Goal: Task Accomplishment & Management: Manage account settings

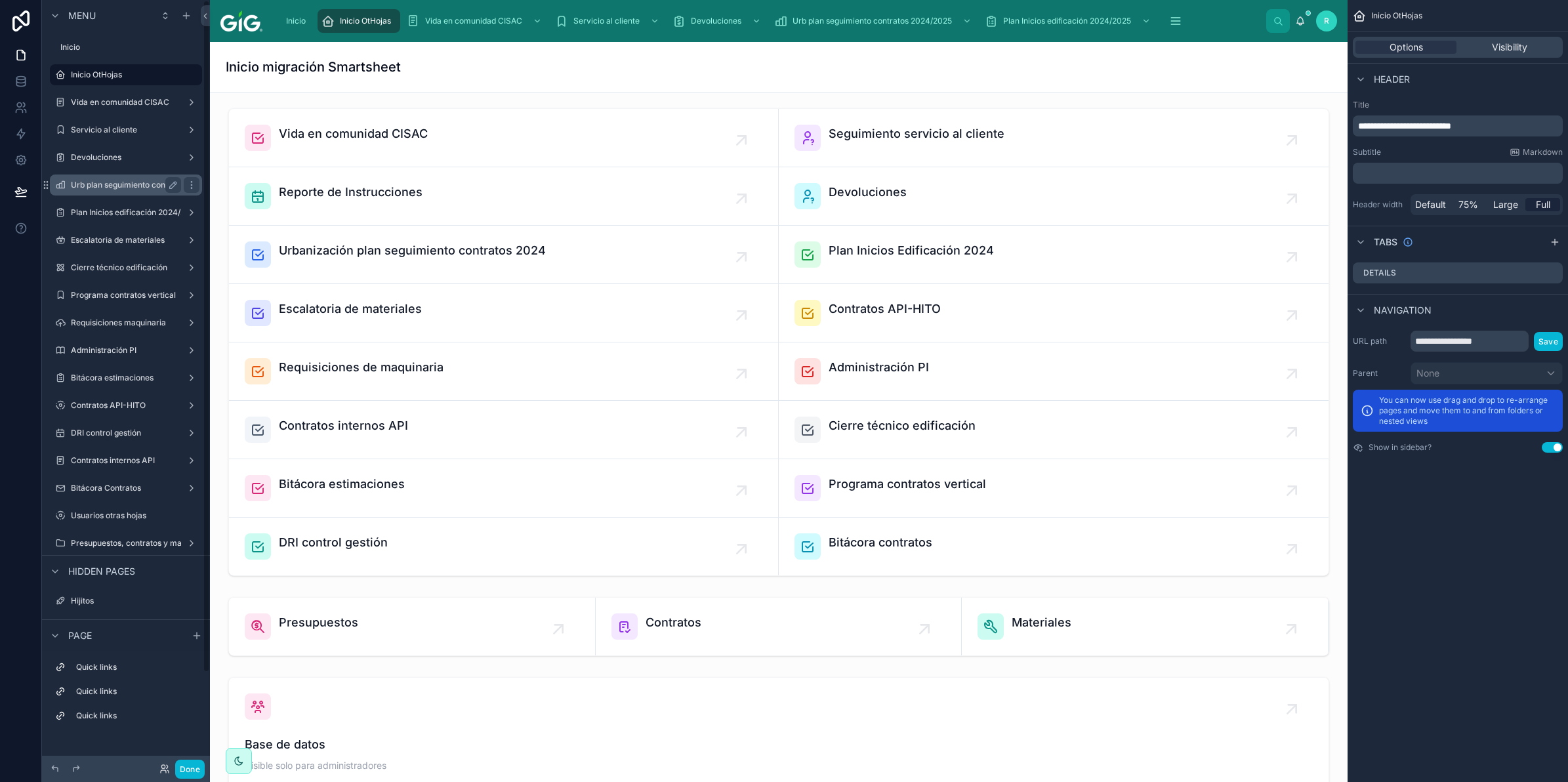
click at [123, 185] on label "Urb plan seguimiento contratos 2024/2025" at bounding box center [150, 185] width 159 height 11
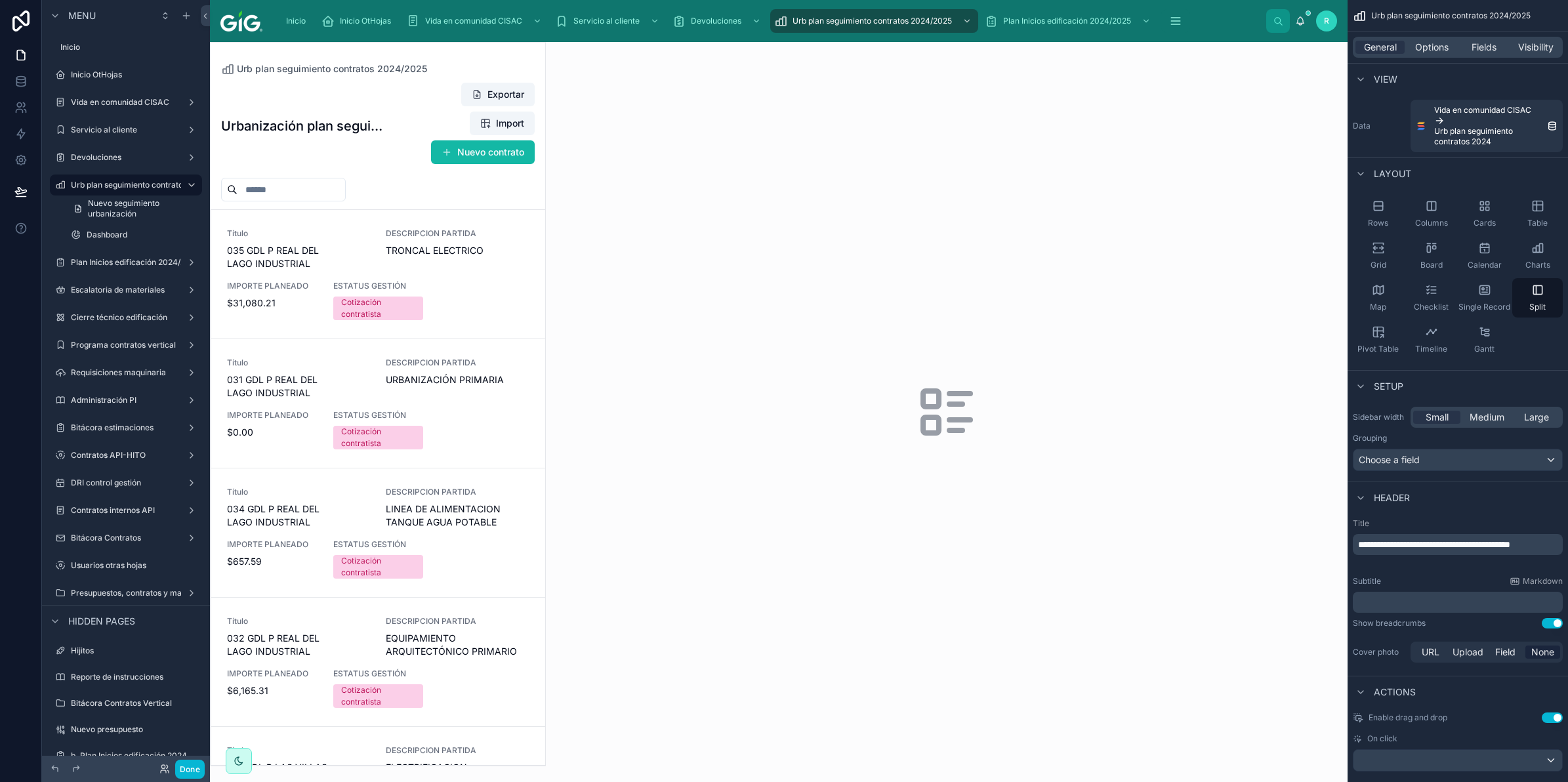
click at [364, 224] on div at bounding box center [377, 404] width 334 height 723
click at [365, 250] on div "Título 035 GDL P REAL DEL LAGO INDUSTRIAL DESCRIPCION PARTIDA TRONCAL ELECTRICO…" at bounding box center [378, 274] width 303 height 92
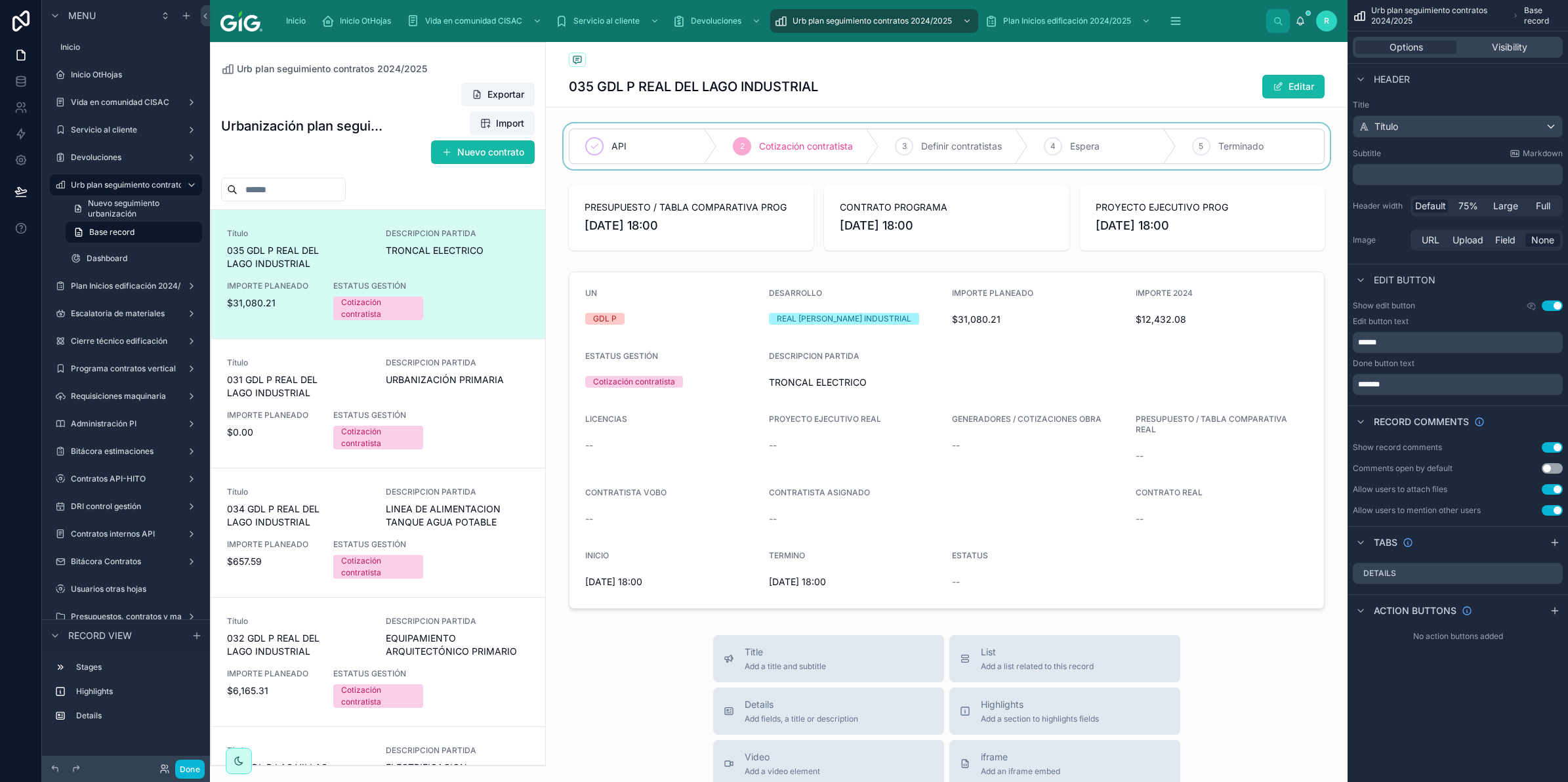
click at [929, 140] on div at bounding box center [947, 146] width 802 height 46
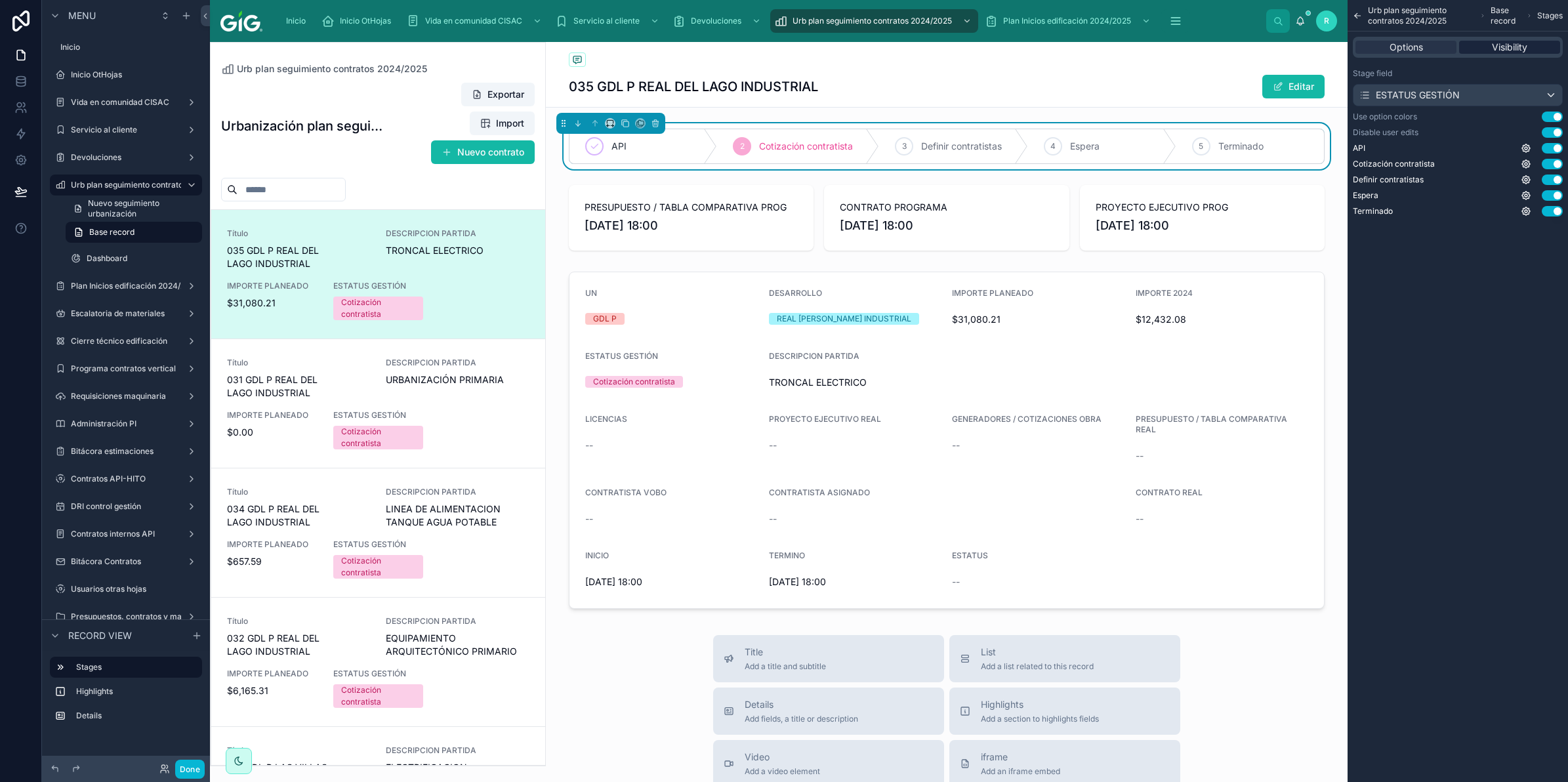
click at [1524, 44] on span "Visibility" at bounding box center [1509, 47] width 35 height 13
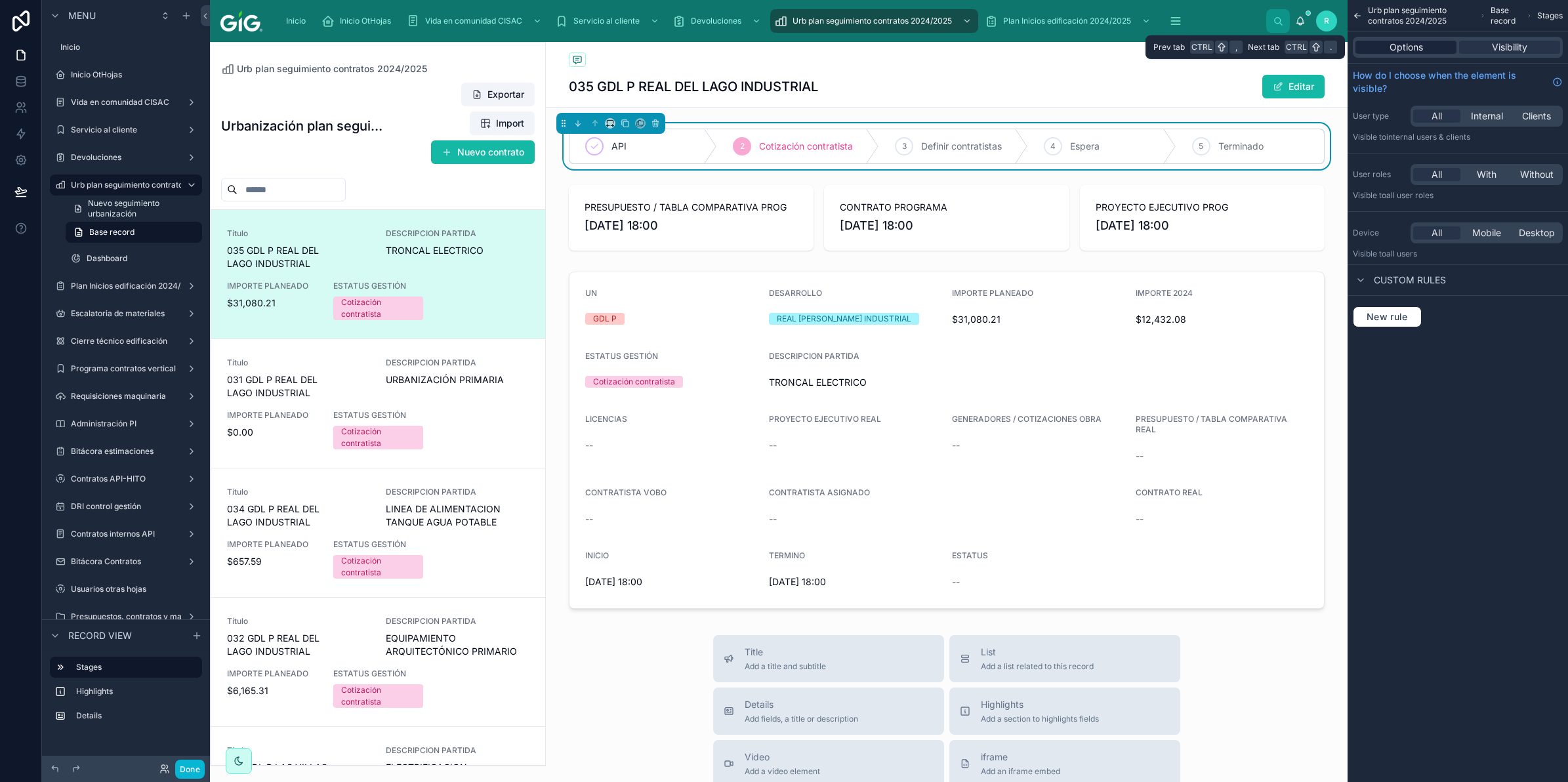
click at [1409, 51] on span "Options" at bounding box center [1406, 47] width 34 height 13
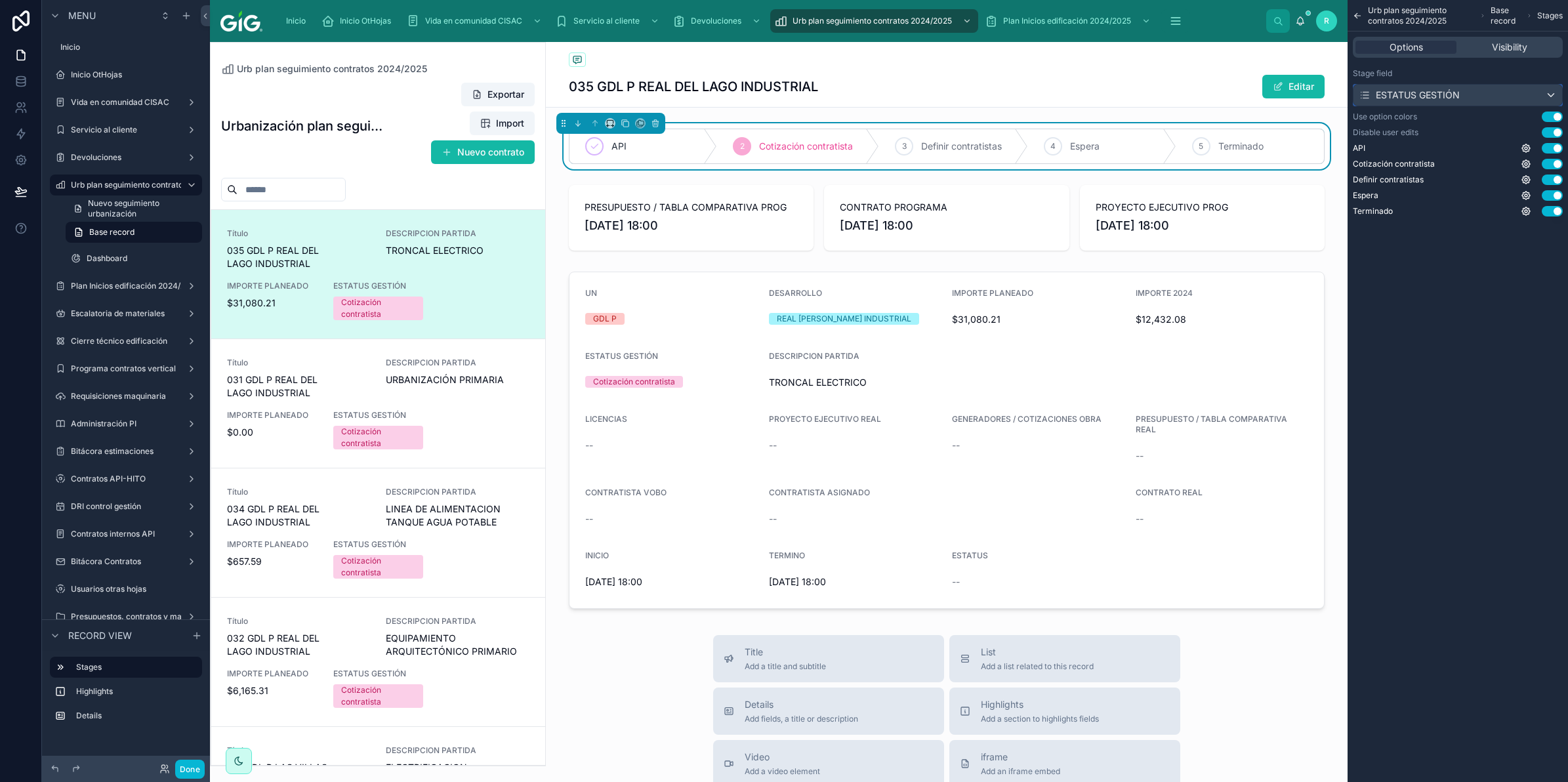
click at [1451, 96] on div "ESTATUS GESTIÓN" at bounding box center [1409, 95] width 101 height 13
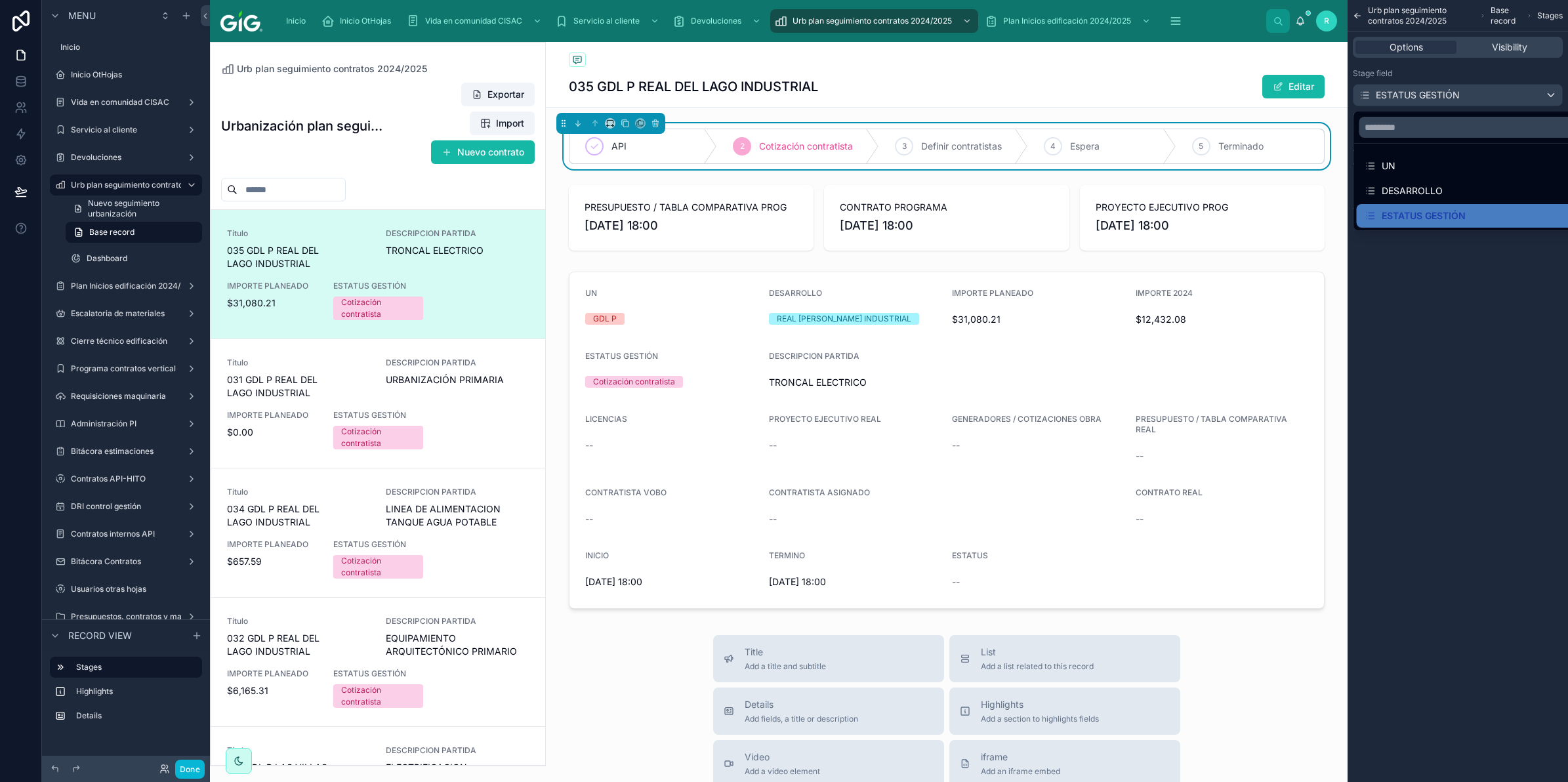
click at [1464, 306] on div "scrollable content" at bounding box center [784, 391] width 1568 height 782
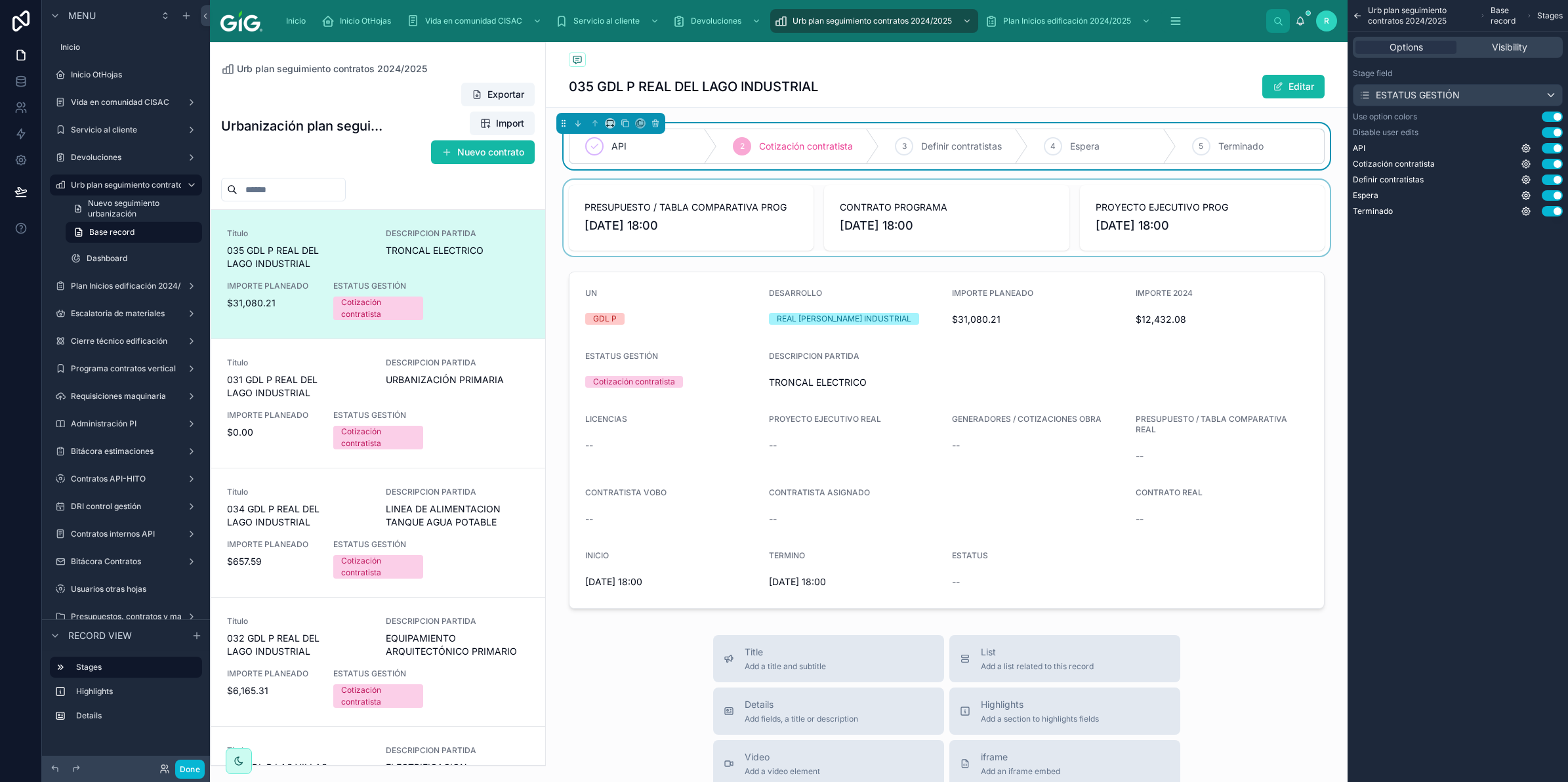
click at [908, 220] on div at bounding box center [947, 217] width 802 height 76
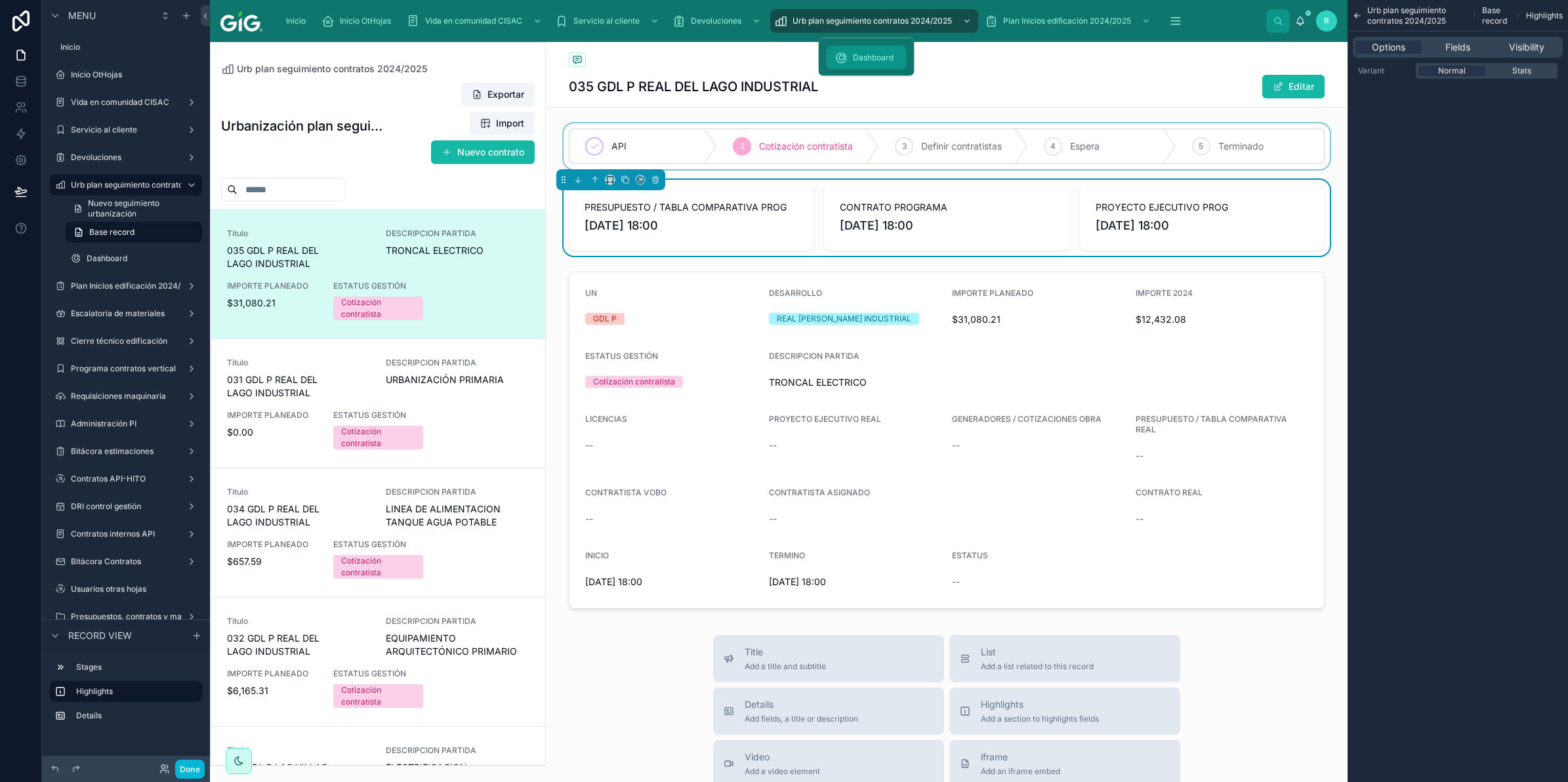
click at [881, 53] on span "Dashboard" at bounding box center [873, 58] width 41 height 11
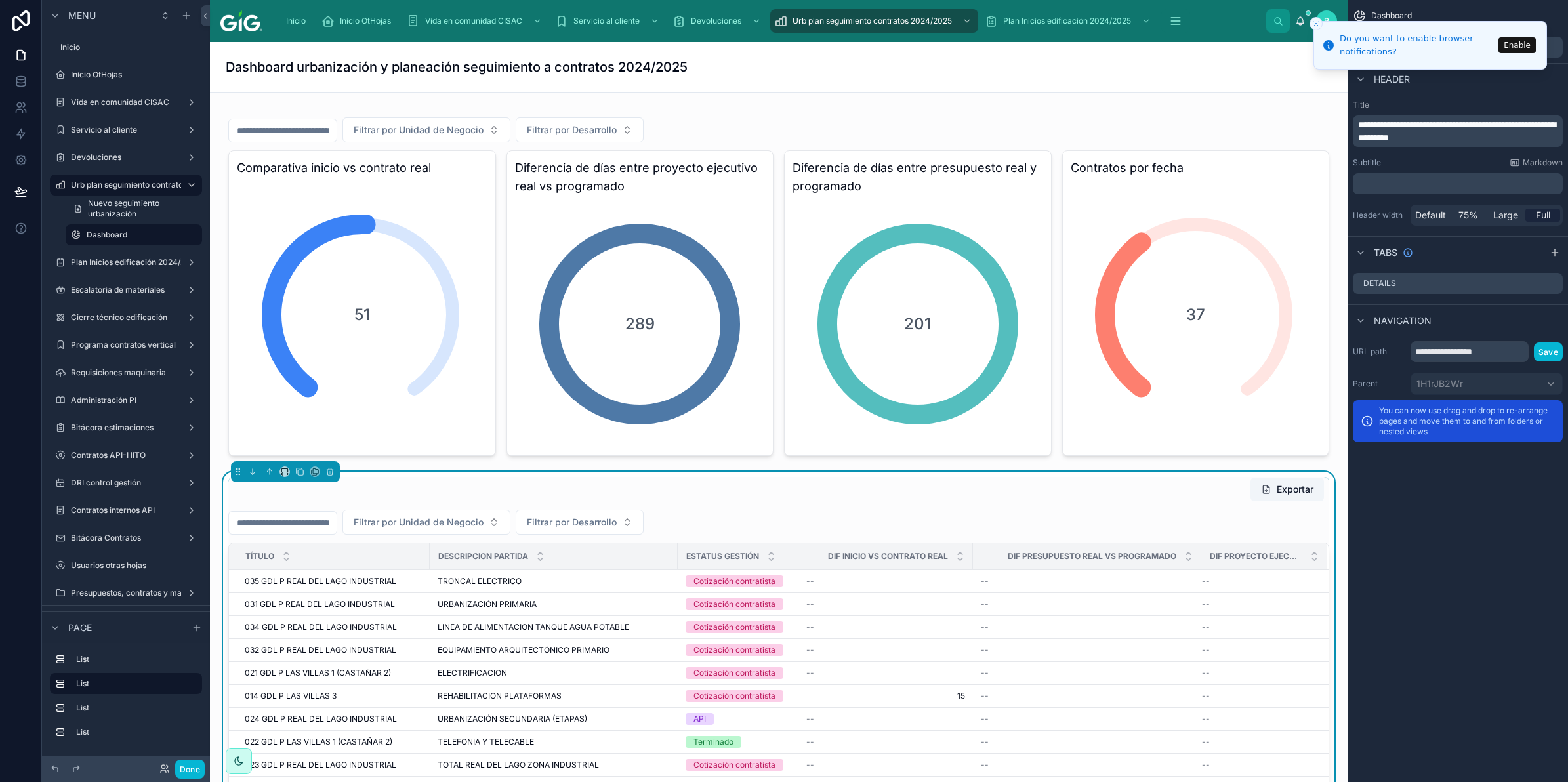
click at [1317, 24] on line "Close toast" at bounding box center [1316, 23] width 4 height 4
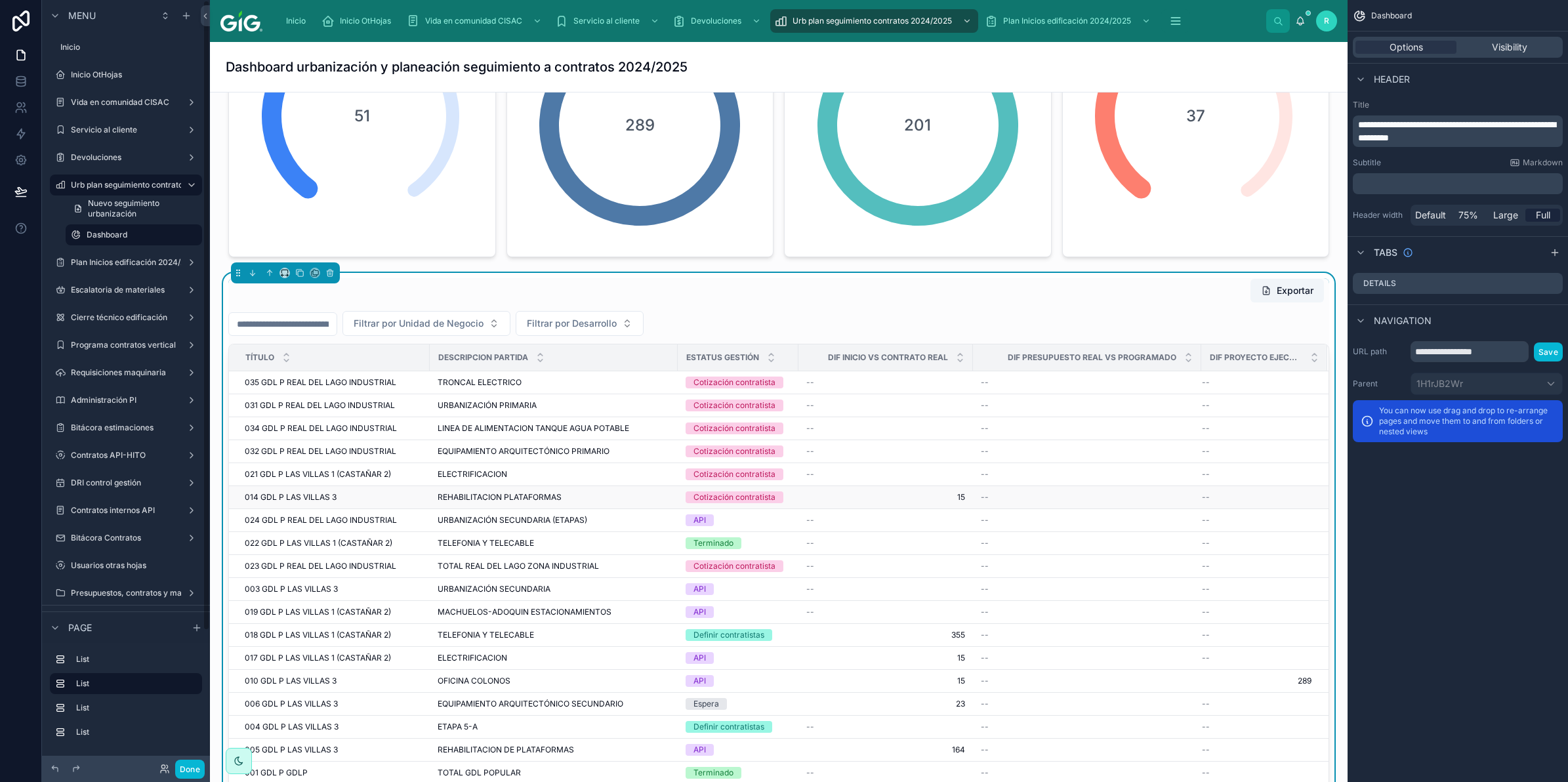
scroll to position [246, 0]
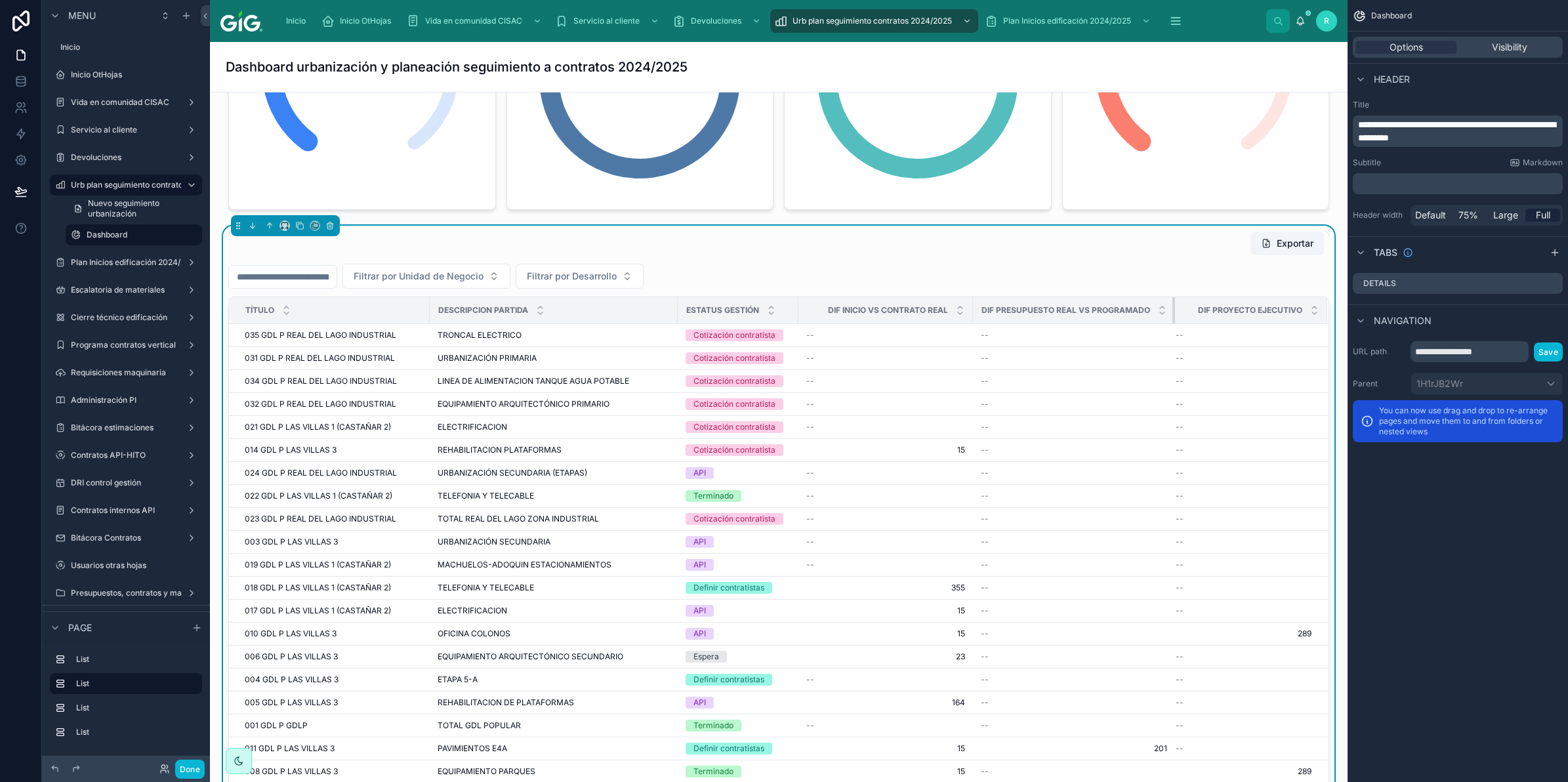
drag, startPoint x: 1189, startPoint y: 312, endPoint x: 1132, endPoint y: 310, distance: 57.0
click at [1132, 310] on th "Dif presupuesto real vs programado" at bounding box center [1074, 311] width 202 height 27
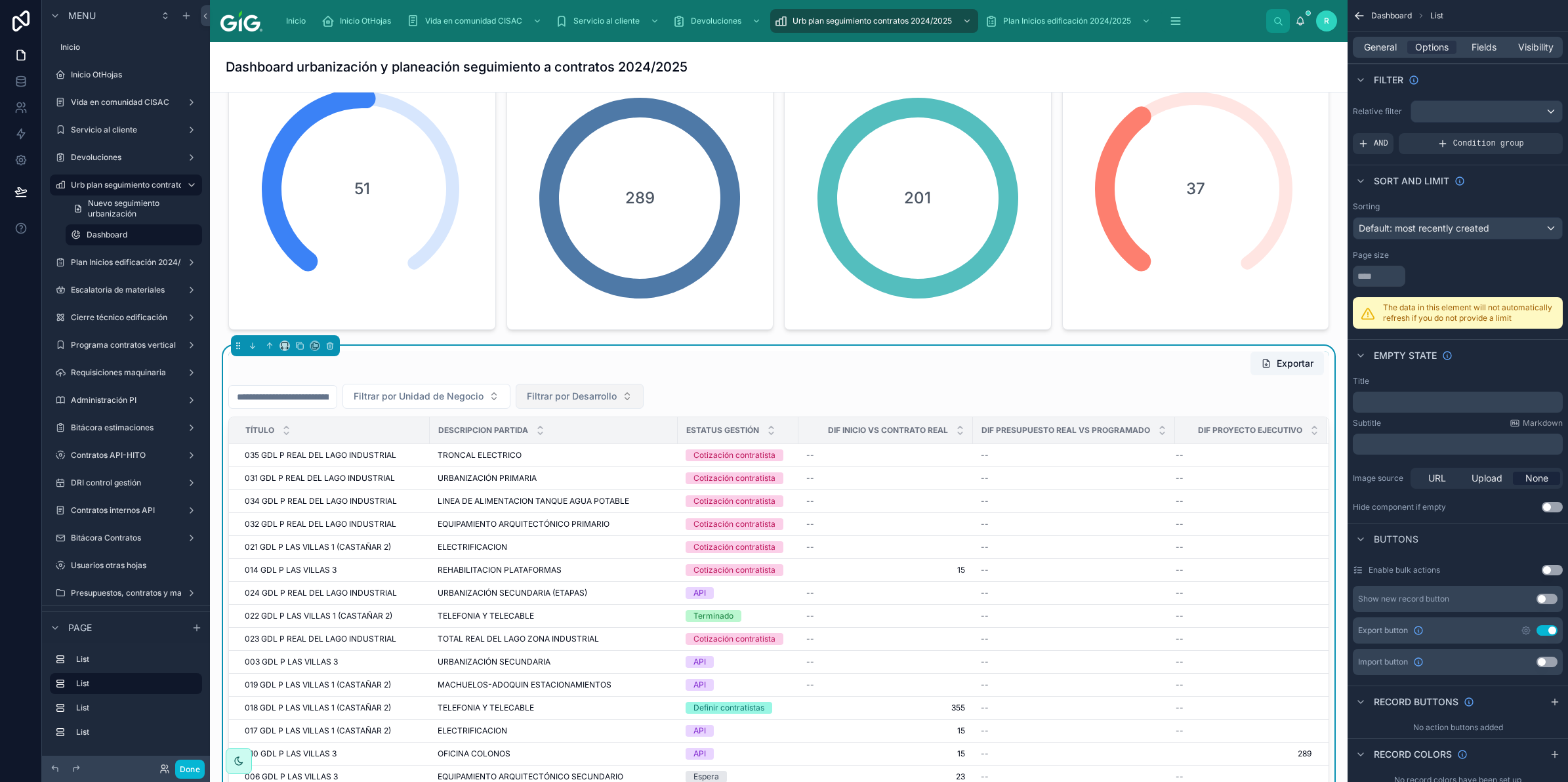
scroll to position [0, 0]
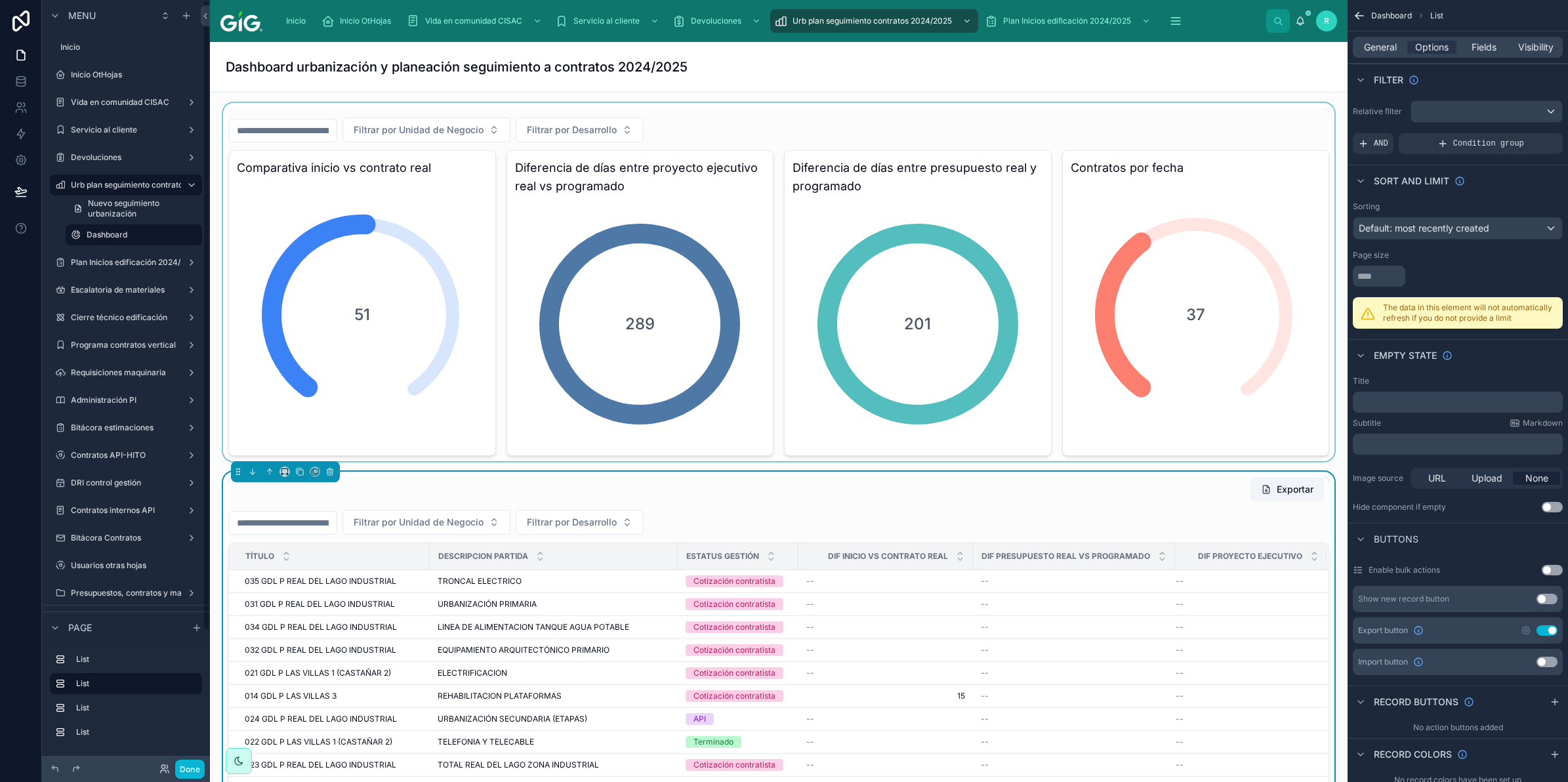
click at [1227, 164] on div at bounding box center [778, 282] width 1116 height 358
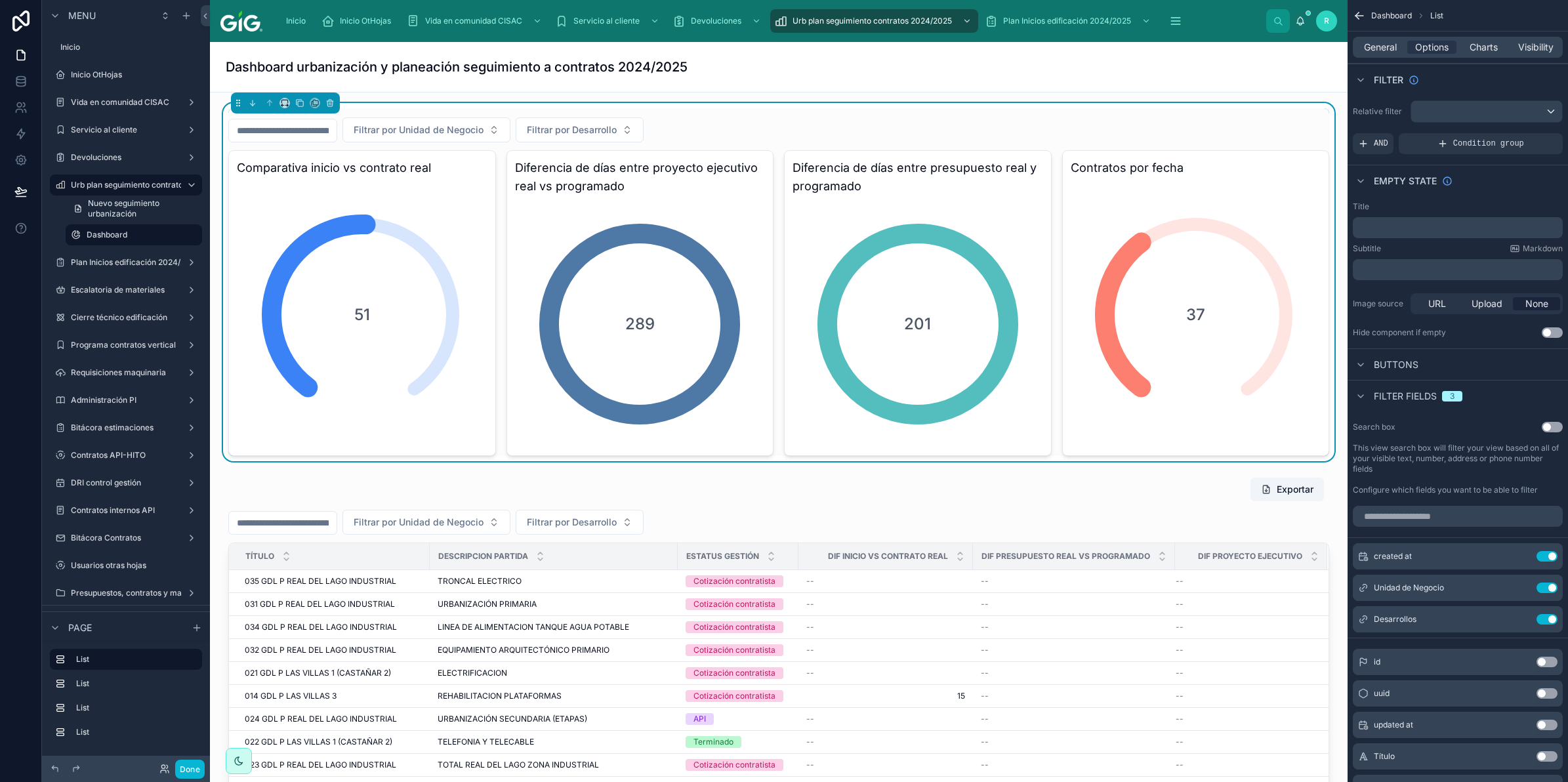
click at [336, 128] on input "text" at bounding box center [282, 131] width 107 height 18
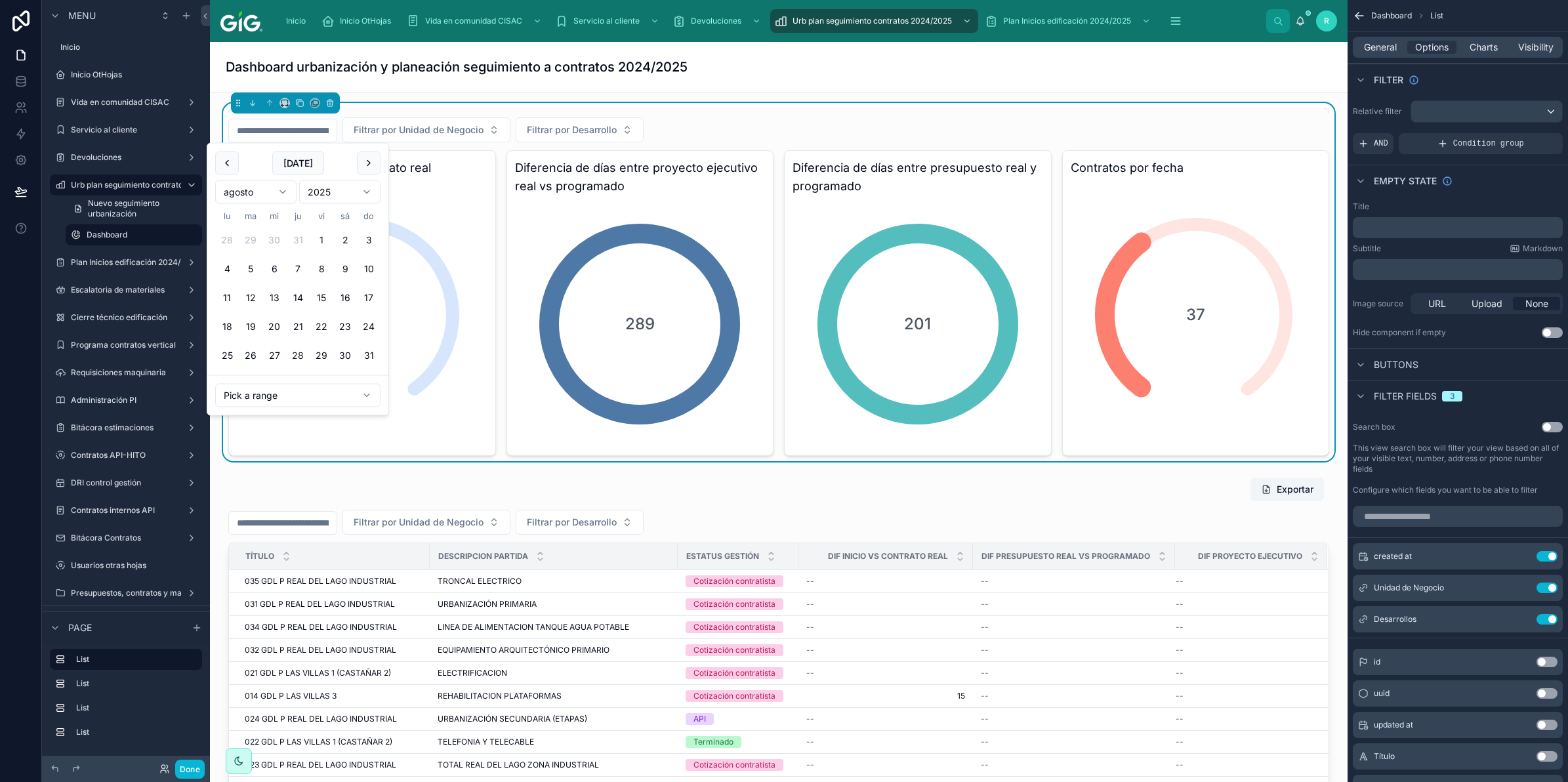
click at [323, 238] on button "1" at bounding box center [321, 240] width 23 height 23
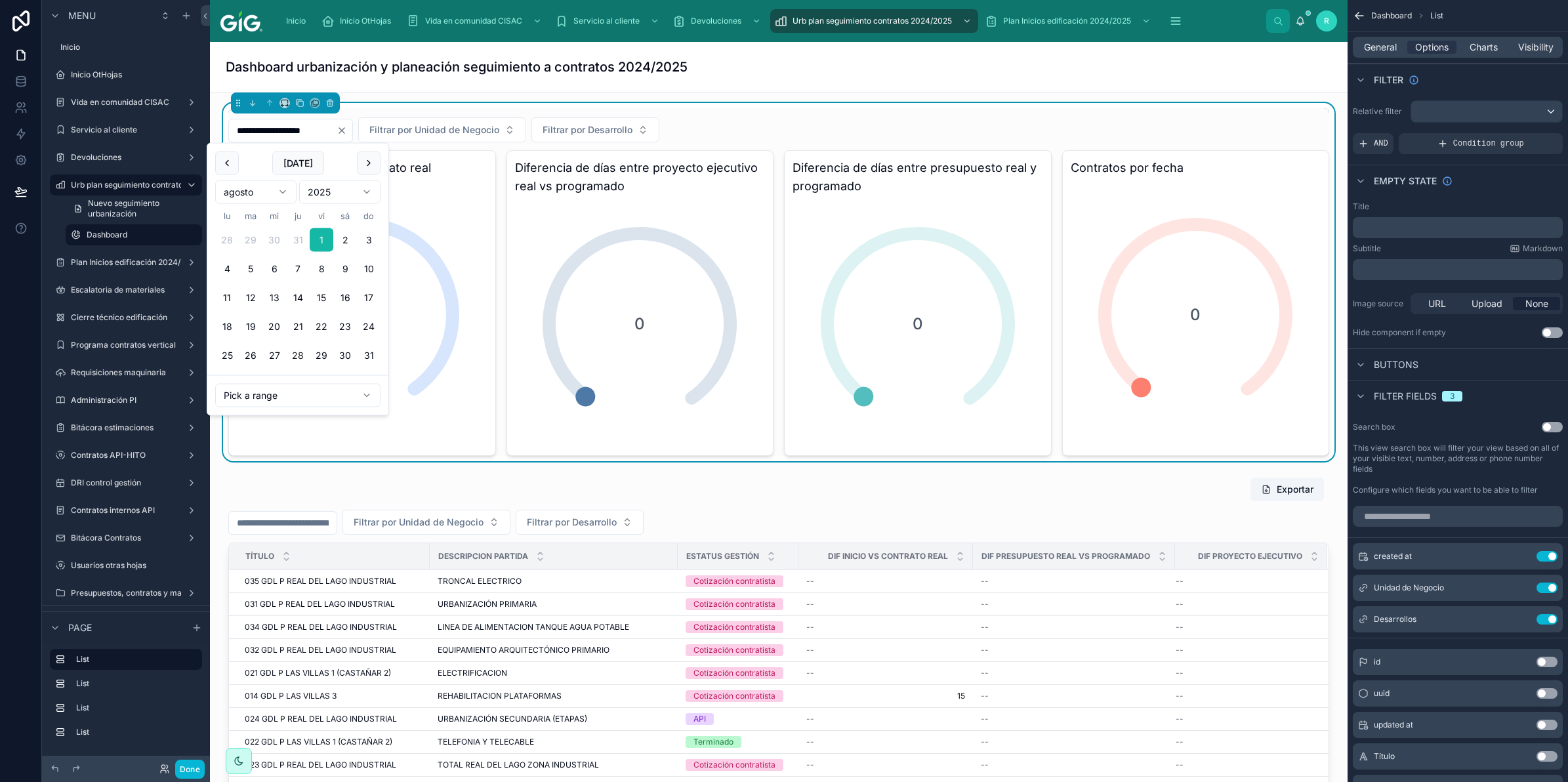
click at [274, 394] on html "Menu Inicio Inicio OtHojas Vida en comunidad CISAC Servicio al cliente Devoluci…" at bounding box center [784, 440] width 1568 height 880
click at [267, 192] on html "Menu Inicio Inicio OtHojas Vida en comunidad CISAC Servicio al cliente Devoluci…" at bounding box center [784, 440] width 1568 height 880
click at [303, 427] on html "Menu Inicio Inicio OtHojas Vida en comunidad CISAC Servicio al cliente Devoluci…" at bounding box center [784, 440] width 1568 height 880
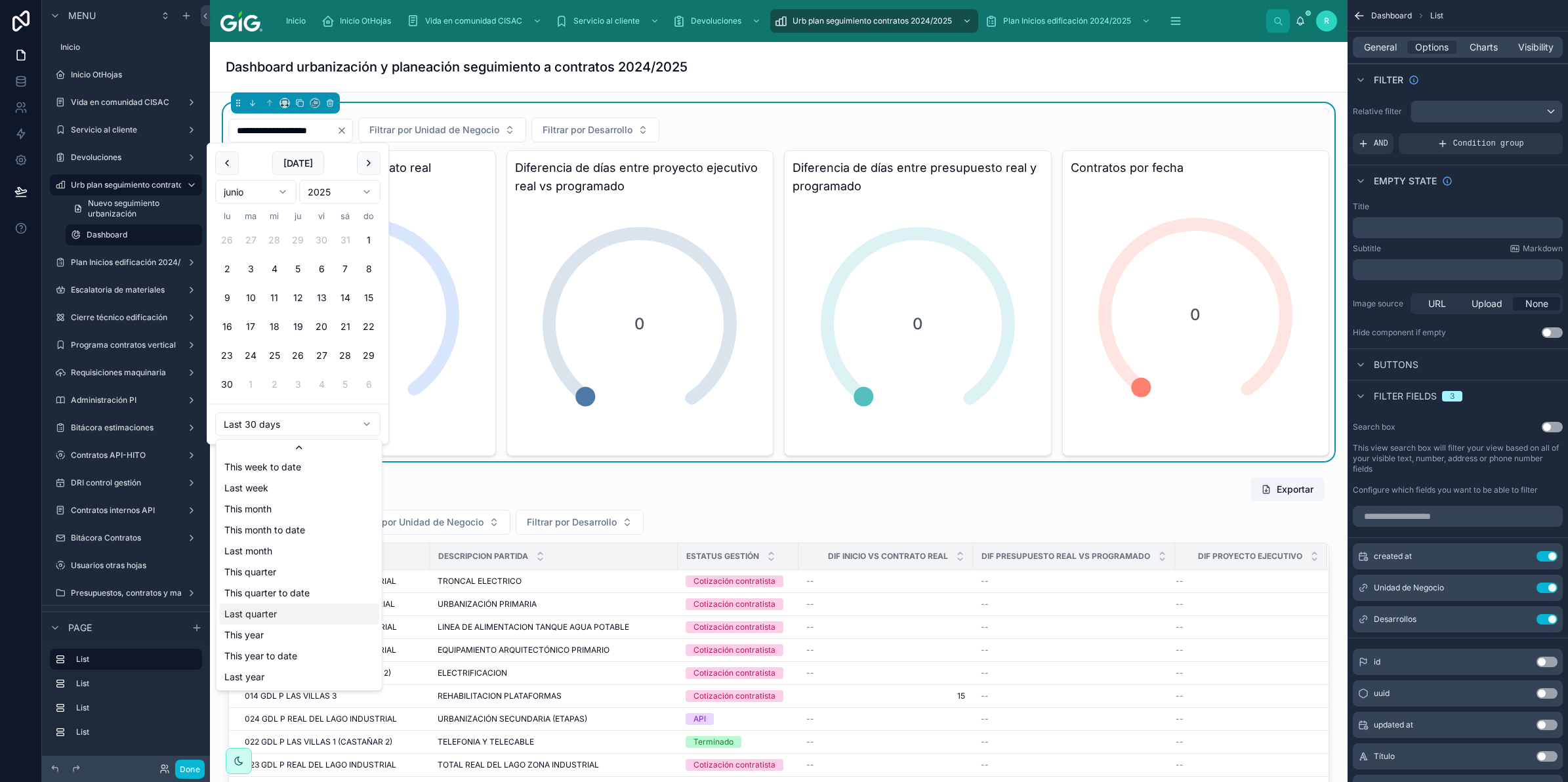
scroll to position [148, 0]
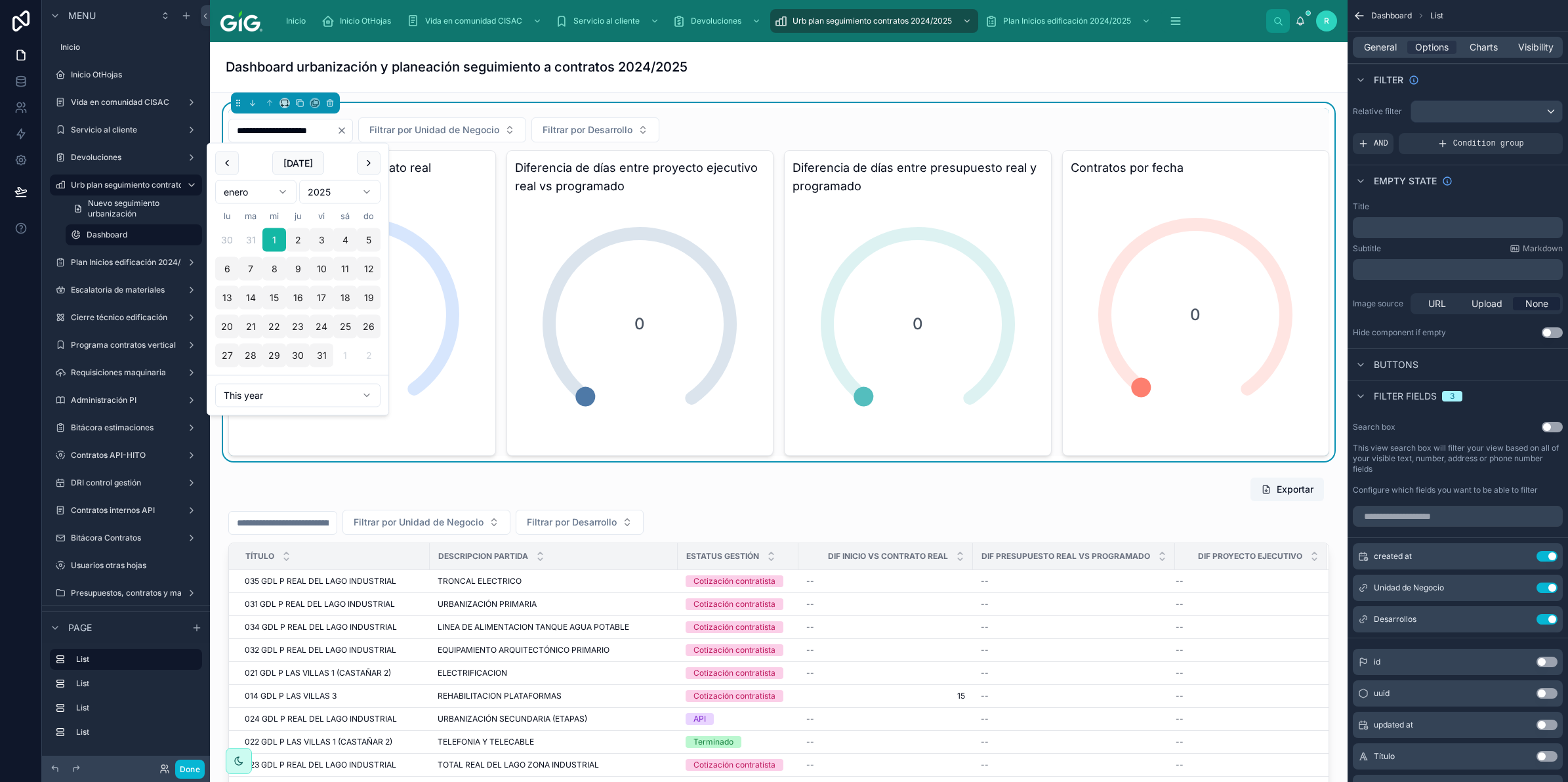
type input "**********"
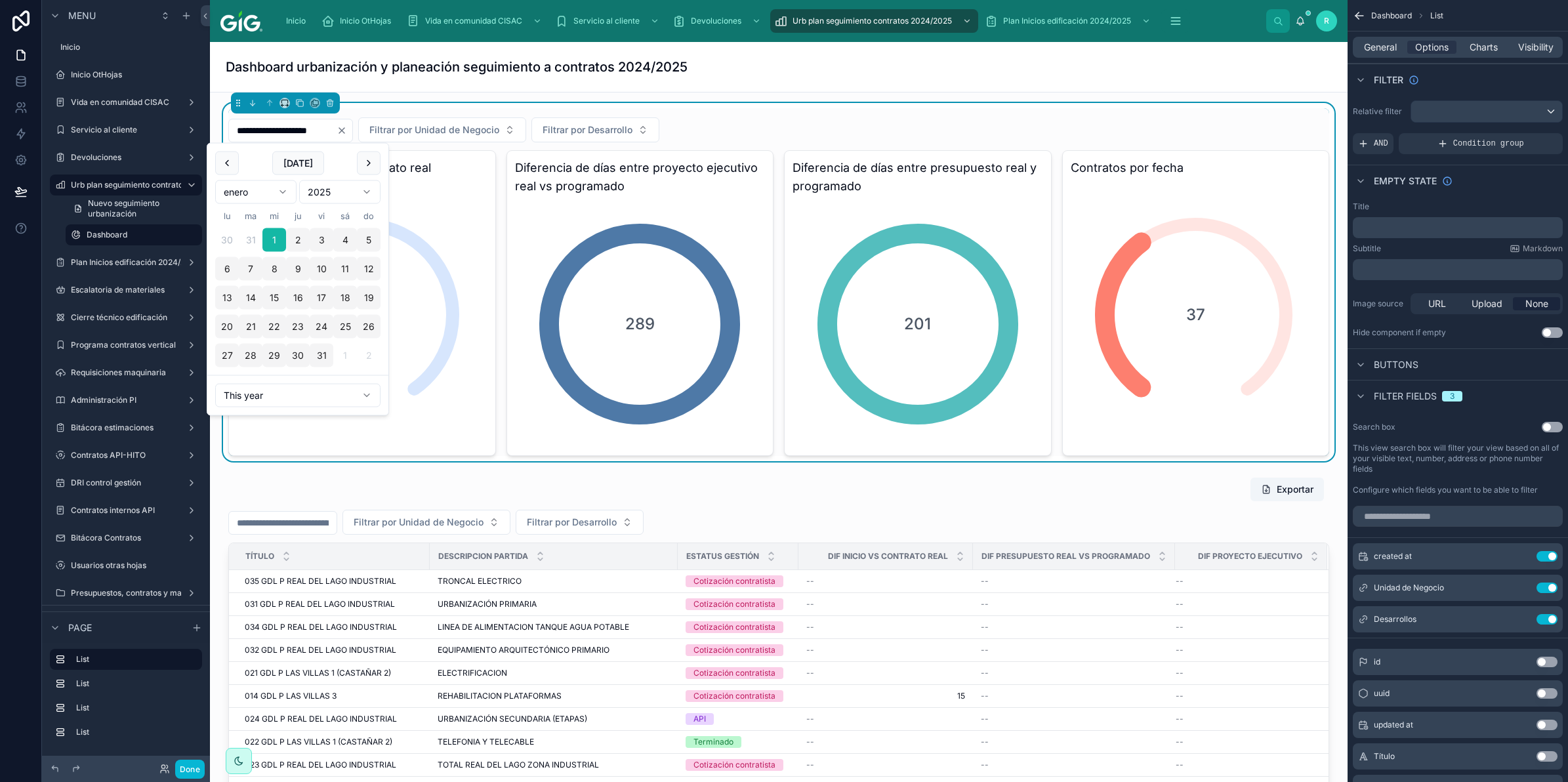
click at [665, 63] on h1 "Dashboard urbanización y planeación seguimiento a contratos 2024/2025" at bounding box center [456, 67] width 462 height 18
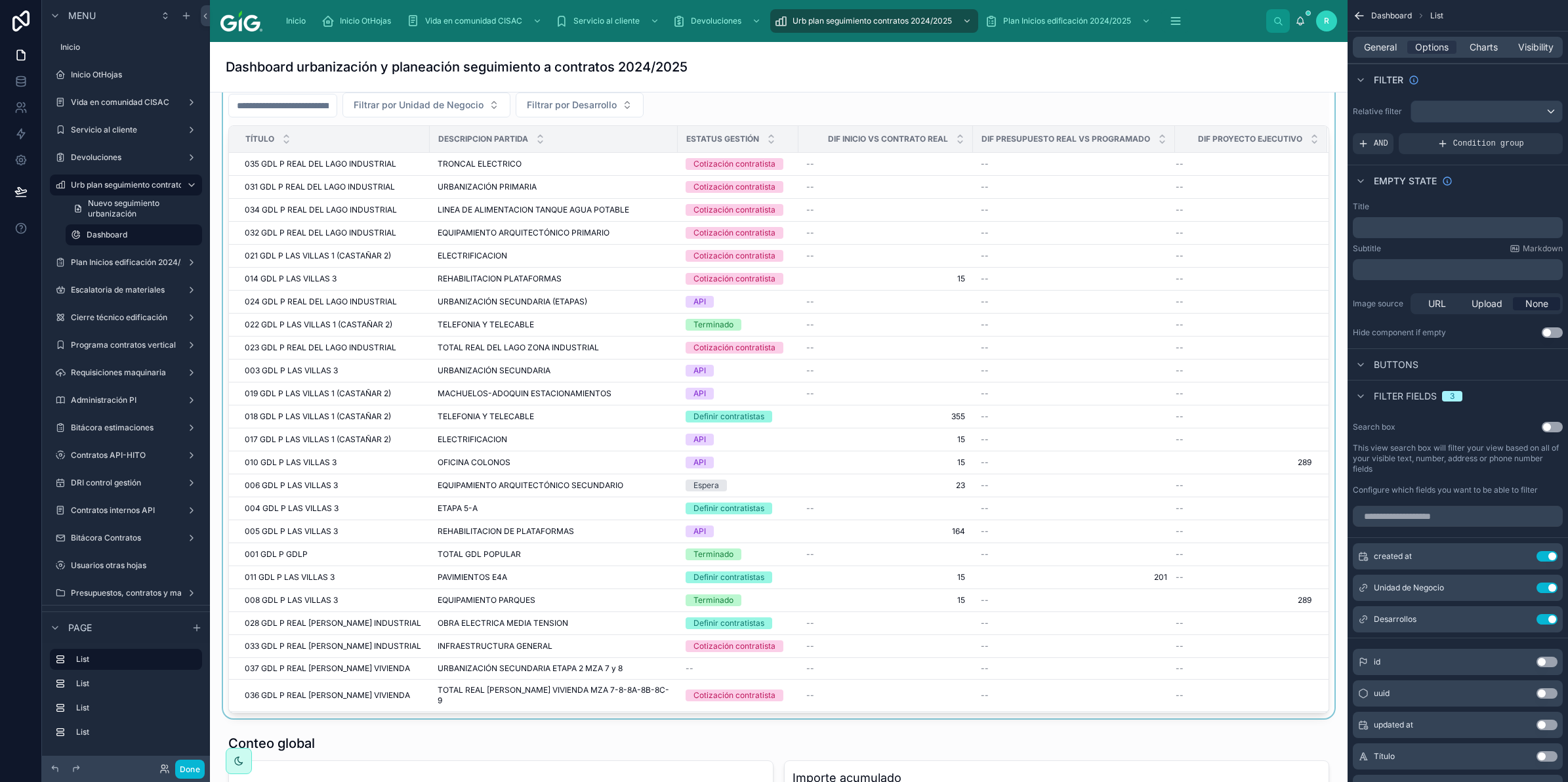
scroll to position [410, 0]
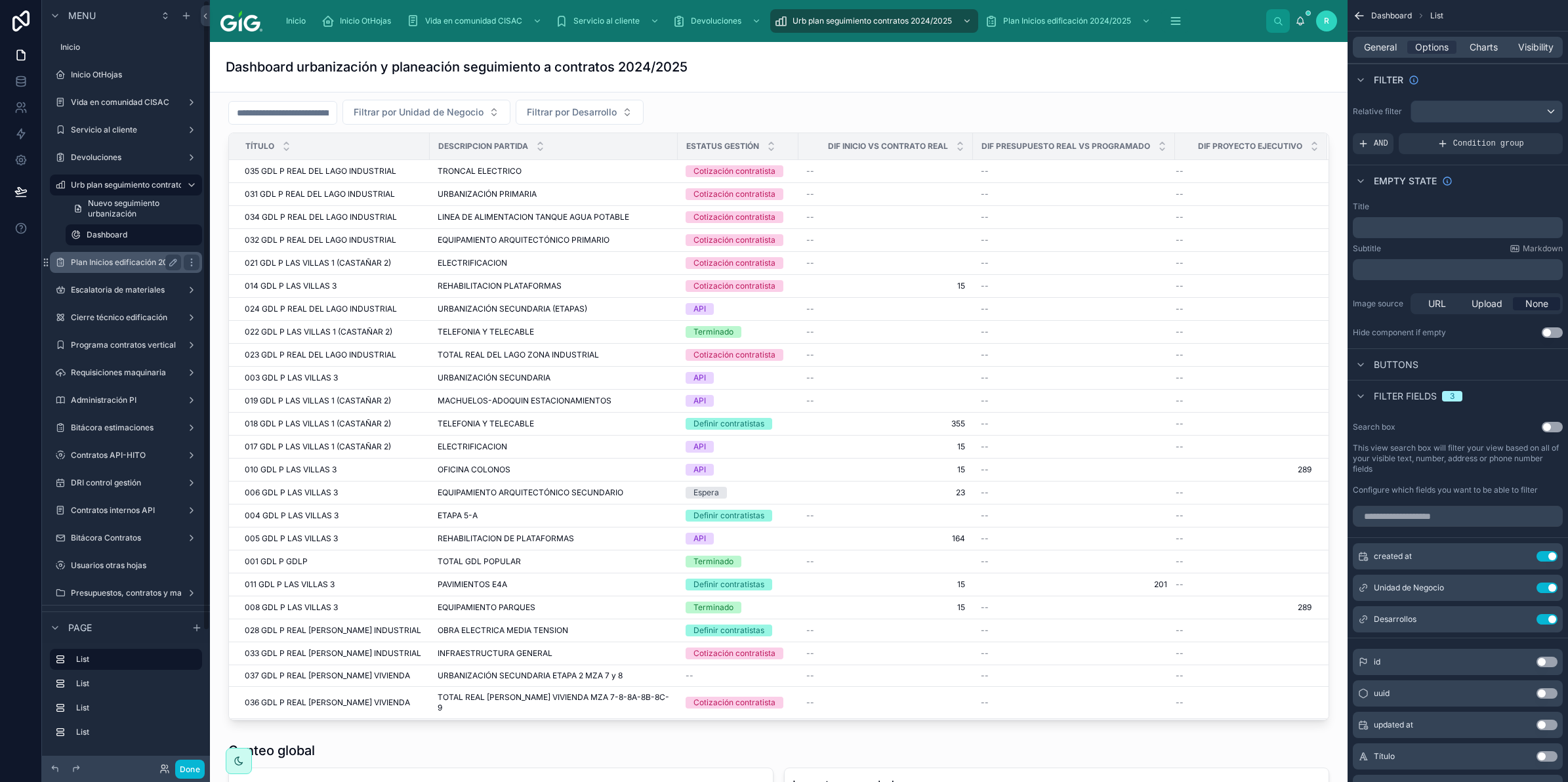
click at [147, 260] on label "Plan Inicios edificación 2024/2025" at bounding box center [134, 262] width 128 height 11
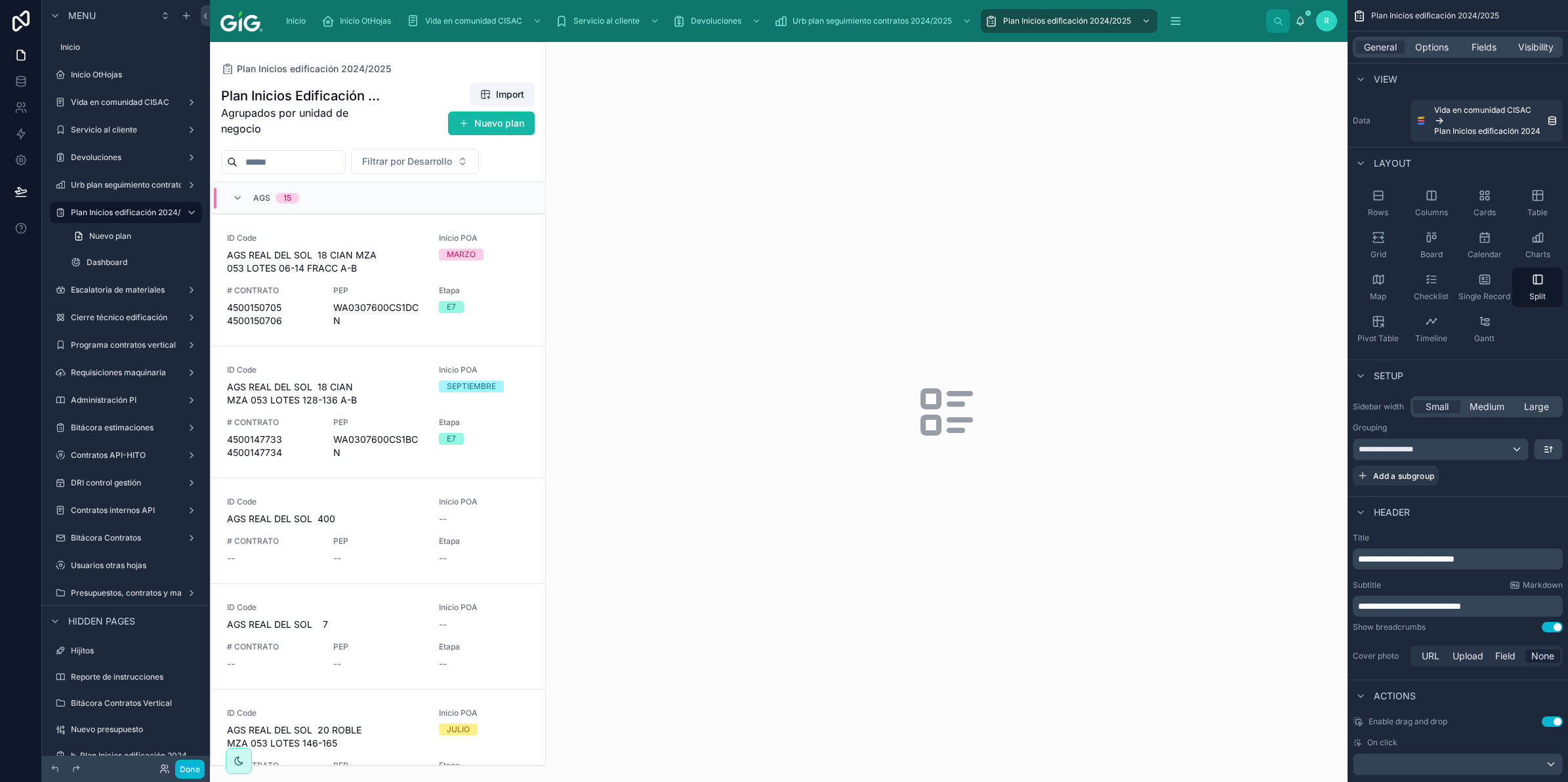
click at [355, 279] on div at bounding box center [377, 404] width 334 height 723
click at [380, 283] on div "ID Code AGS REAL DEL SOL 18 CIAN MZA 053 LOTES 06-14 FRACC A-B Inicio POA MARZO…" at bounding box center [378, 280] width 303 height 95
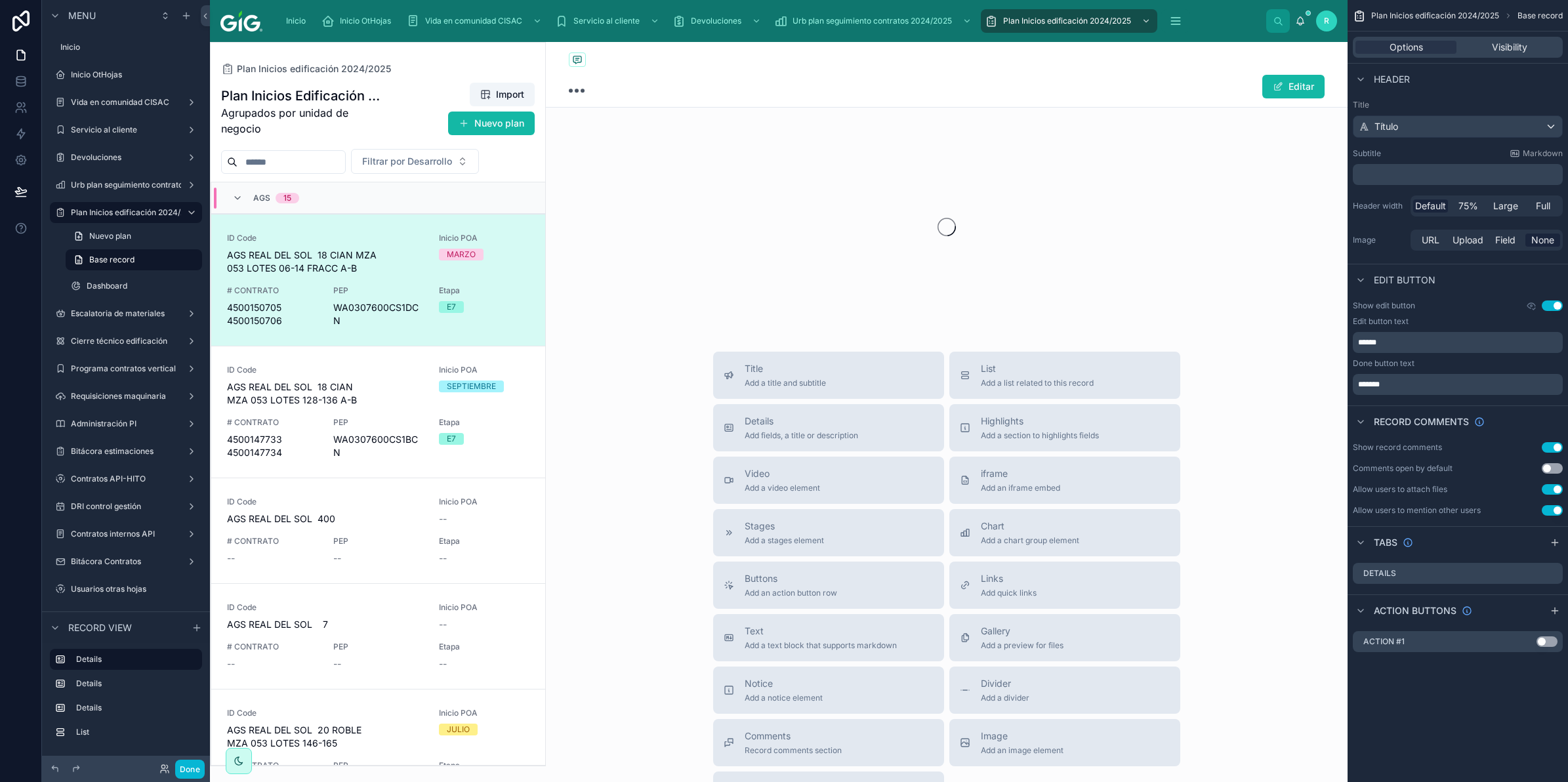
scroll to position [31, 0]
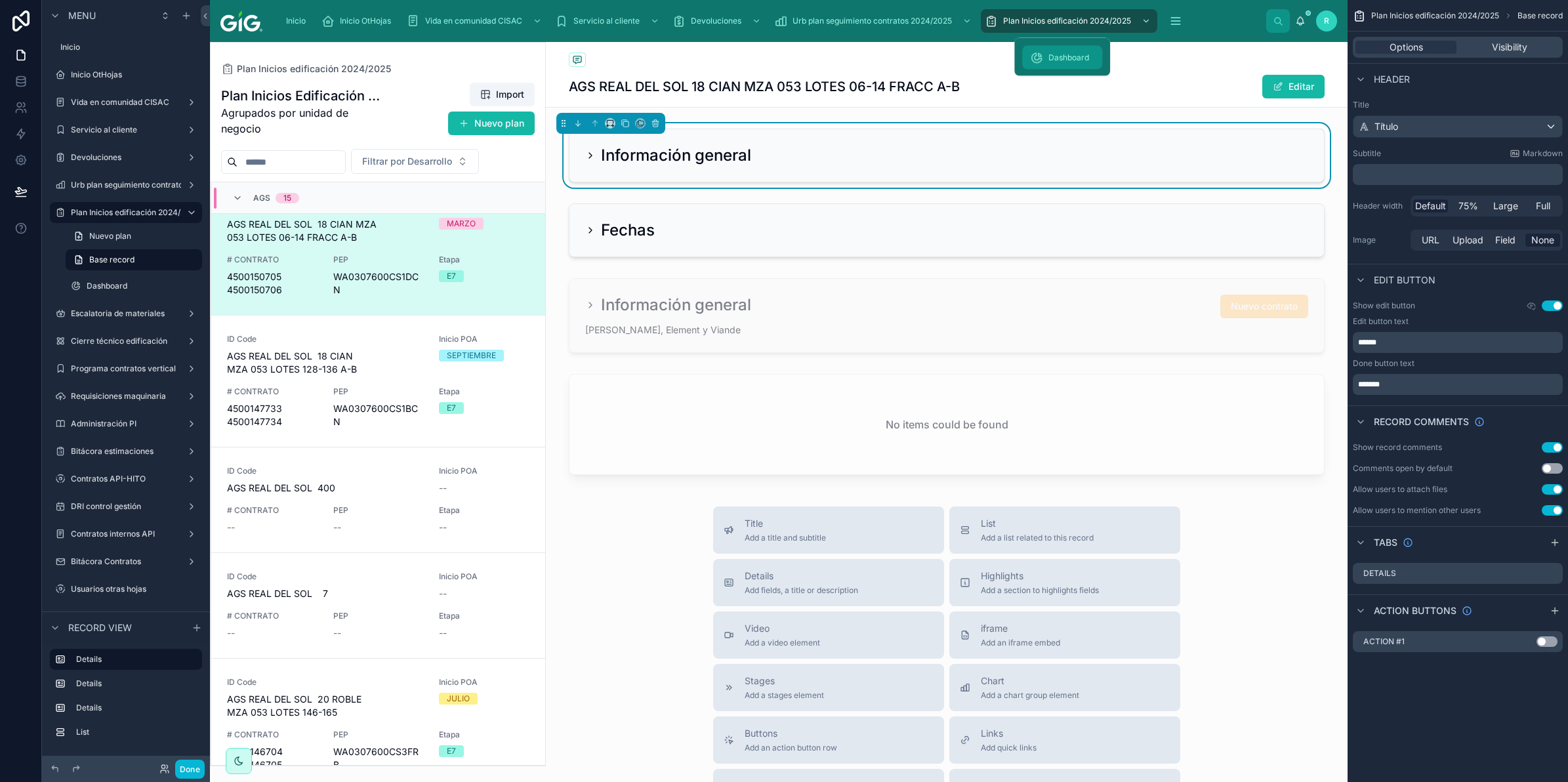
click at [1050, 64] on div "Dashboard" at bounding box center [1062, 58] width 65 height 21
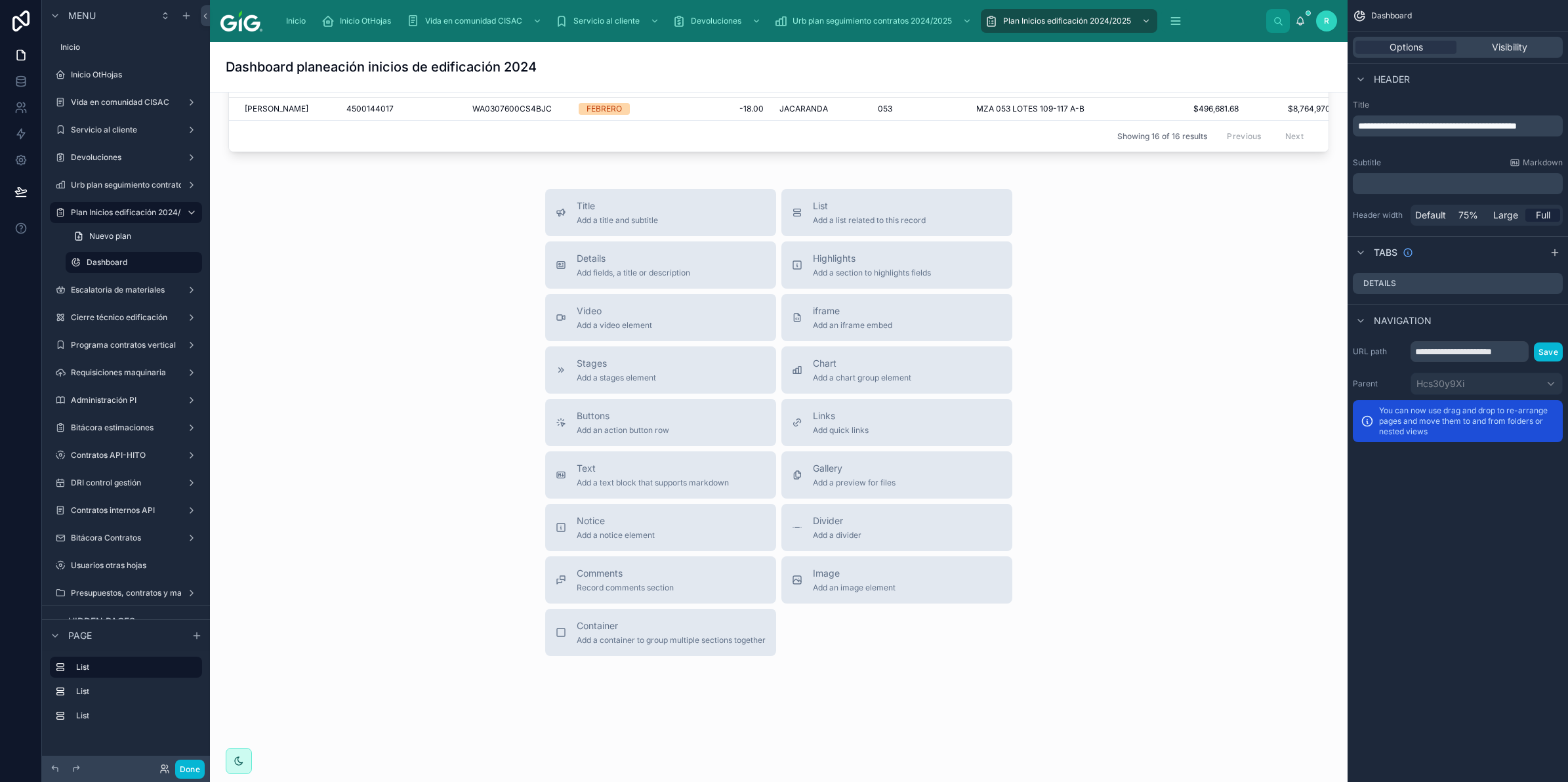
scroll to position [1177, 0]
click at [883, 267] on span "Add a section to highlights fields" at bounding box center [872, 273] width 118 height 11
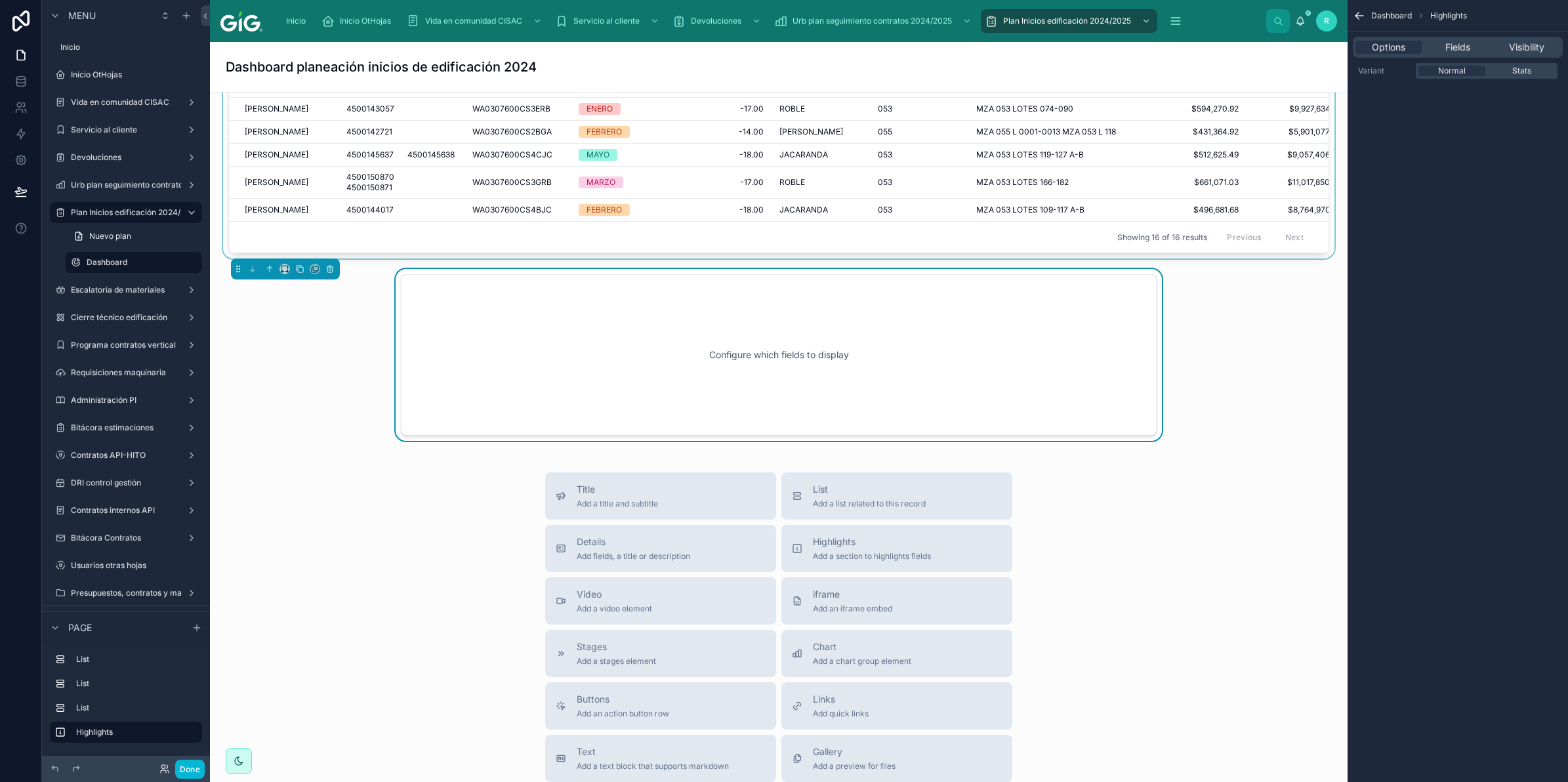
scroll to position [1014, 0]
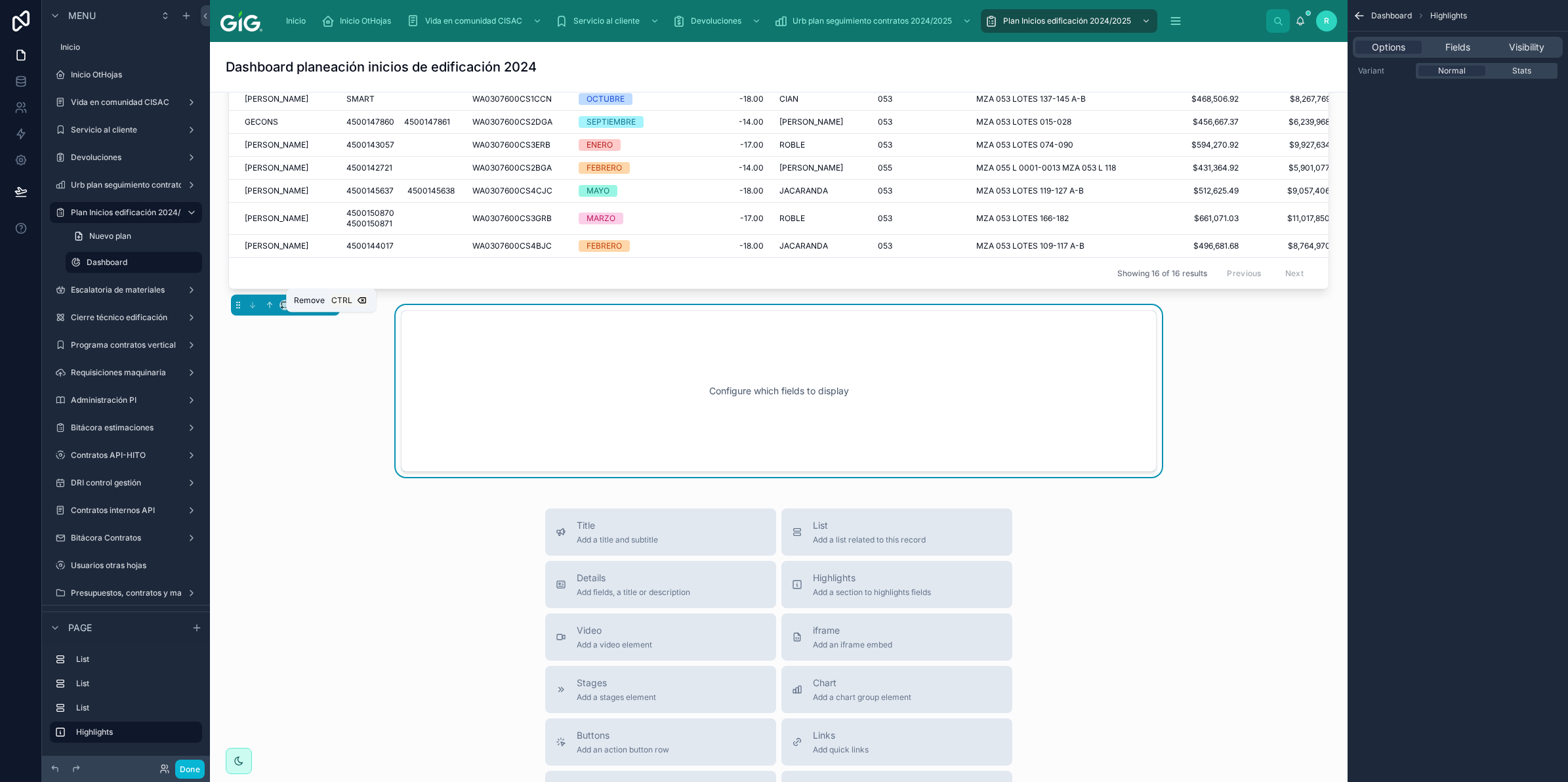
click at [328, 308] on icon at bounding box center [330, 305] width 5 height 5
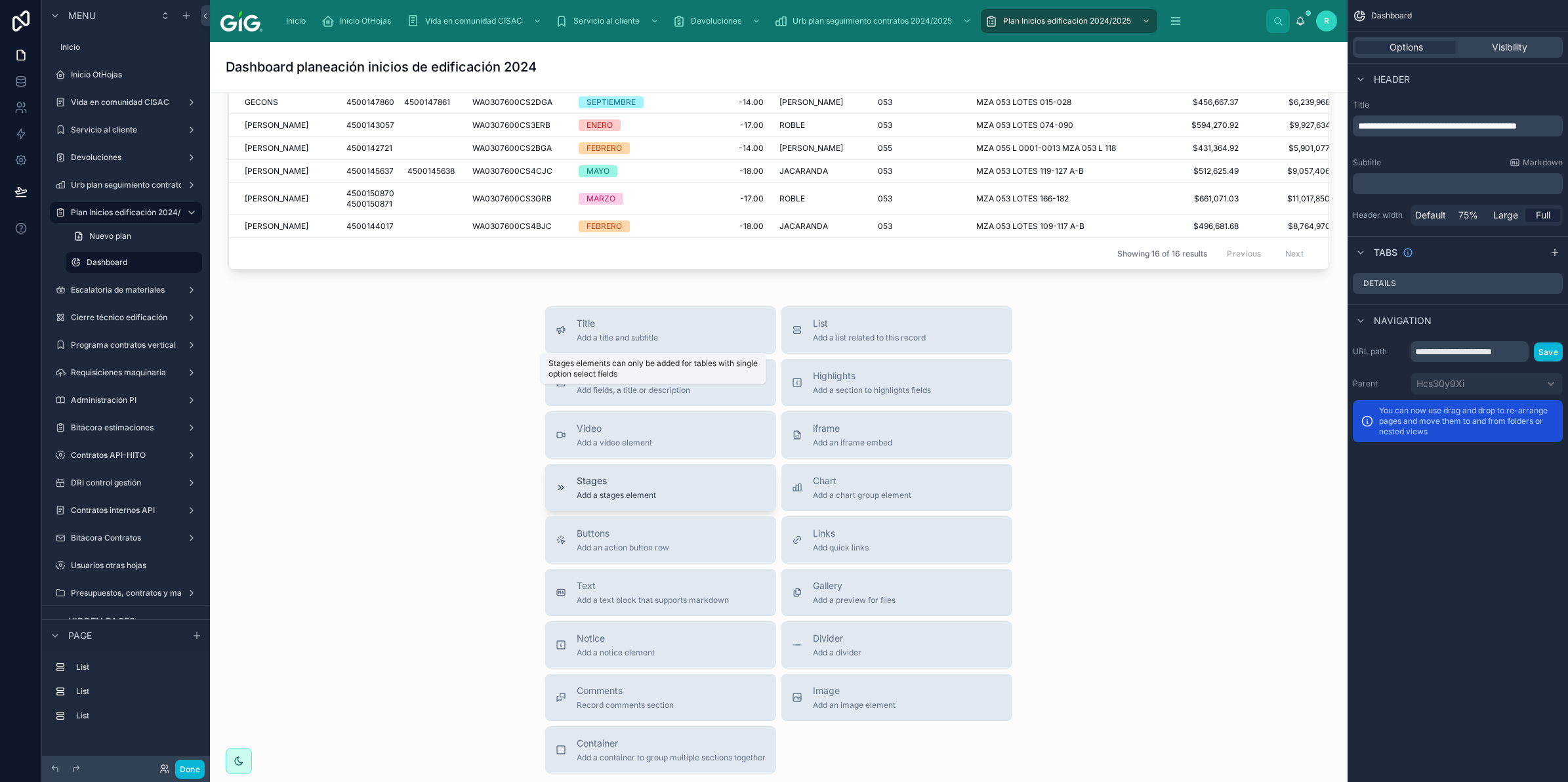
scroll to position [1125, 0]
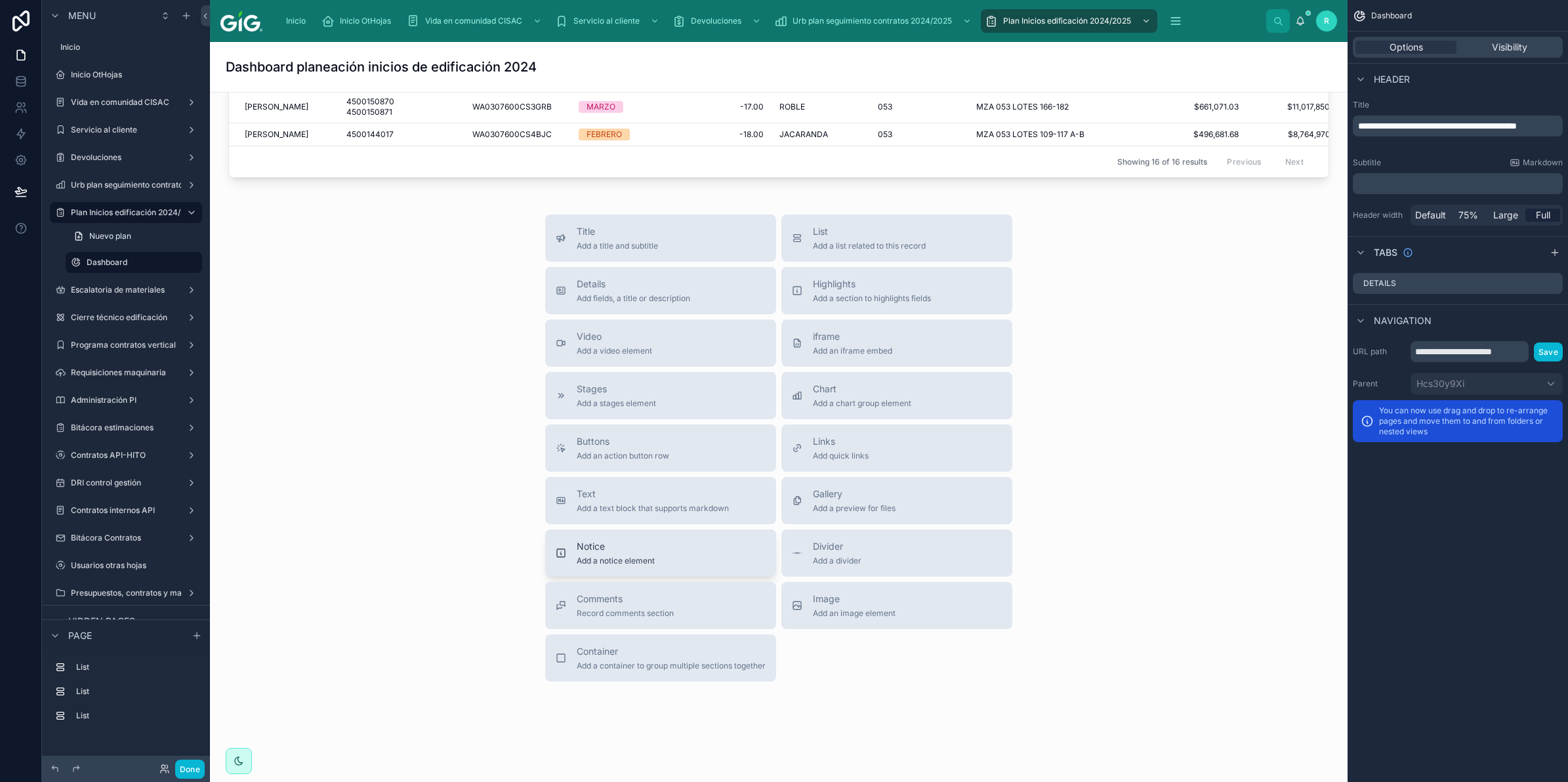
click at [627, 566] on div "Notice Add a notice element" at bounding box center [616, 553] width 78 height 26
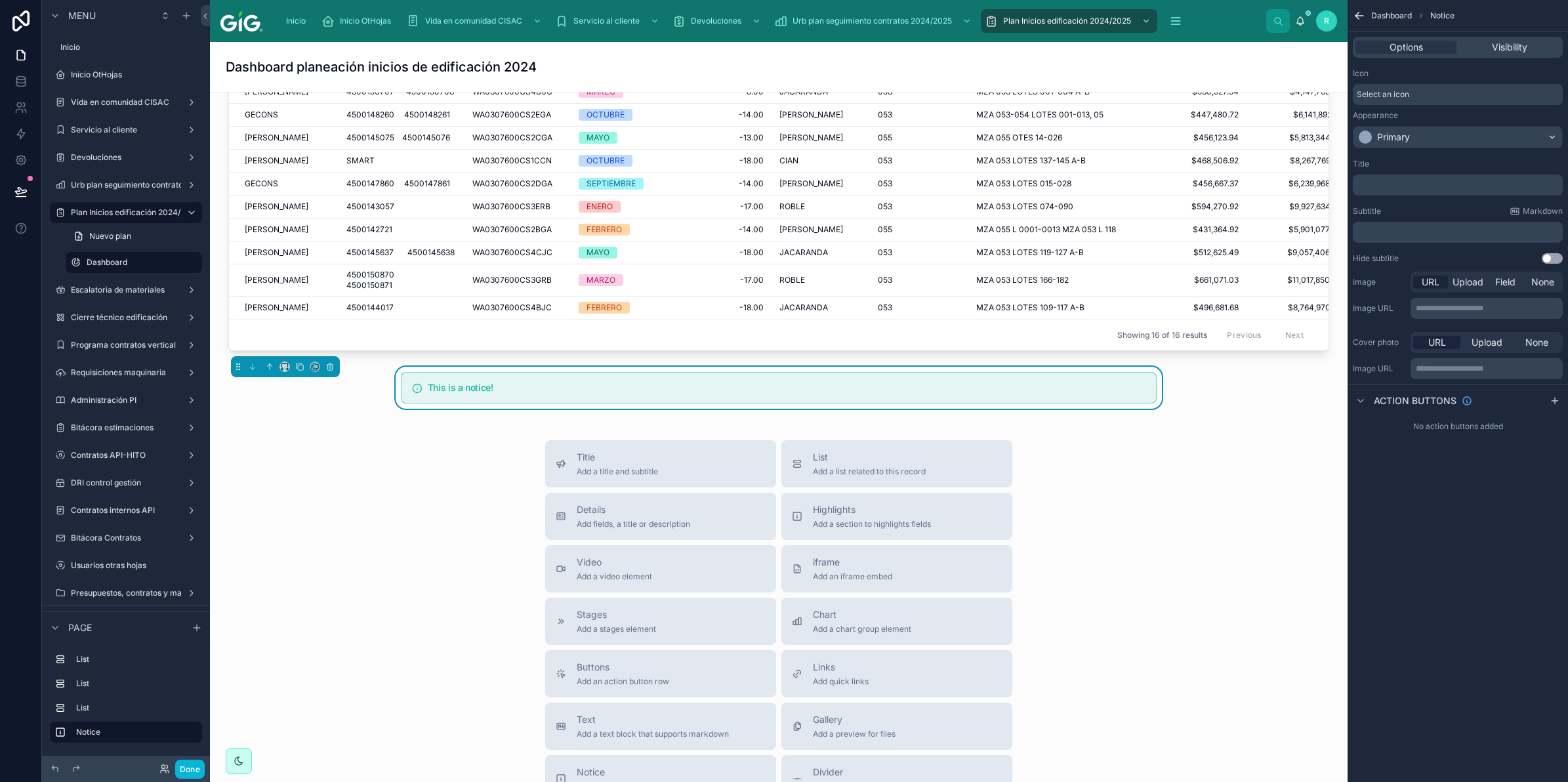
scroll to position [949, 0]
click at [287, 375] on icon at bounding box center [285, 370] width 9 height 9
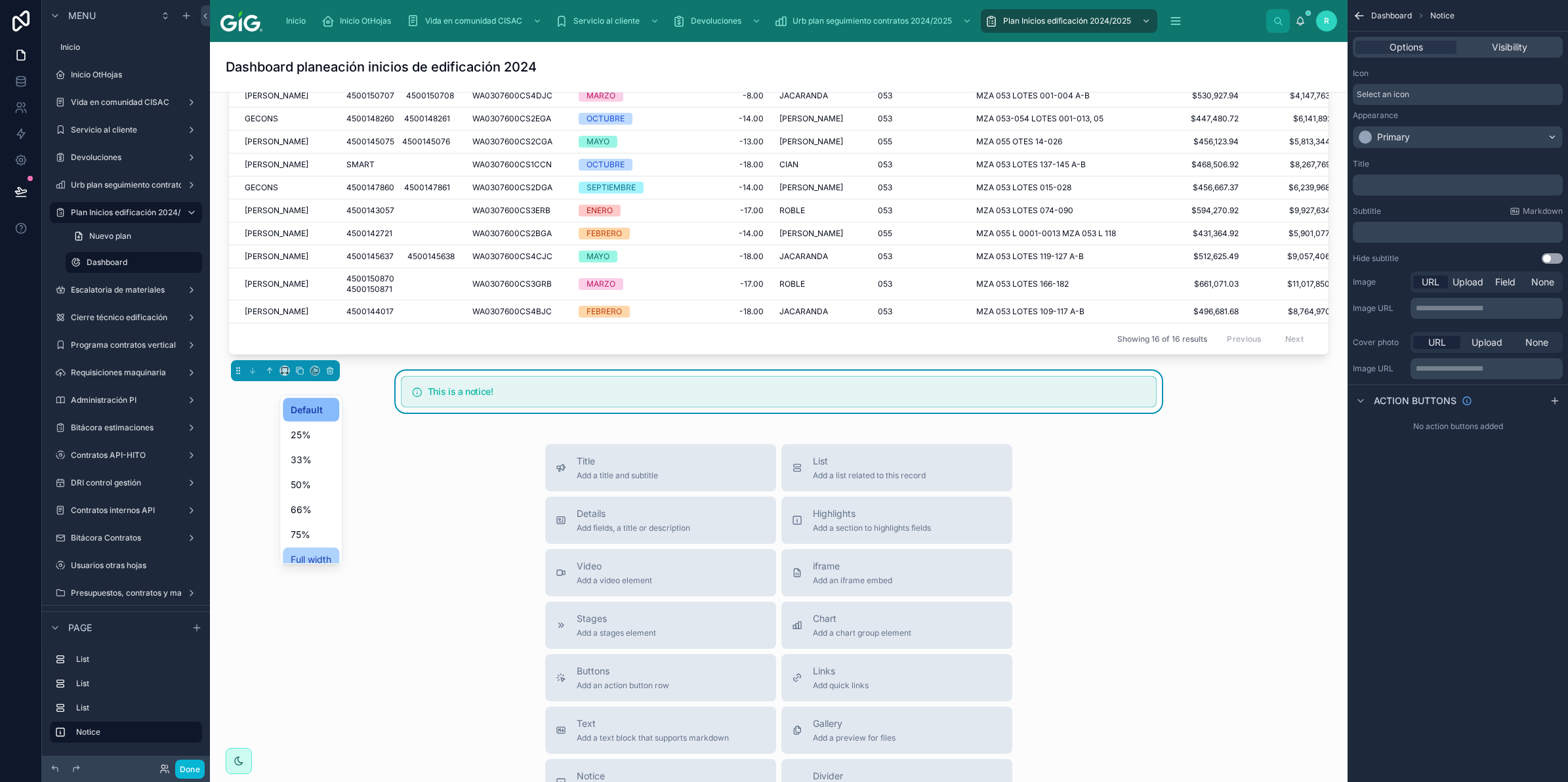
click at [323, 554] on span "Full width" at bounding box center [311, 559] width 41 height 16
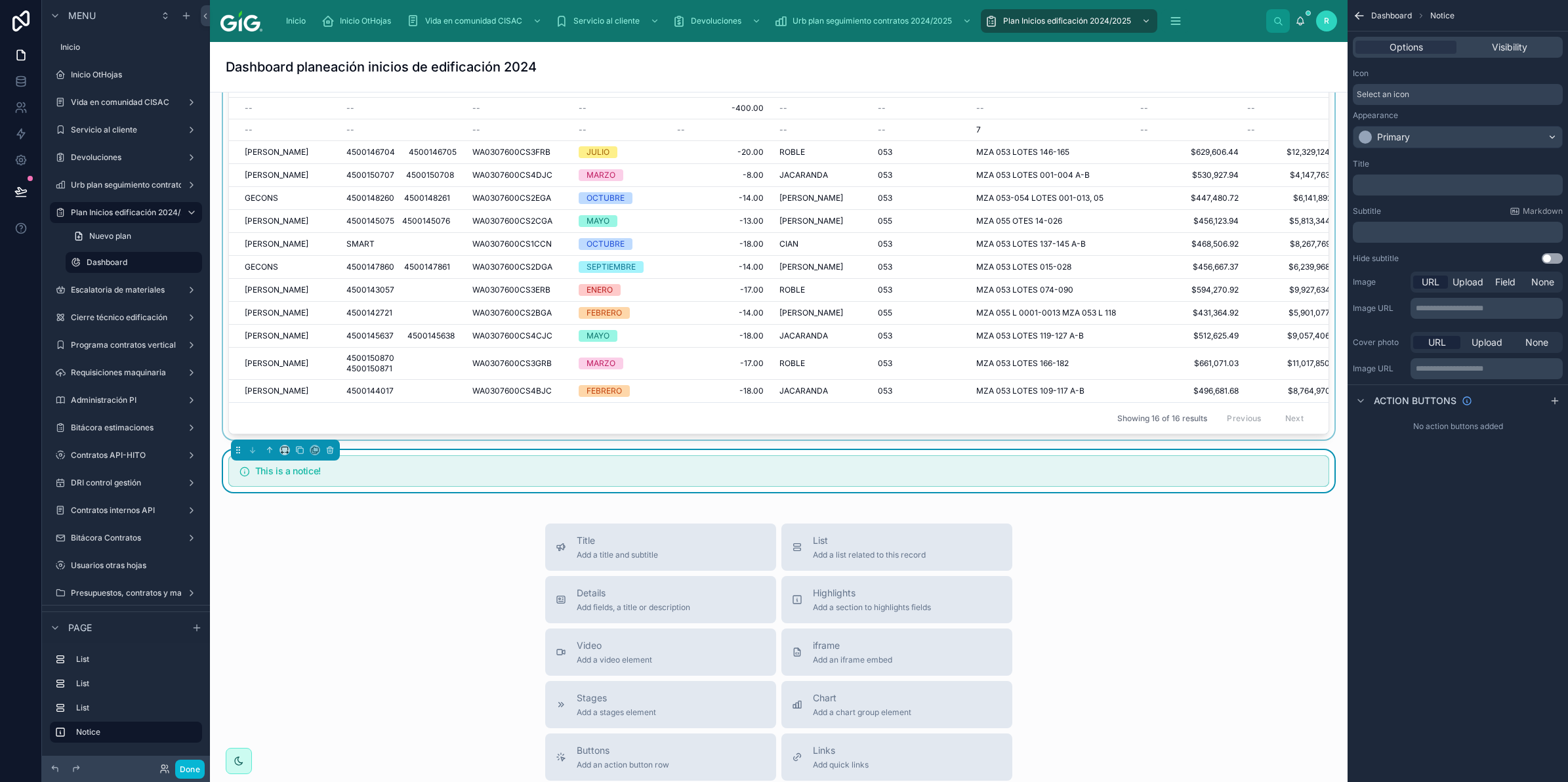
scroll to position [841, 0]
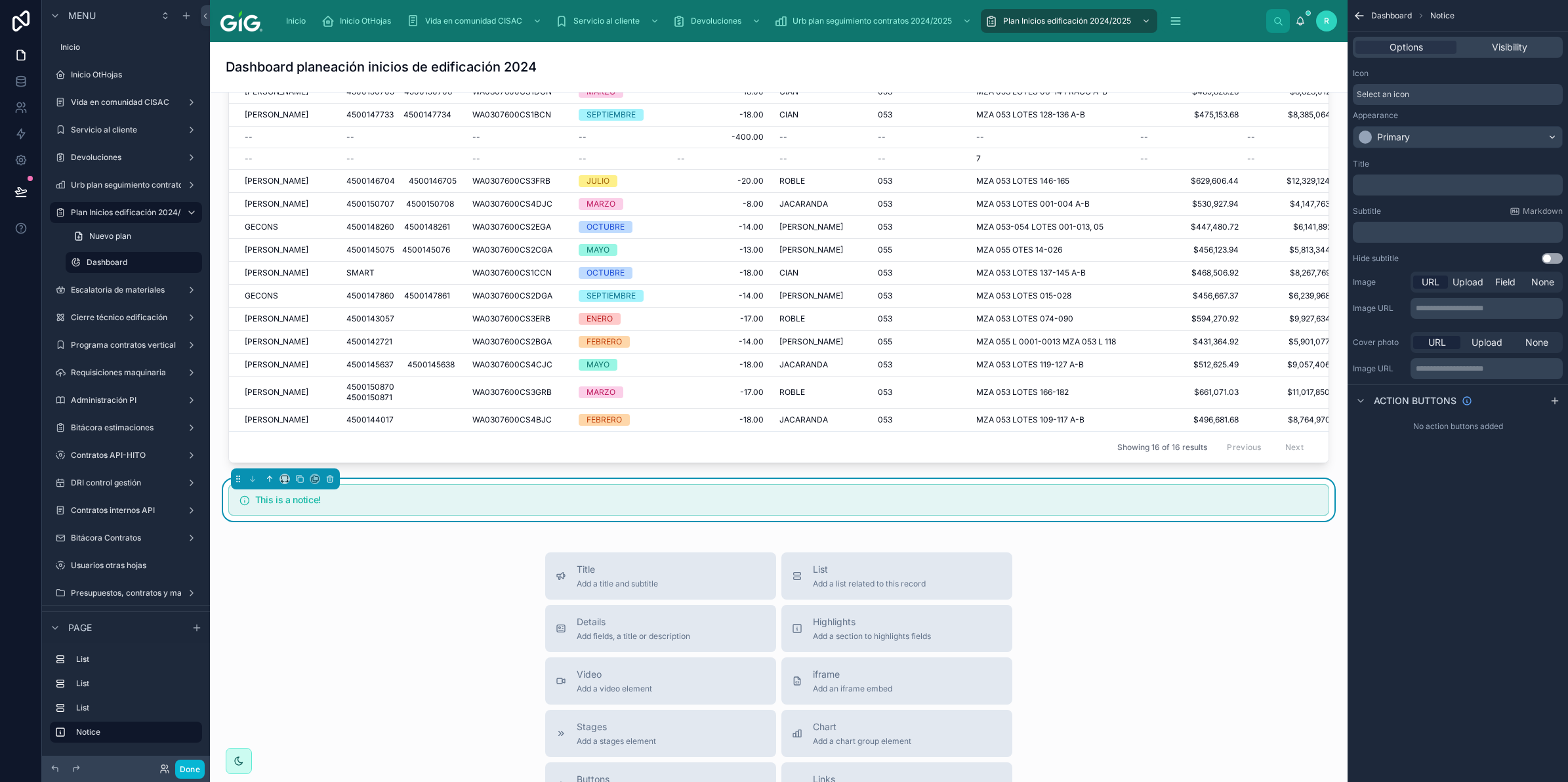
click at [267, 484] on icon at bounding box center [270, 479] width 9 height 9
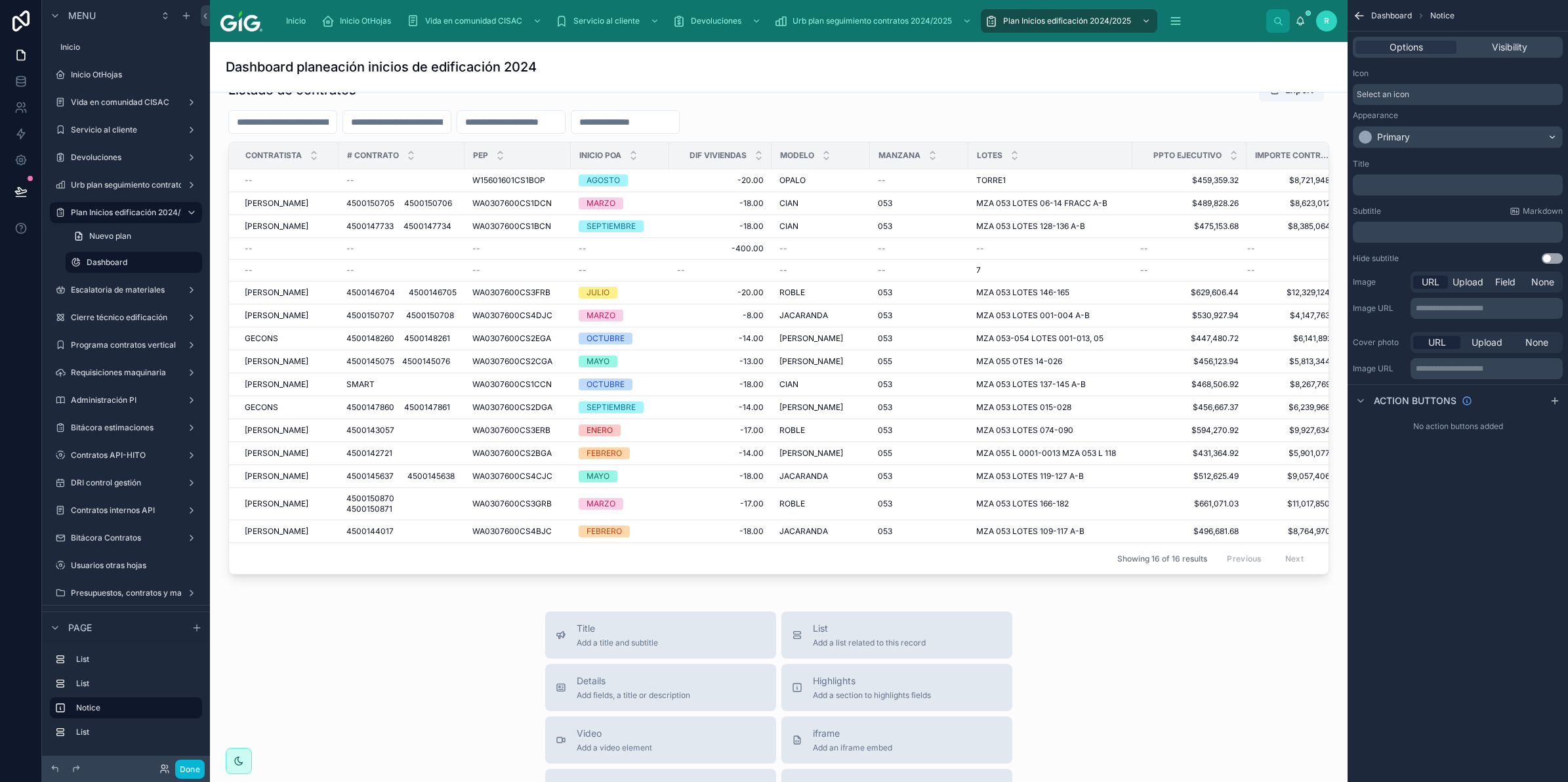
scroll to position [322, 0]
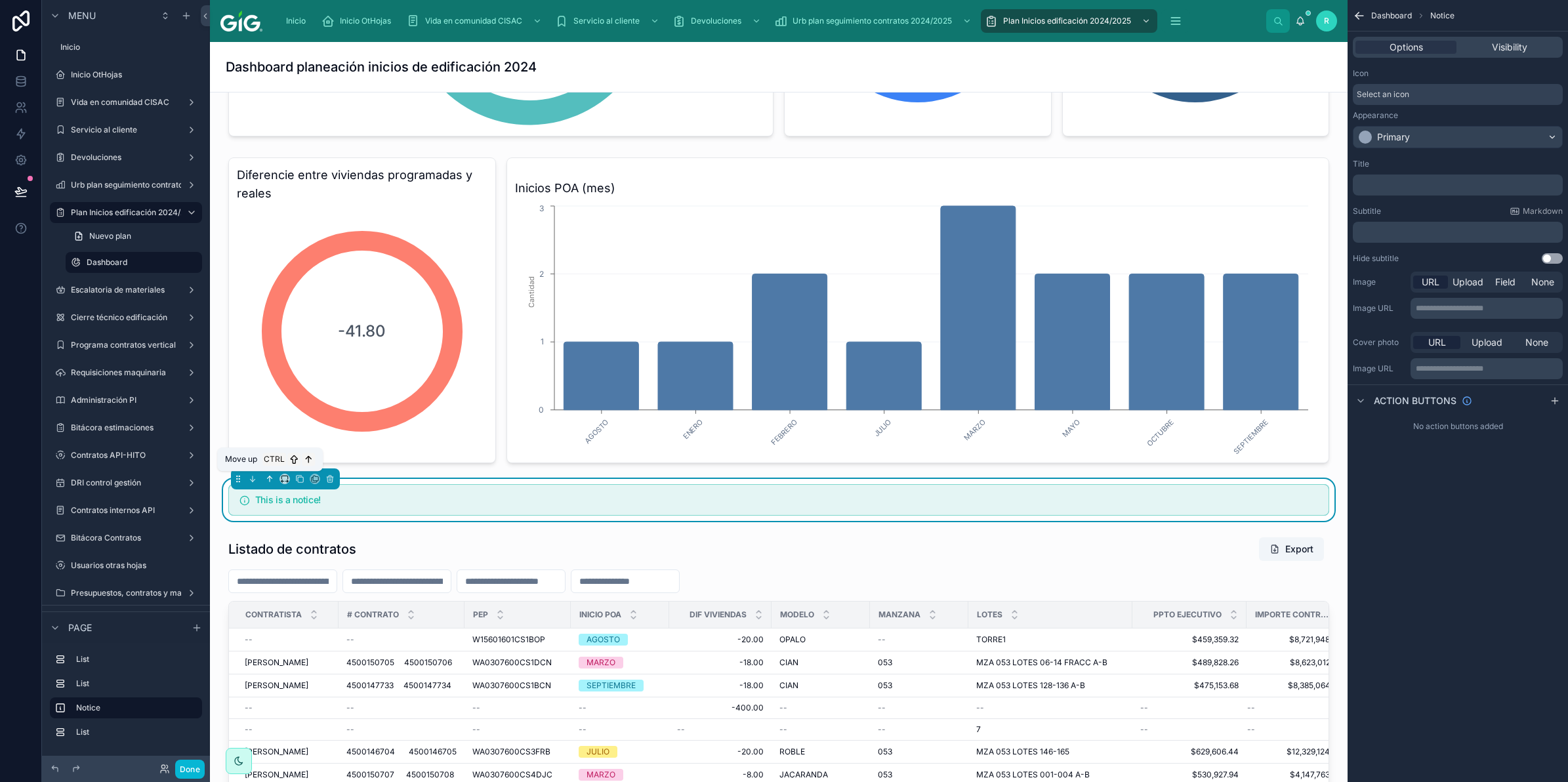
click at [270, 473] on button at bounding box center [269, 479] width 14 height 14
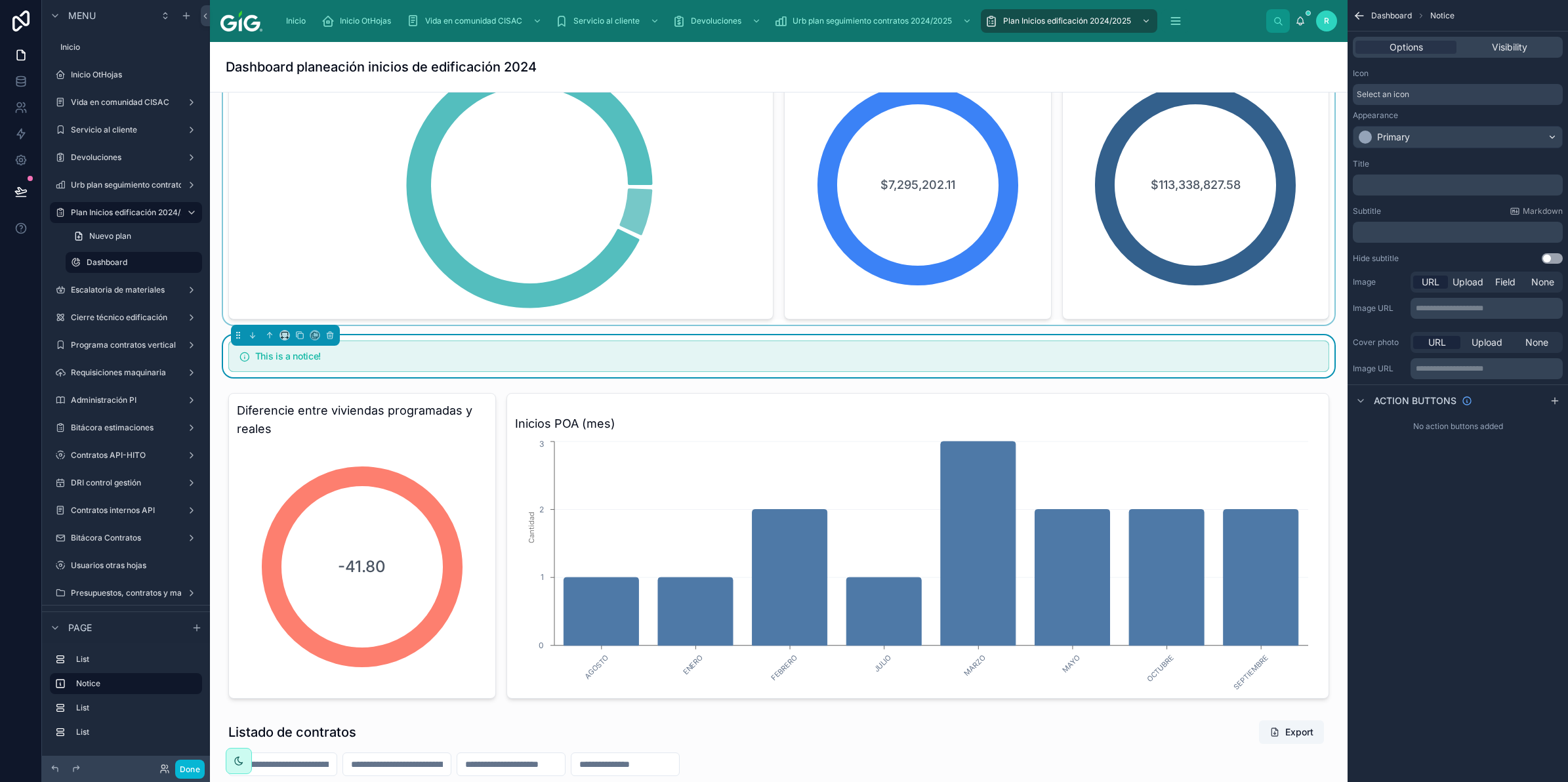
scroll to position [0, 0]
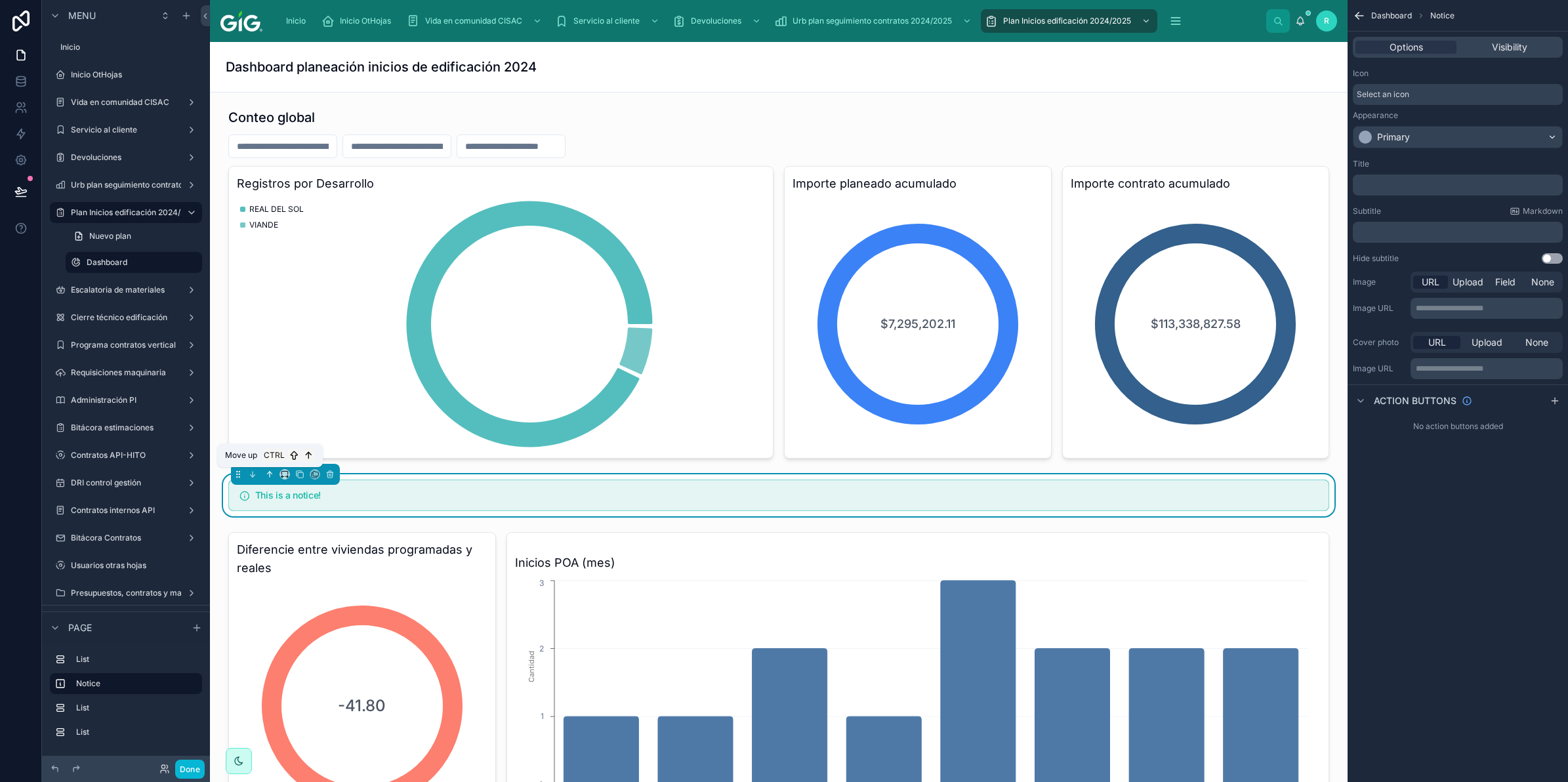
click at [265, 478] on icon at bounding box center [270, 474] width 9 height 9
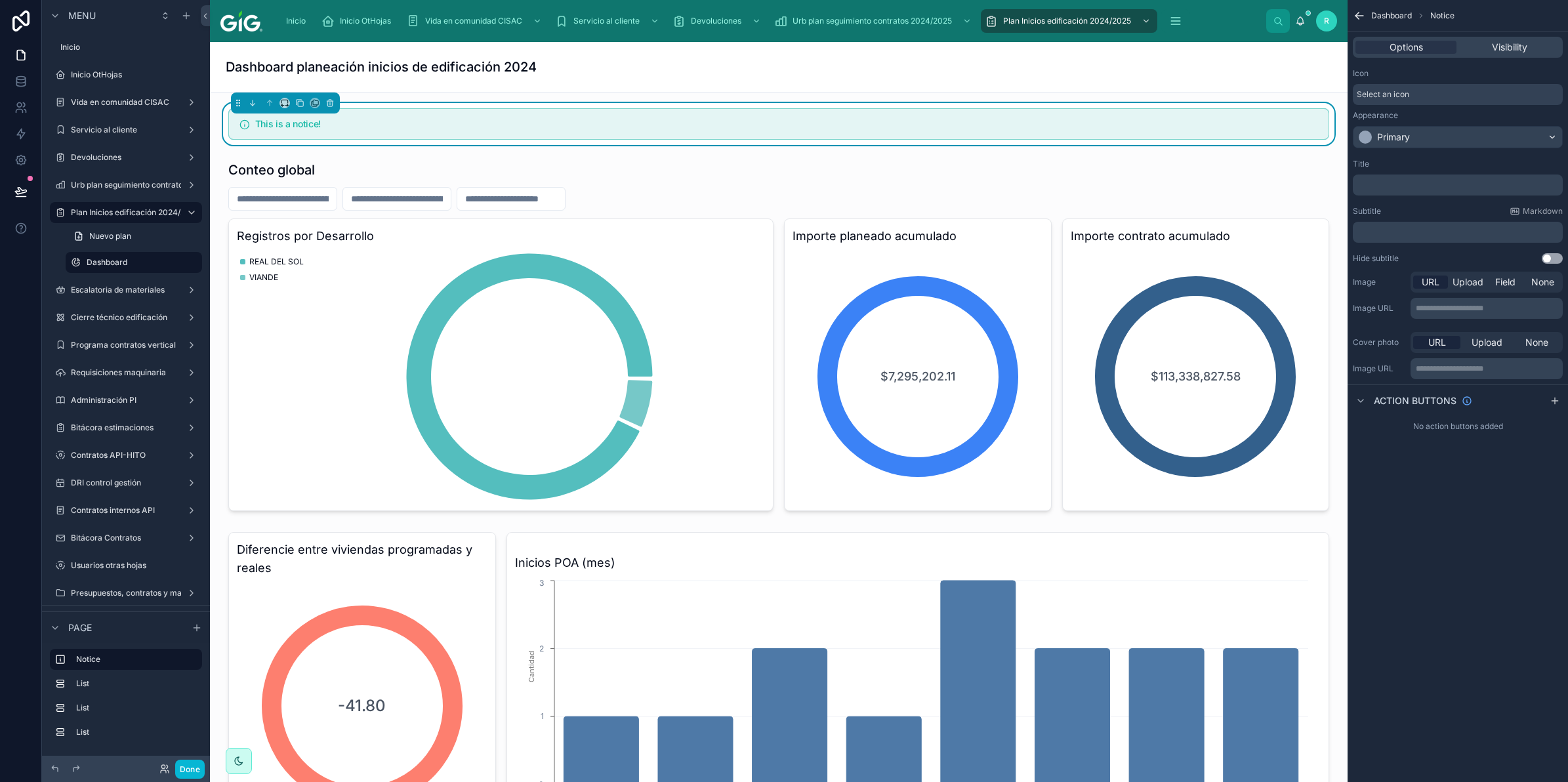
click at [1414, 189] on p "﻿" at bounding box center [1459, 185] width 202 height 11
click at [1434, 184] on span "**********" at bounding box center [1456, 188] width 196 height 18
click at [1407, 192] on span "**********" at bounding box center [1456, 188] width 196 height 18
drag, startPoint x: 1506, startPoint y: 199, endPoint x: 1325, endPoint y: 183, distance: 181.7
click at [1325, 183] on div "Inicio Inicio OtHojas Vida en comunidad CISAC Servicio al cliente Devoluciones …" at bounding box center [889, 391] width 1358 height 782
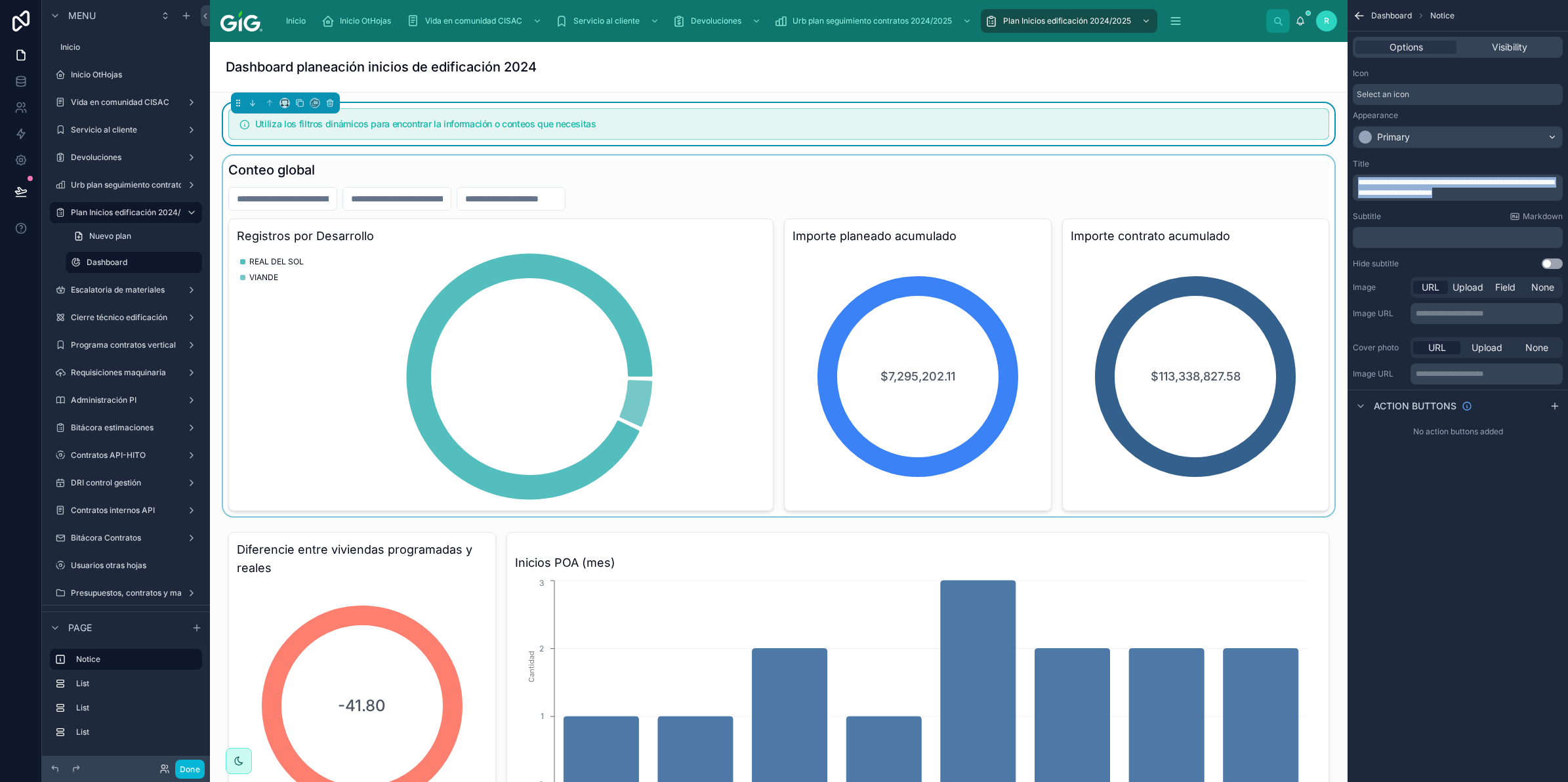
copy span "**********"
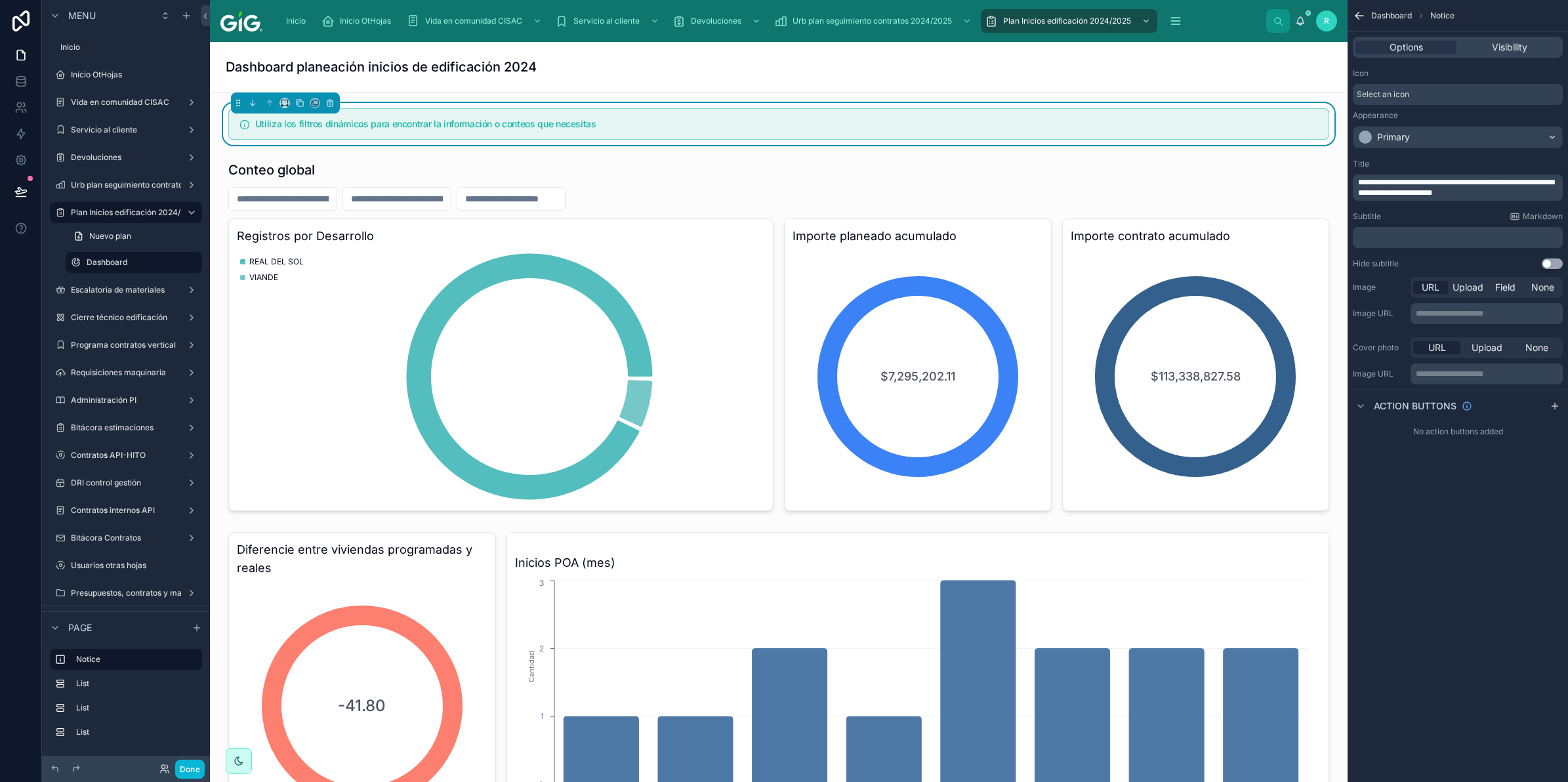
click at [893, 77] on div "Dashboard planeación inicios de edificación 2024" at bounding box center [778, 67] width 1106 height 50
click at [122, 187] on label "Urb plan seguimiento contratos 2024/2025" at bounding box center [150, 185] width 159 height 11
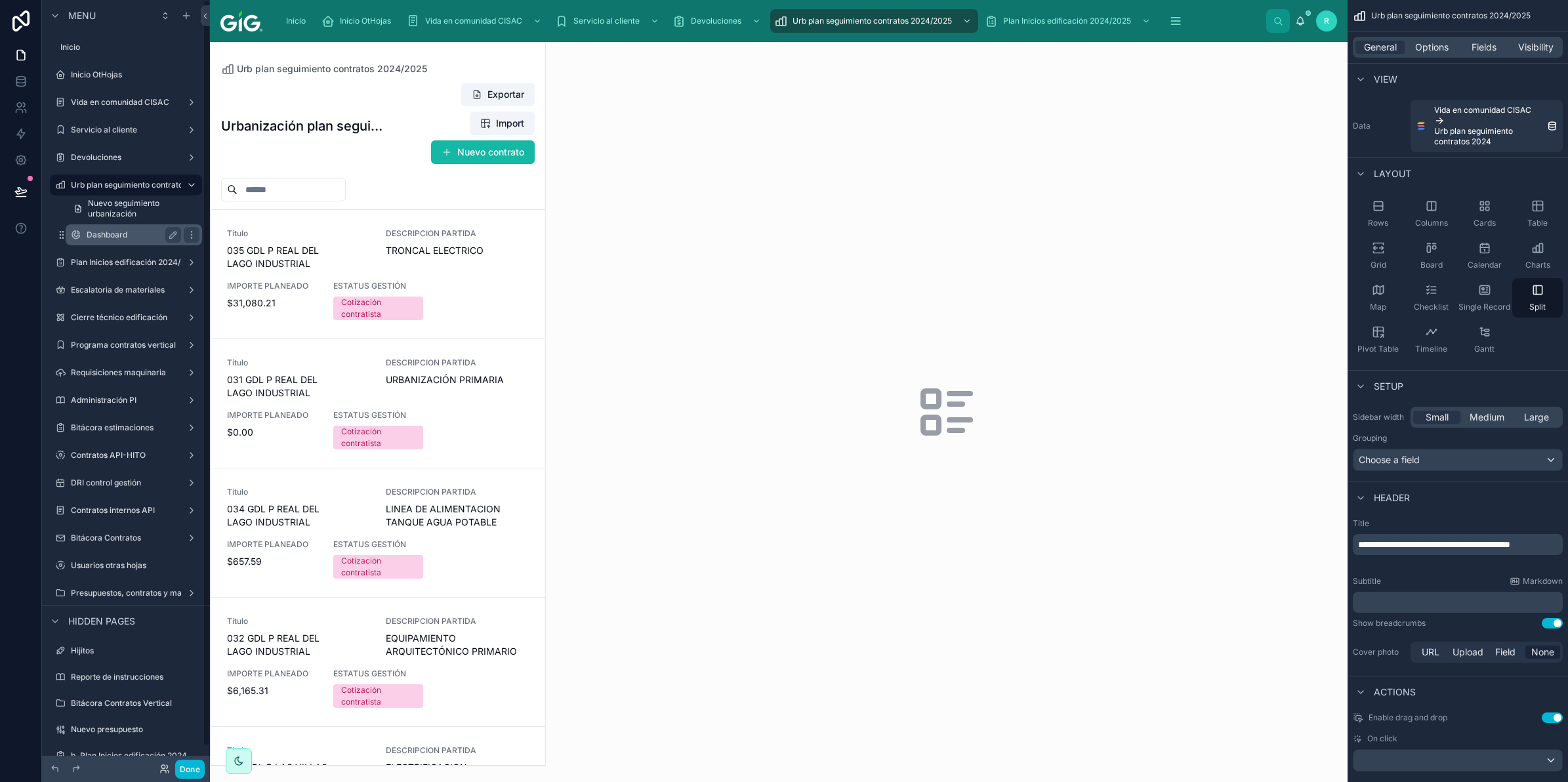
click at [130, 235] on label "Dashboard" at bounding box center [131, 235] width 89 height 11
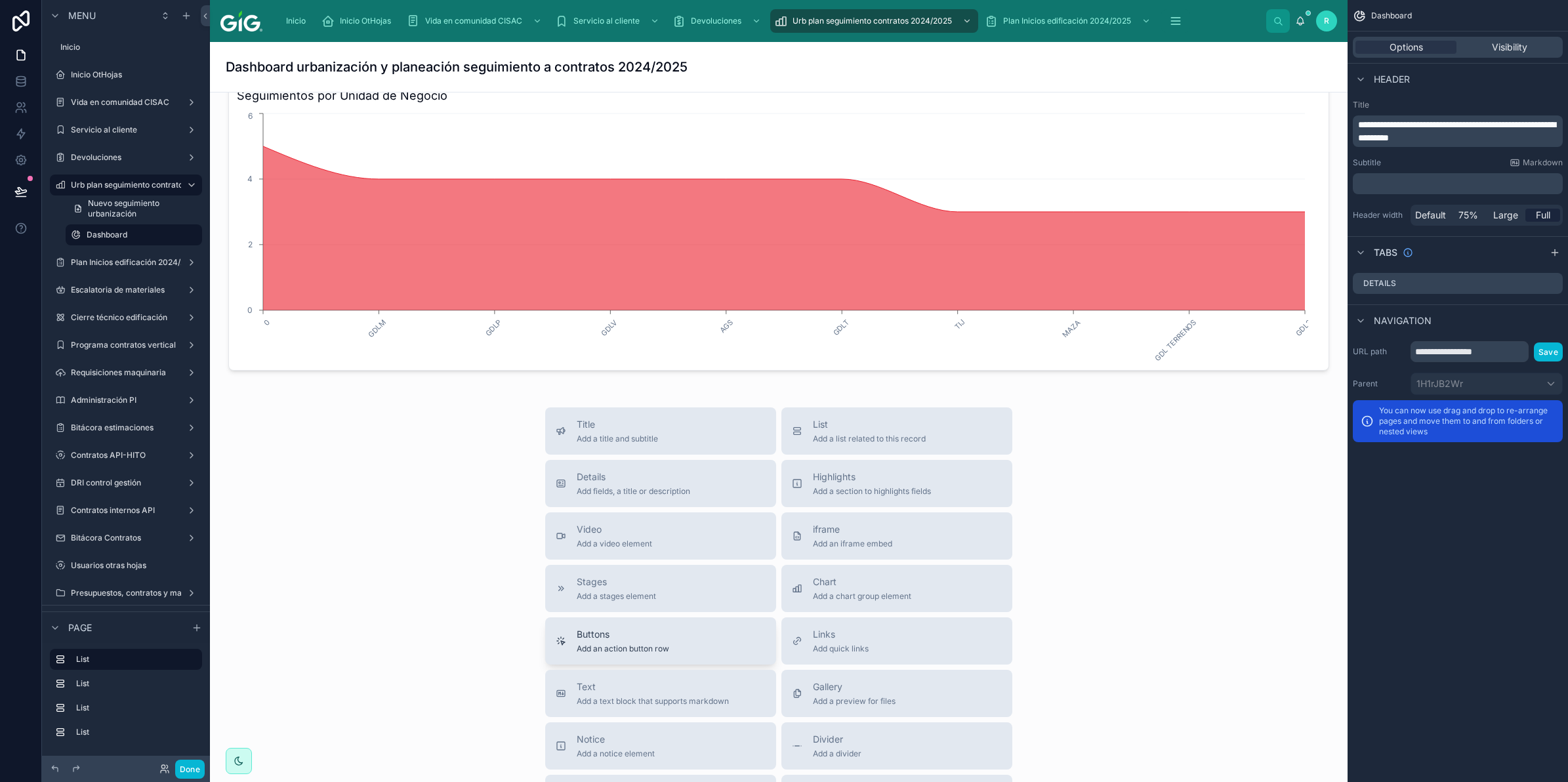
scroll to position [1476, 0]
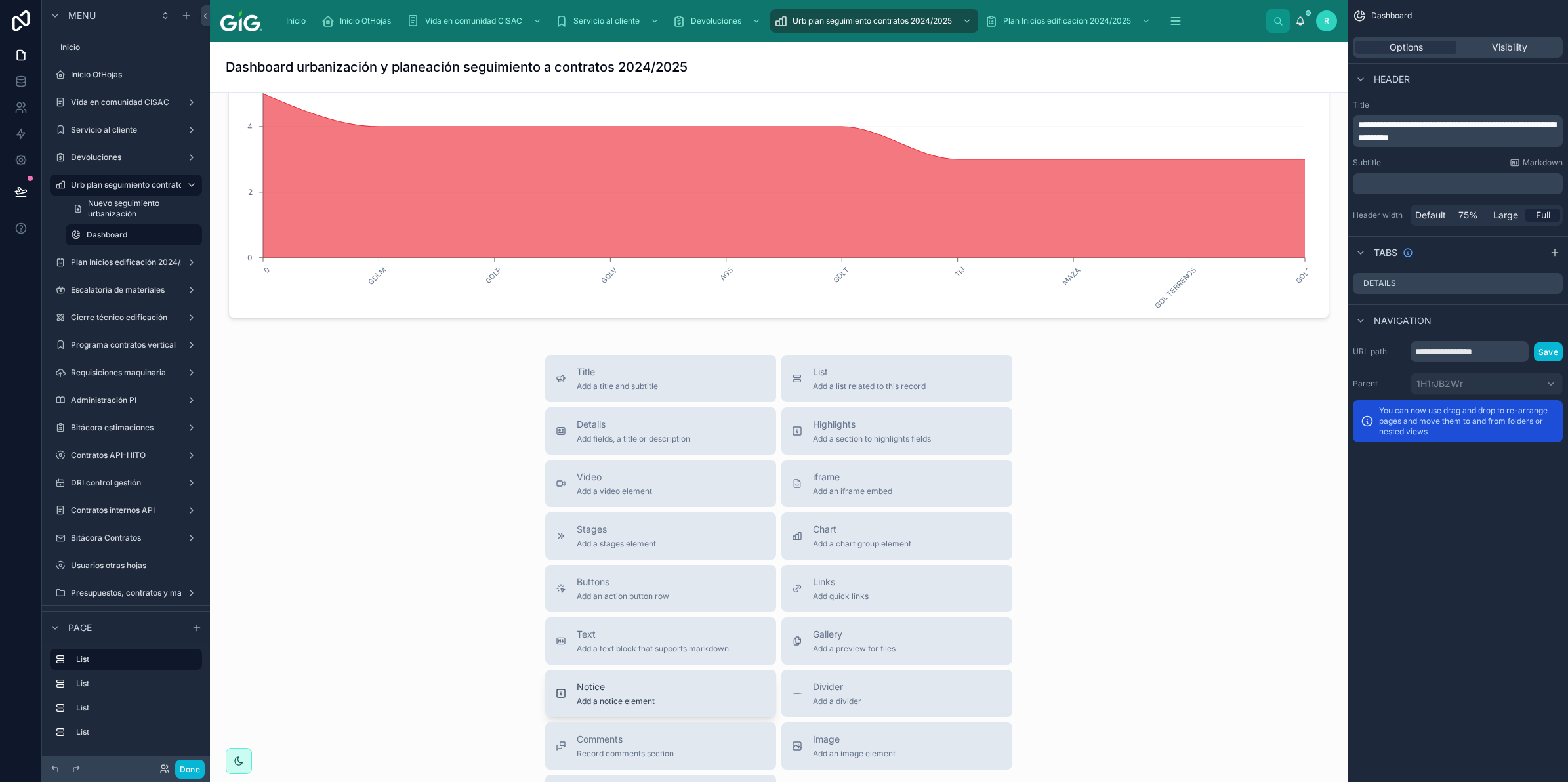
click at [589, 691] on span "Notice" at bounding box center [616, 687] width 78 height 13
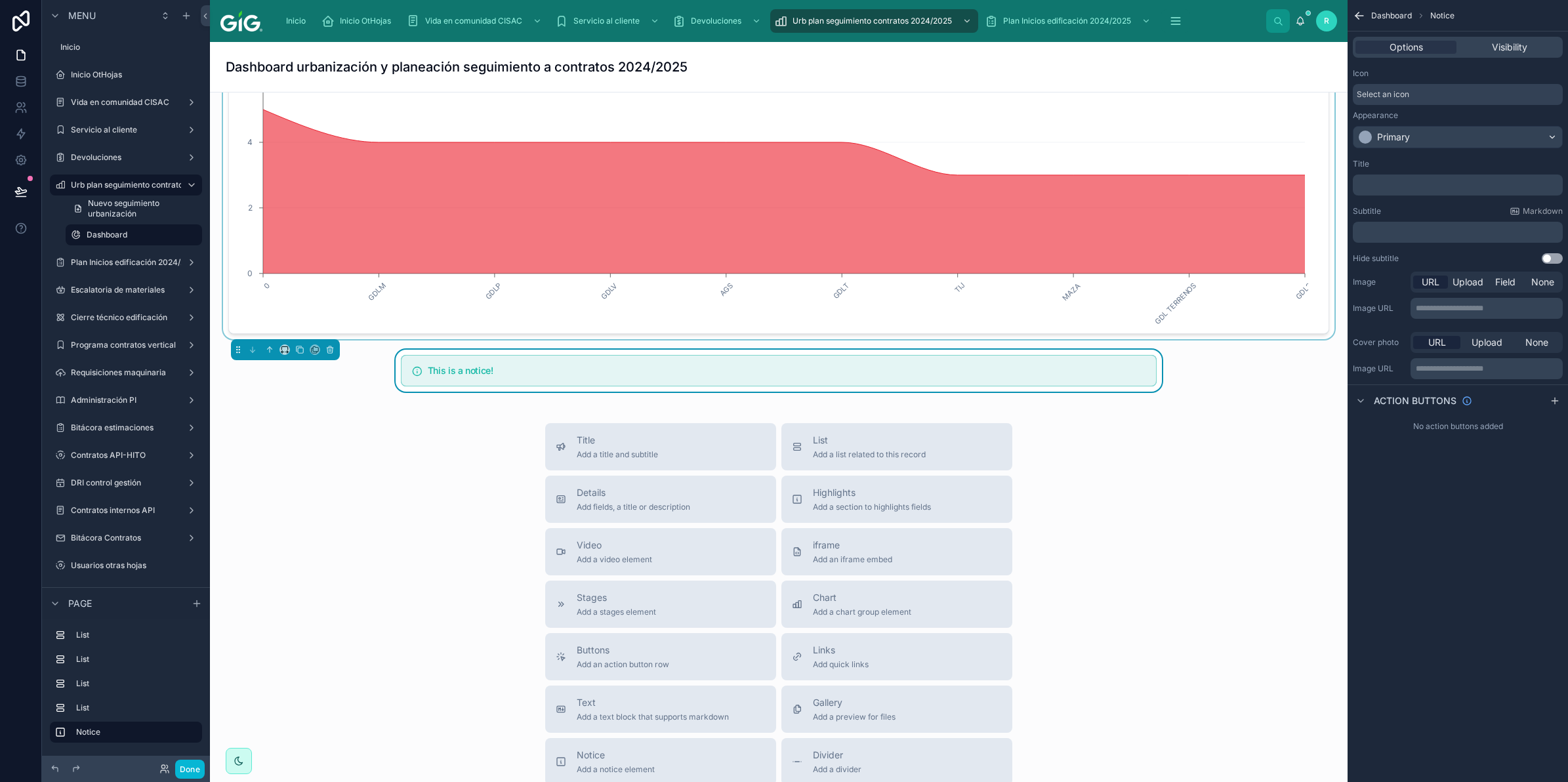
scroll to position [1427, 0]
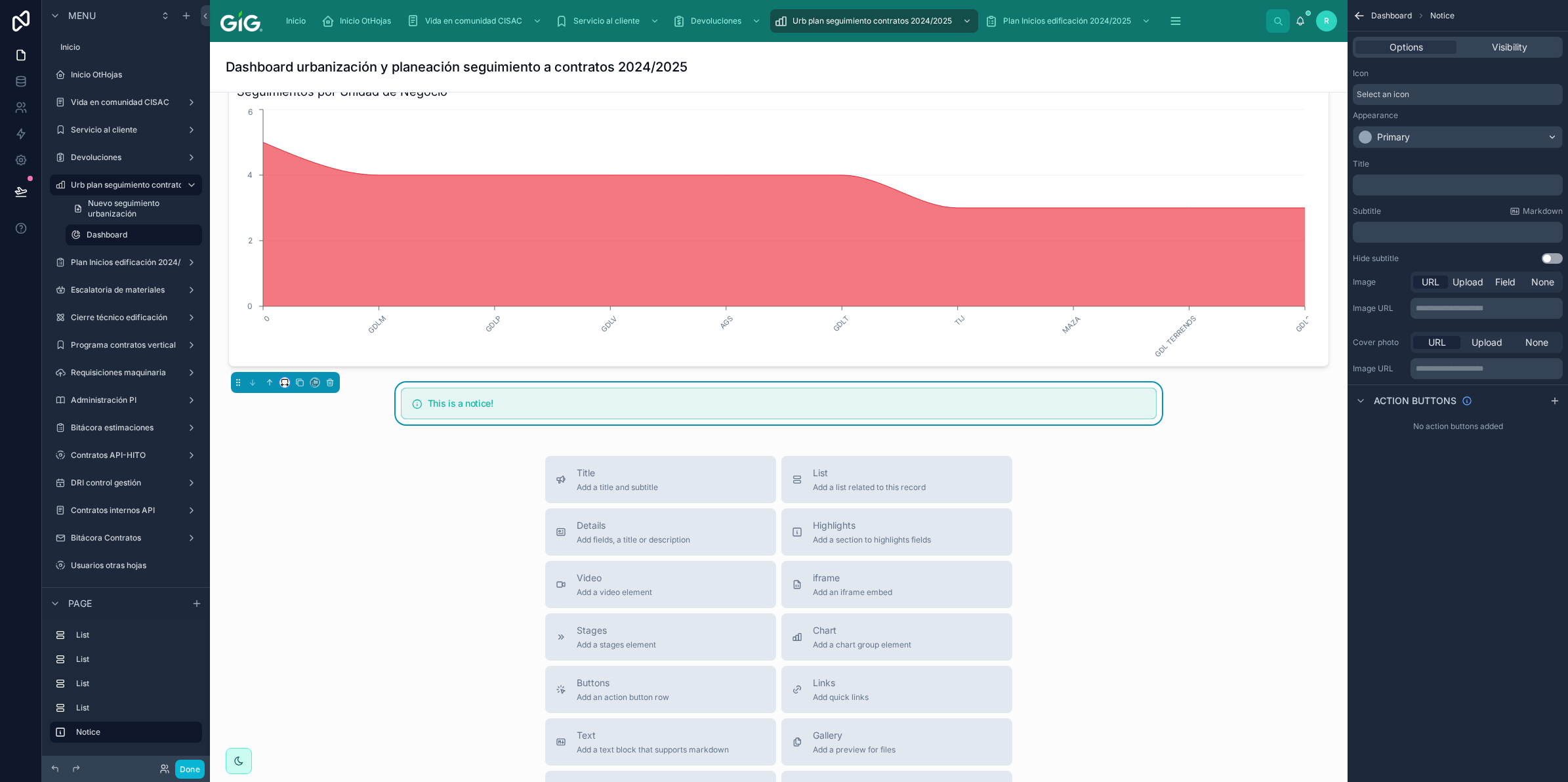
click at [286, 385] on icon at bounding box center [285, 382] width 9 height 9
click at [315, 558] on span "Full width" at bounding box center [311, 558] width 41 height 16
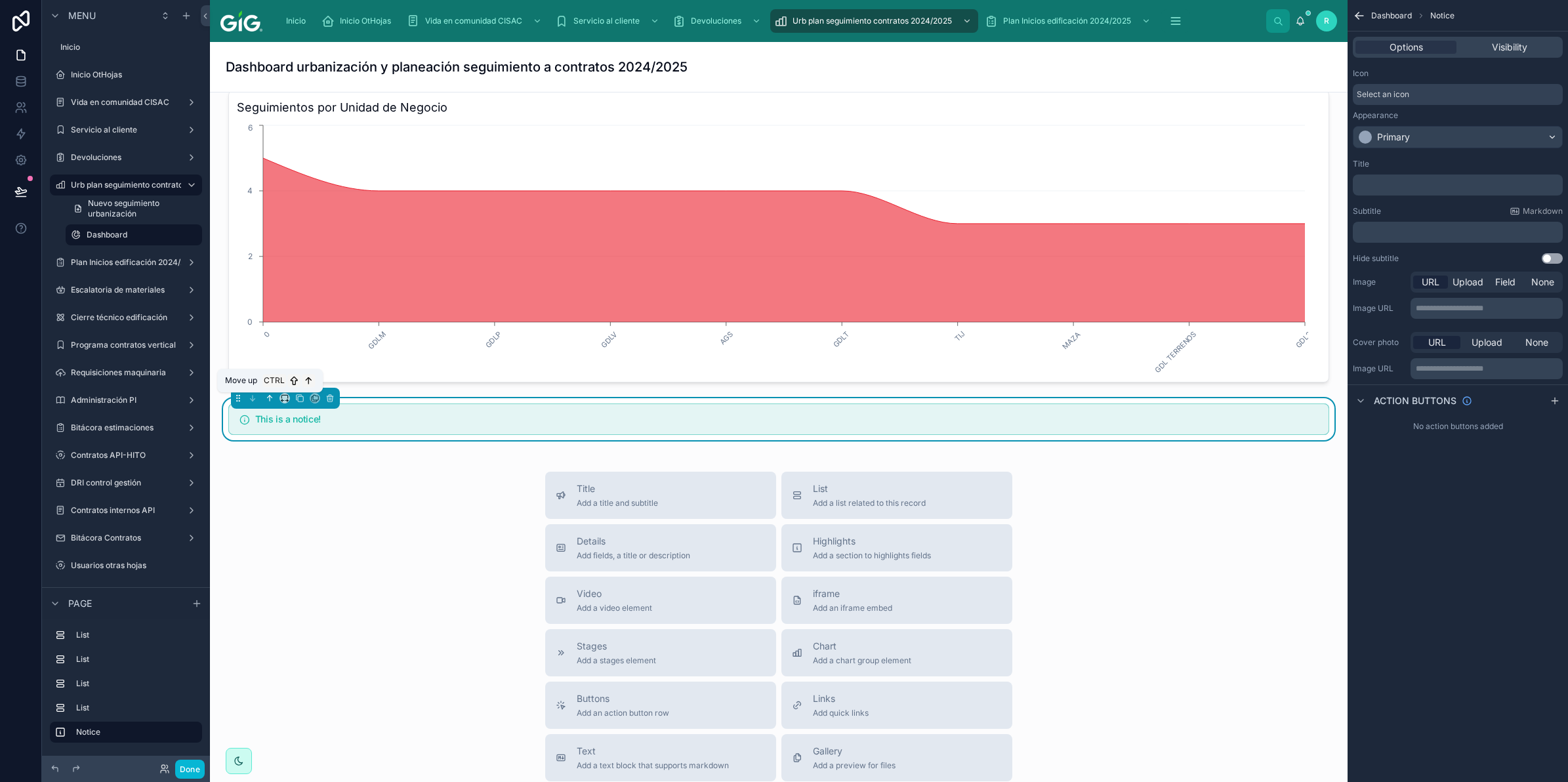
click at [267, 399] on icon at bounding box center [270, 398] width 9 height 9
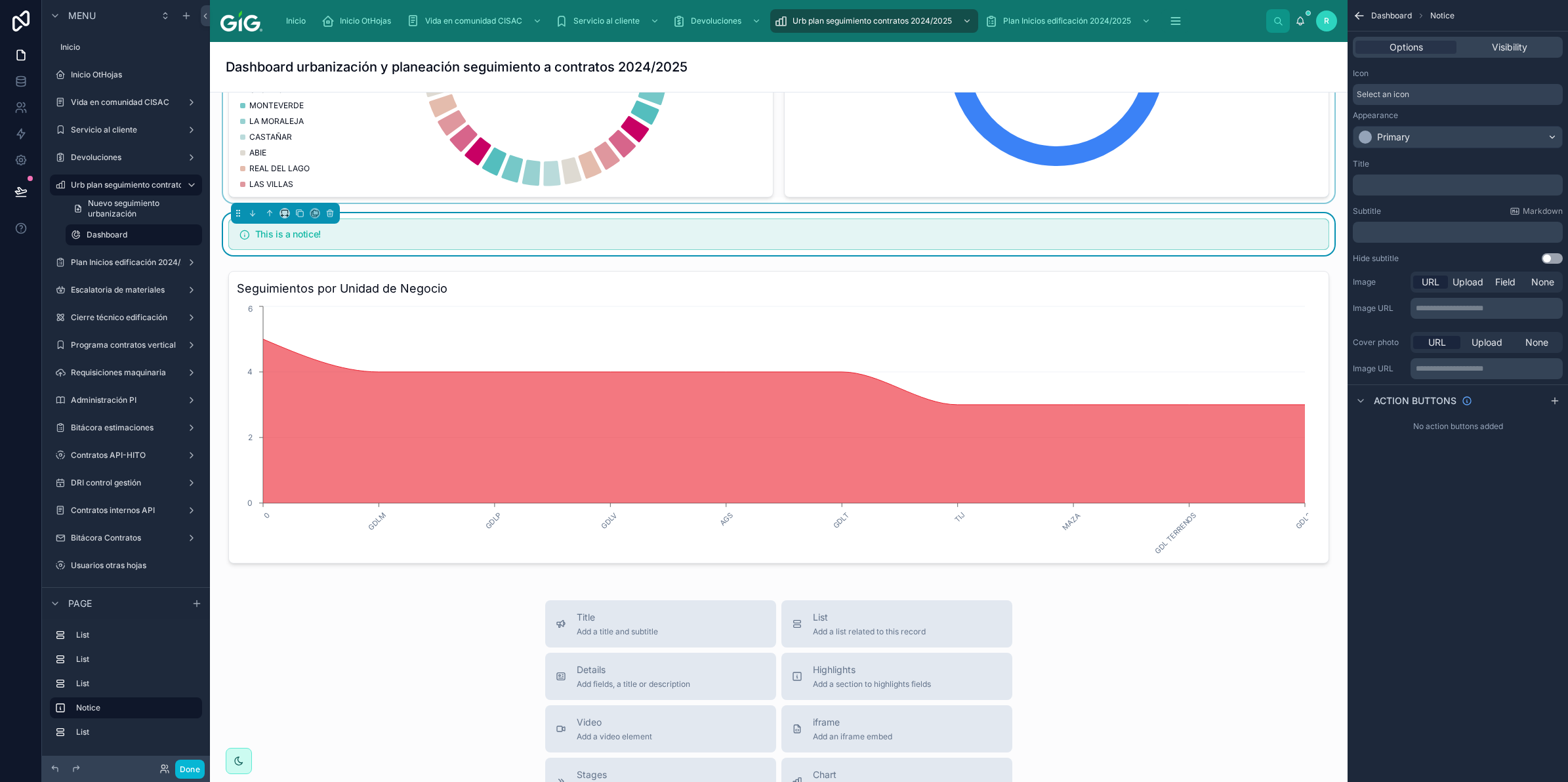
scroll to position [1068, 0]
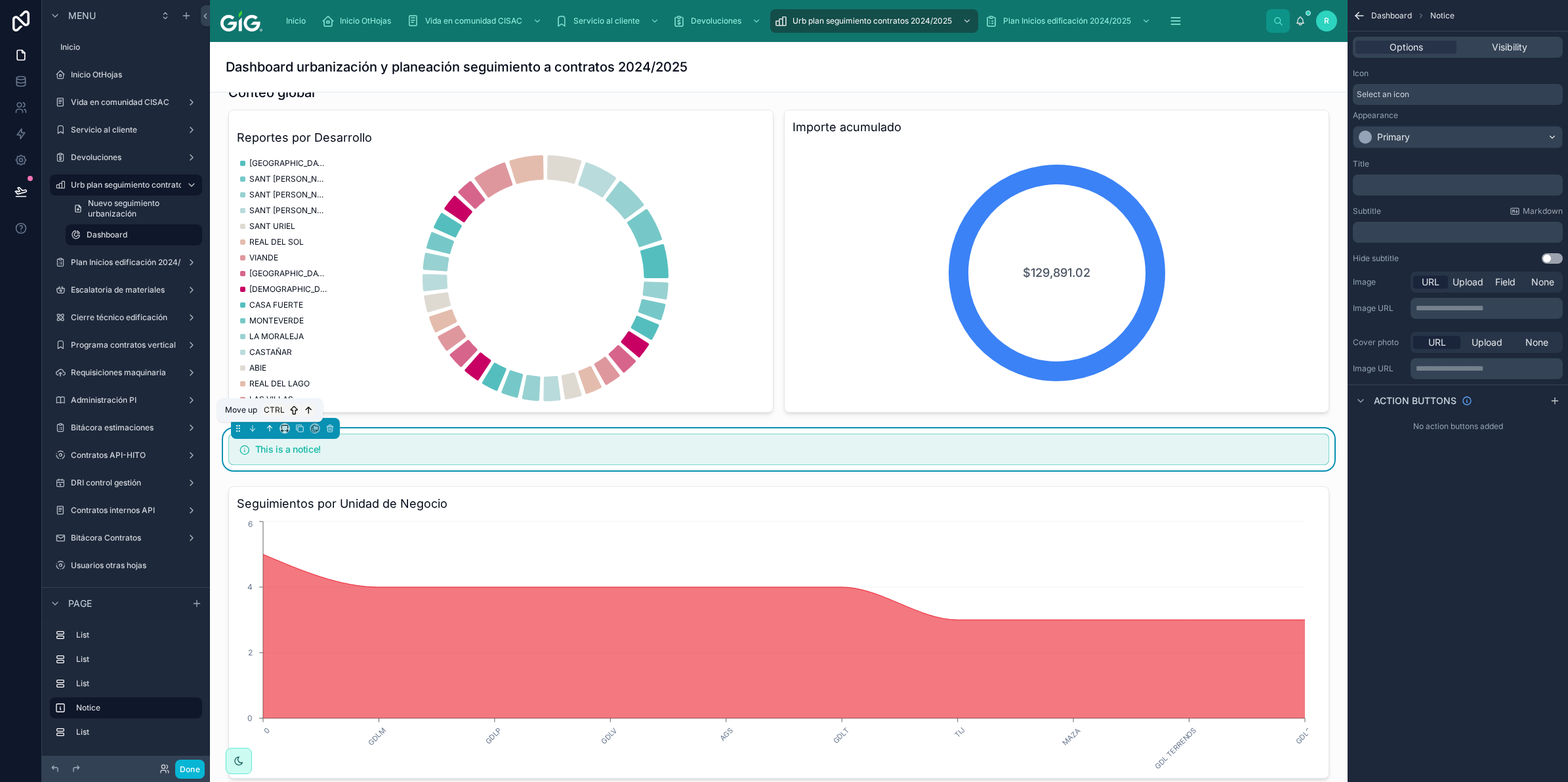
click at [269, 428] on icon at bounding box center [270, 428] width 9 height 9
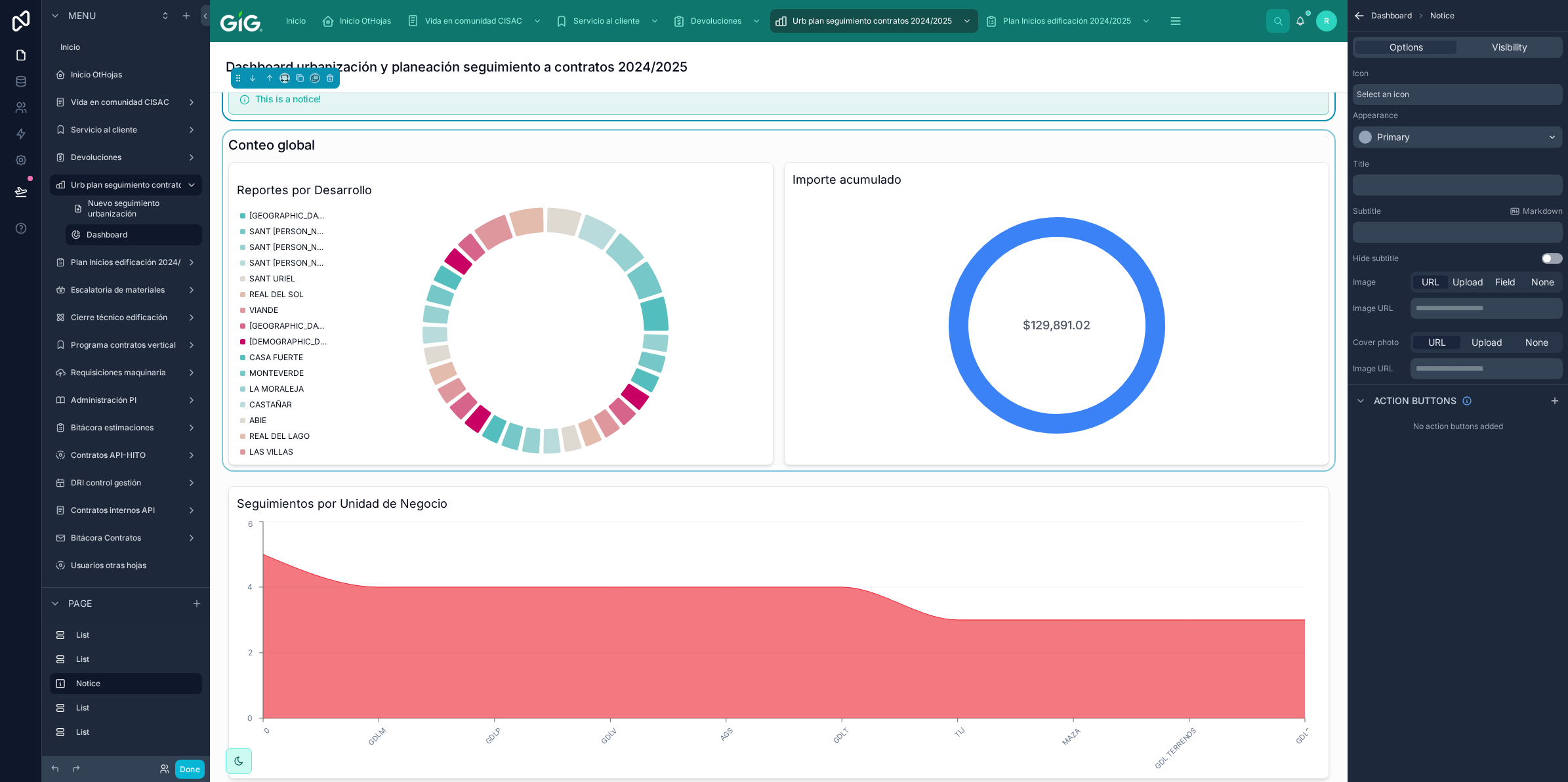
scroll to position [576, 0]
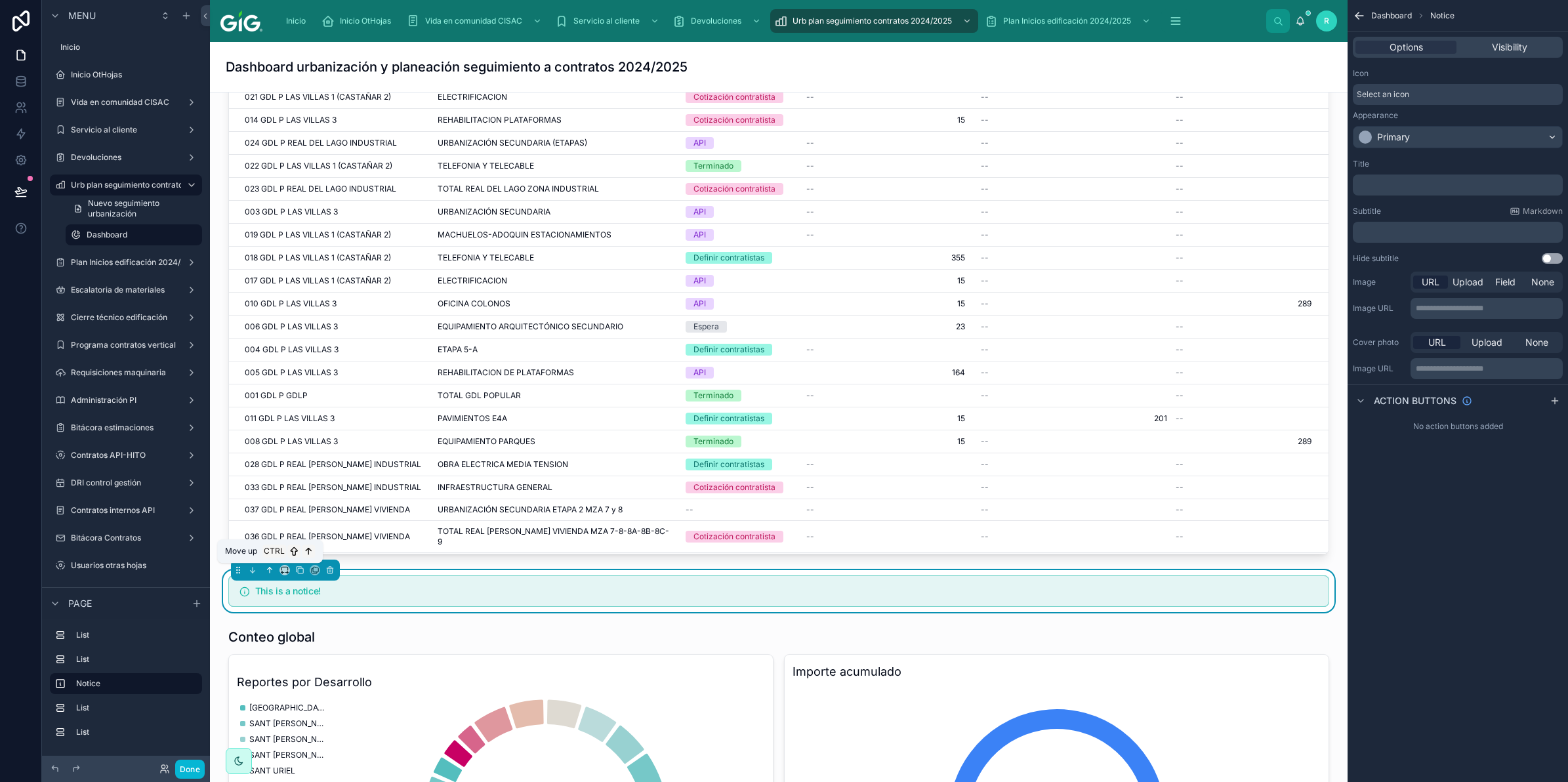
click at [270, 569] on icon at bounding box center [270, 568] width 2 height 2
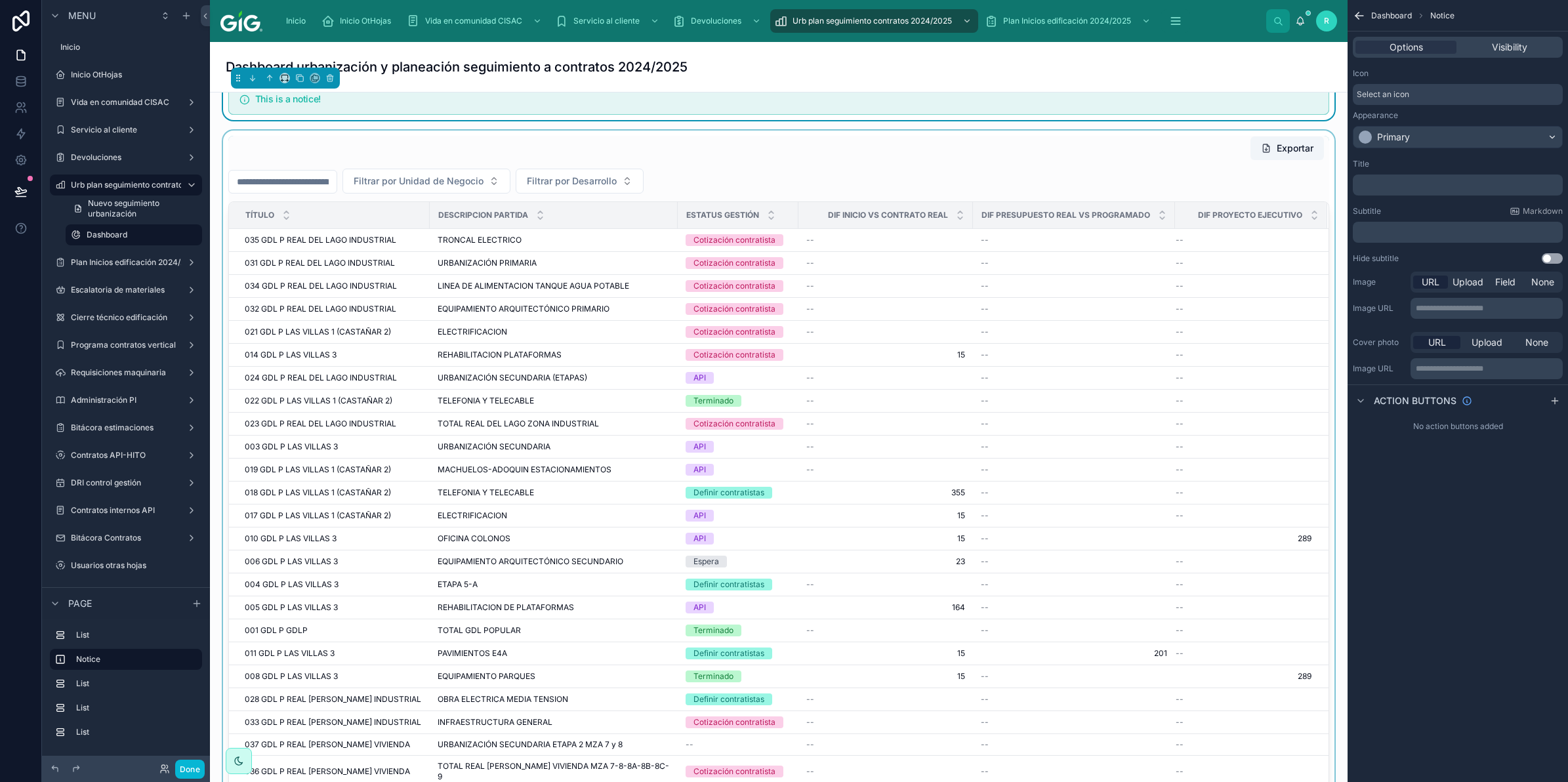
scroll to position [2, 0]
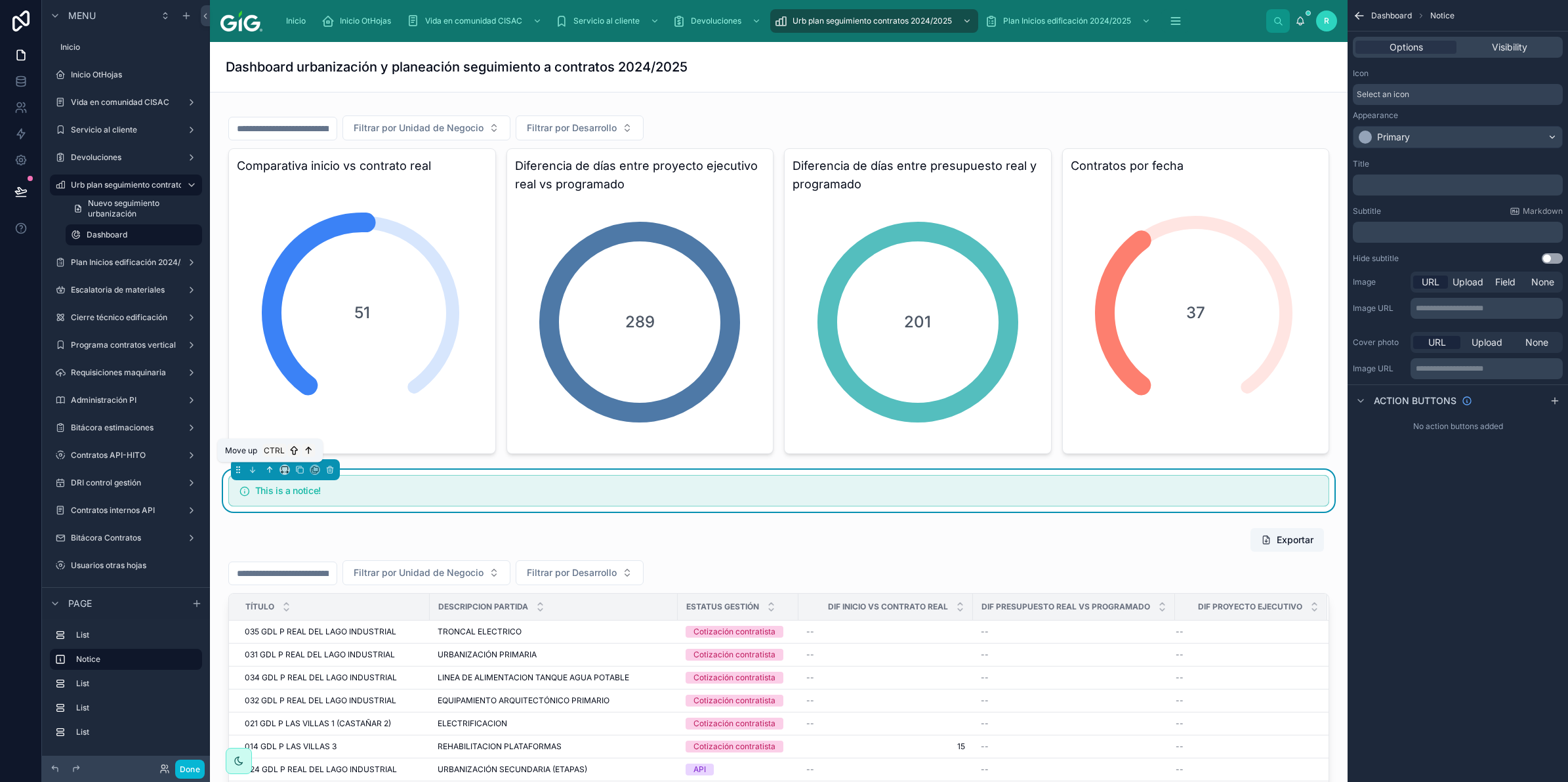
click at [270, 473] on icon at bounding box center [270, 470] width 0 height 5
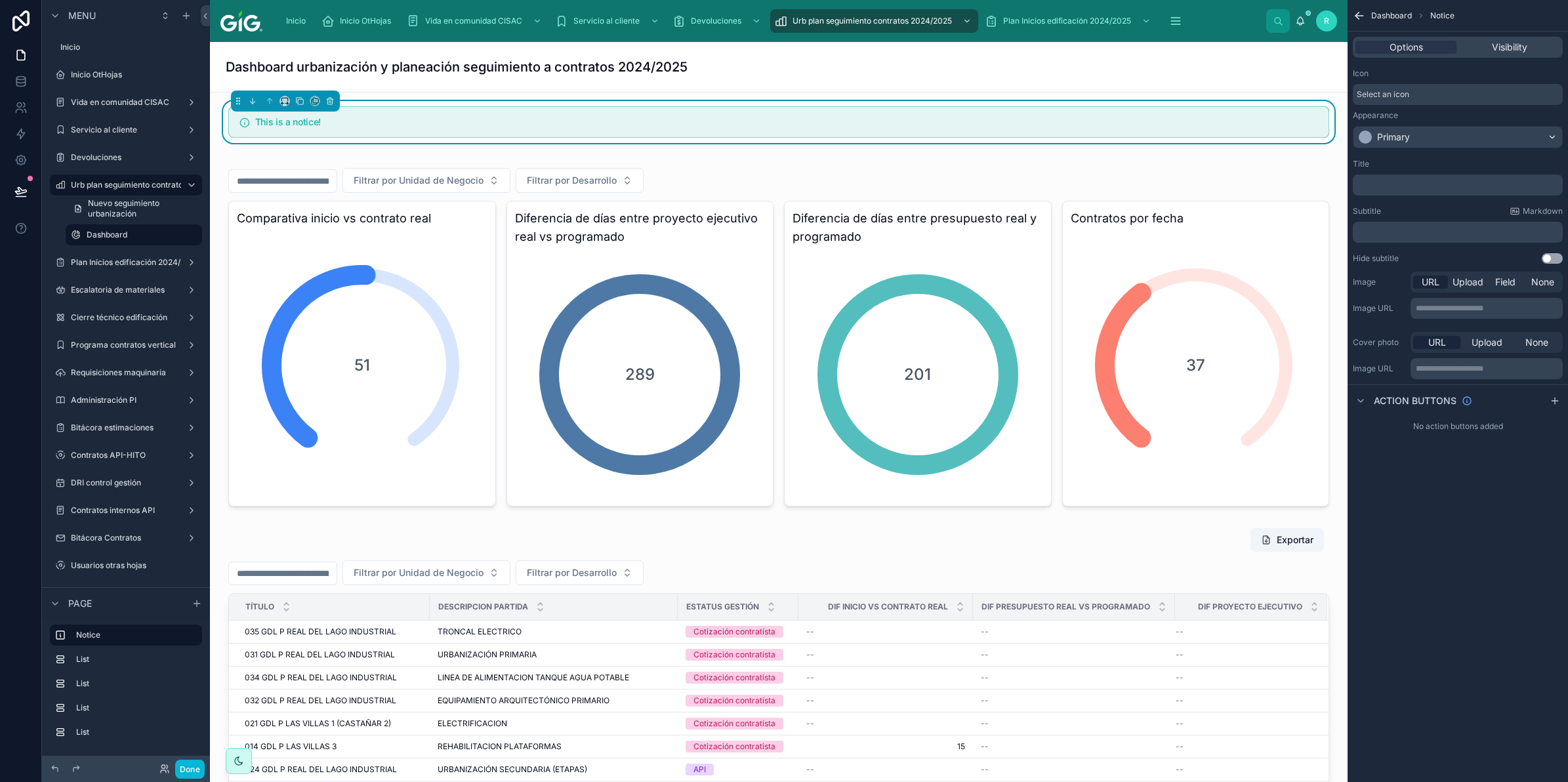
click at [1412, 185] on p "﻿" at bounding box center [1459, 185] width 202 height 11
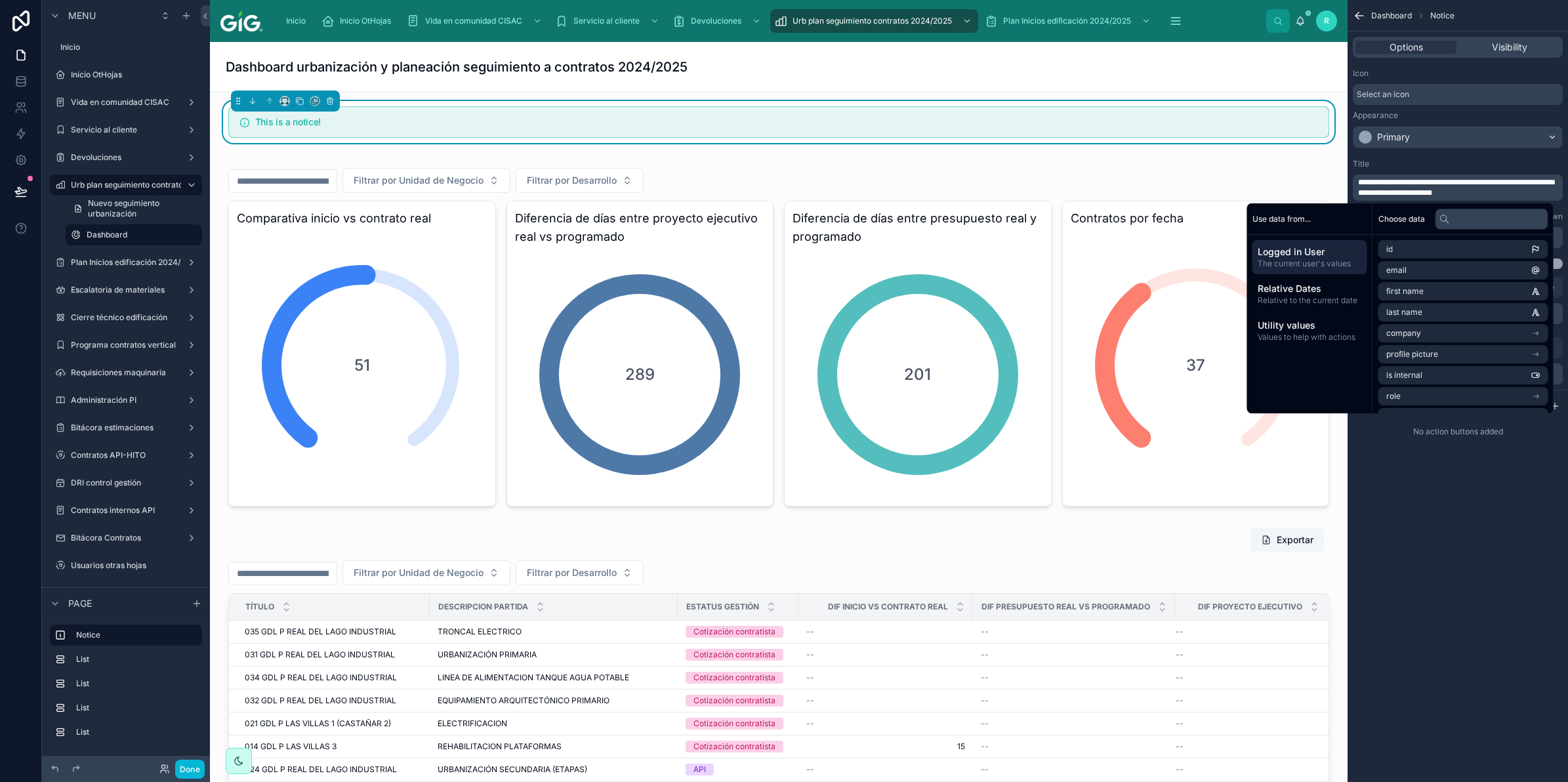
scroll to position [0, 0]
click at [1440, 152] on div "Icon Select an icon Appearance Primary" at bounding box center [1458, 108] width 220 height 91
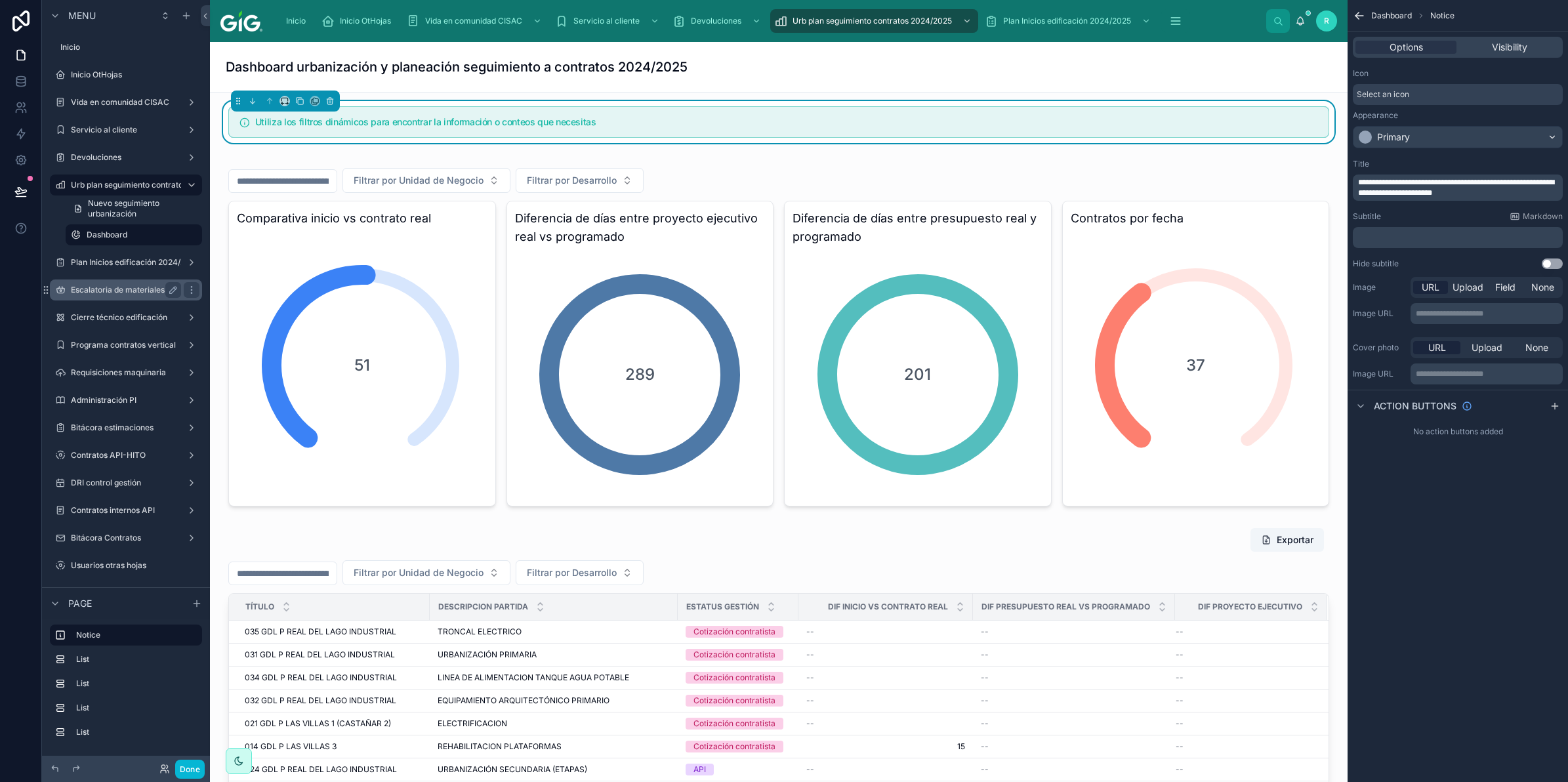
click at [122, 286] on label "Escalatoria de materiales" at bounding box center [123, 290] width 105 height 11
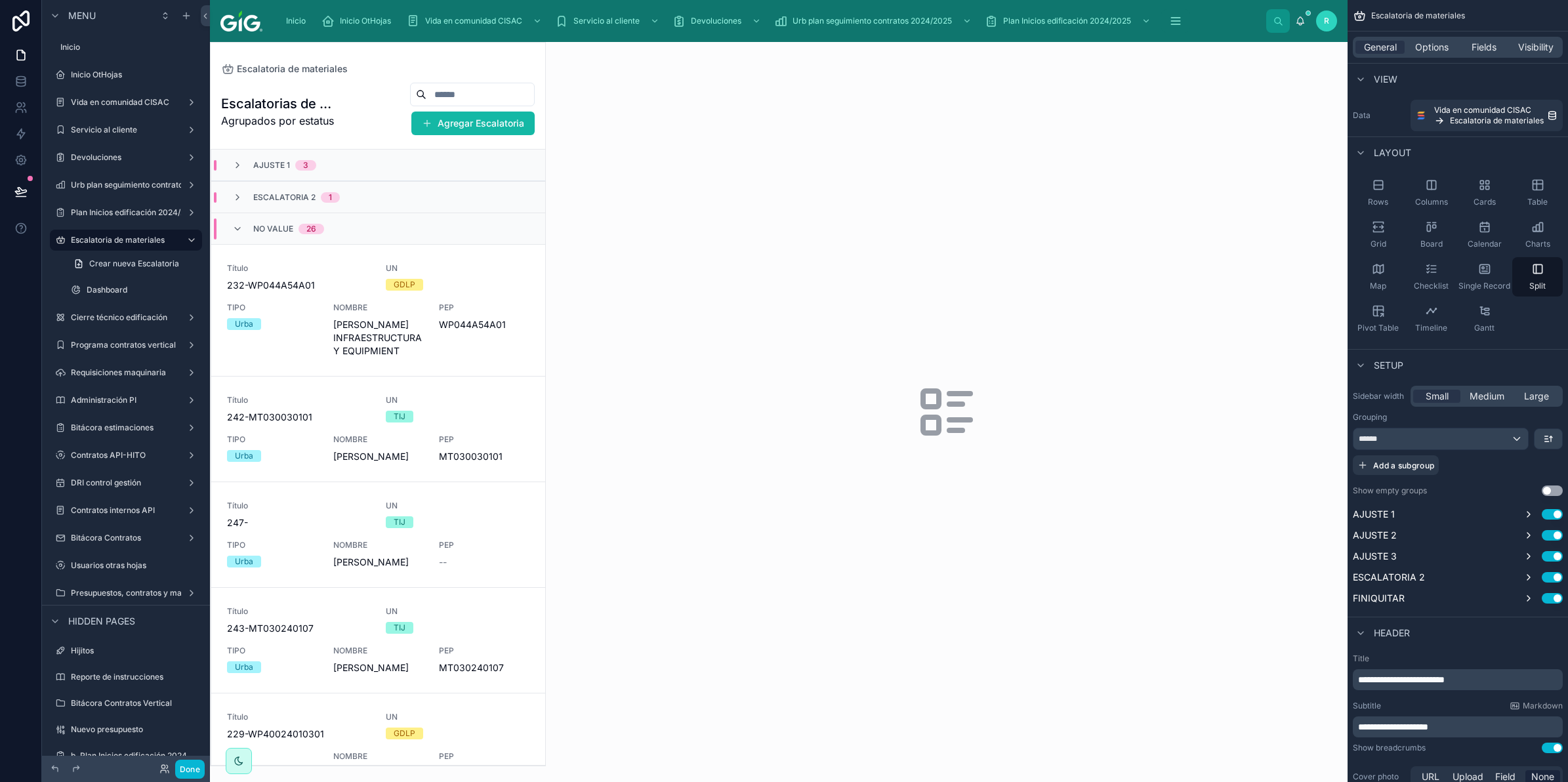
click at [297, 306] on div at bounding box center [377, 404] width 334 height 723
click at [344, 286] on span "232-WP044A54A01" at bounding box center [298, 285] width 143 height 13
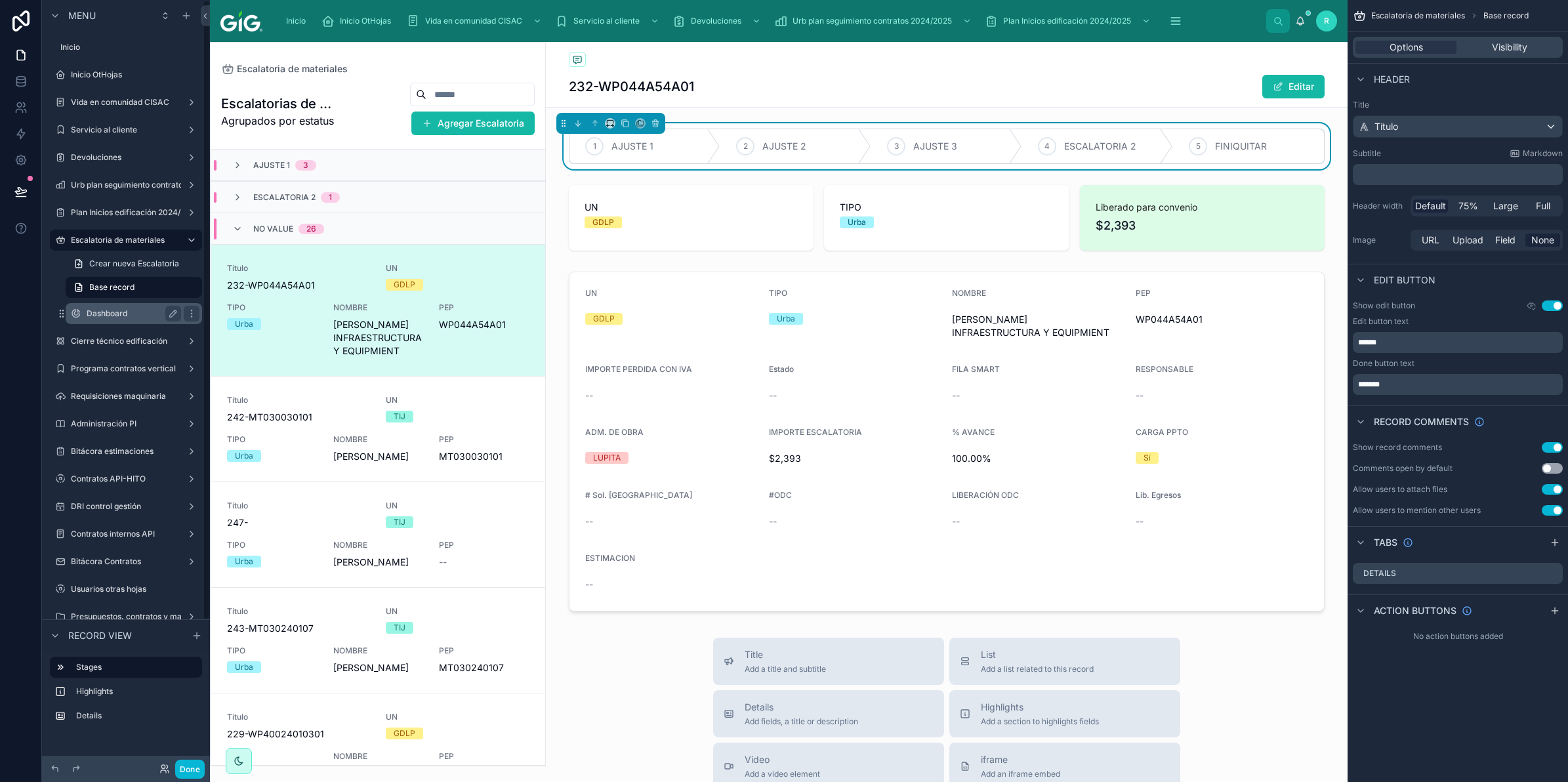
click at [119, 316] on label "Dashboard" at bounding box center [131, 313] width 89 height 11
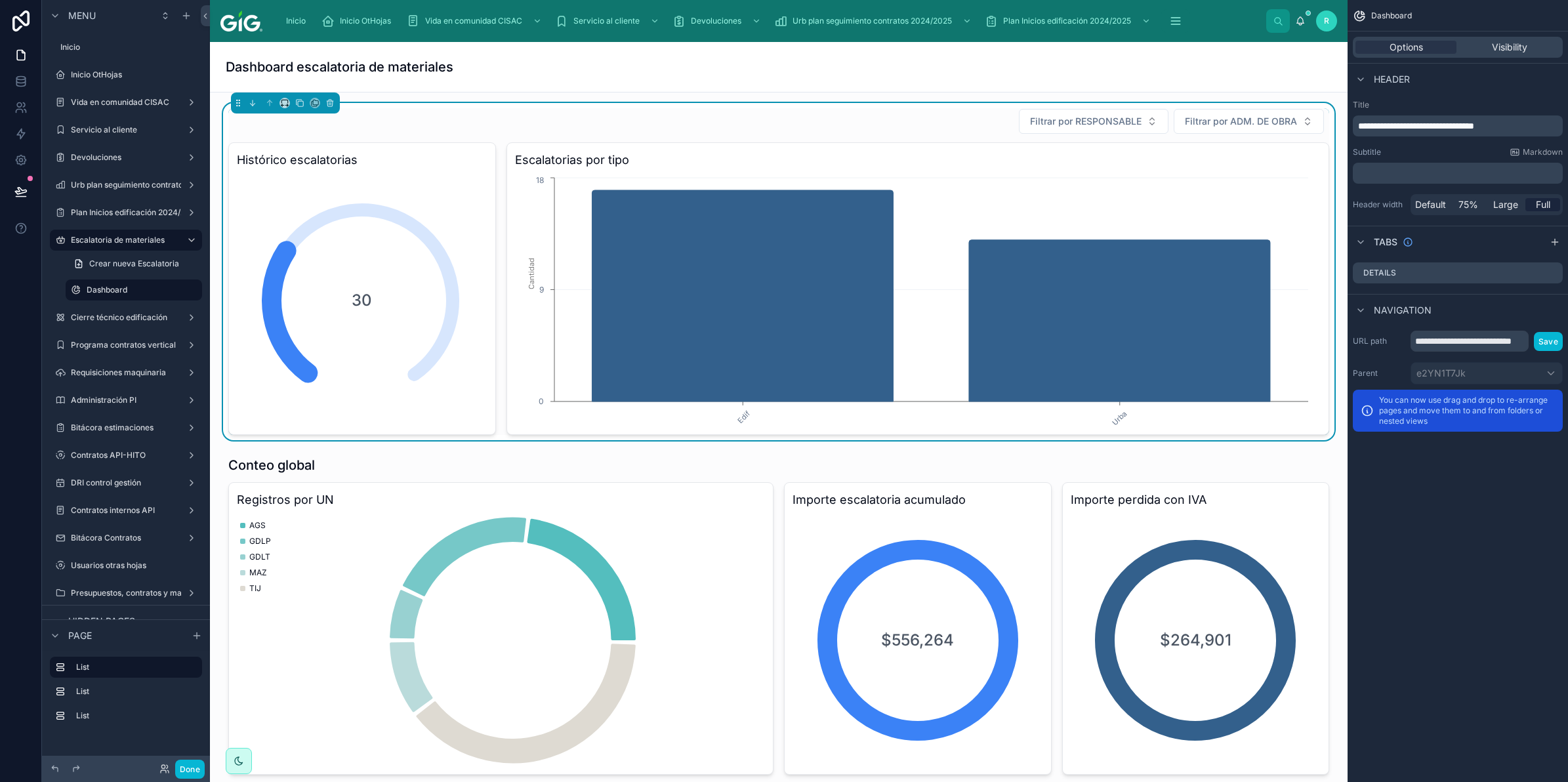
click at [896, 128] on div "Filtrar por RESPONSABLE Filtrar por ADM. DE OBRA" at bounding box center [778, 121] width 1101 height 26
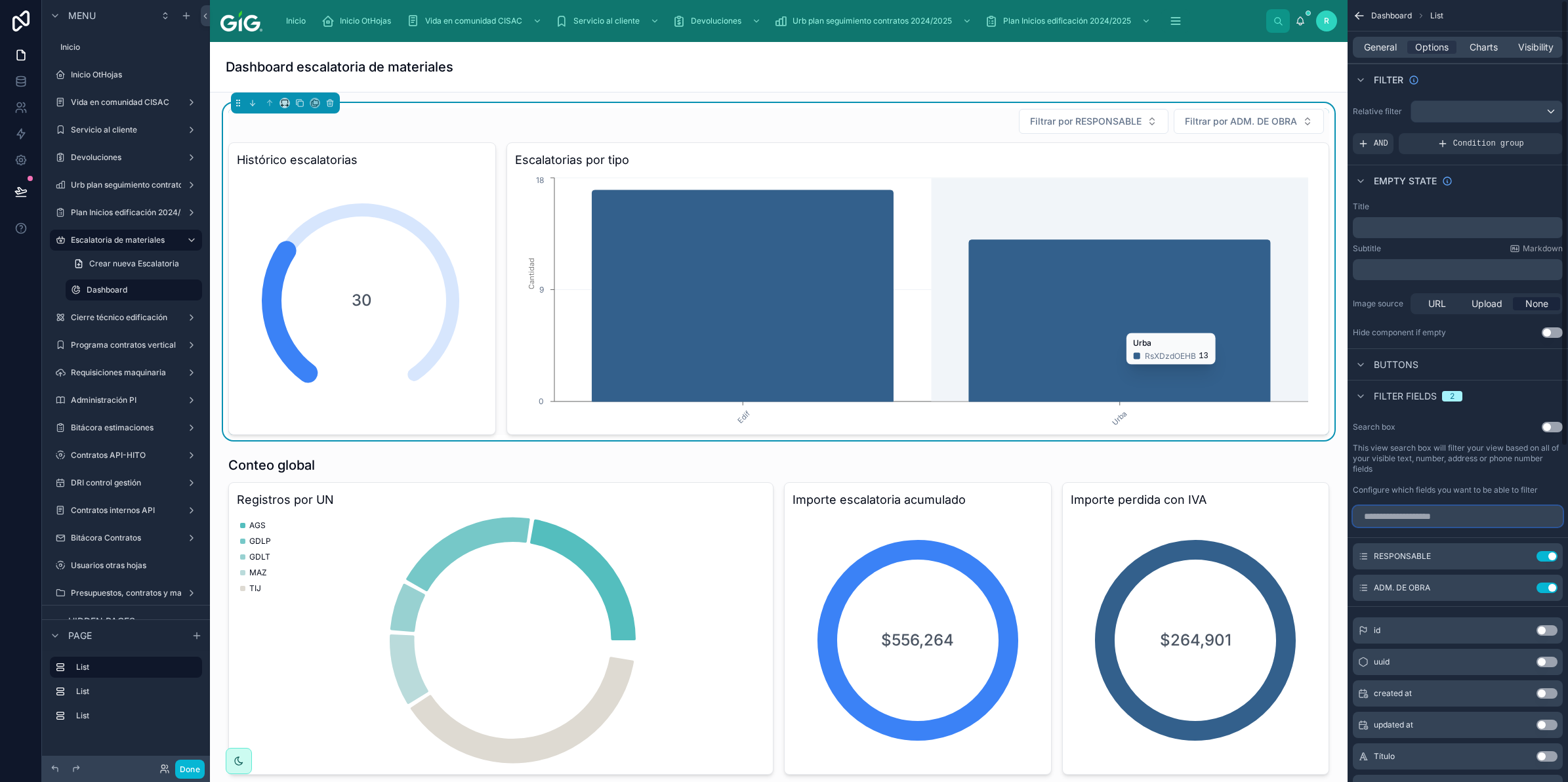
click at [1444, 517] on input "scrollable content" at bounding box center [1458, 516] width 210 height 21
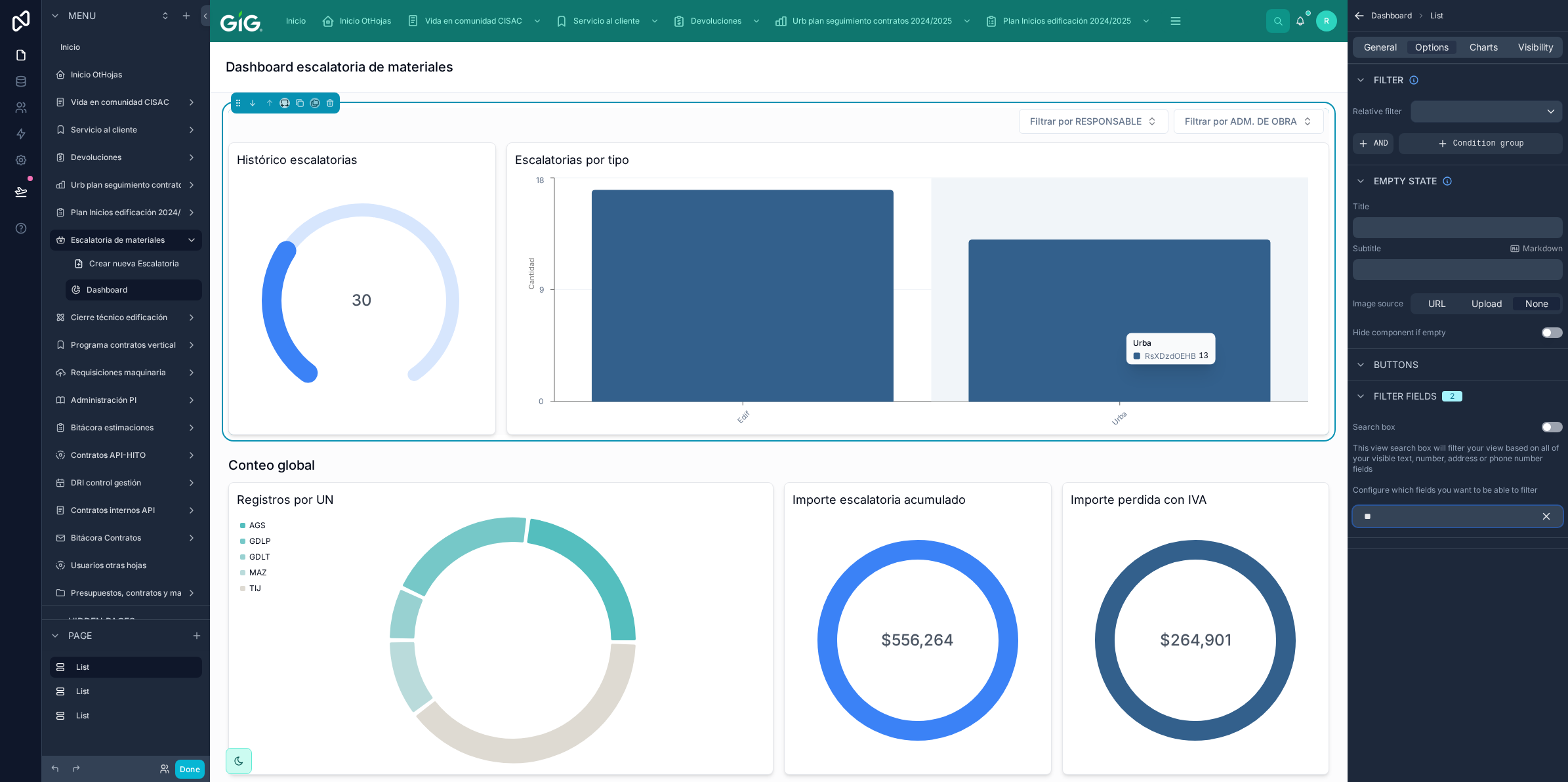
type input "*"
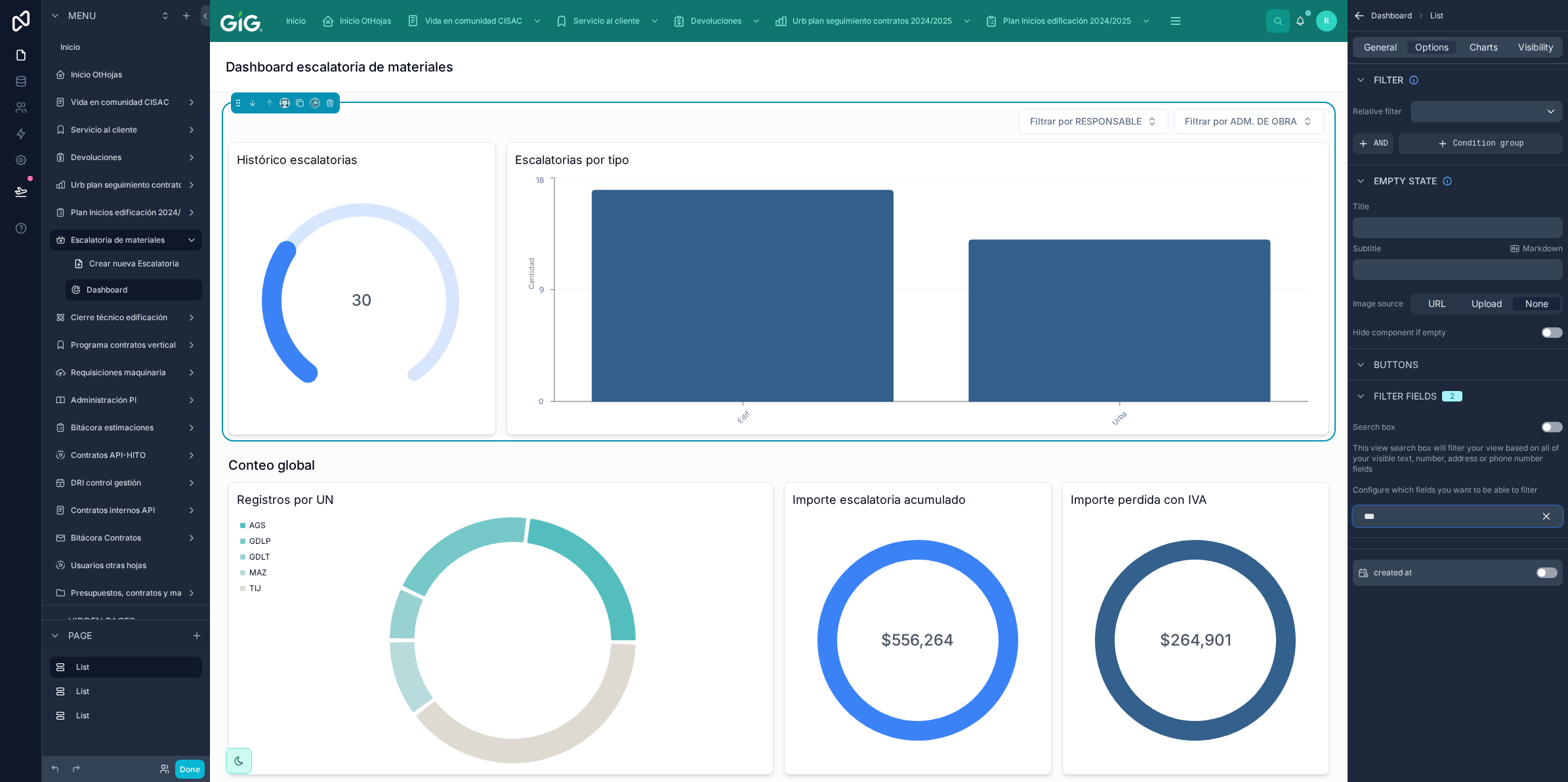
type input "***"
click at [1545, 572] on button "Use setting" at bounding box center [1547, 572] width 21 height 11
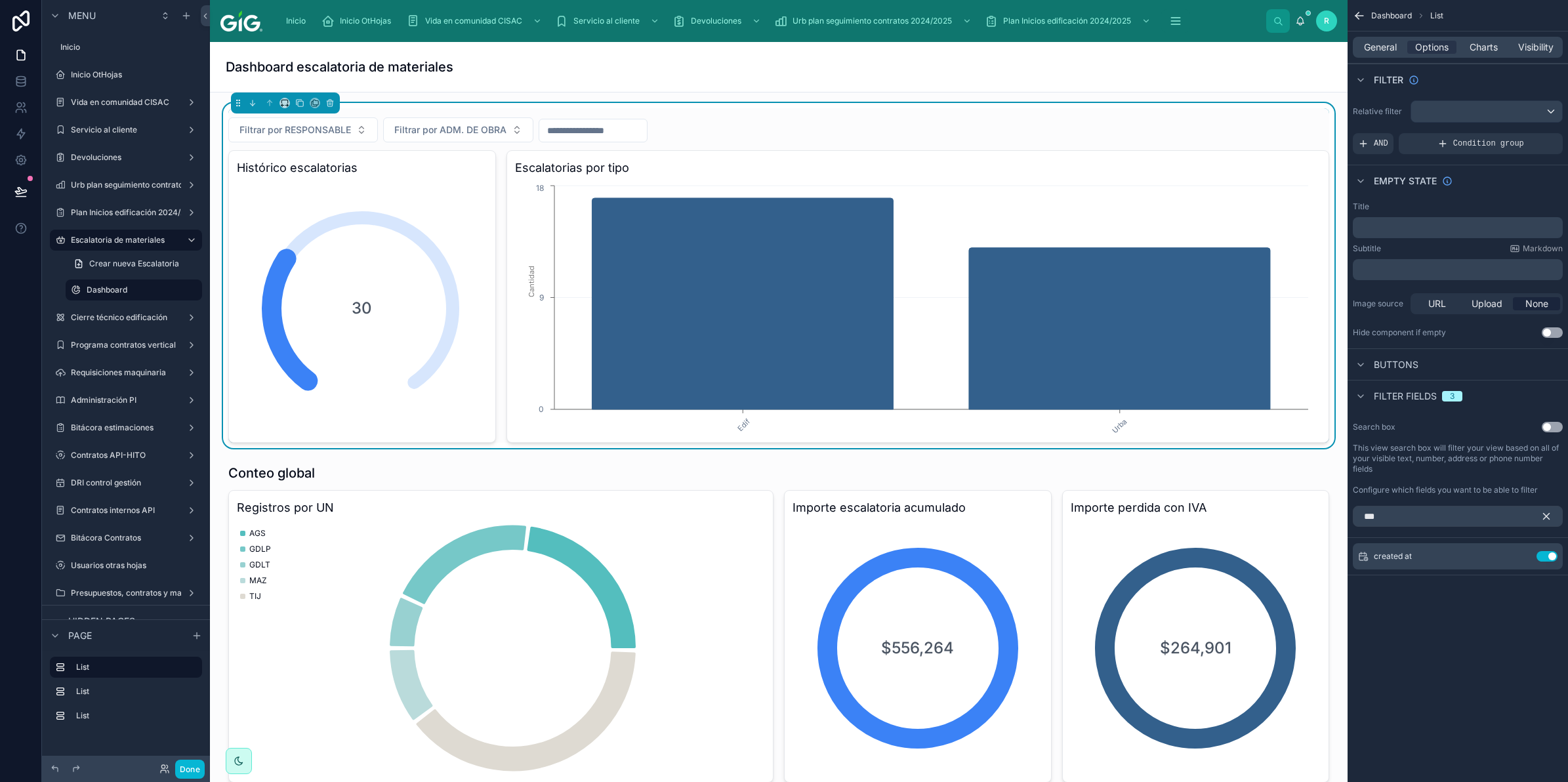
click at [1548, 515] on icon "scrollable content" at bounding box center [1546, 516] width 12 height 12
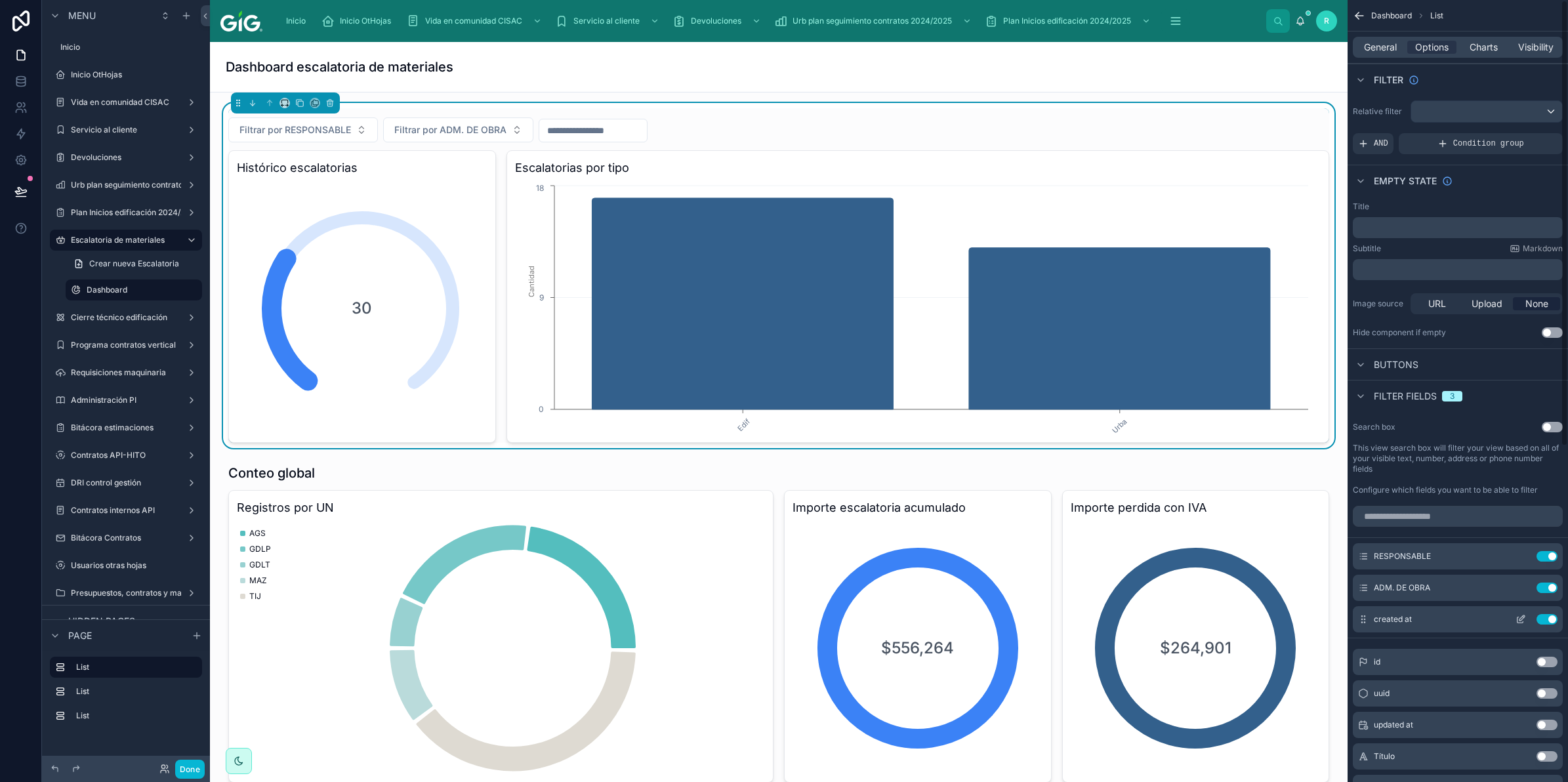
click at [1526, 617] on button "scrollable content" at bounding box center [1521, 619] width 21 height 11
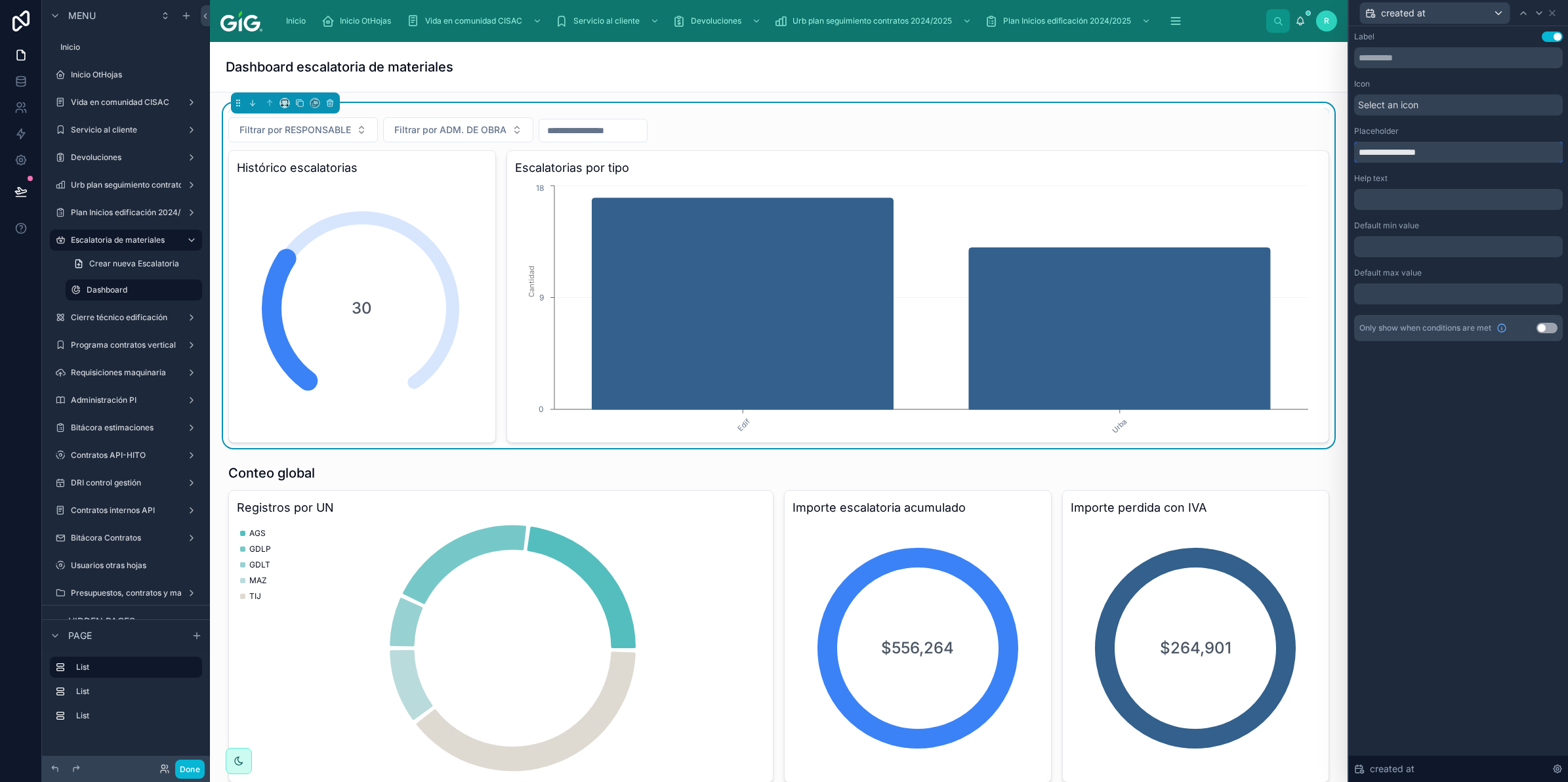
drag, startPoint x: 1441, startPoint y: 152, endPoint x: 1349, endPoint y: 158, distance: 92.2
click at [1349, 158] on div "**********" at bounding box center [1458, 199] width 219 height 346
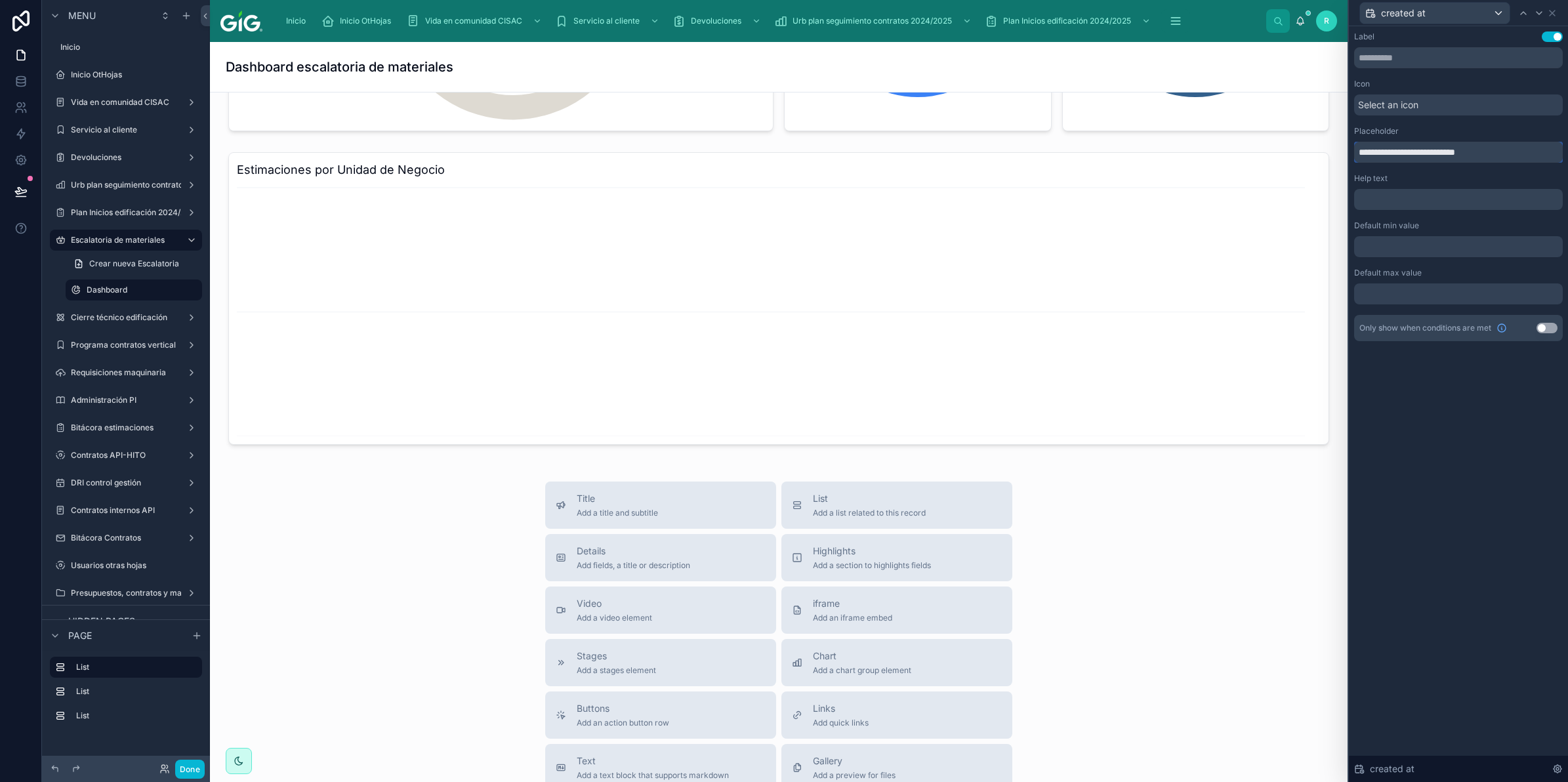
scroll to position [738, 0]
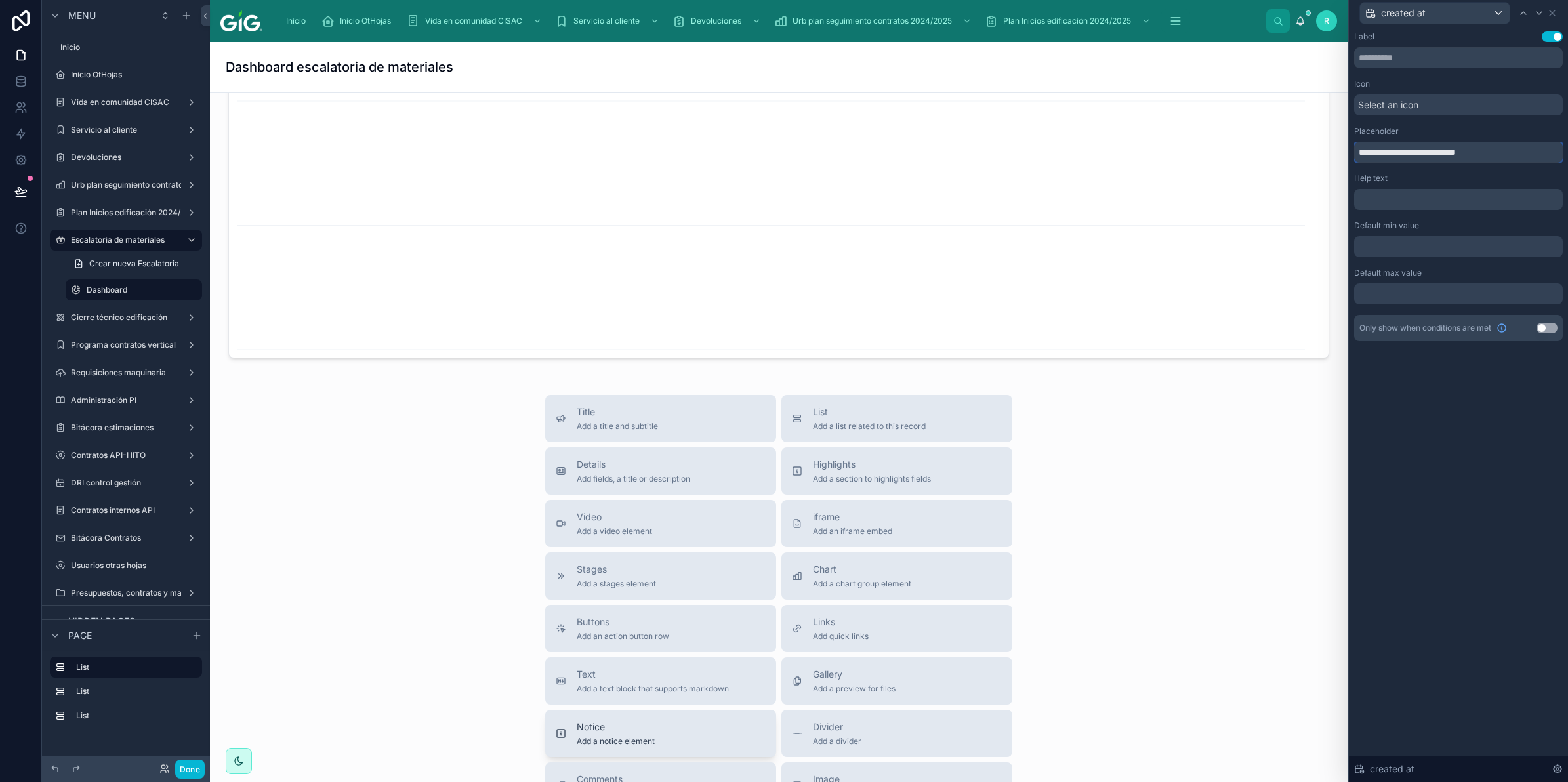
type input "**********"
click at [630, 745] on span "Add a notice element" at bounding box center [616, 741] width 78 height 11
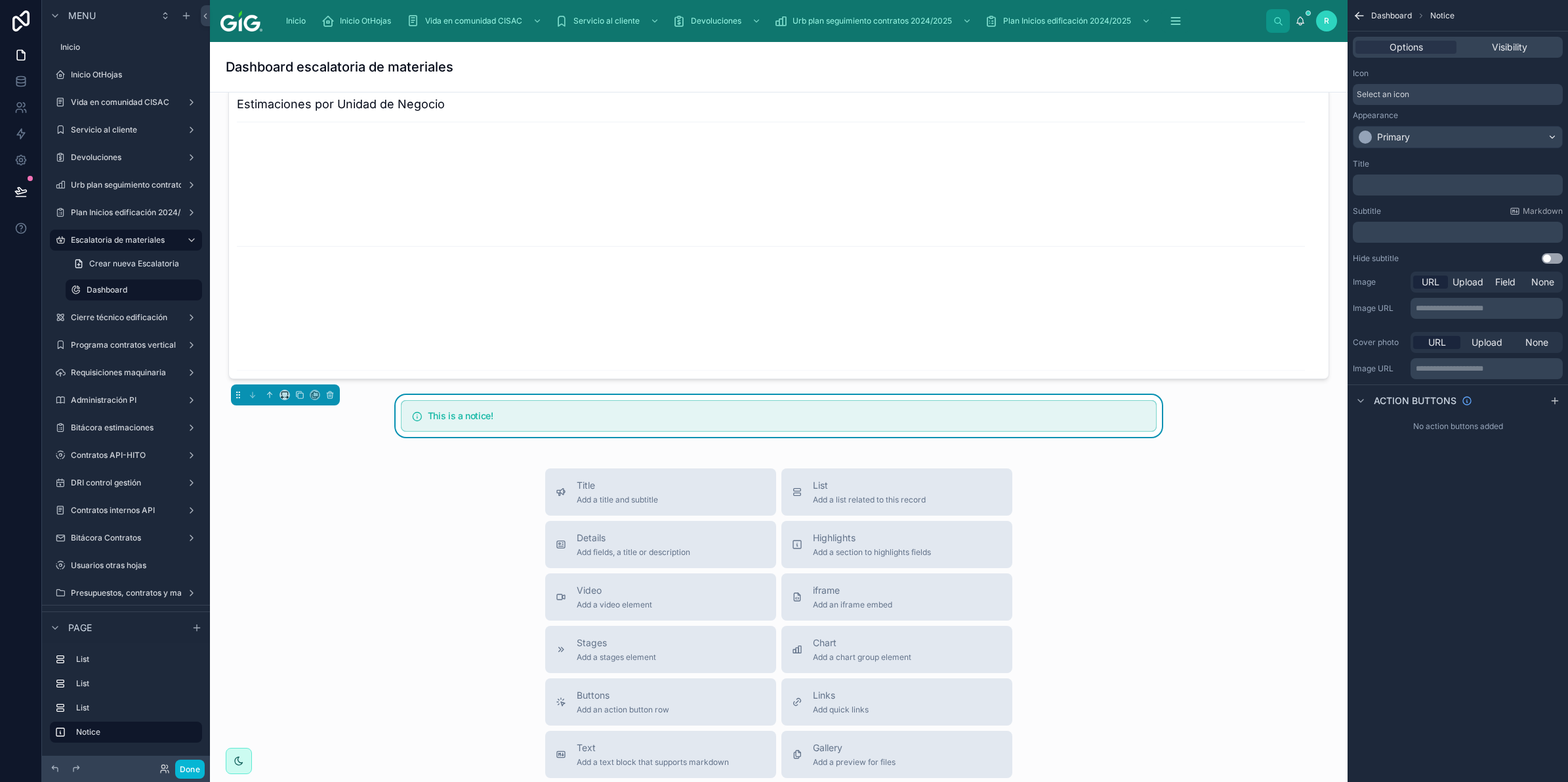
scroll to position [728, 0]
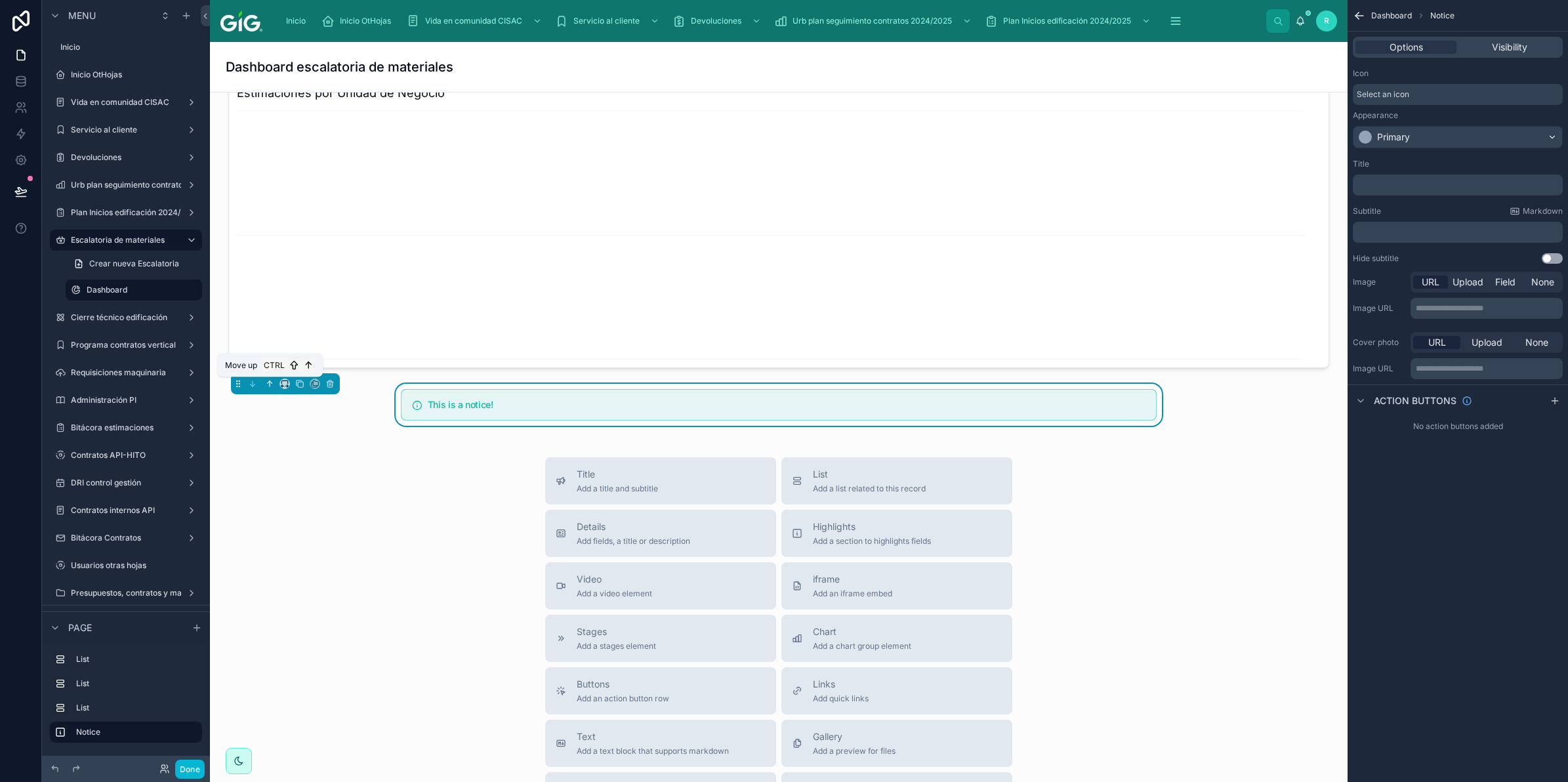
click at [264, 388] on button at bounding box center [269, 383] width 14 height 14
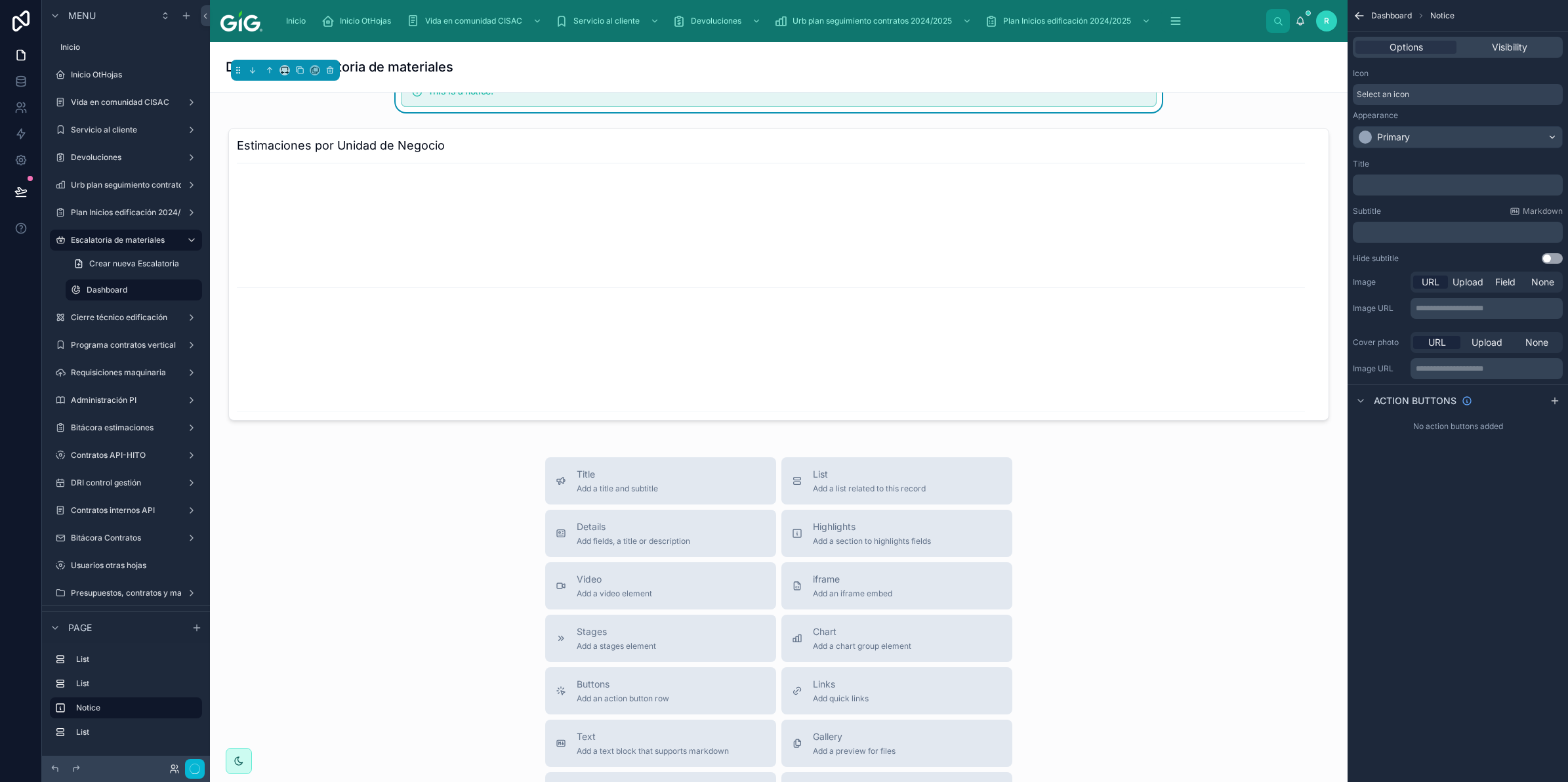
scroll to position [707, 0]
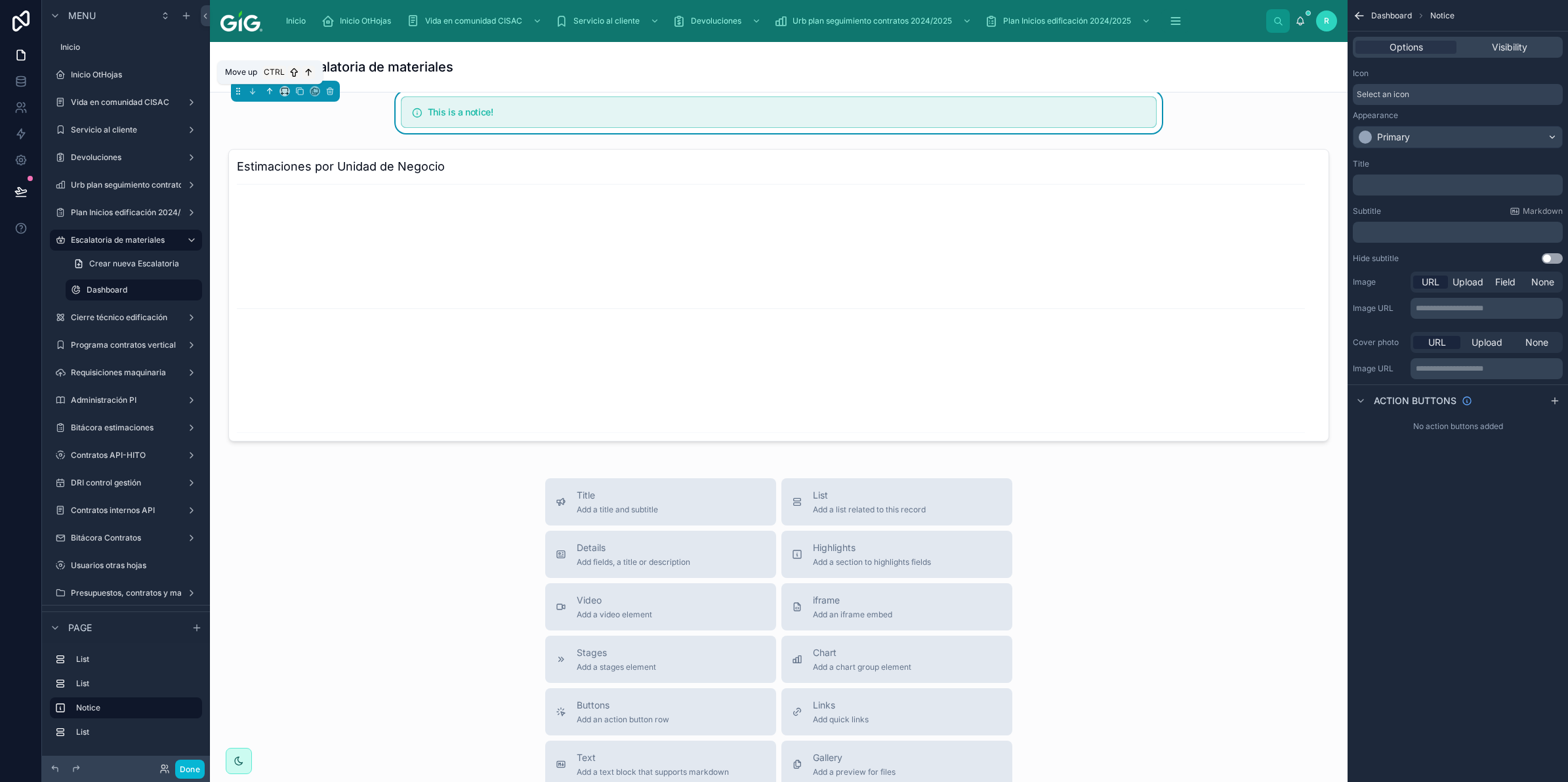
click at [270, 92] on icon at bounding box center [270, 91] width 0 height 5
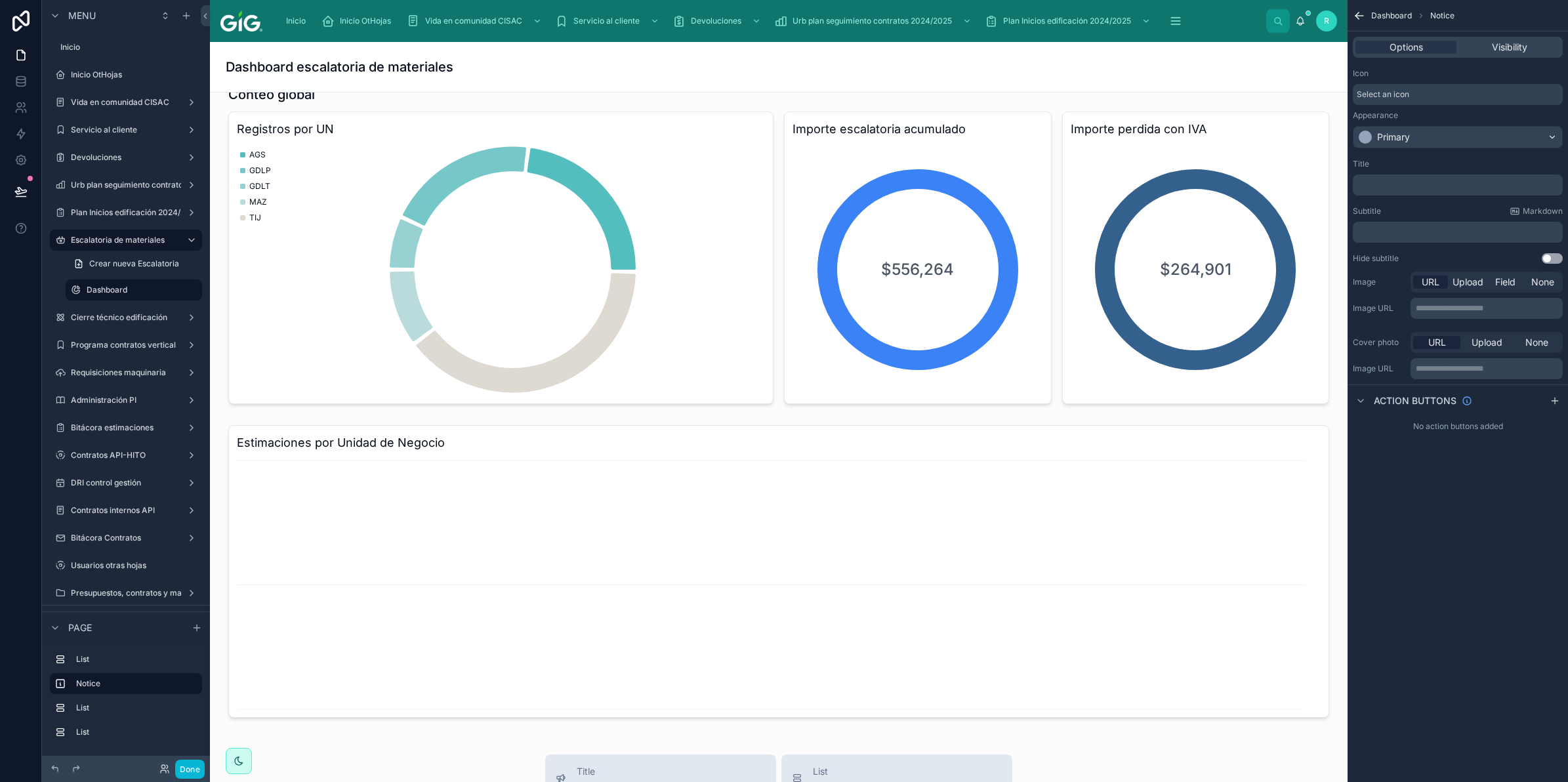
scroll to position [30, 0]
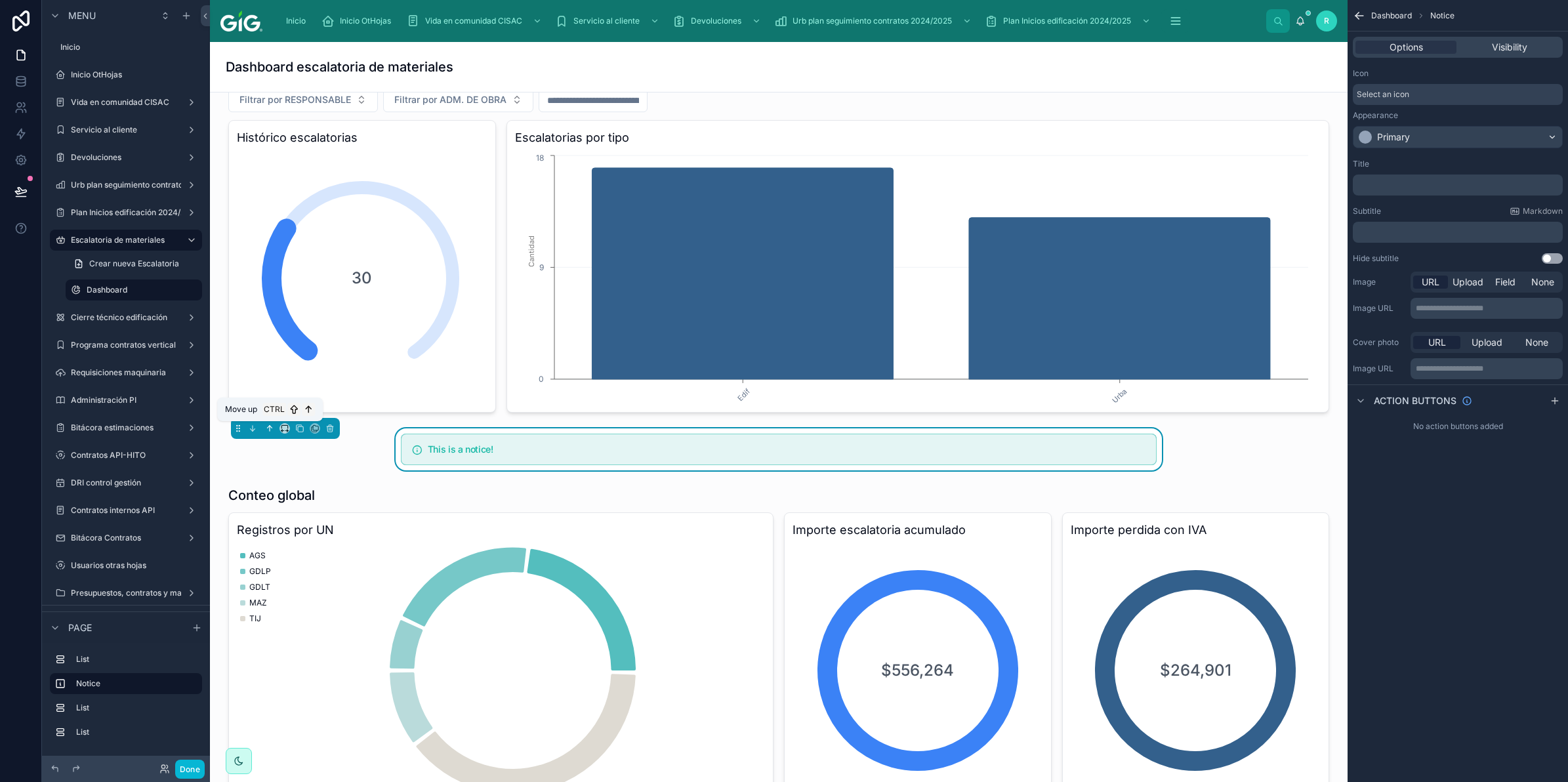
click at [267, 421] on button at bounding box center [269, 428] width 14 height 14
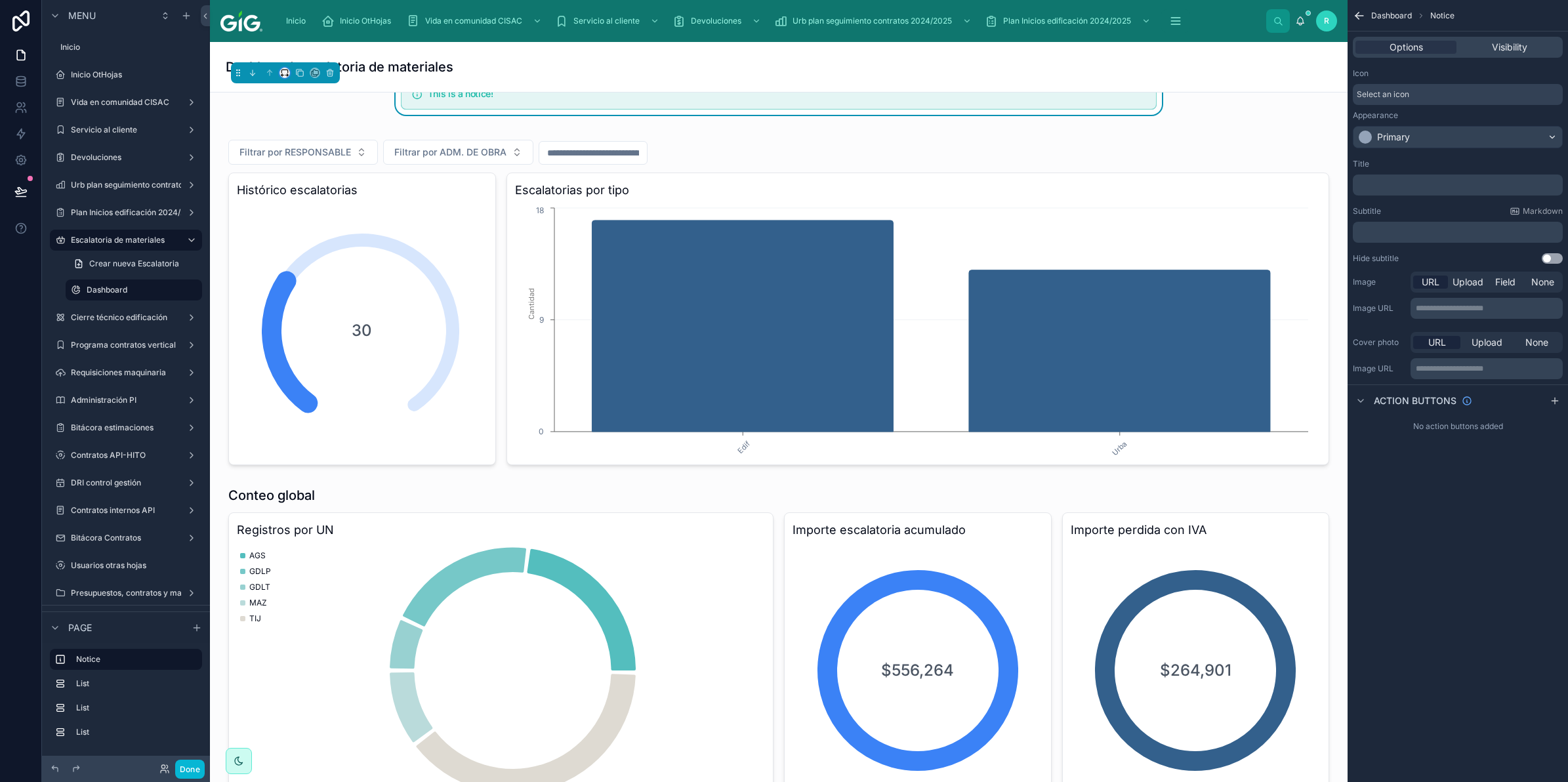
click at [286, 71] on icon at bounding box center [285, 73] width 9 height 9
click at [312, 249] on span "Full width" at bounding box center [311, 246] width 41 height 16
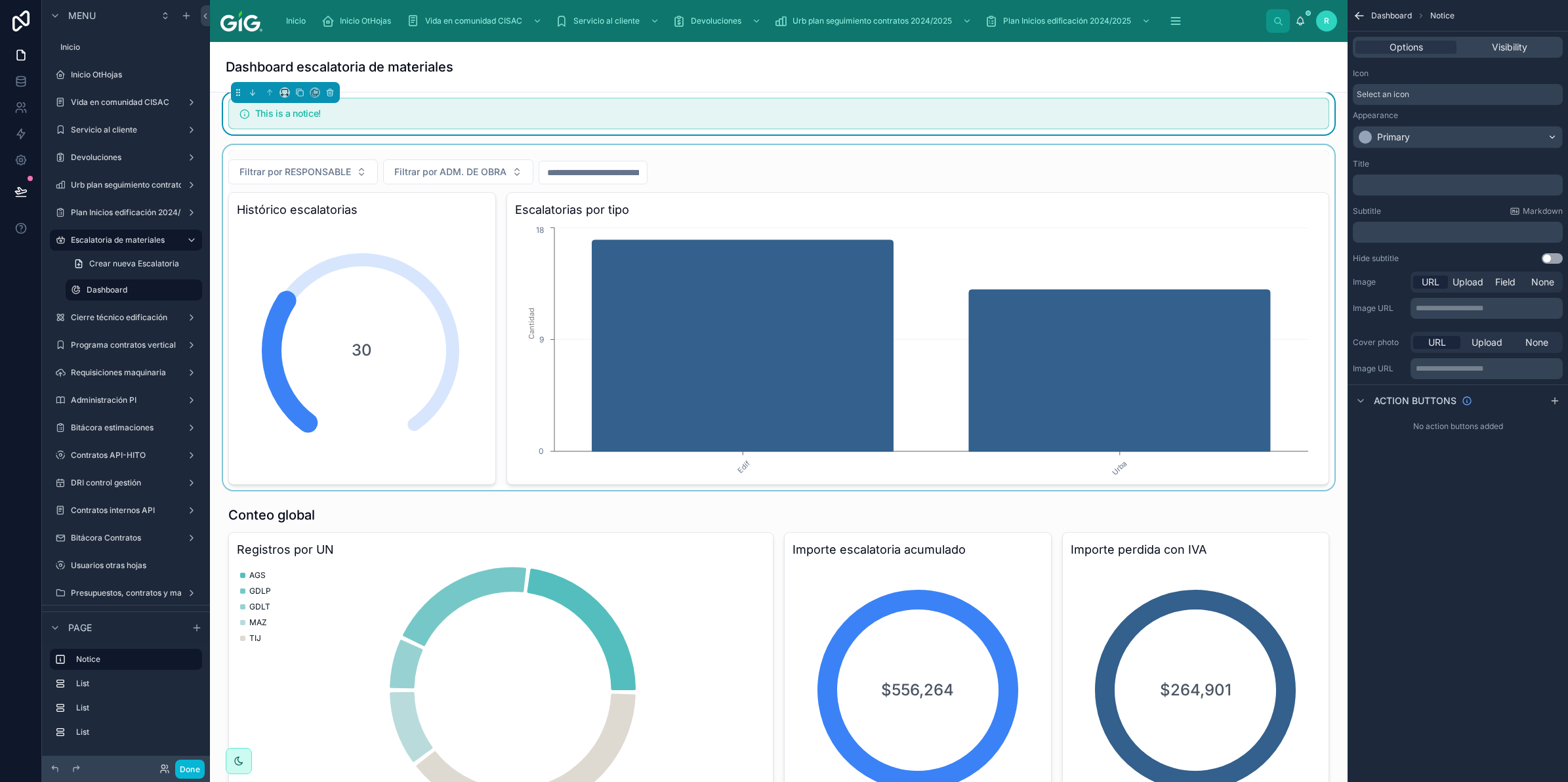
scroll to position [0, 0]
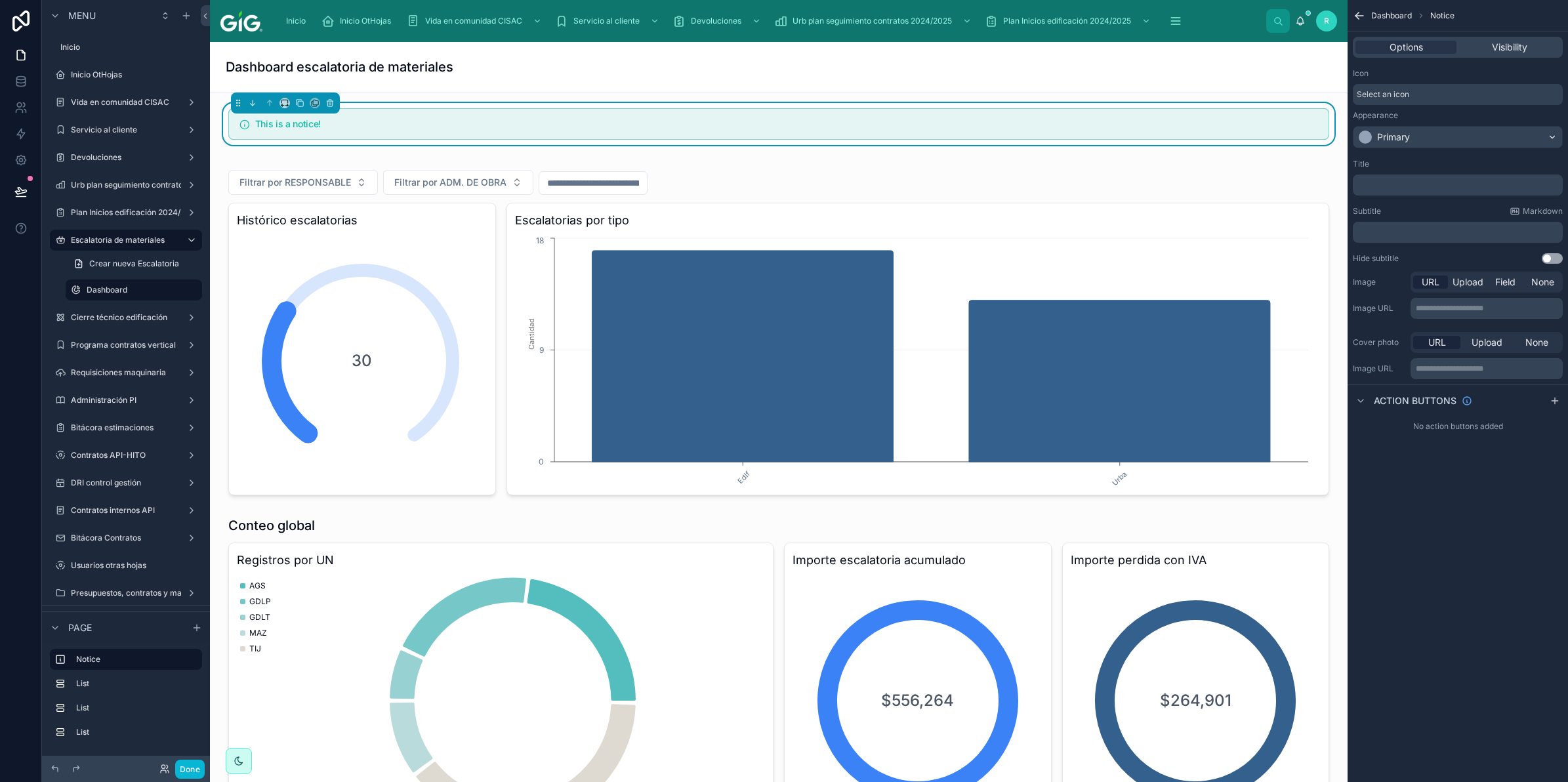
click at [1394, 189] on p "﻿" at bounding box center [1459, 185] width 202 height 11
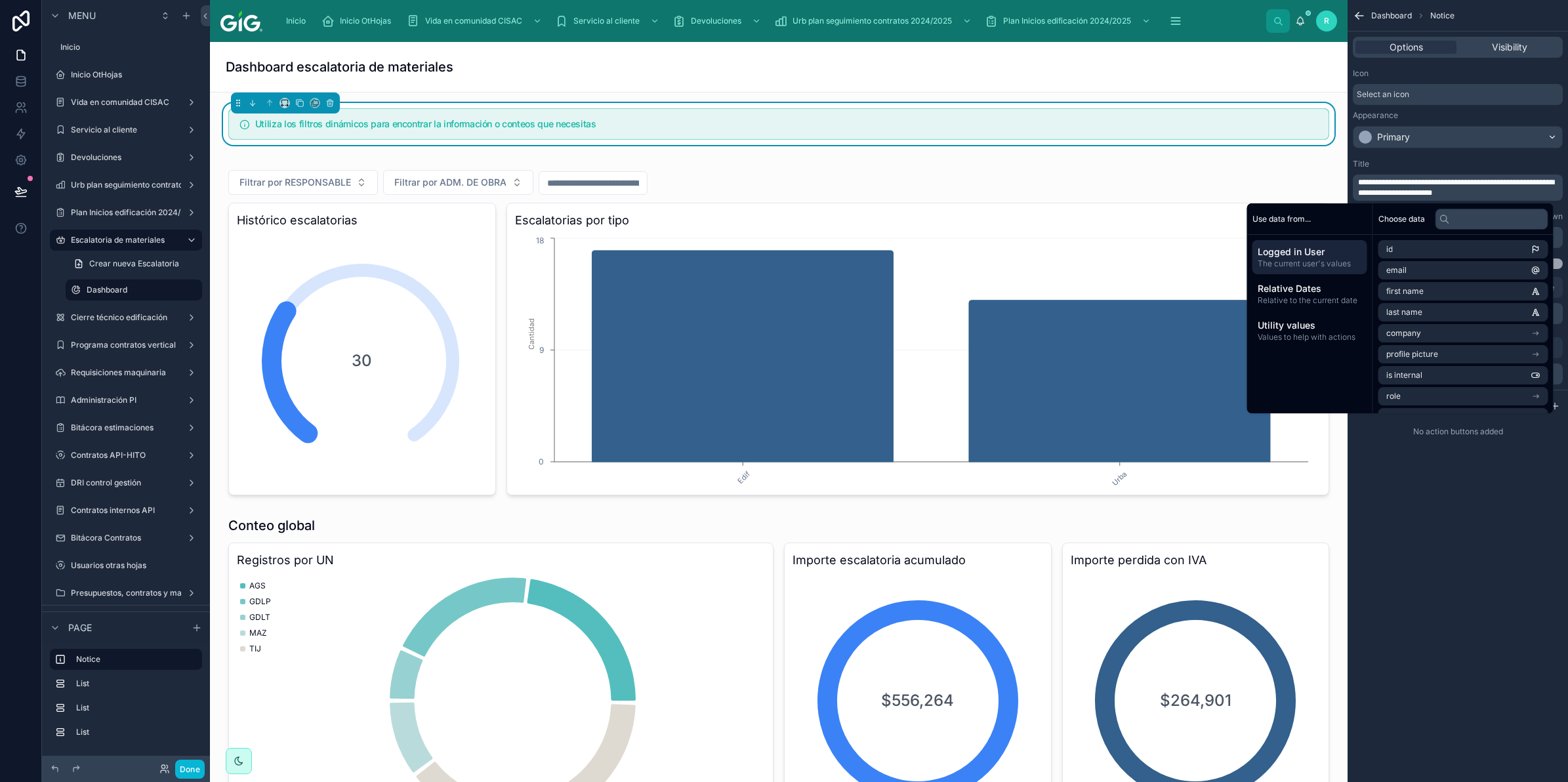
drag, startPoint x: 1414, startPoint y: 168, endPoint x: 1405, endPoint y: 164, distance: 9.8
click at [1415, 168] on div "Title" at bounding box center [1458, 164] width 210 height 11
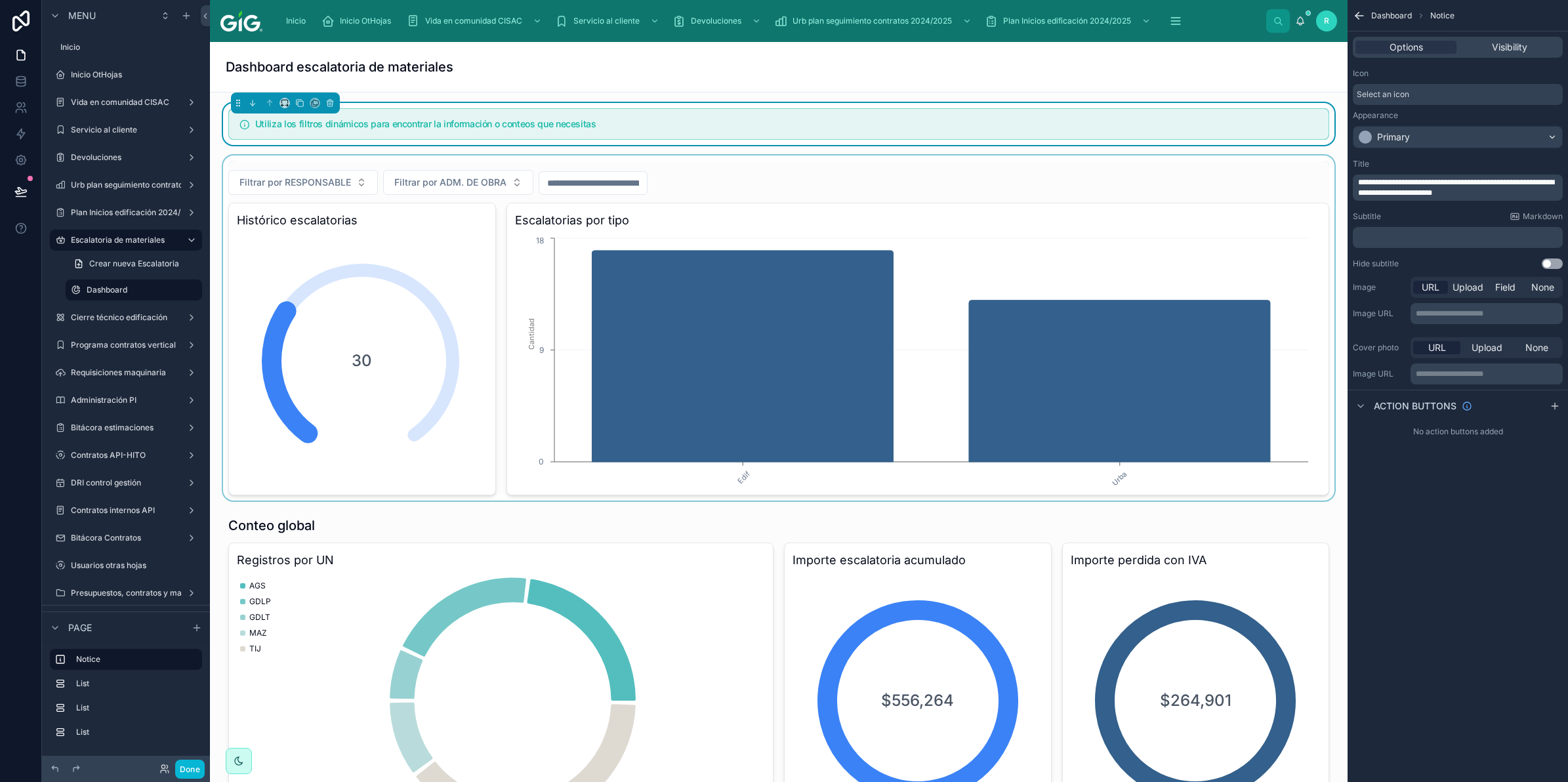
click at [781, 198] on div at bounding box center [778, 328] width 1116 height 345
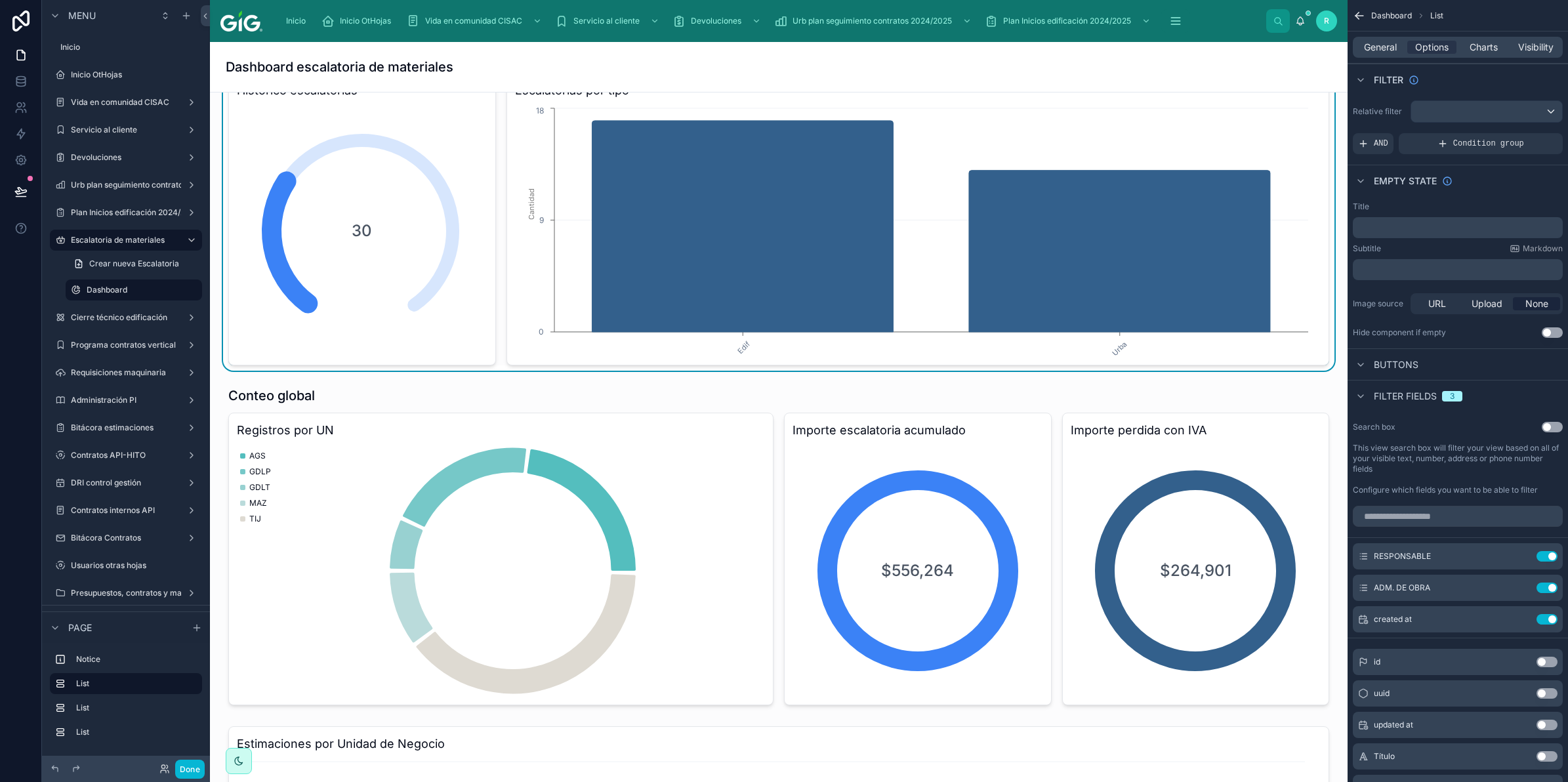
scroll to position [164, 0]
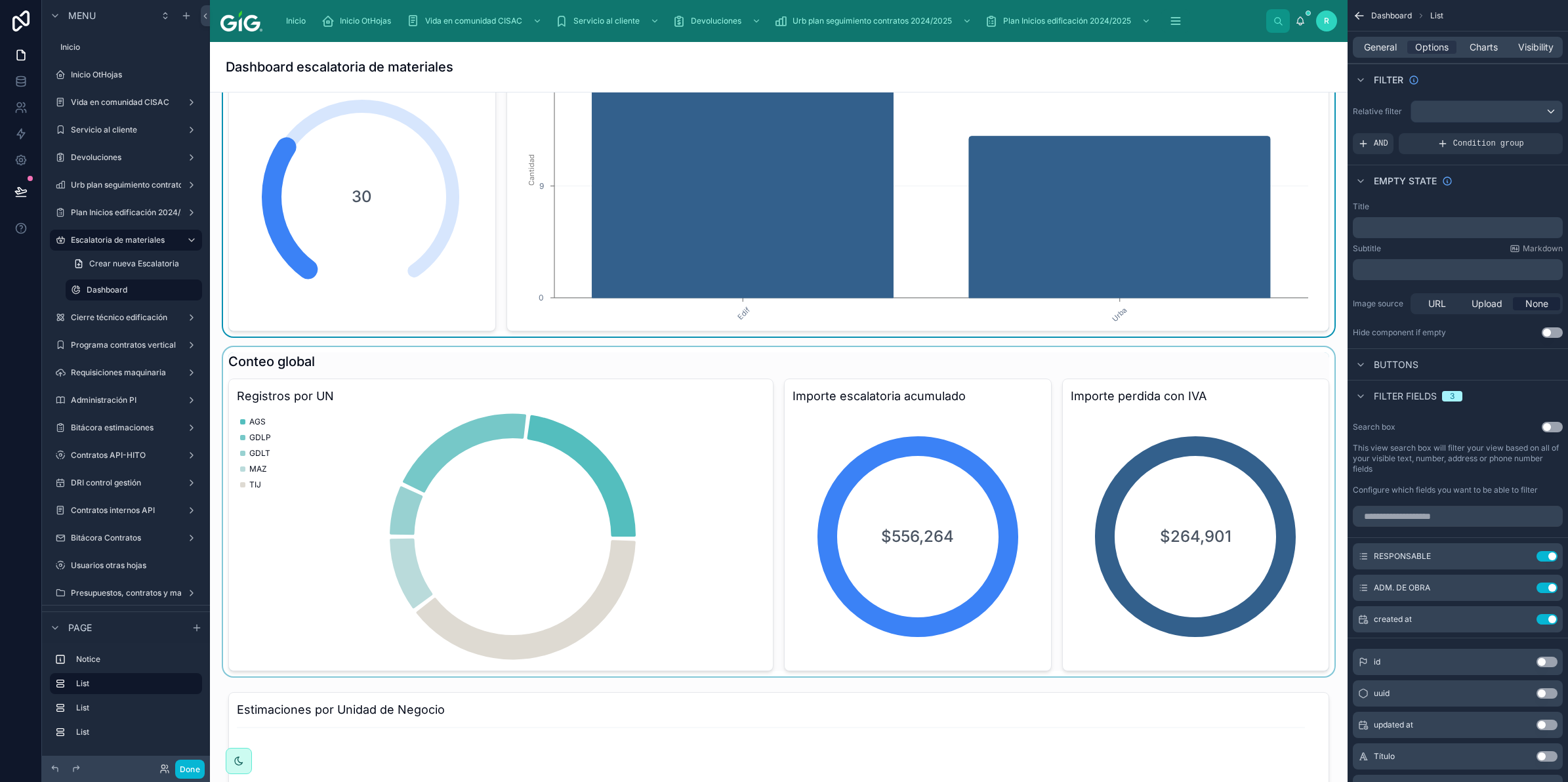
click at [520, 369] on div at bounding box center [778, 512] width 1116 height 329
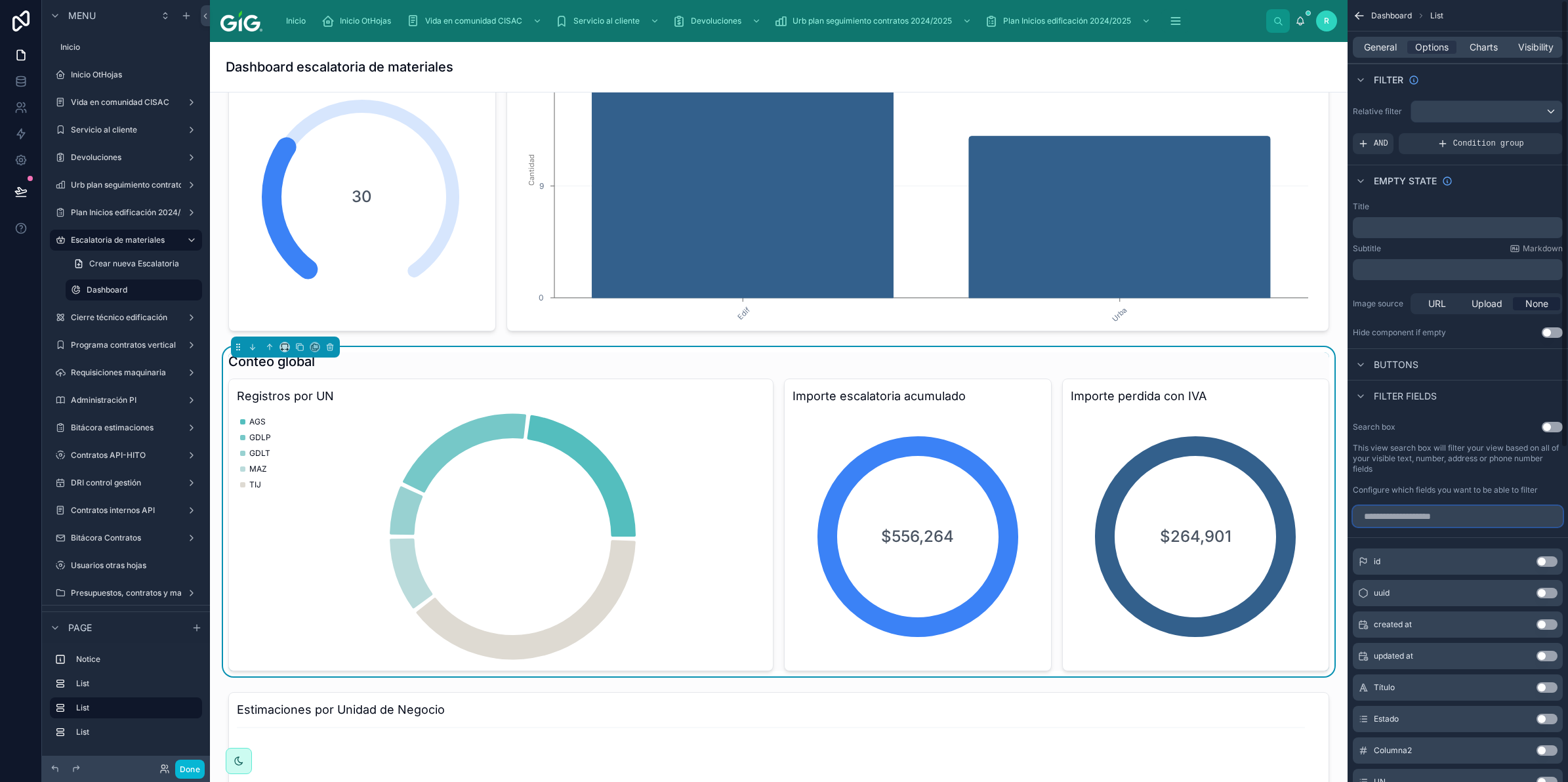
click at [1435, 512] on input "scrollable content" at bounding box center [1458, 516] width 210 height 21
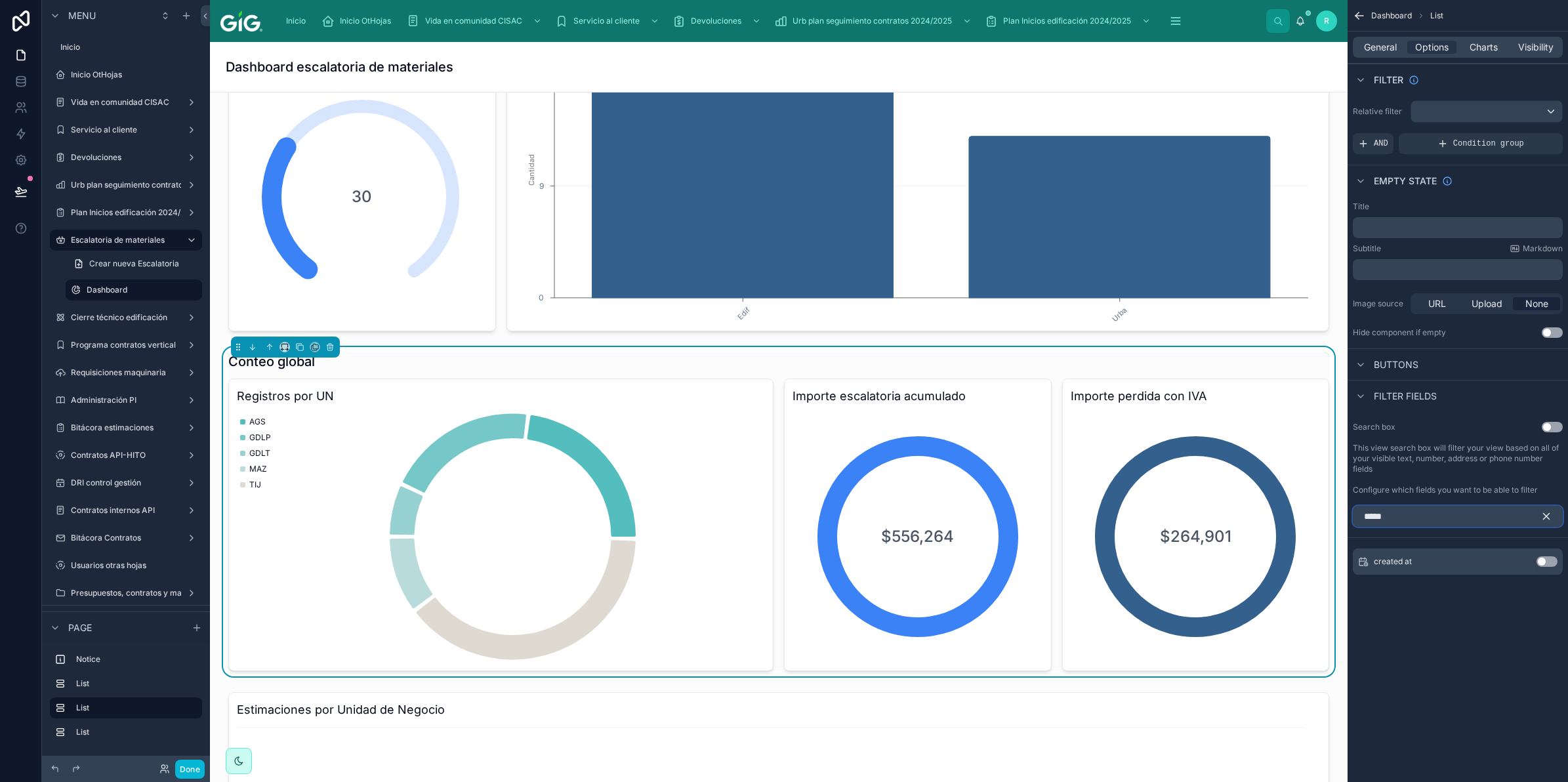
type input "*****"
click at [1547, 561] on button "Use setting" at bounding box center [1547, 561] width 21 height 11
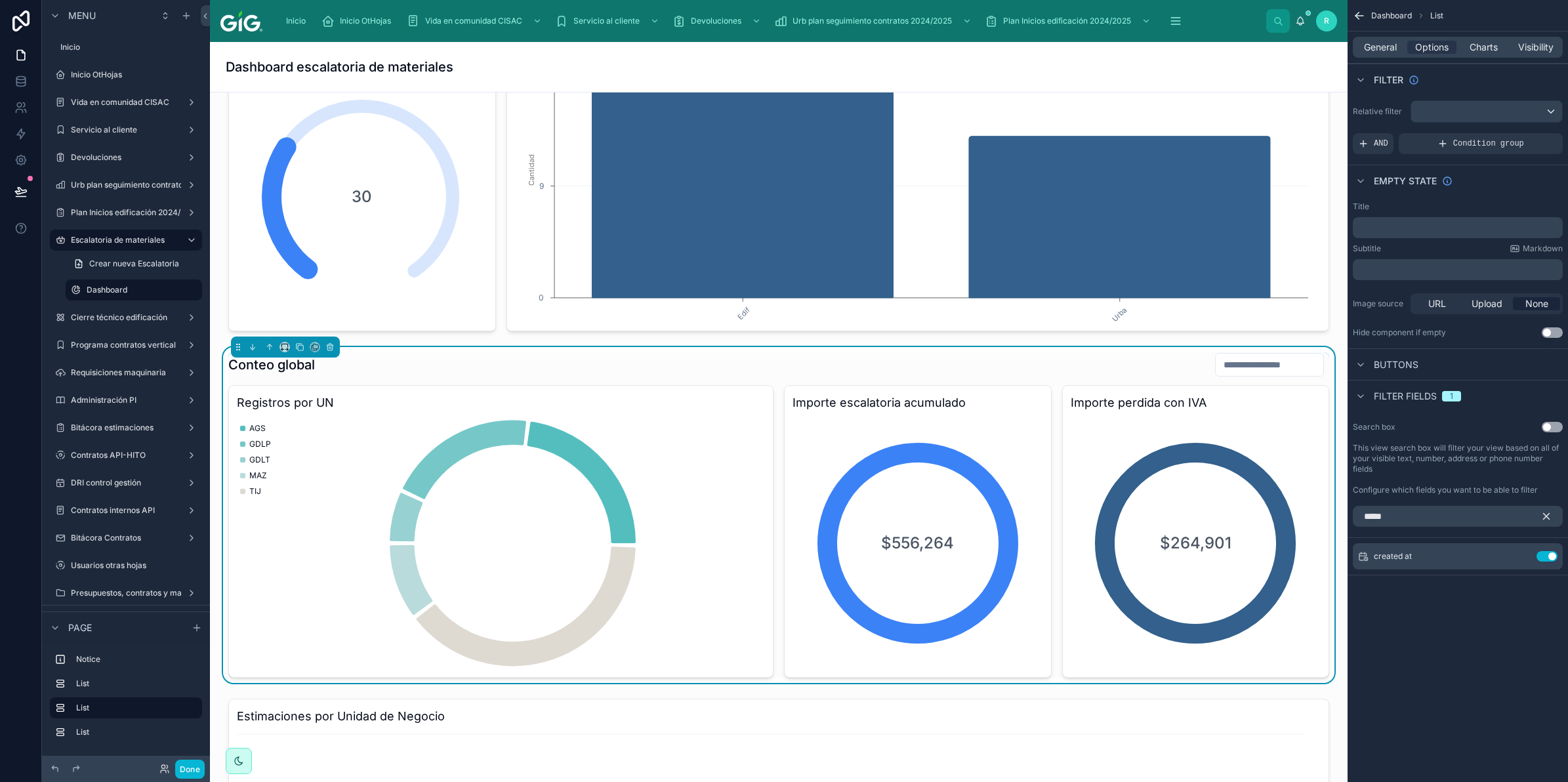
click at [1545, 512] on icon "scrollable content" at bounding box center [1546, 516] width 12 height 12
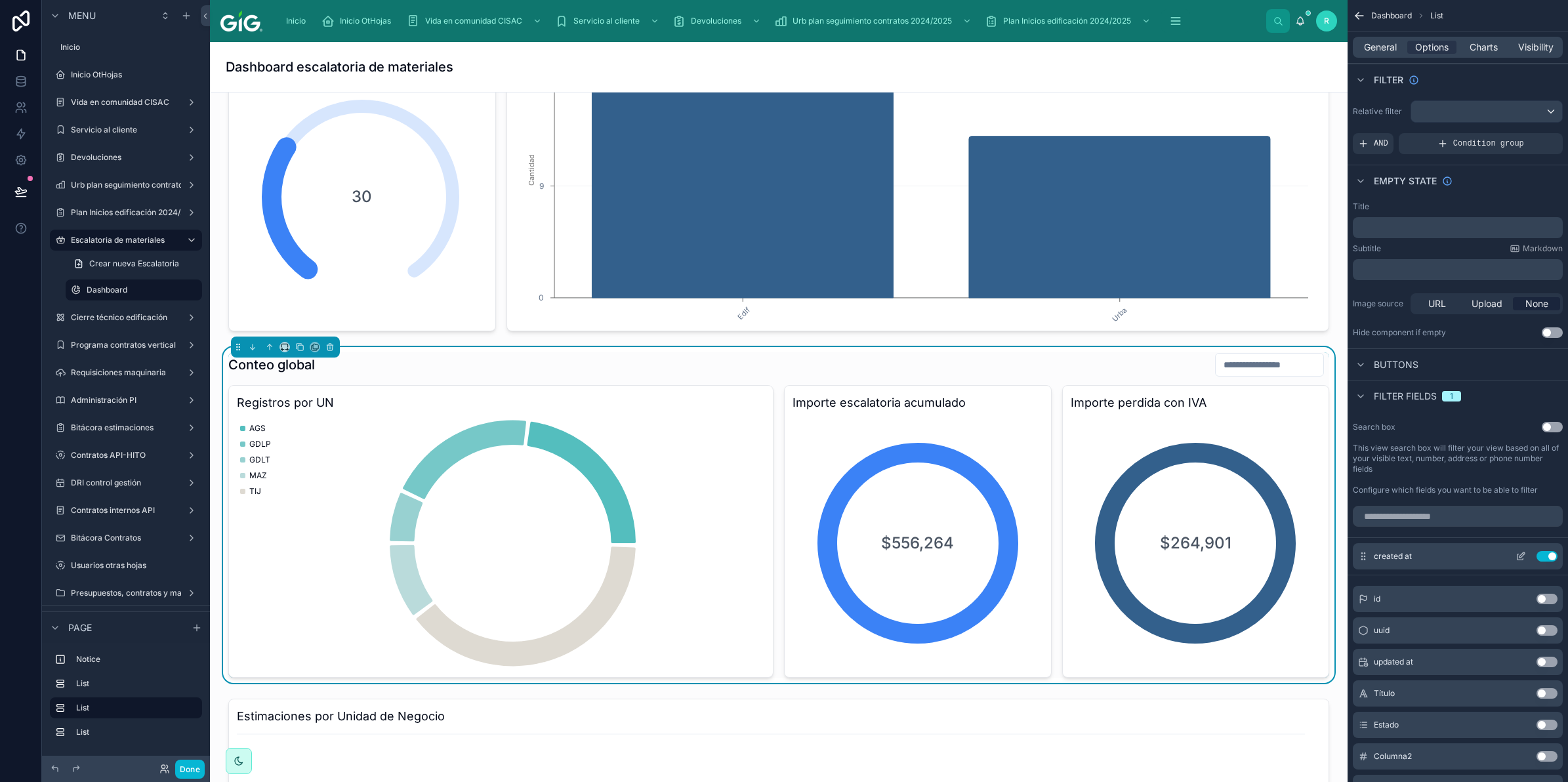
click at [1518, 555] on icon "scrollable content" at bounding box center [1521, 557] width 11 height 11
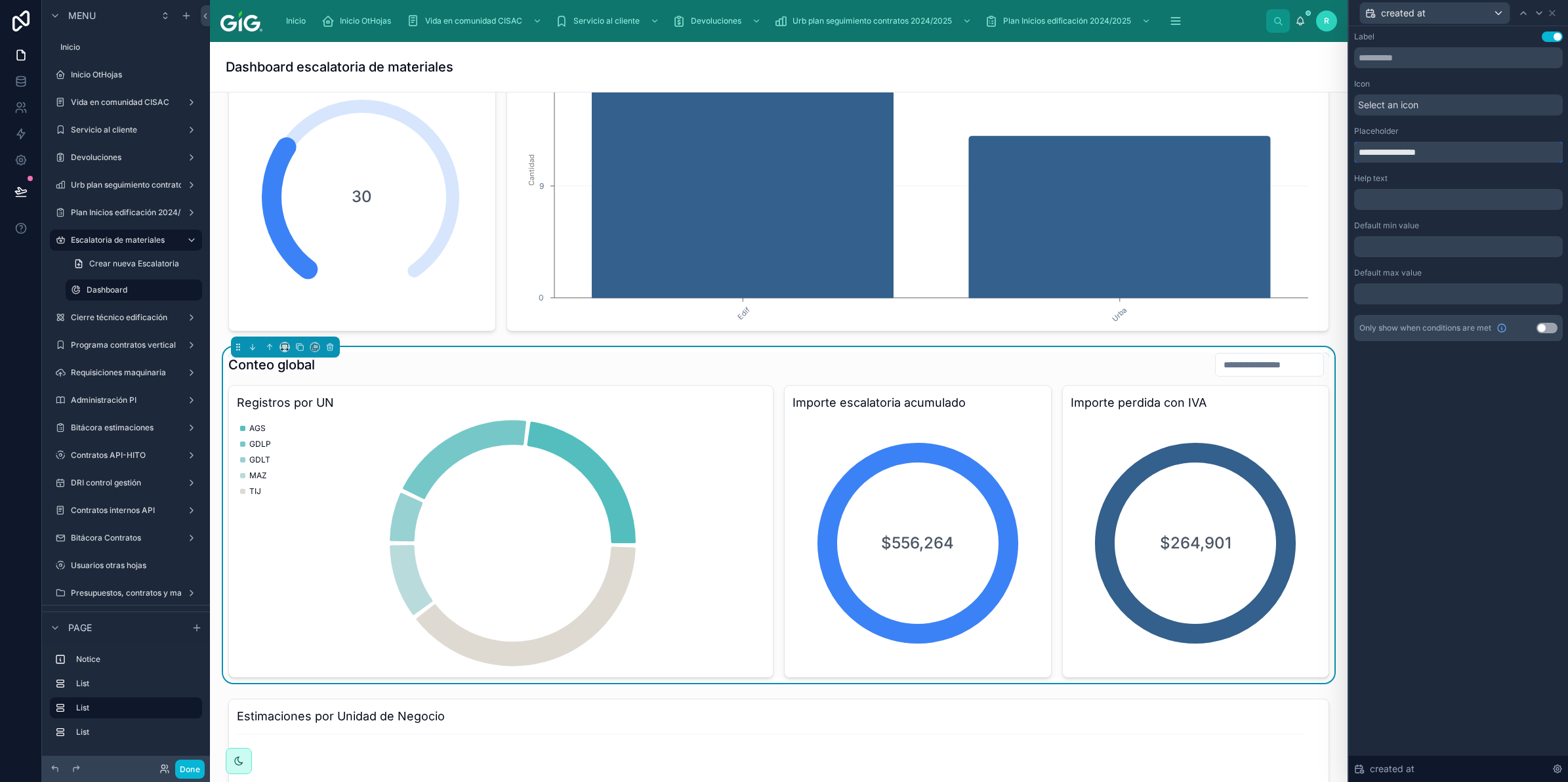
drag, startPoint x: 1438, startPoint y: 154, endPoint x: 1370, endPoint y: 152, distance: 68.0
click at [1370, 152] on input "**********" at bounding box center [1458, 152] width 209 height 21
type input "**********"
click at [1554, 15] on icon at bounding box center [1552, 13] width 11 height 11
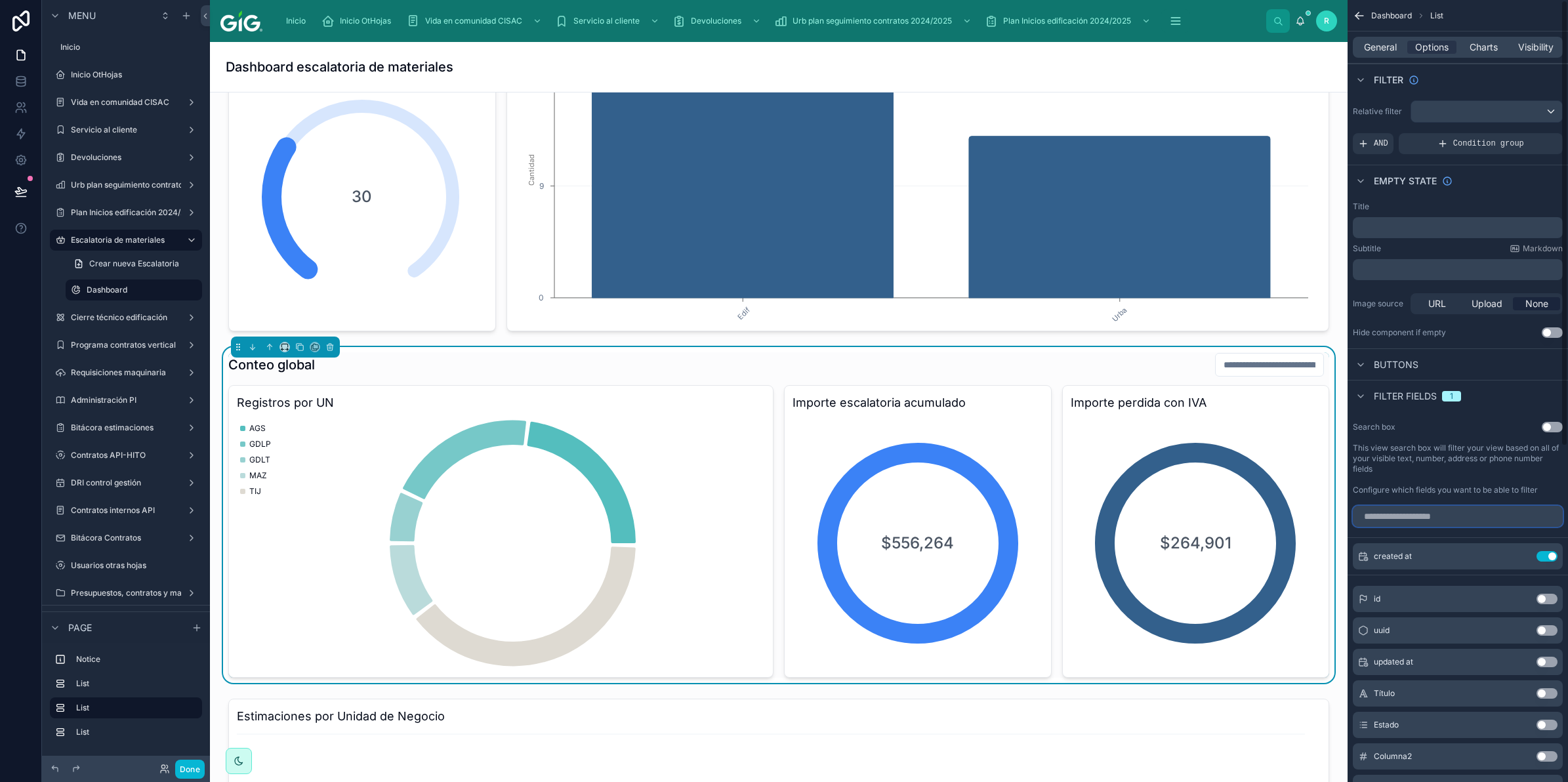
click at [1450, 509] on input "scrollable content" at bounding box center [1458, 516] width 210 height 21
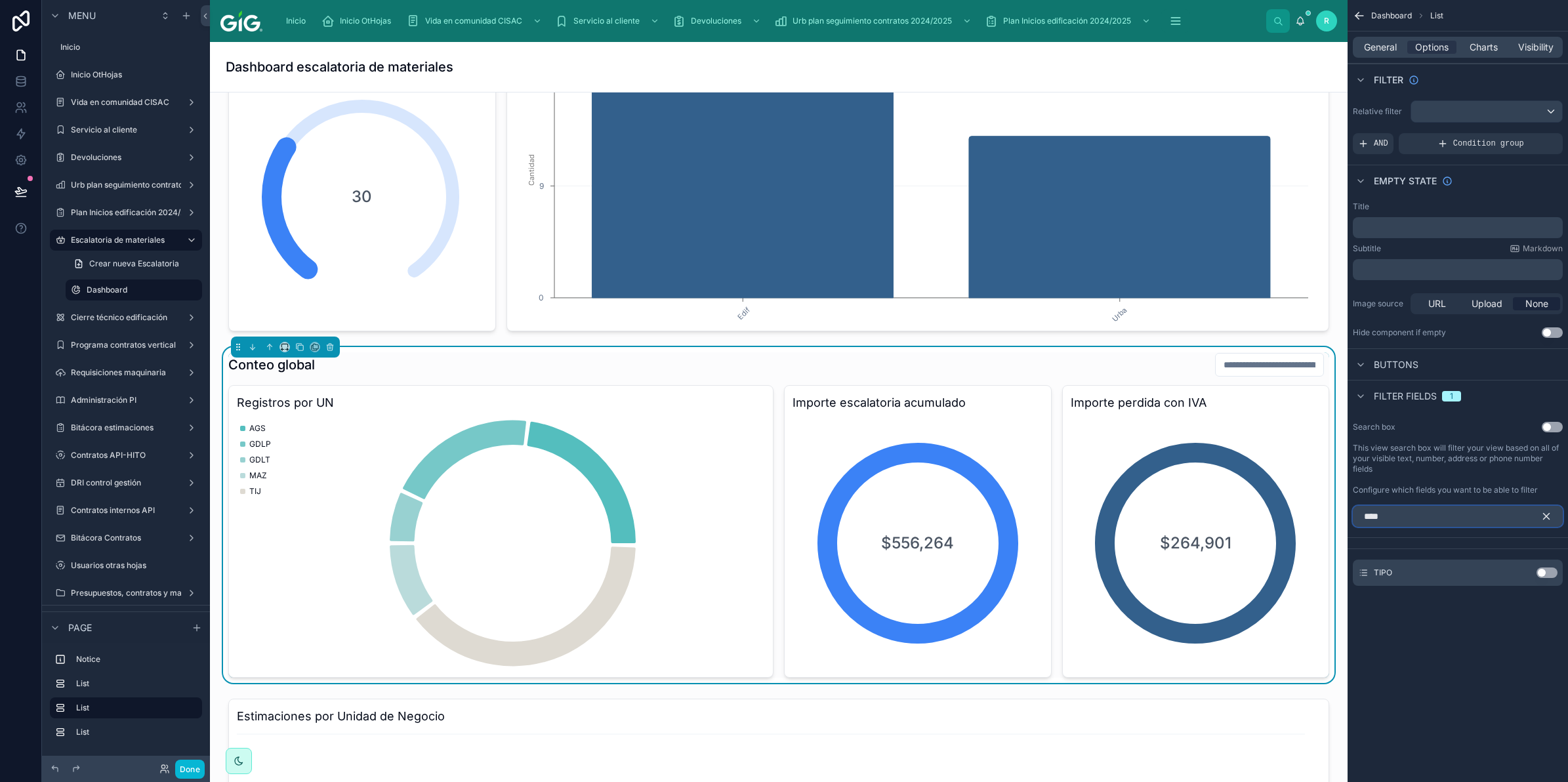
type input "****"
click at [1545, 568] on button "Use setting" at bounding box center [1547, 572] width 21 height 11
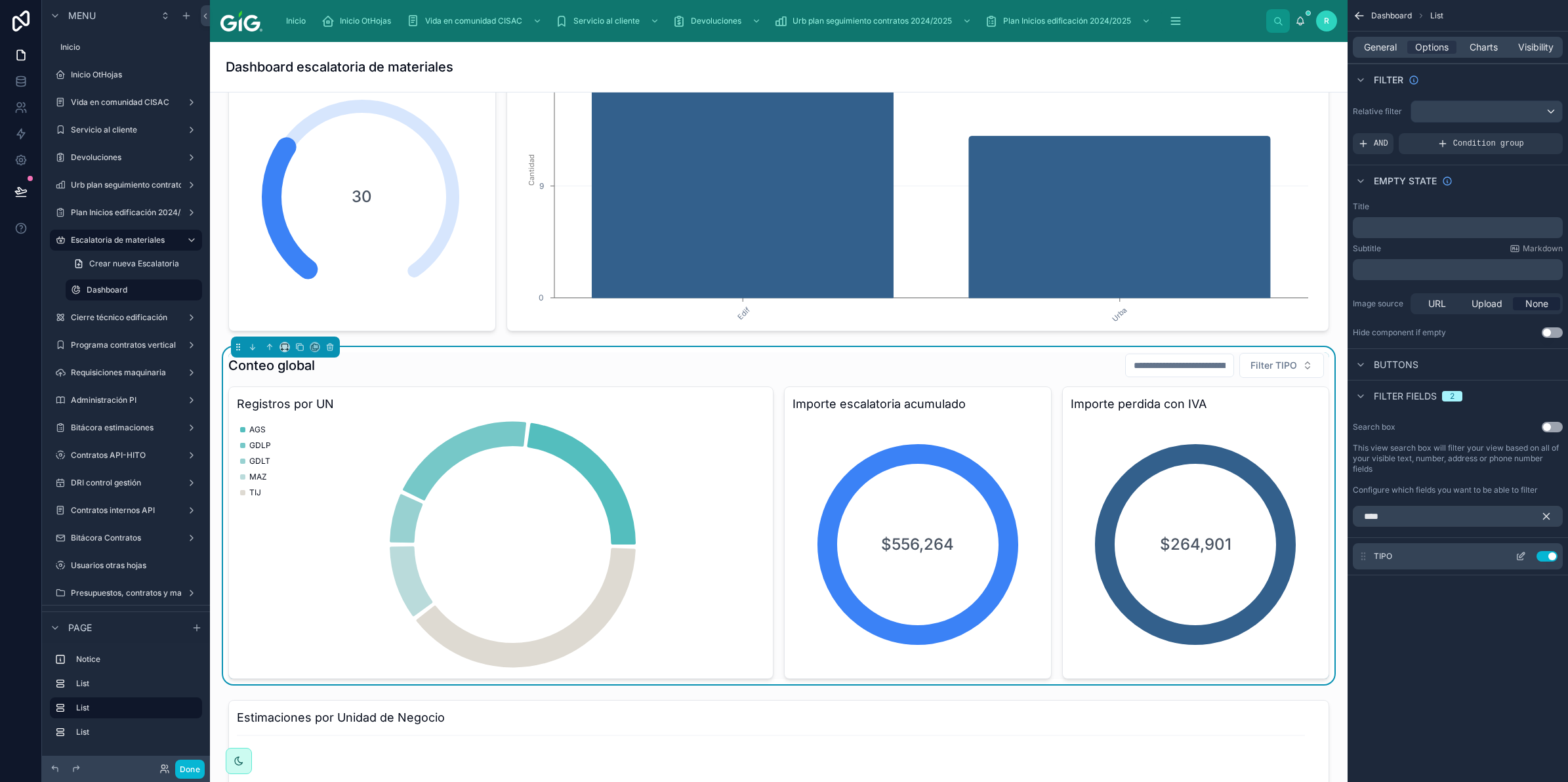
click at [1520, 551] on icon "scrollable content" at bounding box center [1521, 557] width 11 height 11
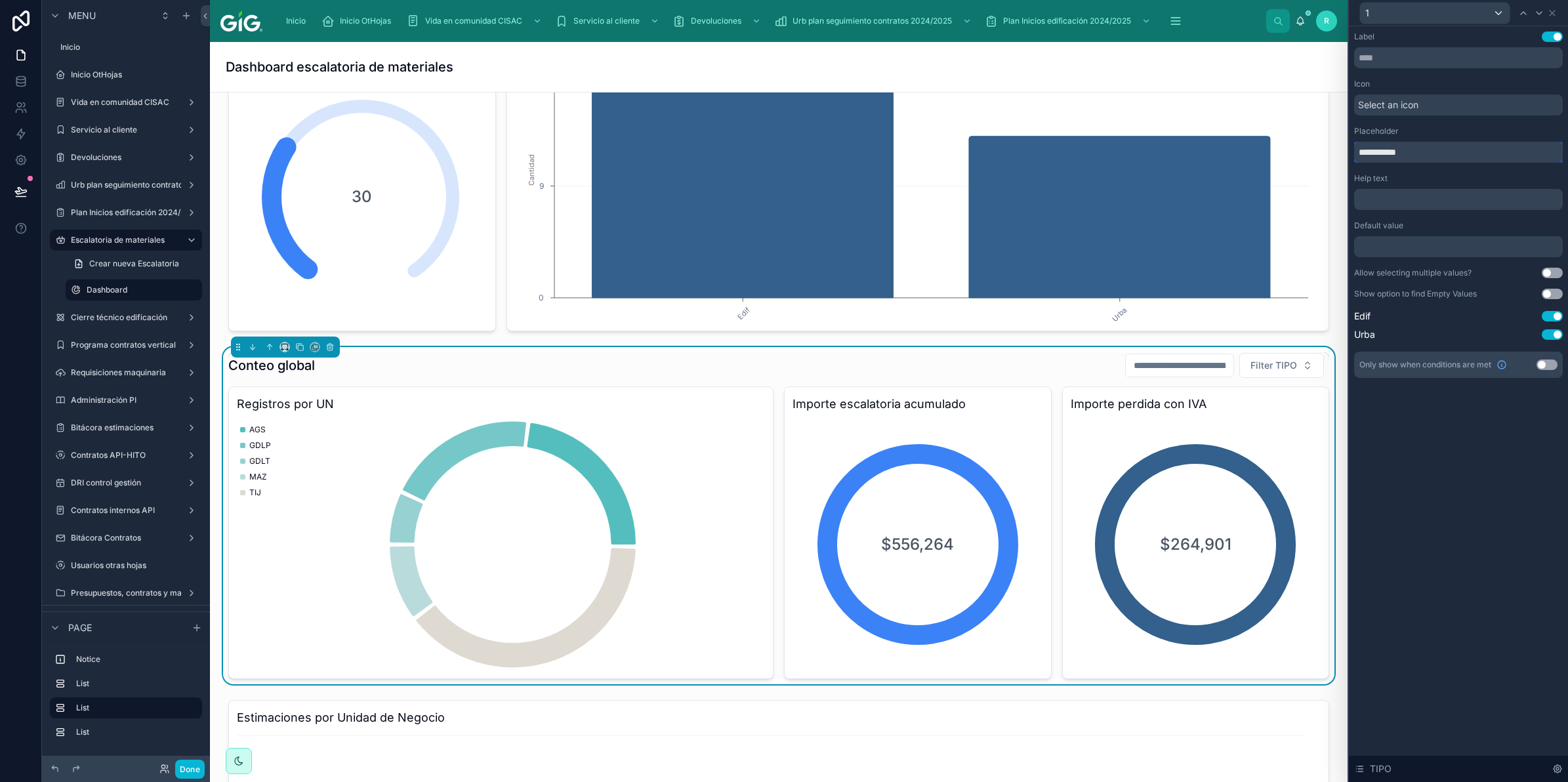
drag, startPoint x: 1419, startPoint y: 148, endPoint x: 1366, endPoint y: 149, distance: 53.0
click at [1366, 149] on input "**********" at bounding box center [1458, 152] width 209 height 21
type input "**********"
click at [1406, 135] on div "Placeholder" at bounding box center [1458, 131] width 209 height 11
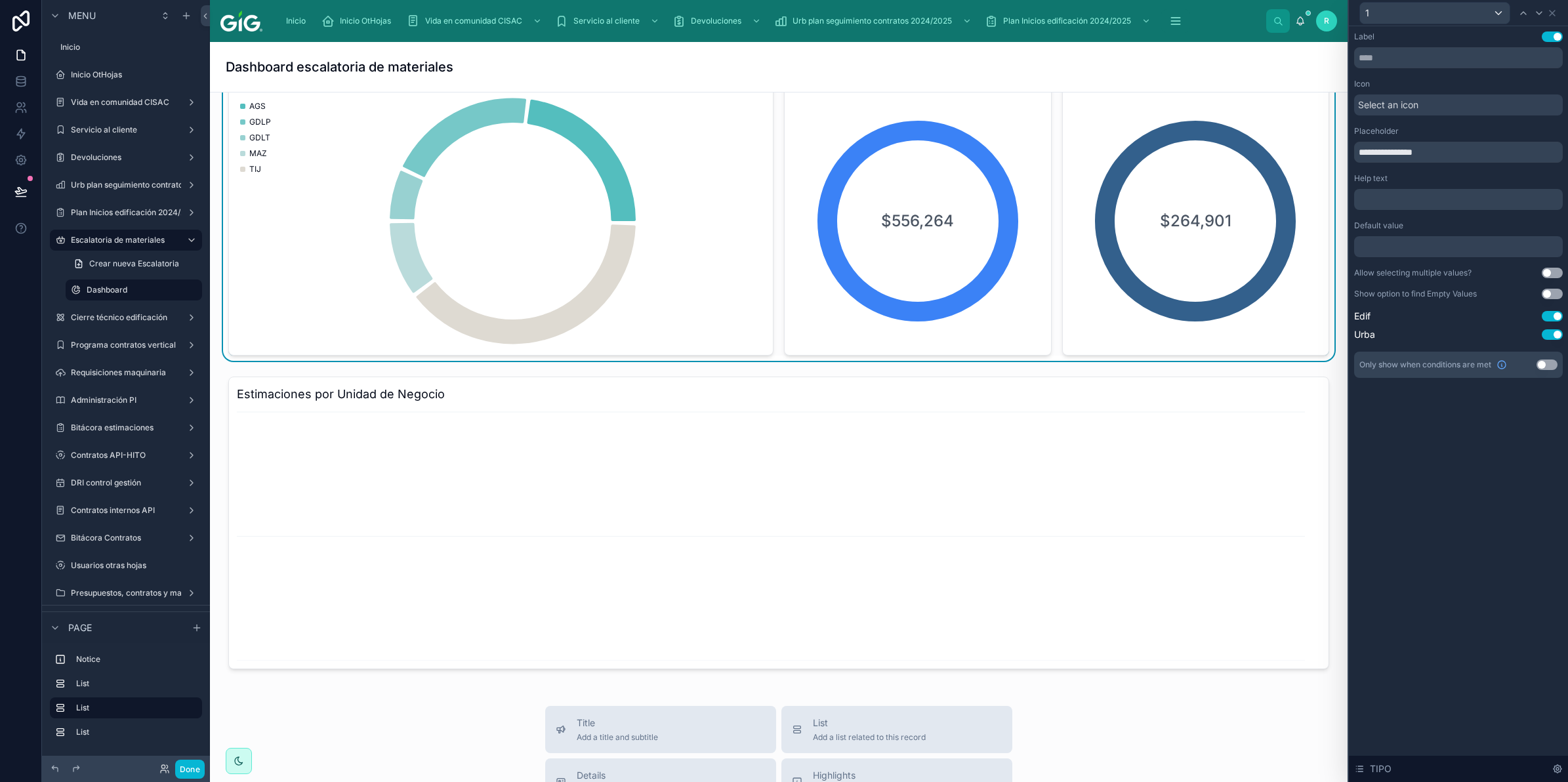
scroll to position [574, 0]
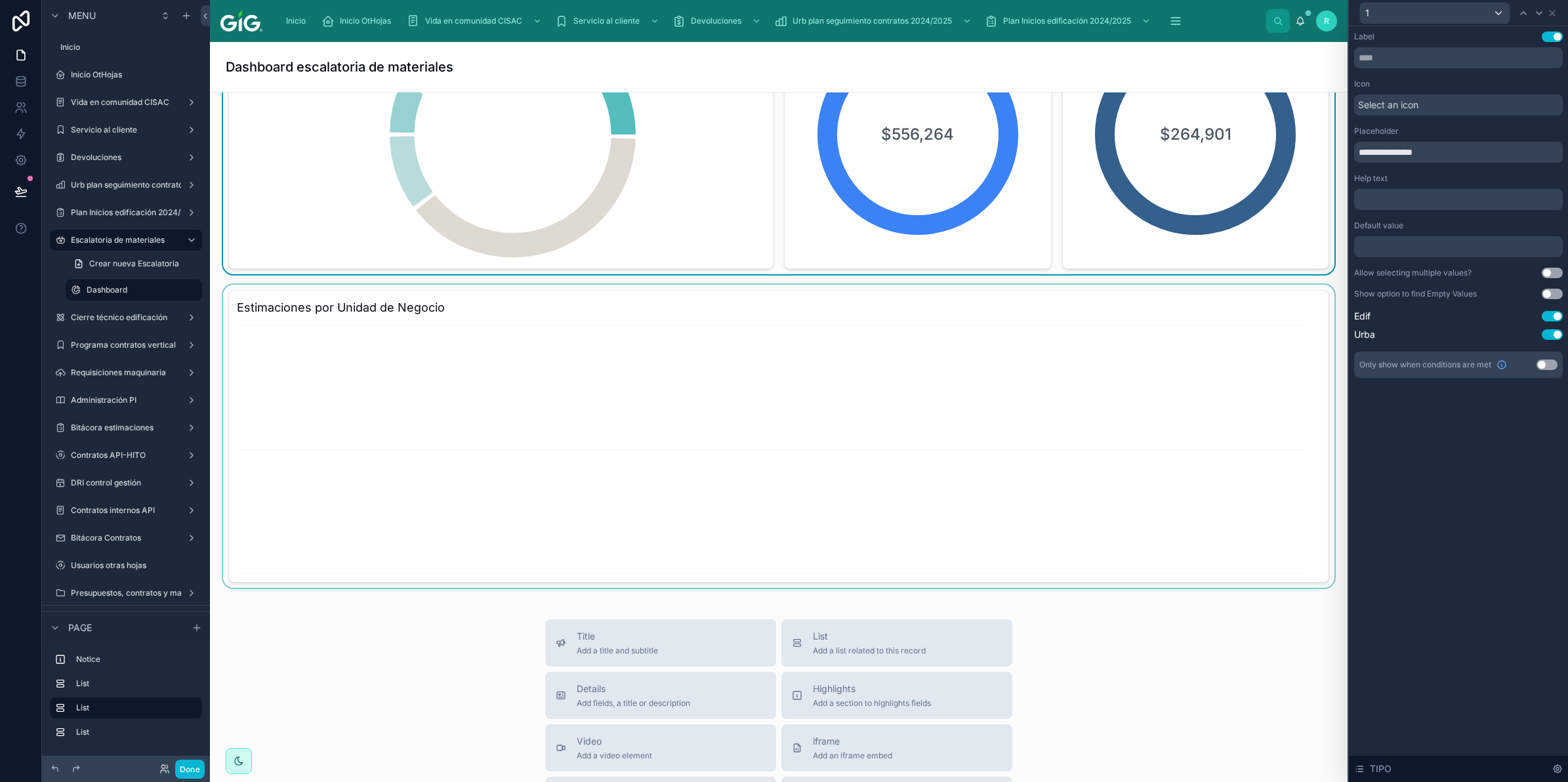
click at [479, 406] on div at bounding box center [778, 436] width 1116 height 303
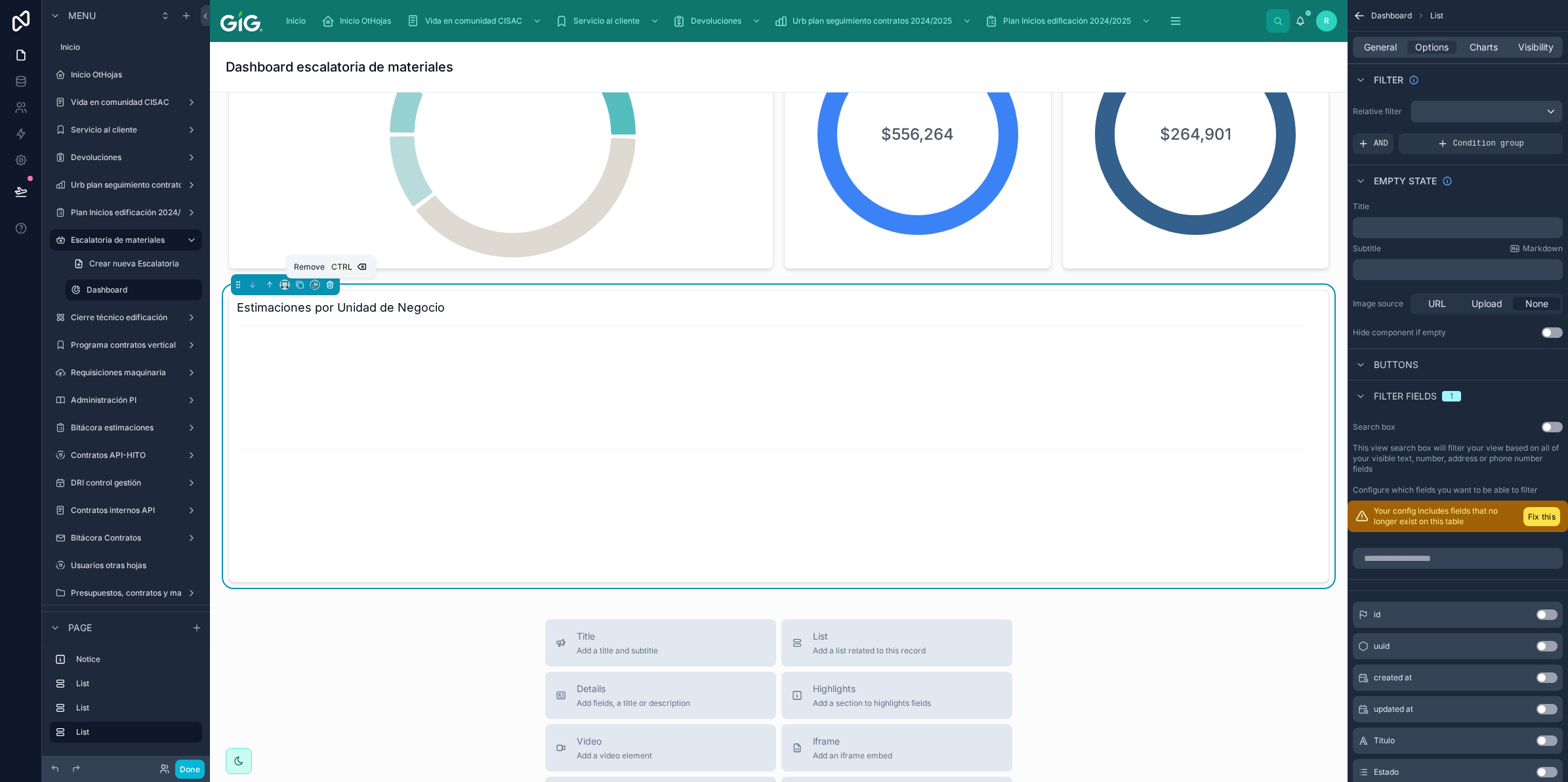
click at [325, 287] on icon at bounding box center [330, 285] width 9 height 9
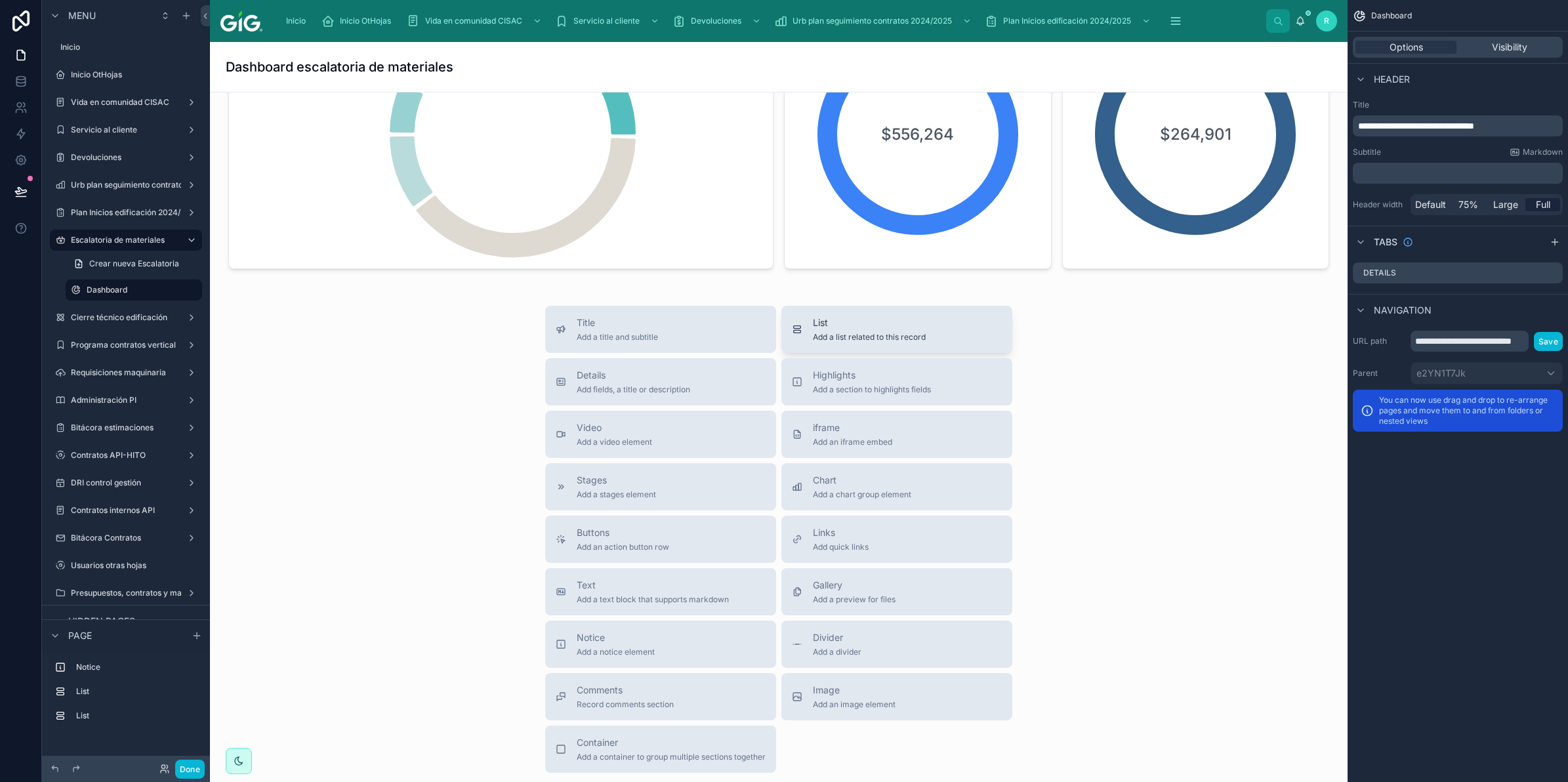
click at [926, 334] on div "List Add a list related to this record" at bounding box center [896, 329] width 210 height 26
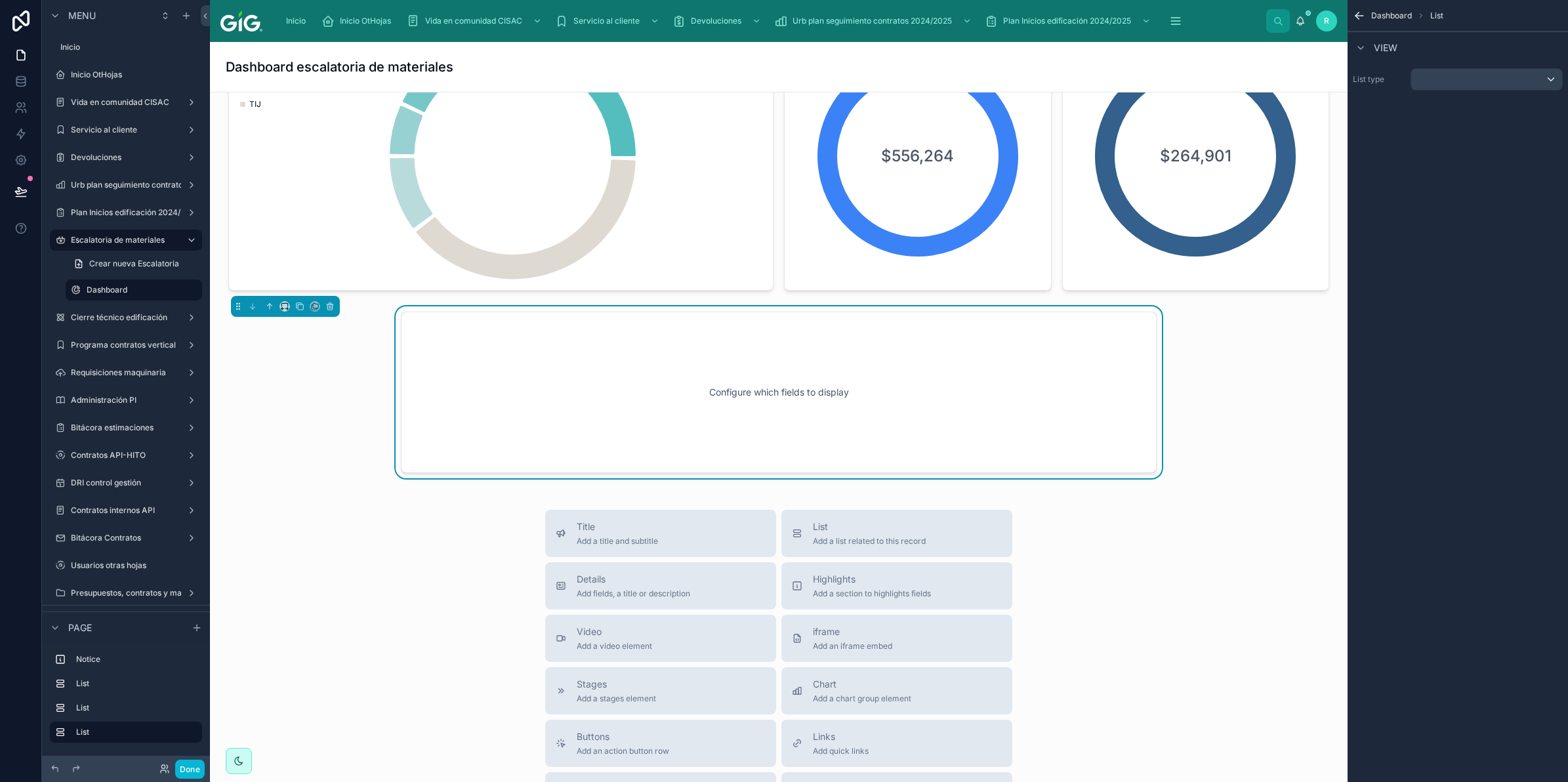
scroll to position [540, 0]
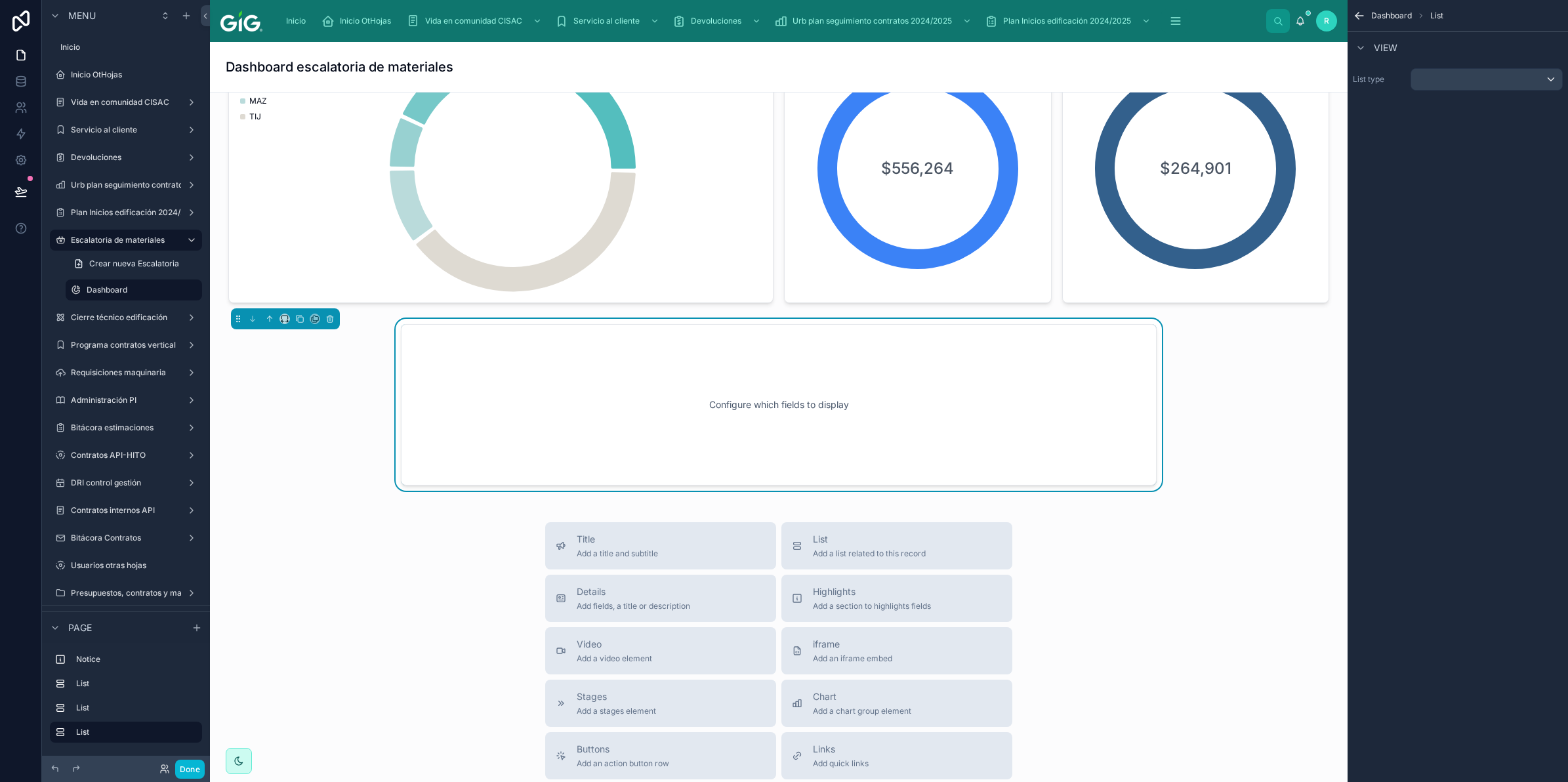
click at [281, 325] on div at bounding box center [285, 319] width 109 height 21
click at [282, 320] on icon at bounding box center [285, 319] width 9 height 9
click at [322, 488] on span "Full width" at bounding box center [311, 494] width 41 height 16
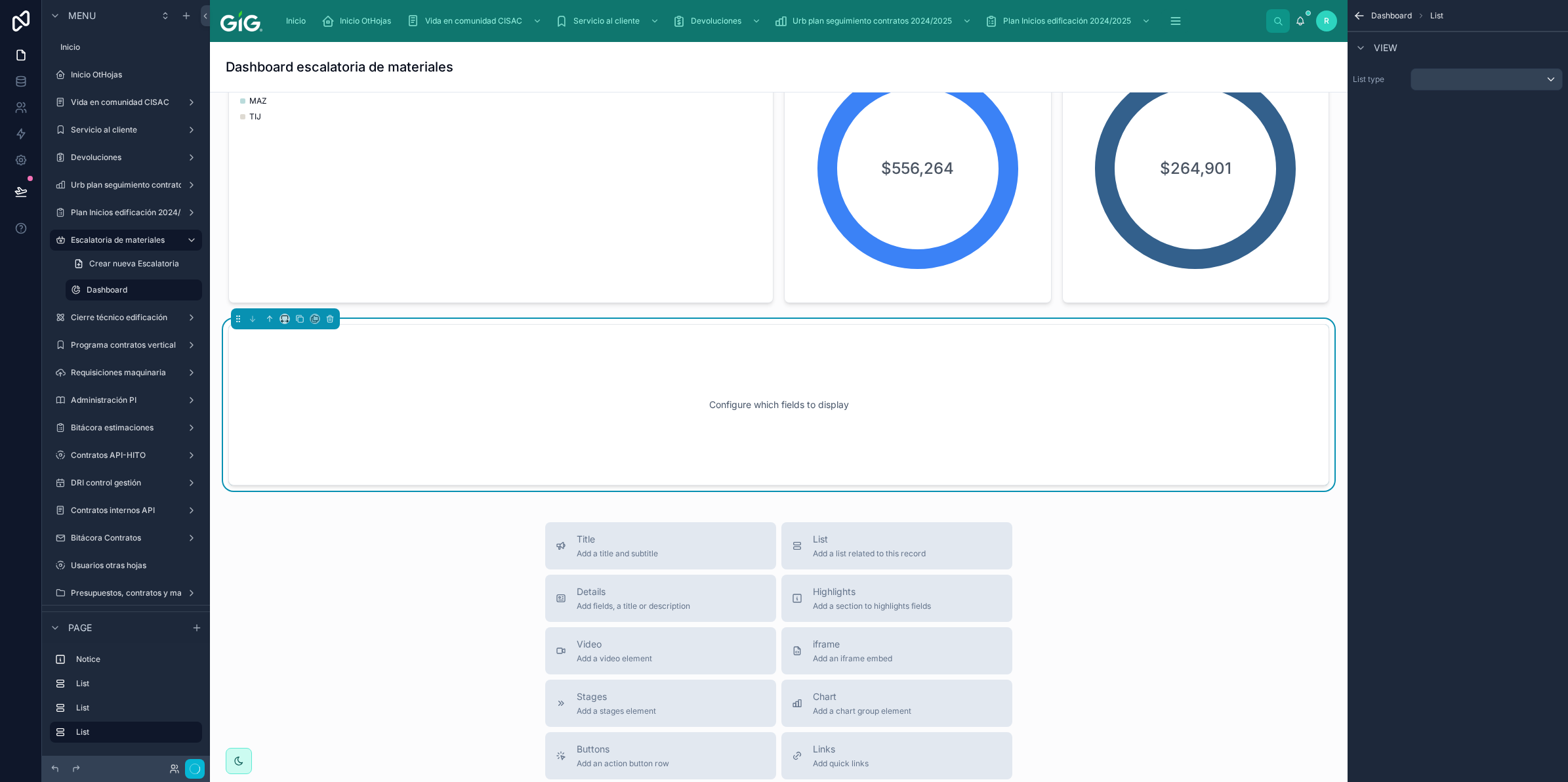
scroll to position [519, 0]
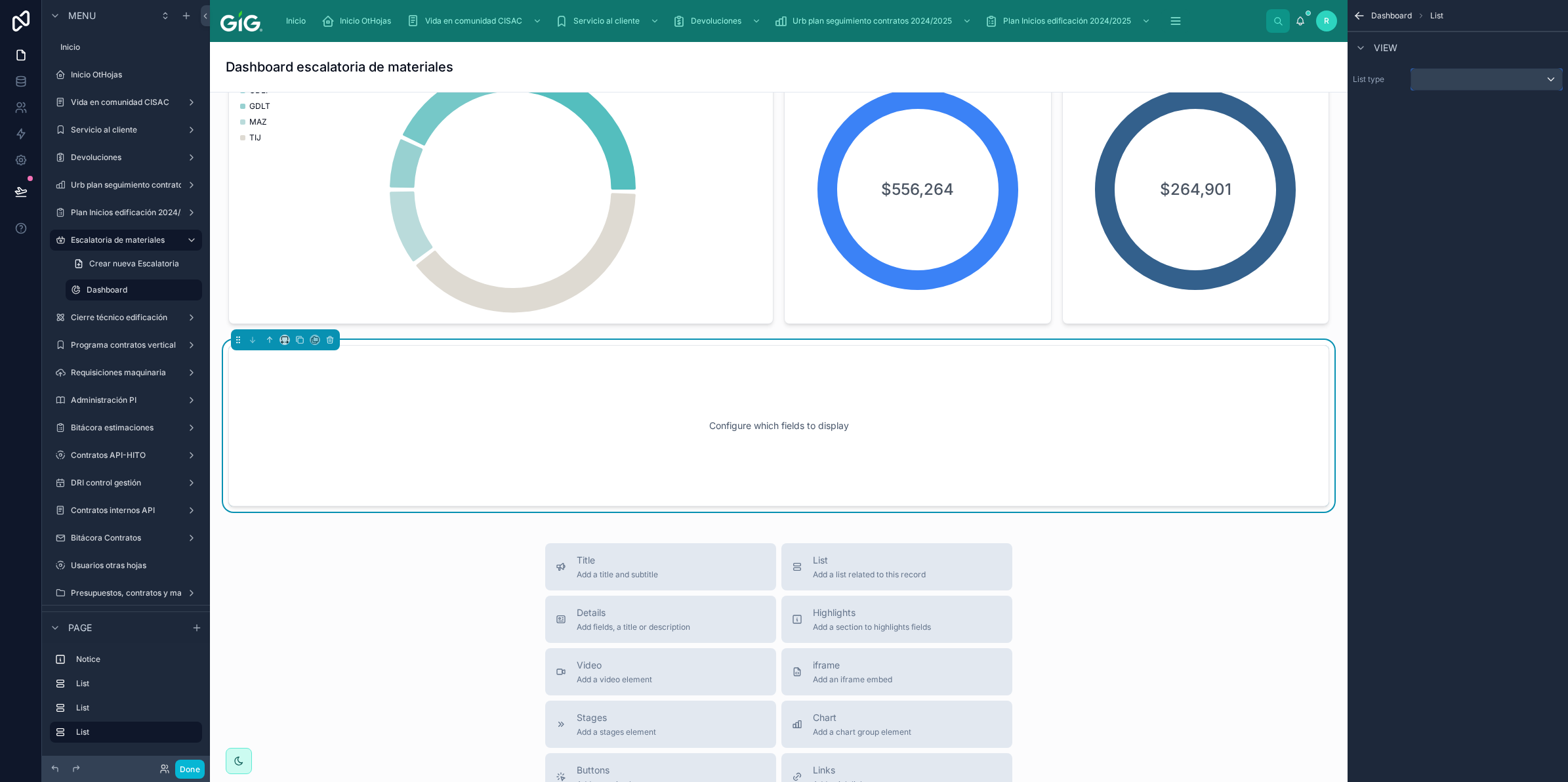
click at [1489, 72] on div "scrollable content" at bounding box center [1486, 80] width 151 height 21
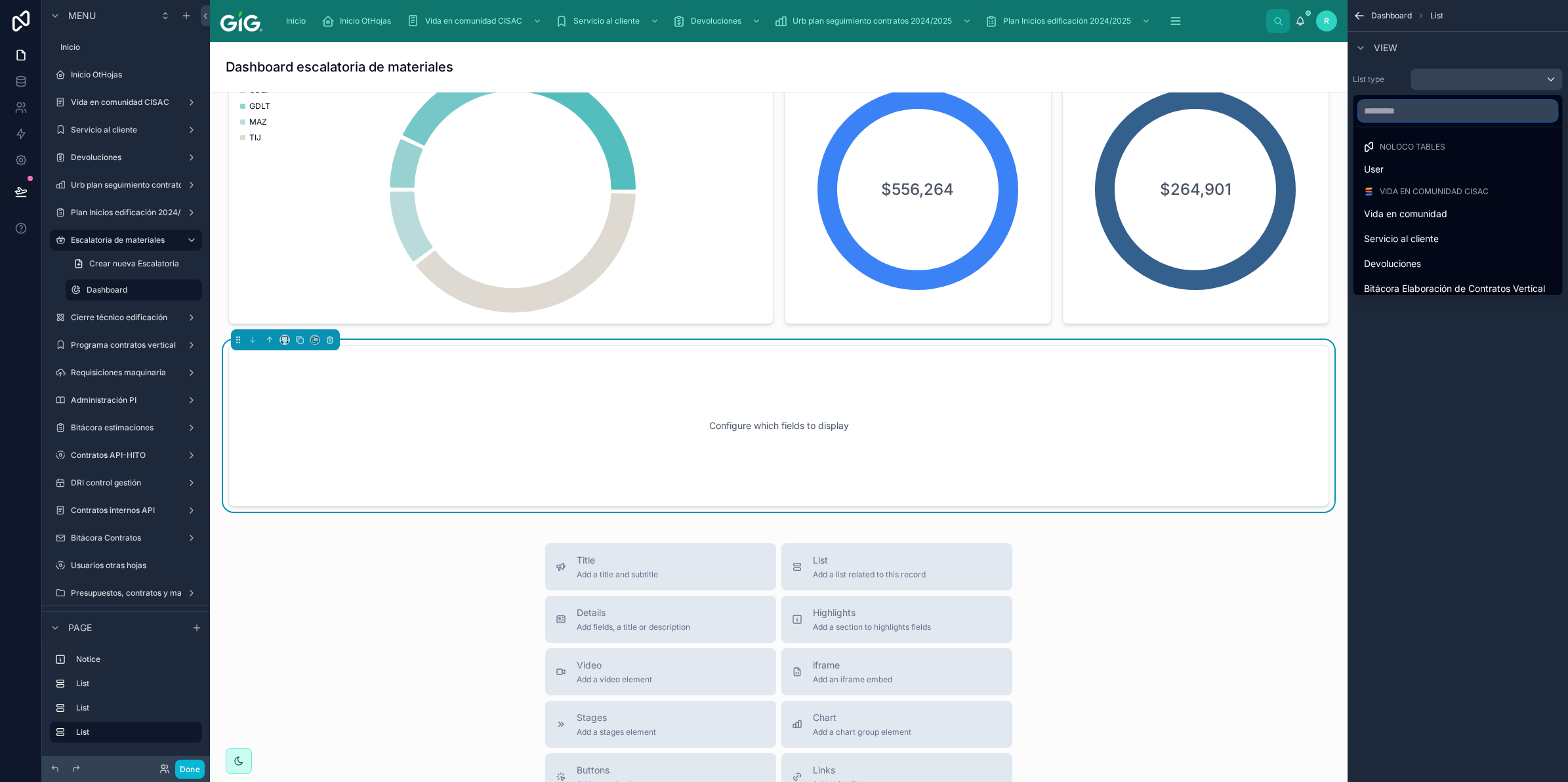
click at [1449, 113] on input "text" at bounding box center [1458, 111] width 199 height 21
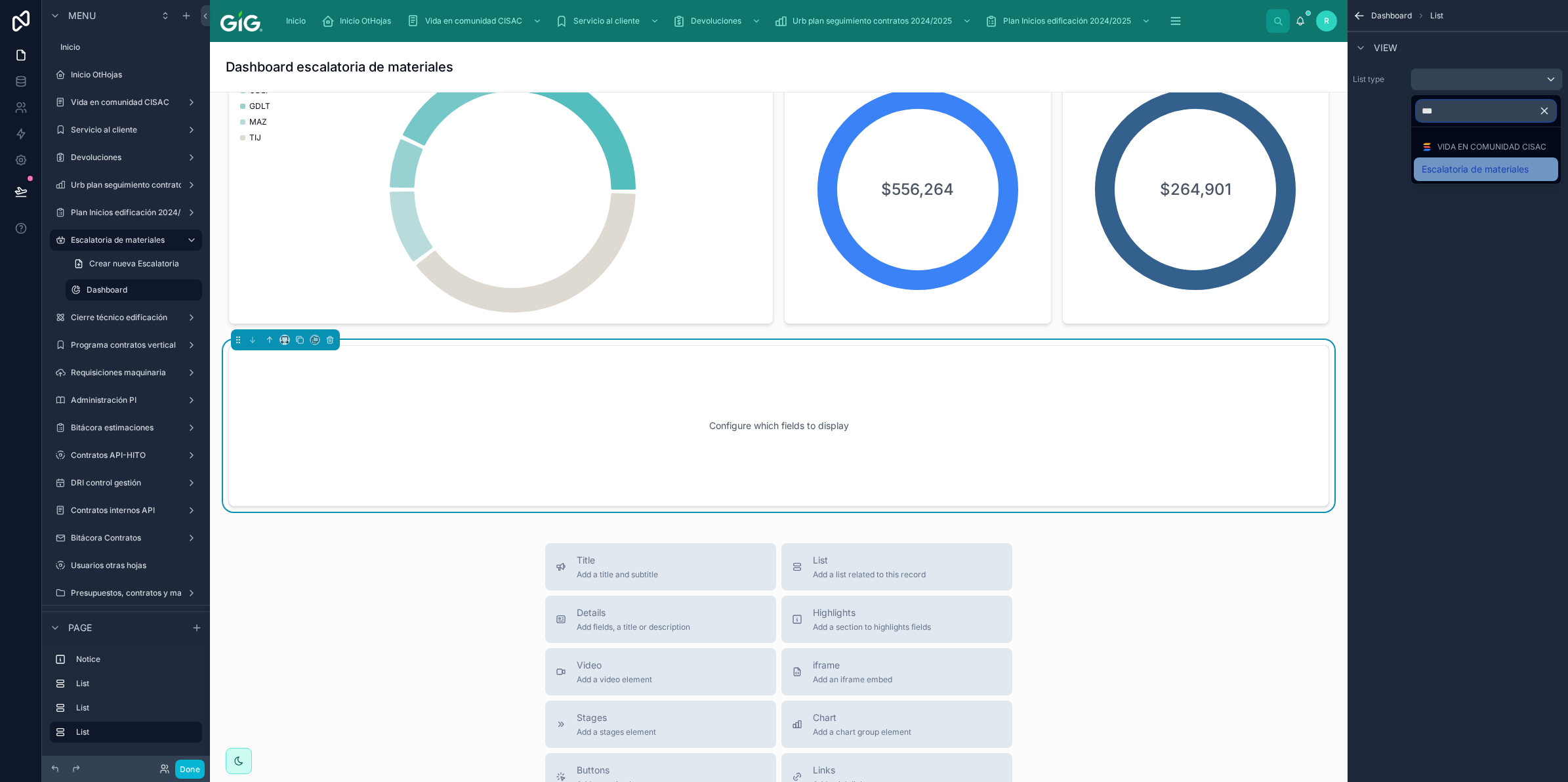
type input "***"
click at [1471, 169] on span "Escalatoria de materiales" at bounding box center [1475, 169] width 107 height 16
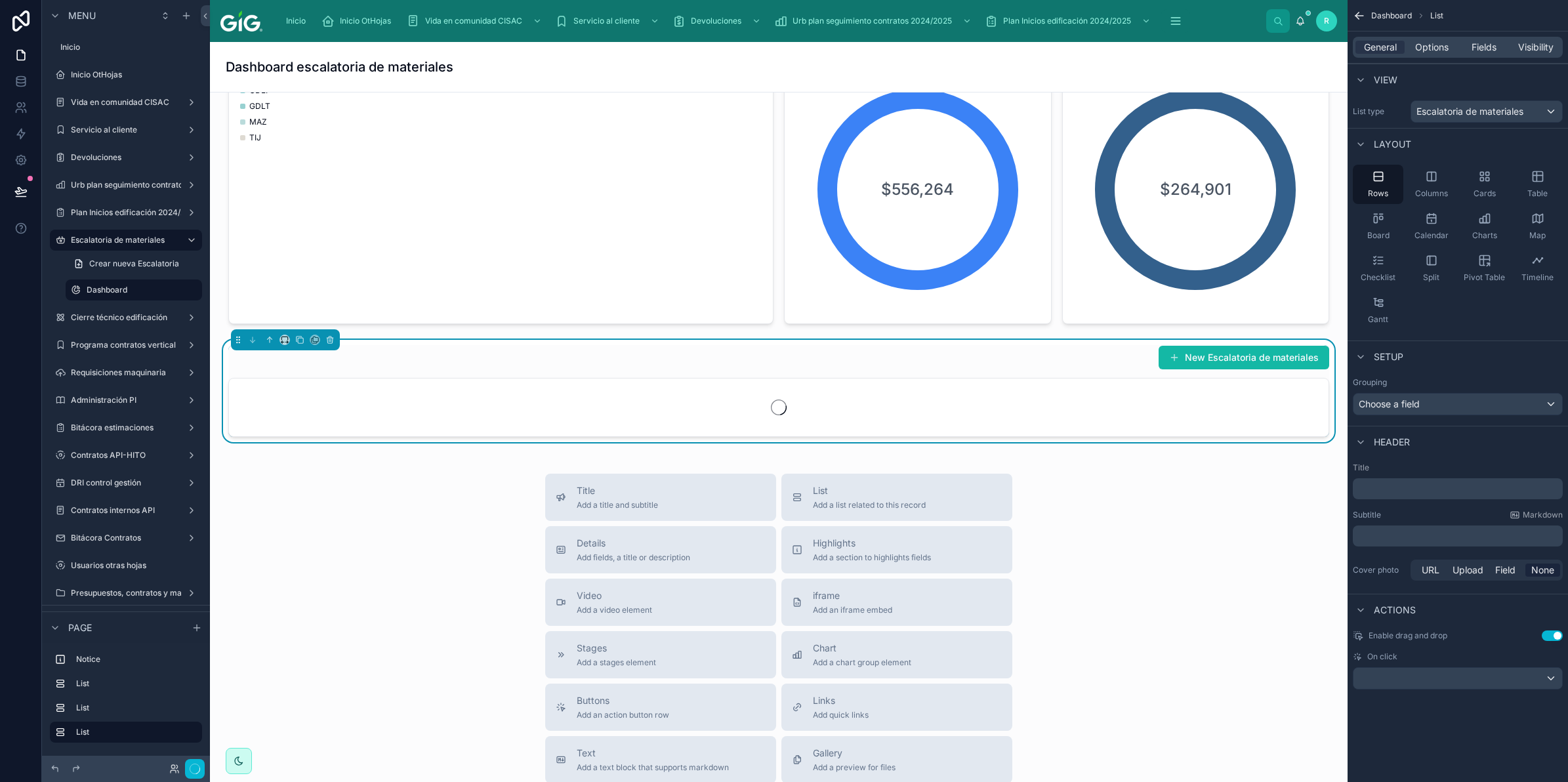
scroll to position [509, 0]
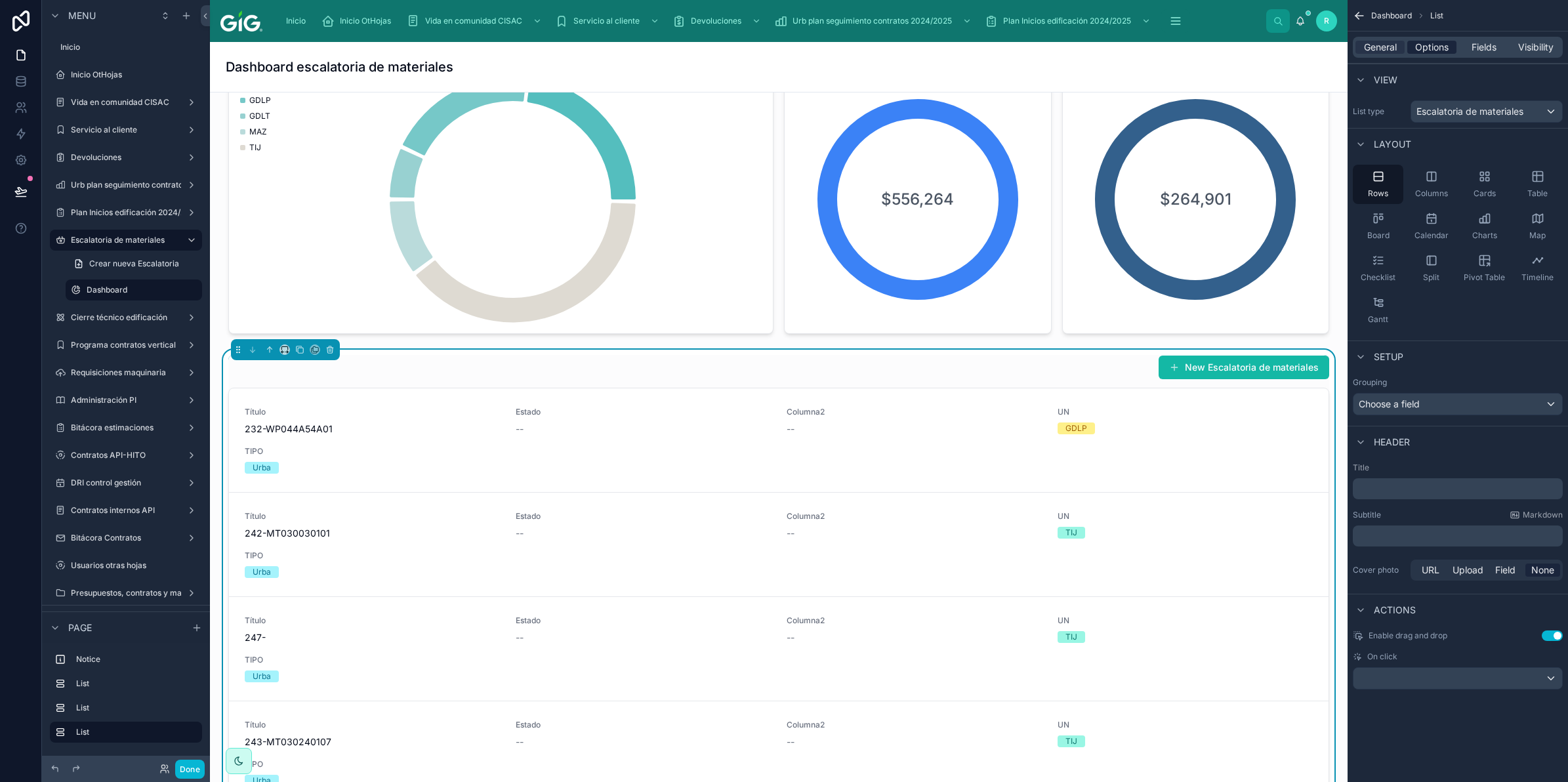
click at [1424, 53] on span "Options" at bounding box center [1432, 47] width 34 height 13
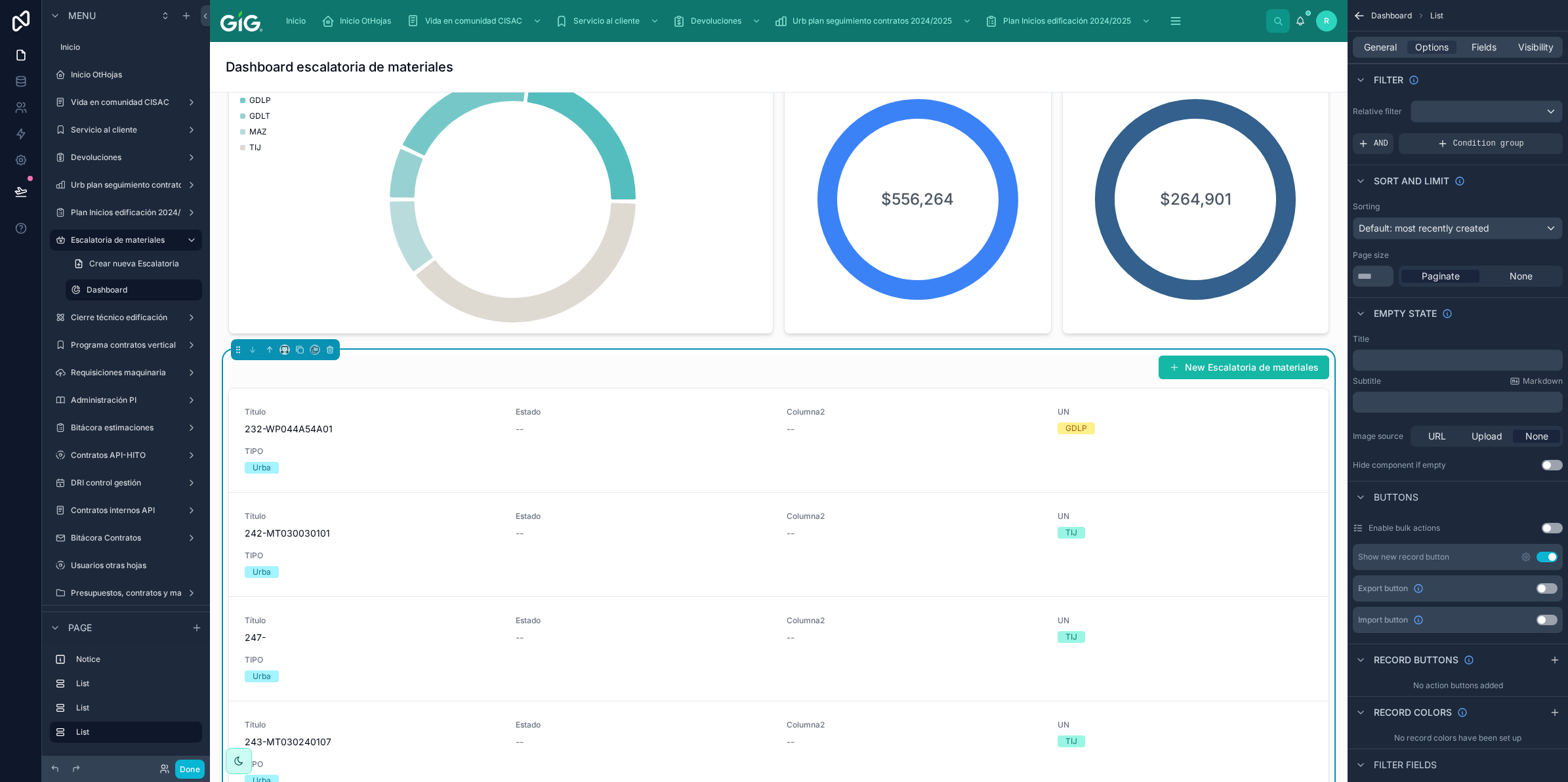
click at [1551, 559] on button "Use setting" at bounding box center [1547, 557] width 21 height 11
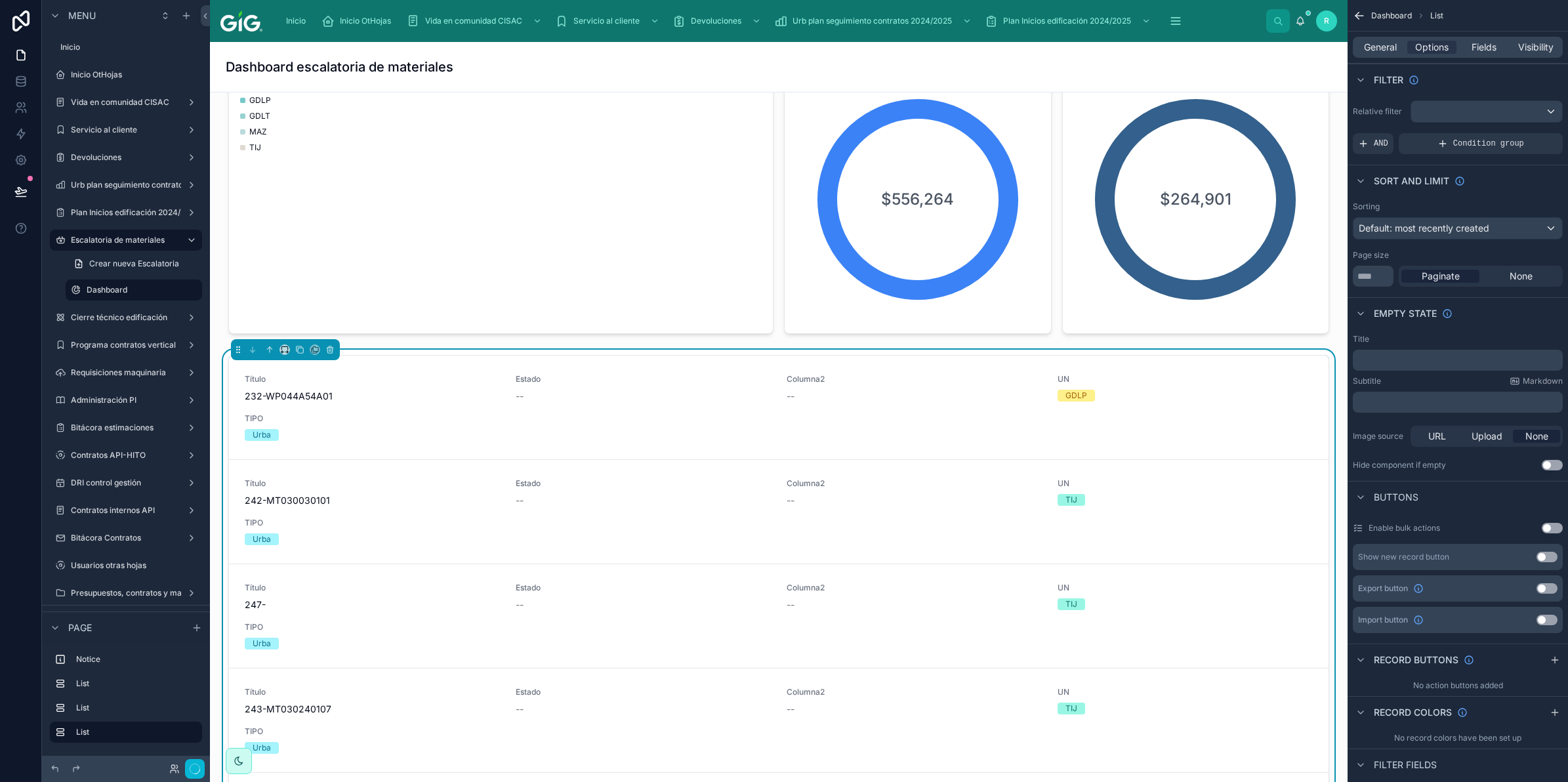
scroll to position [499, 0]
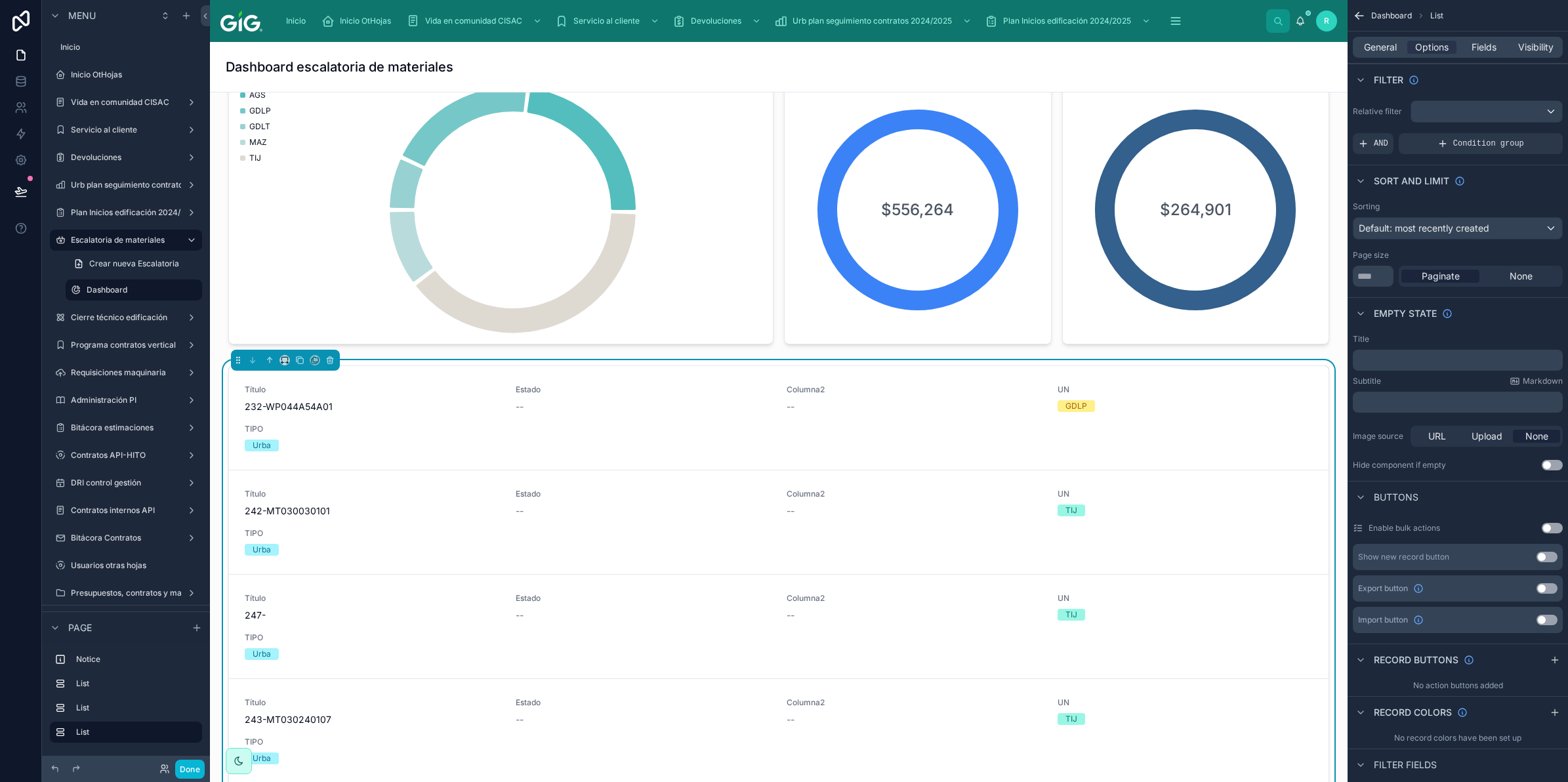
click at [1548, 585] on button "Use setting" at bounding box center [1547, 588] width 21 height 11
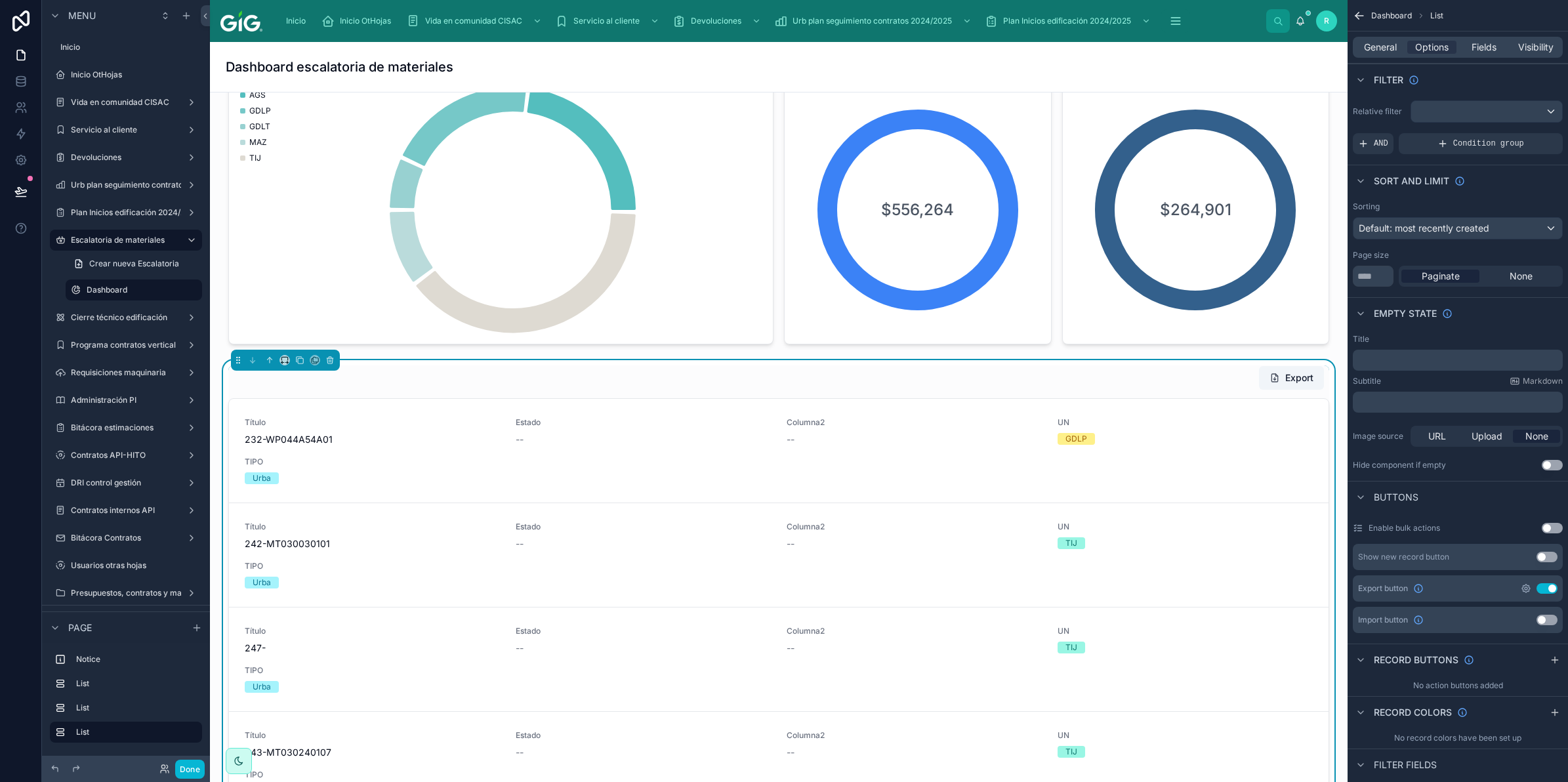
click at [1527, 587] on icon "scrollable content" at bounding box center [1525, 588] width 2 height 2
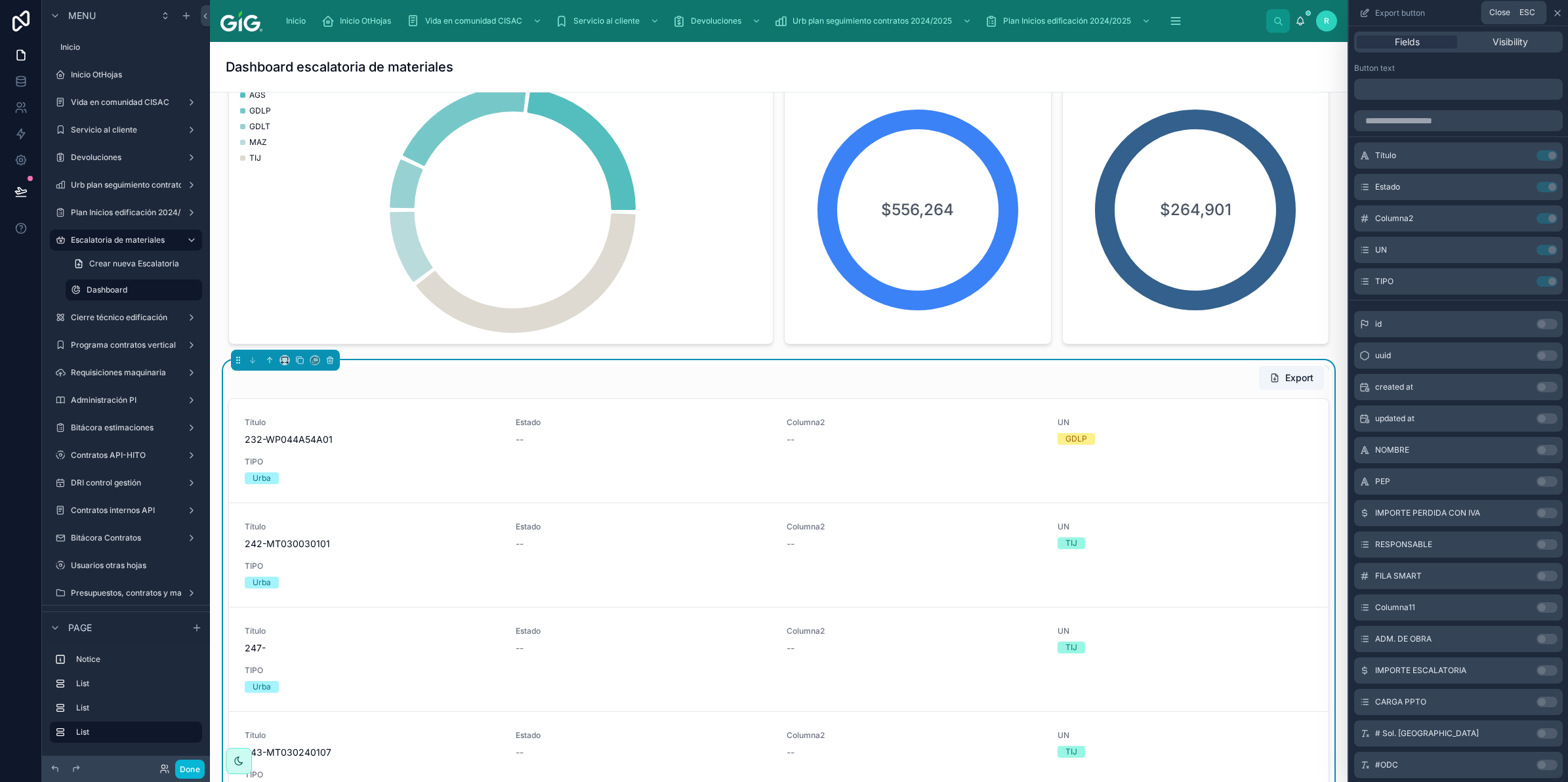
click at [1556, 10] on icon at bounding box center [1557, 13] width 11 height 11
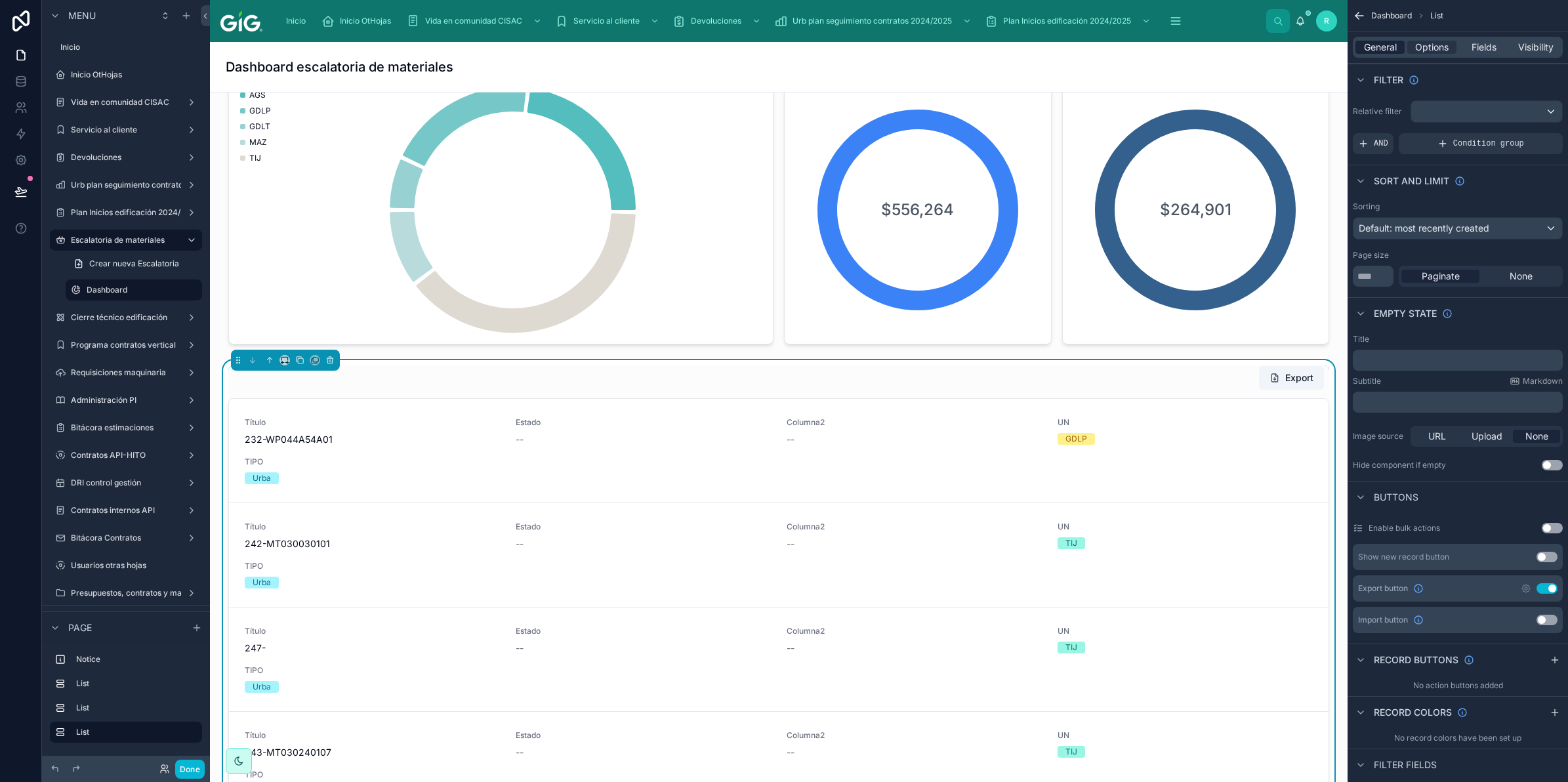
click at [1383, 46] on span "General" at bounding box center [1380, 47] width 33 height 13
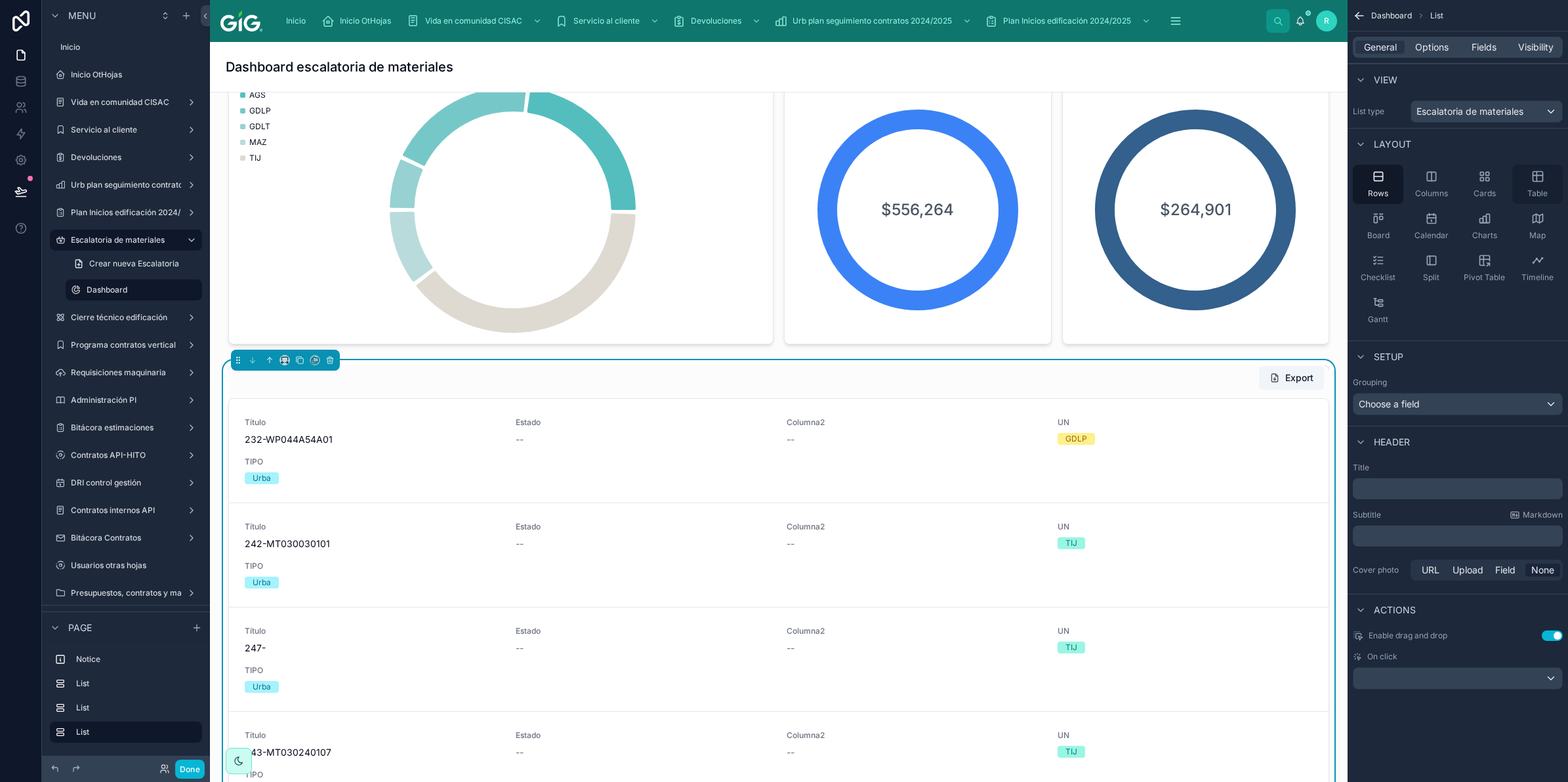
click at [1530, 189] on span "Table" at bounding box center [1537, 194] width 20 height 11
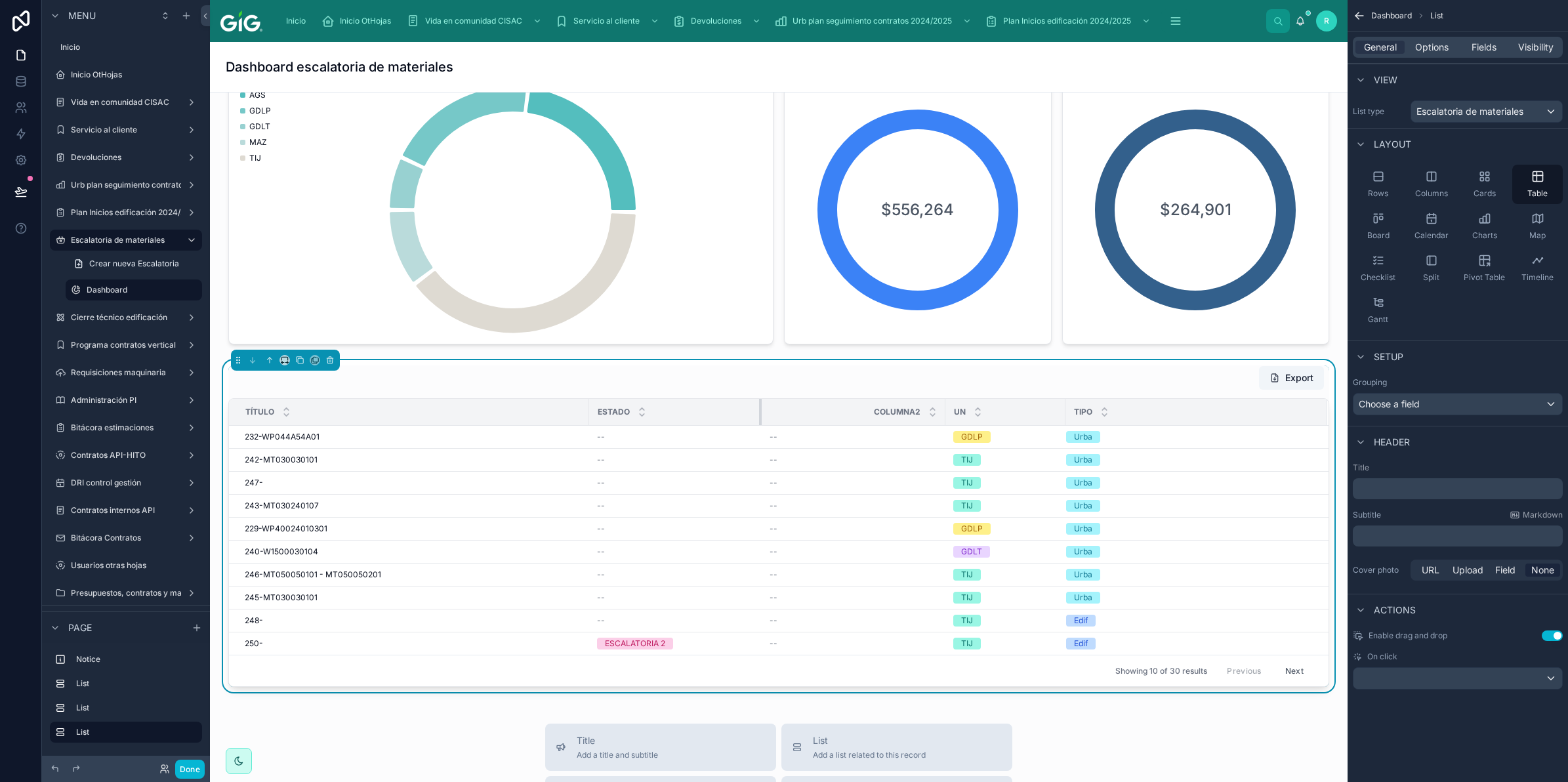
drag, startPoint x: 781, startPoint y: 417, endPoint x: 758, endPoint y: 421, distance: 23.3
click at [759, 421] on div at bounding box center [761, 412] width 5 height 26
click at [1445, 44] on span "Options" at bounding box center [1432, 47] width 34 height 13
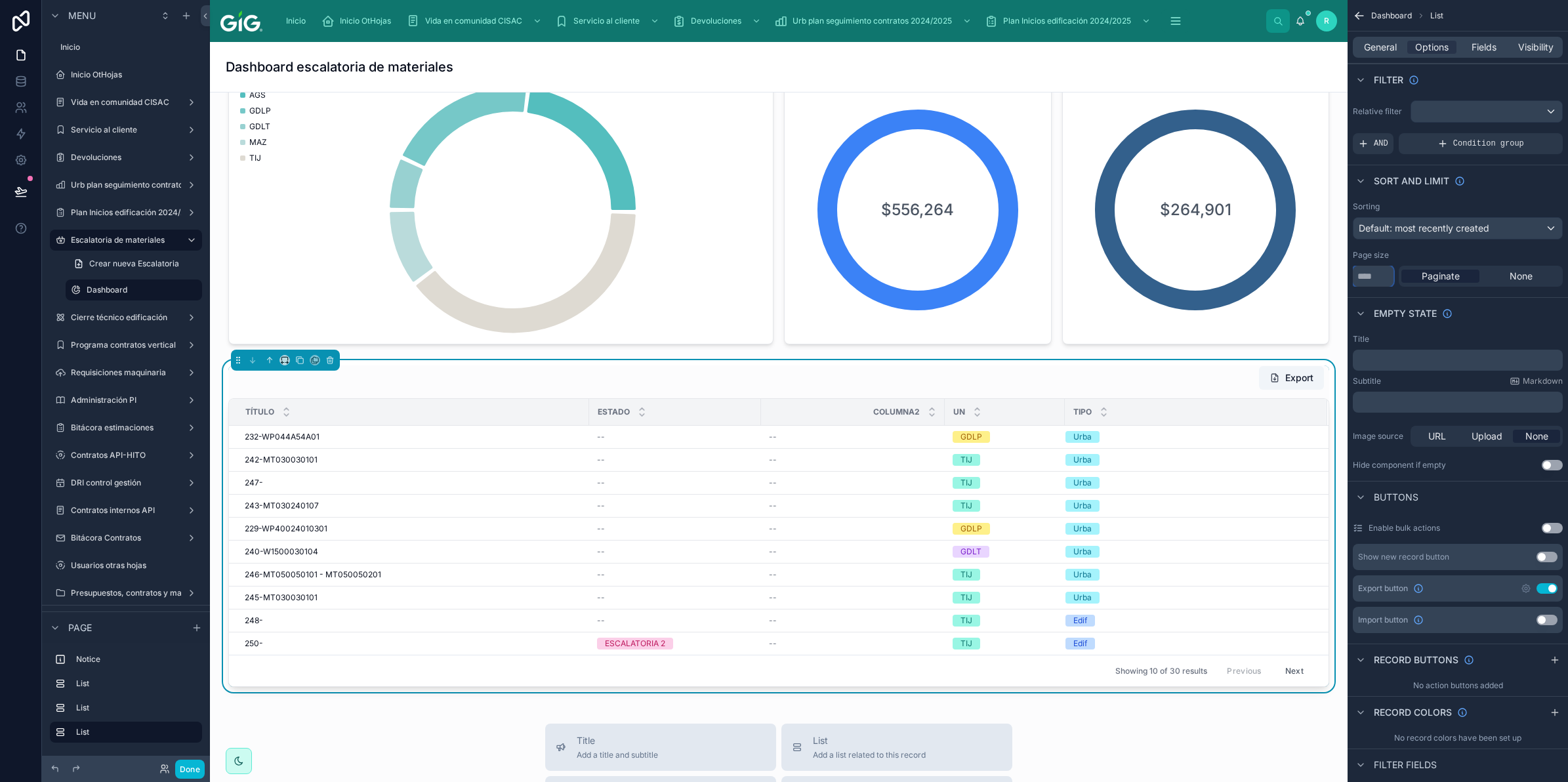
click at [1378, 273] on input "**" at bounding box center [1373, 276] width 41 height 21
type input "*****"
click at [1467, 319] on div "Empty state" at bounding box center [1458, 313] width 220 height 32
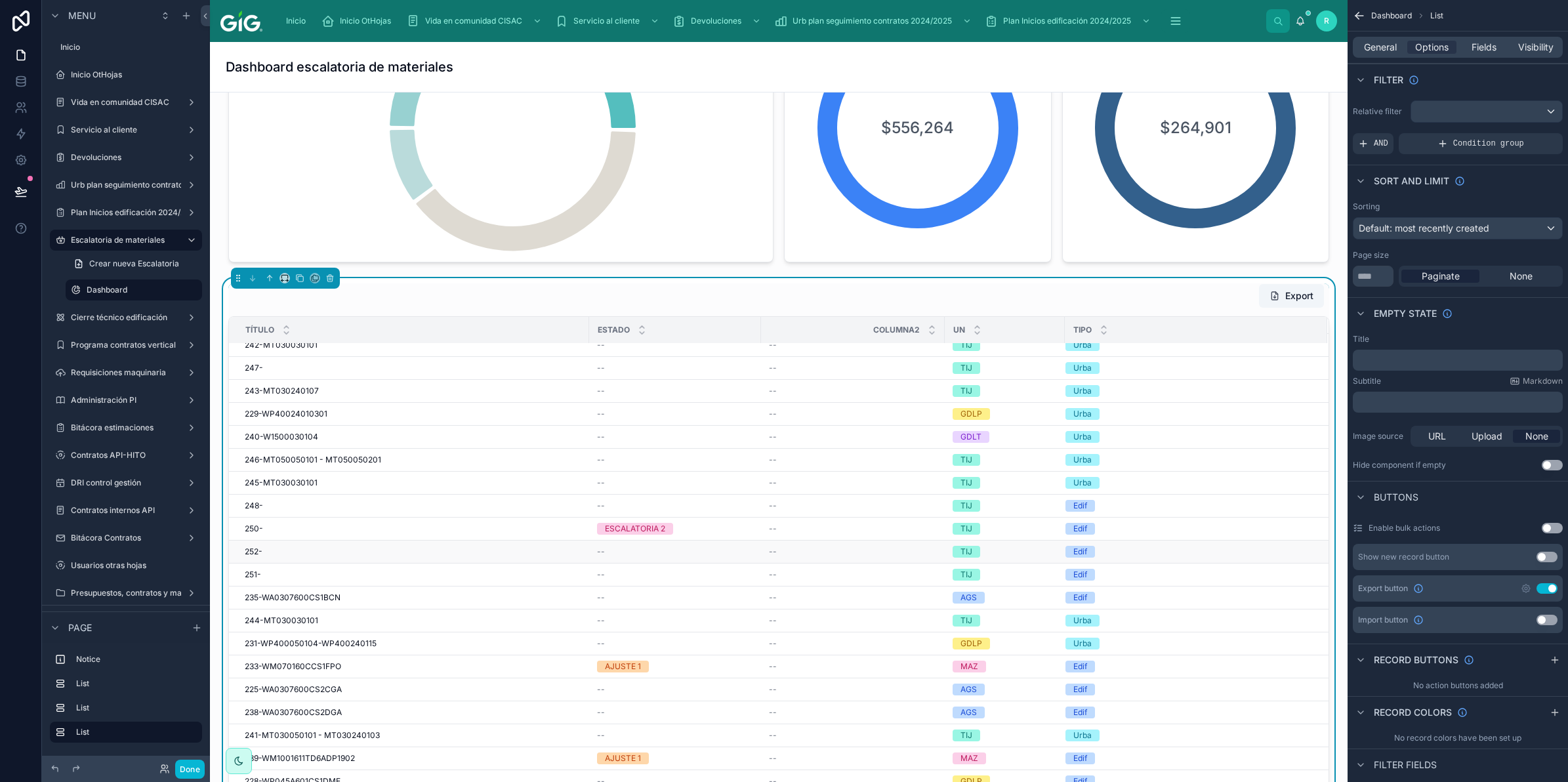
scroll to position [0, 0]
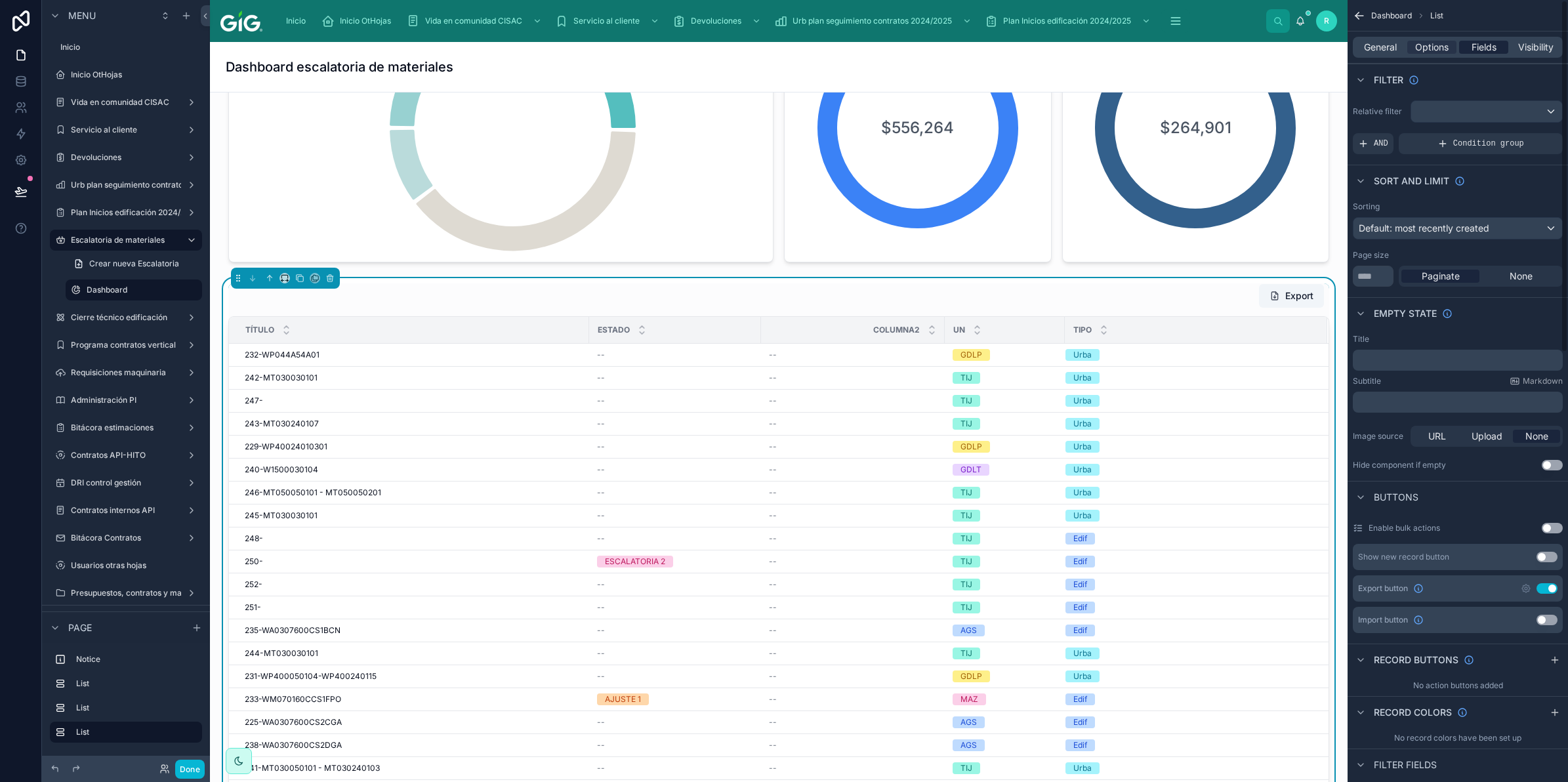
click at [1488, 49] on span "Fields" at bounding box center [1484, 47] width 25 height 13
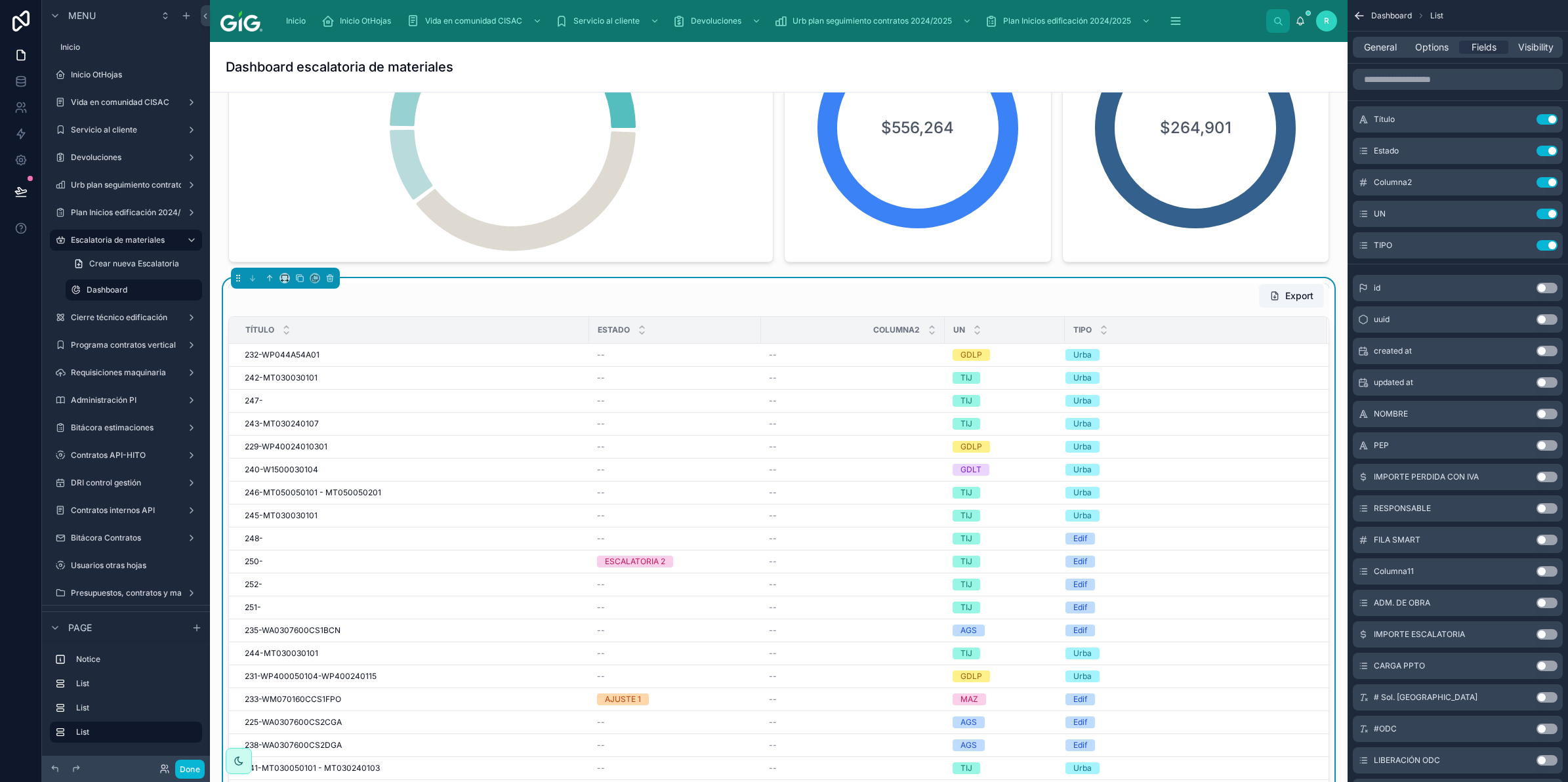
click at [1545, 602] on button "Use setting" at bounding box center [1547, 603] width 21 height 11
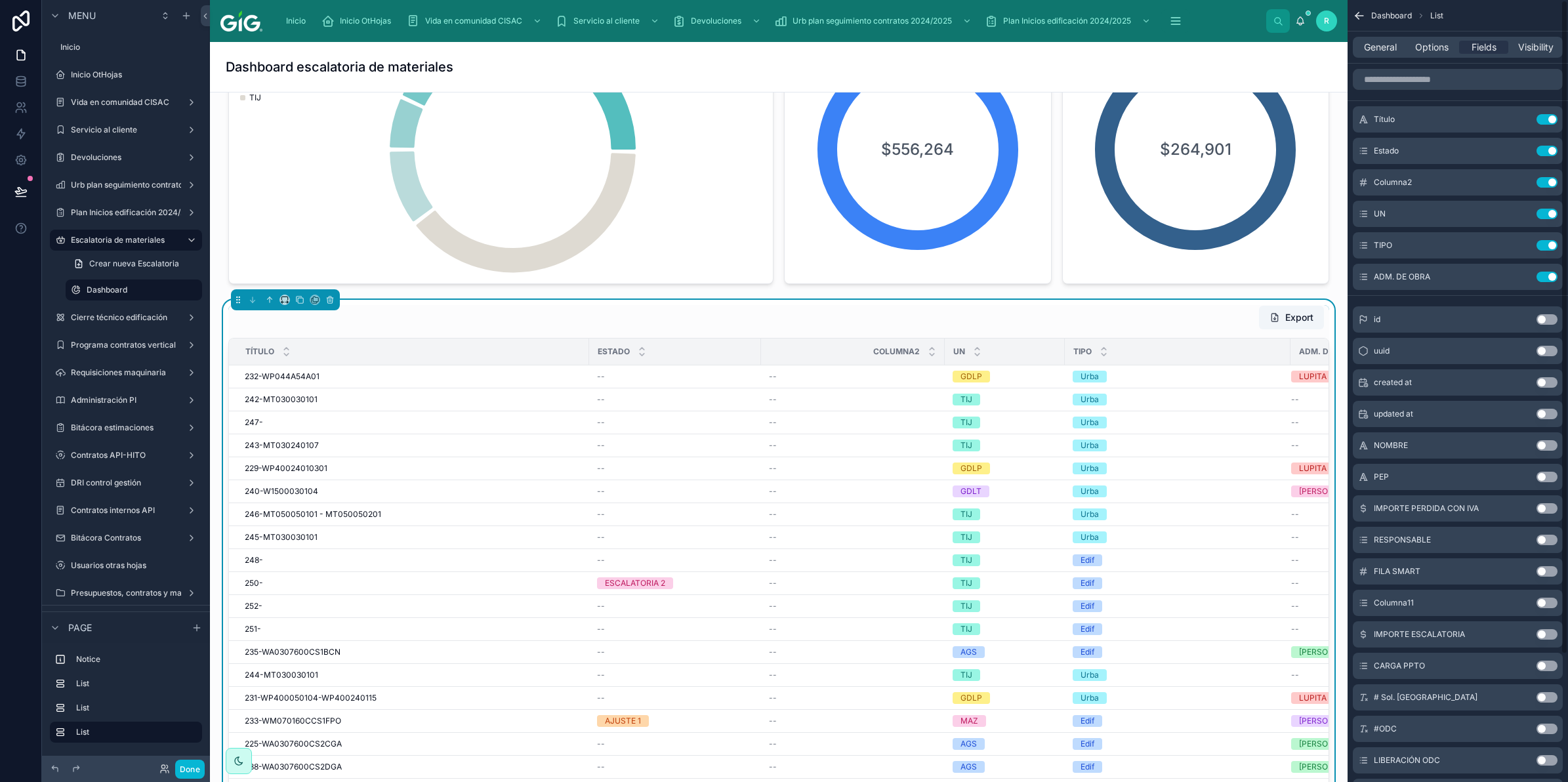
click at [1543, 634] on button "Use setting" at bounding box center [1547, 634] width 21 height 11
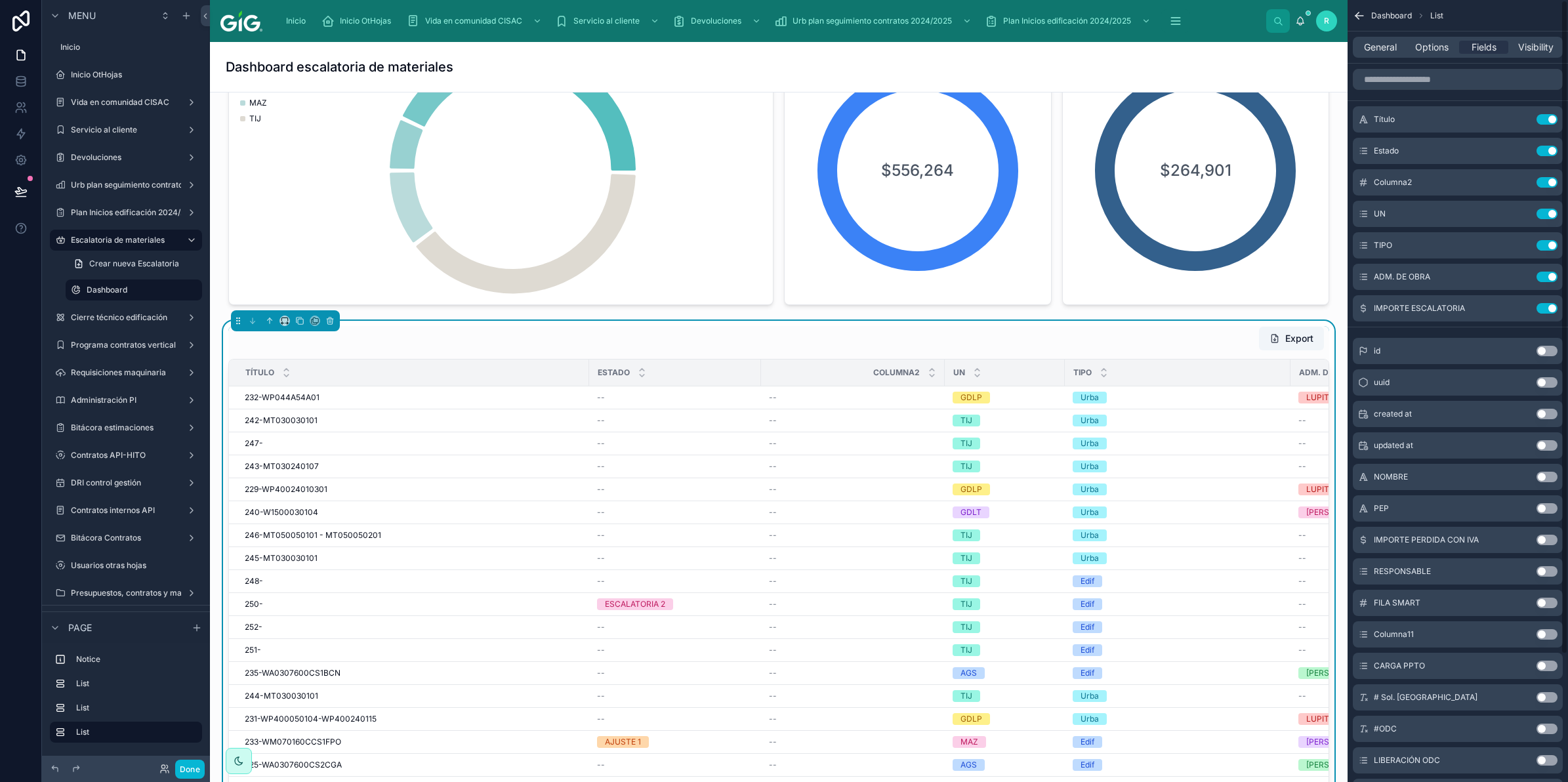
click at [1546, 666] on button "Use setting" at bounding box center [1547, 666] width 21 height 11
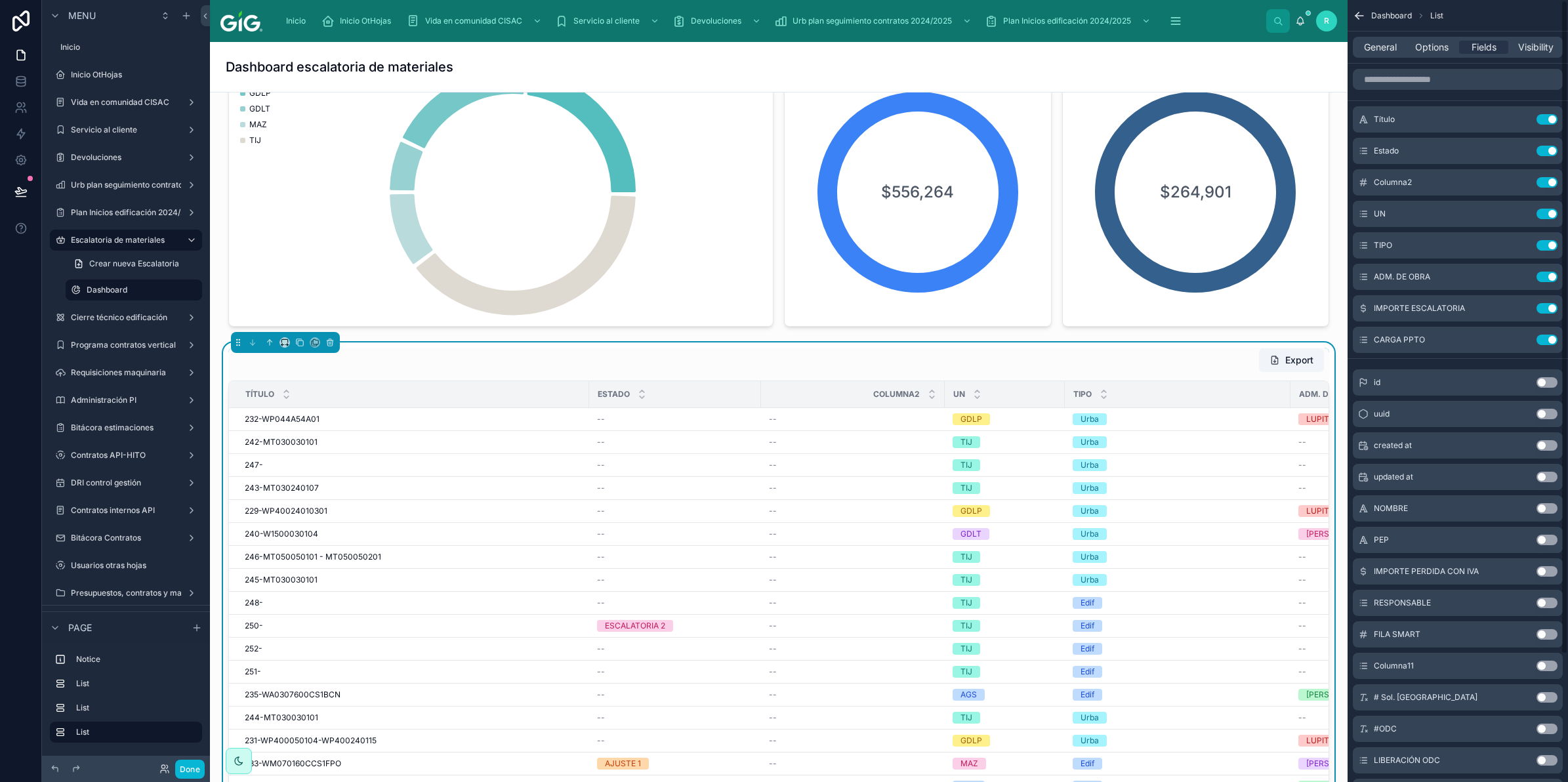
click at [1545, 696] on button "Use setting" at bounding box center [1547, 697] width 21 height 11
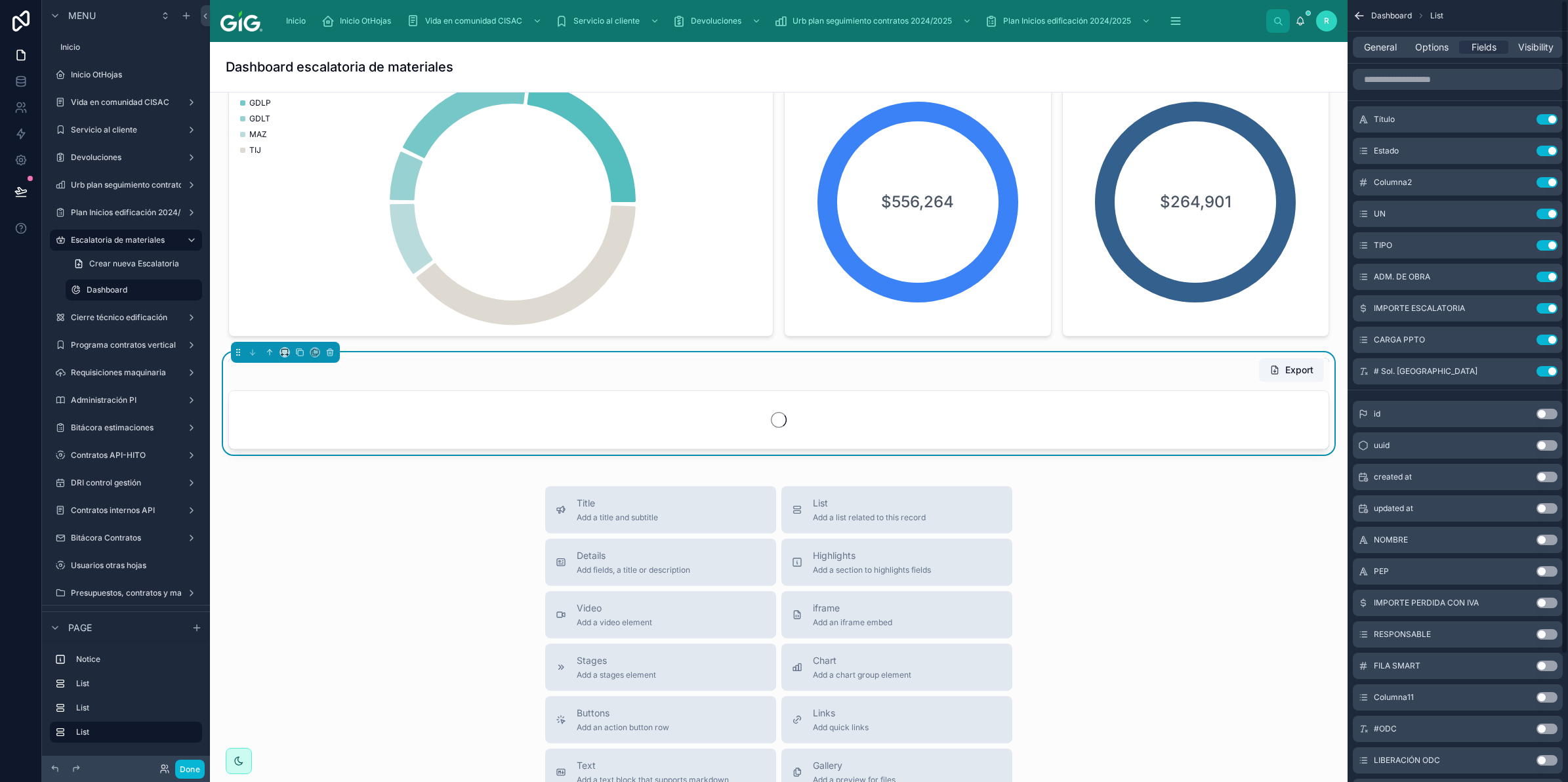
click at [1550, 726] on button "Use setting" at bounding box center [1547, 729] width 21 height 11
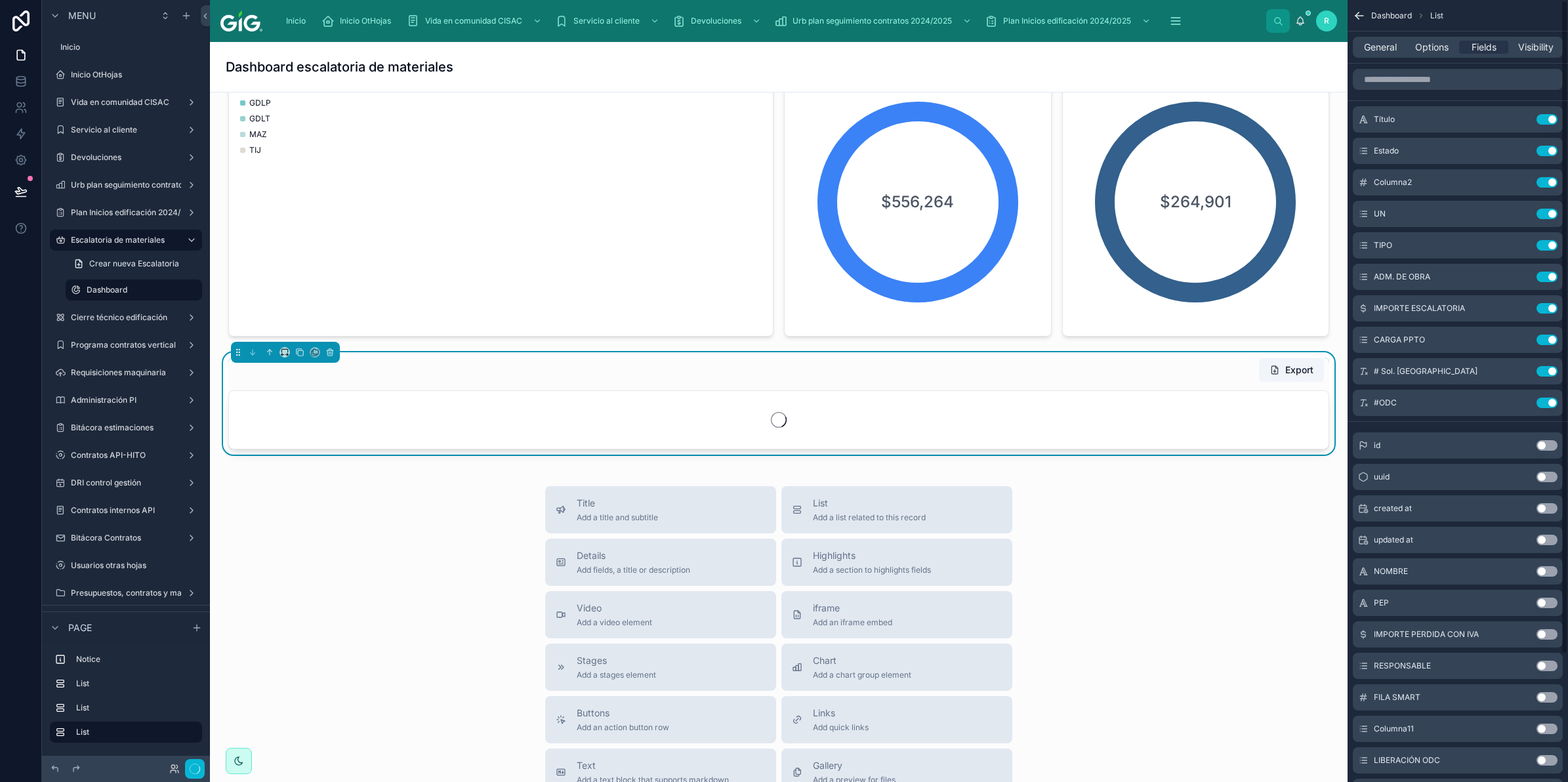
scroll to position [497, 0]
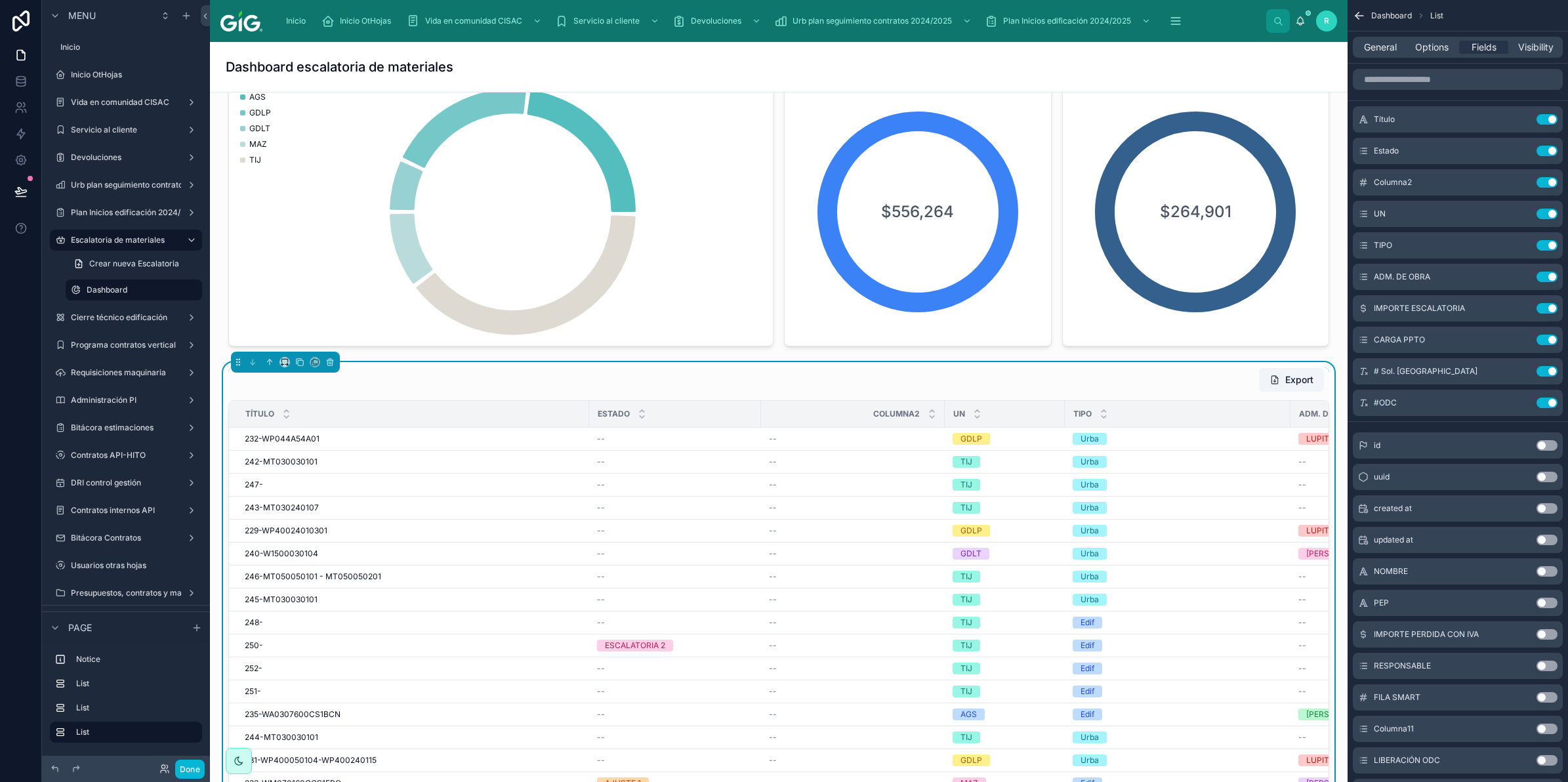
click at [1547, 758] on button "Use setting" at bounding box center [1547, 760] width 21 height 11
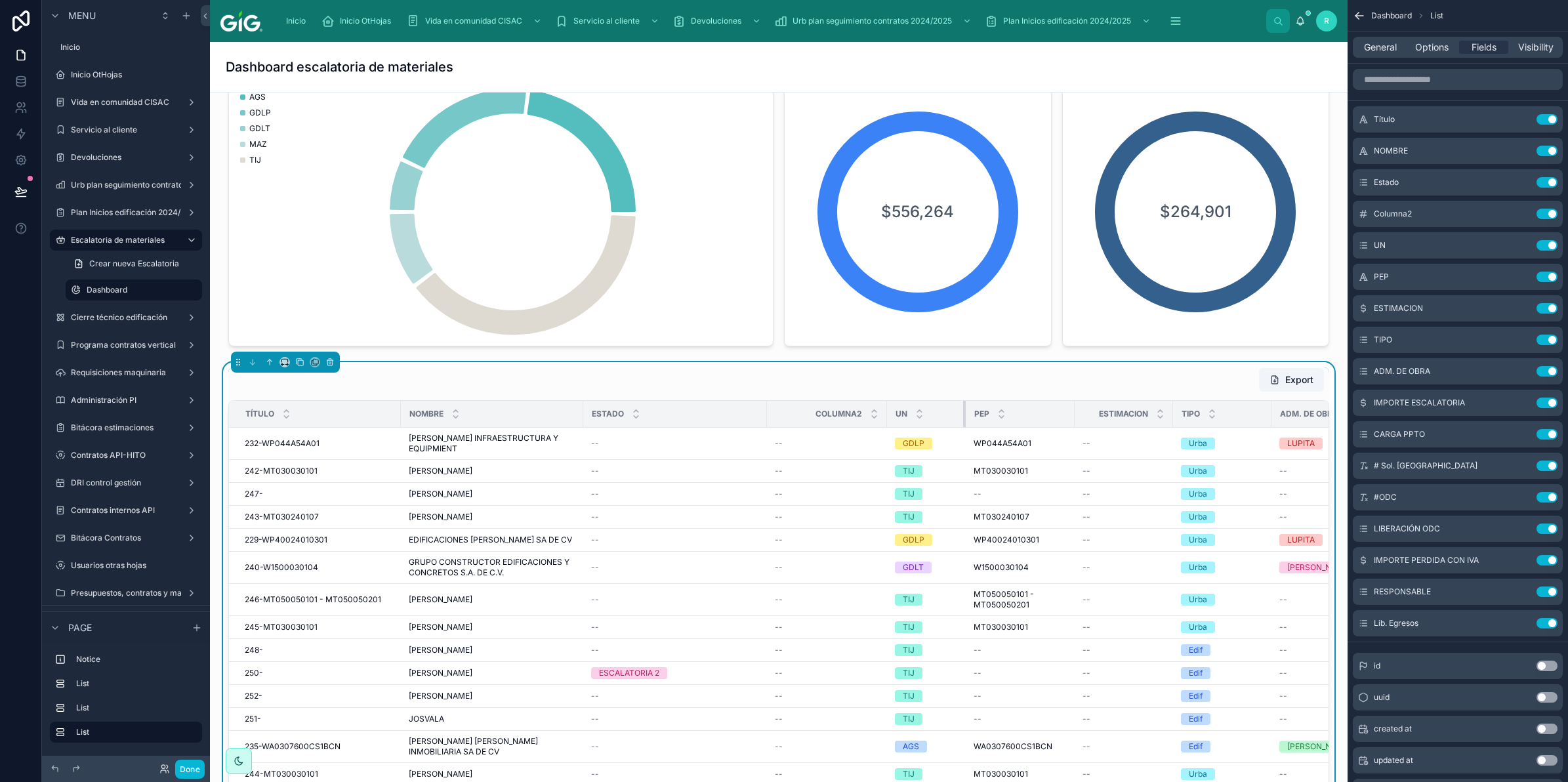
drag, startPoint x: 1110, startPoint y: 412, endPoint x: 962, endPoint y: 427, distance: 148.8
click at [963, 427] on div at bounding box center [965, 414] width 5 height 26
click at [1549, 212] on button "Use setting" at bounding box center [1547, 214] width 21 height 11
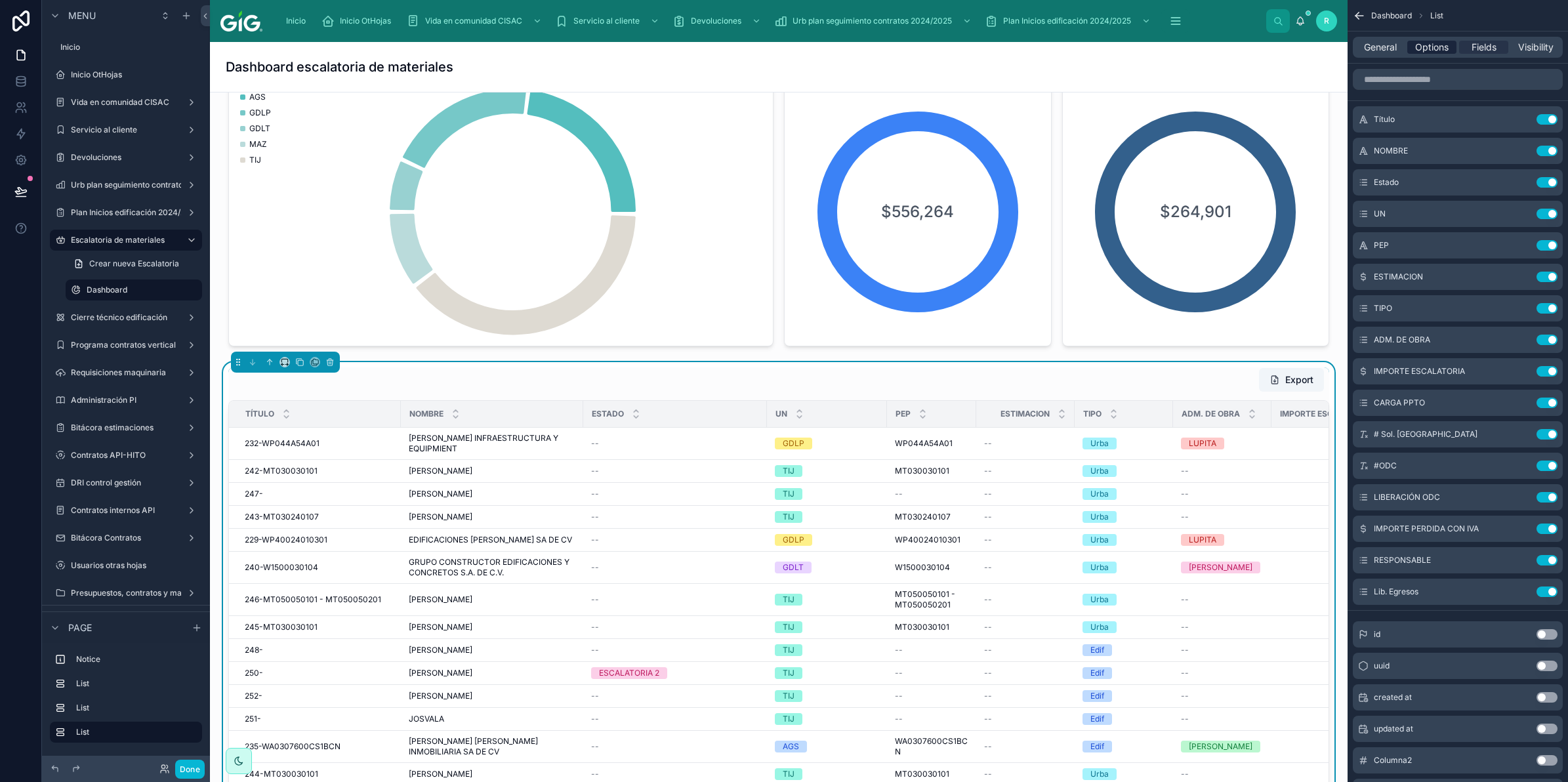
click at [1421, 44] on span "Options" at bounding box center [1432, 47] width 34 height 13
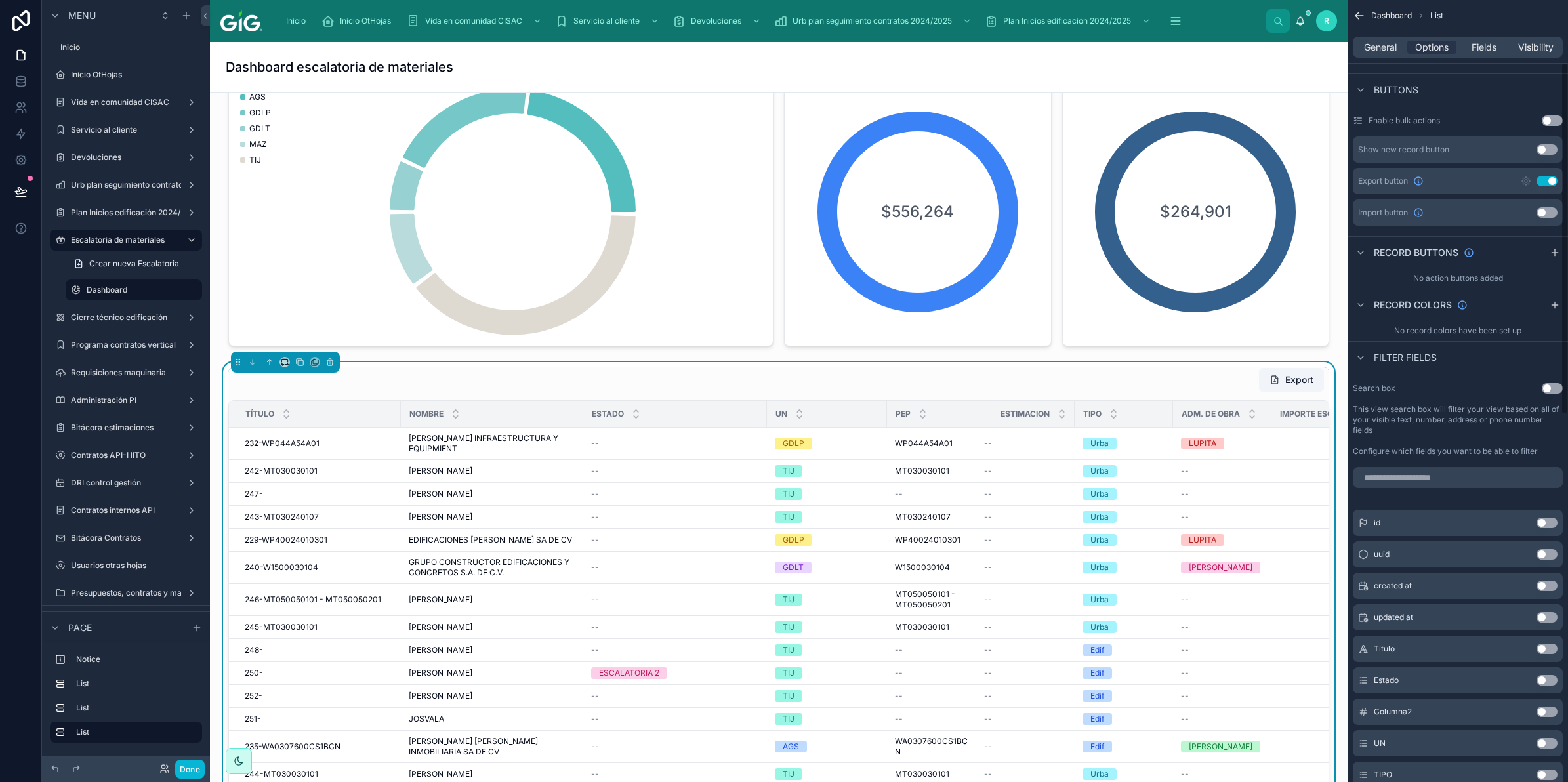
scroll to position [410, 0]
click at [1441, 473] on input "scrollable content" at bounding box center [1458, 475] width 210 height 21
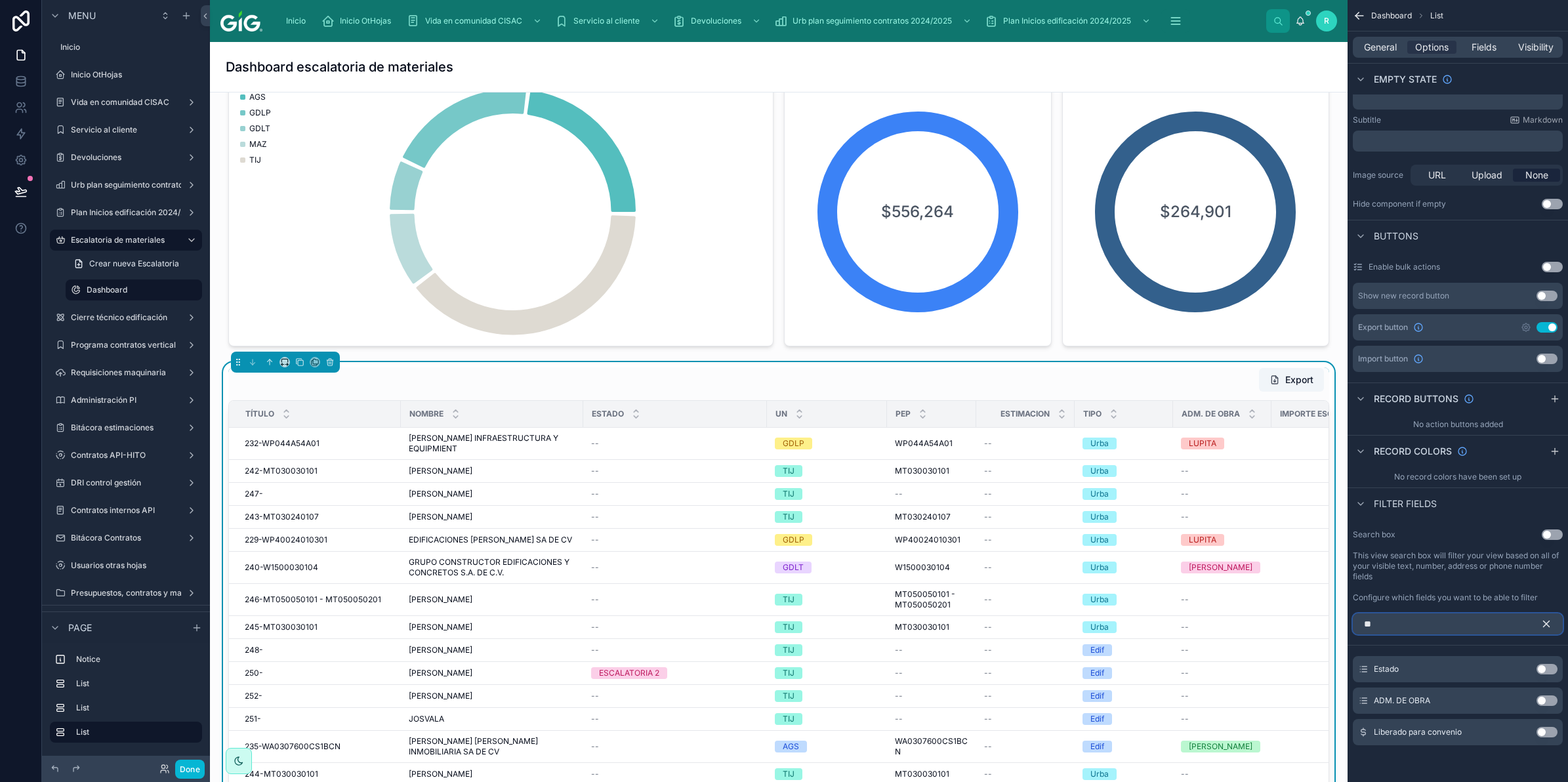
type input "**"
drag, startPoint x: 1543, startPoint y: 703, endPoint x: 1540, endPoint y: 618, distance: 85.1
click at [1544, 703] on button "Use setting" at bounding box center [1547, 701] width 21 height 11
click at [1546, 618] on icon "scrollable content" at bounding box center [1546, 624] width 12 height 12
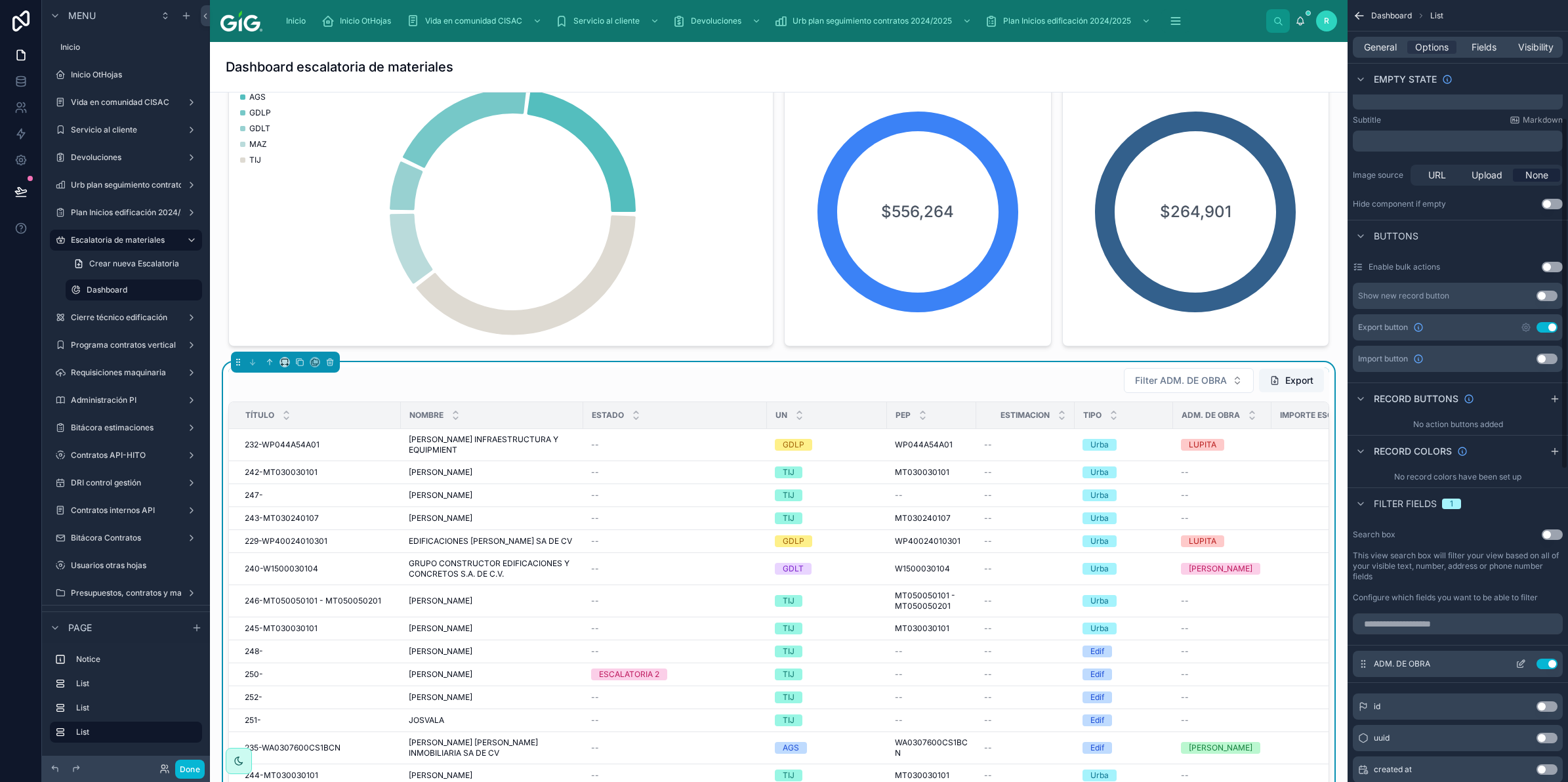
click at [1523, 663] on icon "scrollable content" at bounding box center [1521, 662] width 5 height 5
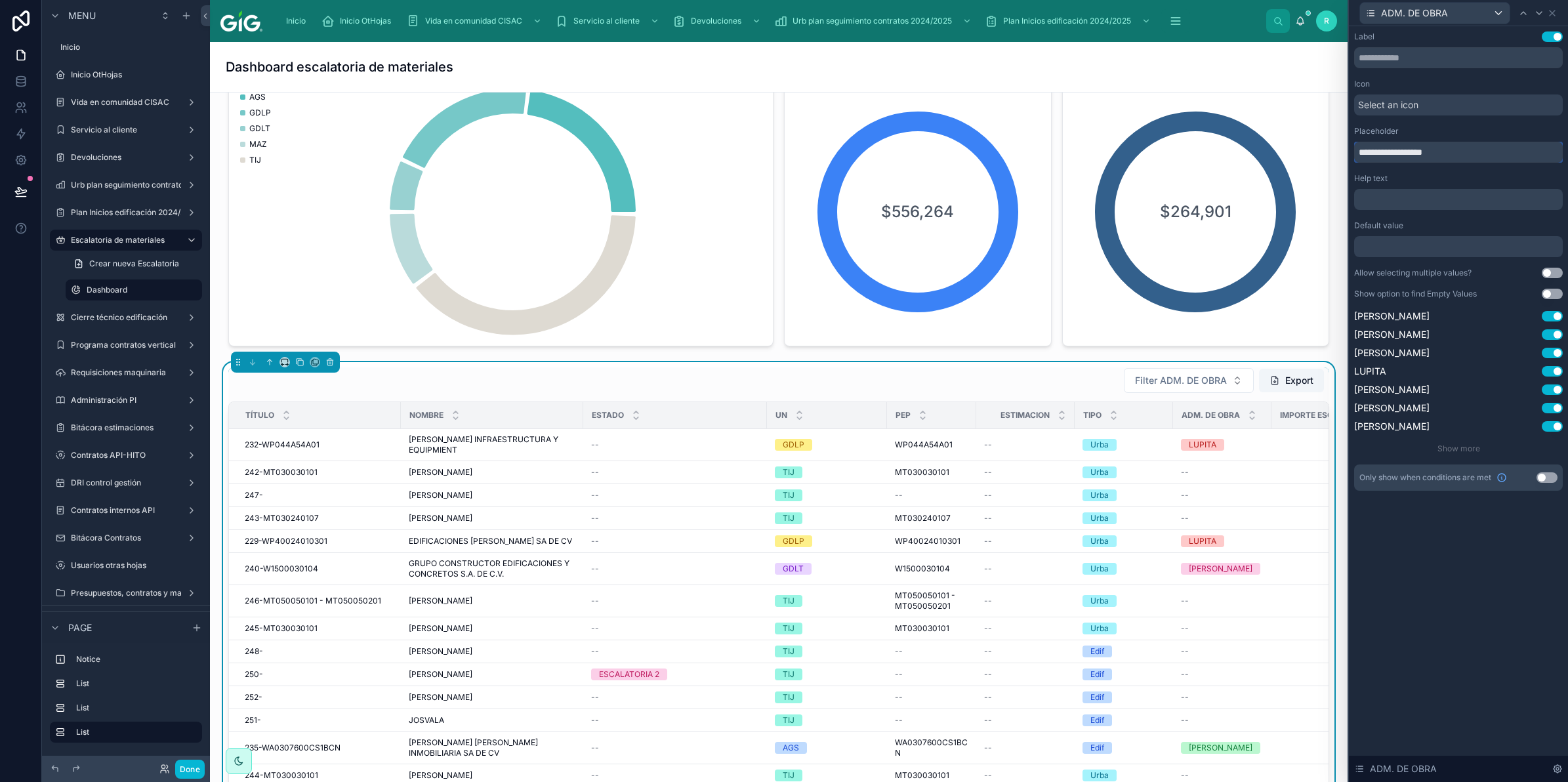
drag, startPoint x: 1458, startPoint y: 155, endPoint x: 1373, endPoint y: 155, distance: 85.0
click at [1373, 155] on input "**********" at bounding box center [1458, 152] width 209 height 21
type input "**********"
click at [1555, 11] on icon at bounding box center [1552, 13] width 11 height 11
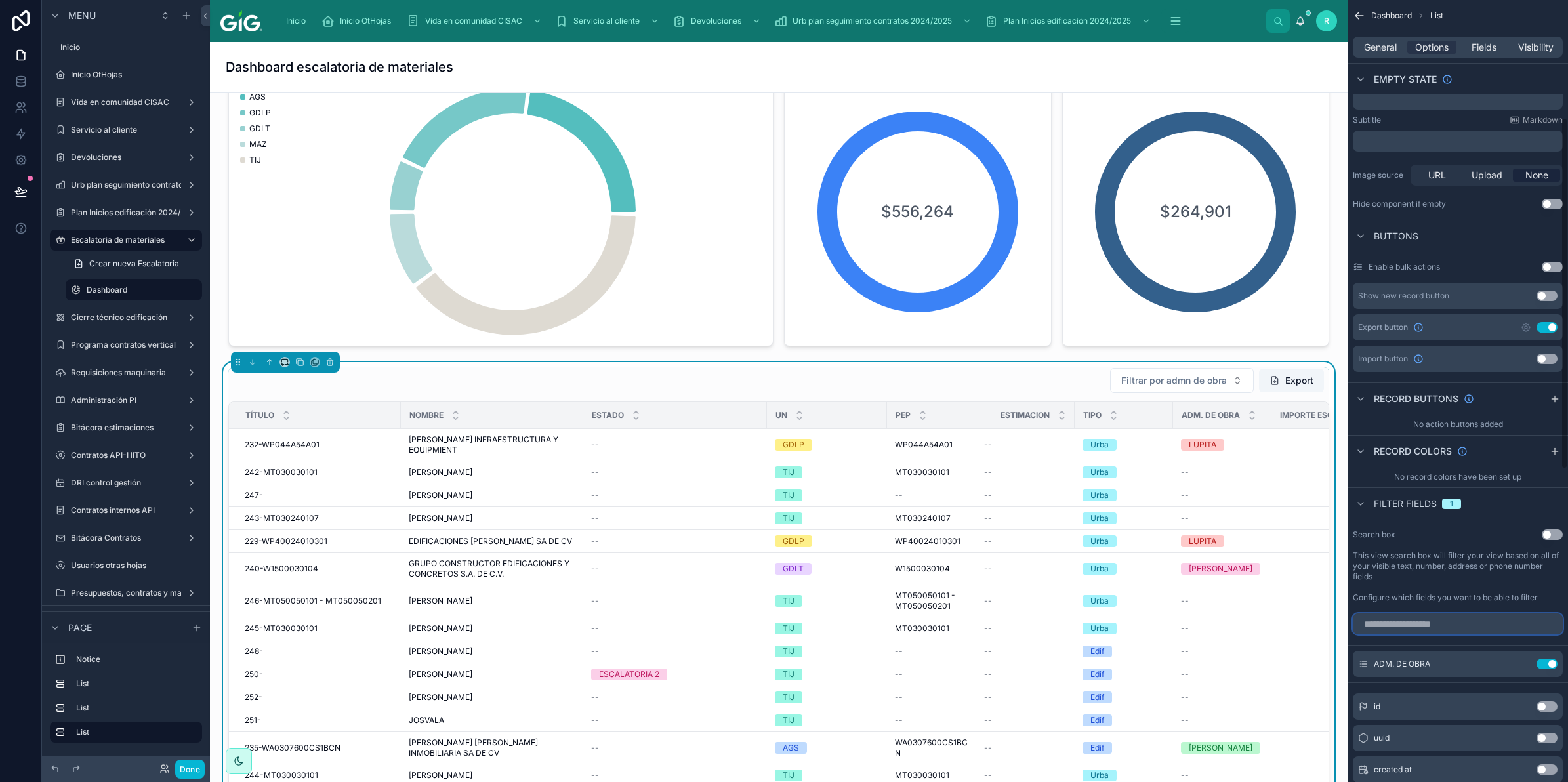
click at [1450, 620] on input "scrollable content" at bounding box center [1458, 623] width 210 height 21
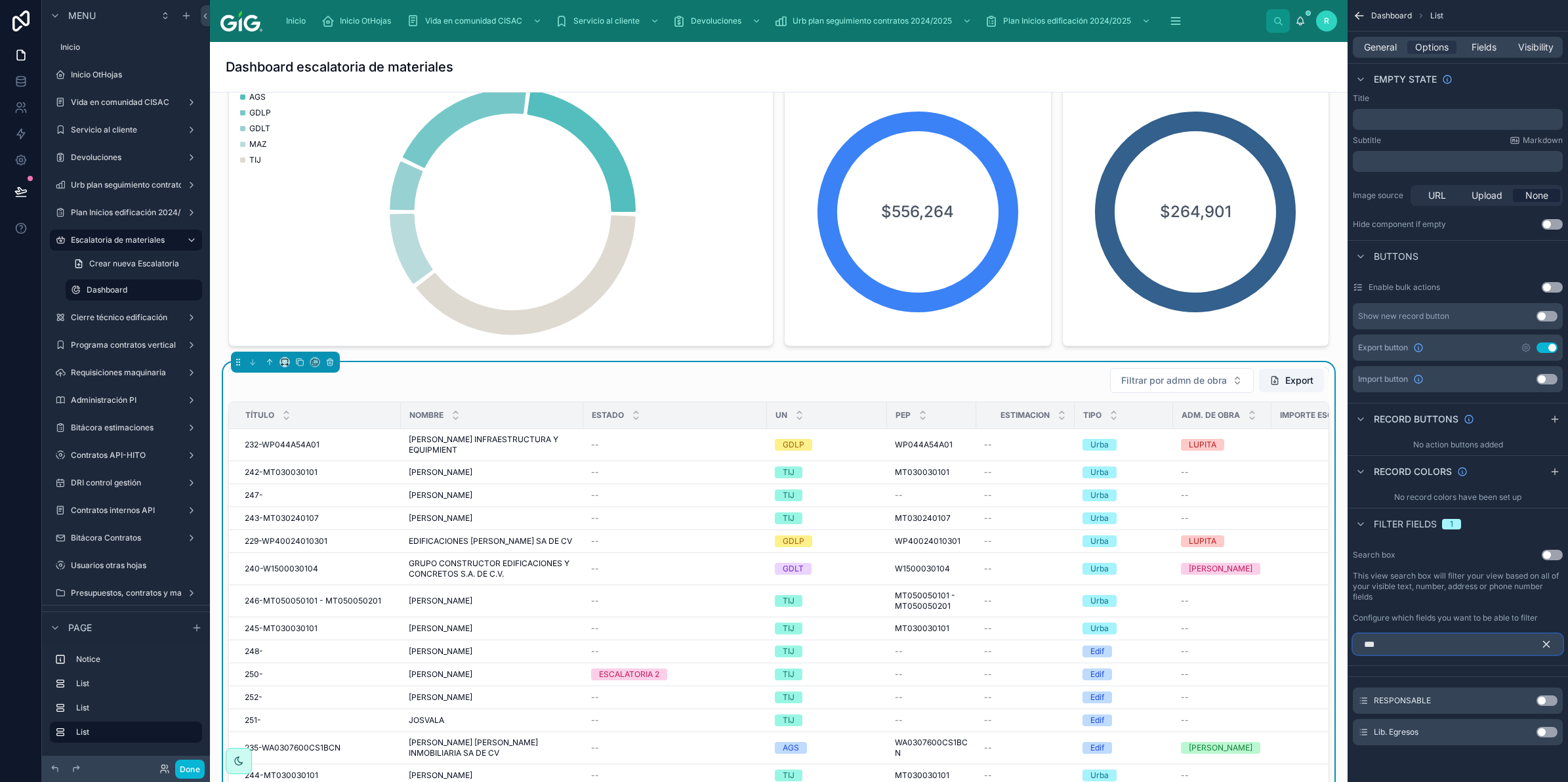
type input "***"
click at [1547, 697] on button "Use setting" at bounding box center [1547, 701] width 21 height 11
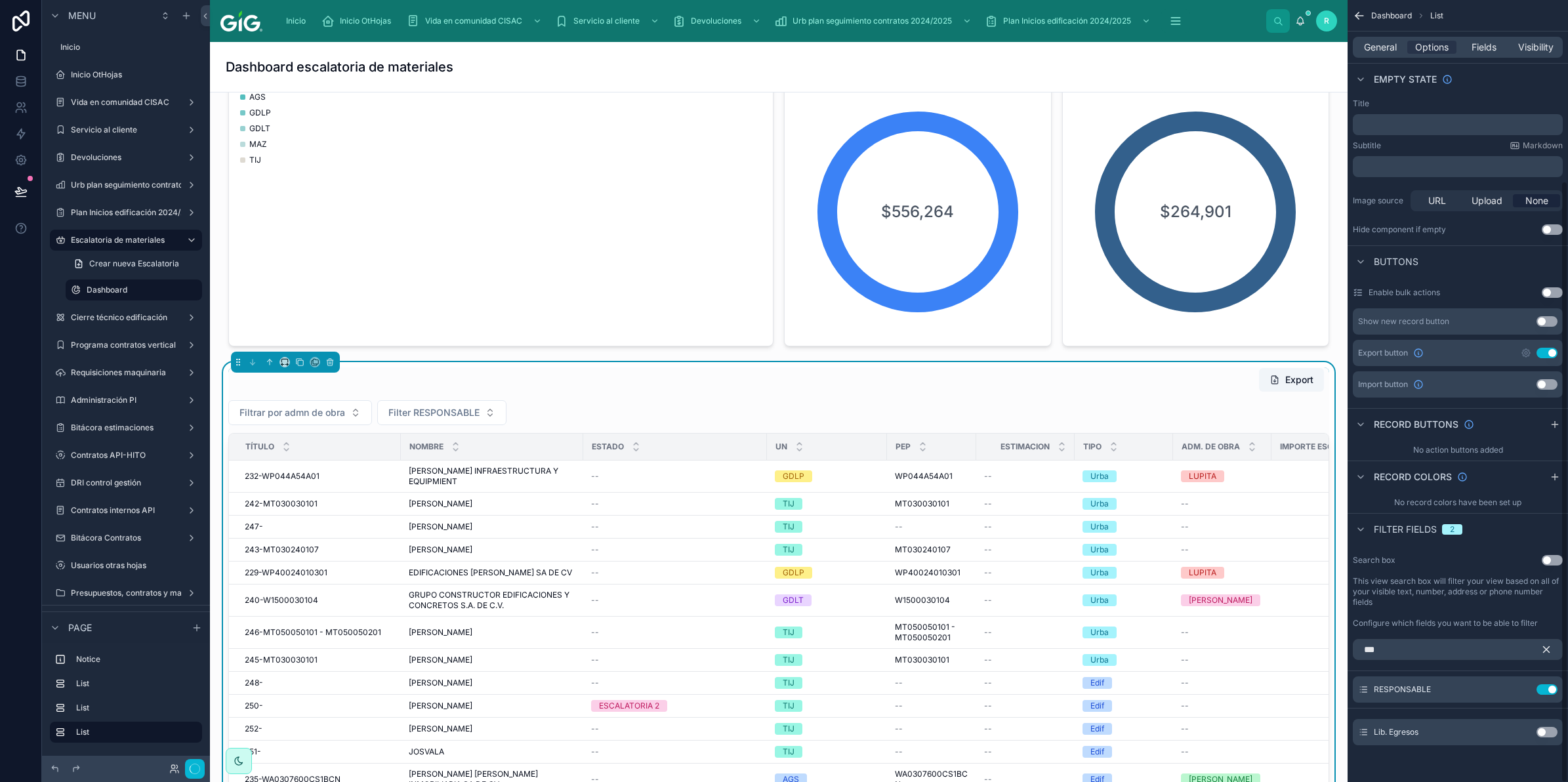
scroll to position [236, 0]
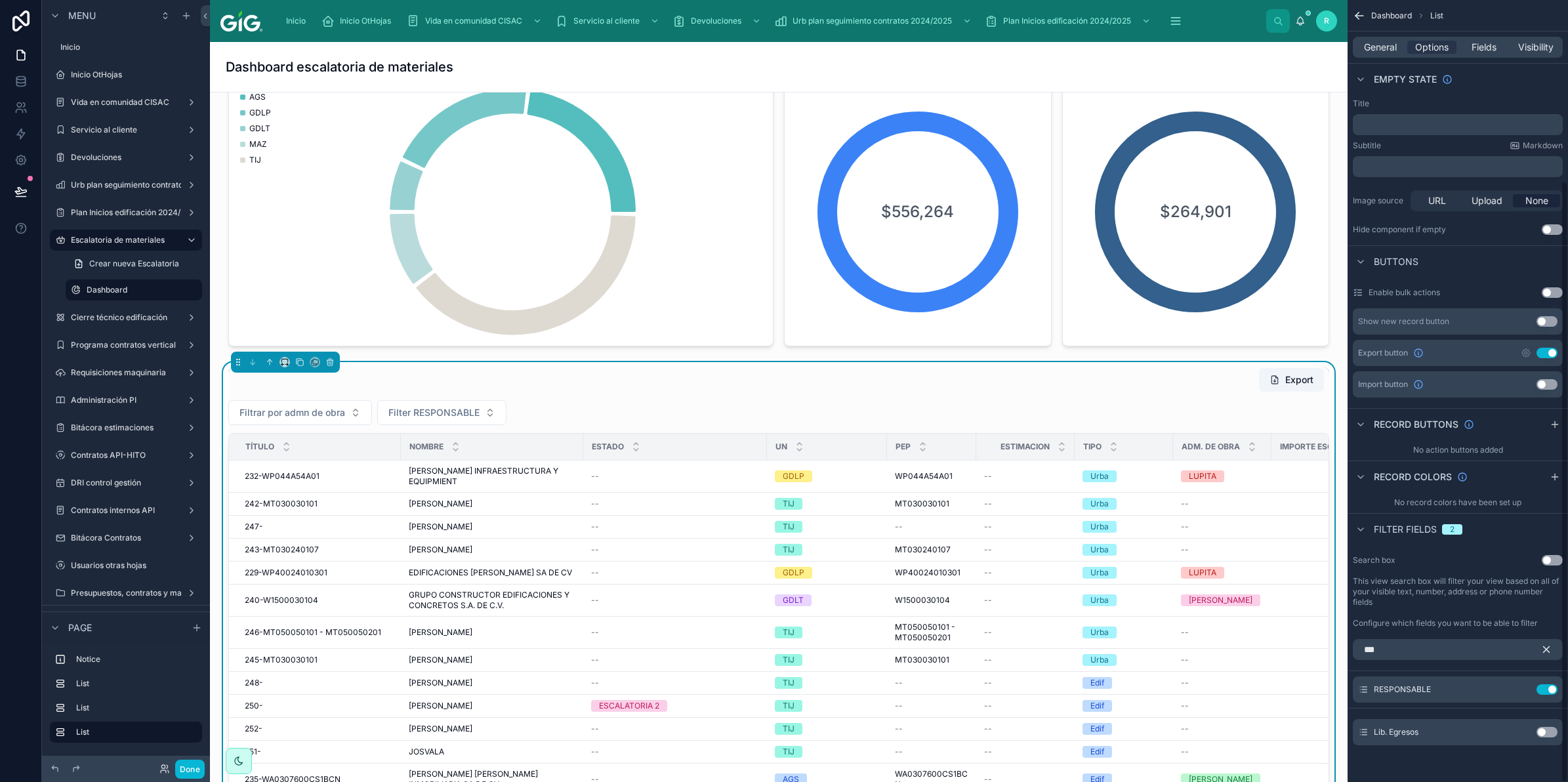
click at [1545, 642] on button "scrollable content" at bounding box center [1551, 650] width 23 height 21
click at [1521, 722] on icon "scrollable content" at bounding box center [1521, 719] width 5 height 5
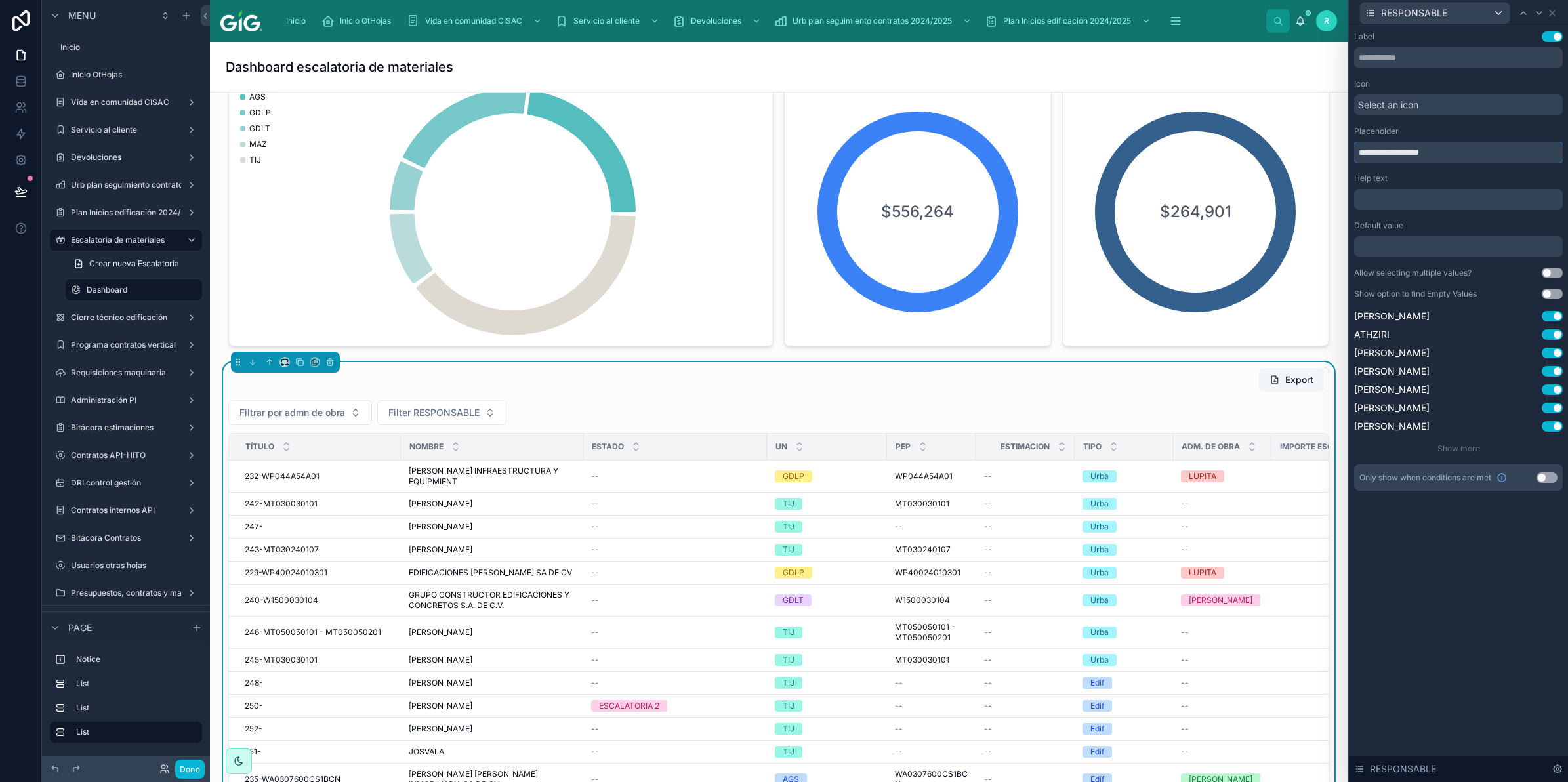
drag, startPoint x: 1468, startPoint y: 149, endPoint x: 1371, endPoint y: 159, distance: 97.5
click at [1371, 159] on input "**********" at bounding box center [1458, 152] width 209 height 21
type input "**********"
click at [1555, 12] on icon at bounding box center [1552, 13] width 11 height 11
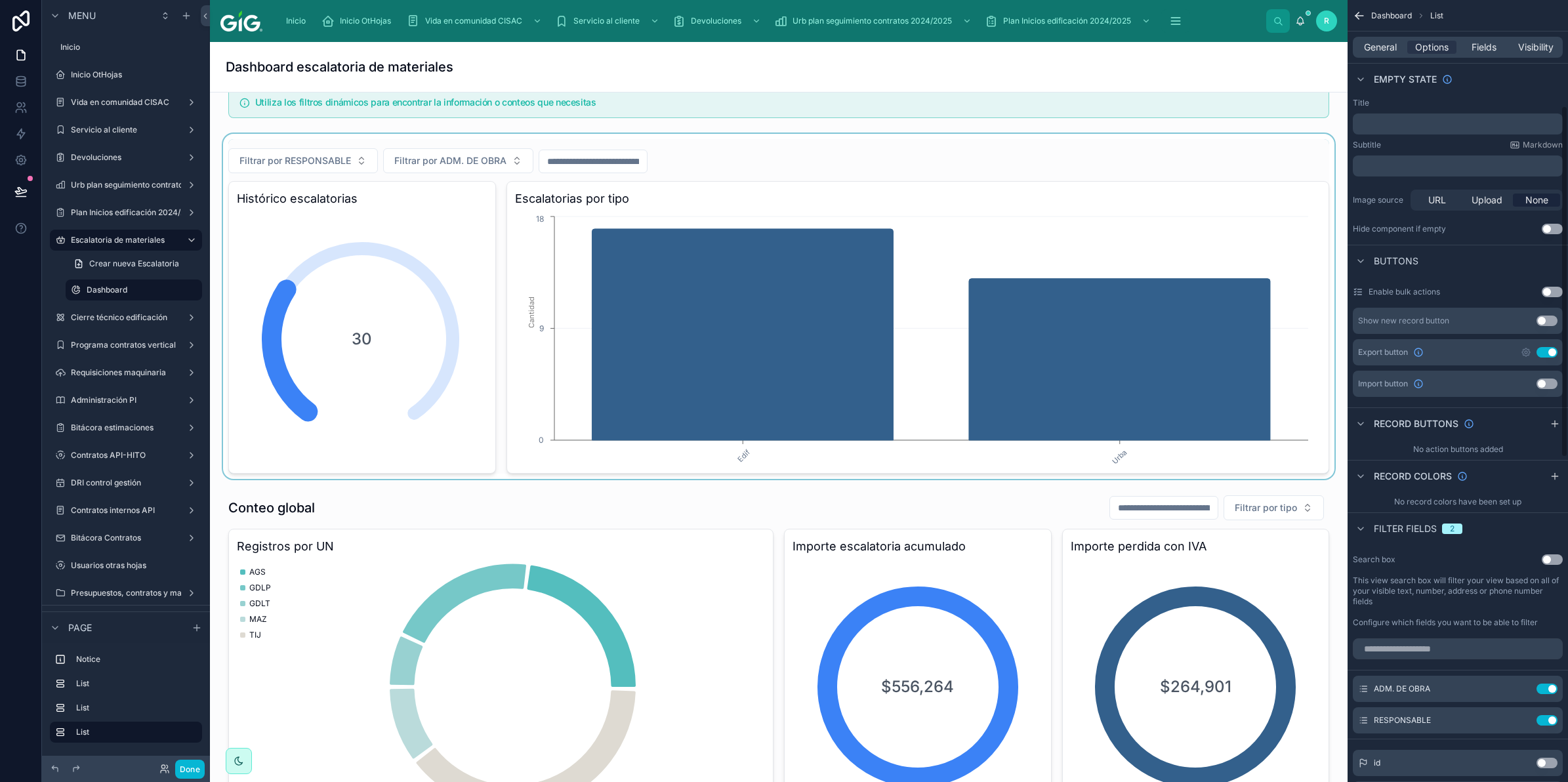
scroll to position [5, 0]
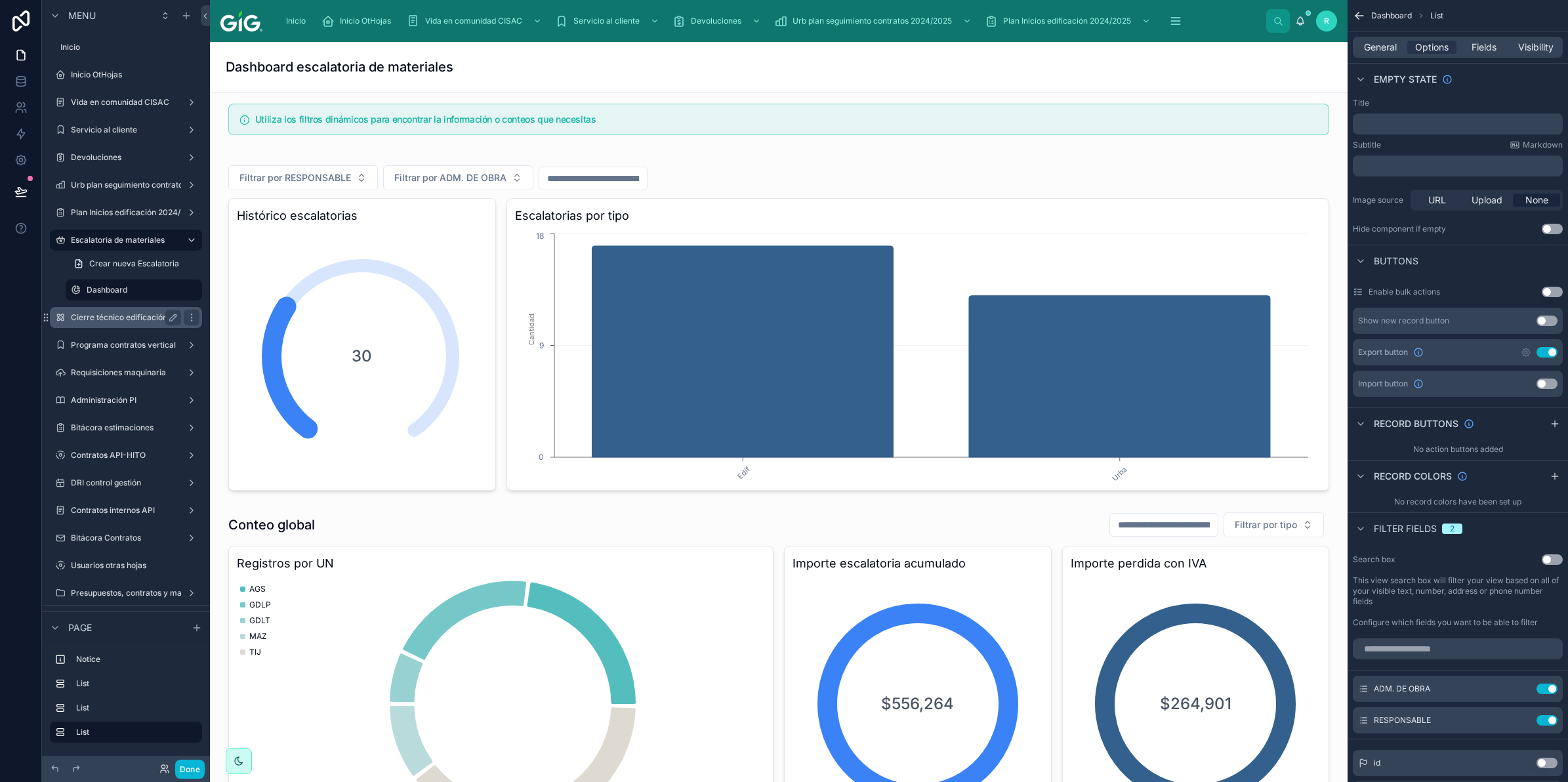
click at [103, 316] on label "Cierre técnico edificación" at bounding box center [123, 318] width 105 height 11
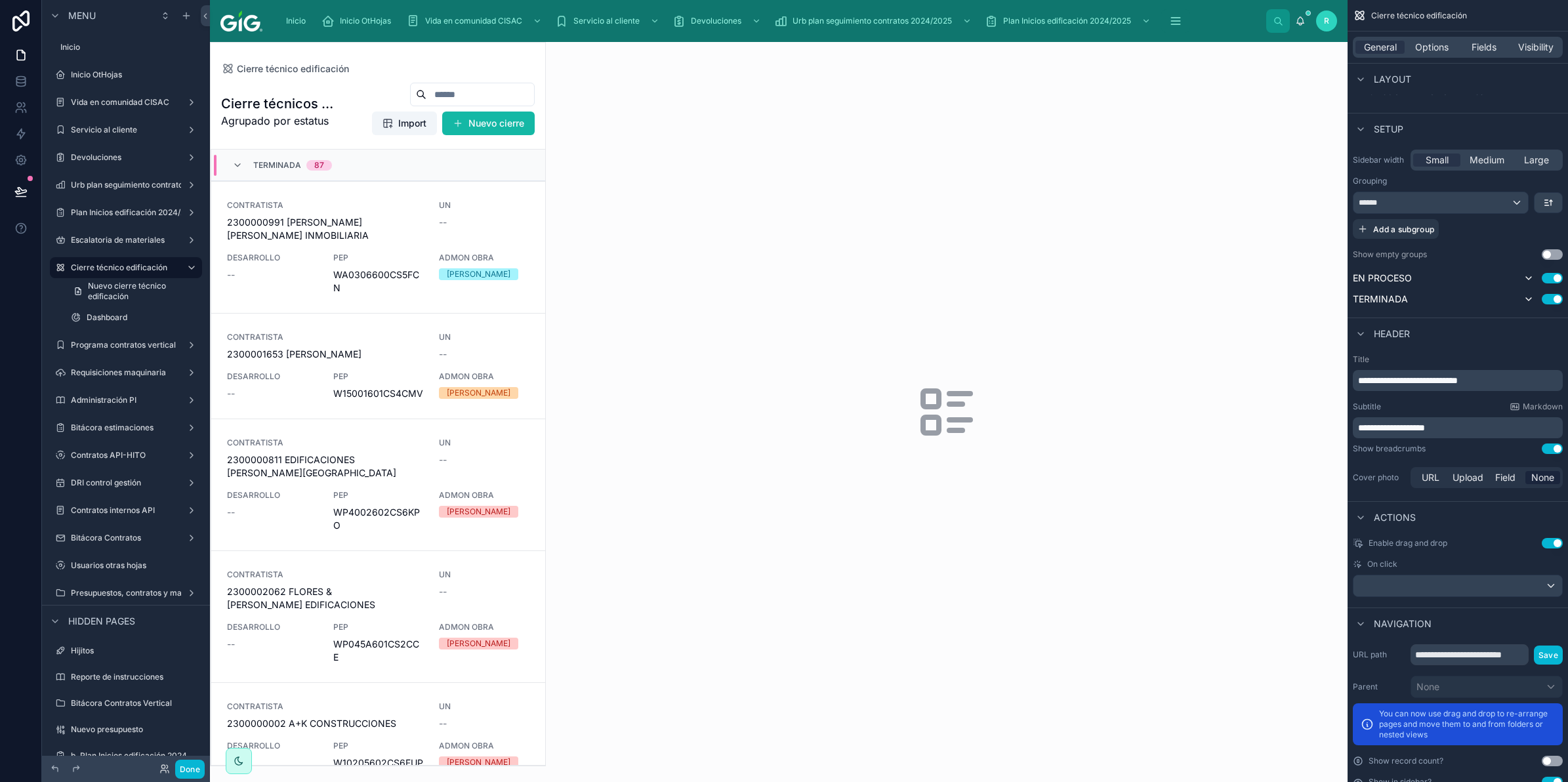
click at [400, 225] on div at bounding box center [377, 404] width 334 height 723
click at [377, 231] on span "2300000991 [PERSON_NAME] [PERSON_NAME] INMOBILIARIA" at bounding box center [325, 228] width 196 height 26
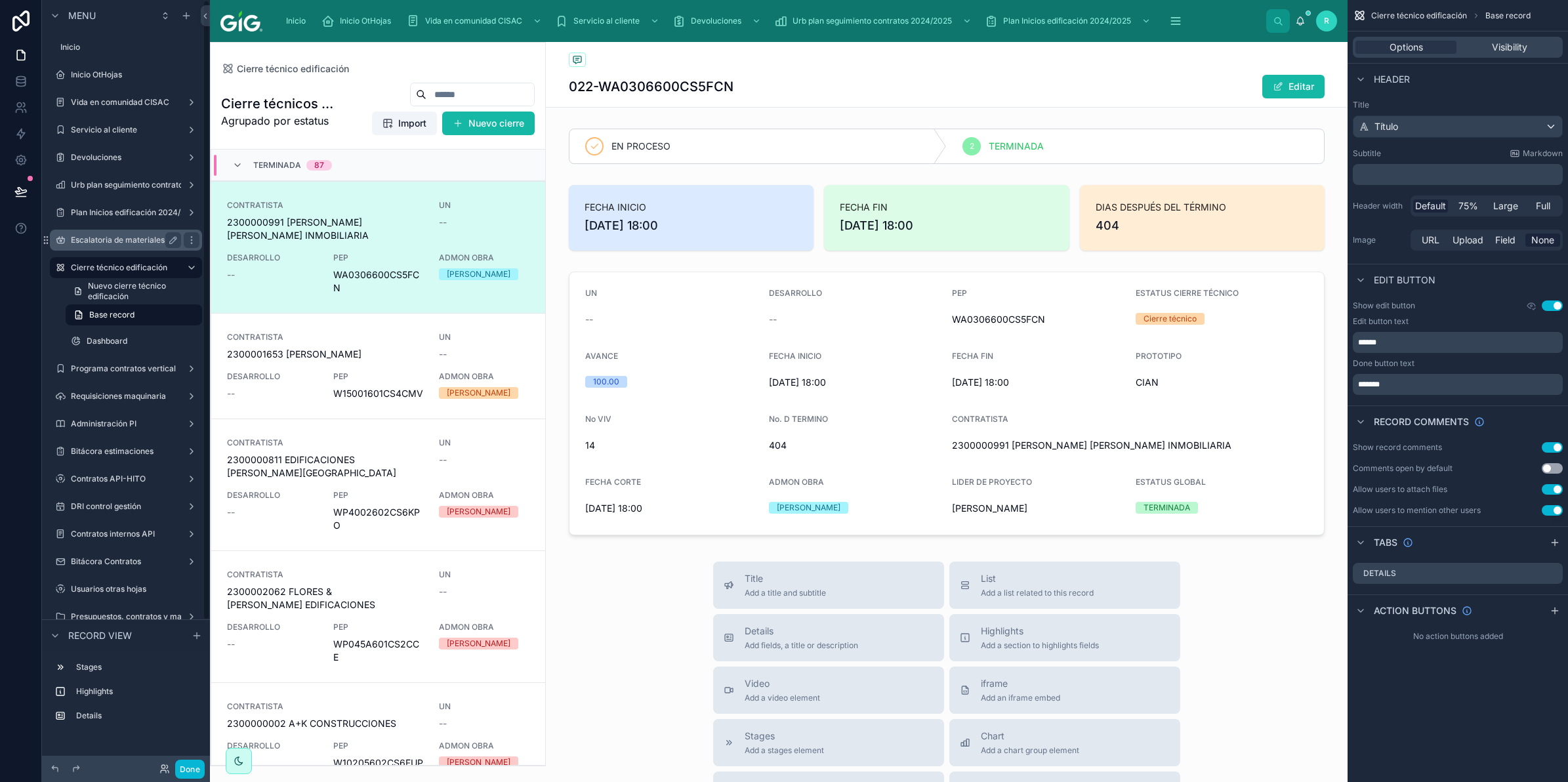
click at [111, 233] on div "Escalatoria de materiales" at bounding box center [125, 240] width 110 height 16
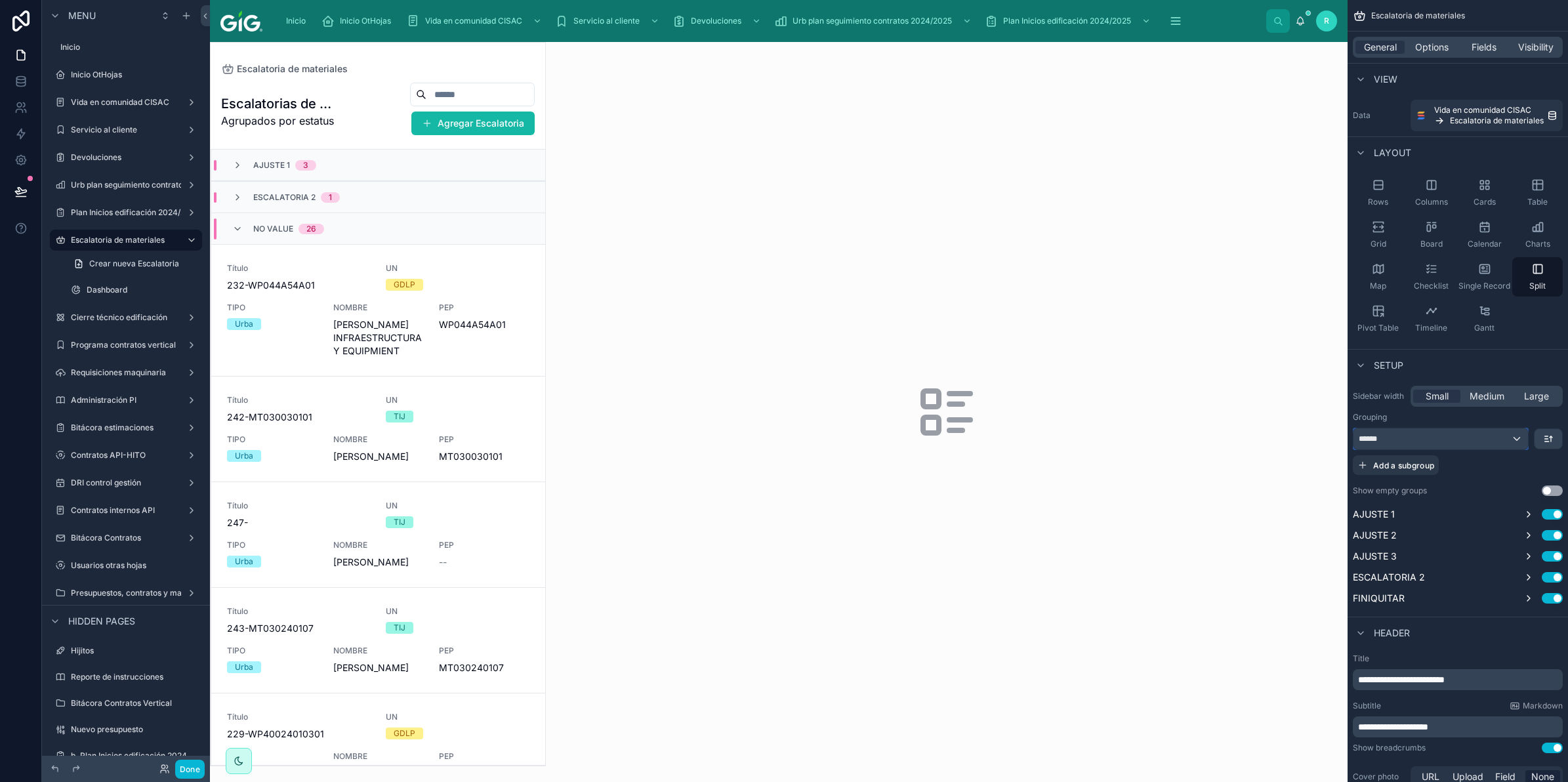
click at [1504, 433] on div "******" at bounding box center [1440, 439] width 174 height 21
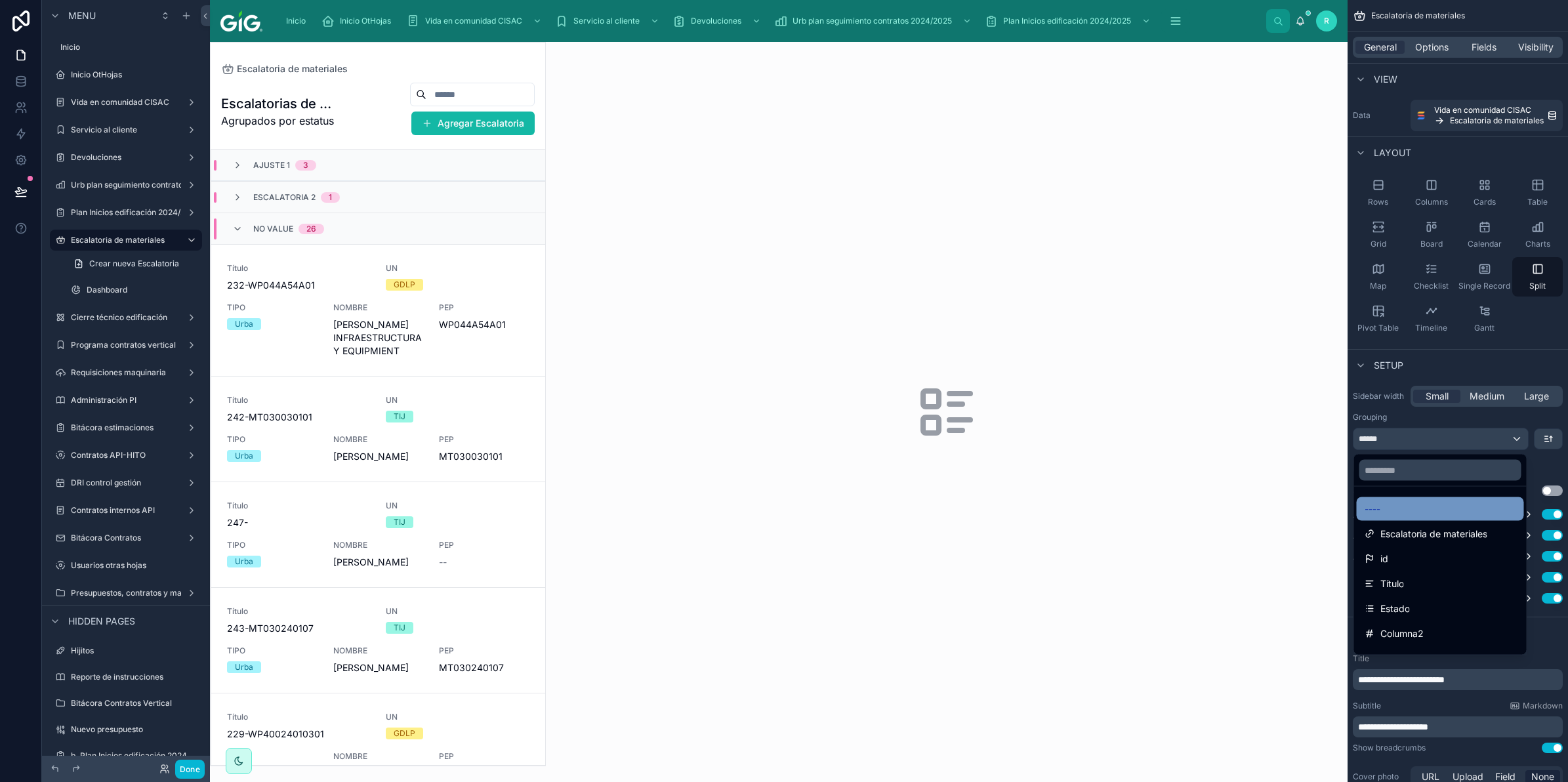
click at [1435, 507] on div "----" at bounding box center [1440, 509] width 152 height 16
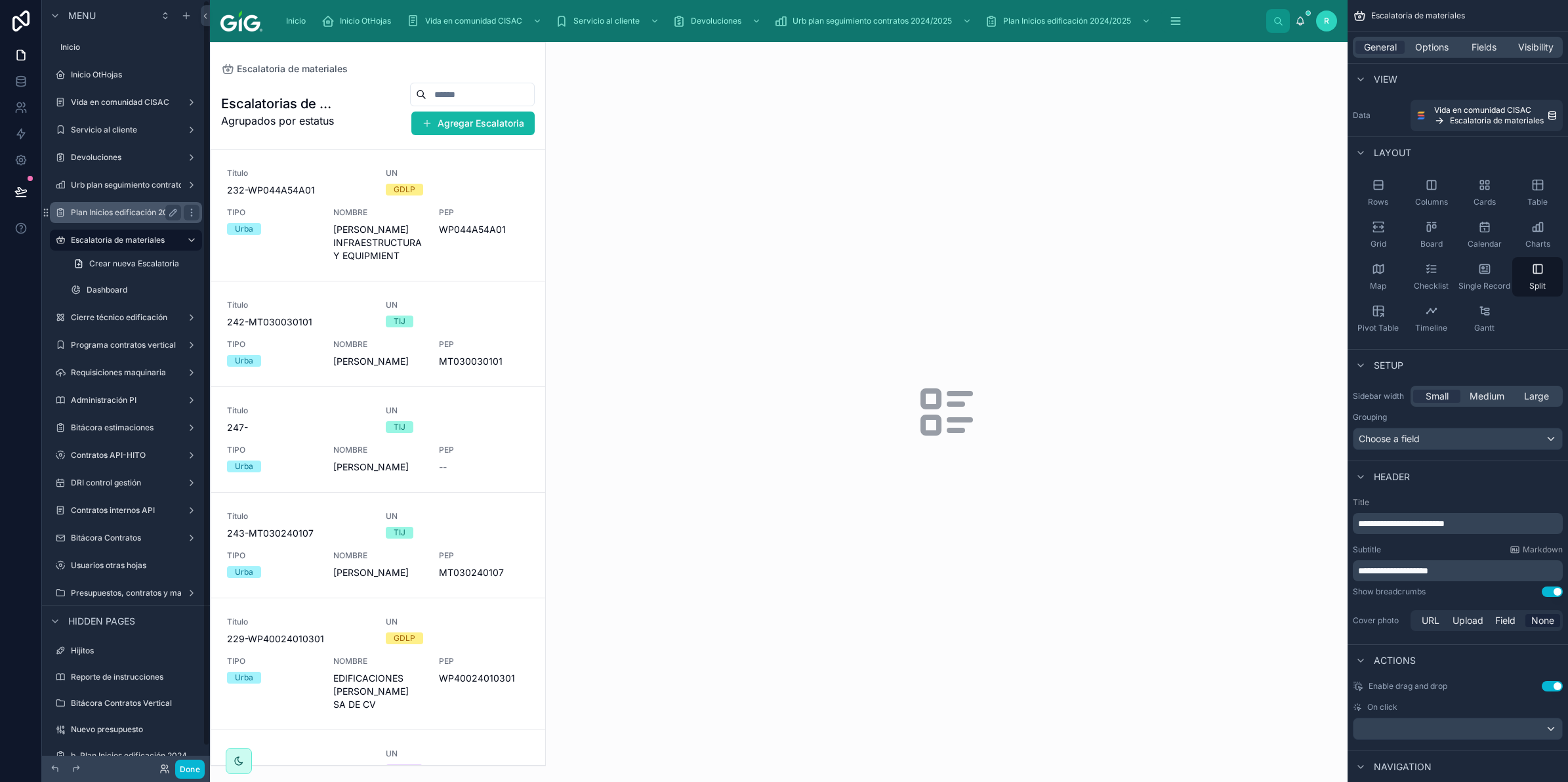
click at [86, 210] on label "Plan Inicios edificación 2024/2025" at bounding box center [134, 213] width 128 height 11
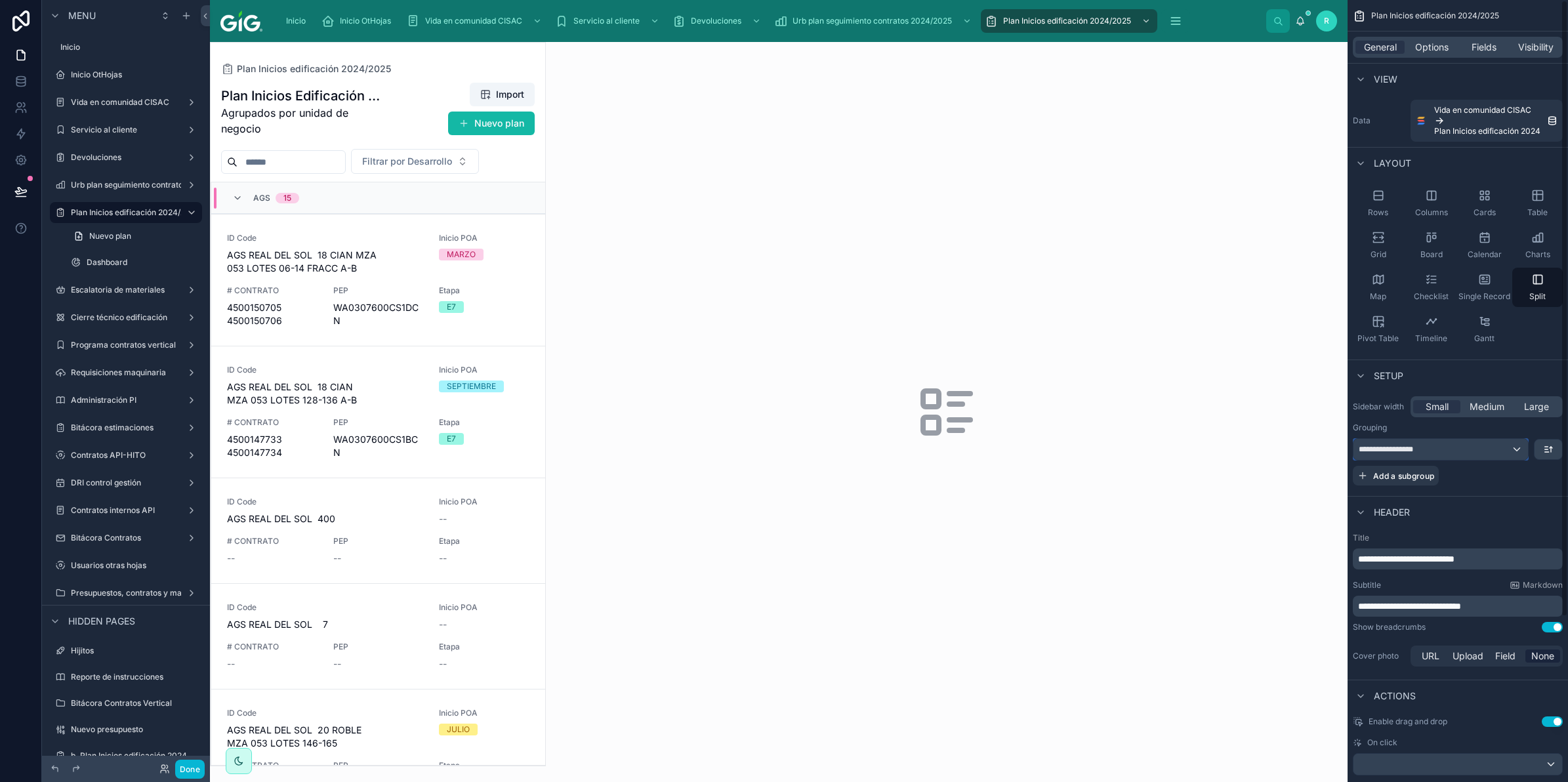
click at [1399, 445] on span "**********" at bounding box center [1393, 449] width 70 height 11
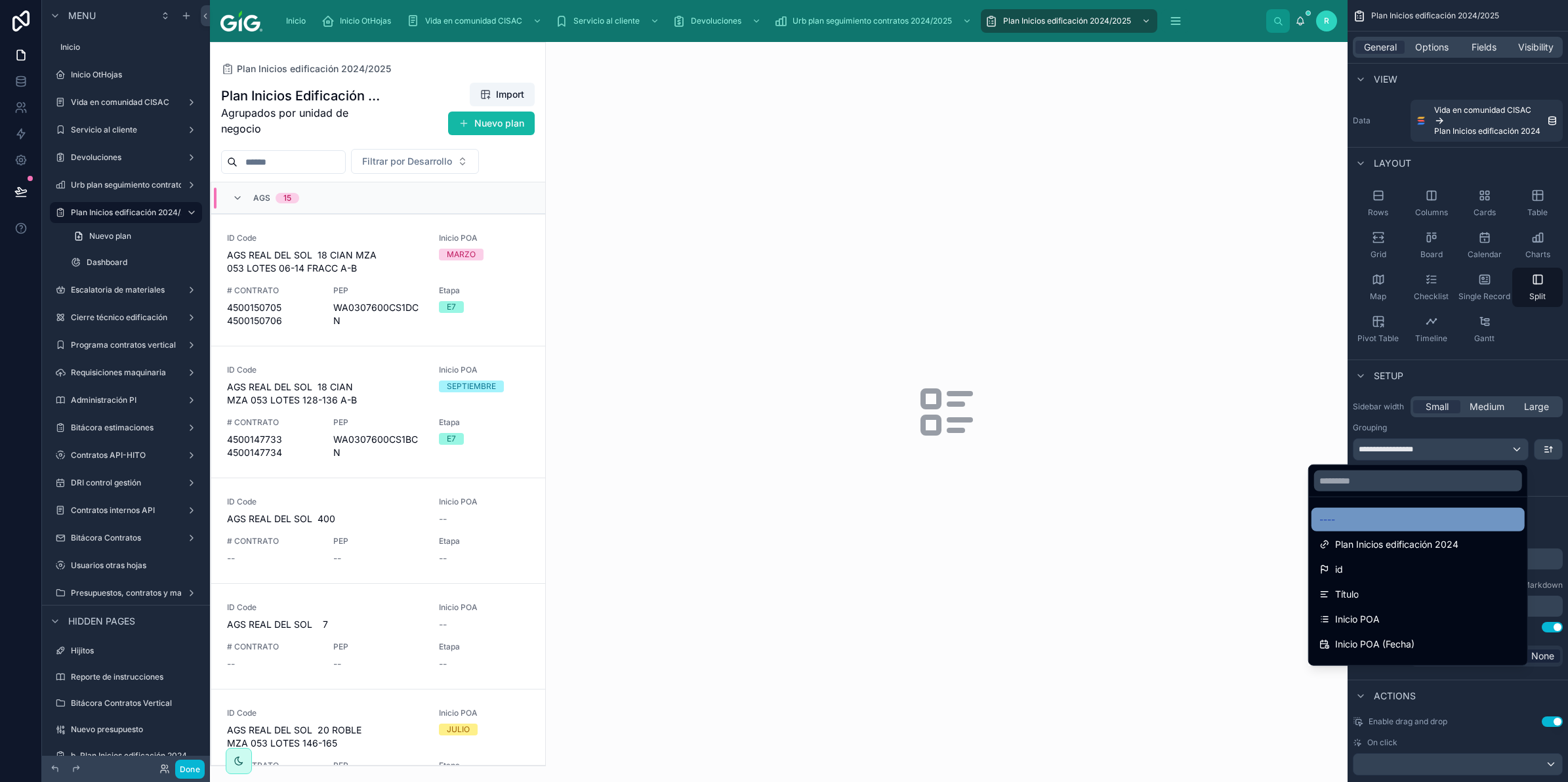
click at [1369, 512] on div "----" at bounding box center [1418, 519] width 198 height 16
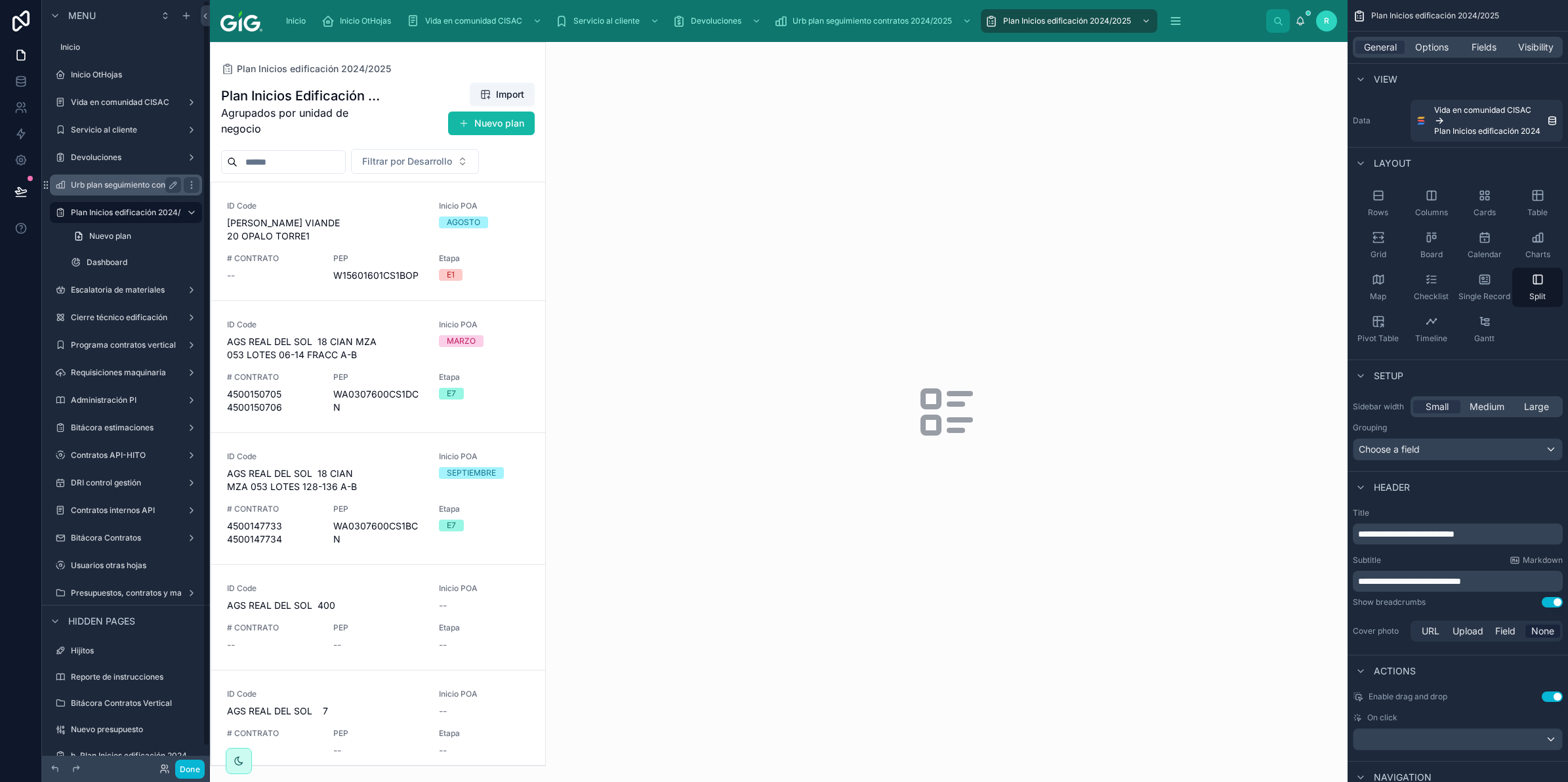
click at [137, 184] on label "Urb plan seguimiento contratos 2024/2025" at bounding box center [150, 185] width 159 height 11
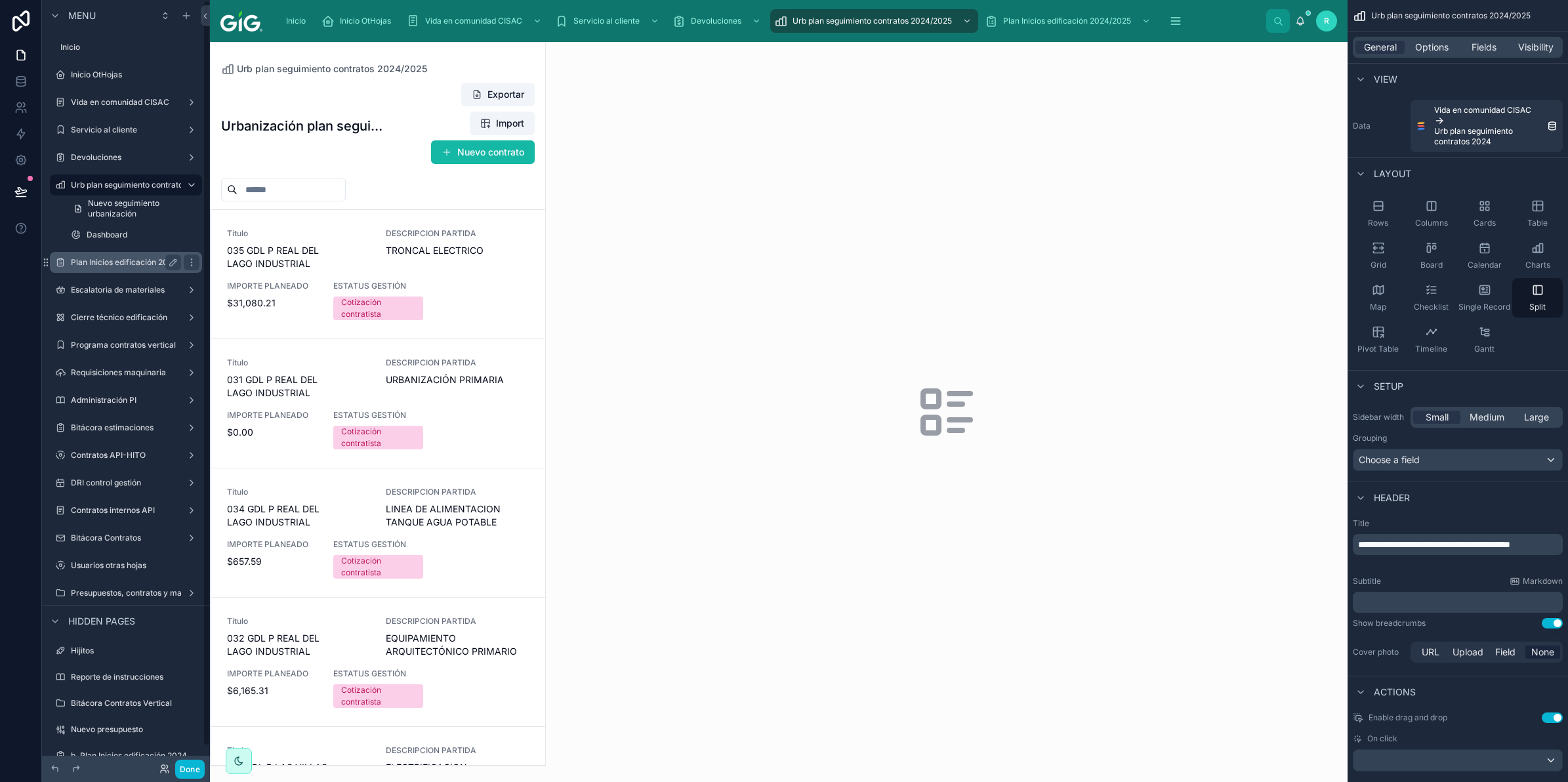
click at [119, 255] on div "Plan Inicios edificación 2024/2025" at bounding box center [125, 262] width 110 height 16
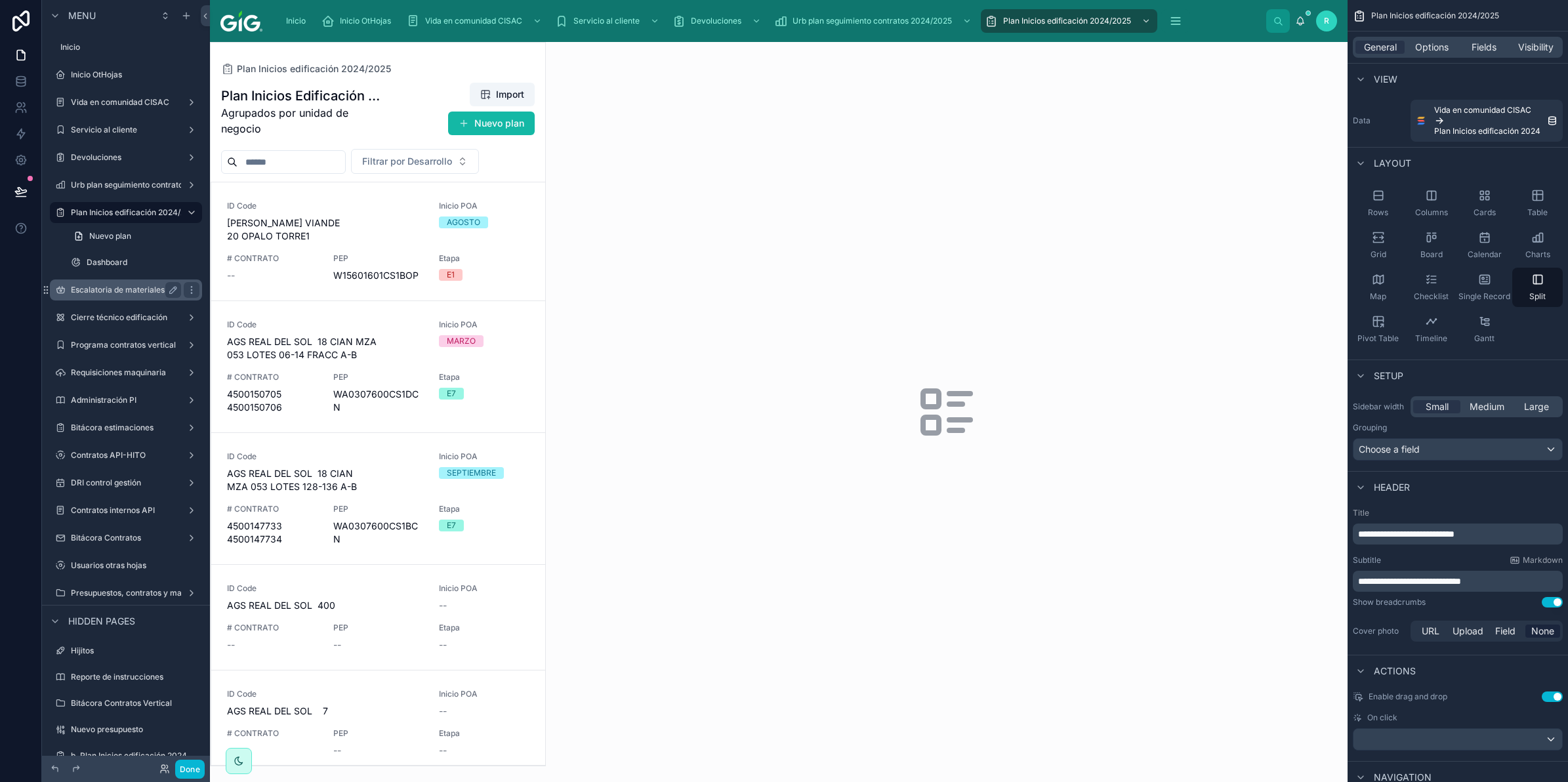
click at [113, 285] on label "Escalatoria de materiales" at bounding box center [123, 290] width 105 height 11
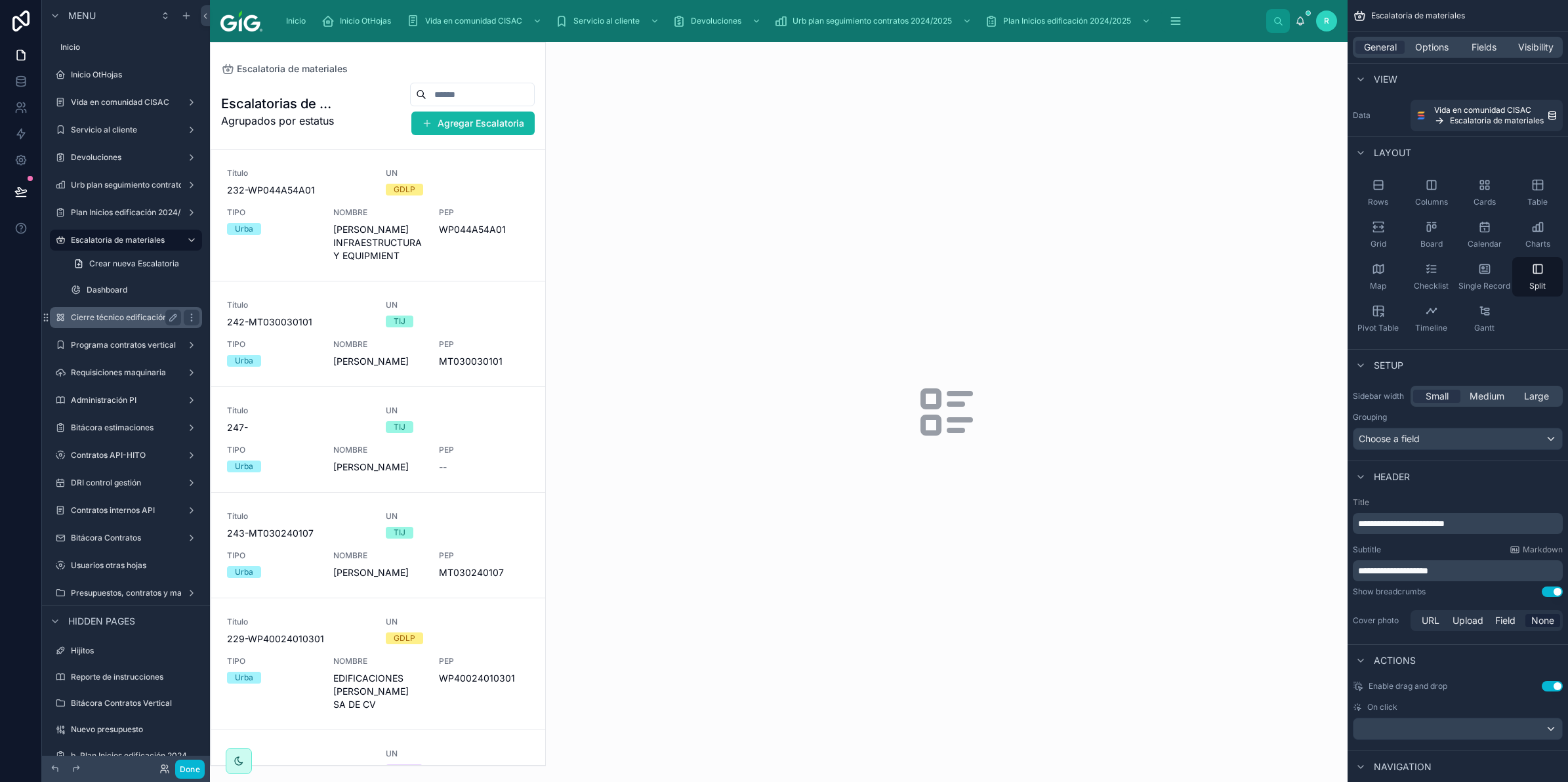
click at [110, 313] on label "Cierre técnico edificación" at bounding box center [123, 318] width 105 height 11
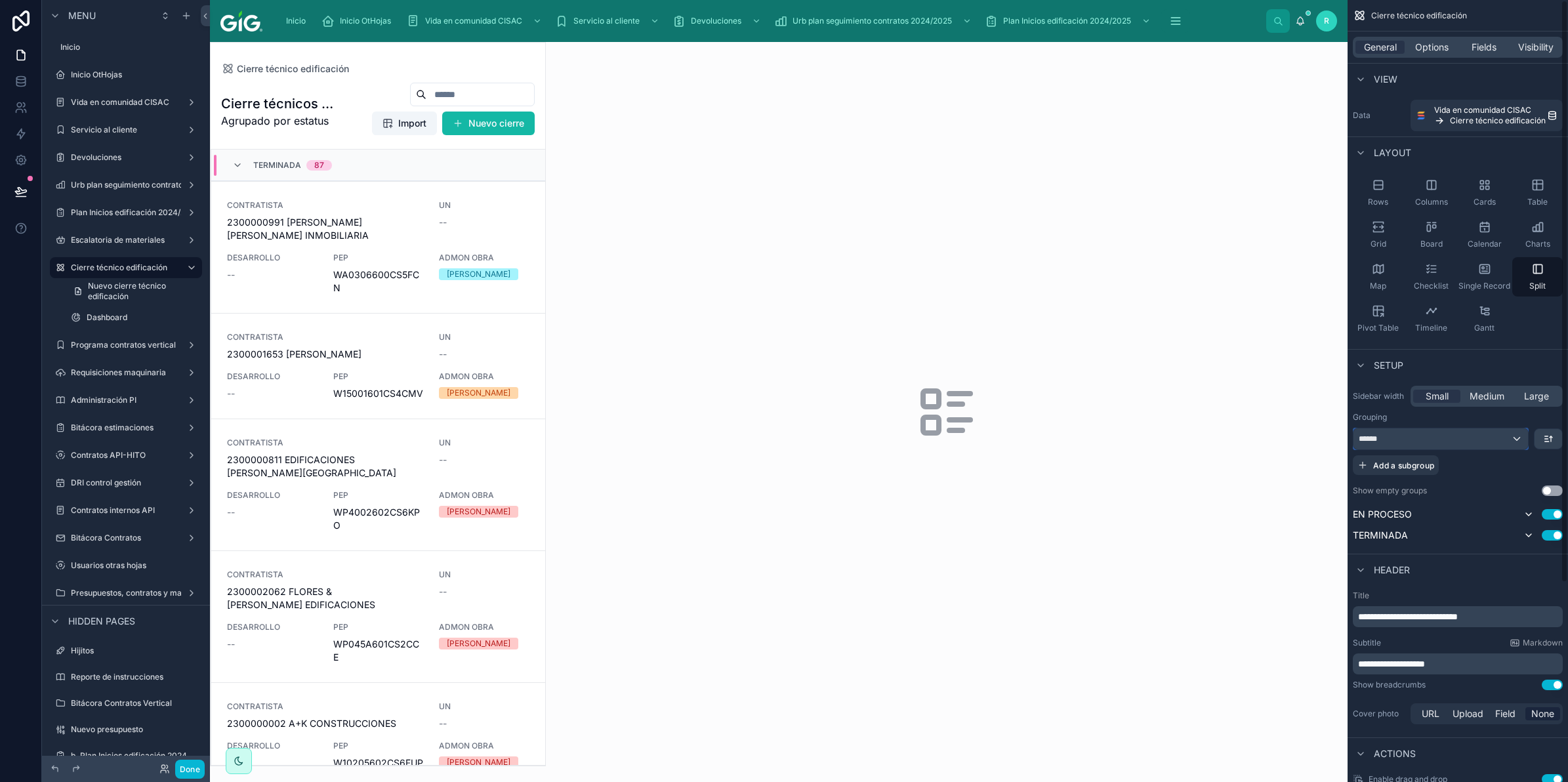
click at [1439, 431] on div "******" at bounding box center [1440, 439] width 174 height 21
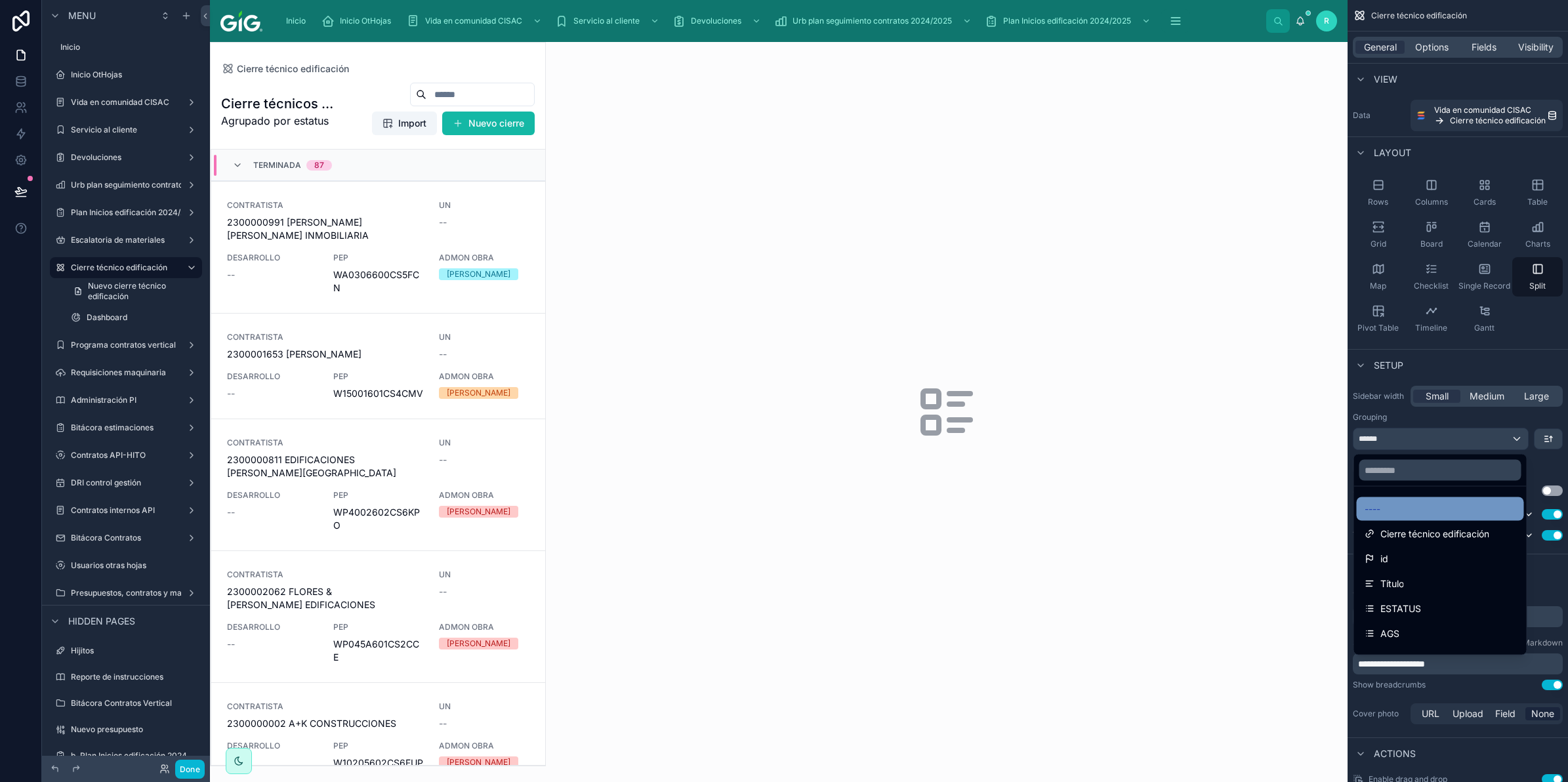
click at [1401, 515] on div "----" at bounding box center [1440, 509] width 152 height 16
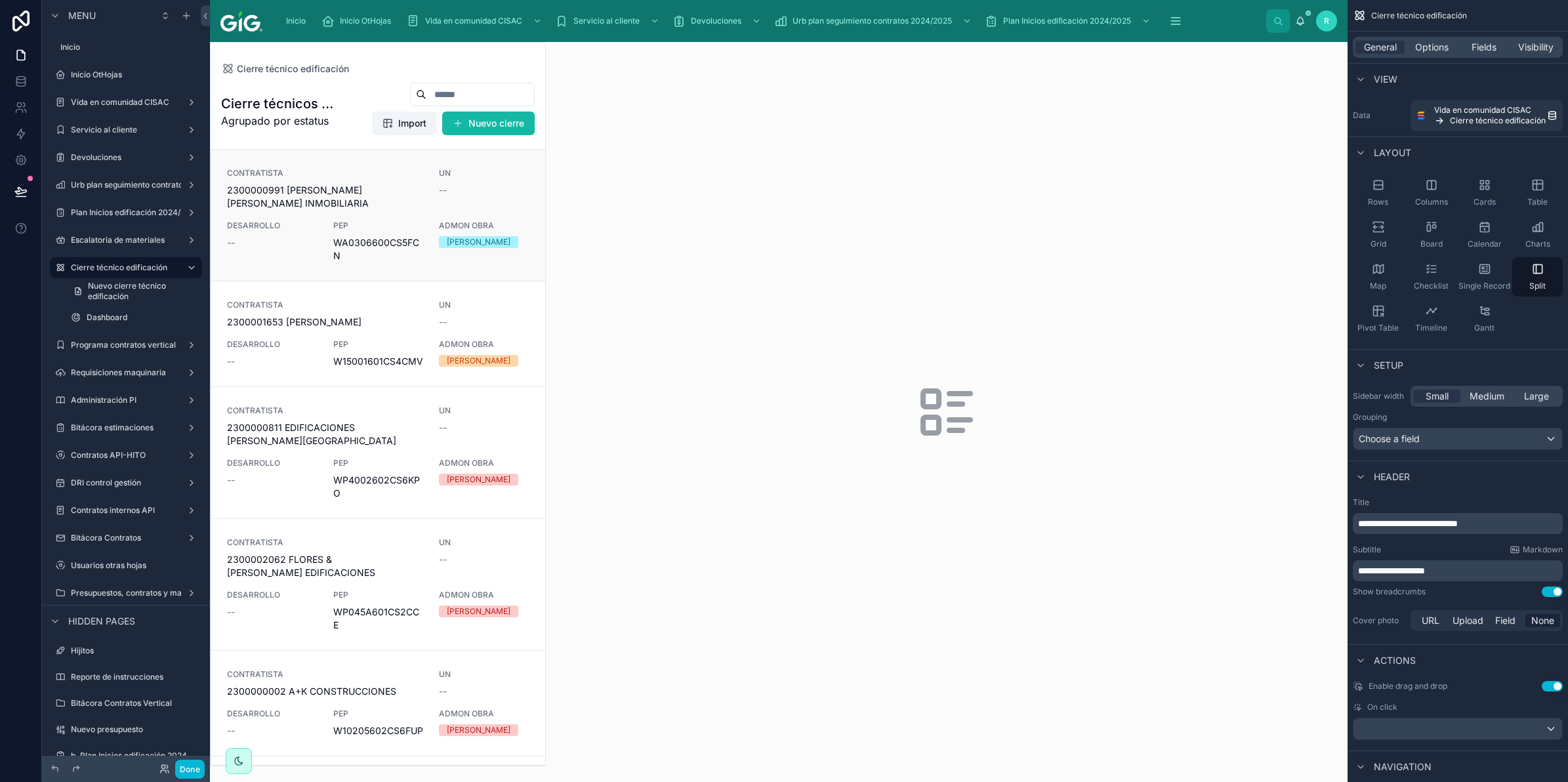
click at [376, 189] on span "2300000991 [PERSON_NAME] [PERSON_NAME] INMOBILIARIA" at bounding box center [325, 197] width 196 height 26
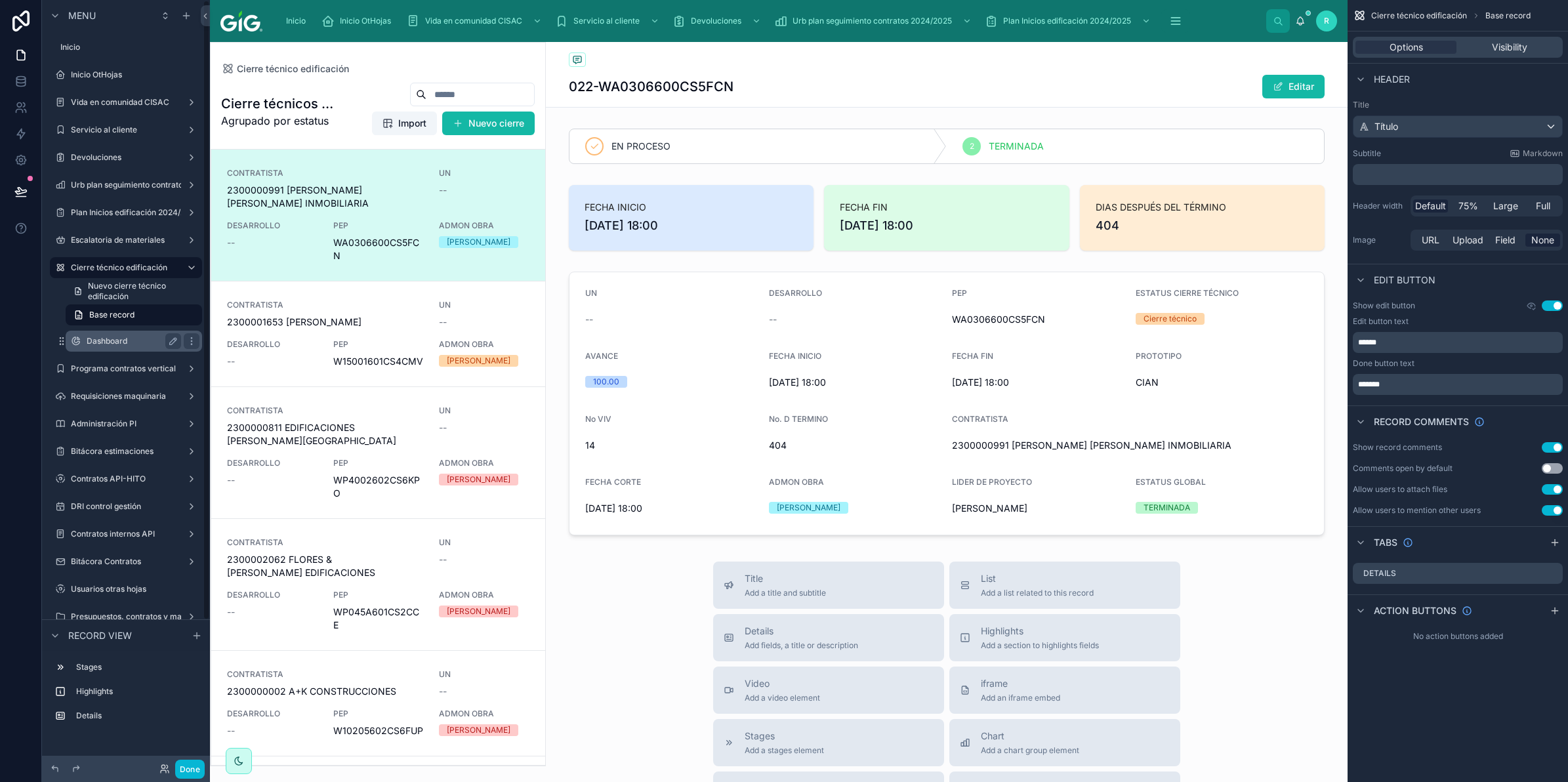
click at [113, 341] on label "Dashboard" at bounding box center [131, 341] width 89 height 11
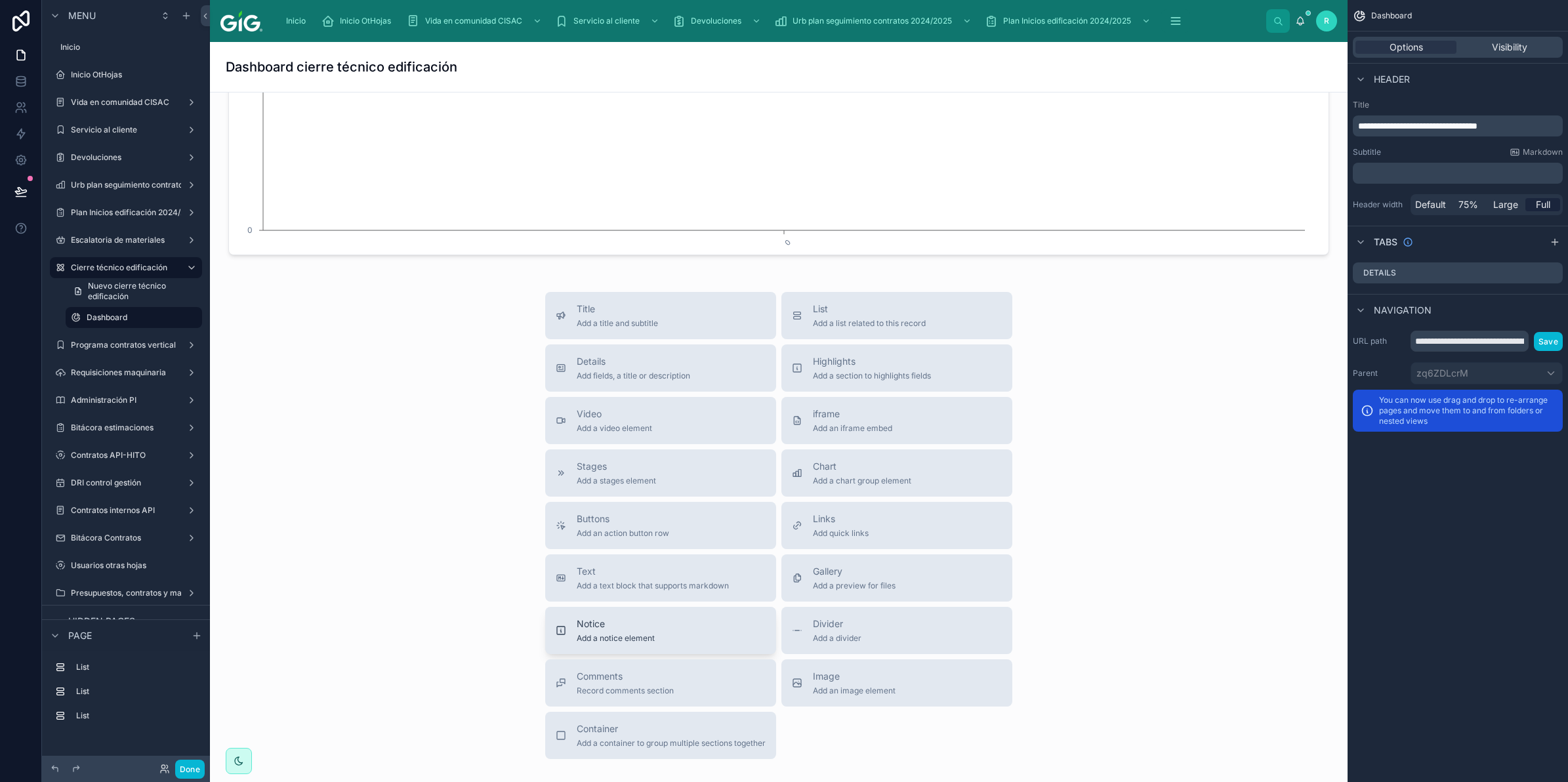
click at [648, 643] on div "Notice Add a notice element" at bounding box center [660, 630] width 210 height 26
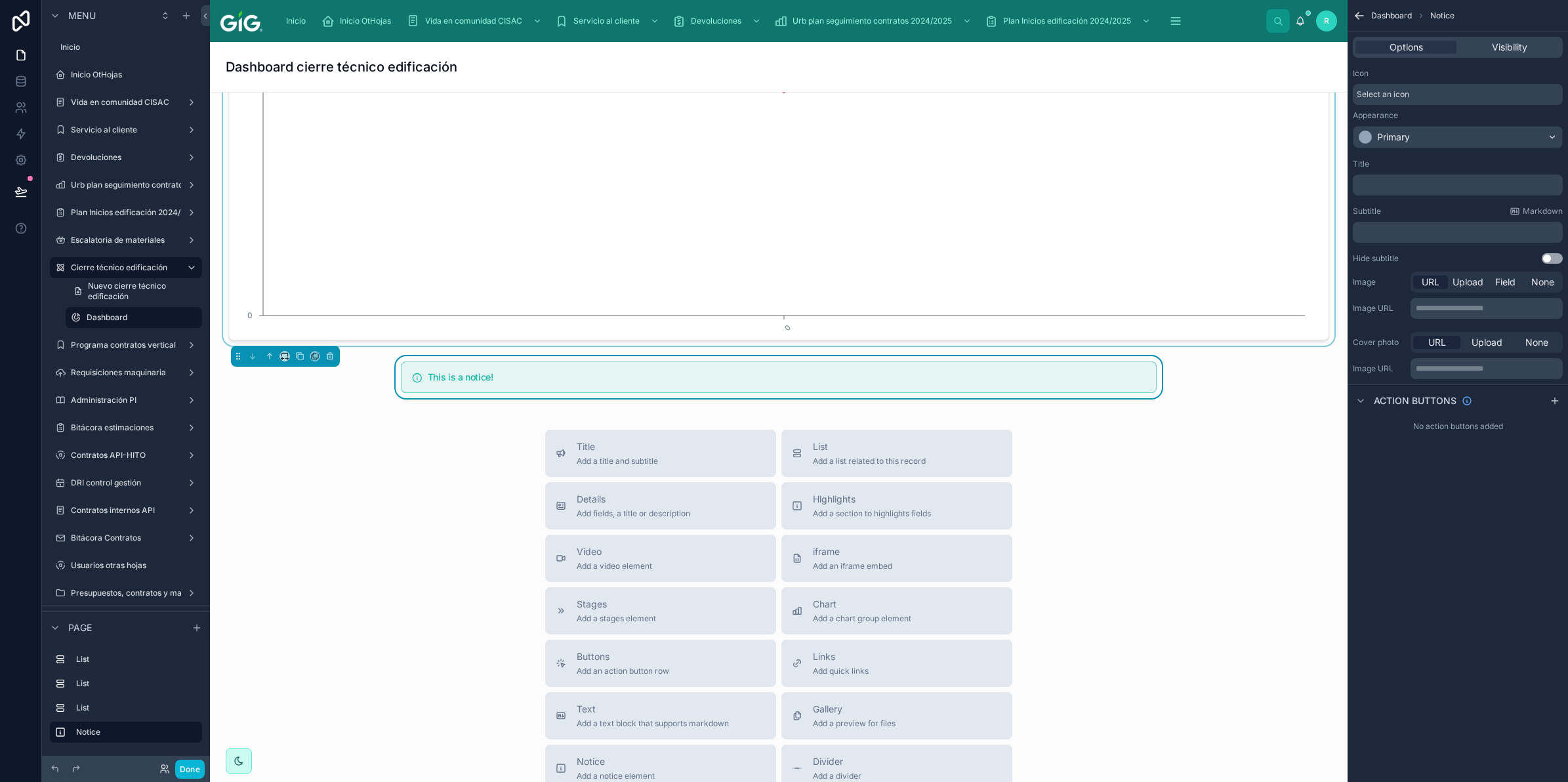
scroll to position [372, 0]
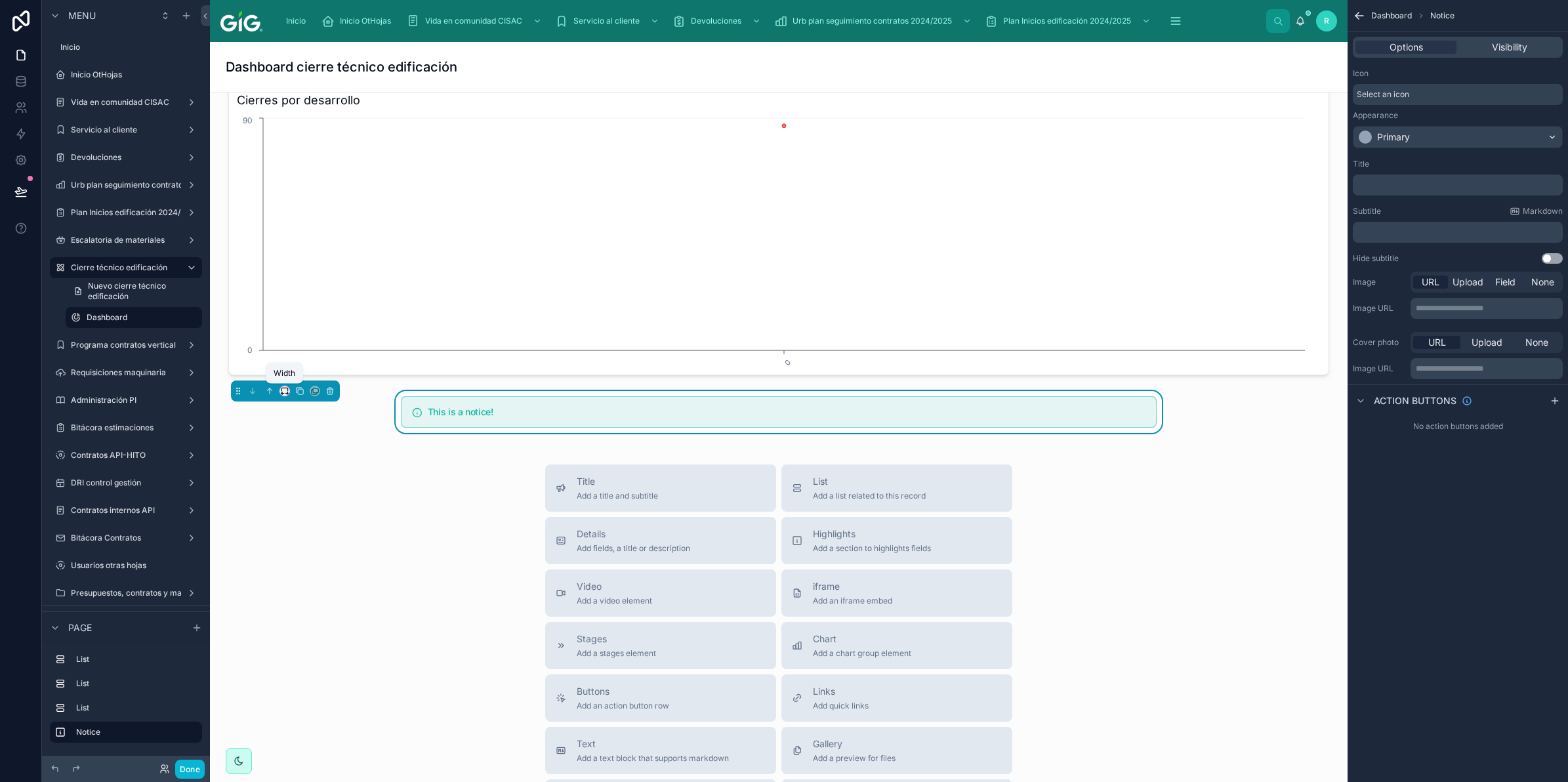
click at [283, 394] on icon at bounding box center [285, 391] width 9 height 9
click at [323, 562] on span "Full width" at bounding box center [311, 564] width 41 height 16
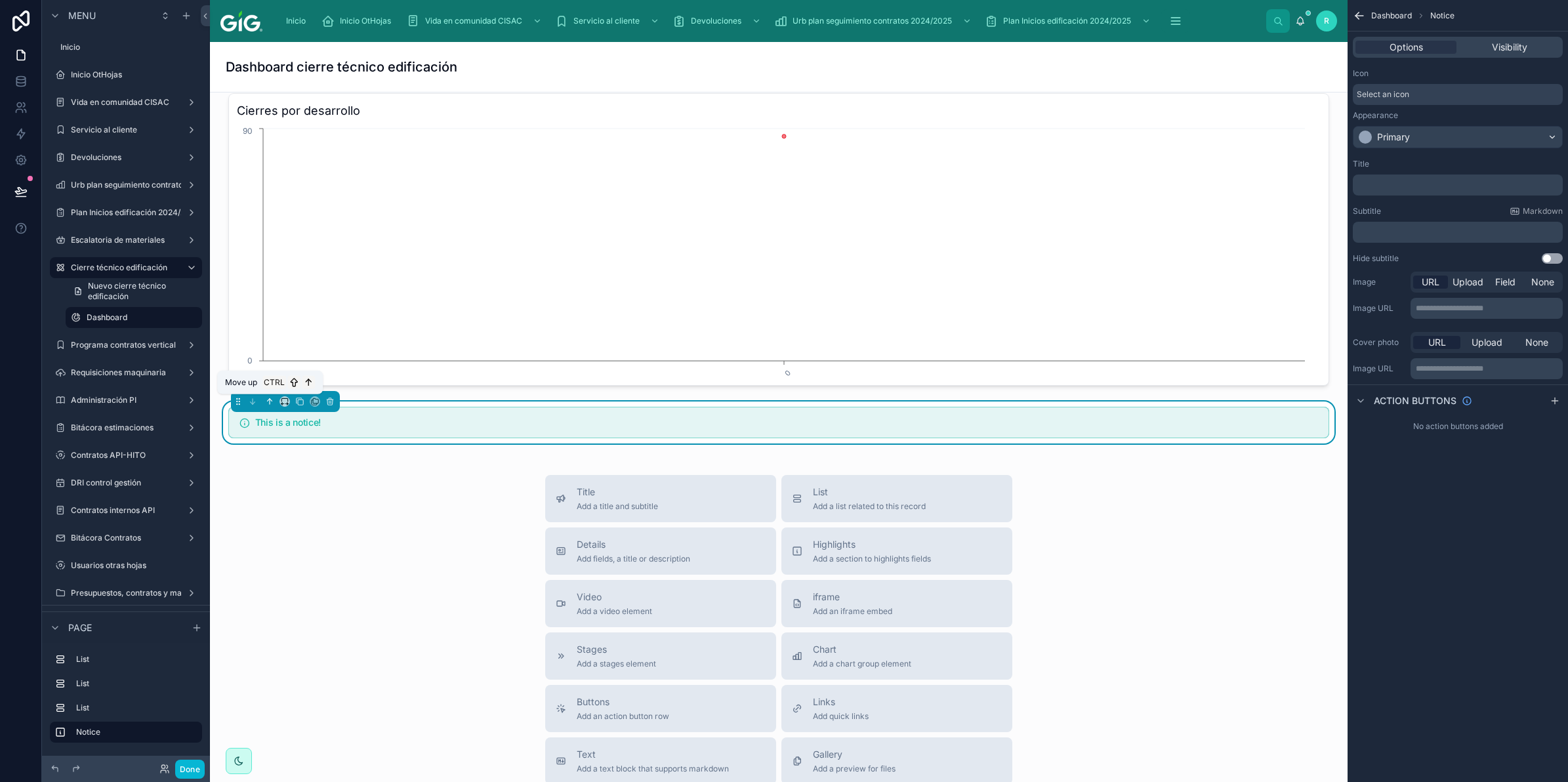
click at [270, 397] on icon at bounding box center [270, 401] width 9 height 9
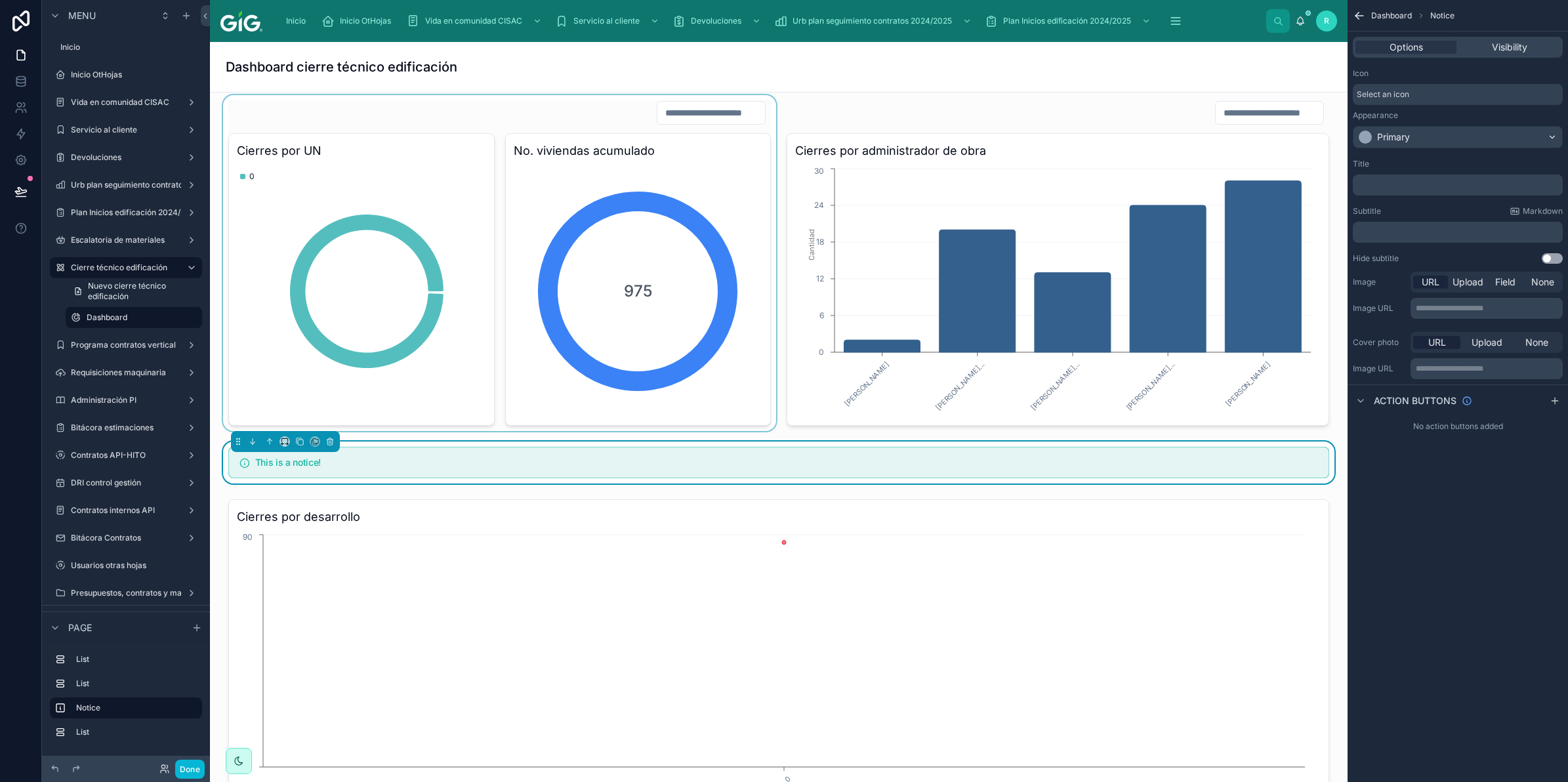
scroll to position [0, 0]
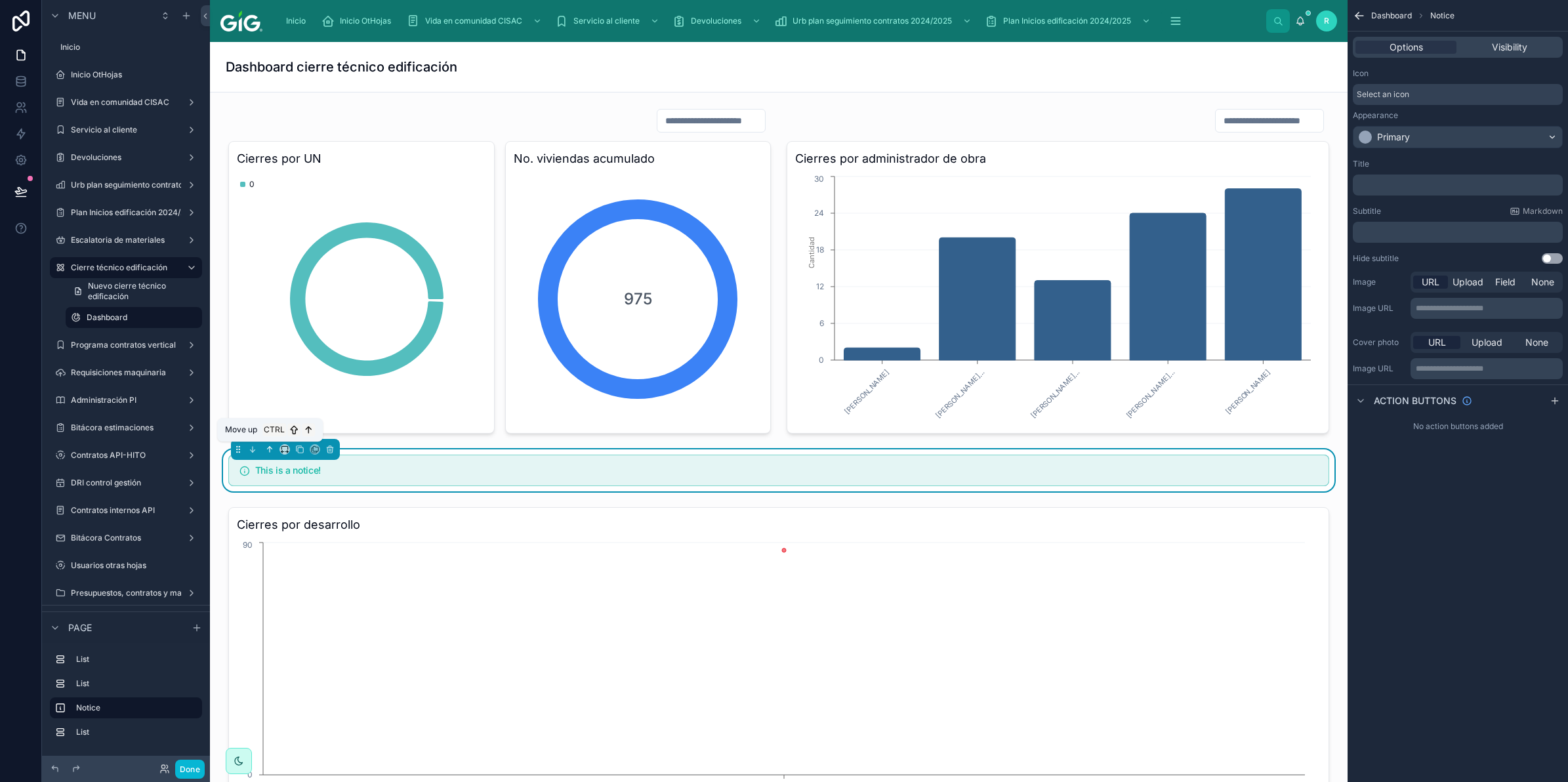
click at [270, 450] on icon at bounding box center [270, 449] width 9 height 9
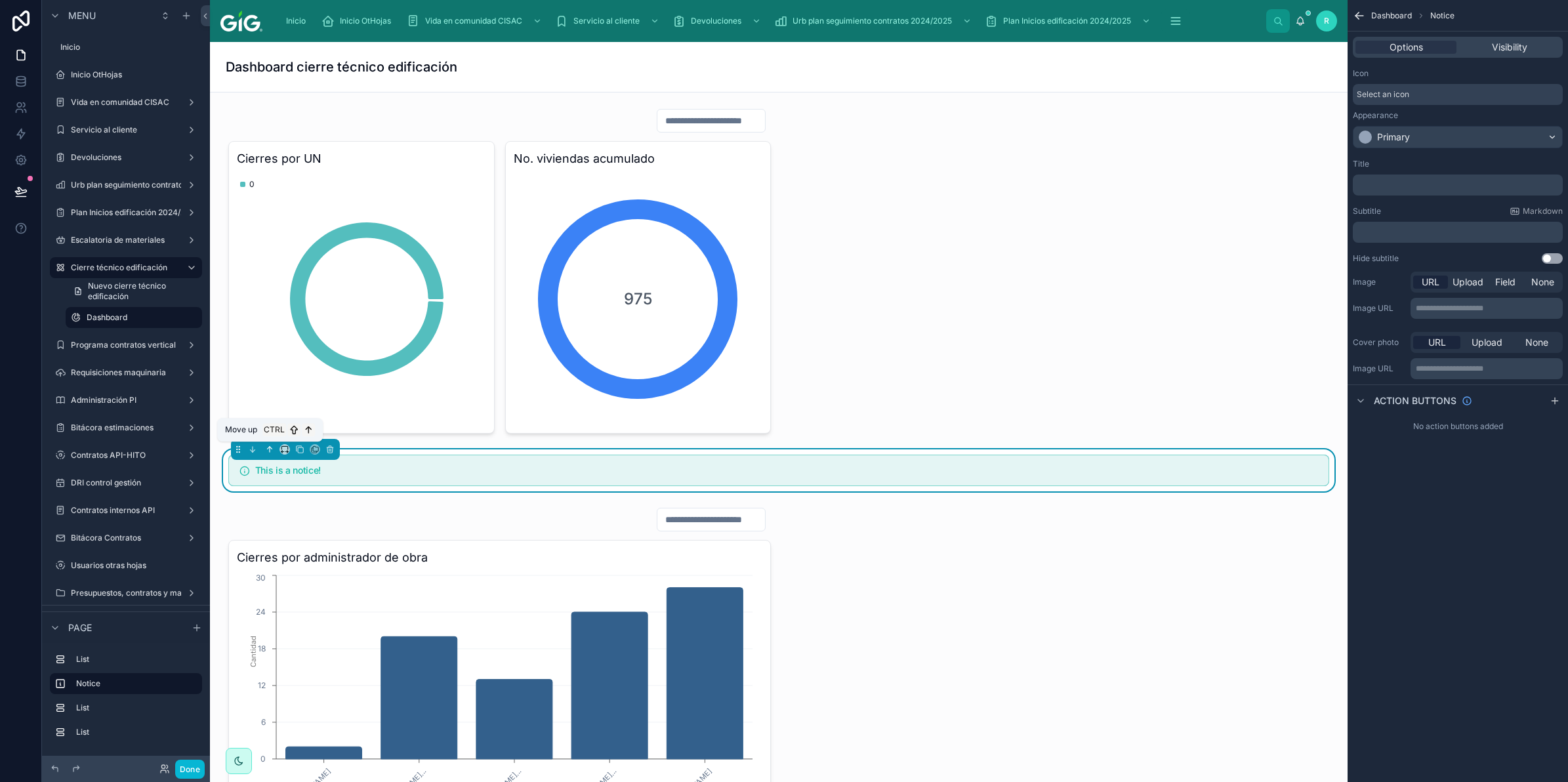
click at [264, 454] on button at bounding box center [269, 449] width 14 height 14
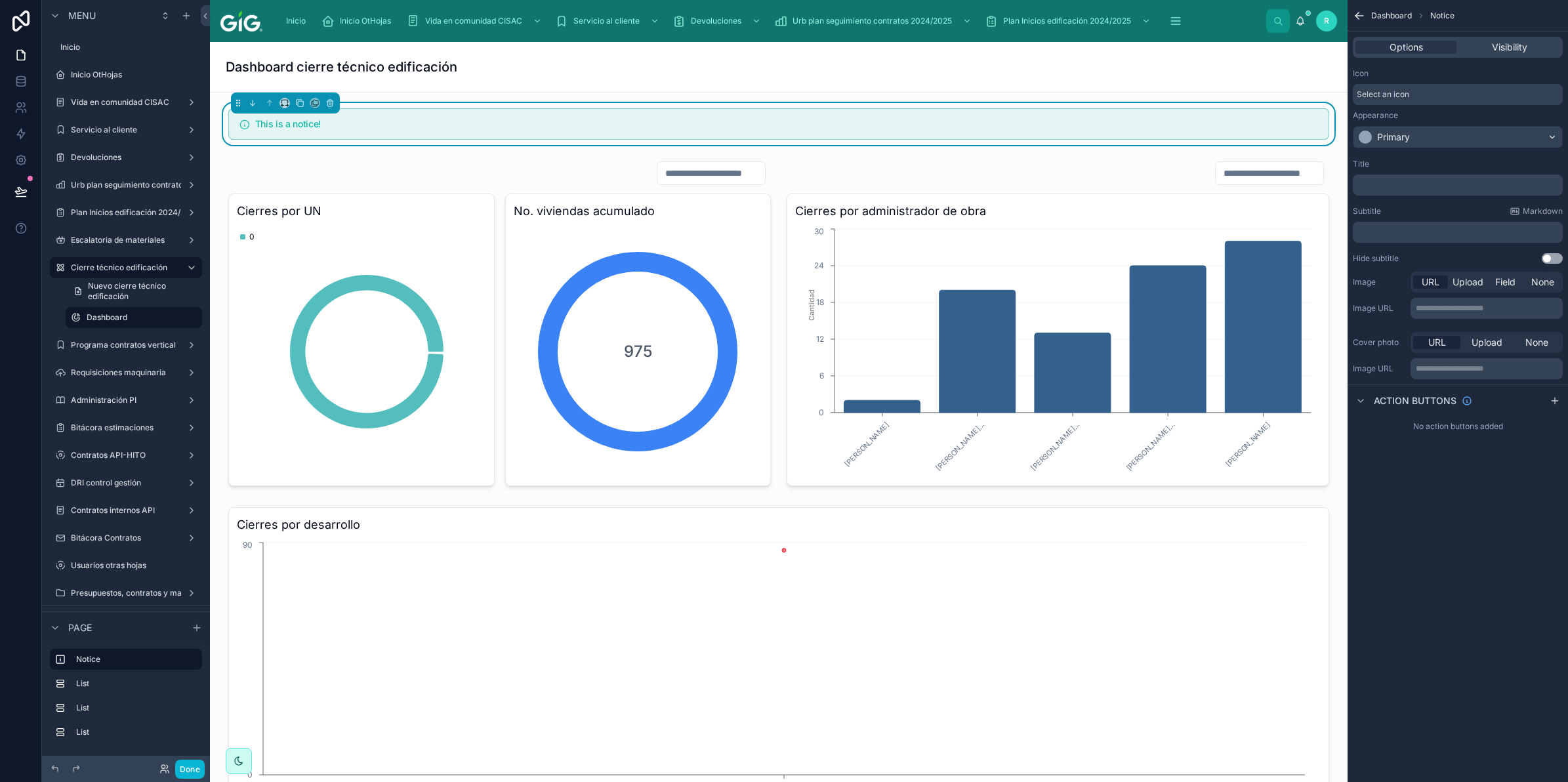
click at [1394, 176] on div "﻿" at bounding box center [1458, 185] width 210 height 21
click at [1395, 183] on p "﻿" at bounding box center [1459, 185] width 202 height 11
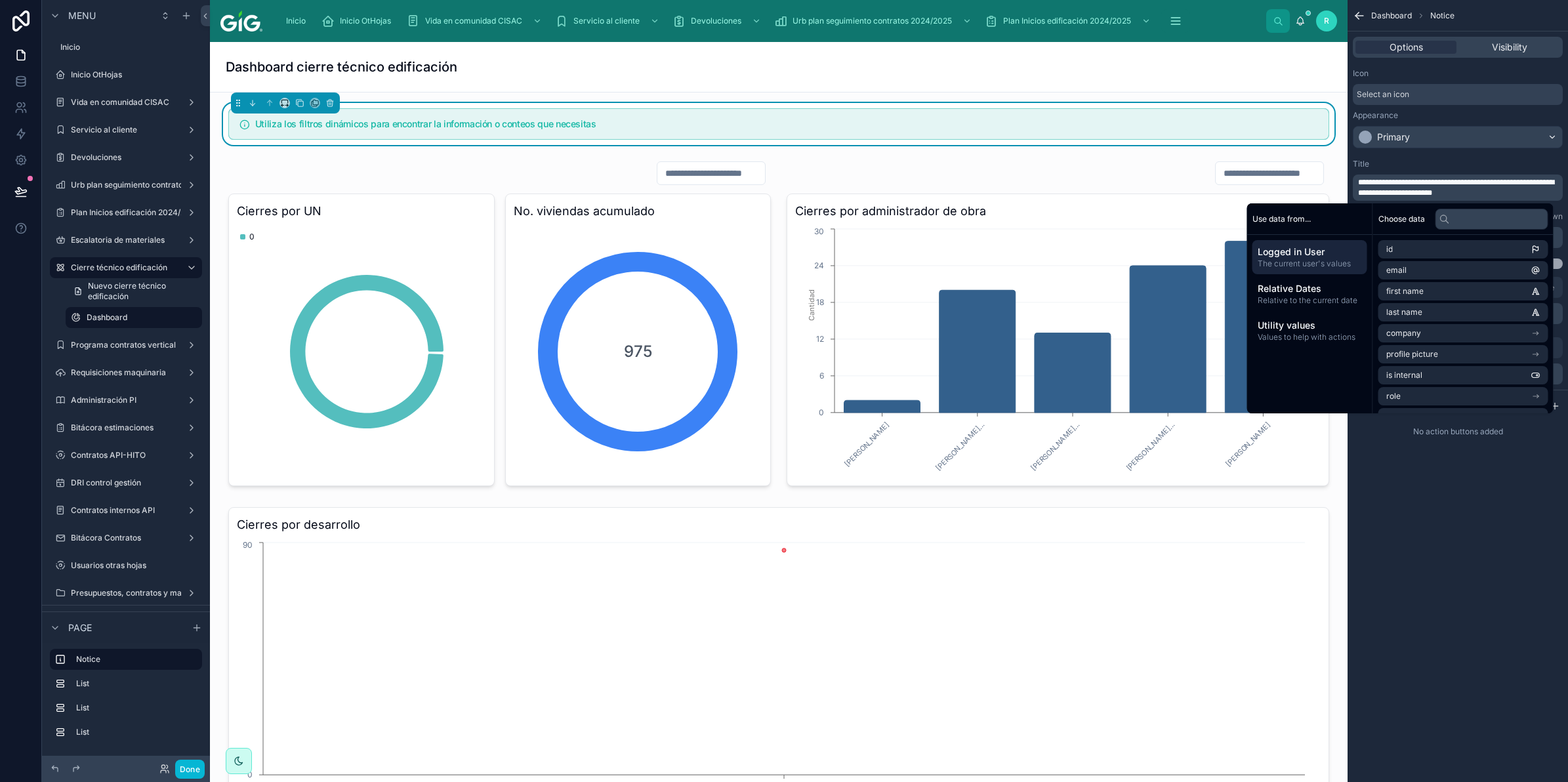
click at [1440, 155] on div "**********" at bounding box center [1458, 213] width 220 height 121
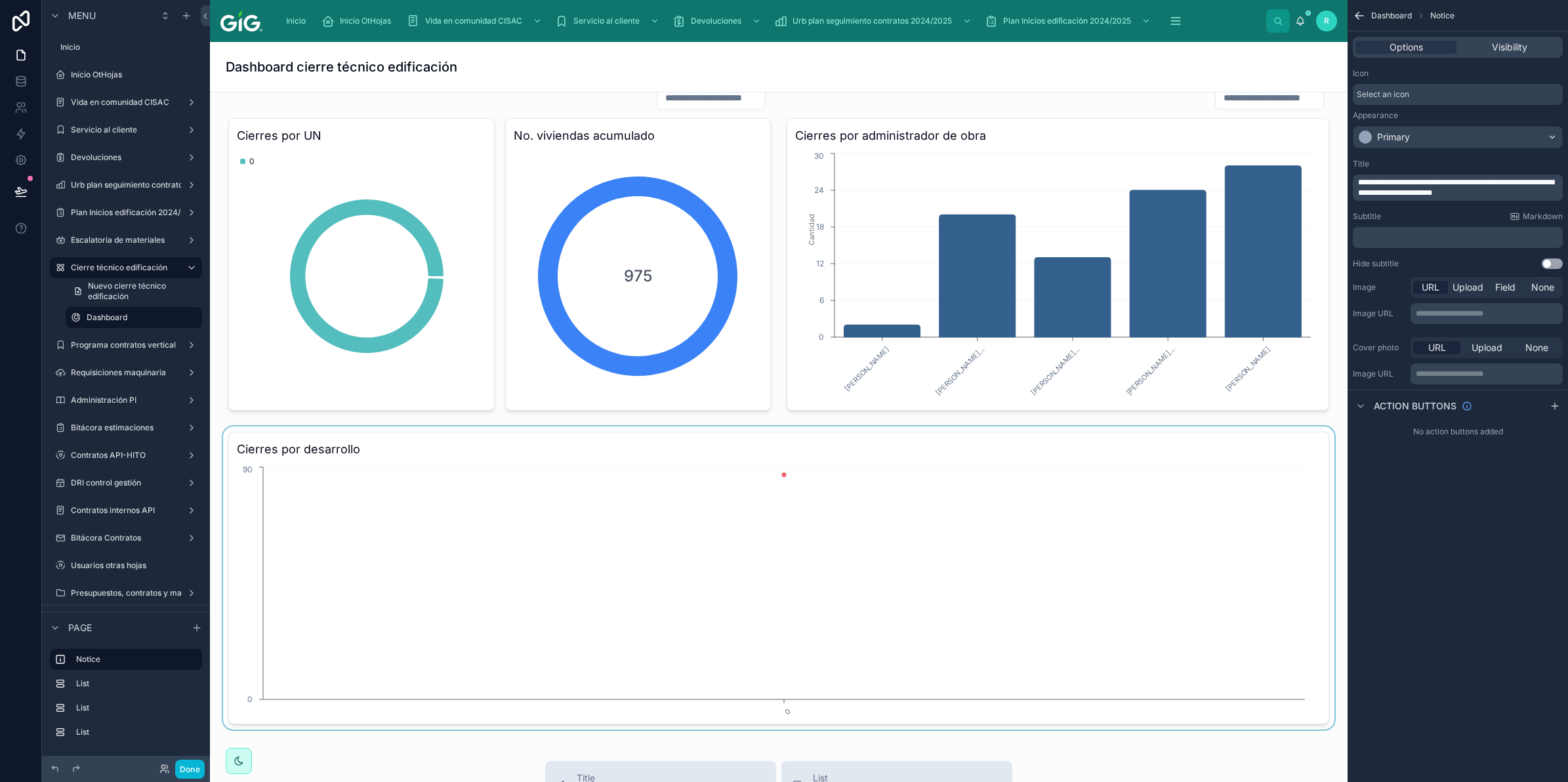
scroll to position [164, 0]
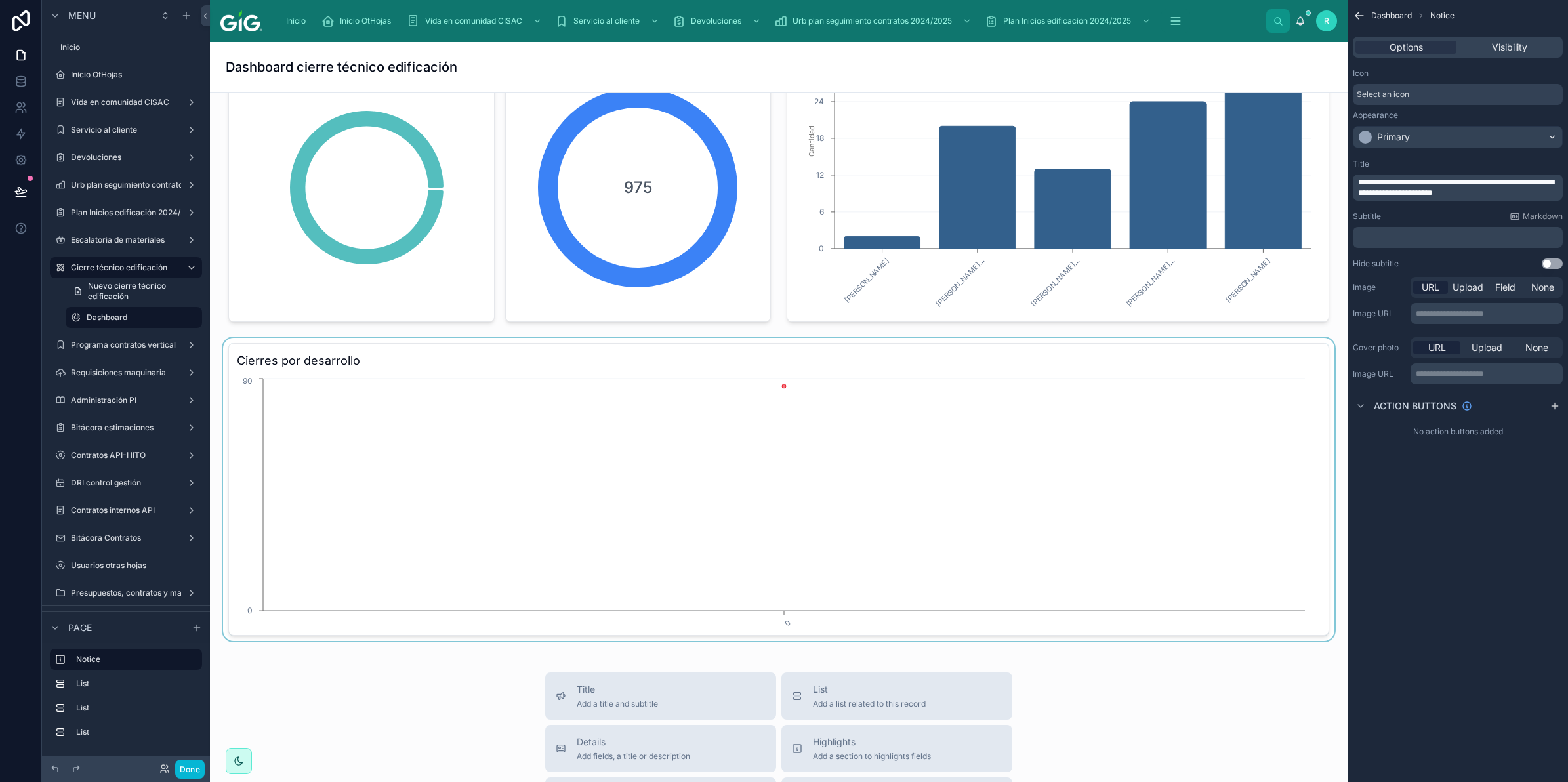
click at [361, 417] on div at bounding box center [778, 489] width 1116 height 303
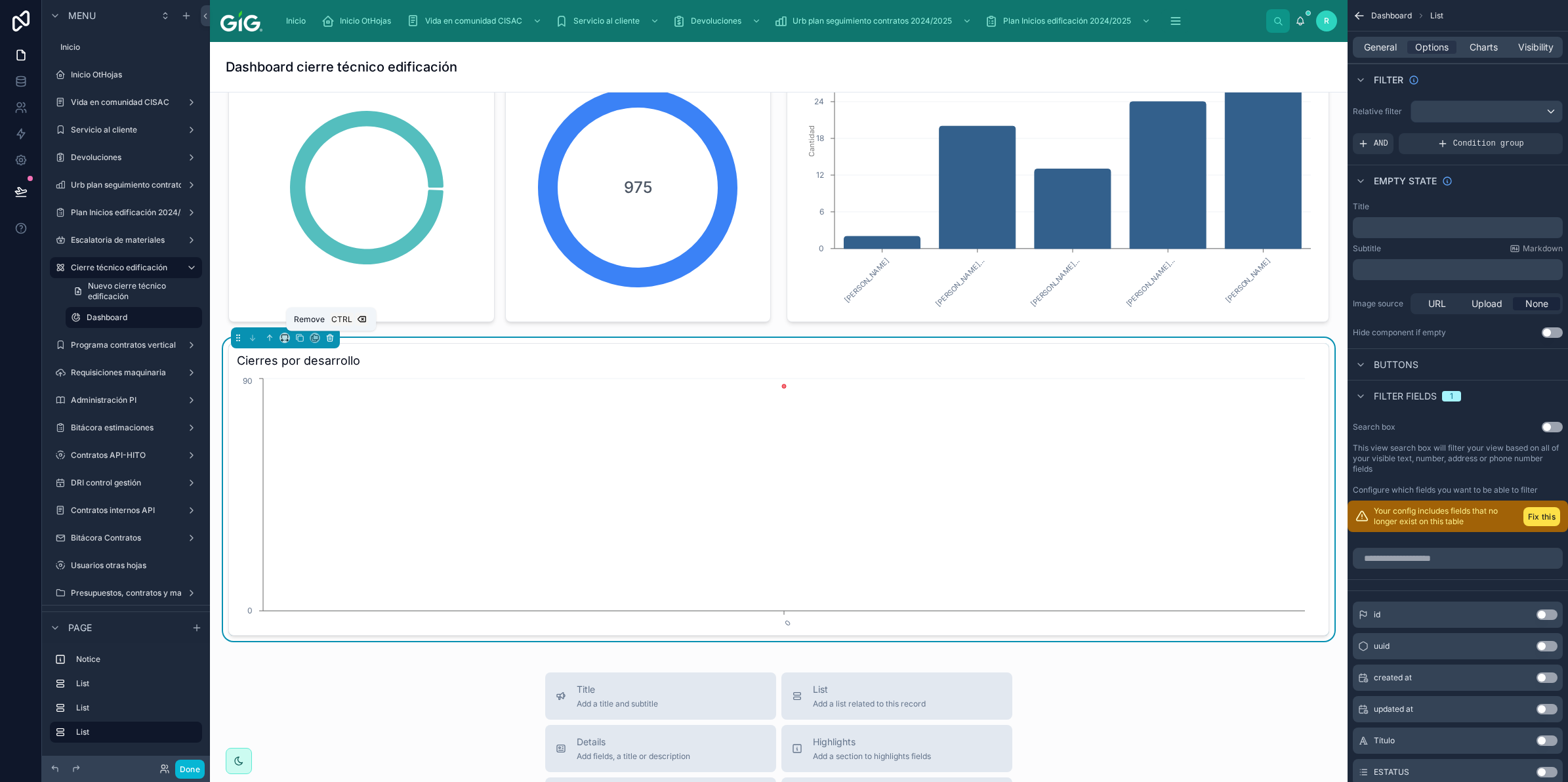
click at [331, 339] on icon at bounding box center [331, 338] width 0 height 2
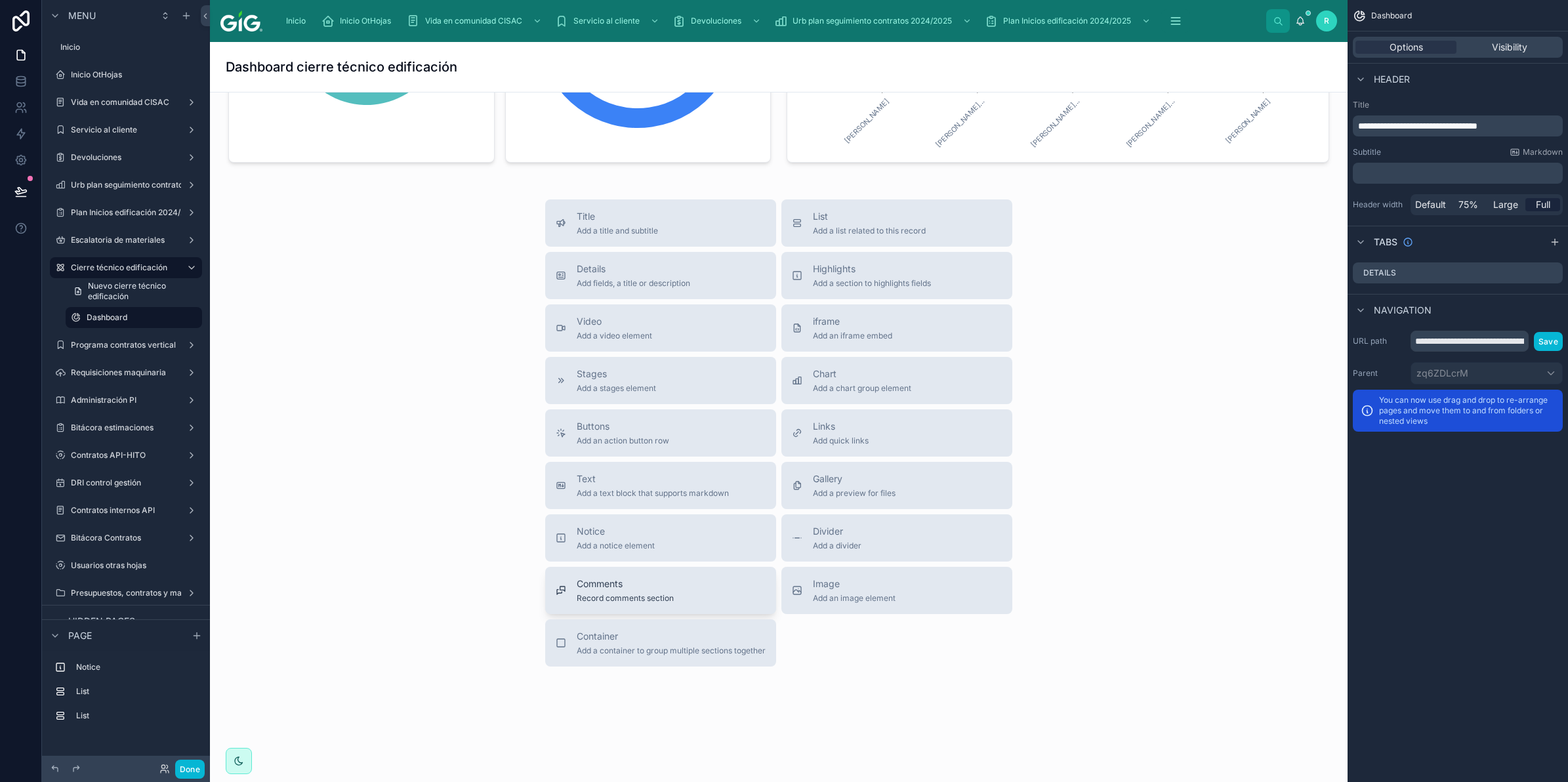
scroll to position [328, 0]
click at [898, 224] on span "Add a list related to this record" at bounding box center [869, 226] width 113 height 11
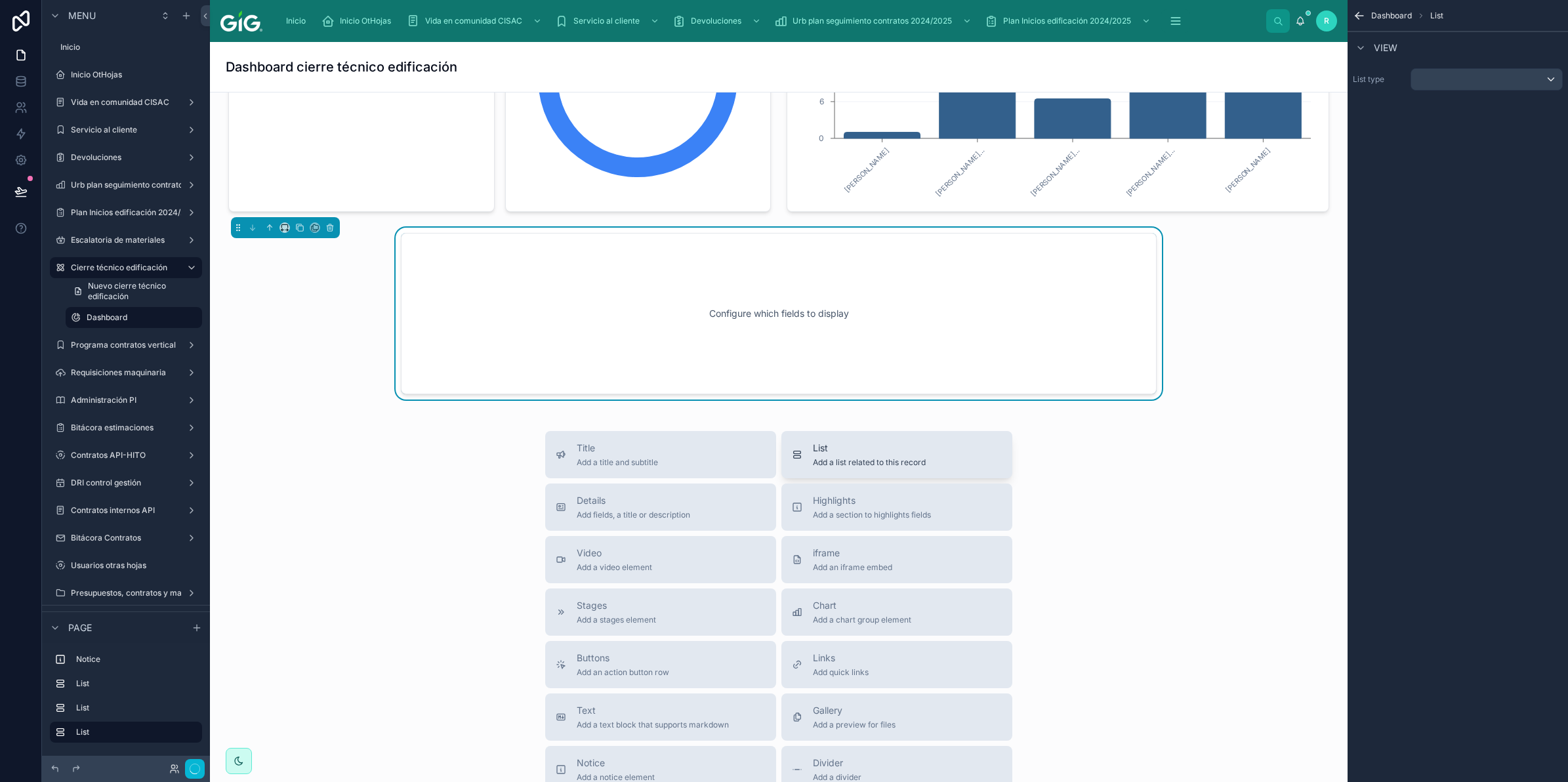
scroll to position [176, 0]
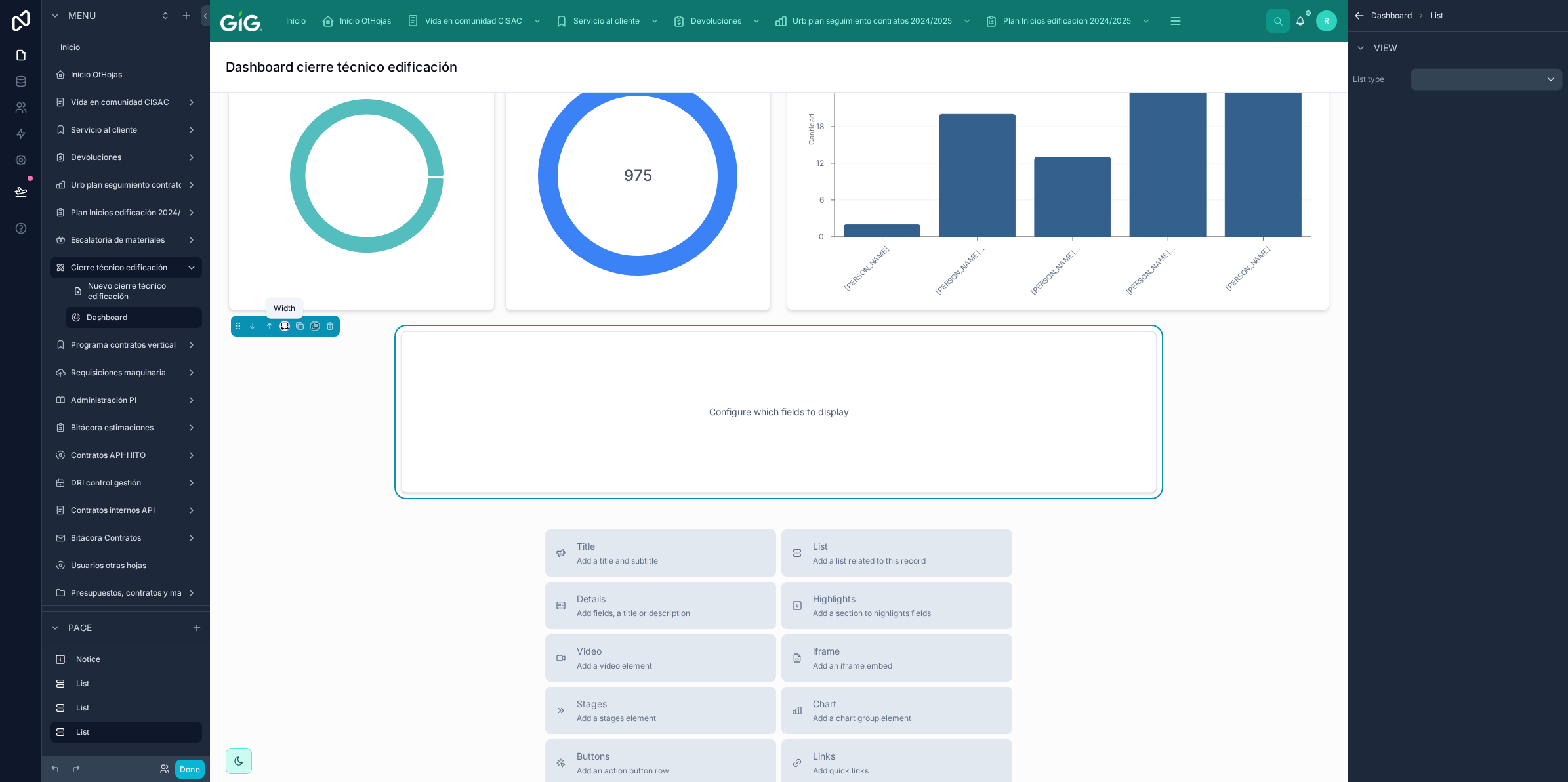
click at [284, 325] on icon at bounding box center [285, 326] width 9 height 9
click at [319, 500] on span "Full width" at bounding box center [311, 500] width 41 height 16
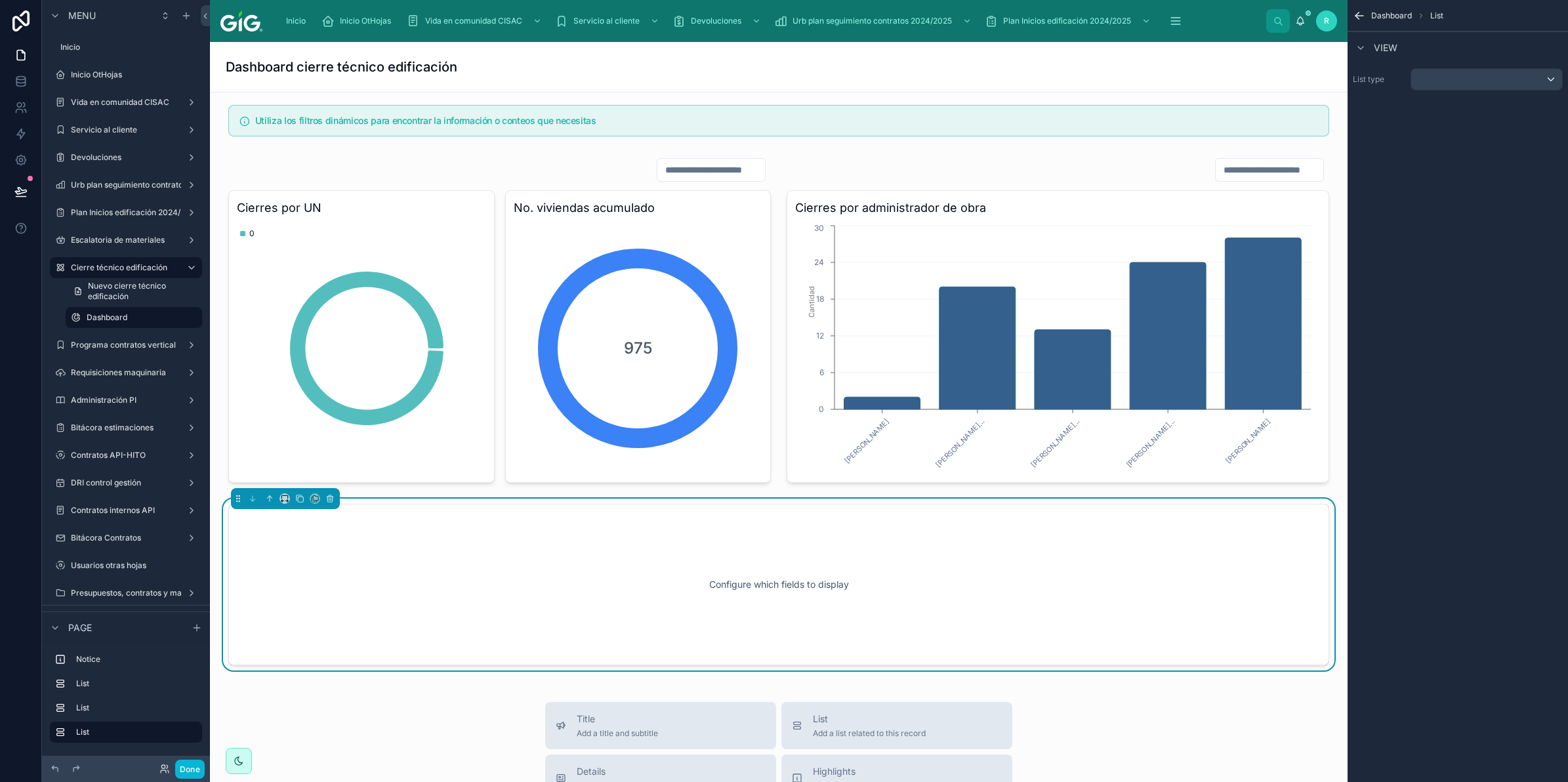
scroll to position [0, 0]
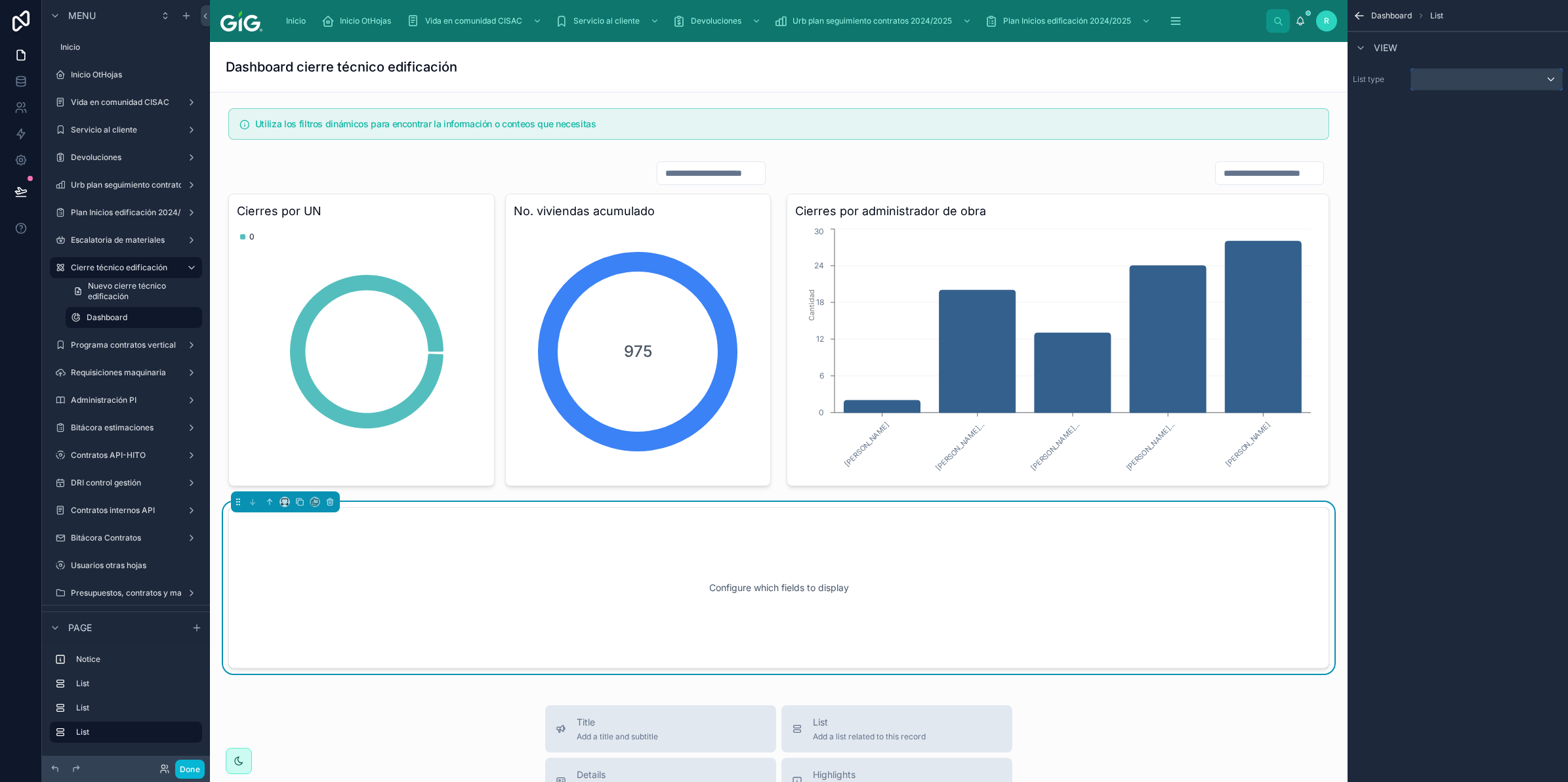
click at [1496, 83] on div "scrollable content" at bounding box center [1486, 80] width 151 height 21
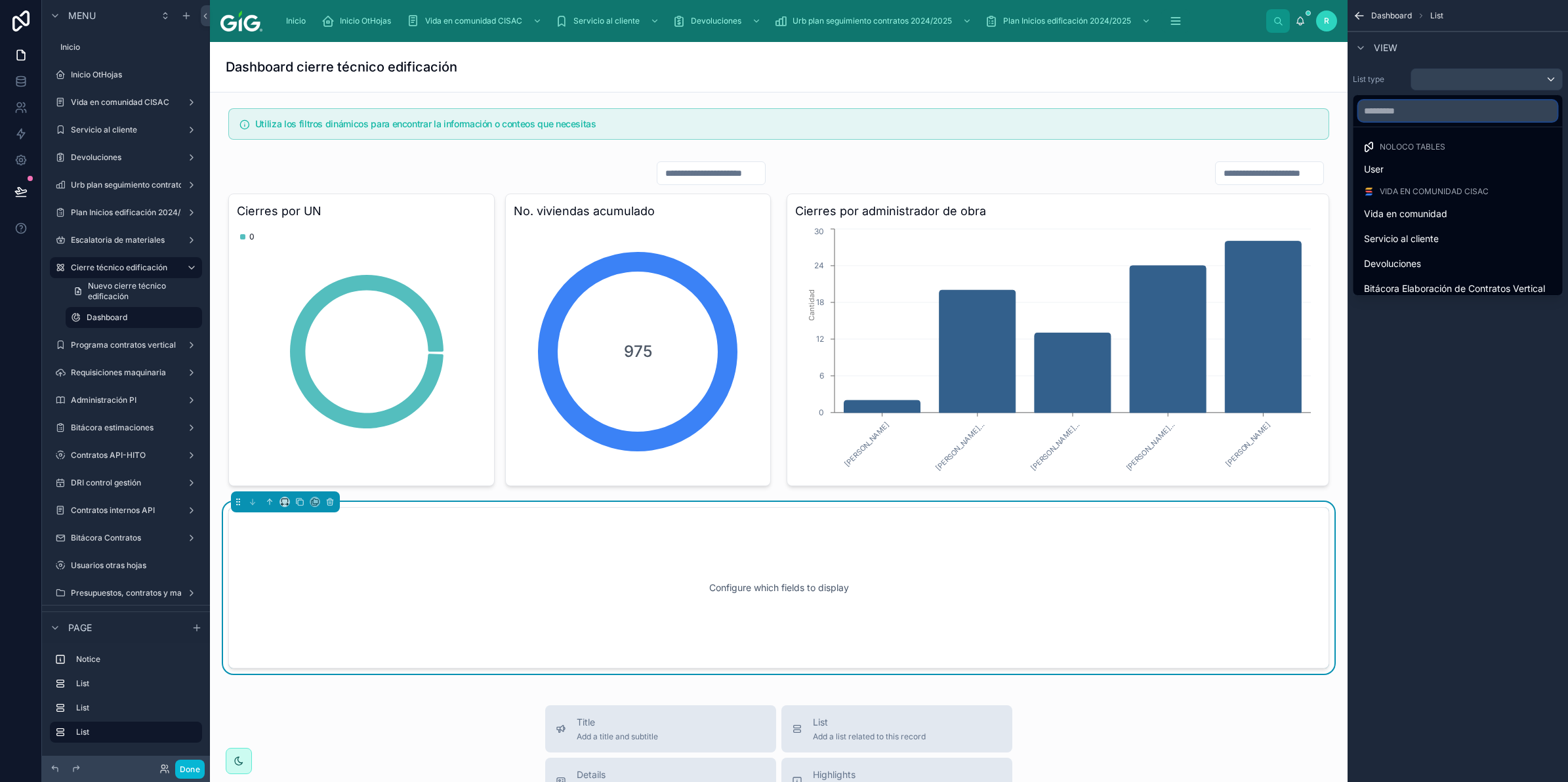
click at [1457, 111] on input "text" at bounding box center [1458, 111] width 199 height 21
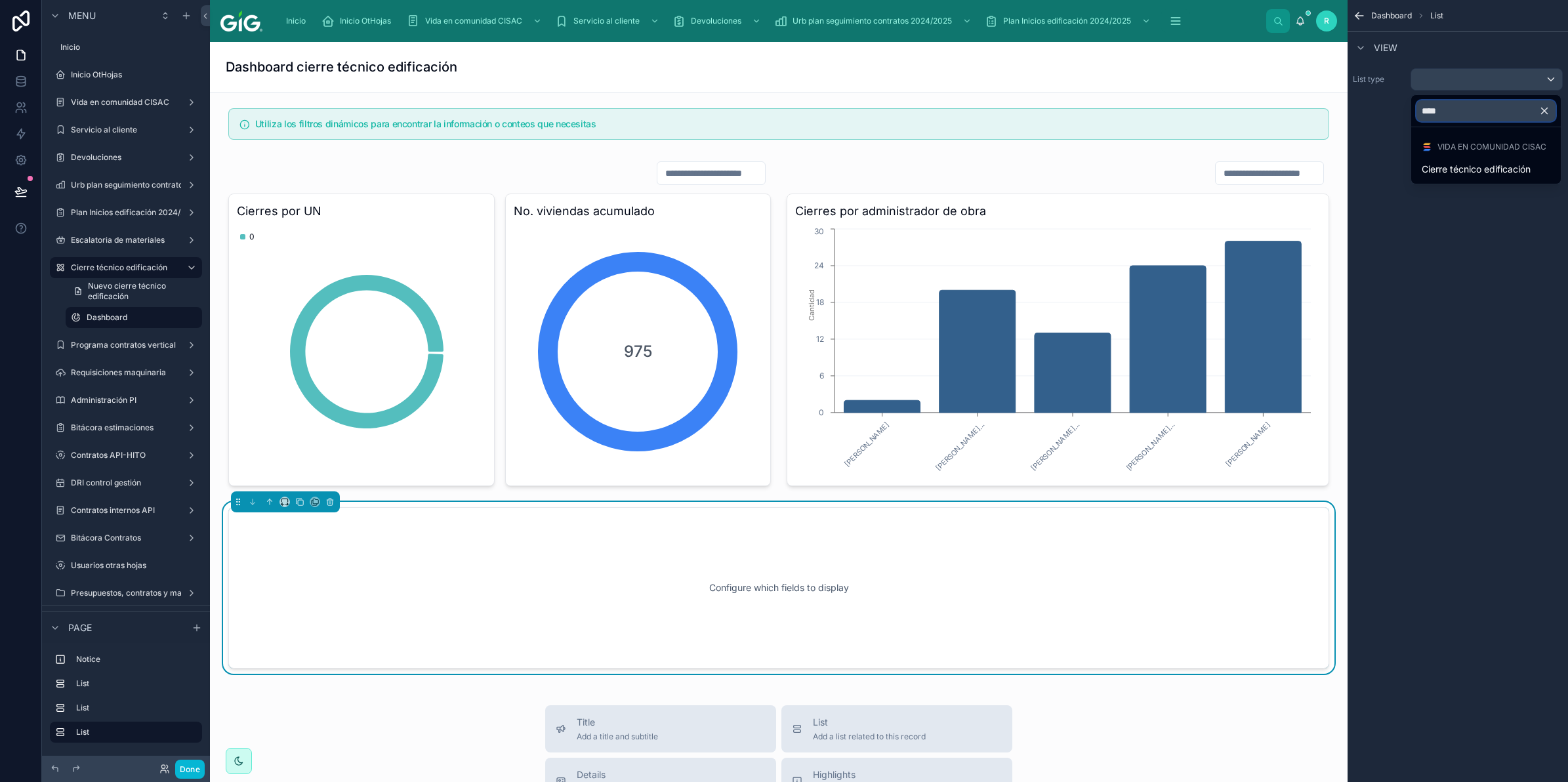
type input "*****"
click at [1487, 174] on span "Cierre técnico edificación" at bounding box center [1476, 169] width 109 height 16
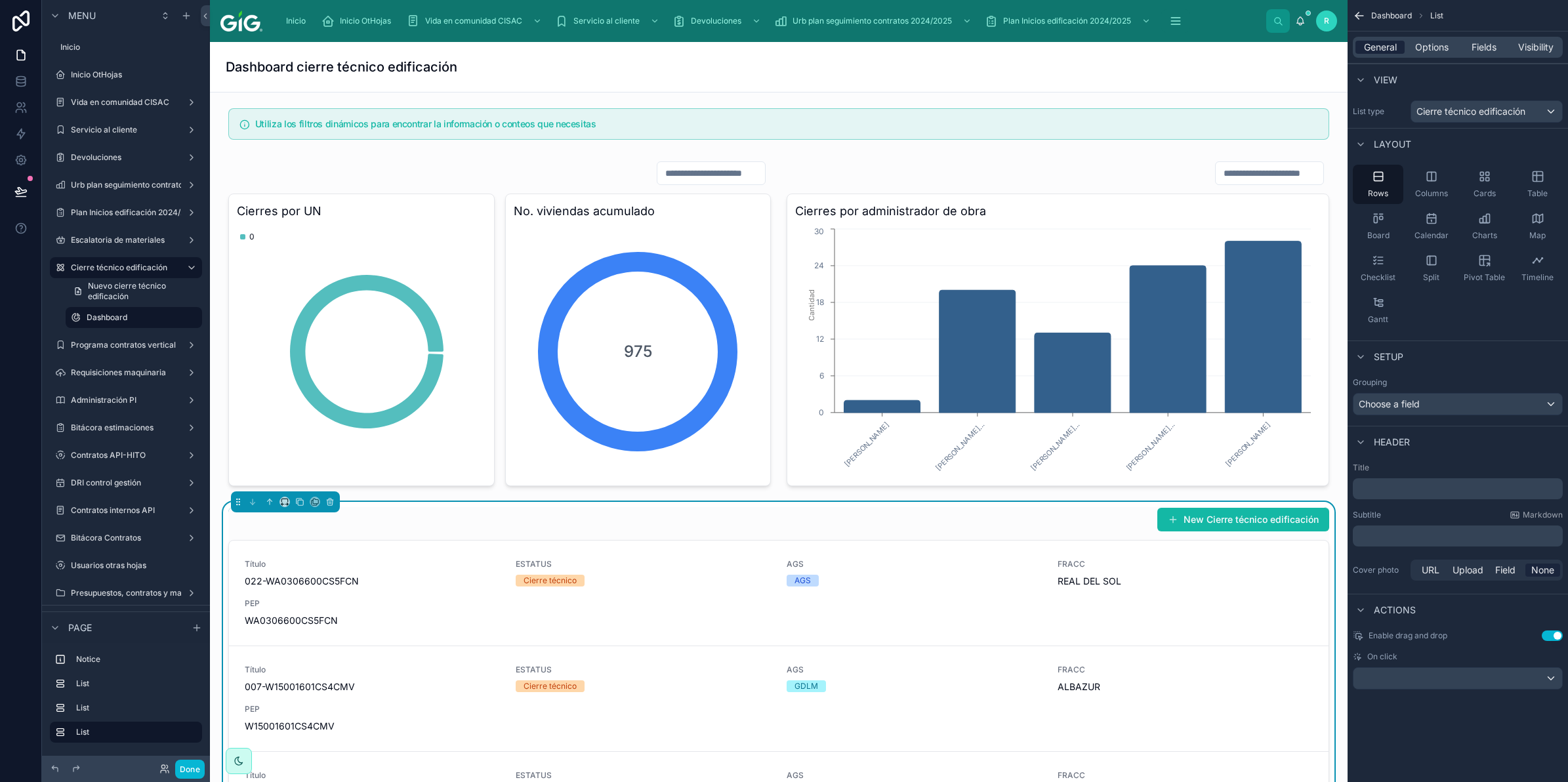
click at [1389, 48] on span "General" at bounding box center [1380, 47] width 33 height 13
click at [1545, 189] on span "Table" at bounding box center [1537, 194] width 20 height 11
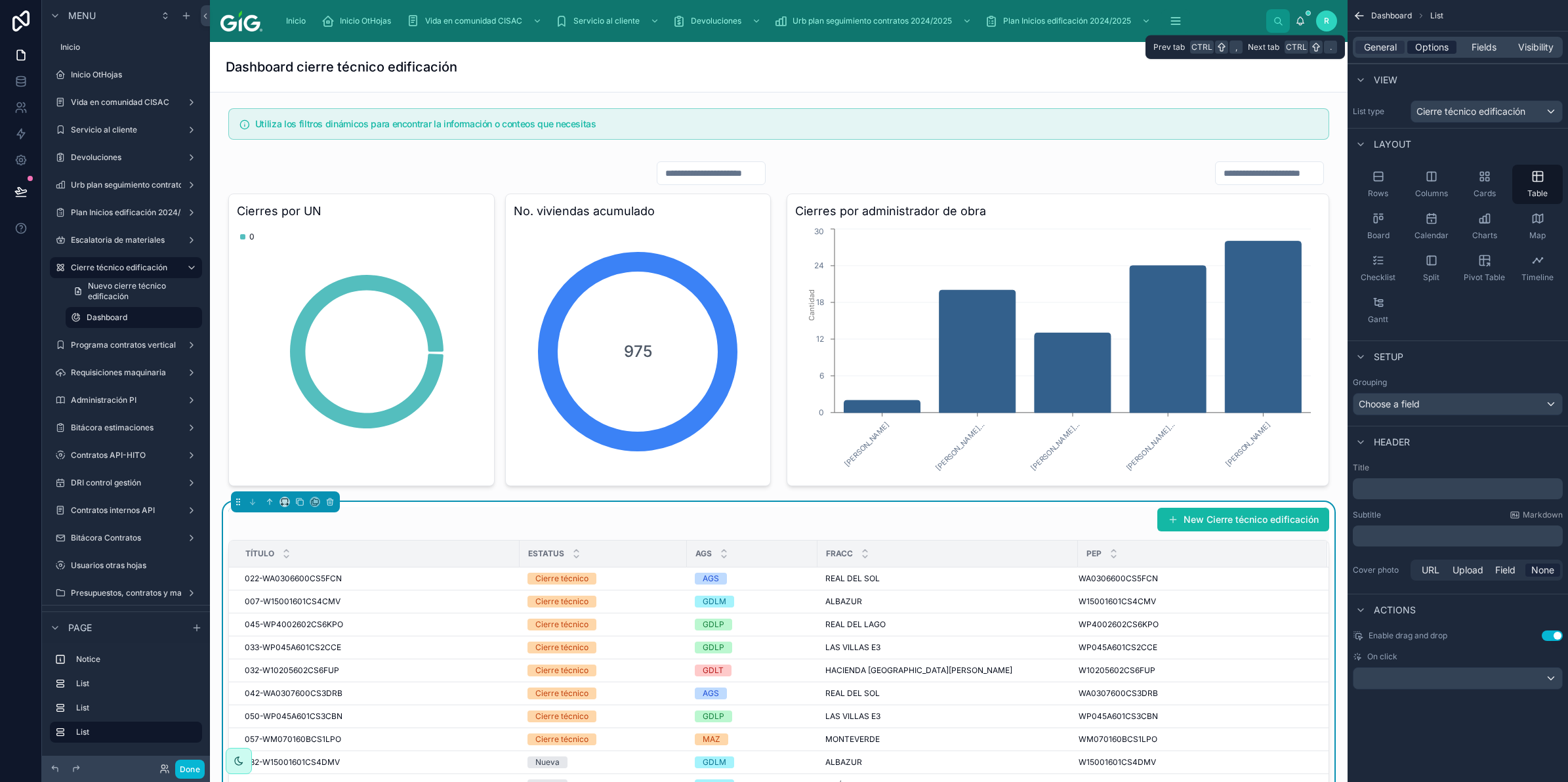
click at [1450, 47] on div "Options" at bounding box center [1431, 47] width 49 height 13
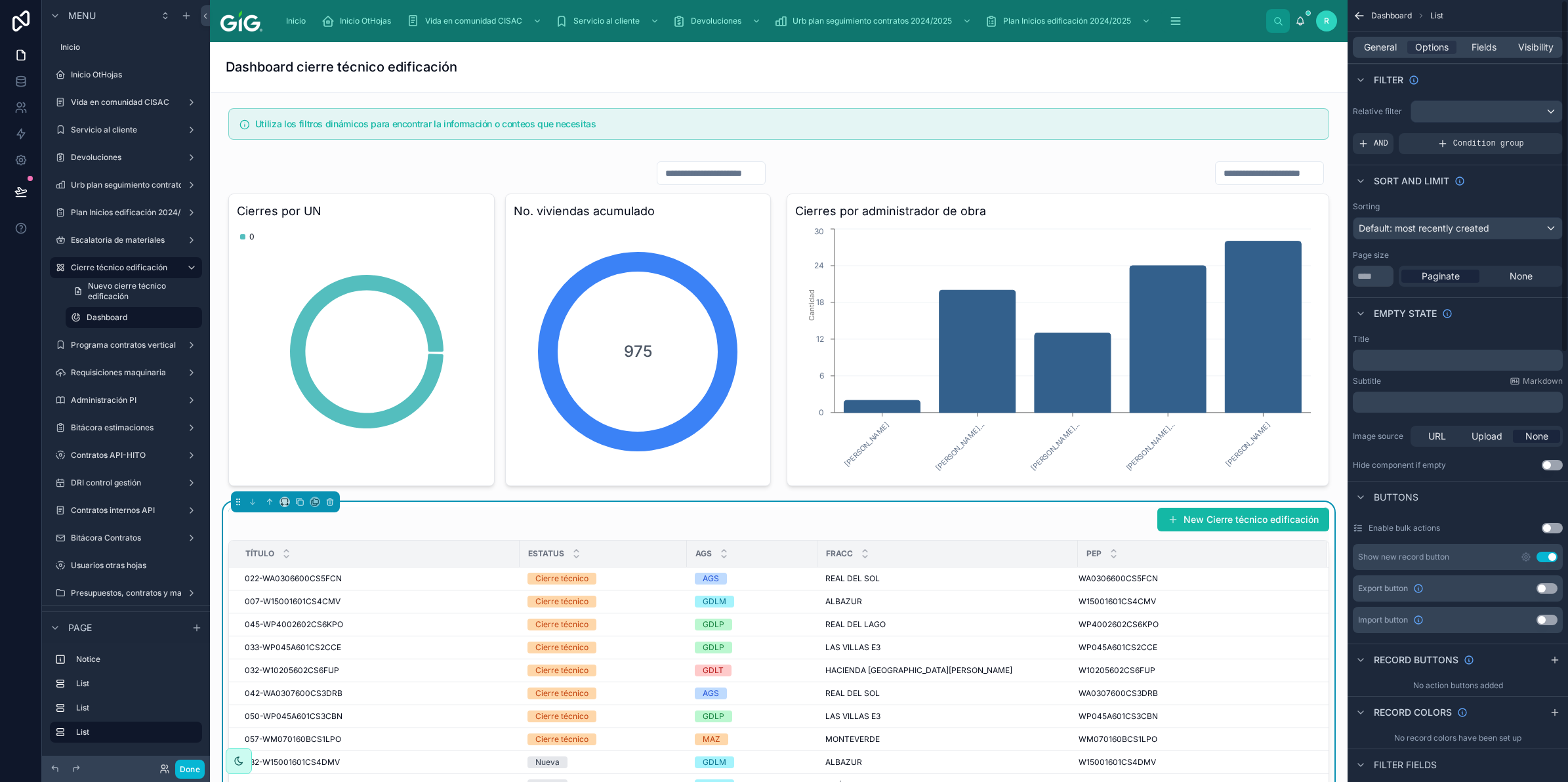
click at [1545, 561] on button "Use setting" at bounding box center [1547, 557] width 21 height 11
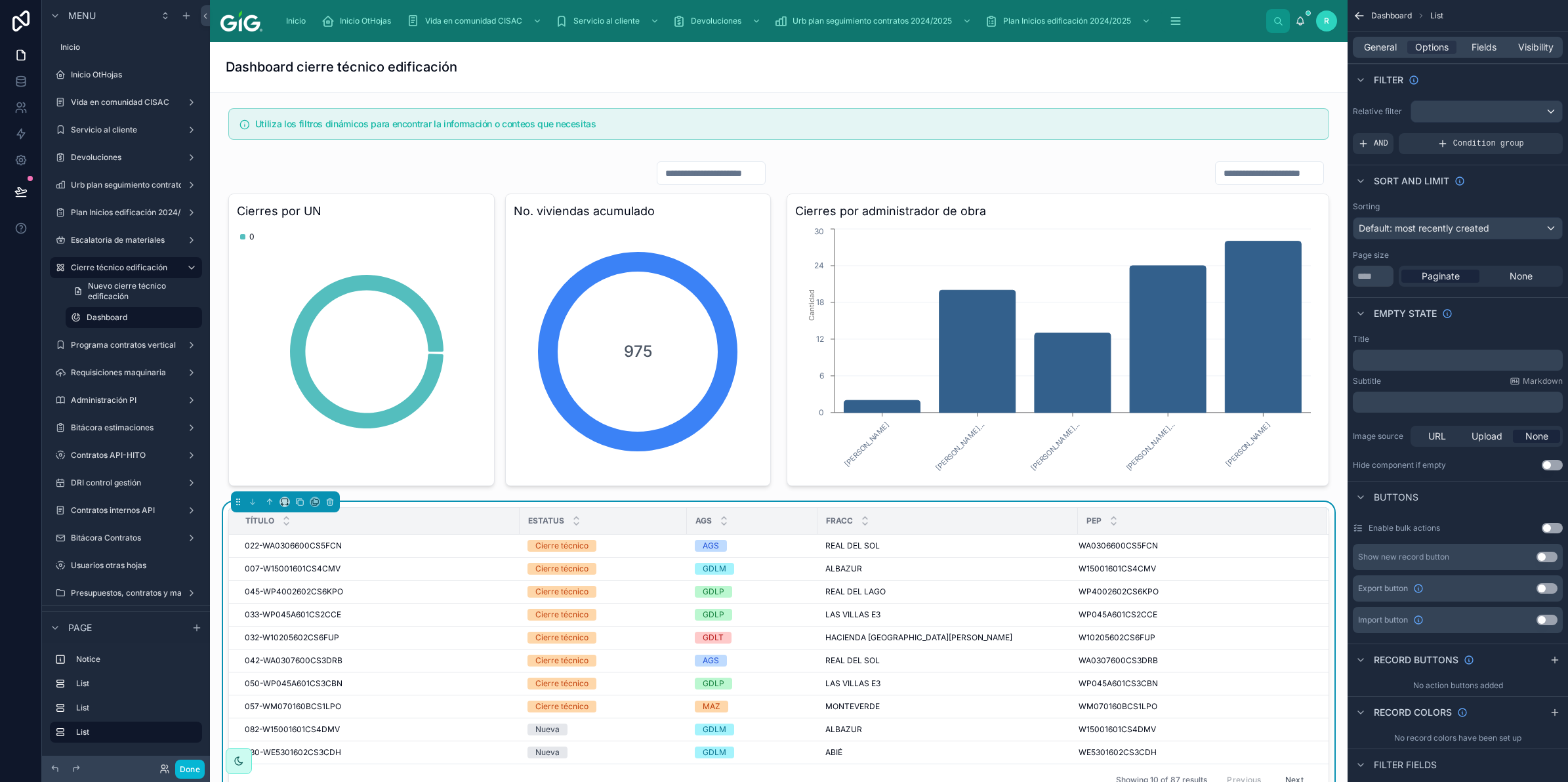
click at [1544, 623] on button "Use setting" at bounding box center [1547, 620] width 21 height 11
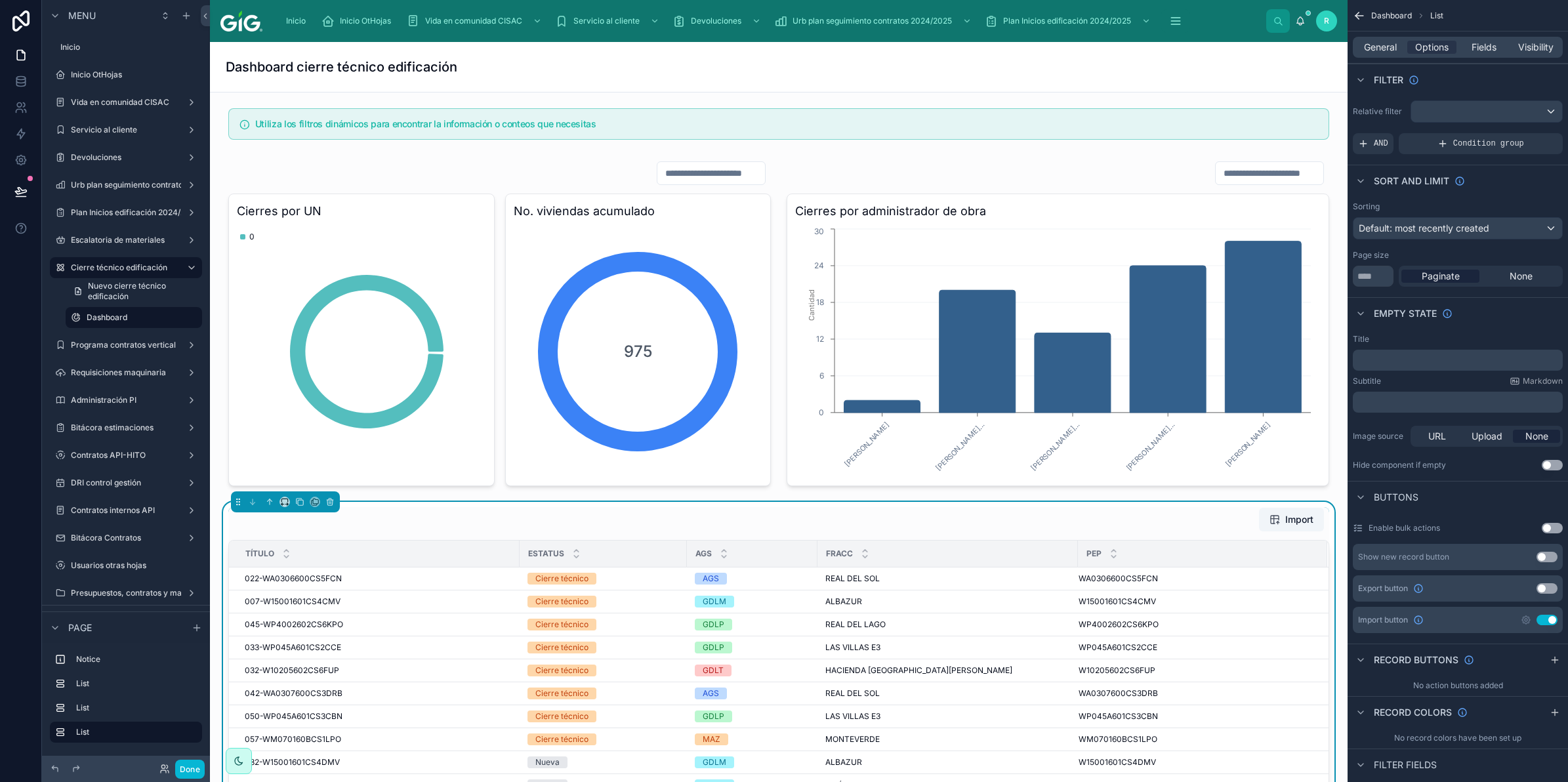
click at [1544, 623] on button "Use setting" at bounding box center [1547, 620] width 21 height 11
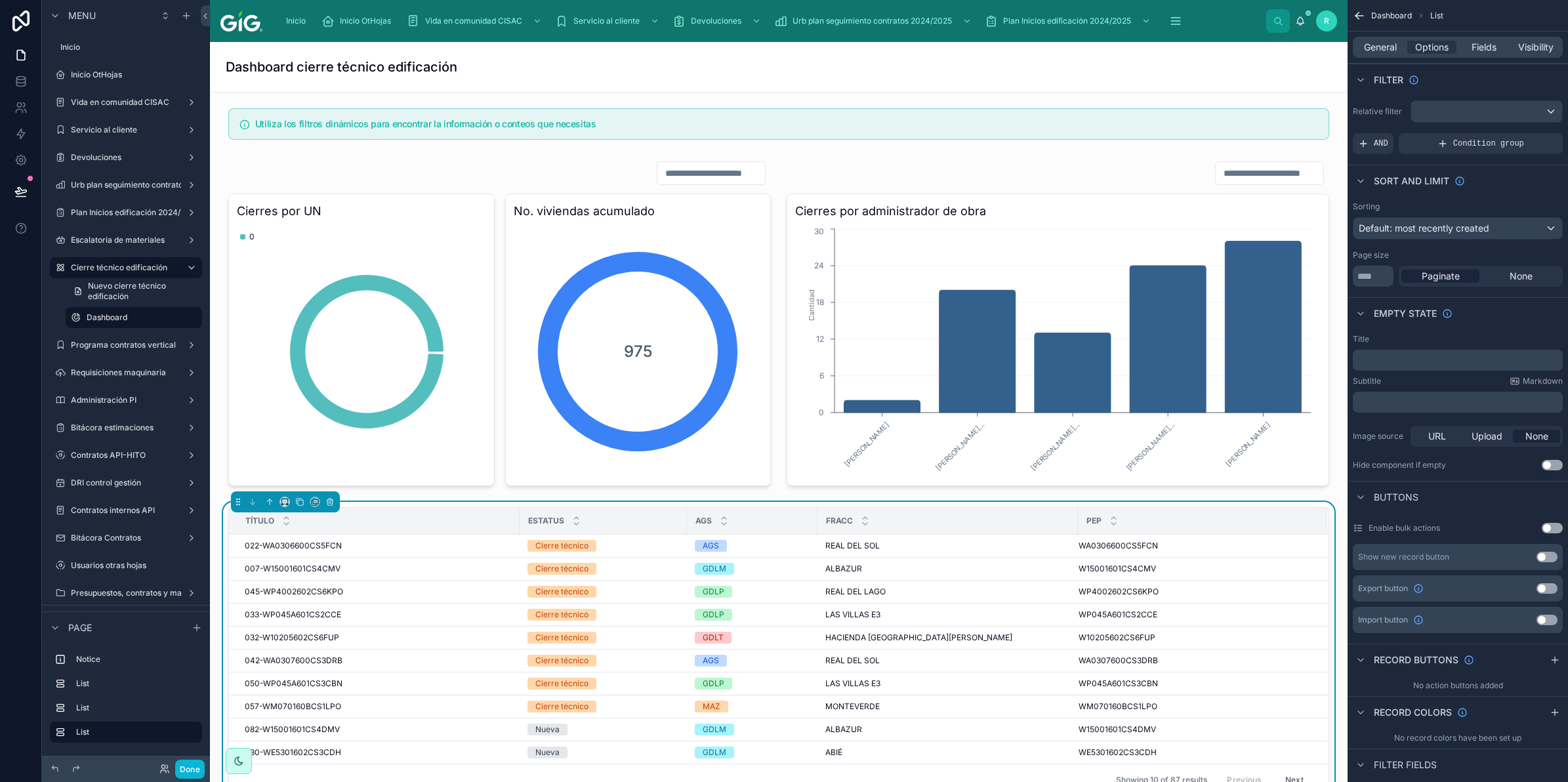
click at [1547, 582] on div "Export button Use setting" at bounding box center [1458, 588] width 210 height 26
click at [1545, 593] on button "Use setting" at bounding box center [1547, 588] width 21 height 11
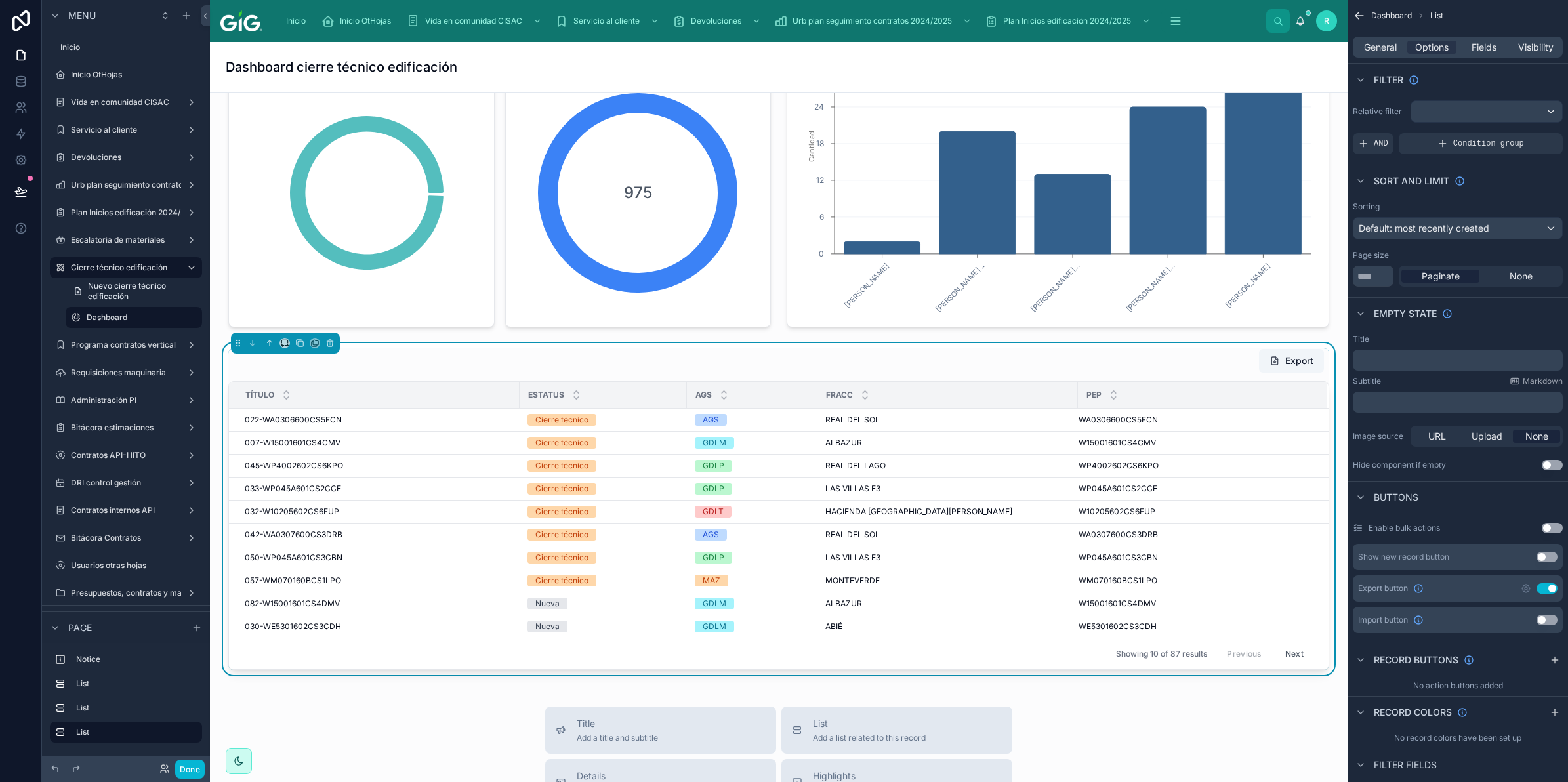
scroll to position [164, 0]
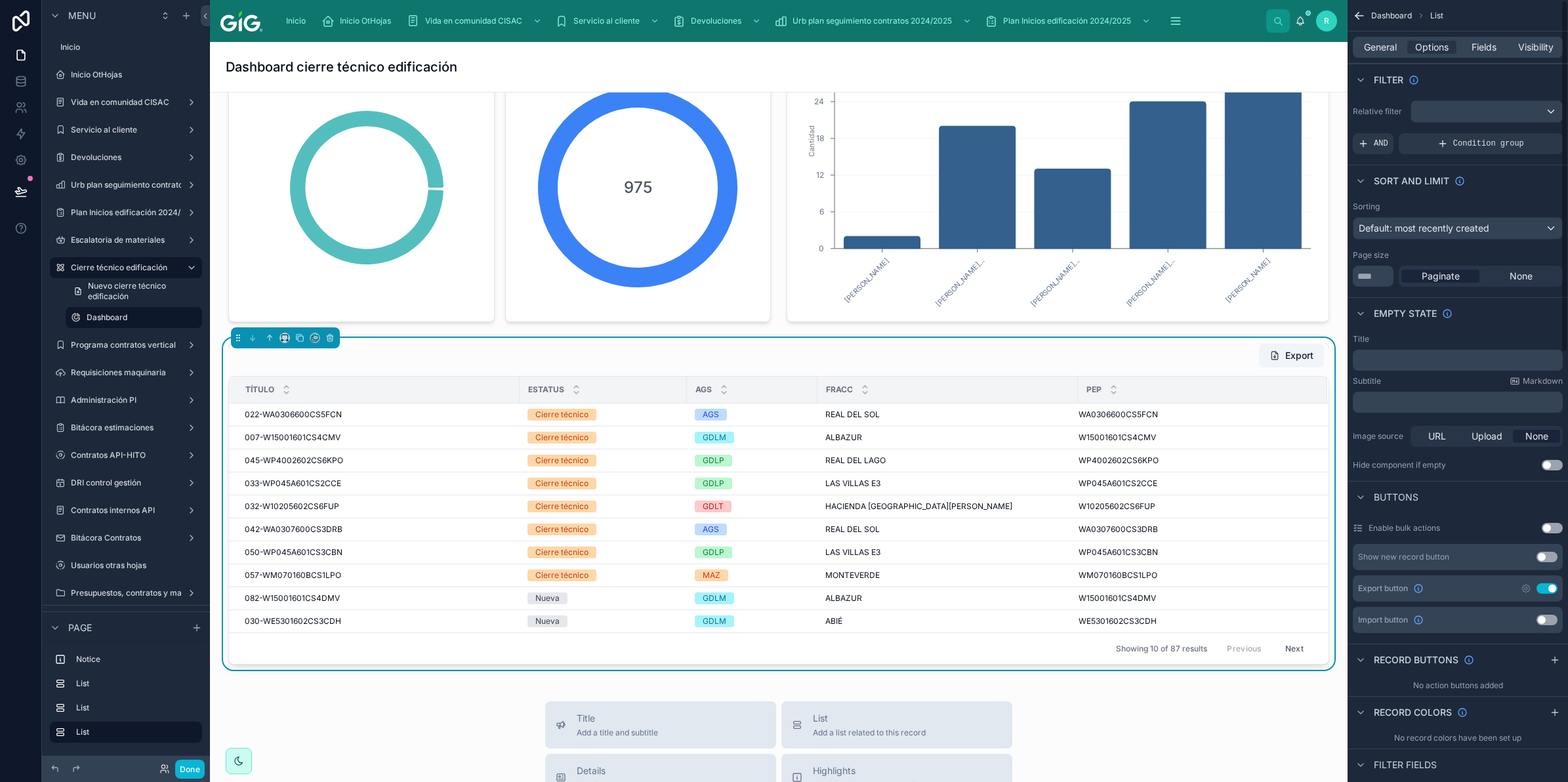
click at [1519, 584] on div "Export button Use setting" at bounding box center [1458, 588] width 210 height 26
click at [1522, 588] on icon "scrollable content" at bounding box center [1526, 588] width 8 height 8
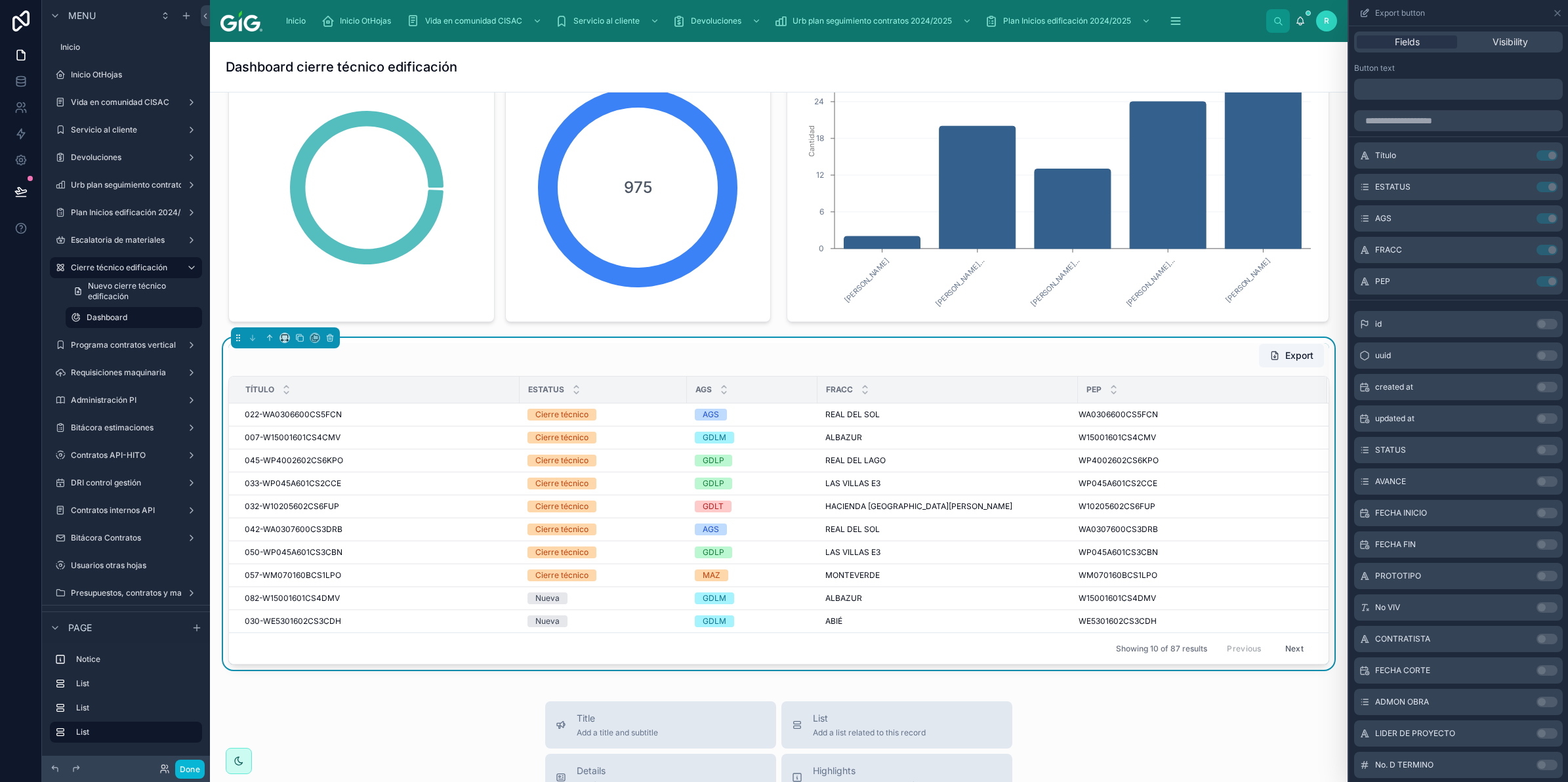
click at [1435, 86] on p "﻿" at bounding box center [1459, 89] width 201 height 16
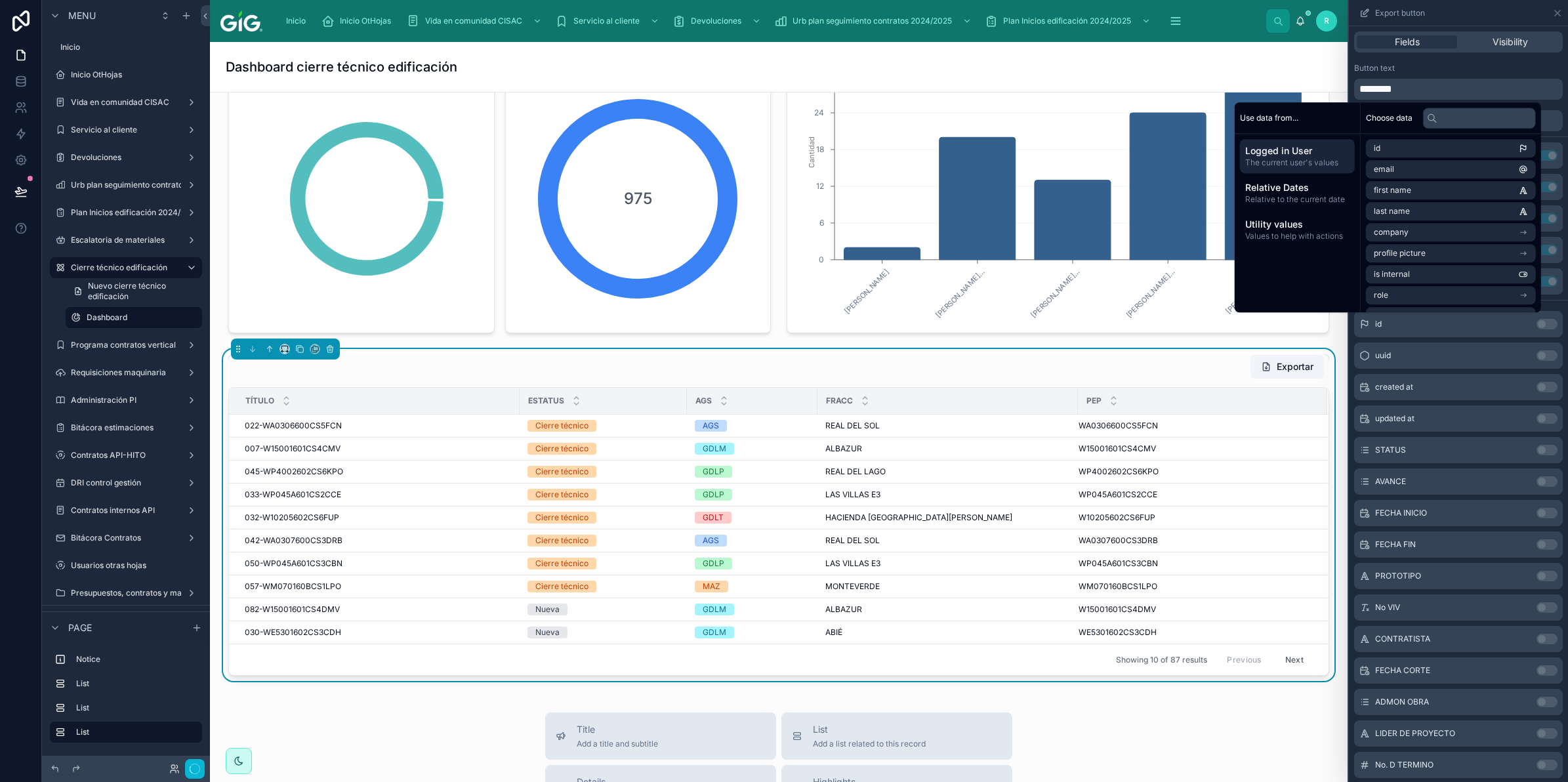
scroll to position [142, 0]
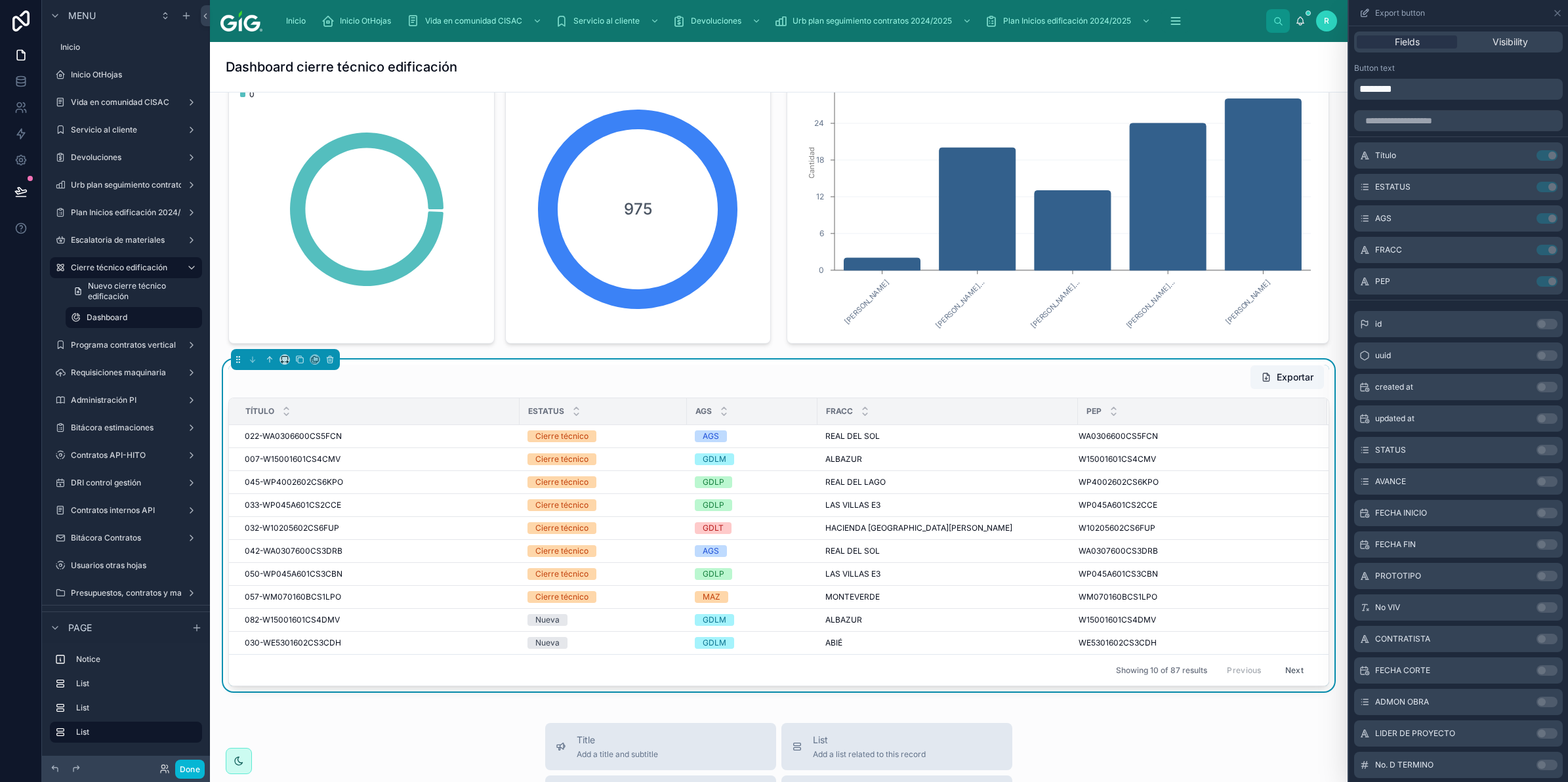
click at [1510, 70] on div "Button text" at bounding box center [1458, 68] width 209 height 11
click at [1555, 12] on icon at bounding box center [1557, 13] width 11 height 11
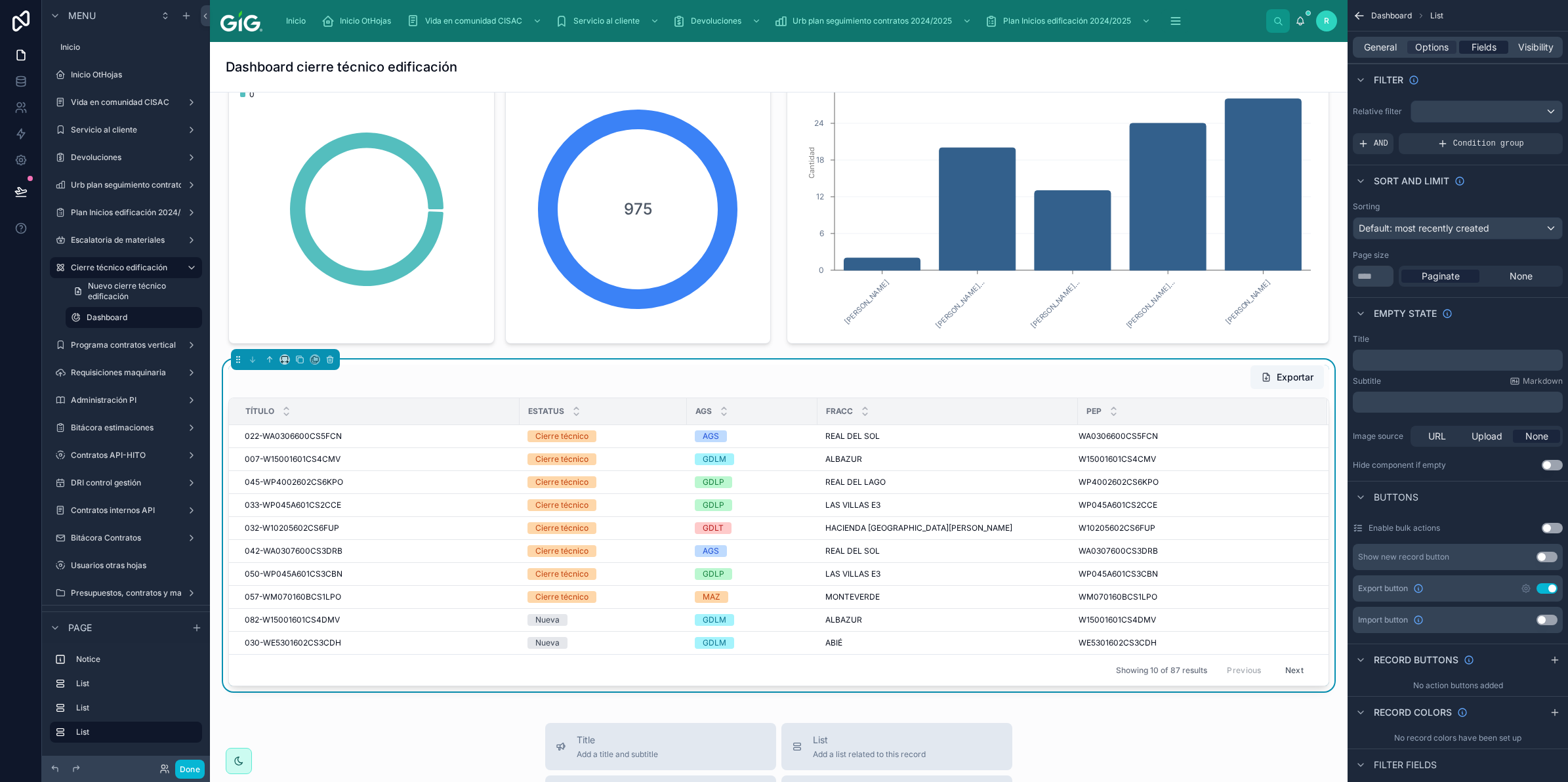
click at [1497, 41] on div "Fields" at bounding box center [1483, 47] width 49 height 13
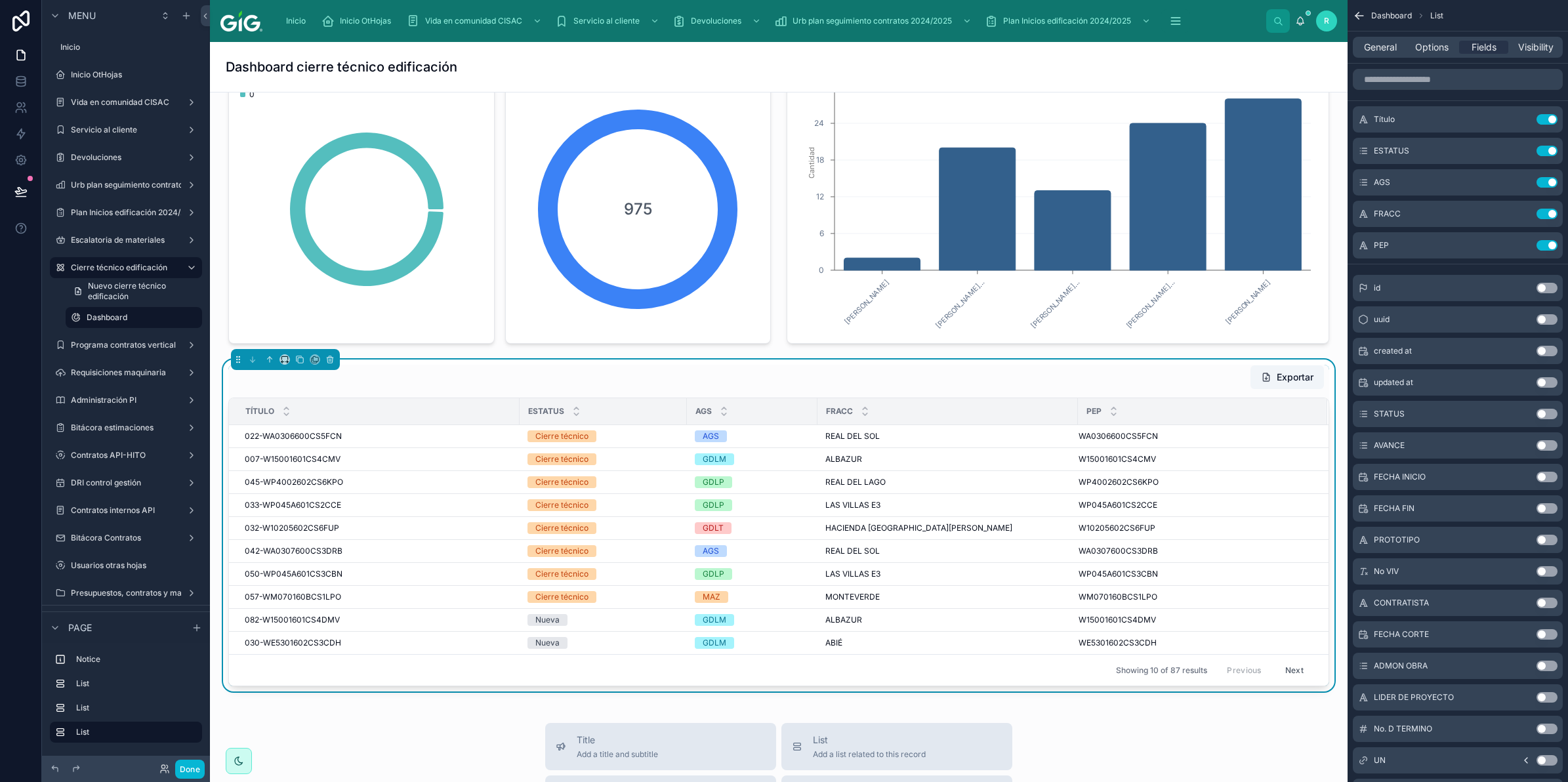
click at [1545, 413] on button "Use setting" at bounding box center [1547, 414] width 21 height 11
click at [1545, 476] on button "Use setting" at bounding box center [1547, 477] width 21 height 11
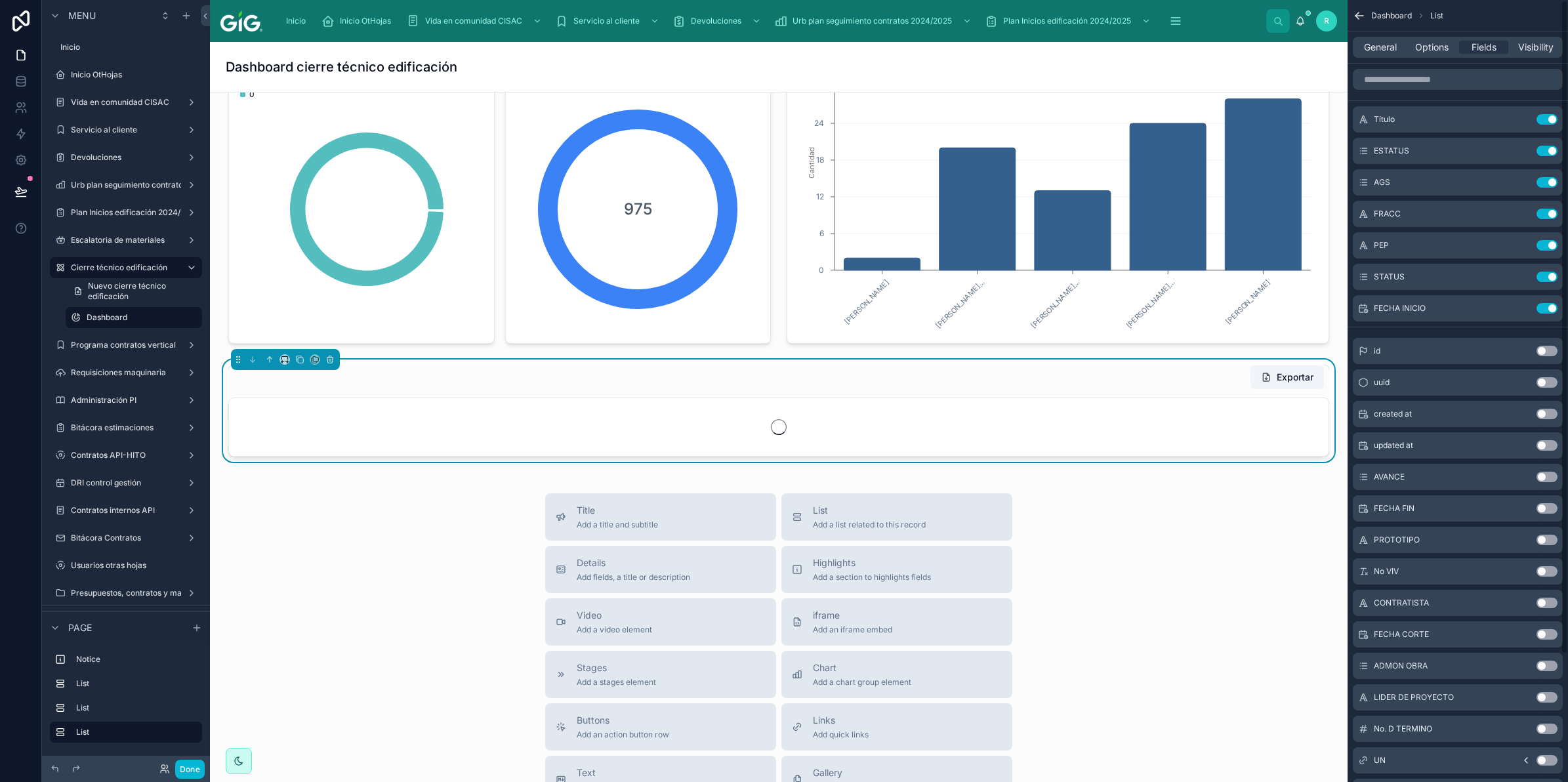
click at [1553, 506] on button "Use setting" at bounding box center [1547, 509] width 21 height 11
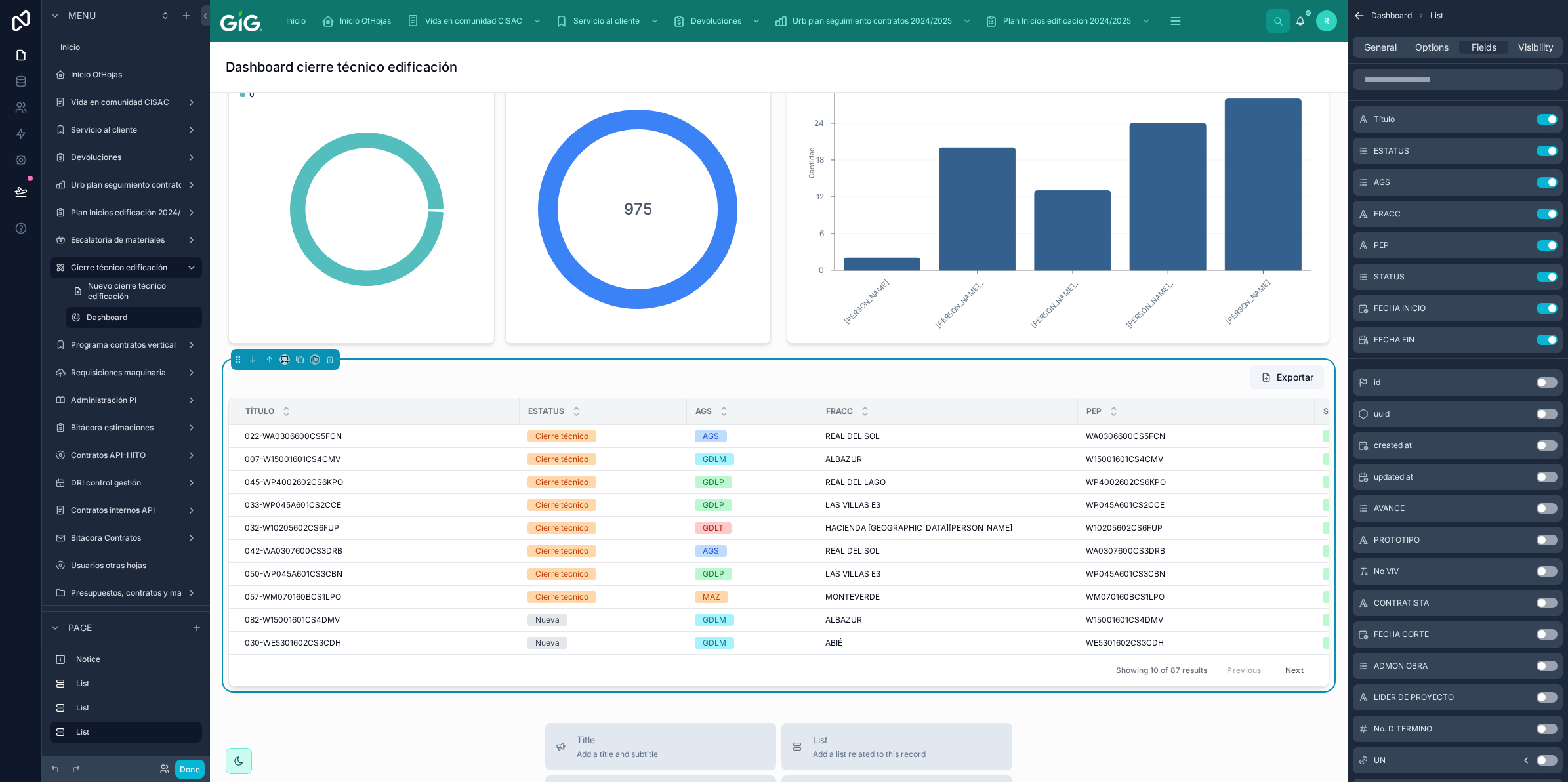
click at [1547, 539] on button "Use setting" at bounding box center [1547, 540] width 21 height 11
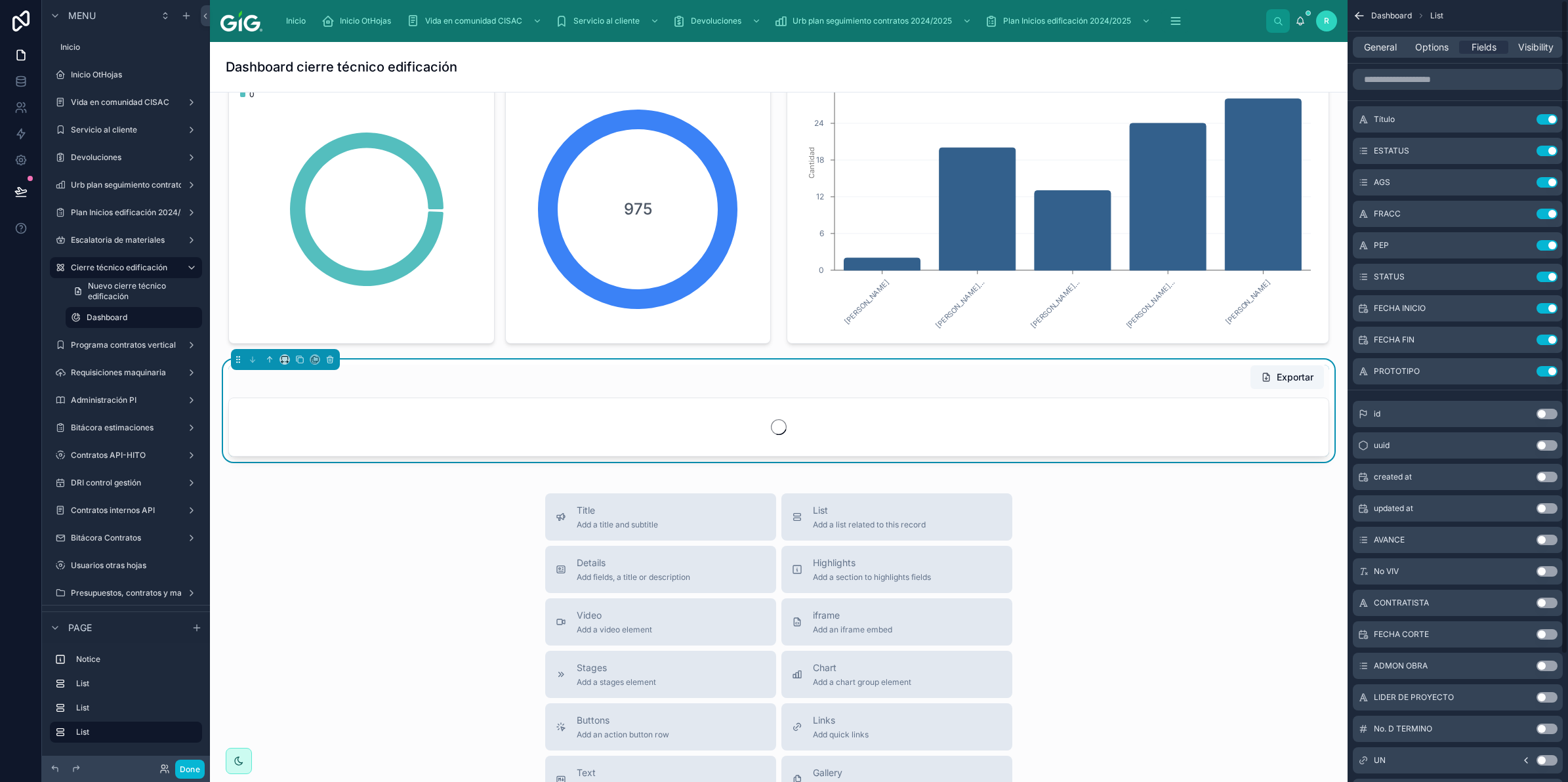
click at [1547, 601] on button "Use setting" at bounding box center [1547, 603] width 21 height 11
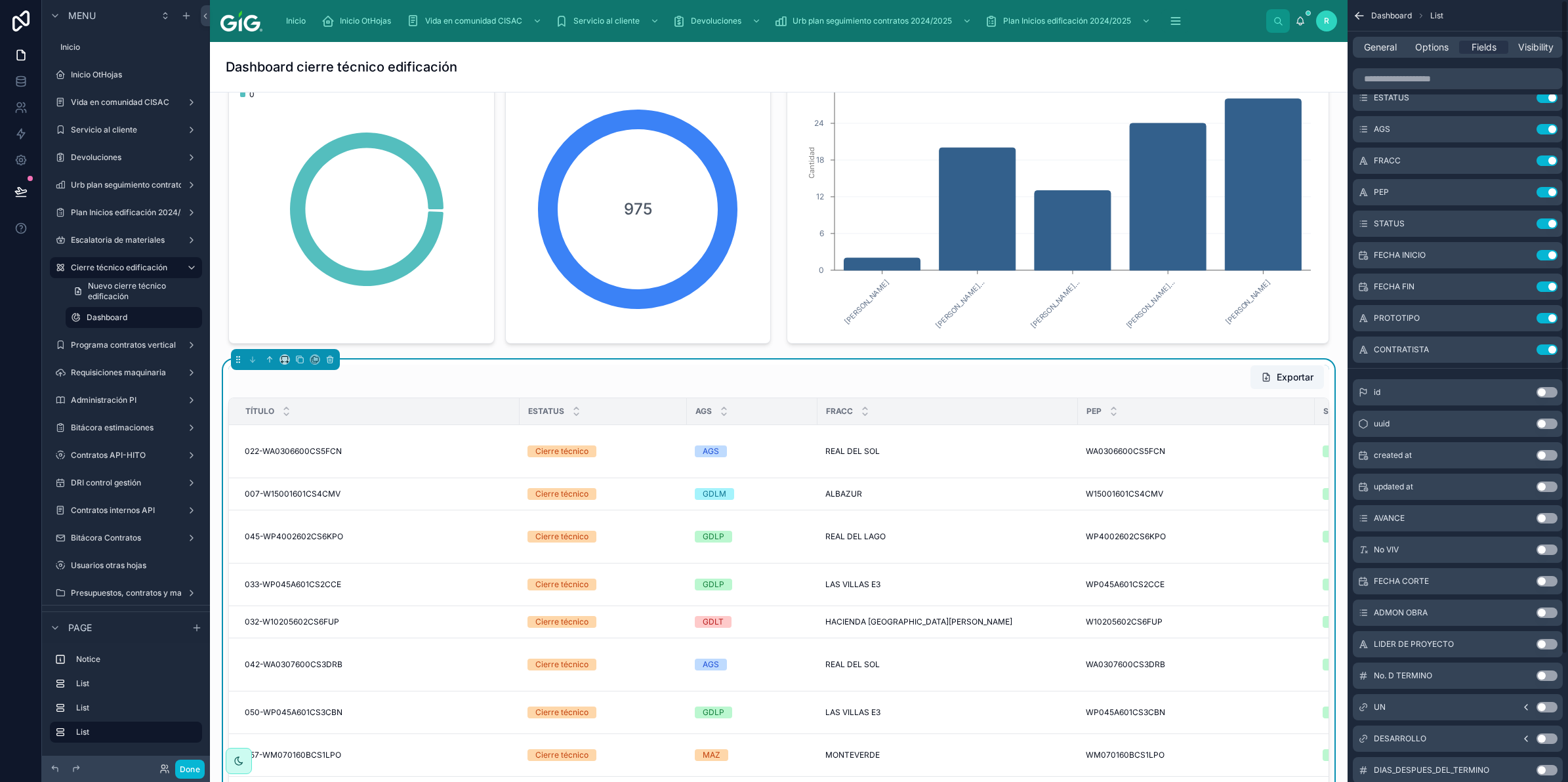
scroll to position [82, 0]
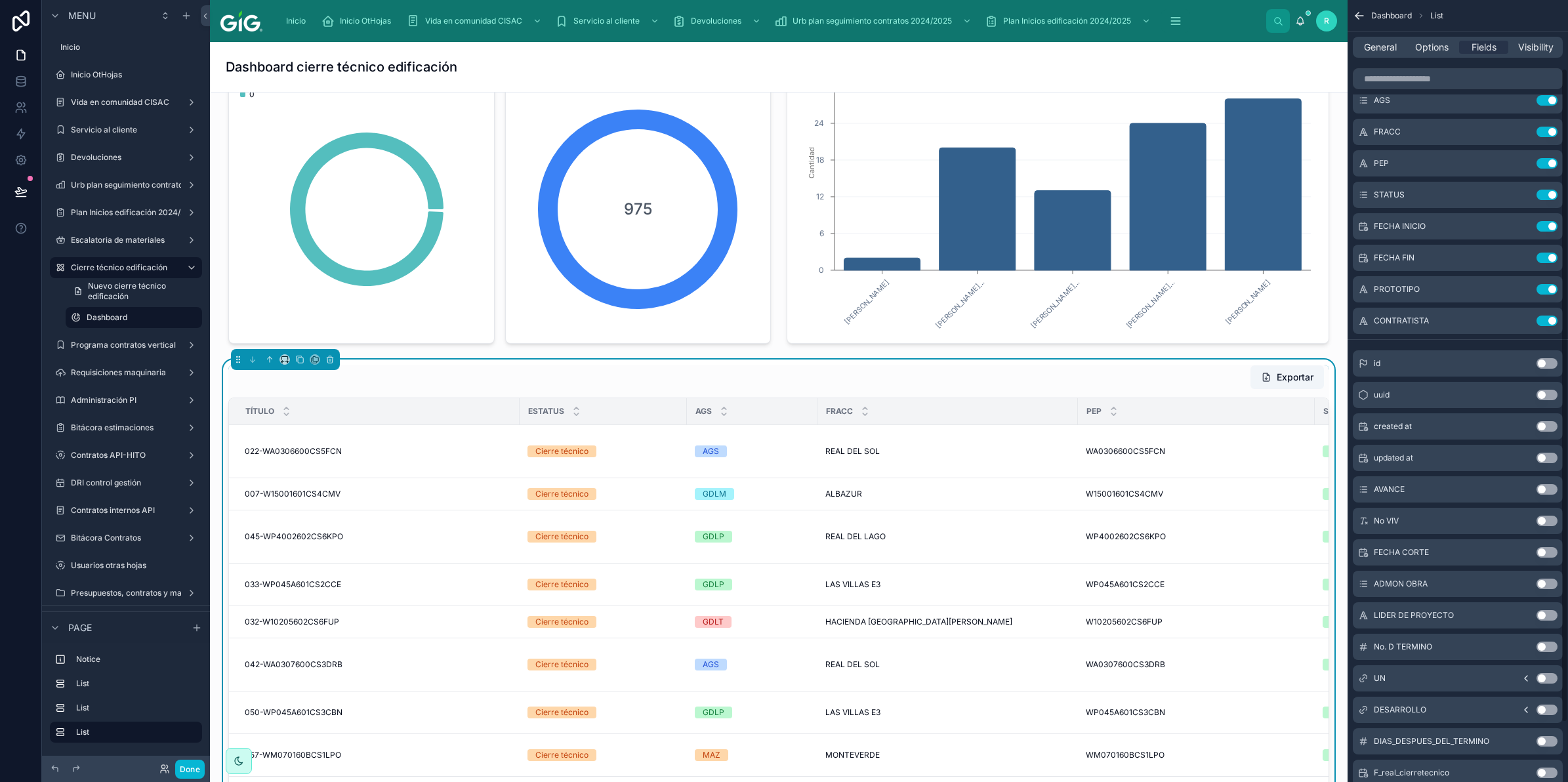
click at [1545, 582] on button "Use setting" at bounding box center [1547, 584] width 21 height 11
click at [1545, 615] on button "Use setting" at bounding box center [1547, 615] width 21 height 11
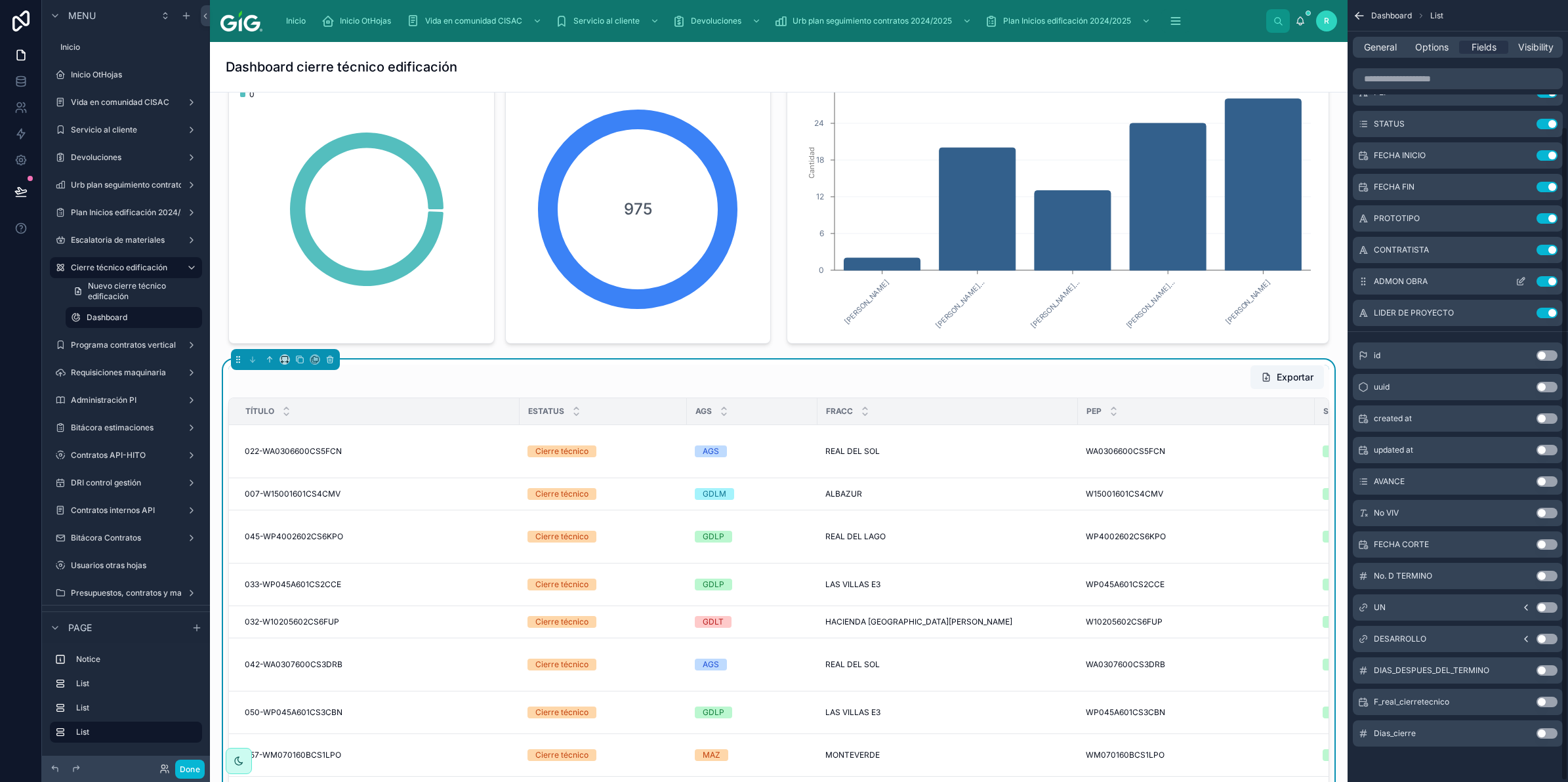
scroll to position [0, 0]
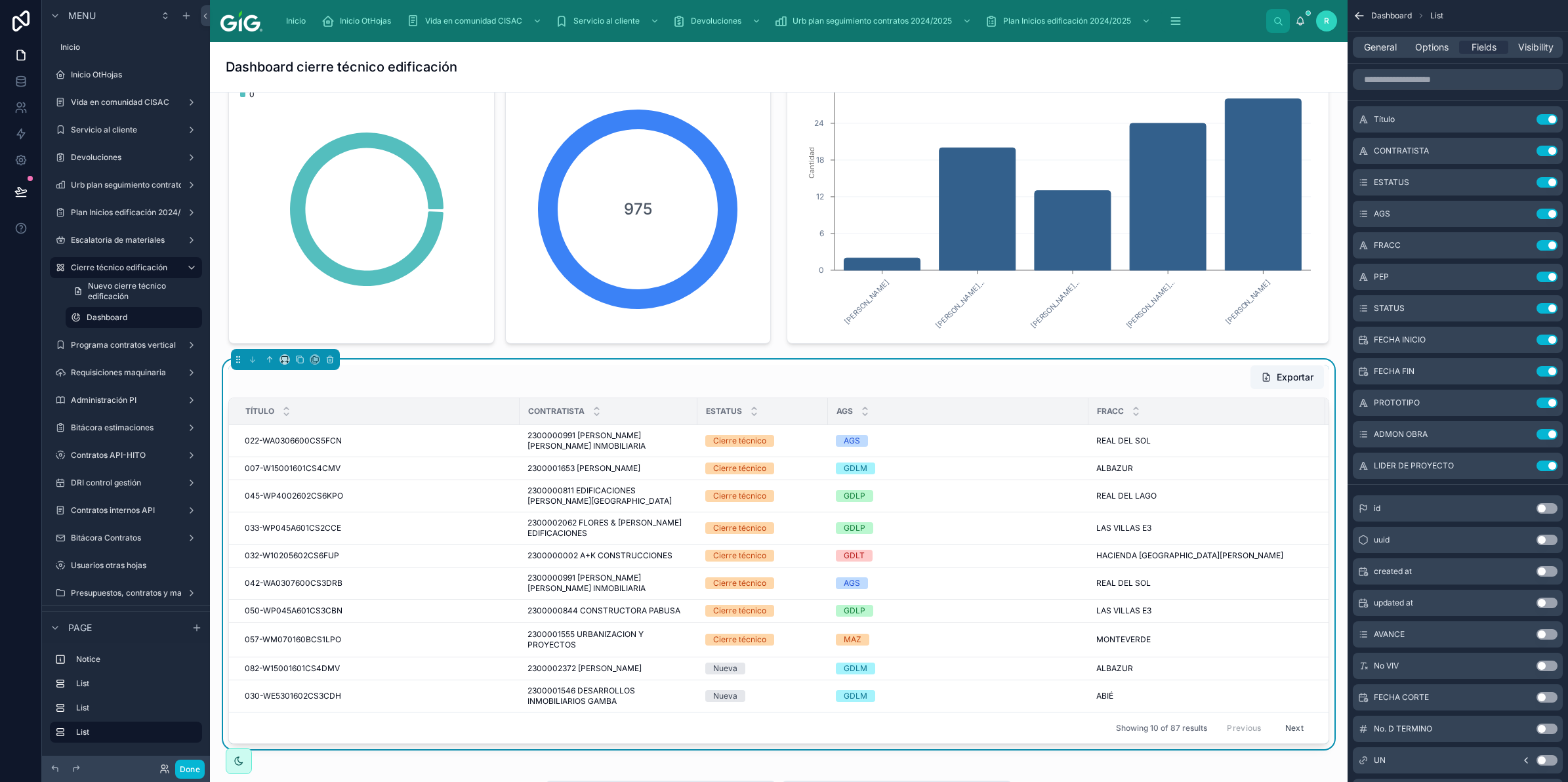
drag, startPoint x: 520, startPoint y: 411, endPoint x: 524, endPoint y: 400, distance: 11.7
click at [394, 424] on tr "Título CONTRATISTA ESTATUS AGS FRACC PEP STATUS FECHA INICIO FECHA FIN PROTOTIP…" at bounding box center [1107, 412] width 1755 height 27
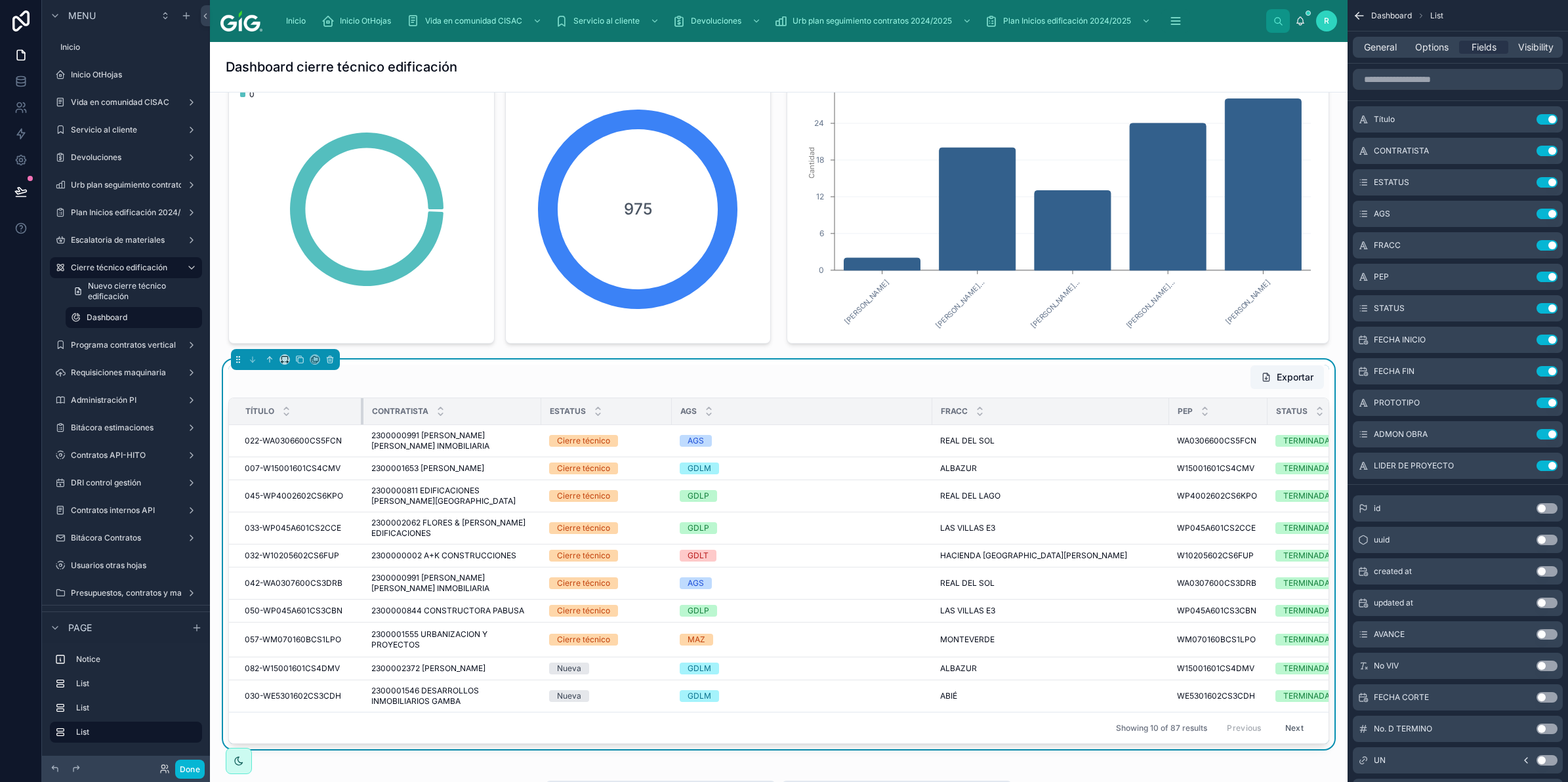
drag, startPoint x: 517, startPoint y: 412, endPoint x: 361, endPoint y: 408, distance: 156.1
click at [361, 408] on div at bounding box center [363, 411] width 5 height 26
click at [1520, 216] on icon "scrollable content" at bounding box center [1521, 214] width 11 height 11
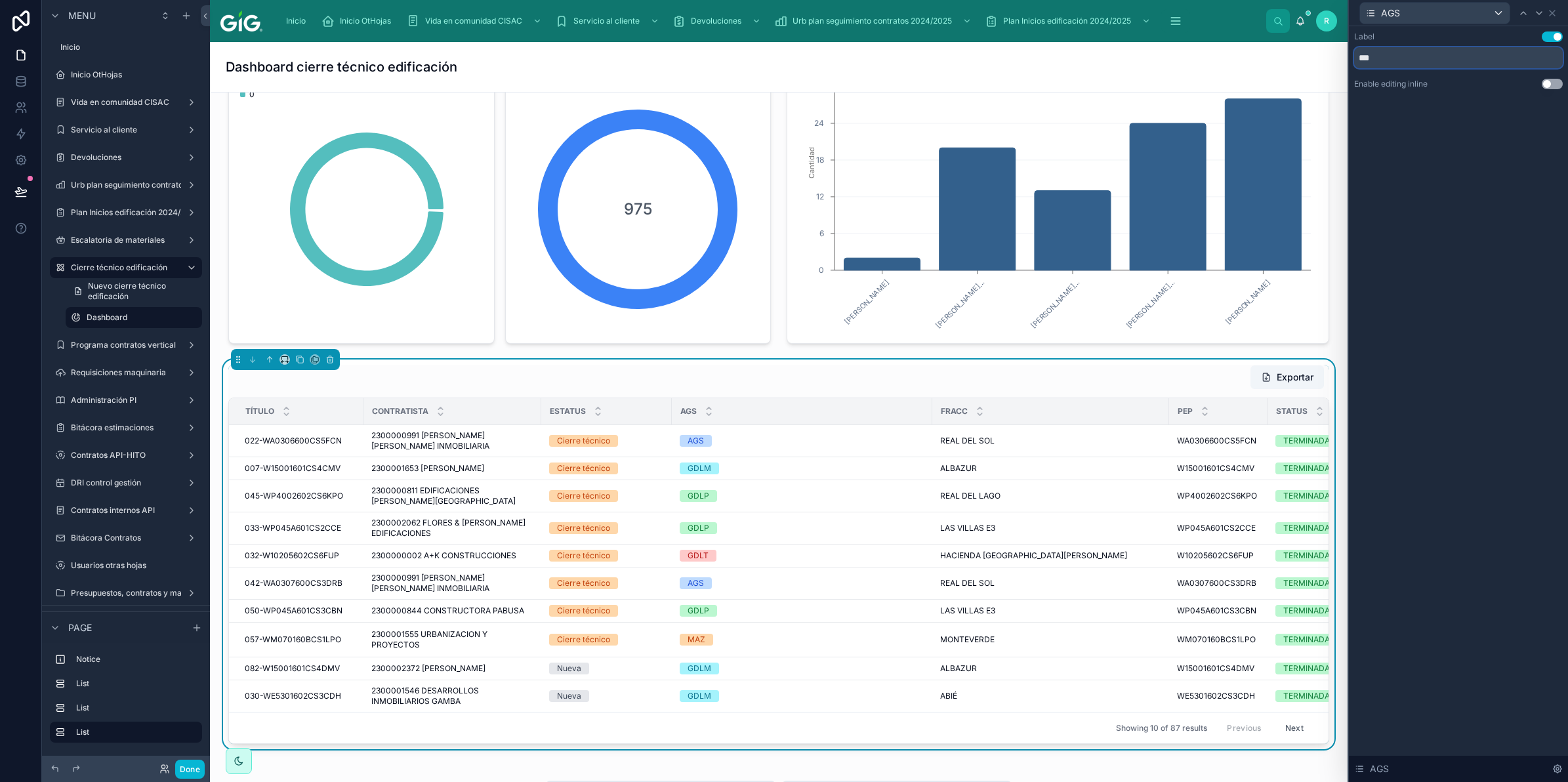
drag, startPoint x: 1393, startPoint y: 67, endPoint x: 1323, endPoint y: 61, distance: 70.3
click at [1323, 61] on div "AGS Label Use setting *** Enable editing inline Use setting AGS Menu Inicio Ini…" at bounding box center [784, 391] width 1568 height 782
type input "**"
click at [1556, 13] on icon at bounding box center [1552, 13] width 11 height 11
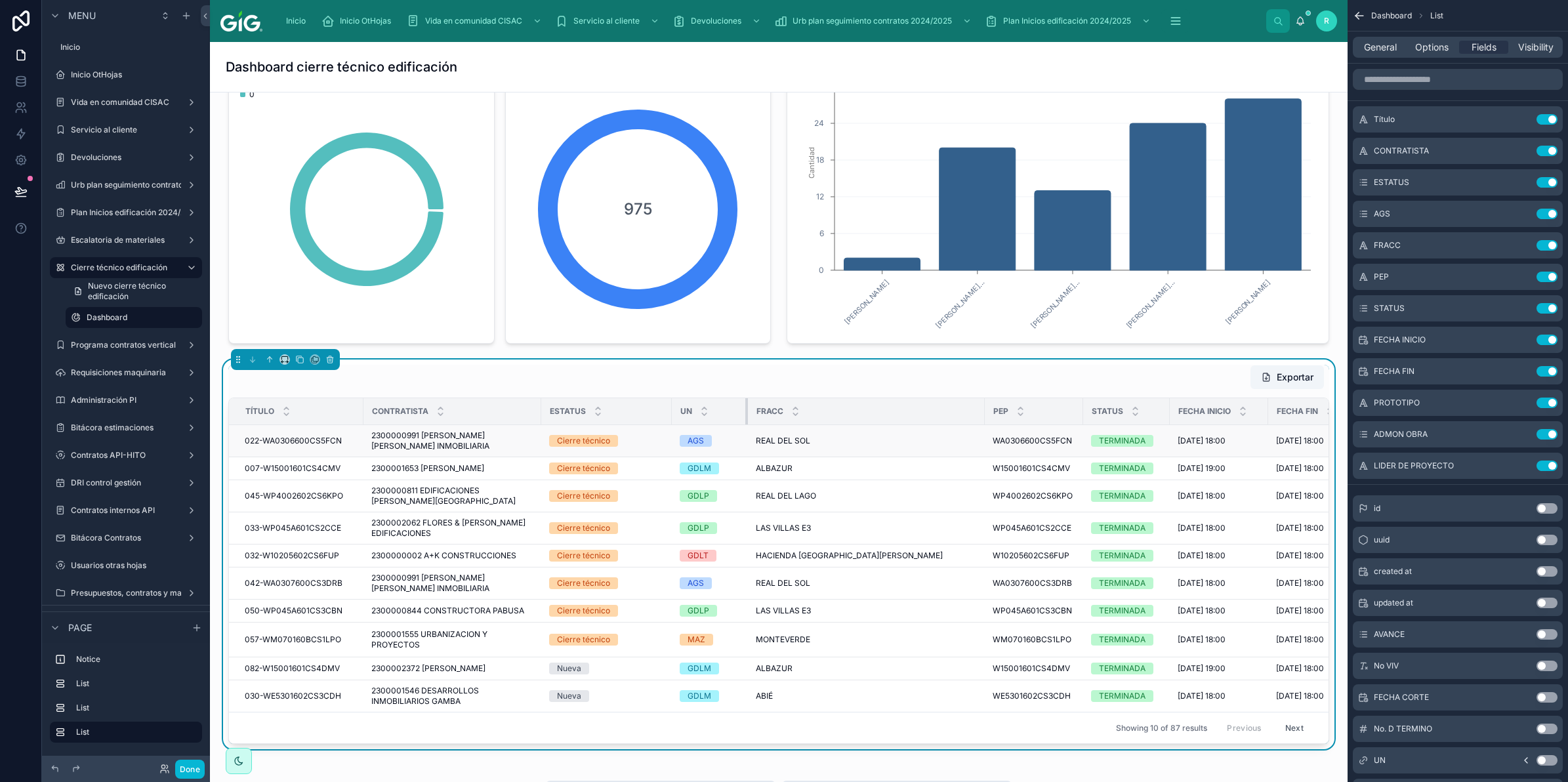
drag, startPoint x: 929, startPoint y: 413, endPoint x: 745, endPoint y: 433, distance: 185.1
click at [745, 433] on table "Título CONTRATISTA ESTATUS UN FRACC PEP STATUS FECHA INICIO FECHA FIN PROTOTIPO…" at bounding box center [936, 554] width 1415 height 313
drag, startPoint x: 984, startPoint y: 413, endPoint x: 965, endPoint y: 413, distance: 19.0
click at [965, 413] on tr "Título CONTRATISTA ESTATUS UN FRACC PEP STATUS FECHA INICIO FECHA FIN PROTOTIPO…" at bounding box center [936, 412] width 1415 height 27
click at [985, 415] on th "PEP" at bounding box center [1034, 412] width 98 height 27
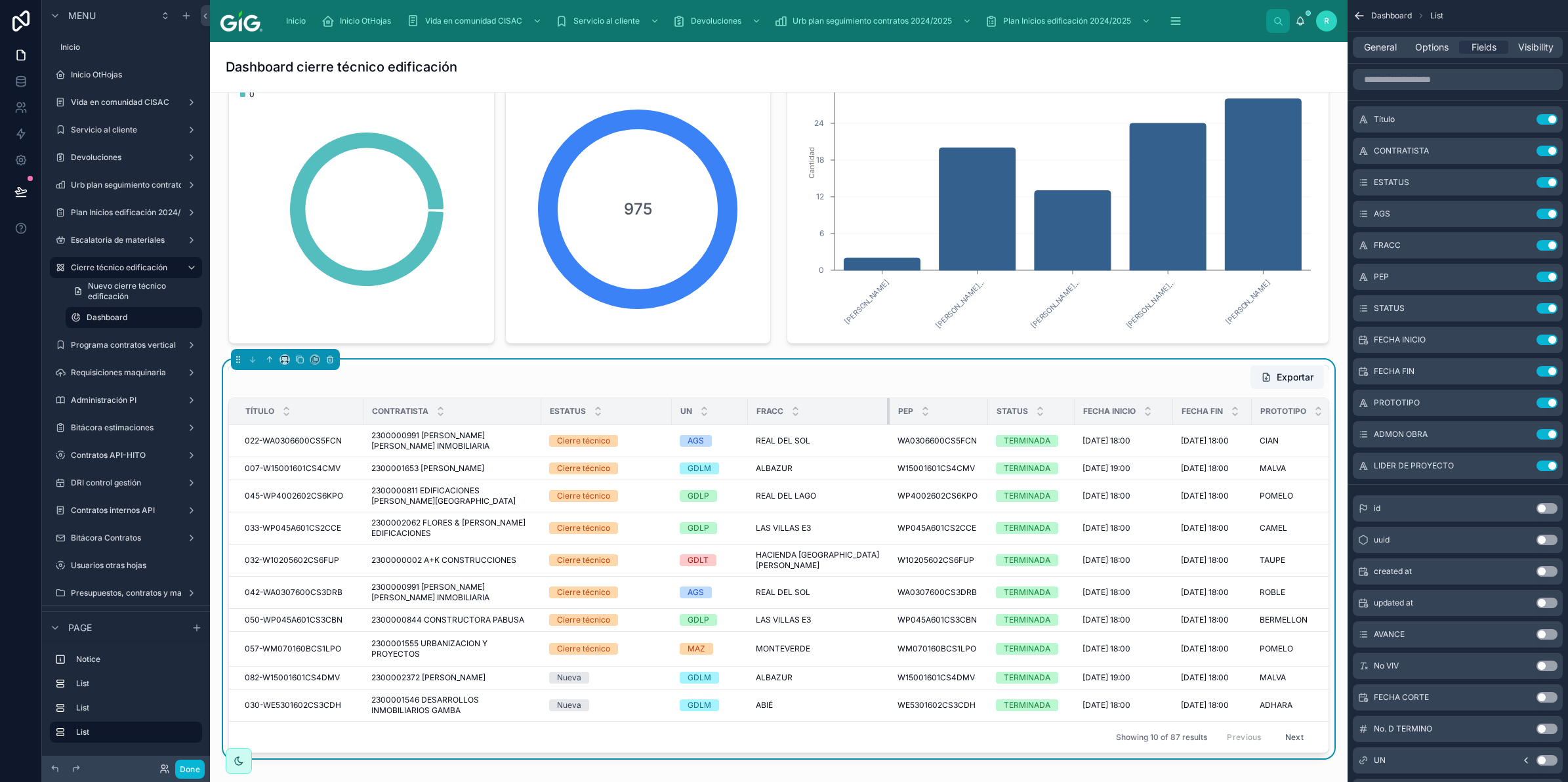
drag, startPoint x: 983, startPoint y: 414, endPoint x: 878, endPoint y: 421, distance: 105.2
click at [887, 421] on div at bounding box center [890, 411] width 5 height 26
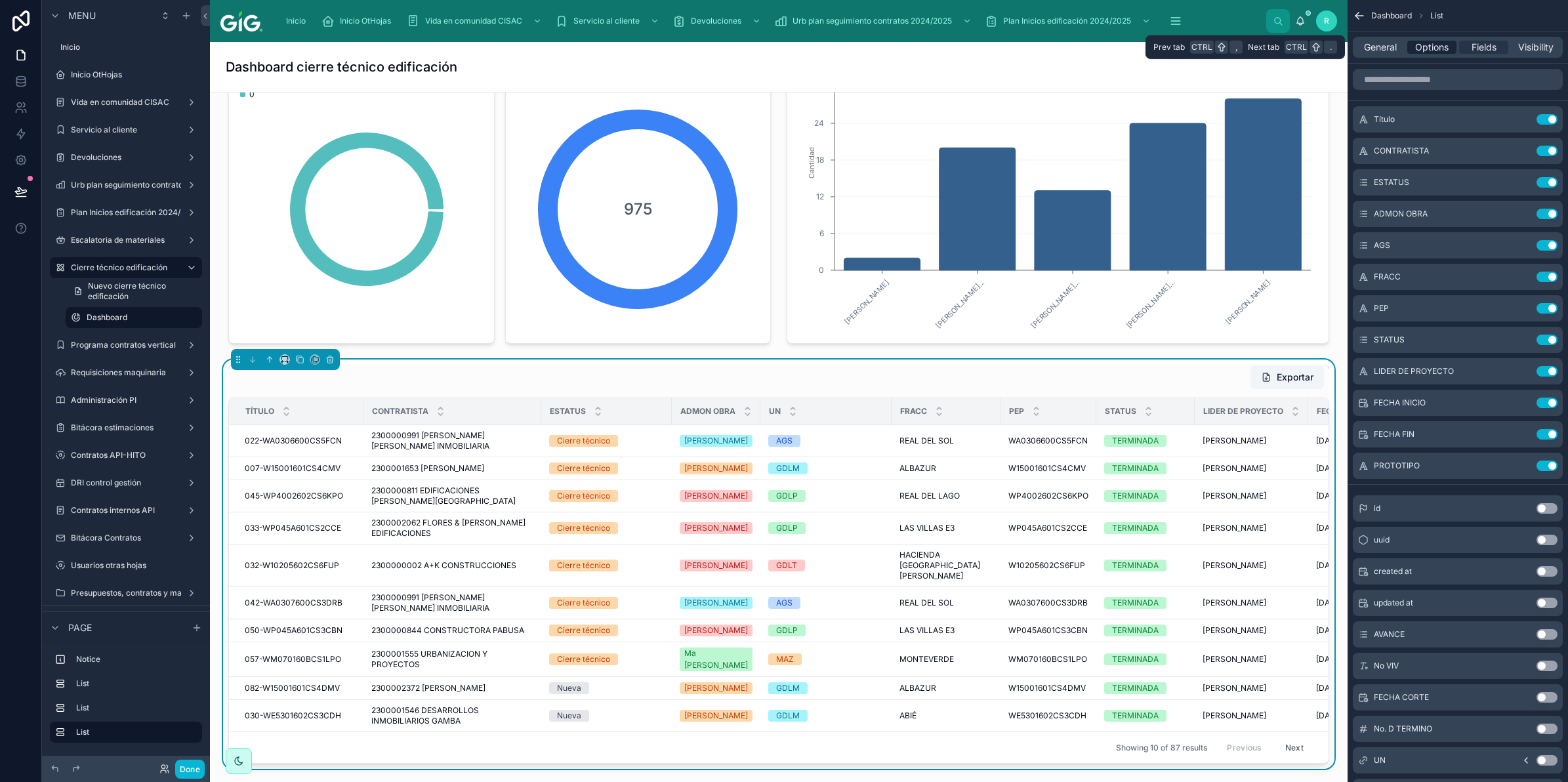
click at [1431, 50] on span "Options" at bounding box center [1432, 47] width 34 height 13
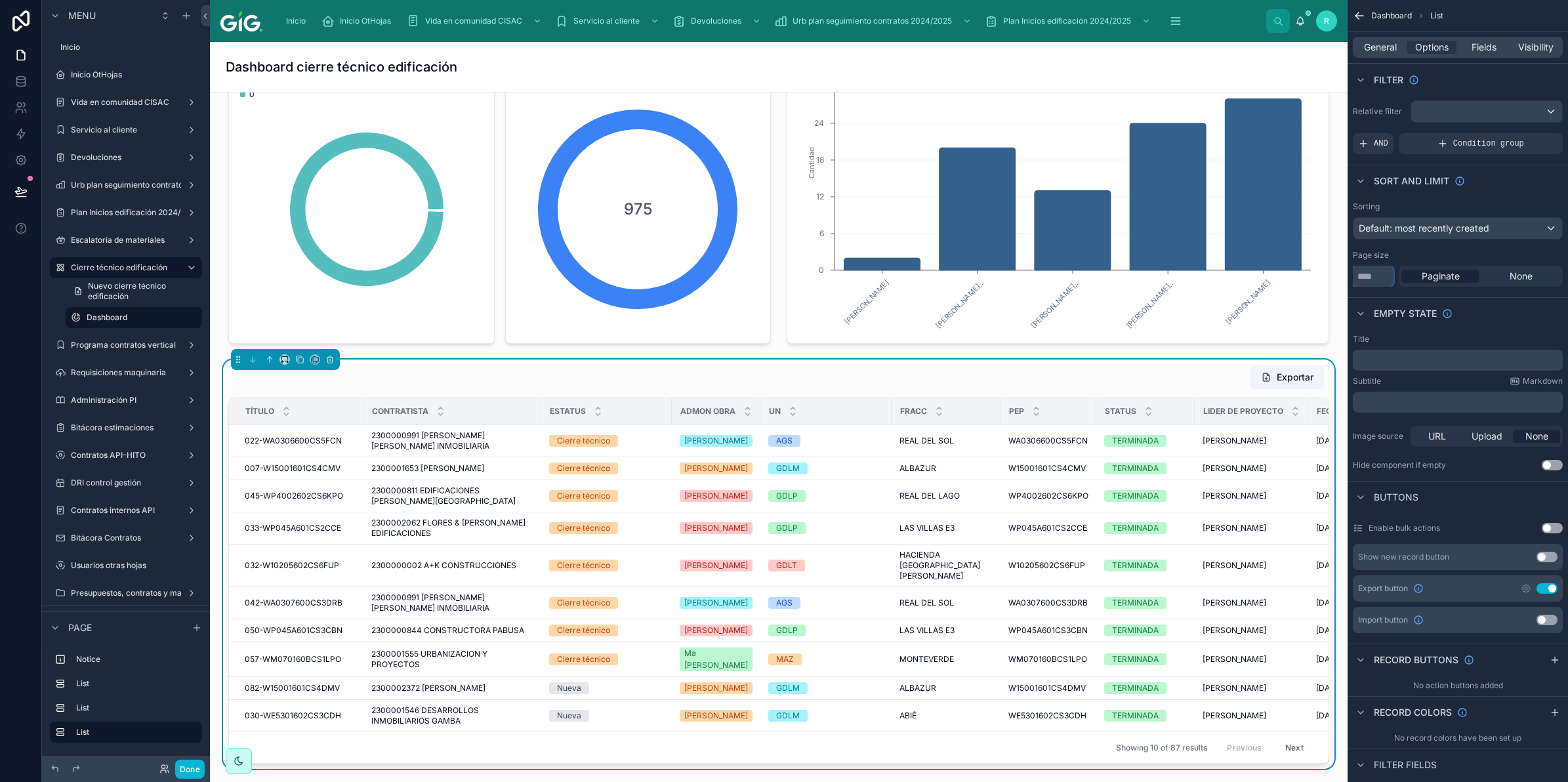
click at [1370, 277] on input "**" at bounding box center [1373, 276] width 41 height 21
type input "*****"
click at [1485, 312] on div "Empty state" at bounding box center [1458, 313] width 220 height 32
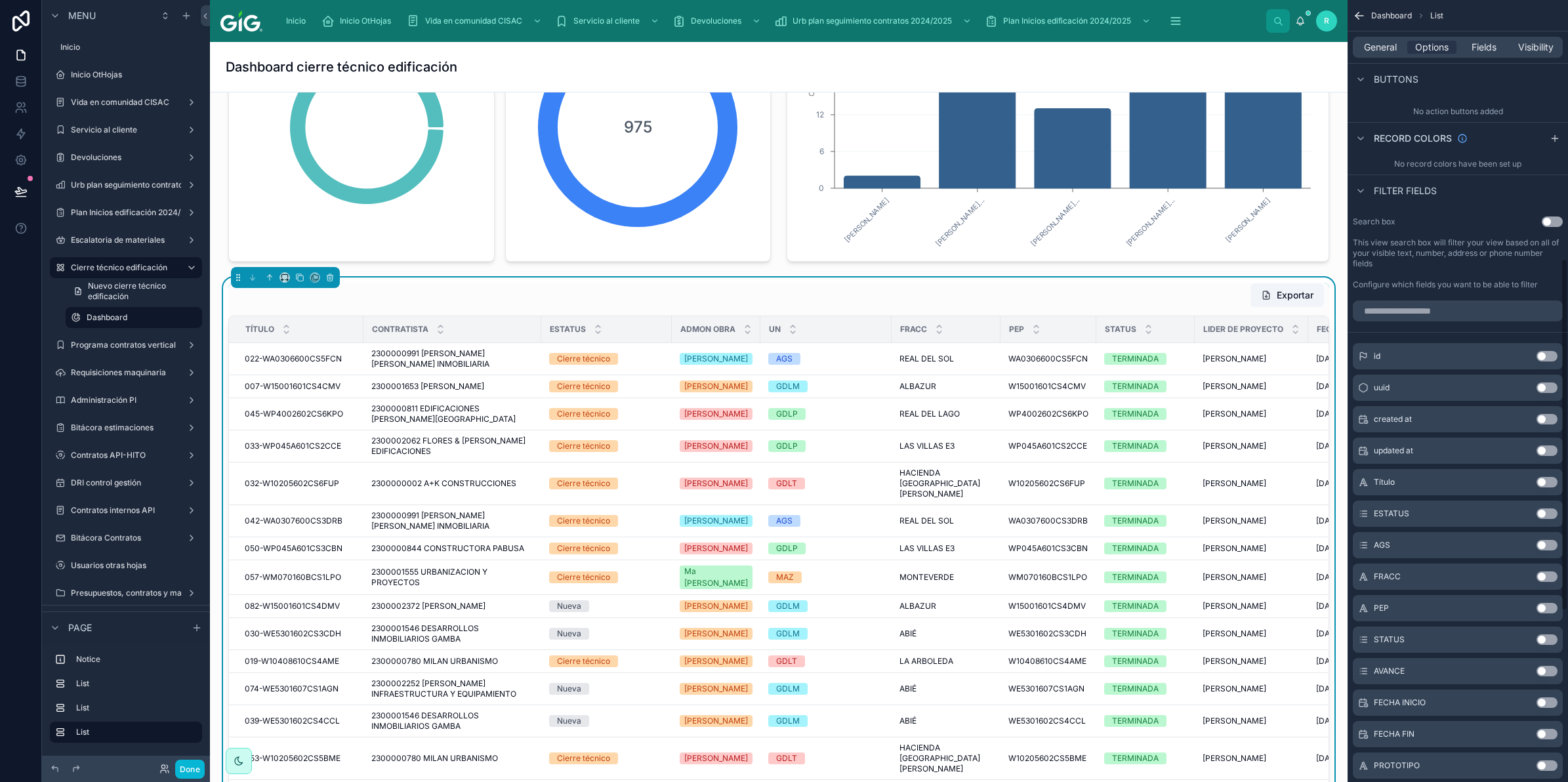
scroll to position [656, 0]
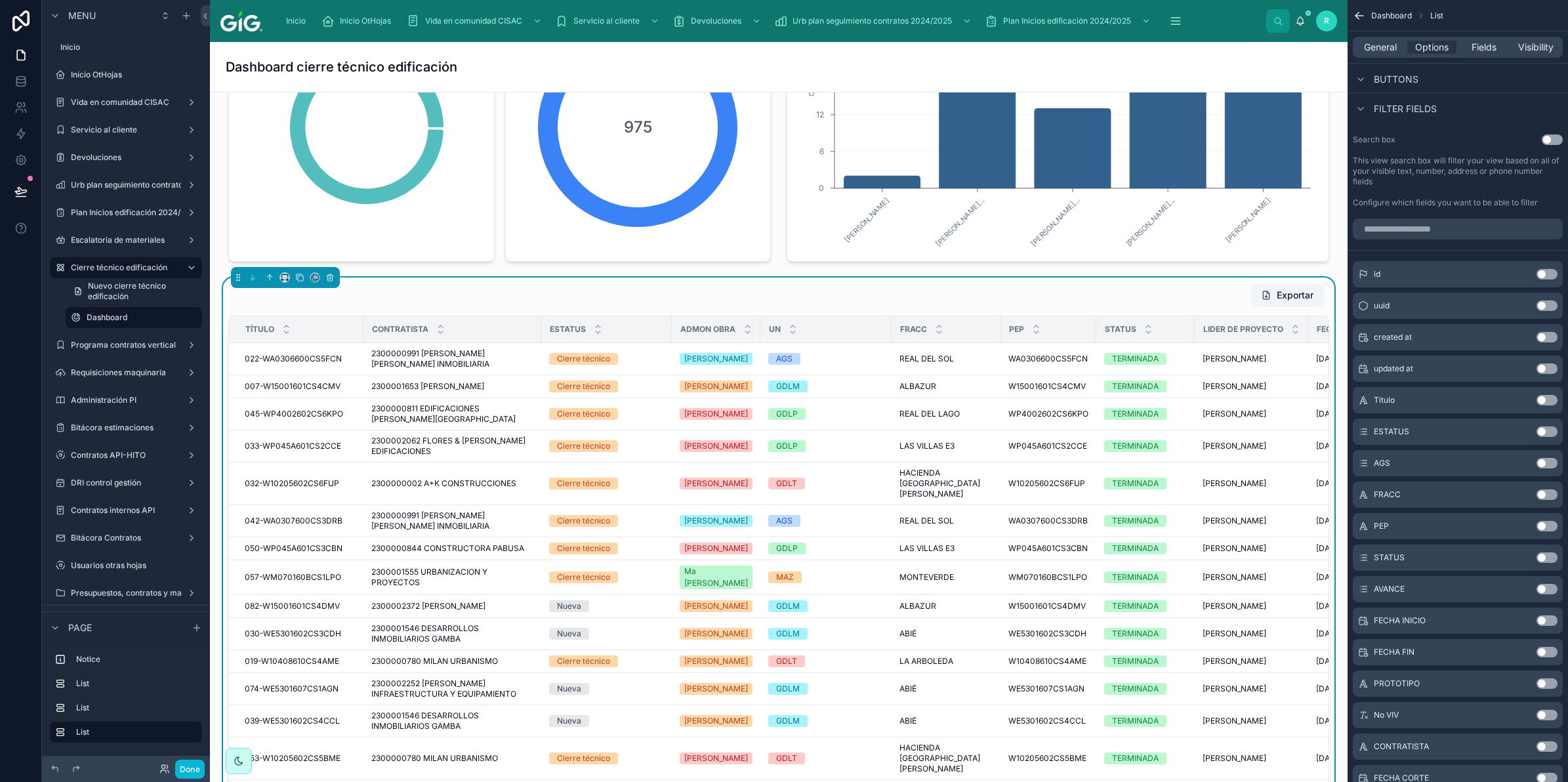
click at [1550, 427] on button "Use setting" at bounding box center [1547, 432] width 21 height 11
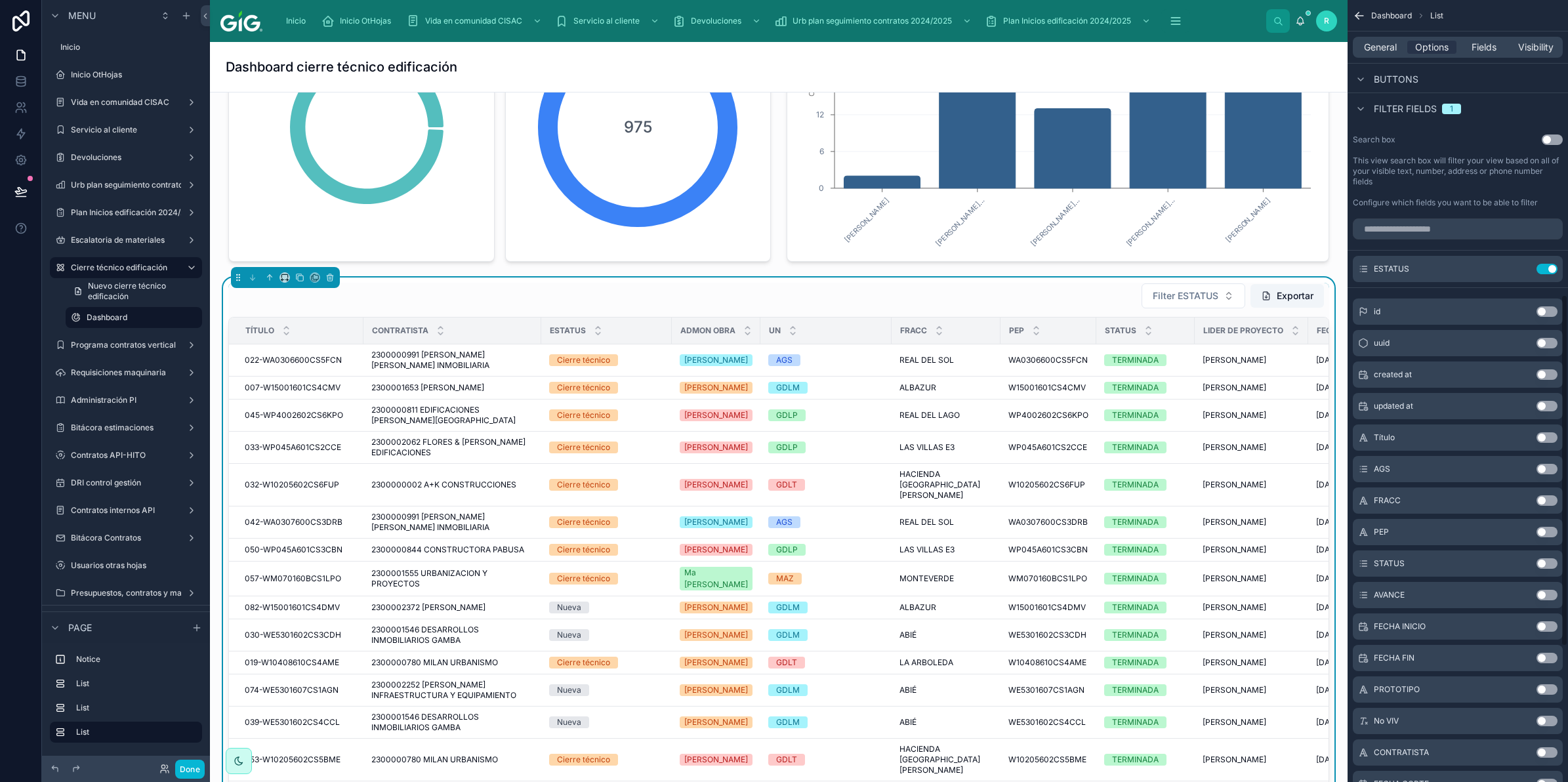
scroll to position [214, 0]
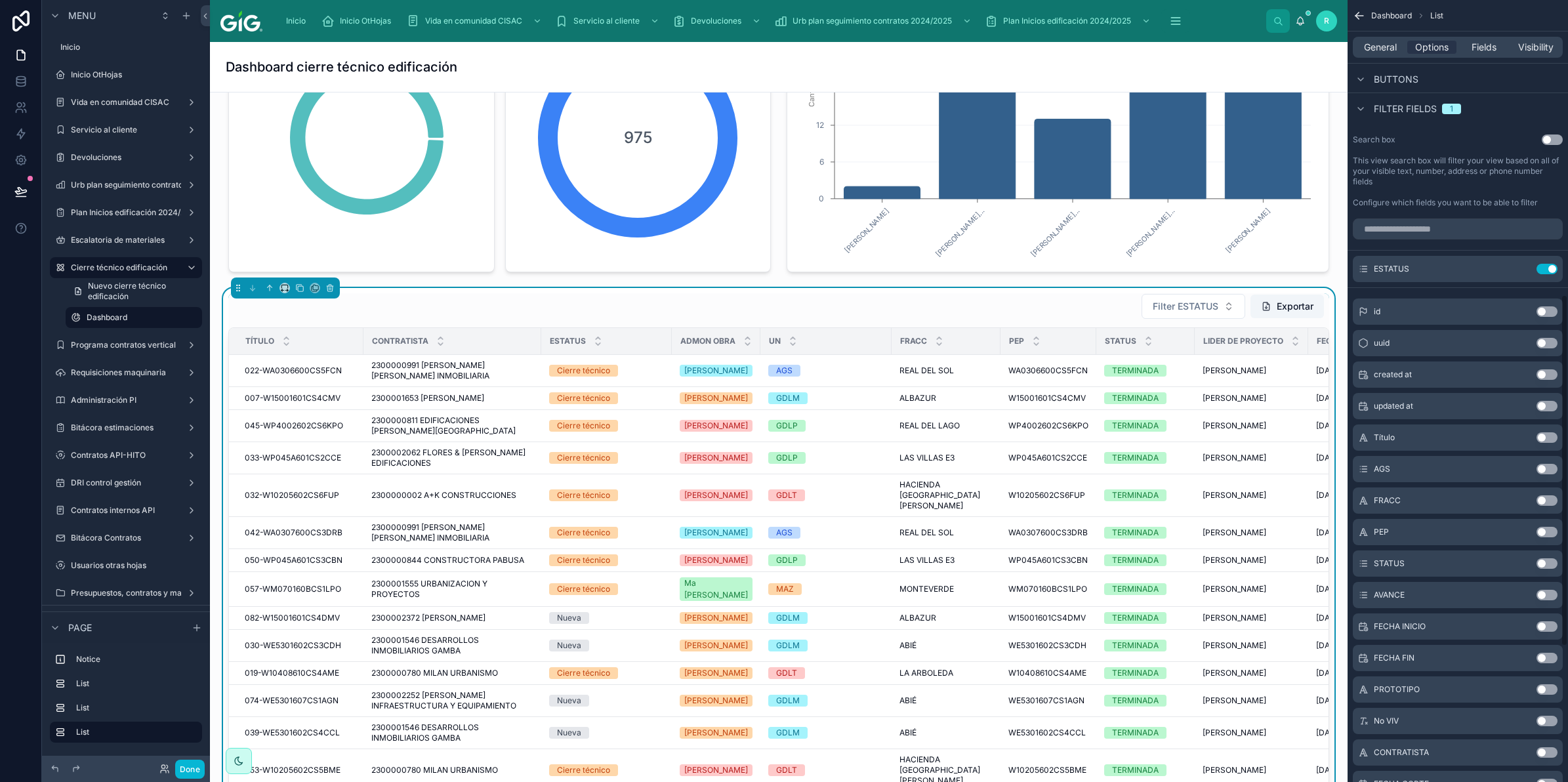
click at [1550, 622] on button "Use setting" at bounding box center [1547, 627] width 21 height 11
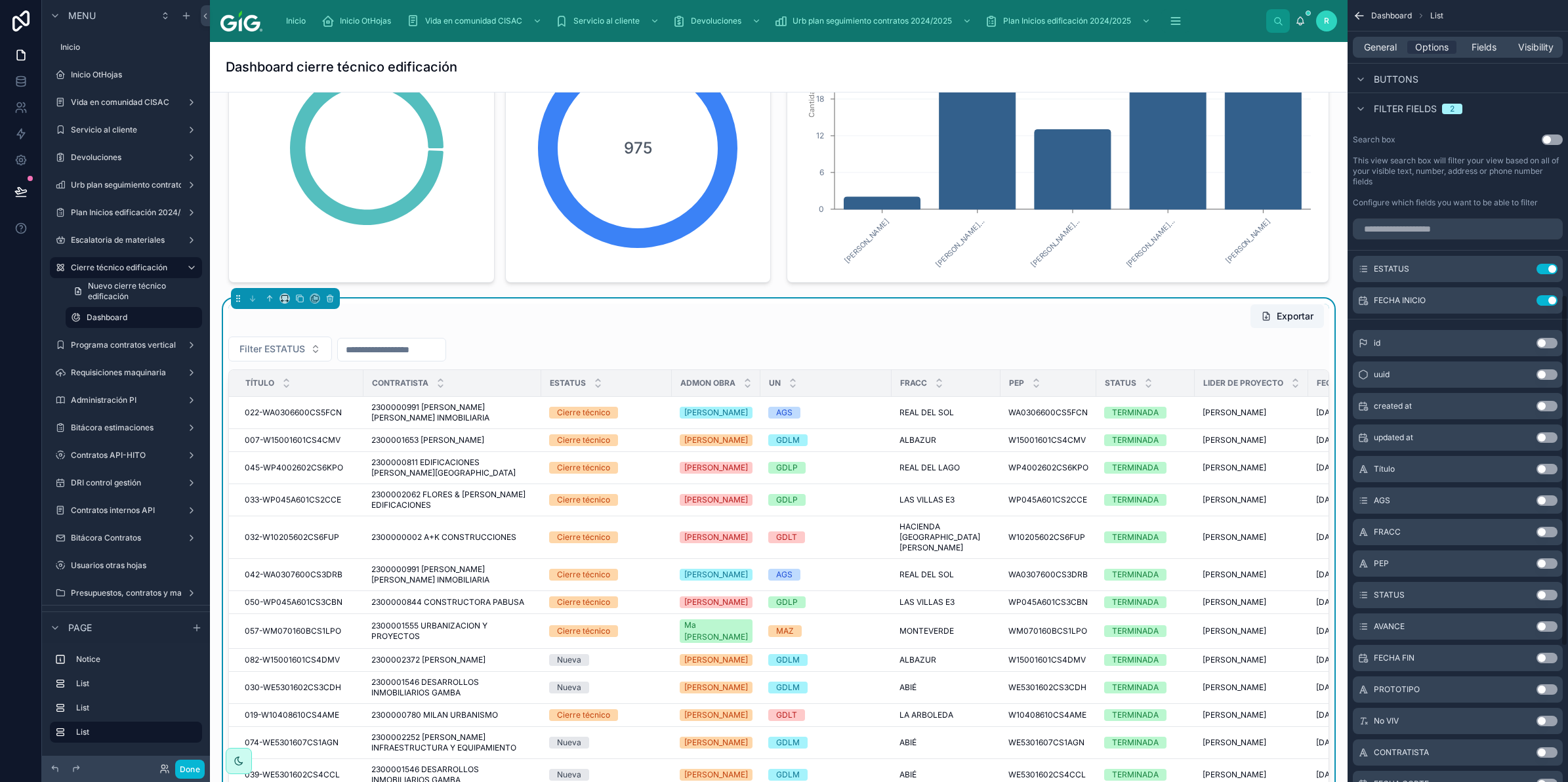
click at [1545, 657] on button "Use setting" at bounding box center [1547, 658] width 21 height 11
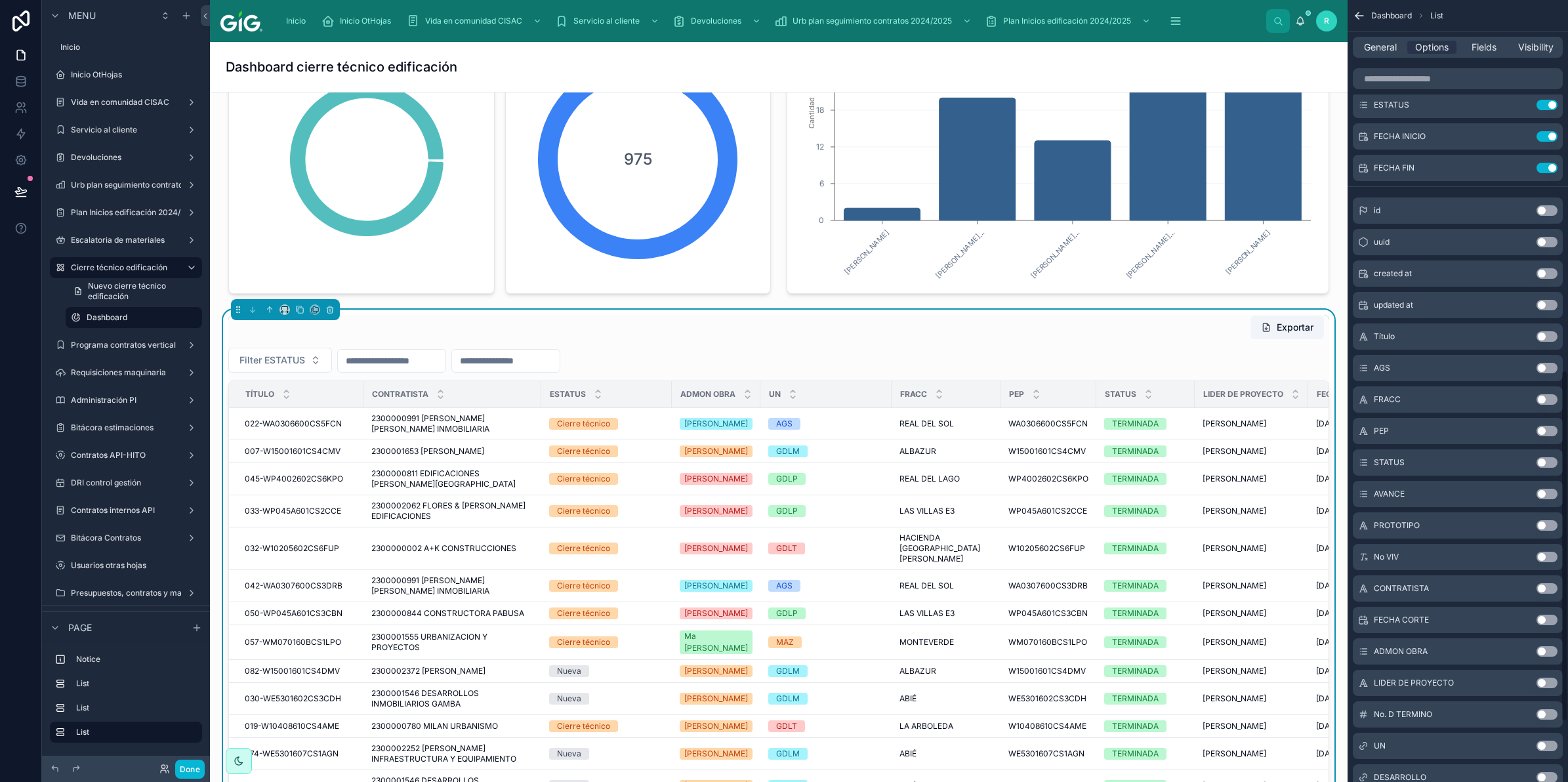
scroll to position [902, 0]
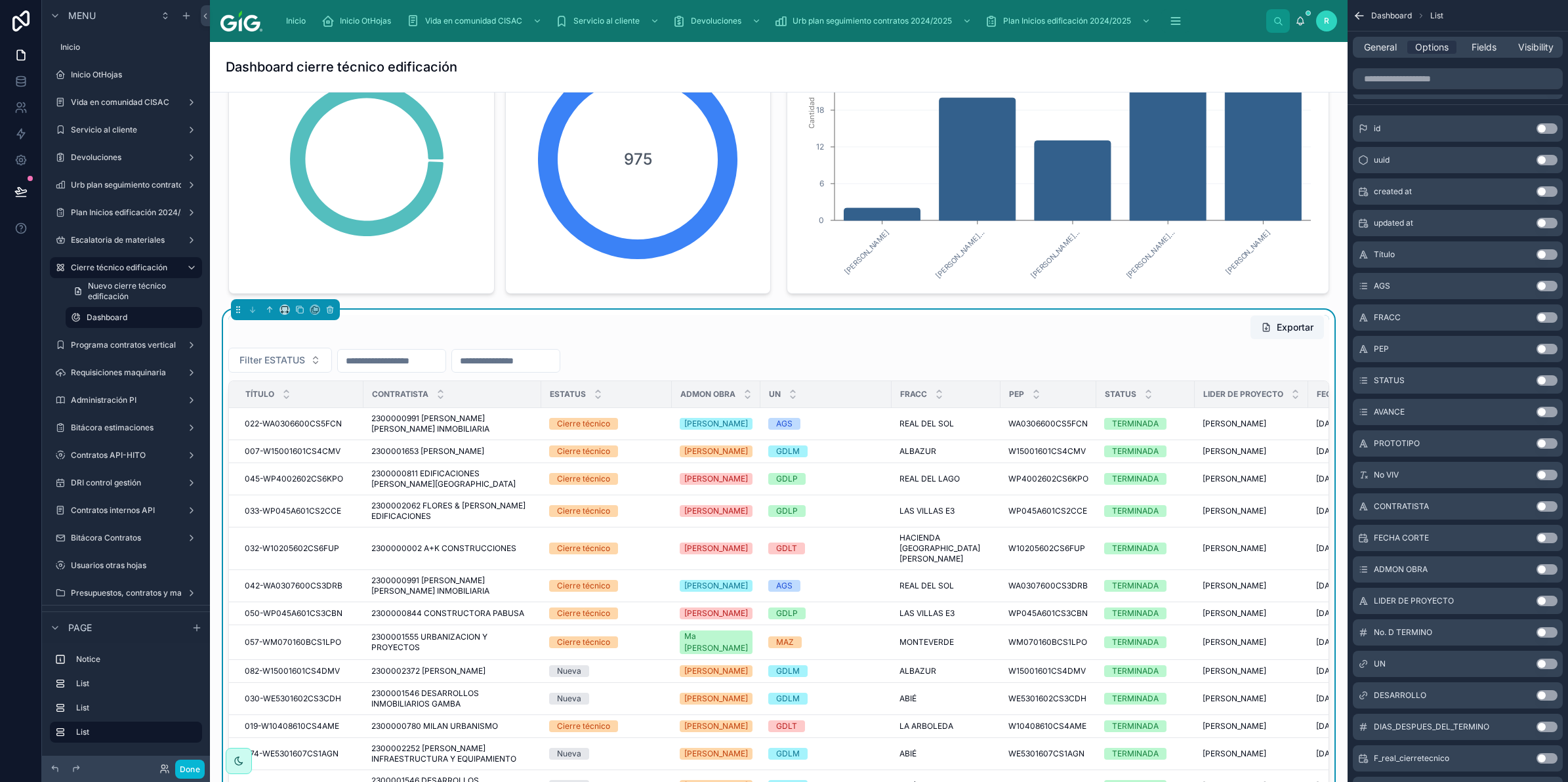
click at [1549, 599] on button "Use setting" at bounding box center [1547, 601] width 21 height 11
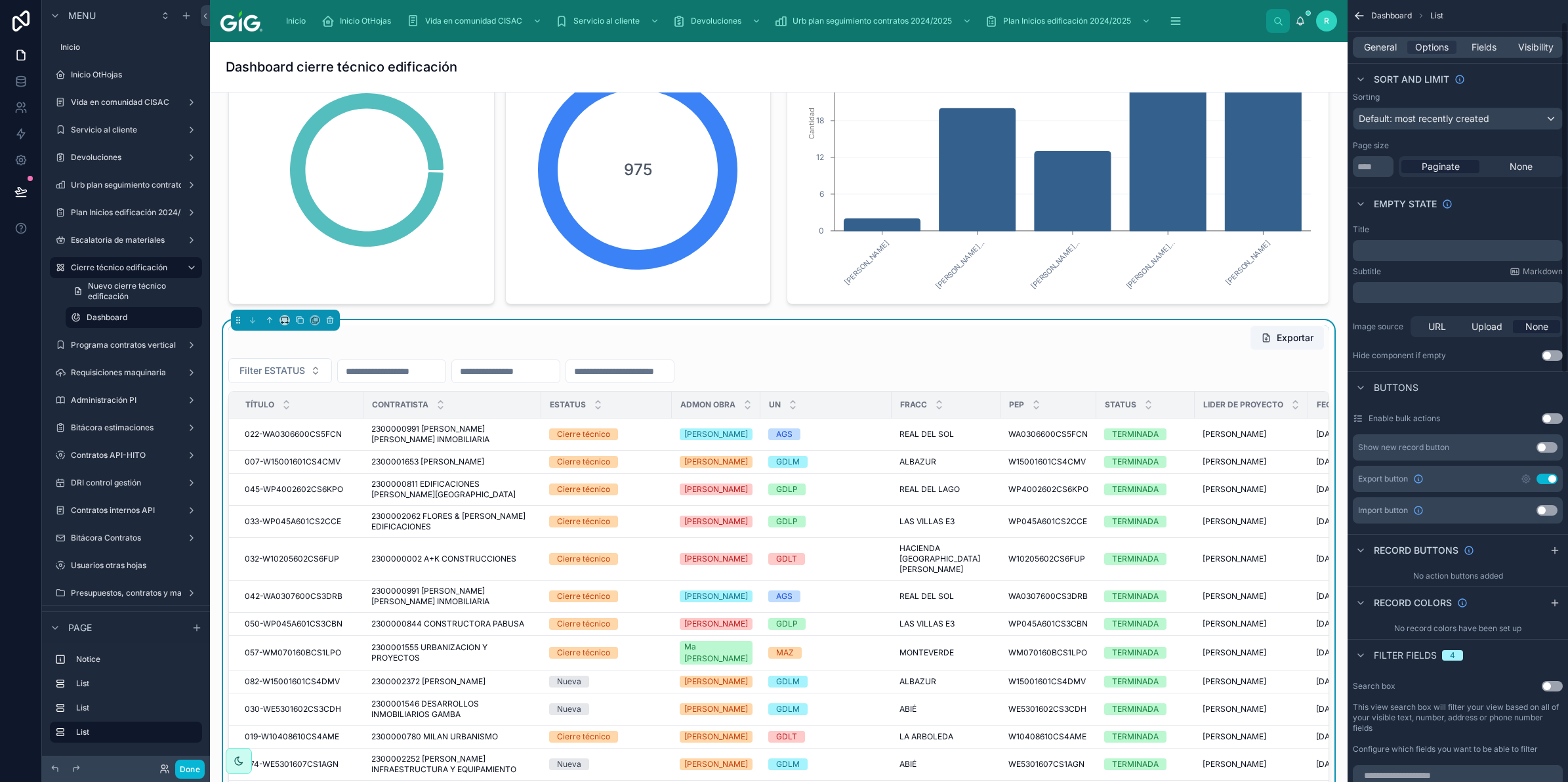
scroll to position [328, 0]
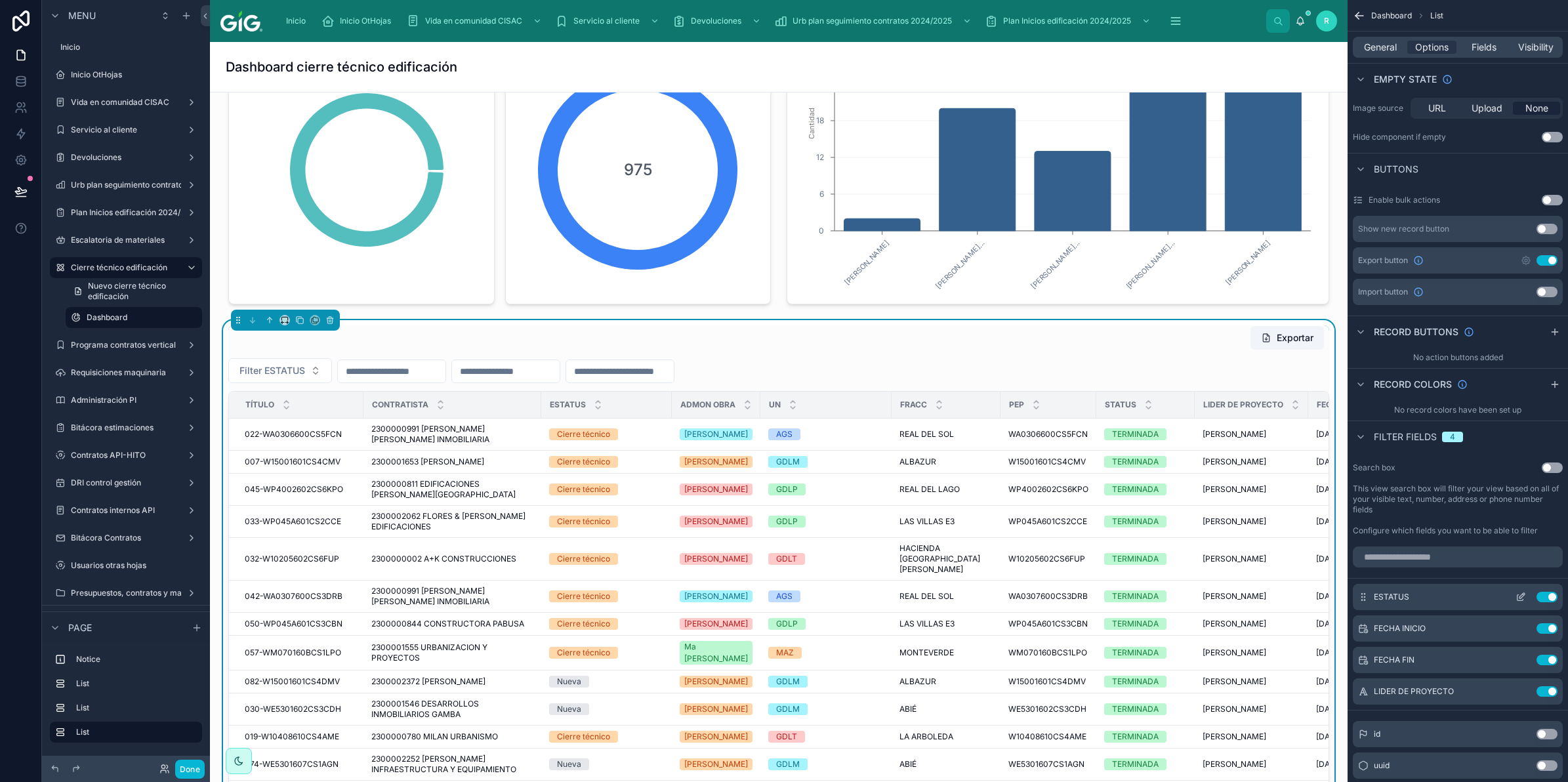
click at [1522, 596] on icon "scrollable content" at bounding box center [1521, 597] width 11 height 11
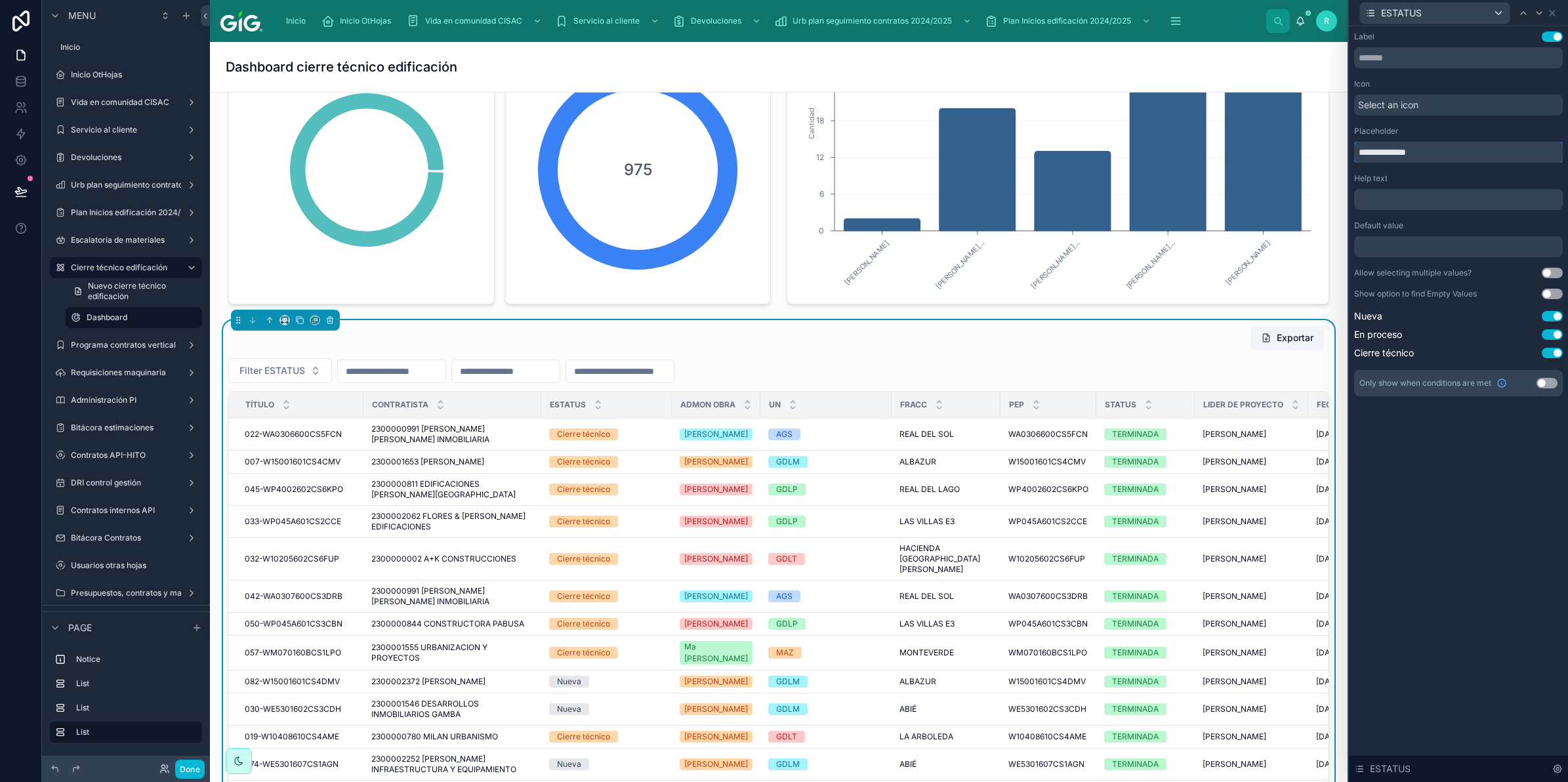
drag, startPoint x: 1440, startPoint y: 152, endPoint x: 1373, endPoint y: 155, distance: 67.1
click at [1373, 155] on input "**********" at bounding box center [1458, 152] width 209 height 21
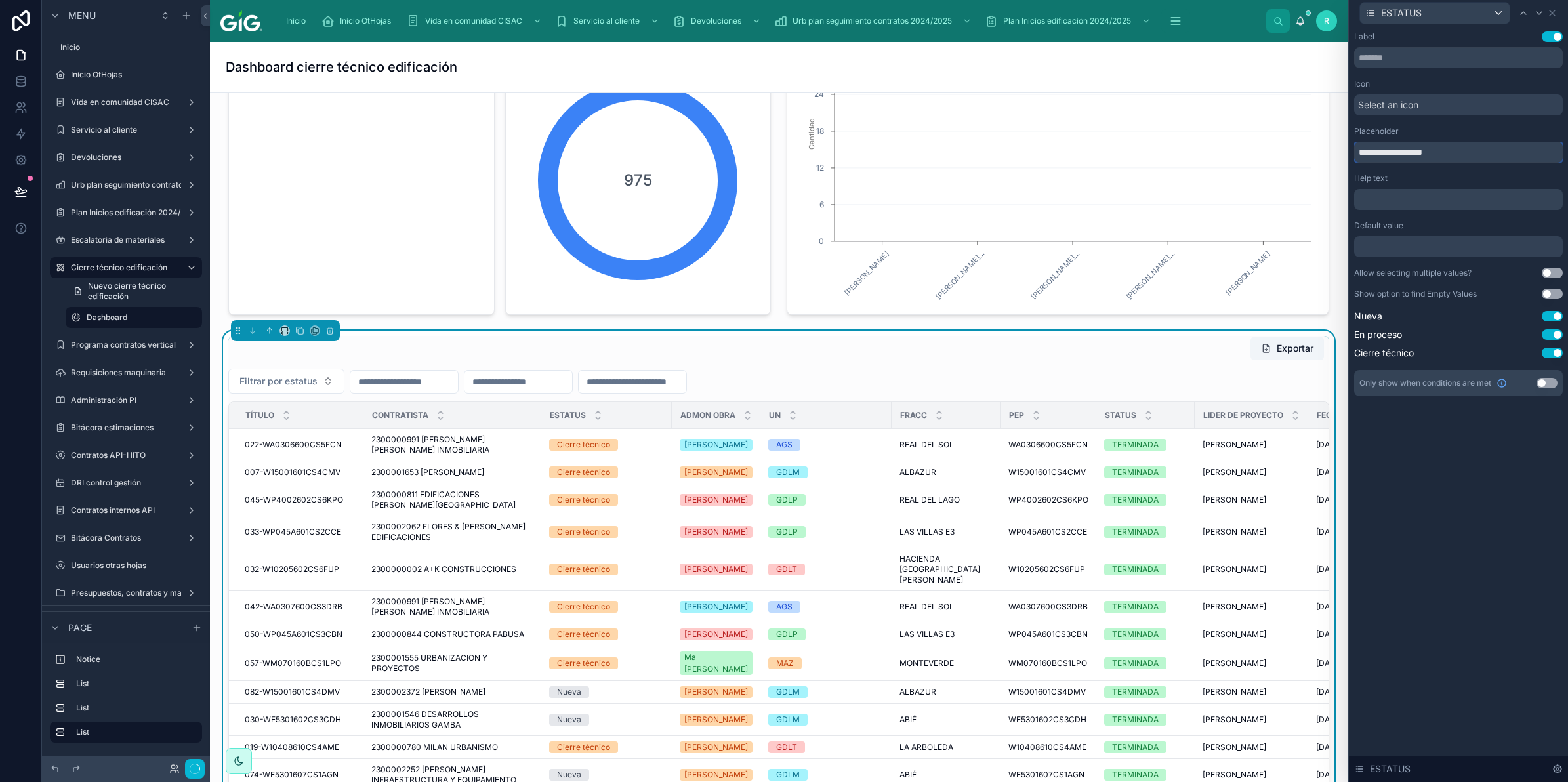
scroll to position [161, 0]
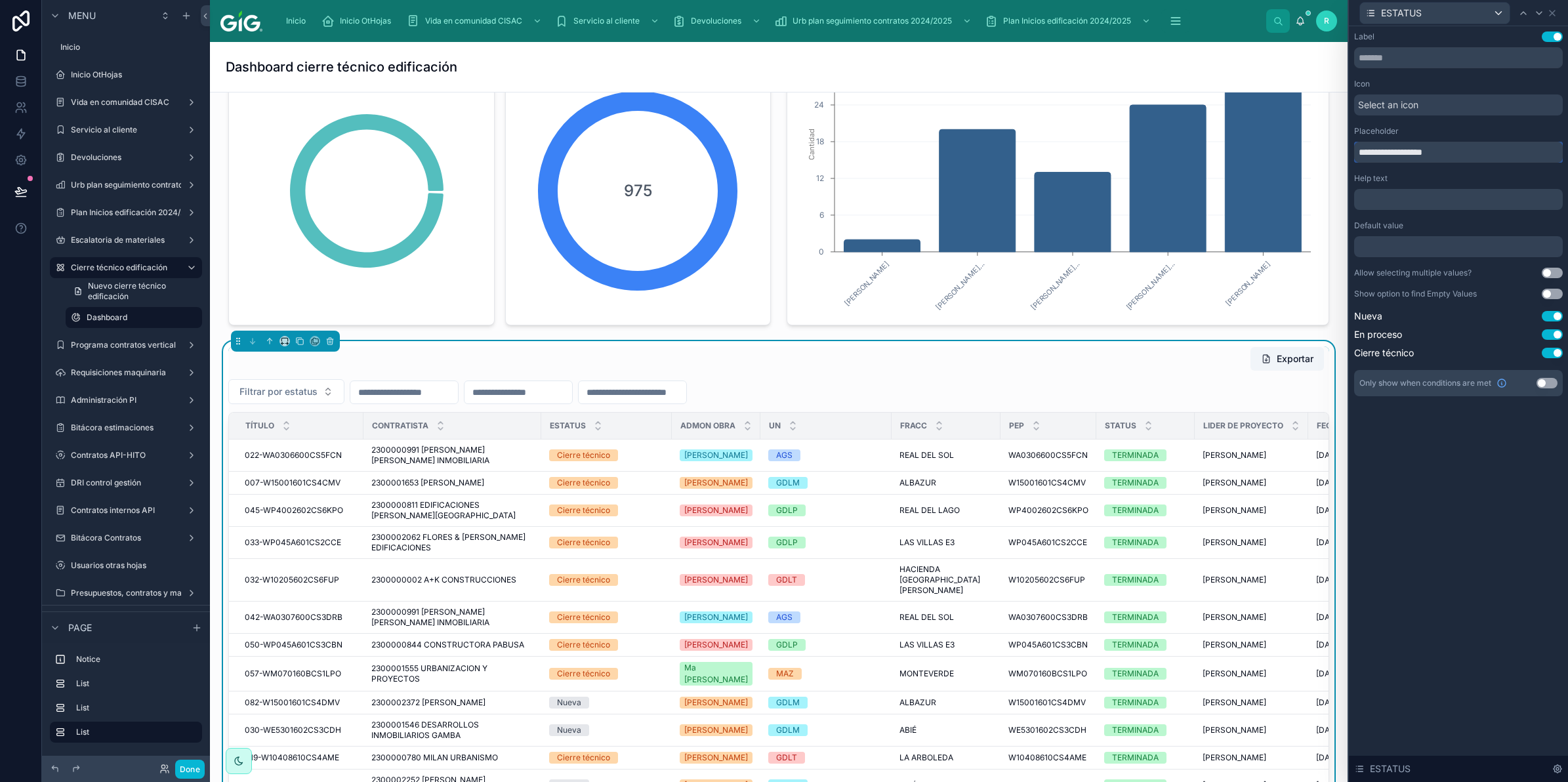
drag, startPoint x: 1402, startPoint y: 149, endPoint x: 1333, endPoint y: 152, distance: 69.1
click at [1333, 152] on div "**********" at bounding box center [784, 391] width 1568 height 782
type input "**********"
click at [1537, 14] on icon at bounding box center [1539, 13] width 11 height 11
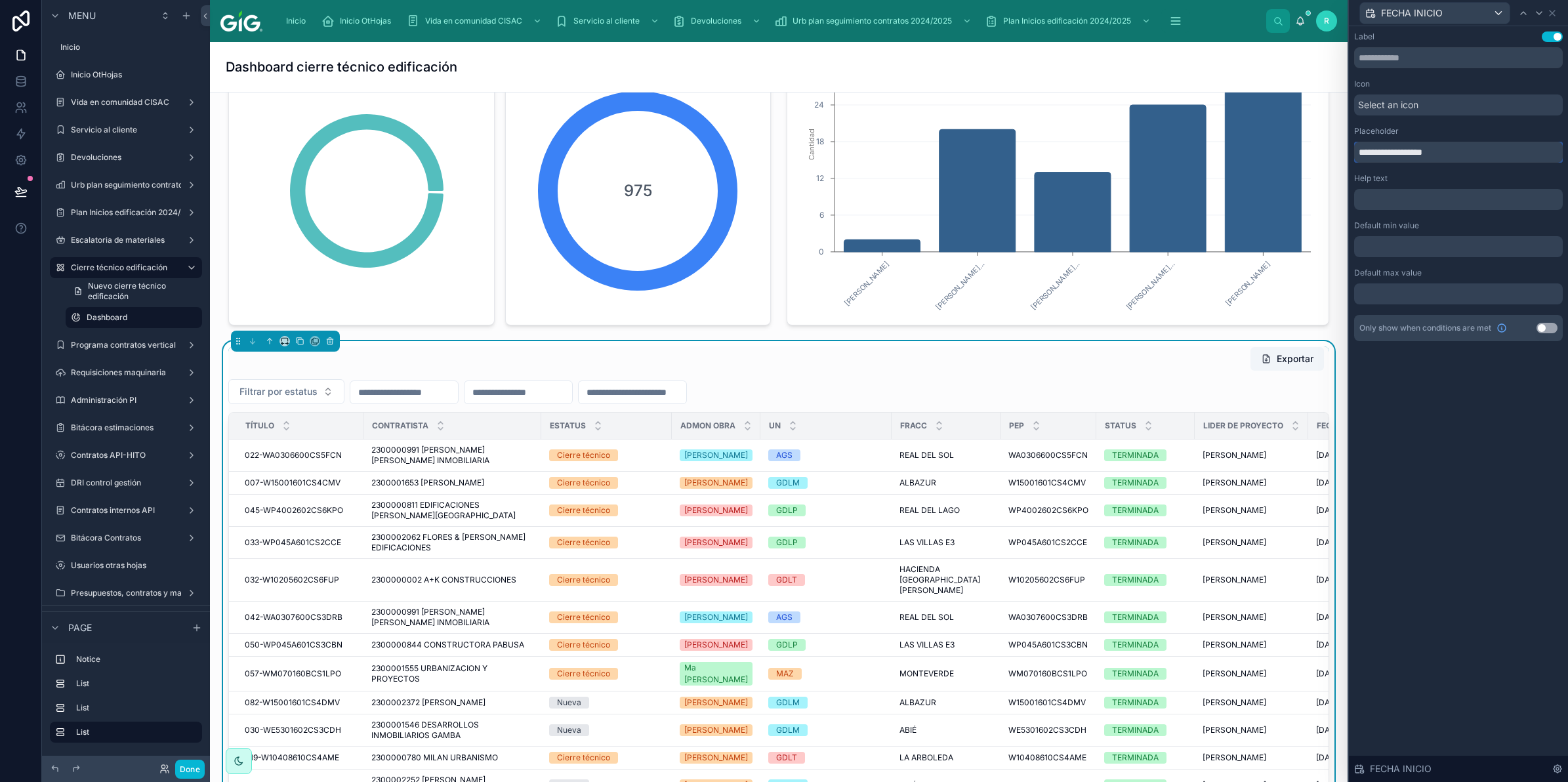
drag, startPoint x: 1415, startPoint y: 152, endPoint x: 1333, endPoint y: 161, distance: 82.5
click at [1333, 161] on div "**********" at bounding box center [784, 391] width 1568 height 782
paste input "text"
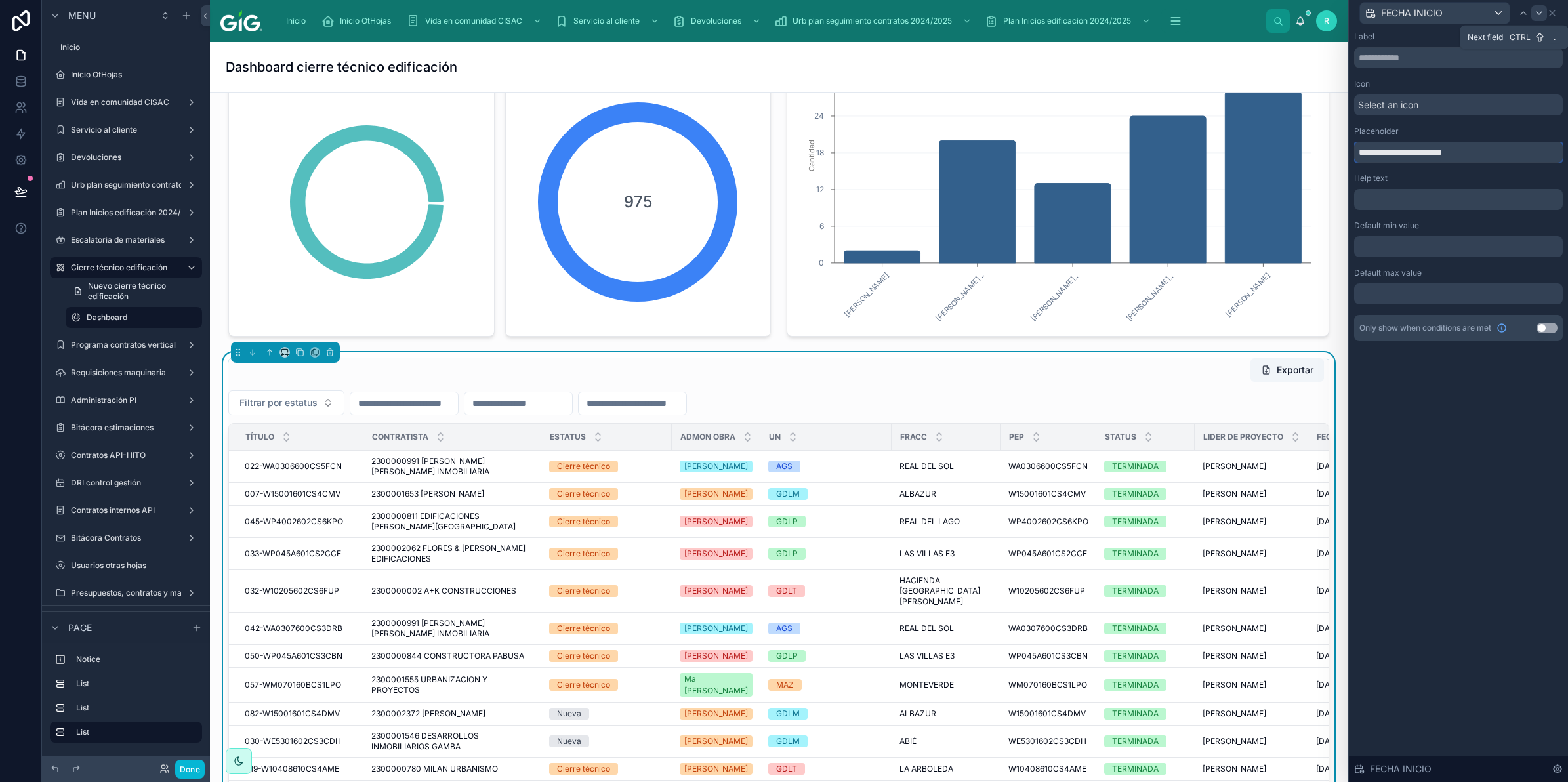
type input "**********"
click at [1536, 8] on icon at bounding box center [1539, 13] width 11 height 11
drag, startPoint x: 1458, startPoint y: 154, endPoint x: 1313, endPoint y: 175, distance: 146.5
click at [1312, 179] on div "**********" at bounding box center [784, 391] width 1568 height 782
paste input "text"
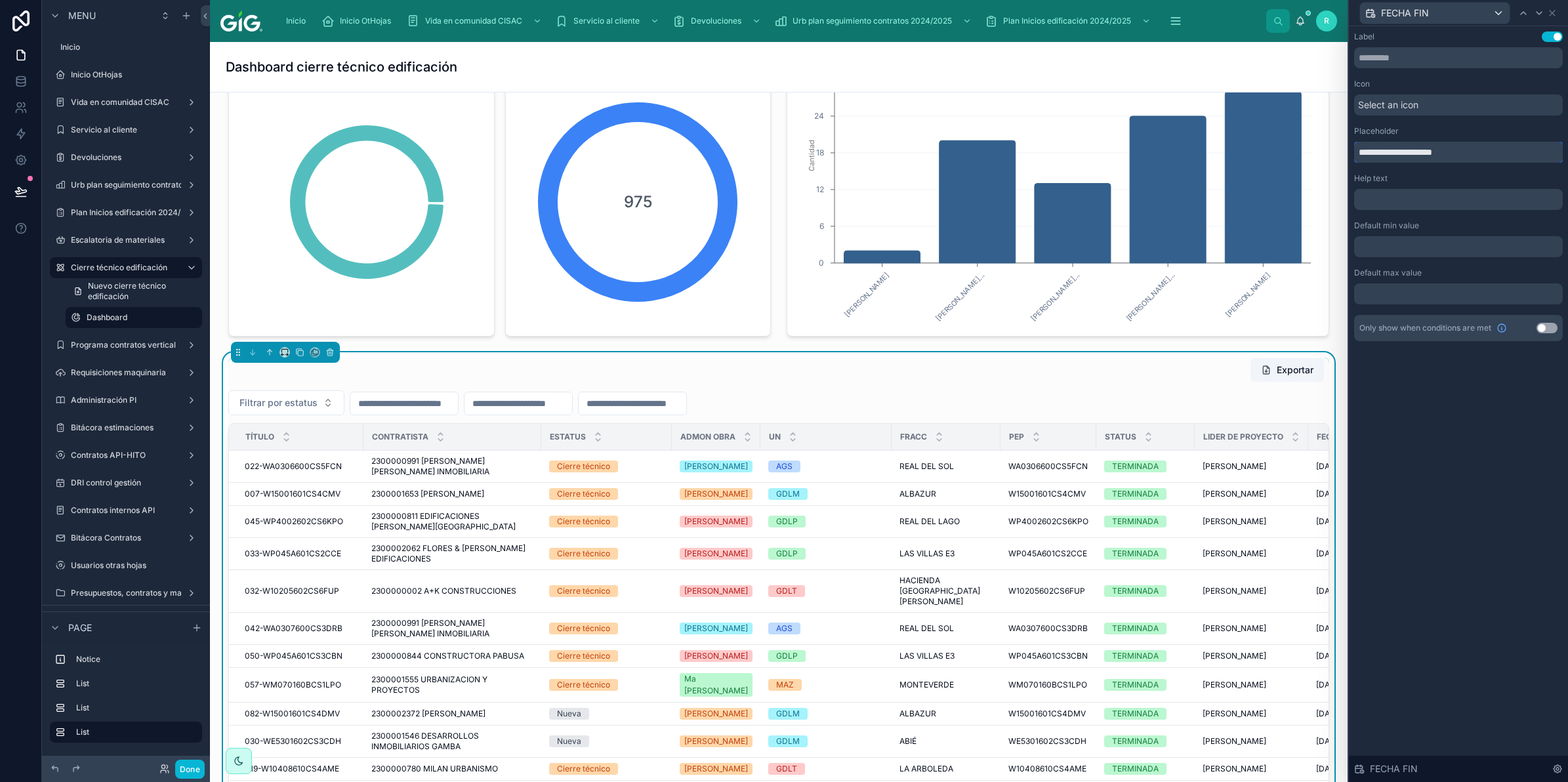
type input "**********"
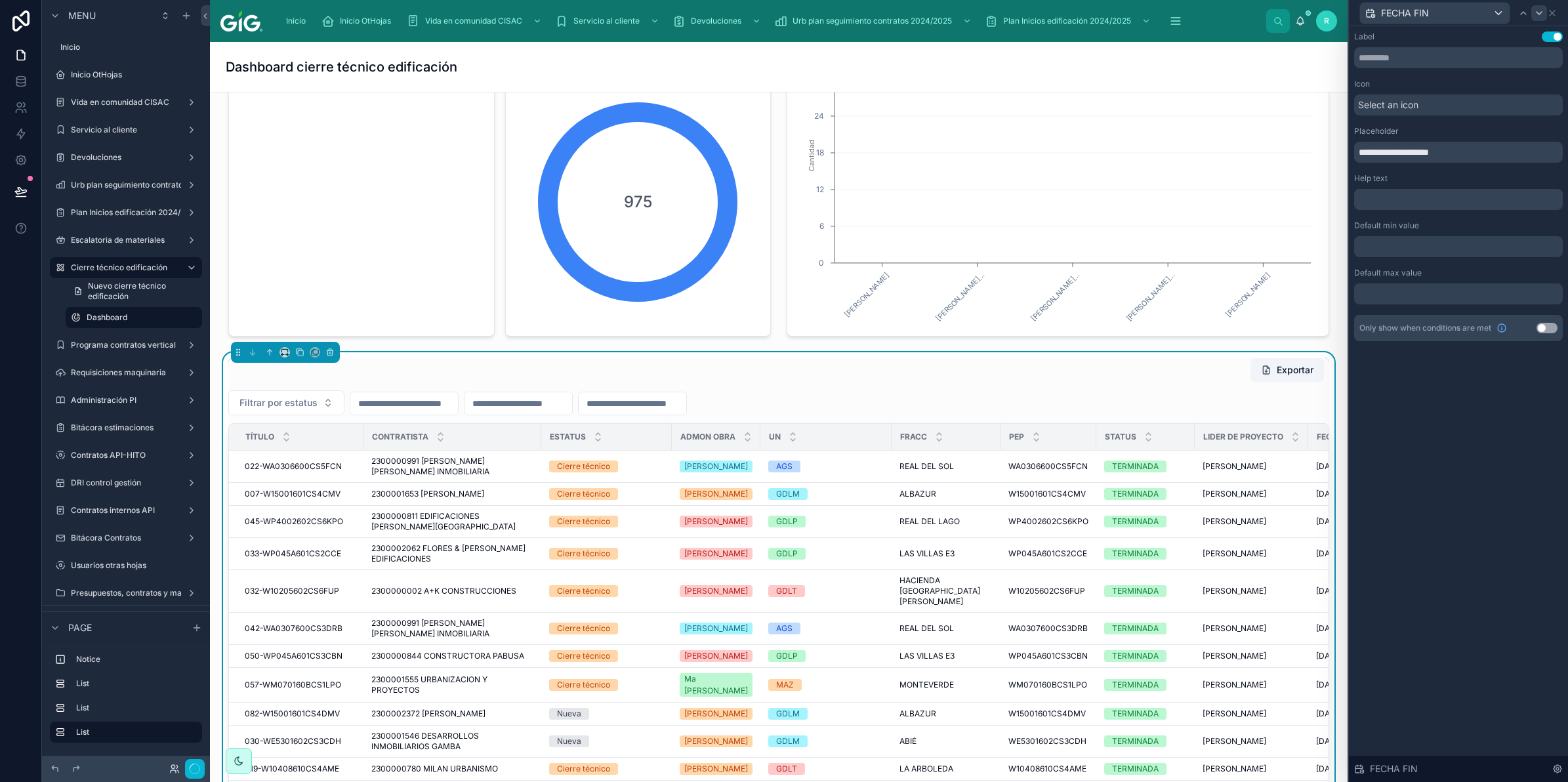
click at [1537, 14] on icon at bounding box center [1539, 13] width 11 height 11
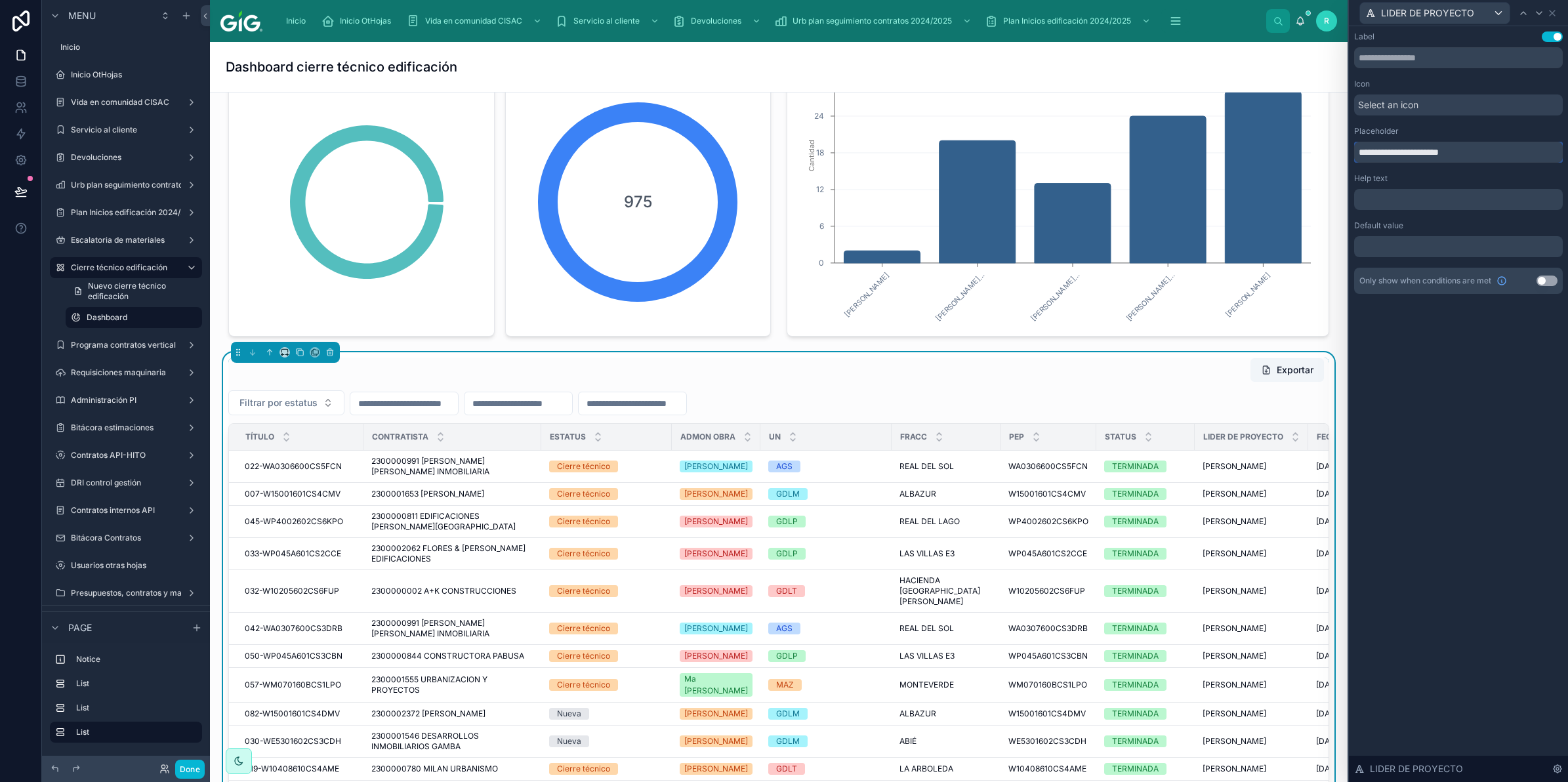
drag, startPoint x: 1486, startPoint y: 144, endPoint x: 1346, endPoint y: 149, distance: 140.1
click at [1346, 149] on div "**********" at bounding box center [784, 391] width 1568 height 782
paste input "text"
type input "**********"
click at [1542, 12] on icon at bounding box center [1539, 13] width 11 height 11
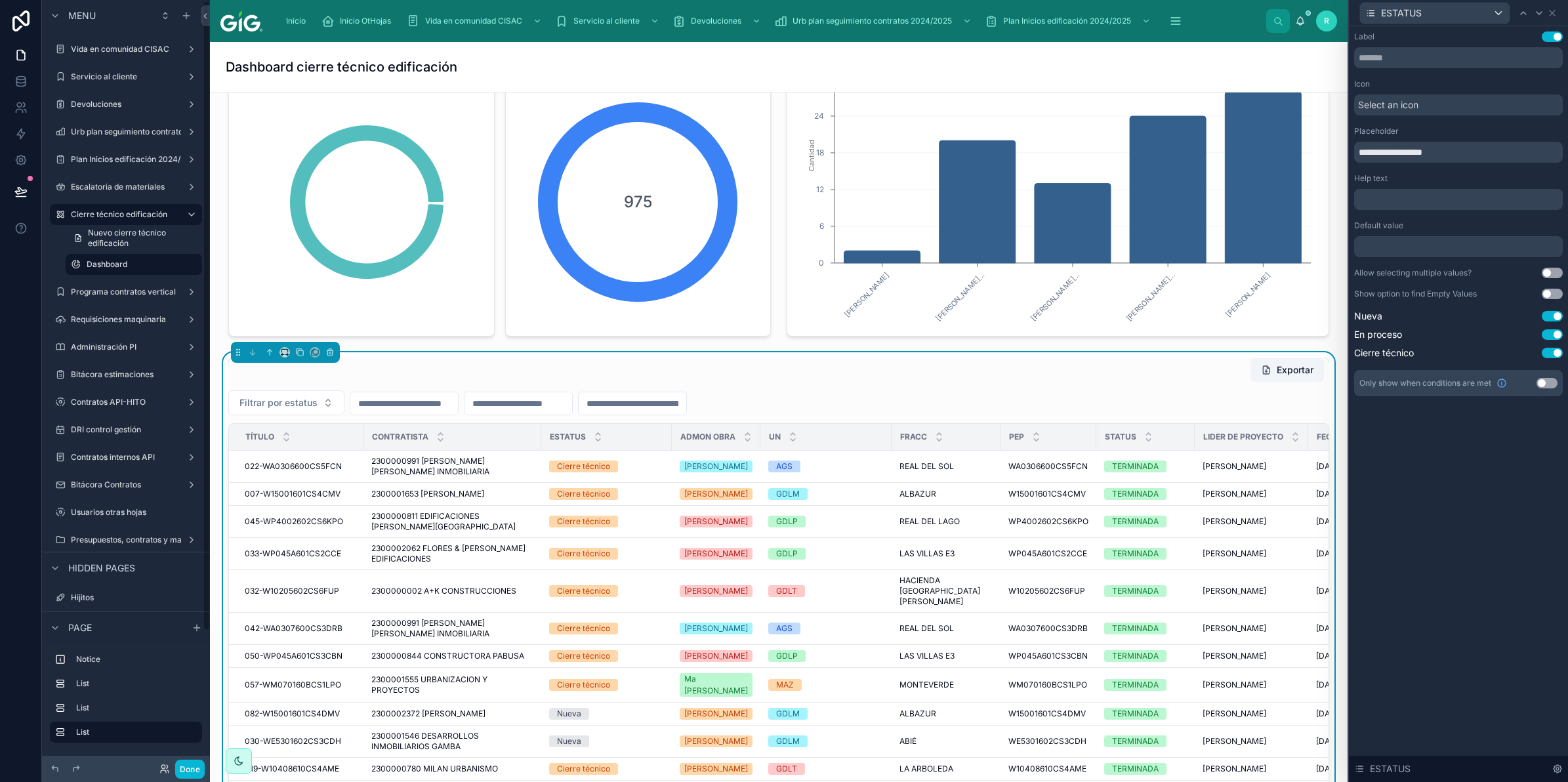
scroll to position [82, 0]
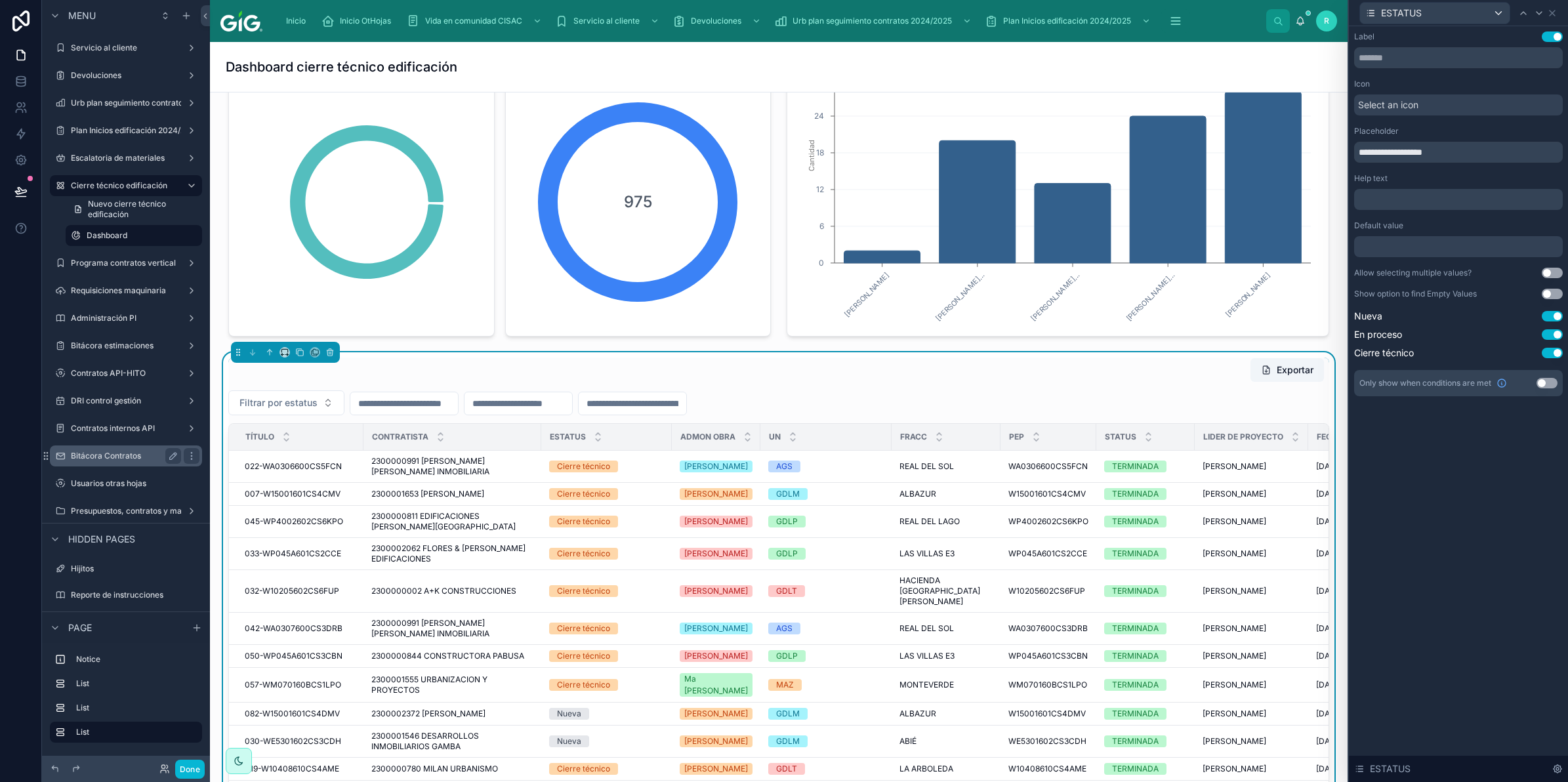
click at [72, 451] on label "Bitácora Contratos" at bounding box center [123, 456] width 105 height 11
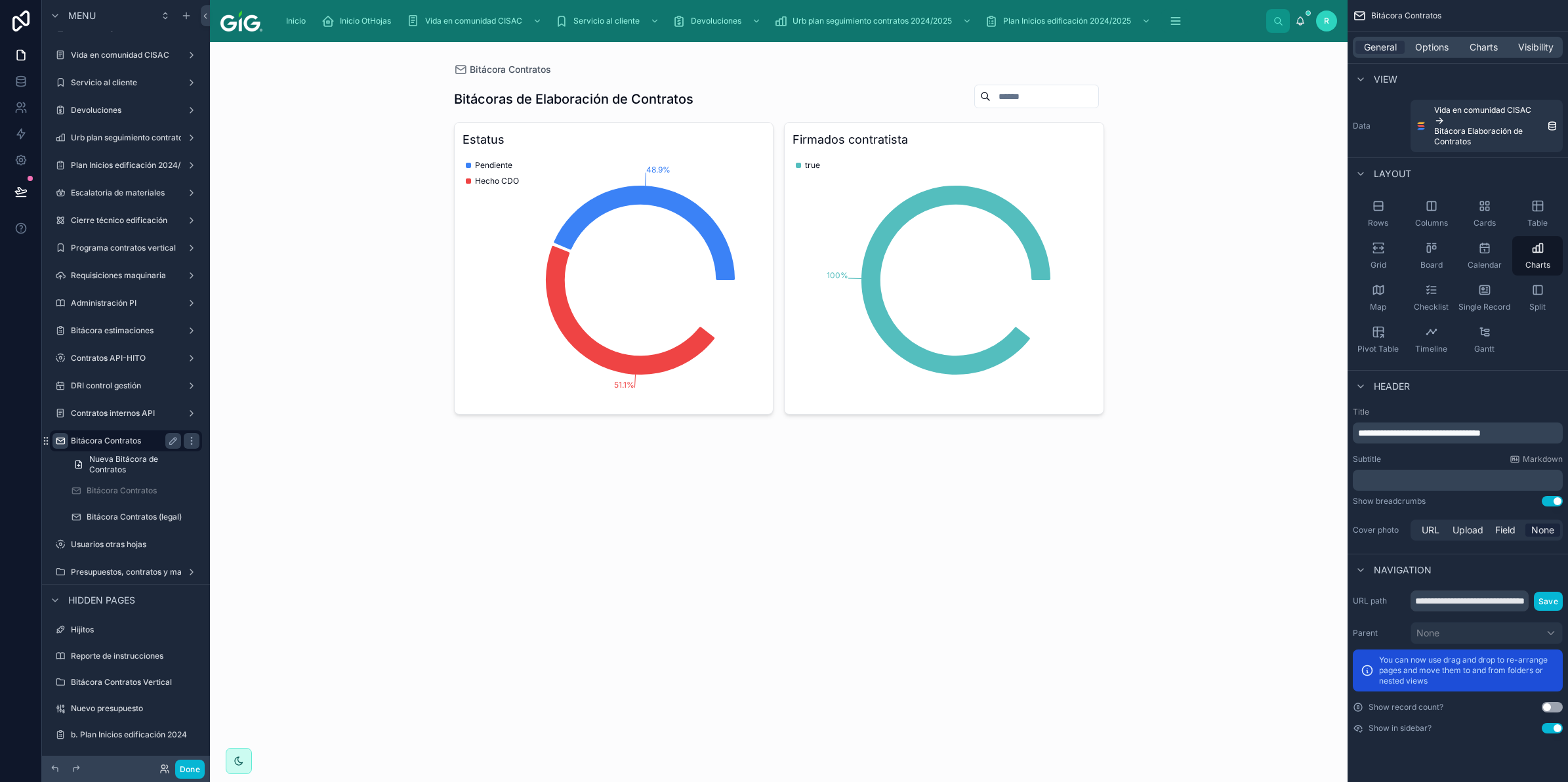
drag, startPoint x: 43, startPoint y: 437, endPoint x: 54, endPoint y: 433, distance: 11.7
click at [54, 433] on div "Bitácora Contratos" at bounding box center [126, 441] width 147 height 21
click at [101, 325] on label "Bitácora estimaciones" at bounding box center [123, 331] width 105 height 11
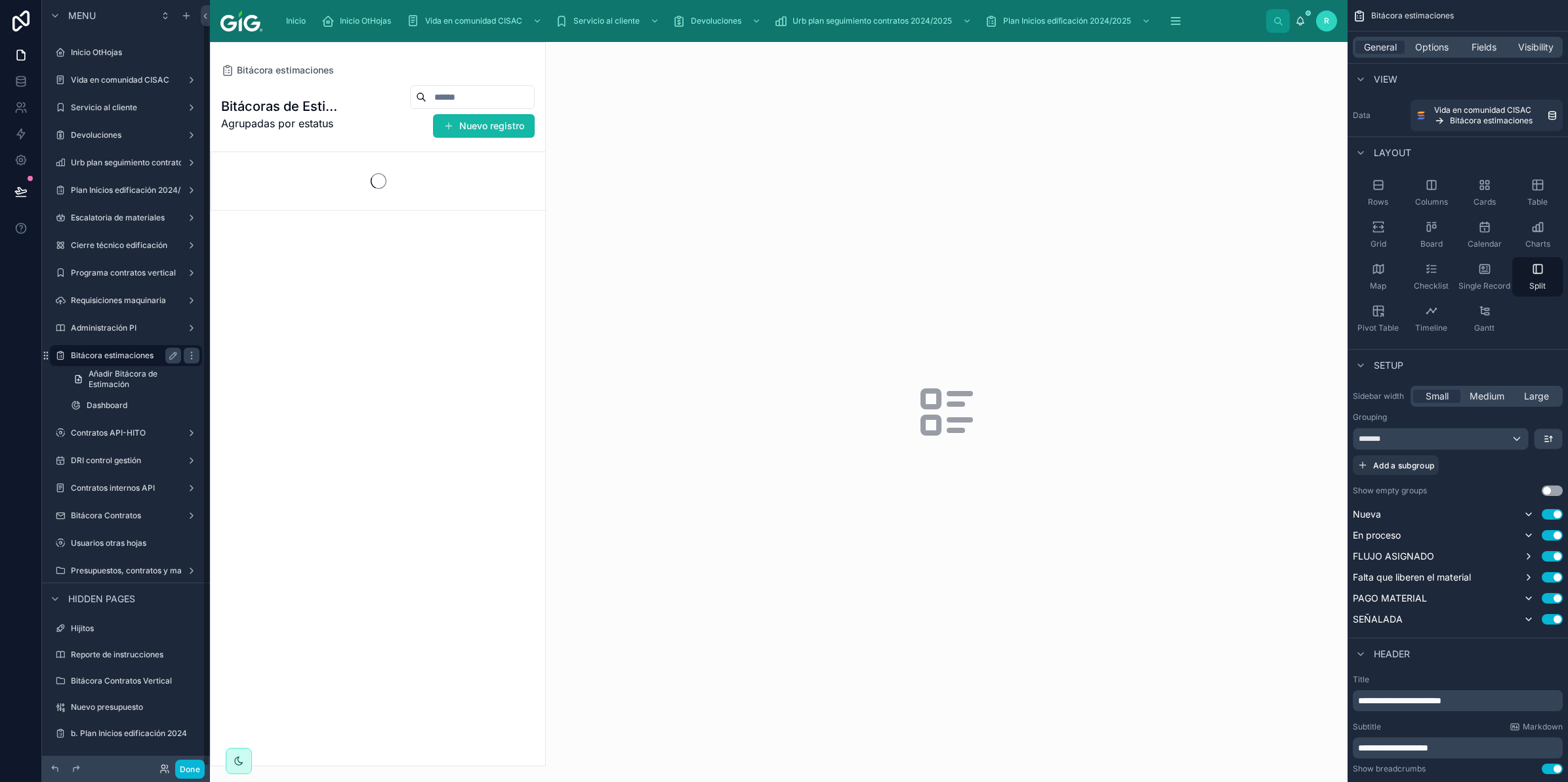
scroll to position [21, 0]
drag, startPoint x: 47, startPoint y: 355, endPoint x: 100, endPoint y: 279, distance: 92.7
click at [100, 279] on label "Programa contratos vertical" at bounding box center [123, 274] width 105 height 11
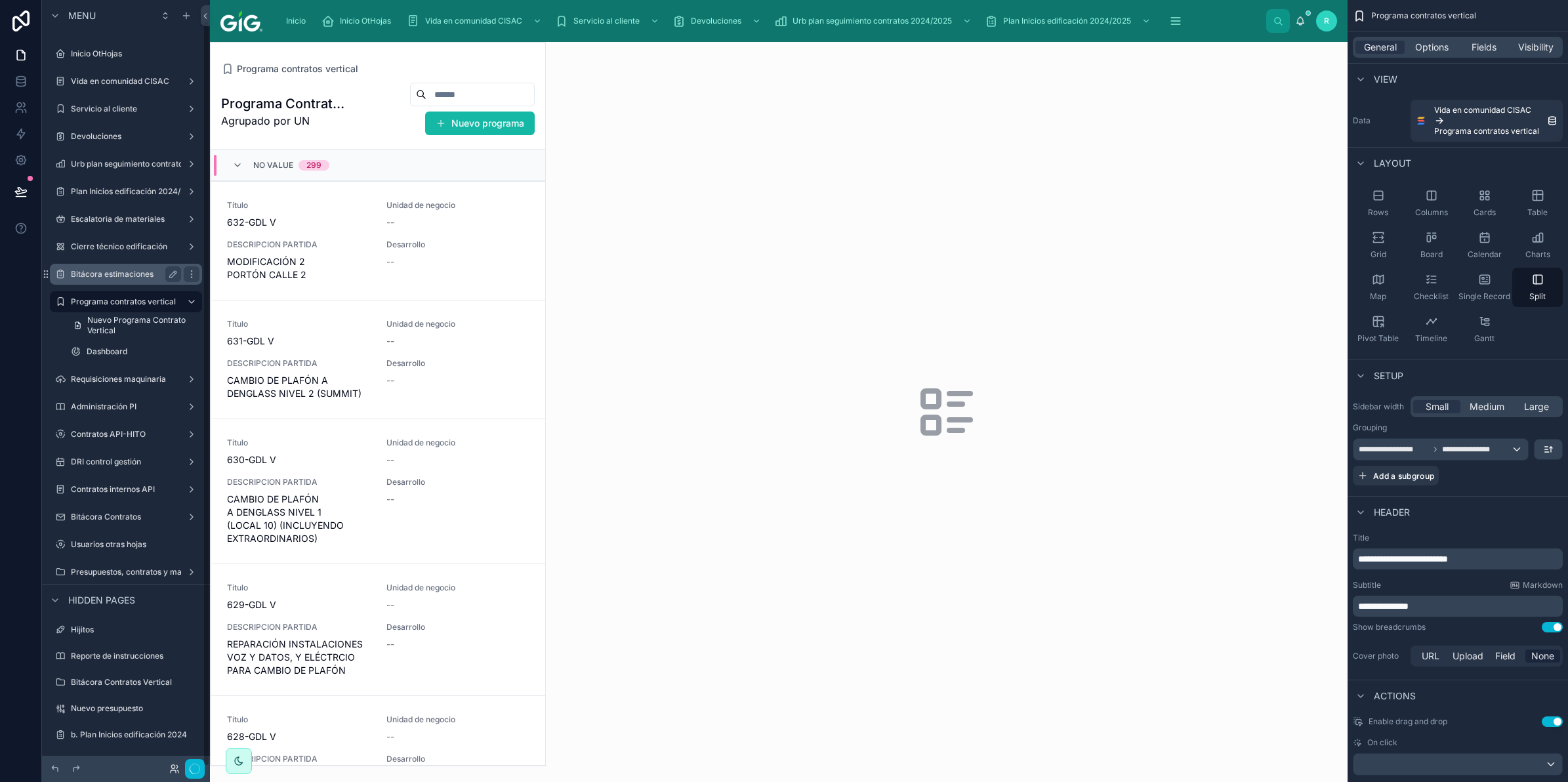
click at [87, 274] on label "Bitácora estimaciones" at bounding box center [123, 274] width 105 height 11
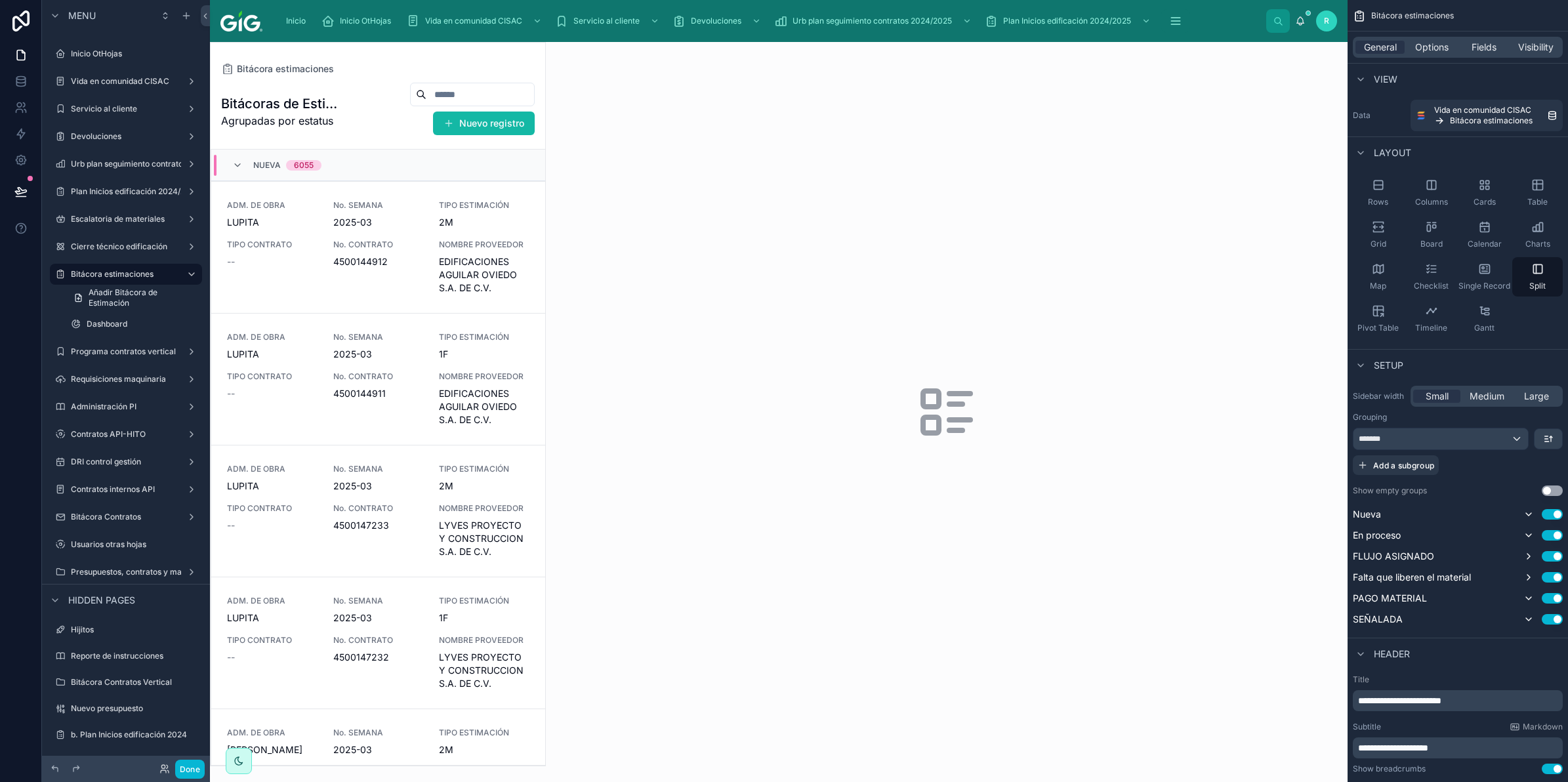
click at [412, 256] on div at bounding box center [377, 404] width 334 height 723
click at [391, 256] on span "4500144912" at bounding box center [379, 261] width 91 height 13
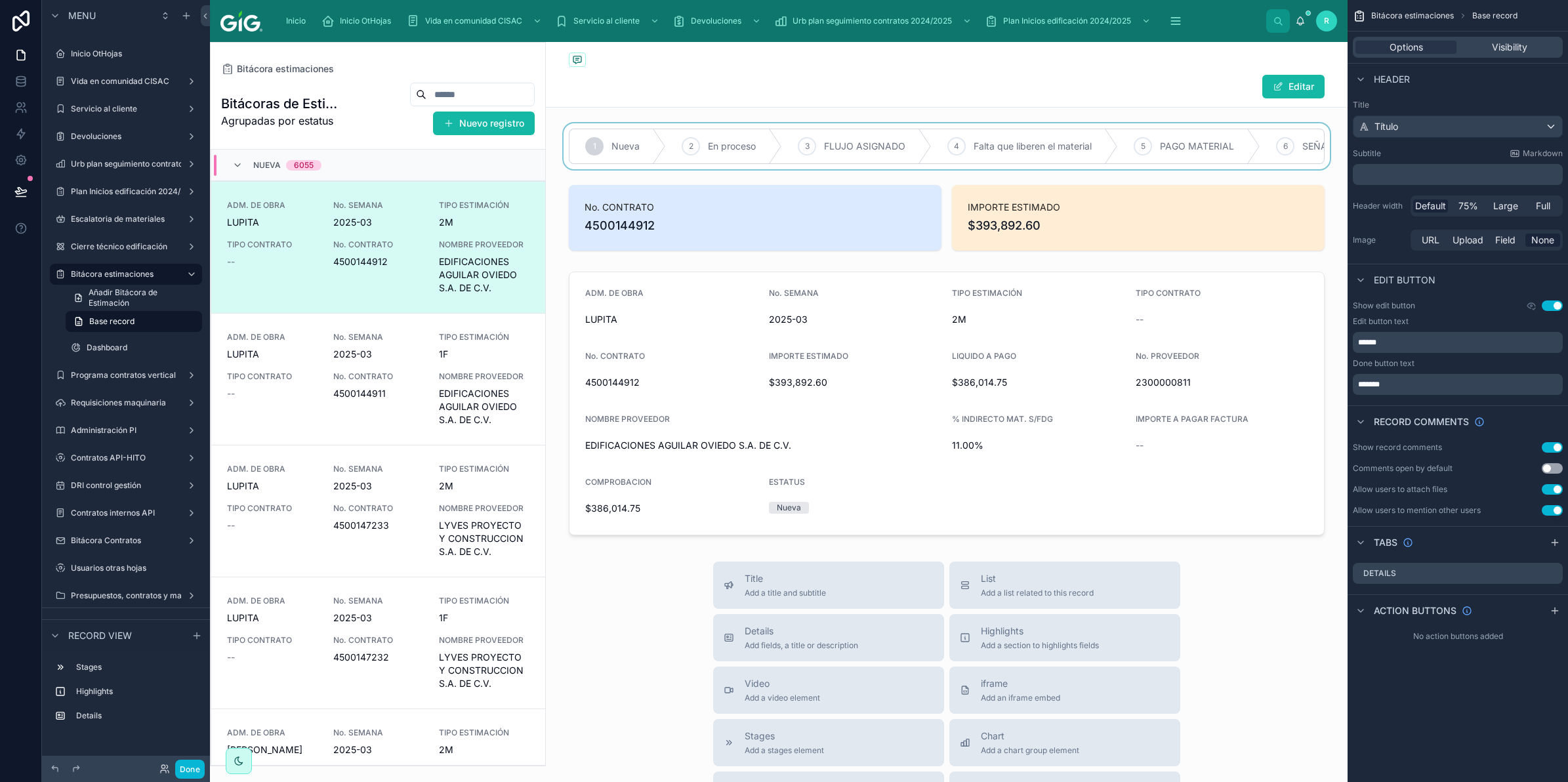
click at [1133, 168] on div at bounding box center [947, 146] width 802 height 46
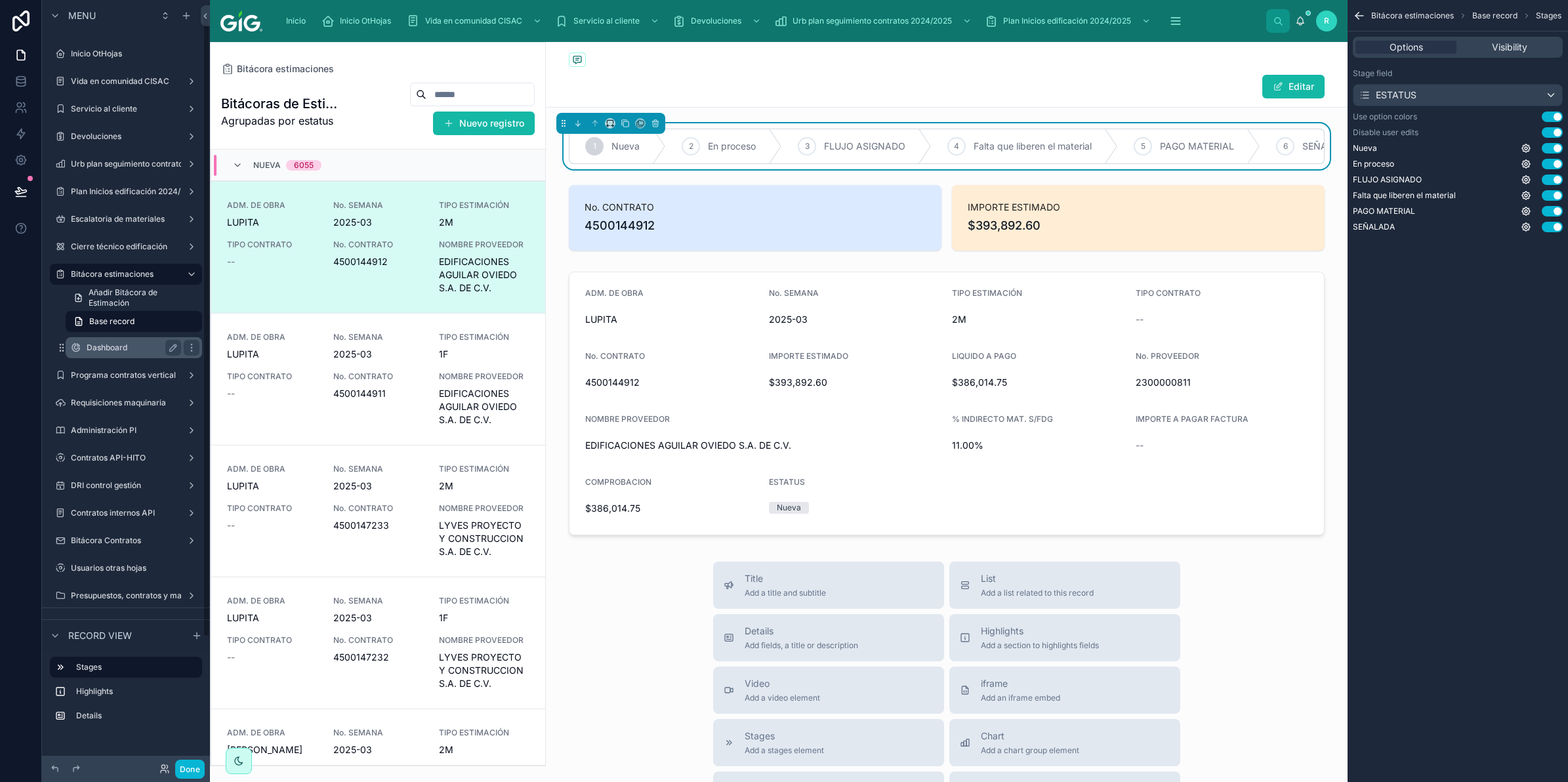
click at [113, 340] on div "Dashboard" at bounding box center [134, 347] width 95 height 16
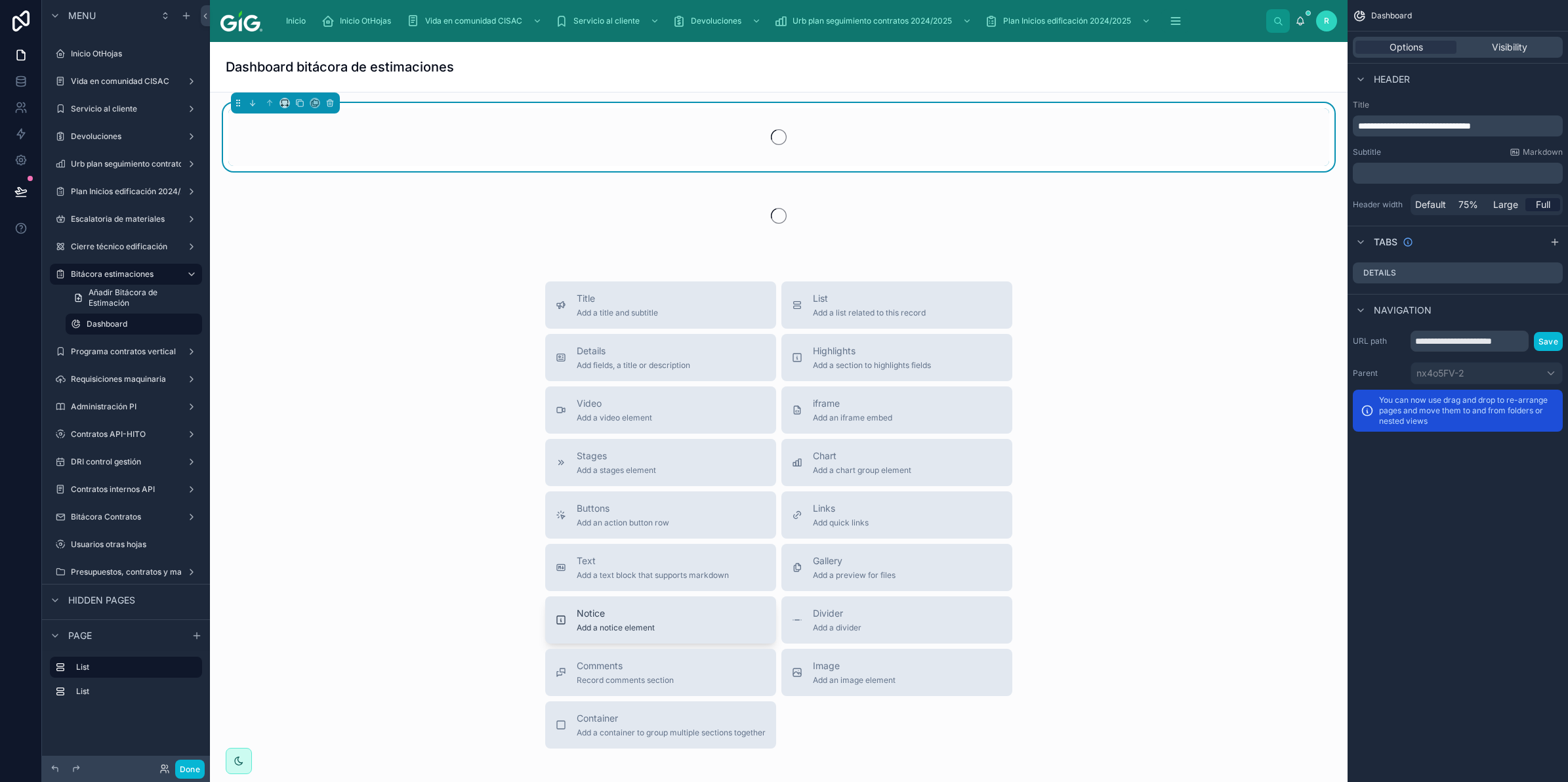
click at [597, 627] on span "Add a notice element" at bounding box center [616, 628] width 78 height 11
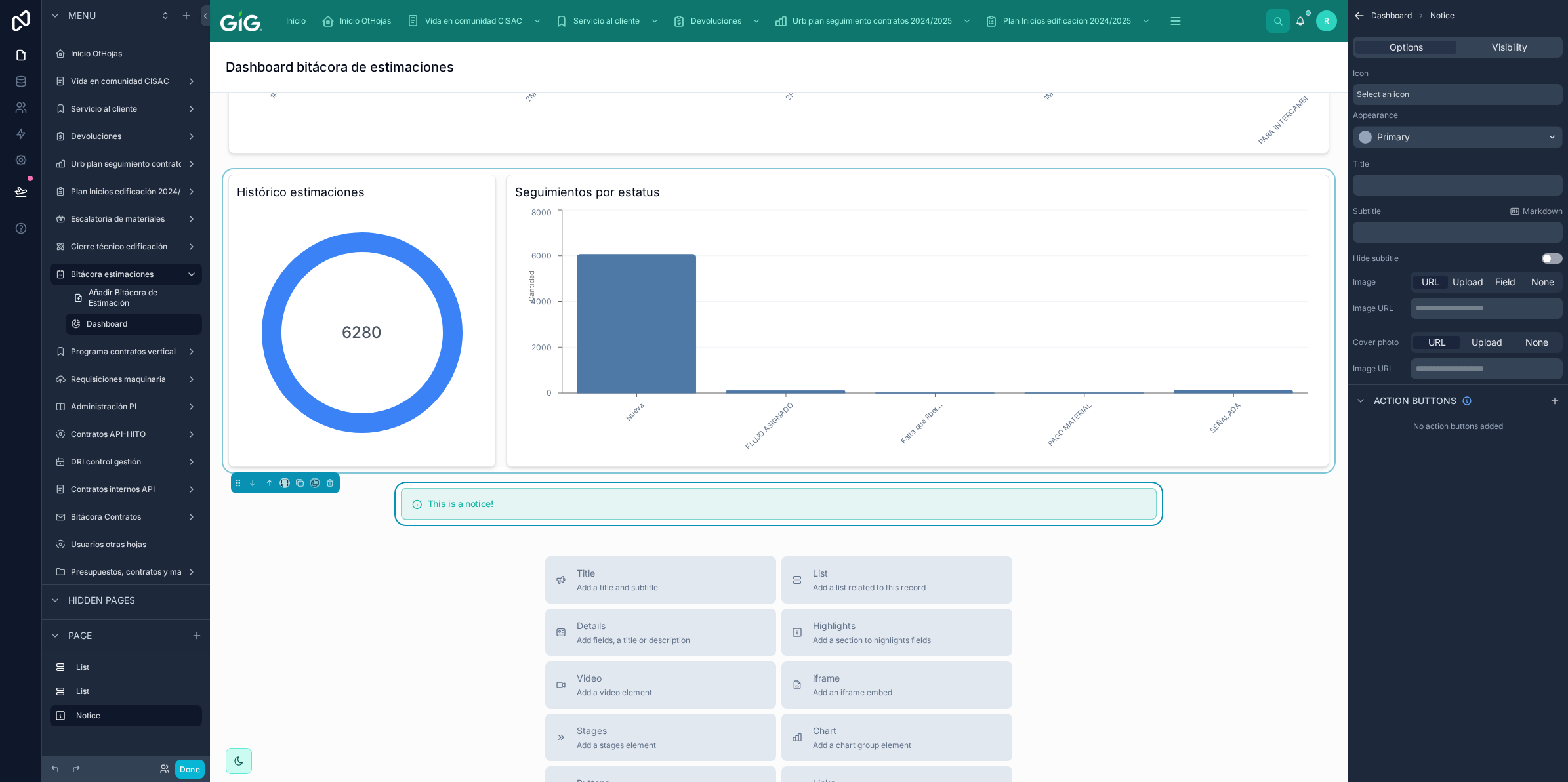
scroll to position [339, 0]
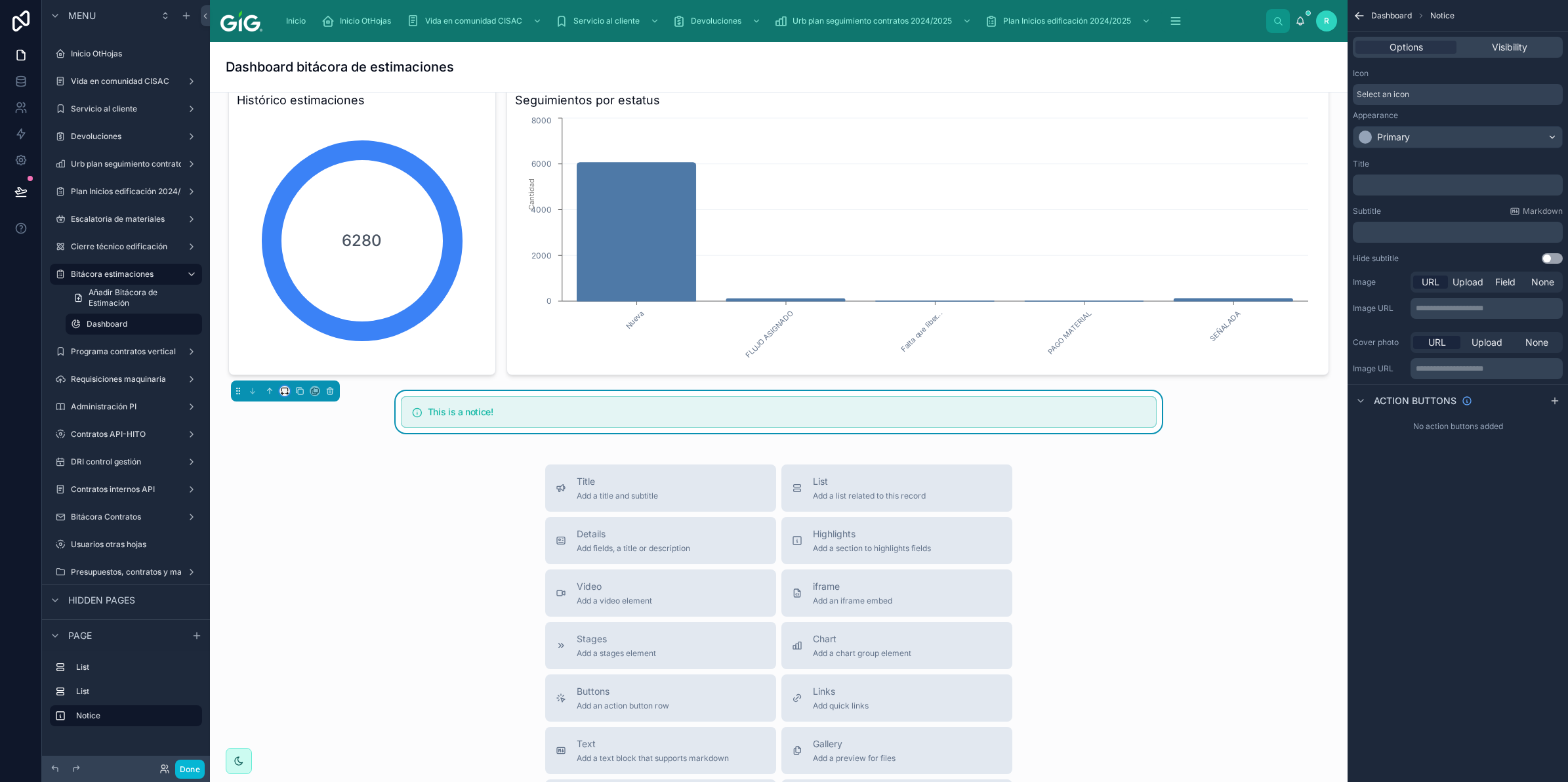
click at [282, 394] on icon at bounding box center [282, 393] width 2 height 2
click at [307, 562] on span "Full width" at bounding box center [311, 564] width 41 height 16
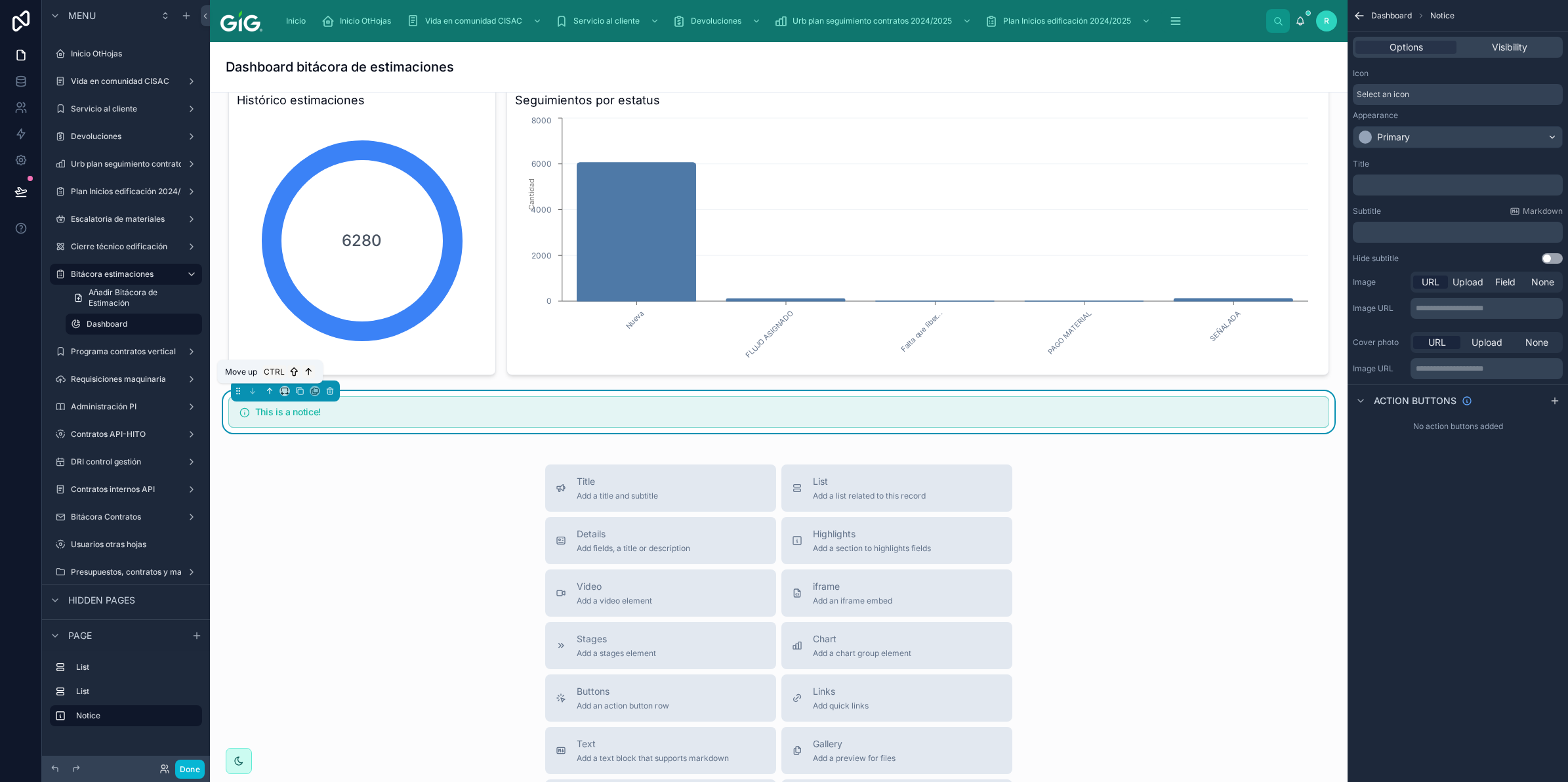
click at [269, 388] on icon at bounding box center [270, 391] width 9 height 9
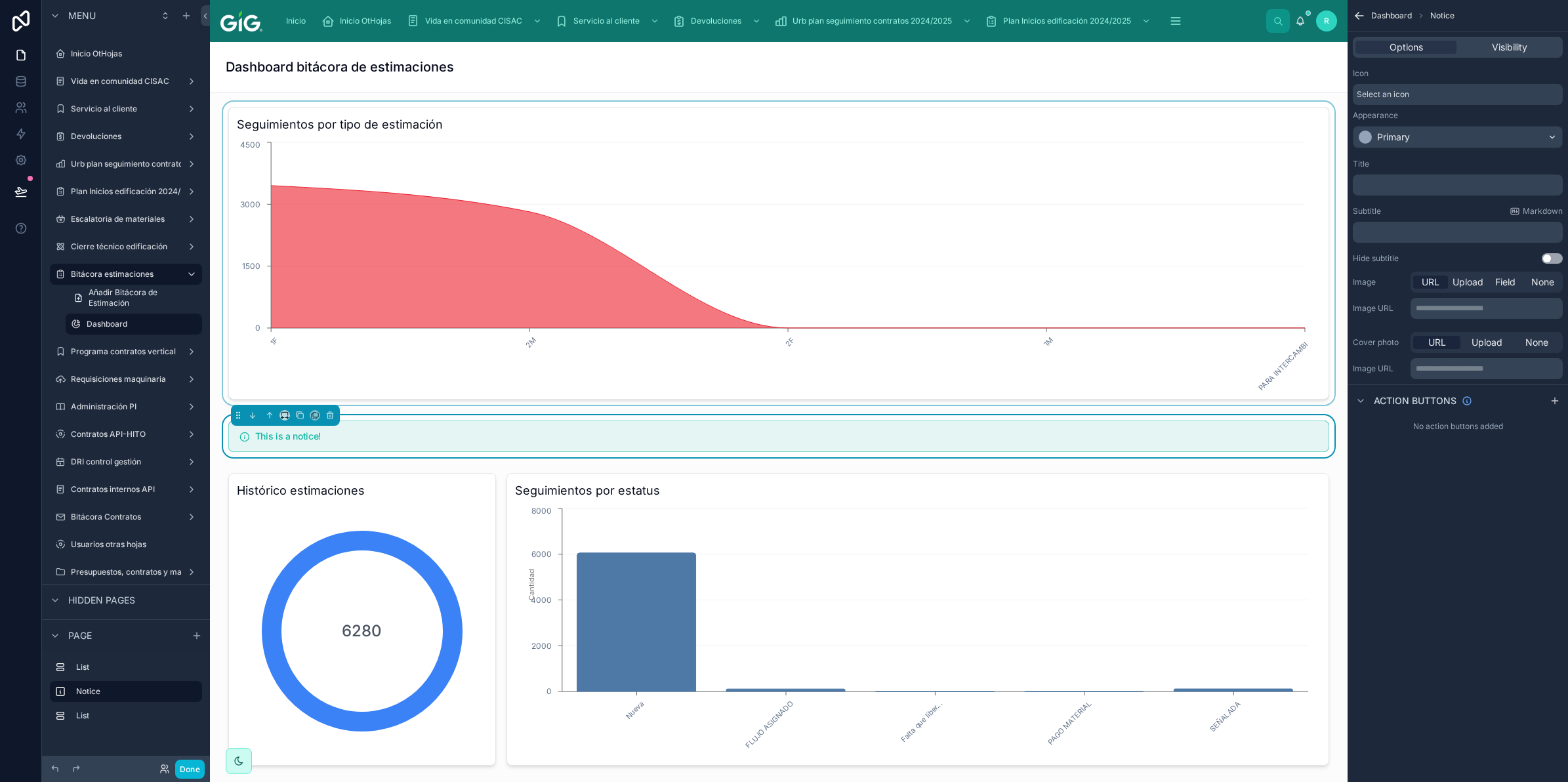
scroll to position [0, 0]
click at [267, 416] on icon at bounding box center [270, 416] width 9 height 9
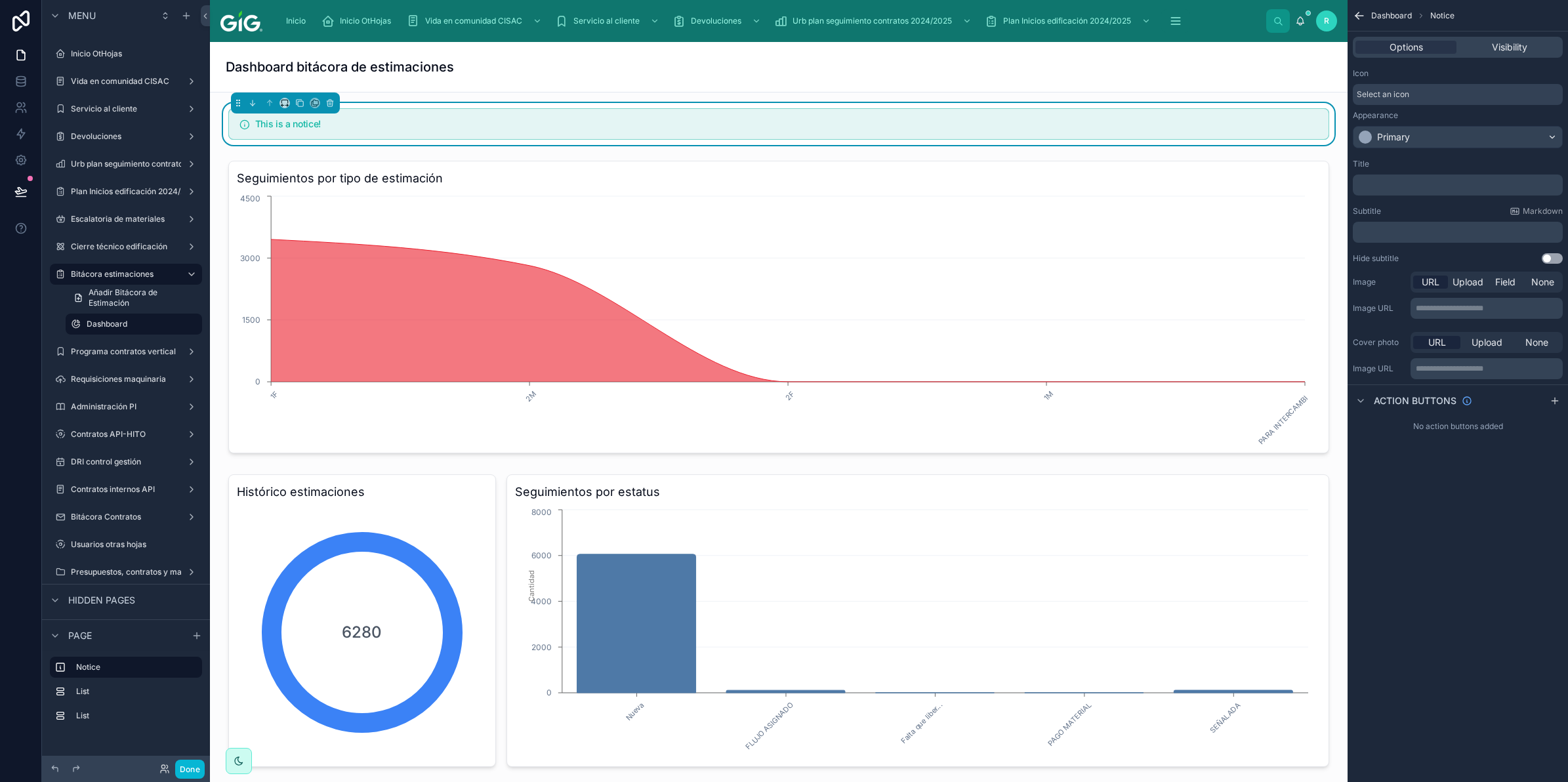
click at [1421, 183] on p "﻿" at bounding box center [1459, 185] width 202 height 11
drag, startPoint x: 1415, startPoint y: 183, endPoint x: 1345, endPoint y: 189, distance: 70.3
click at [1345, 189] on div "Inicio Inicio OtHojas Vida en comunidad CISAC Servicio al cliente Devoluciones …" at bounding box center [889, 391] width 1358 height 782
drag, startPoint x: 111, startPoint y: 237, endPoint x: 119, endPoint y: 252, distance: 17.0
click at [111, 239] on div "Cierre técnico edificación" at bounding box center [125, 246] width 110 height 16
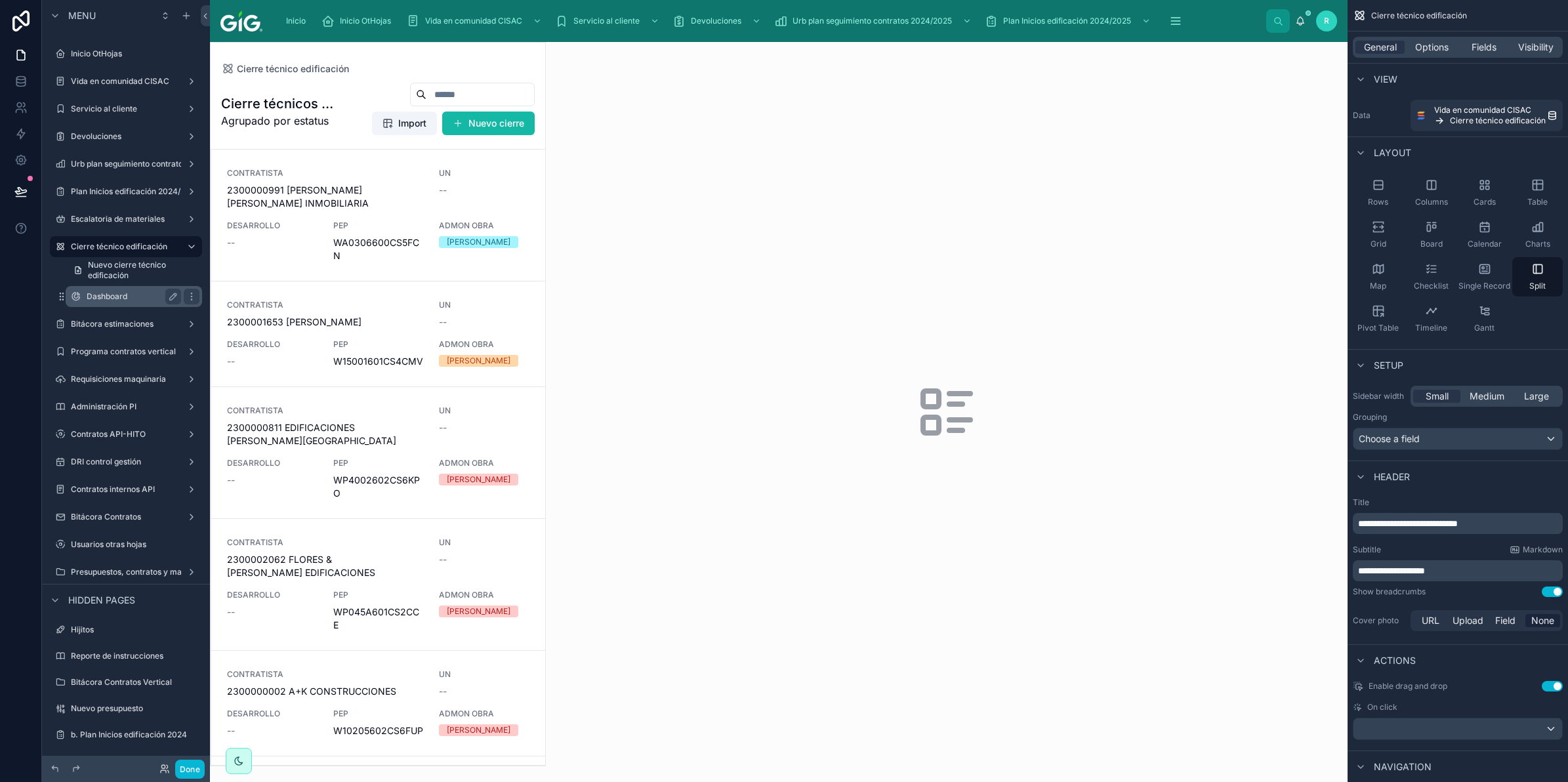
click at [110, 291] on label "Dashboard" at bounding box center [131, 297] width 89 height 11
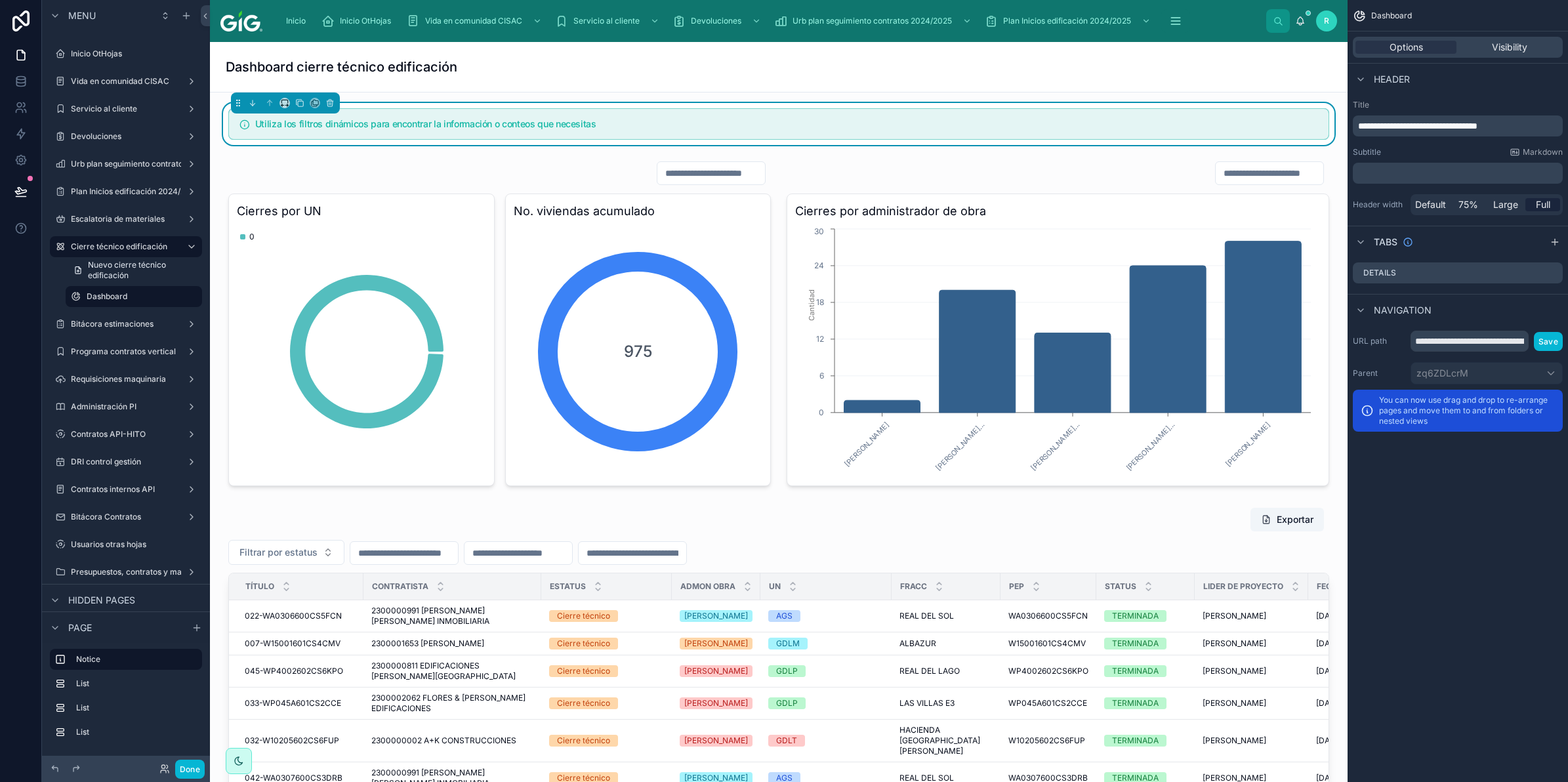
click at [663, 134] on div "Utiliza los filtros dinámicos para encontrar la información o conteos que neces…" at bounding box center [778, 124] width 1101 height 32
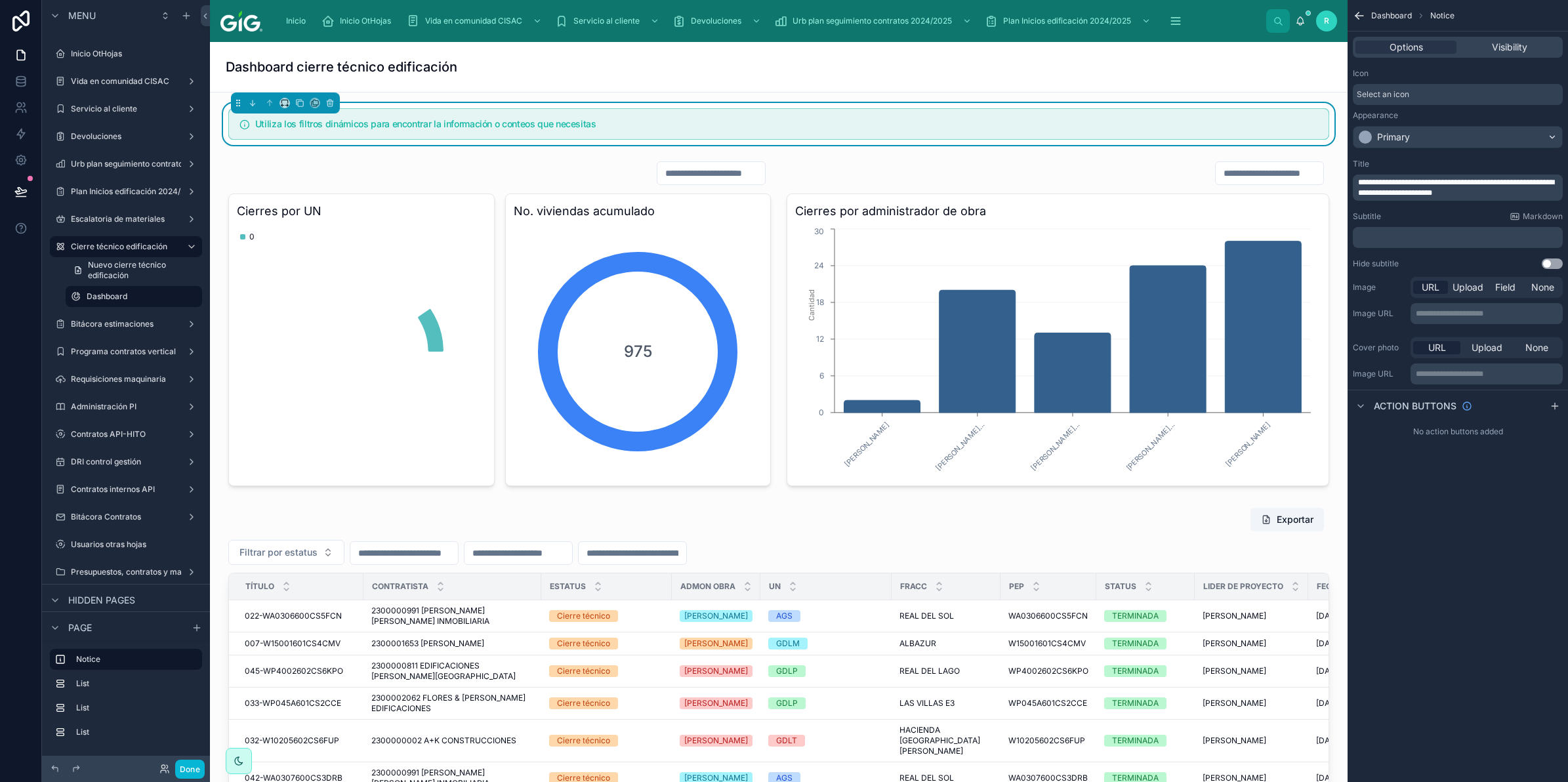
click at [1410, 186] on span "**********" at bounding box center [1456, 188] width 196 height 18
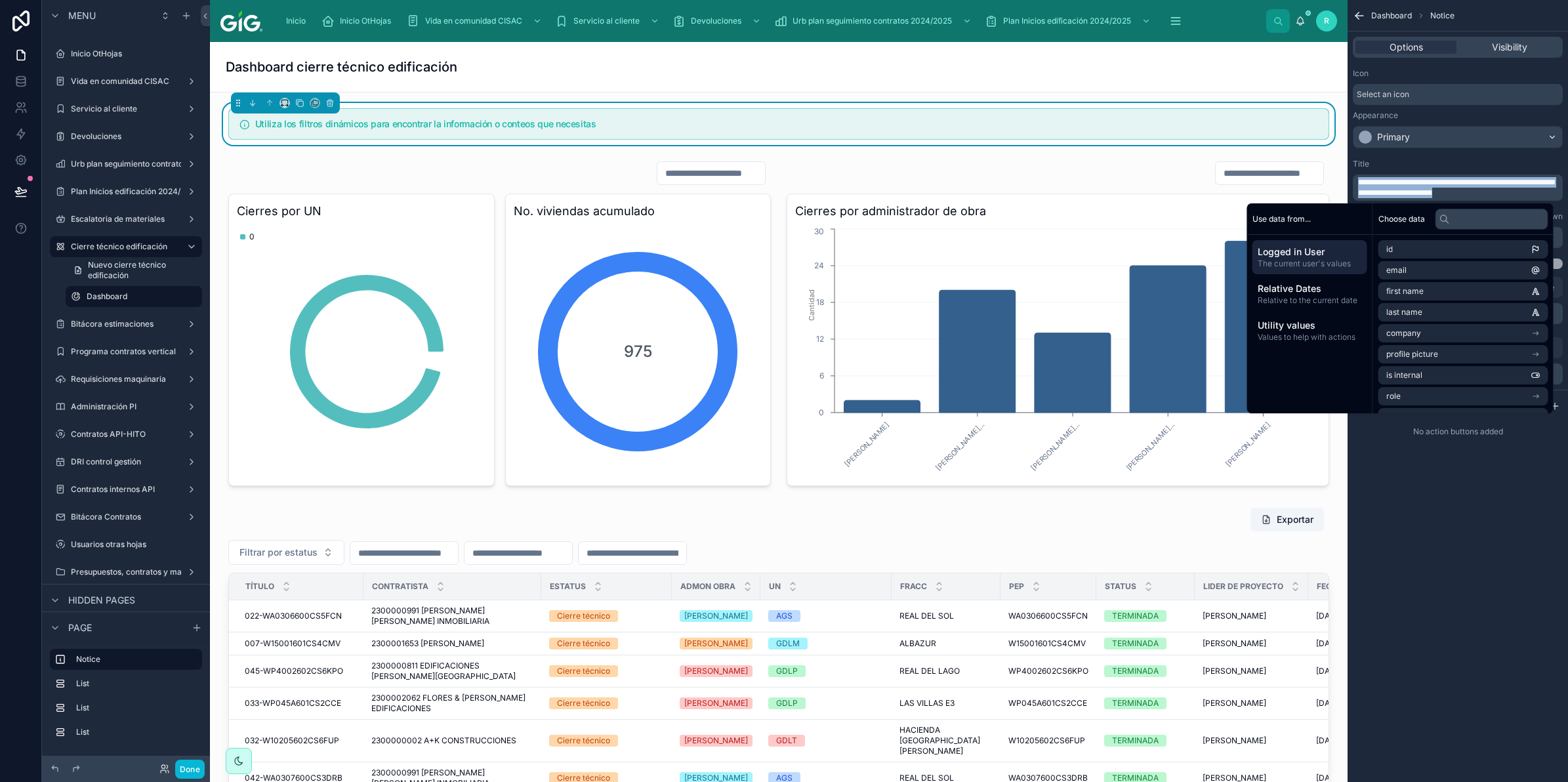
copy span "**********"
click at [131, 319] on label "Bitácora estimaciones" at bounding box center [123, 324] width 105 height 11
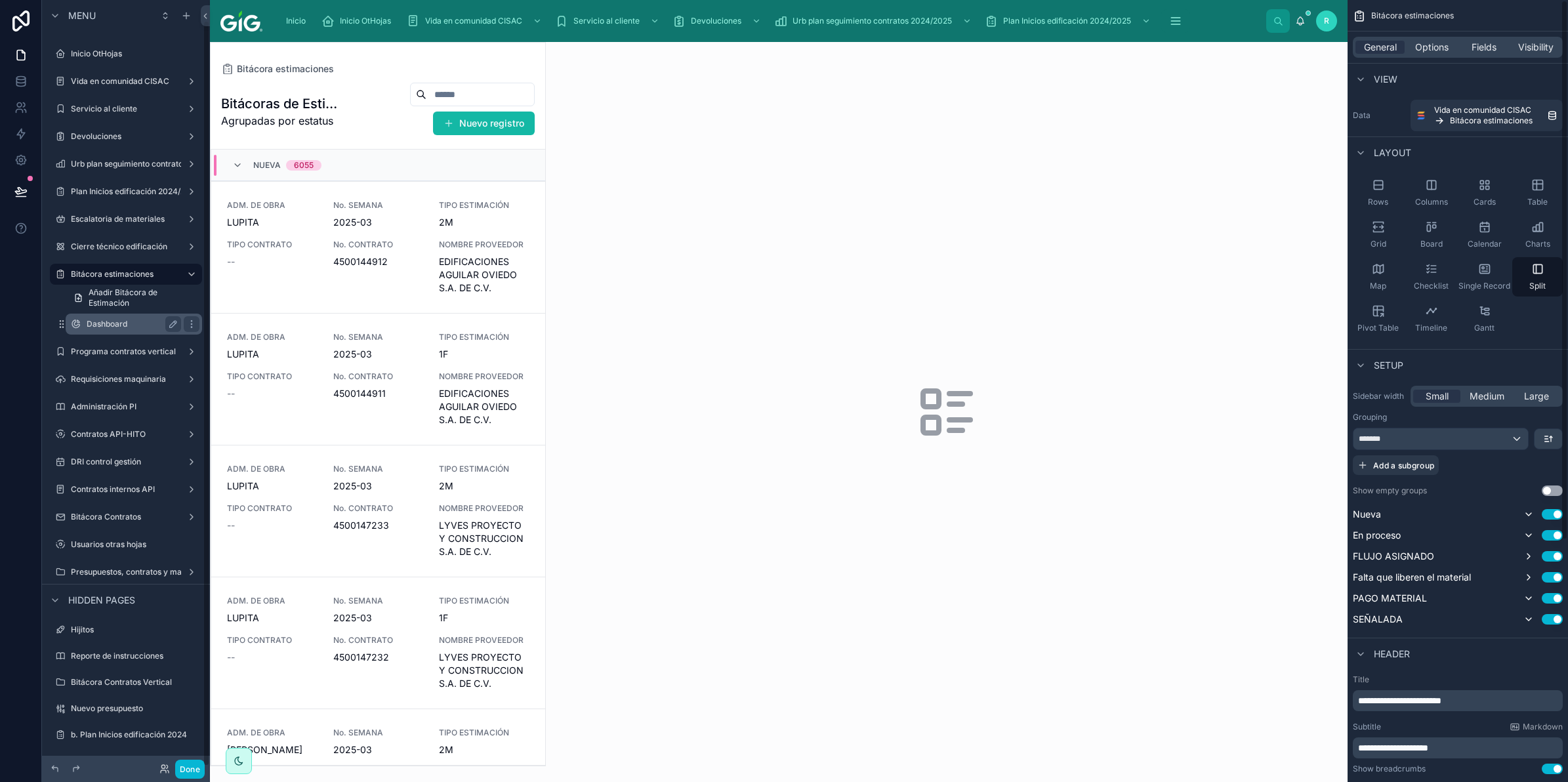
click at [113, 322] on label "Dashboard" at bounding box center [131, 324] width 89 height 11
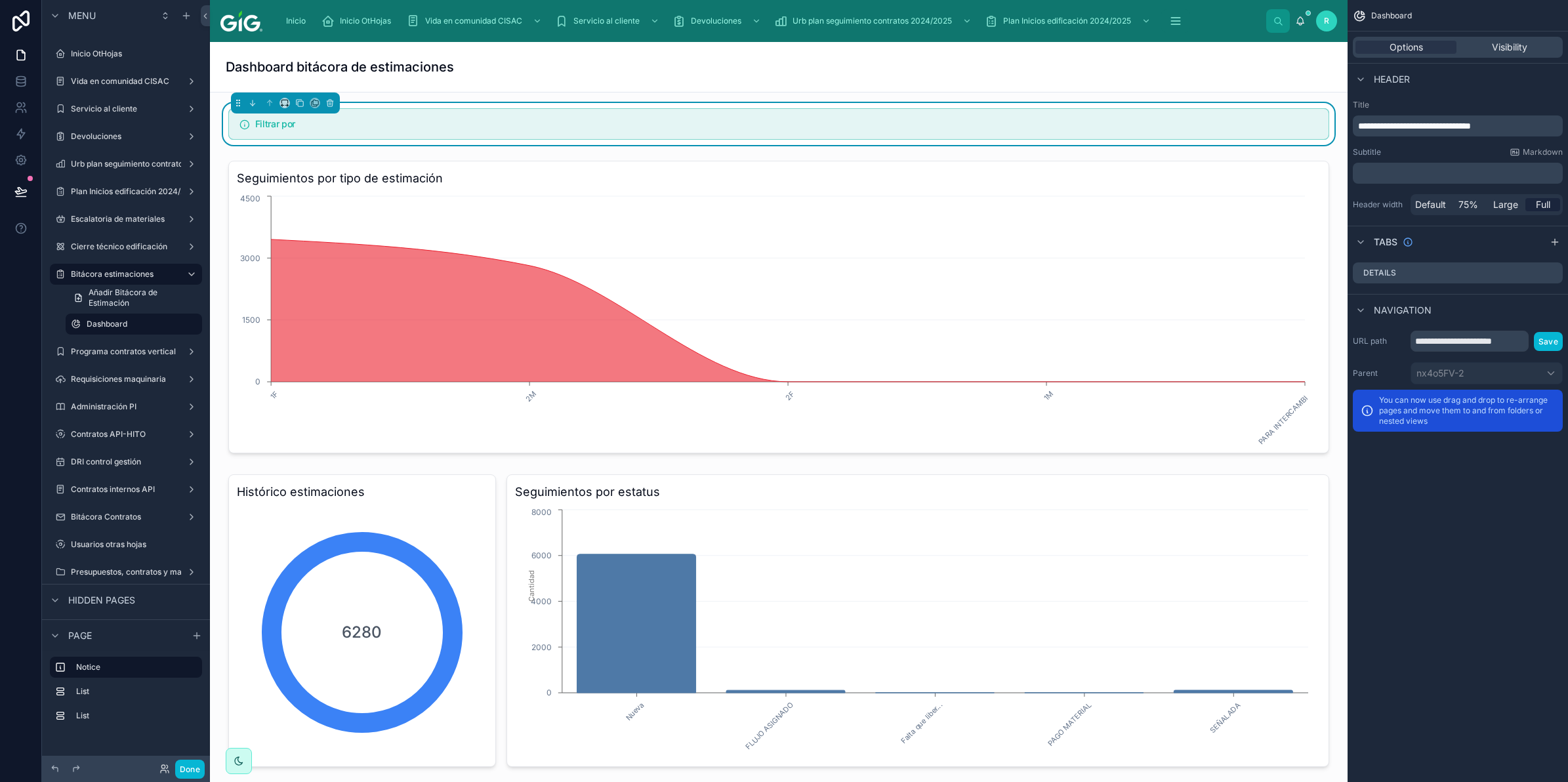
click at [893, 133] on div "Filtrar por" at bounding box center [778, 124] width 1101 height 32
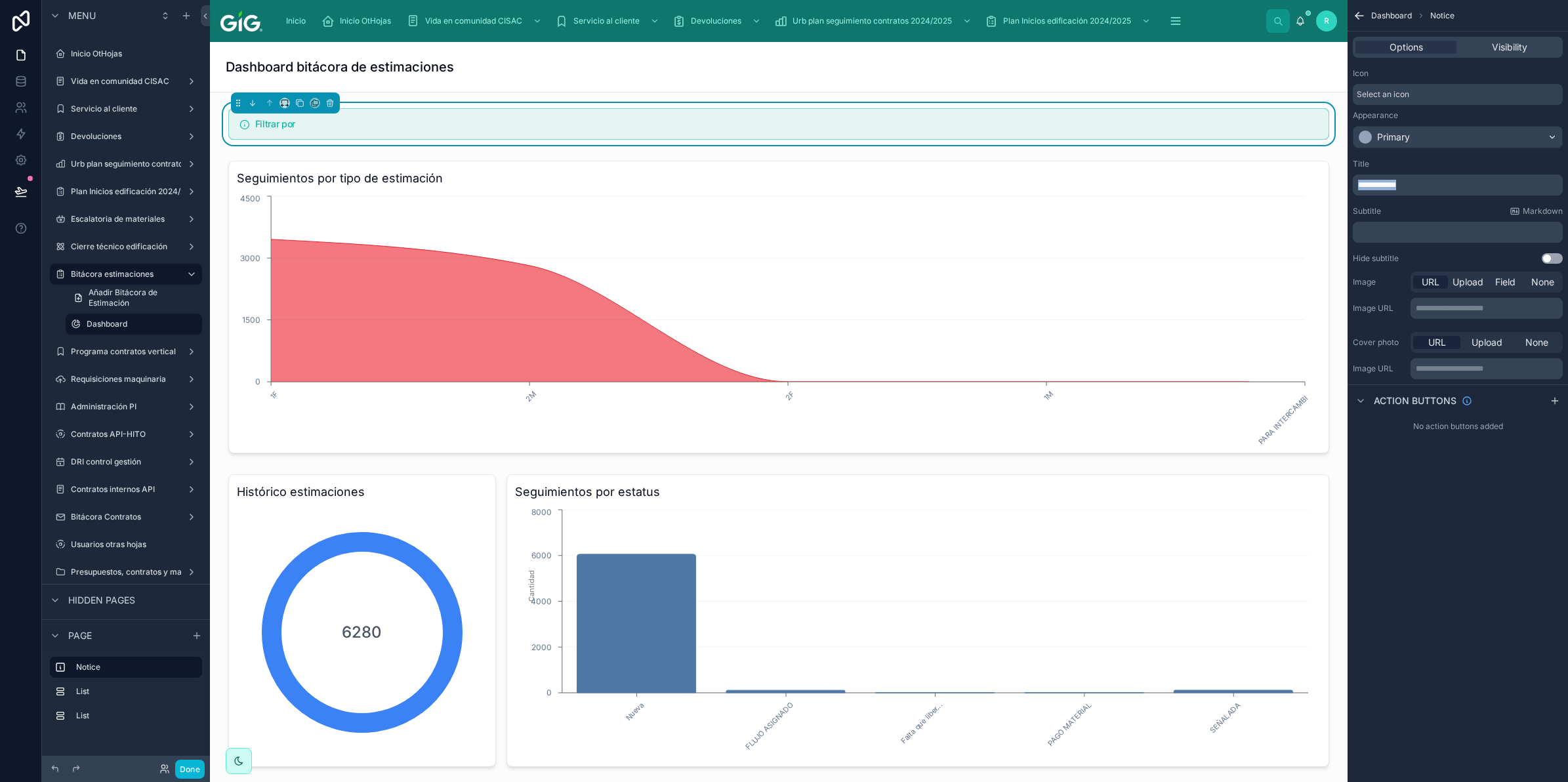
drag, startPoint x: 1405, startPoint y: 182, endPoint x: 1331, endPoint y: 182, distance: 74.0
click at [1331, 182] on div "Inicio Inicio OtHojas Vida en comunidad CISAC Servicio al cliente Devoluciones …" at bounding box center [889, 391] width 1358 height 782
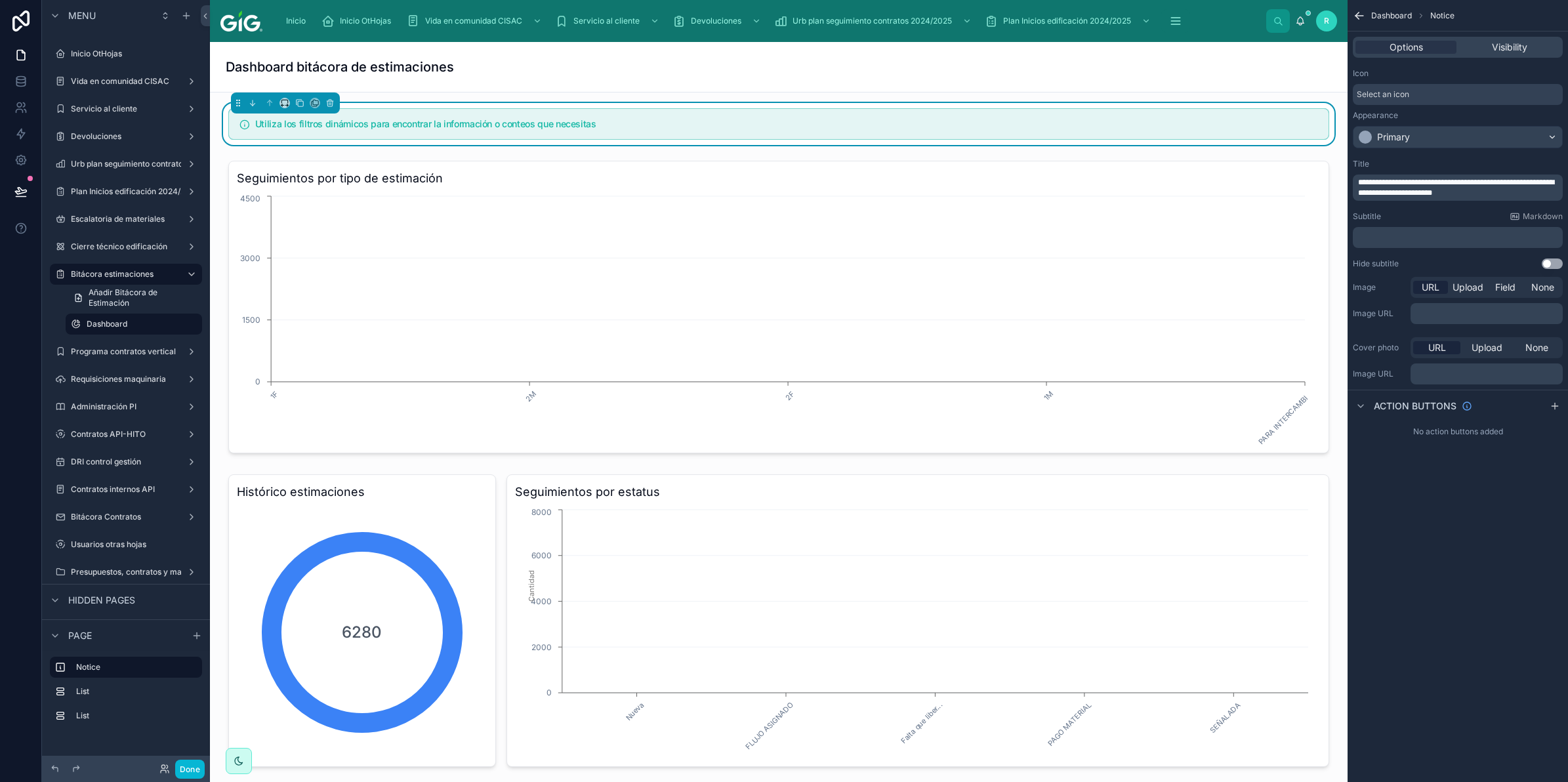
click at [1458, 164] on div "Title" at bounding box center [1458, 164] width 210 height 11
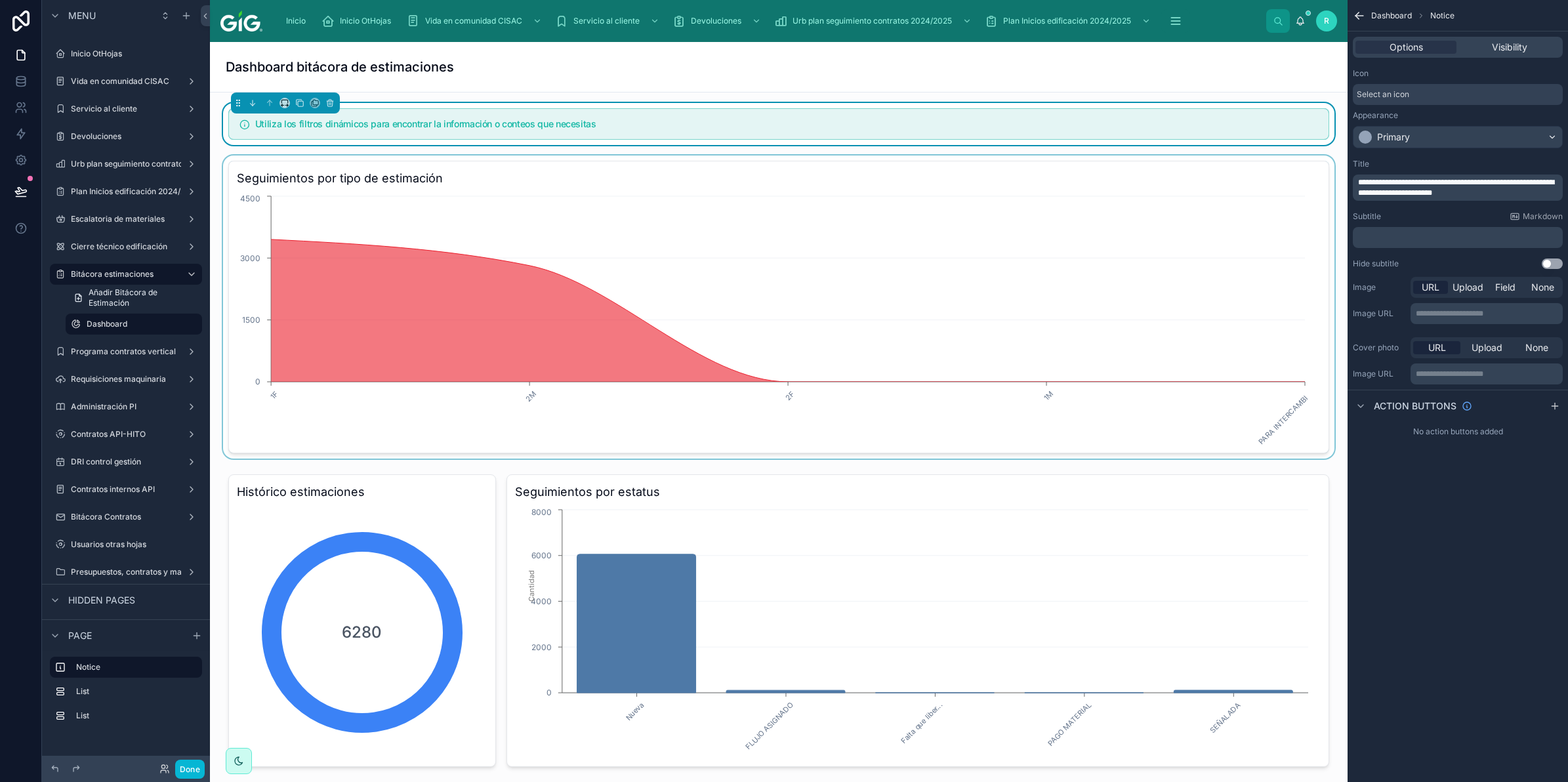
click at [486, 228] on div at bounding box center [778, 306] width 1116 height 303
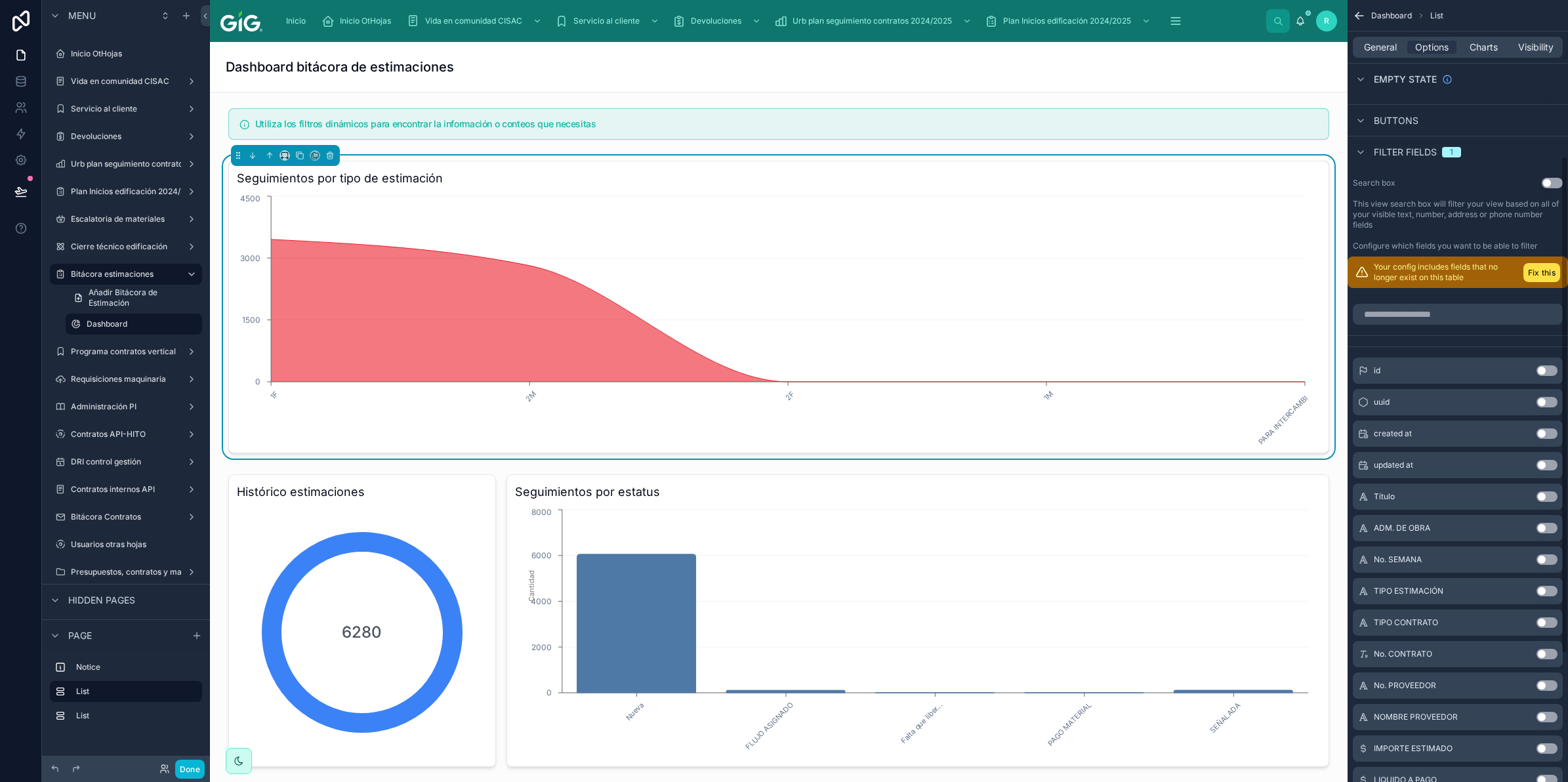
scroll to position [246, 0]
click at [1555, 262] on button "Fix this" at bounding box center [1542, 270] width 37 height 19
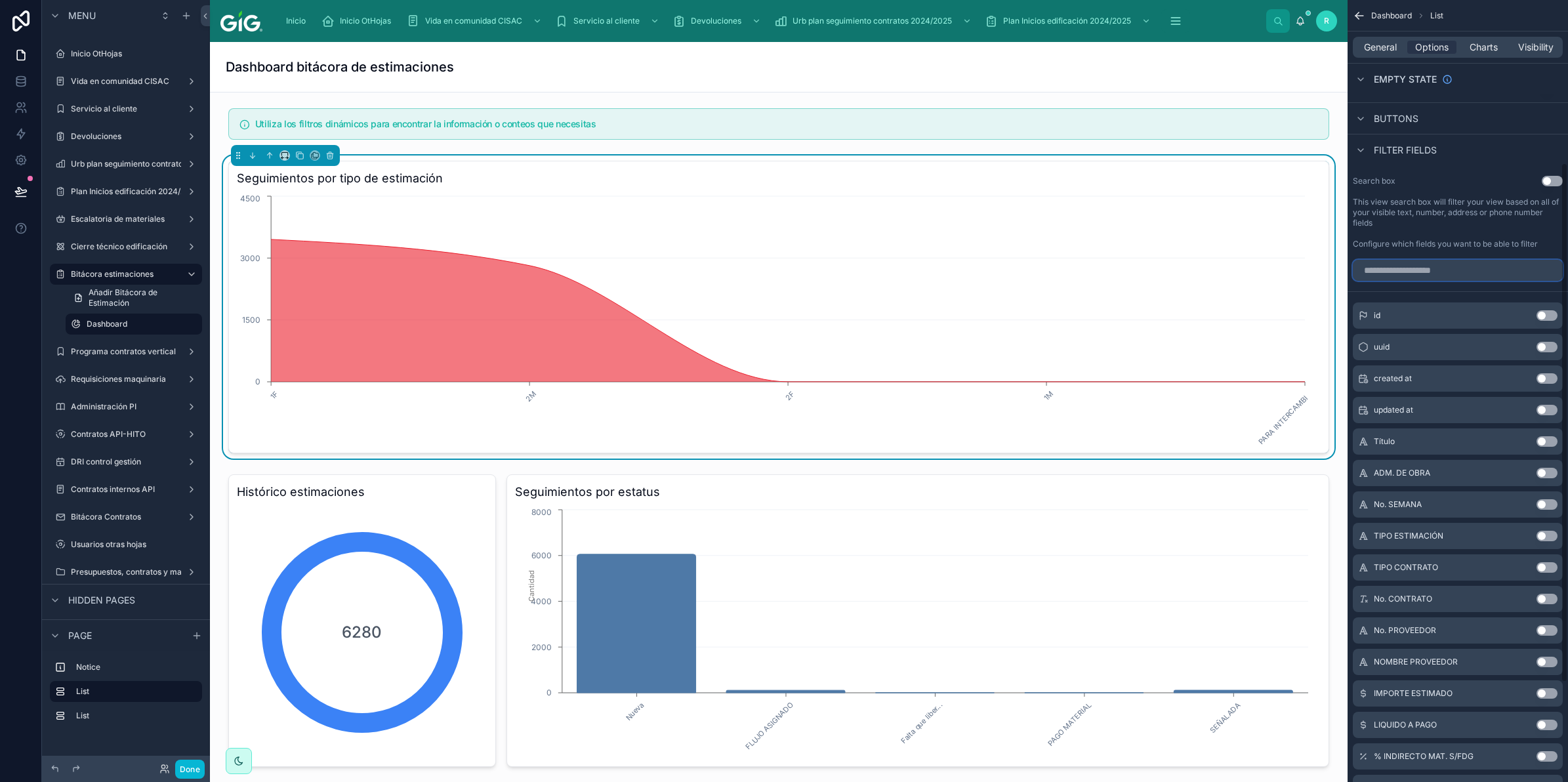
click at [1451, 273] on input "scrollable content" at bounding box center [1458, 270] width 210 height 21
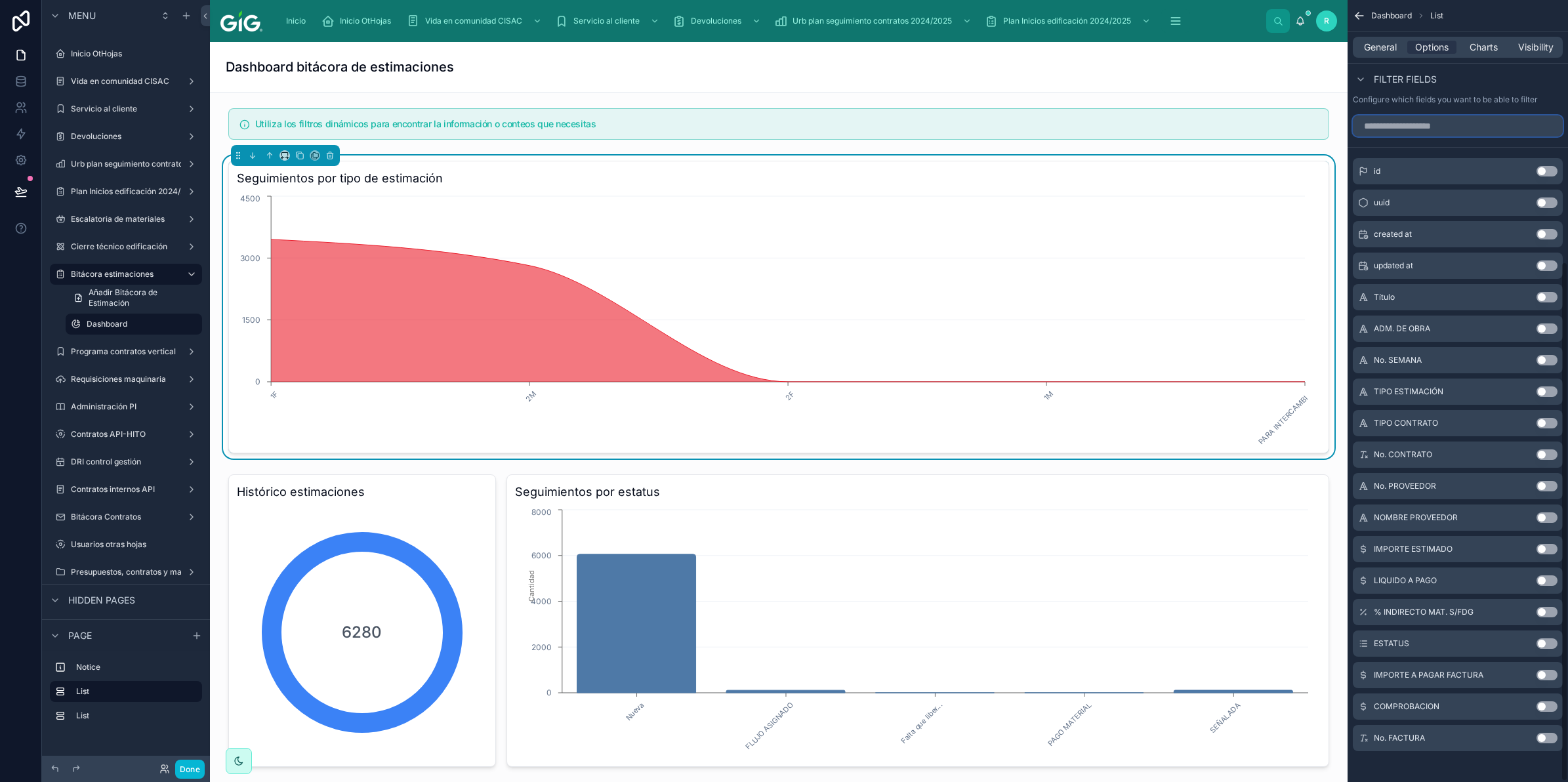
scroll to position [396, 0]
click at [1550, 322] on button "Use setting" at bounding box center [1547, 324] width 21 height 11
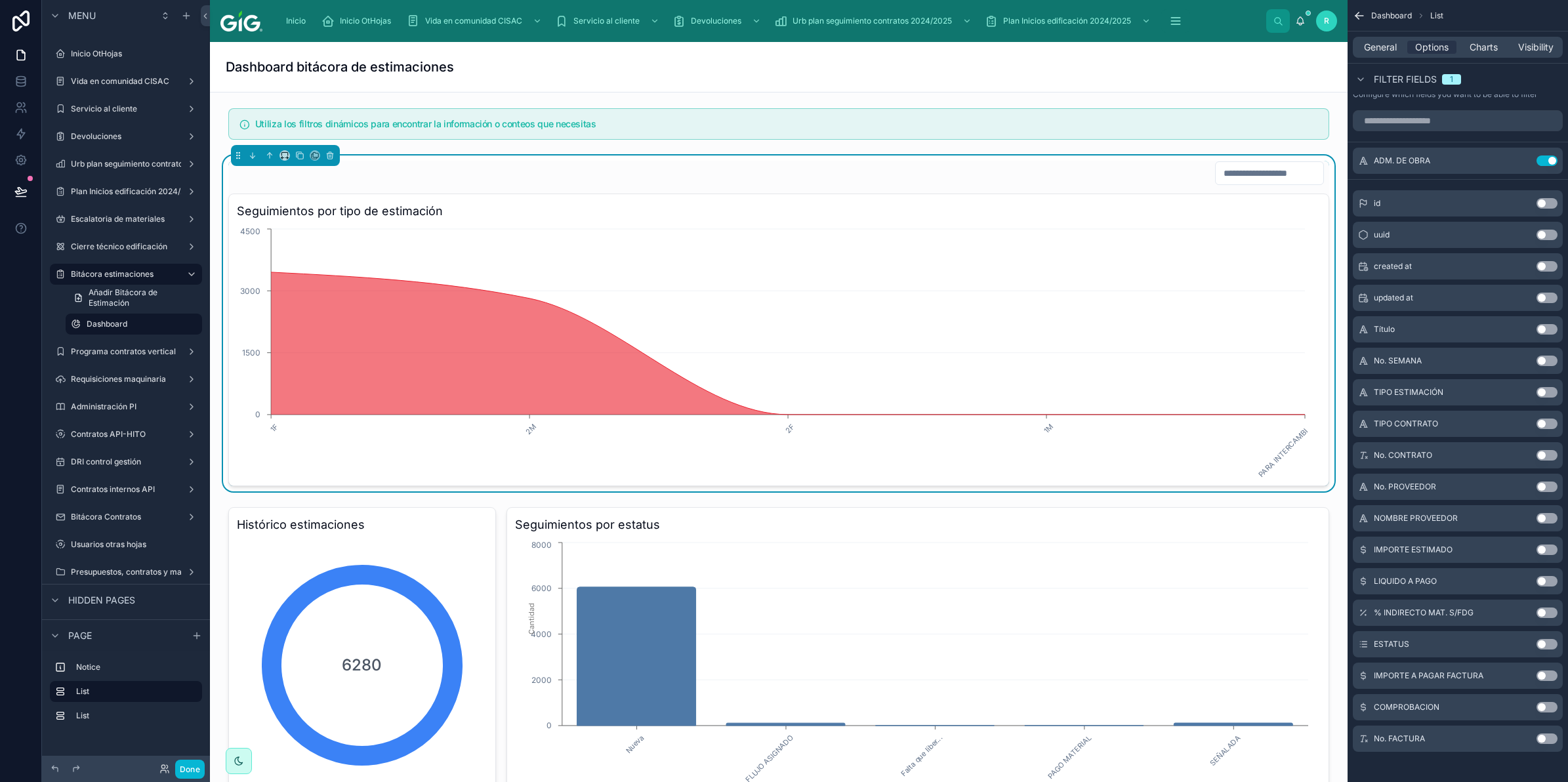
drag, startPoint x: 1546, startPoint y: 391, endPoint x: 1544, endPoint y: 427, distance: 36.1
click at [1547, 392] on button "Use setting" at bounding box center [1547, 392] width 21 height 11
click at [1550, 191] on button "Use setting" at bounding box center [1547, 192] width 21 height 11
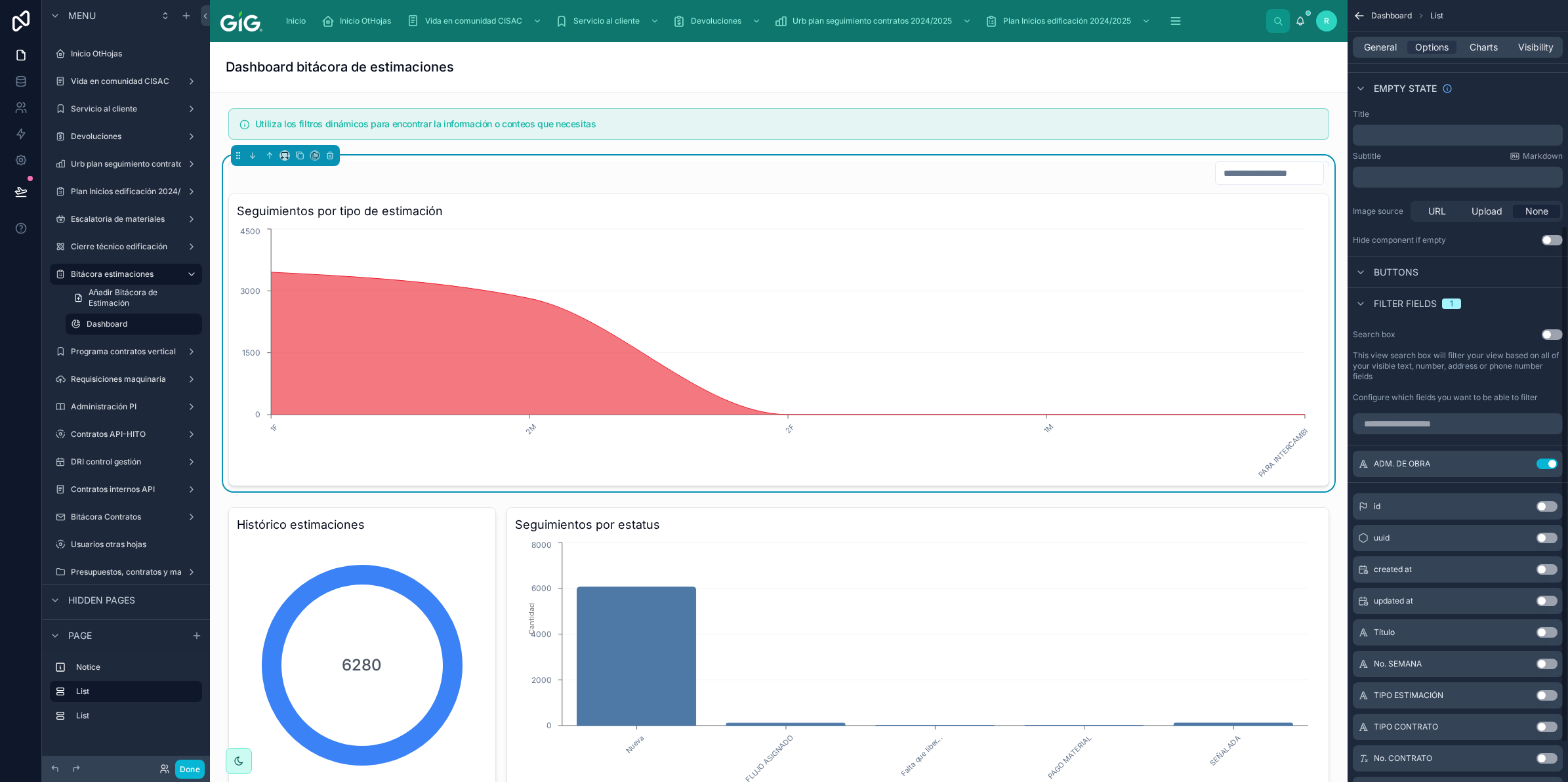
scroll to position [0, 0]
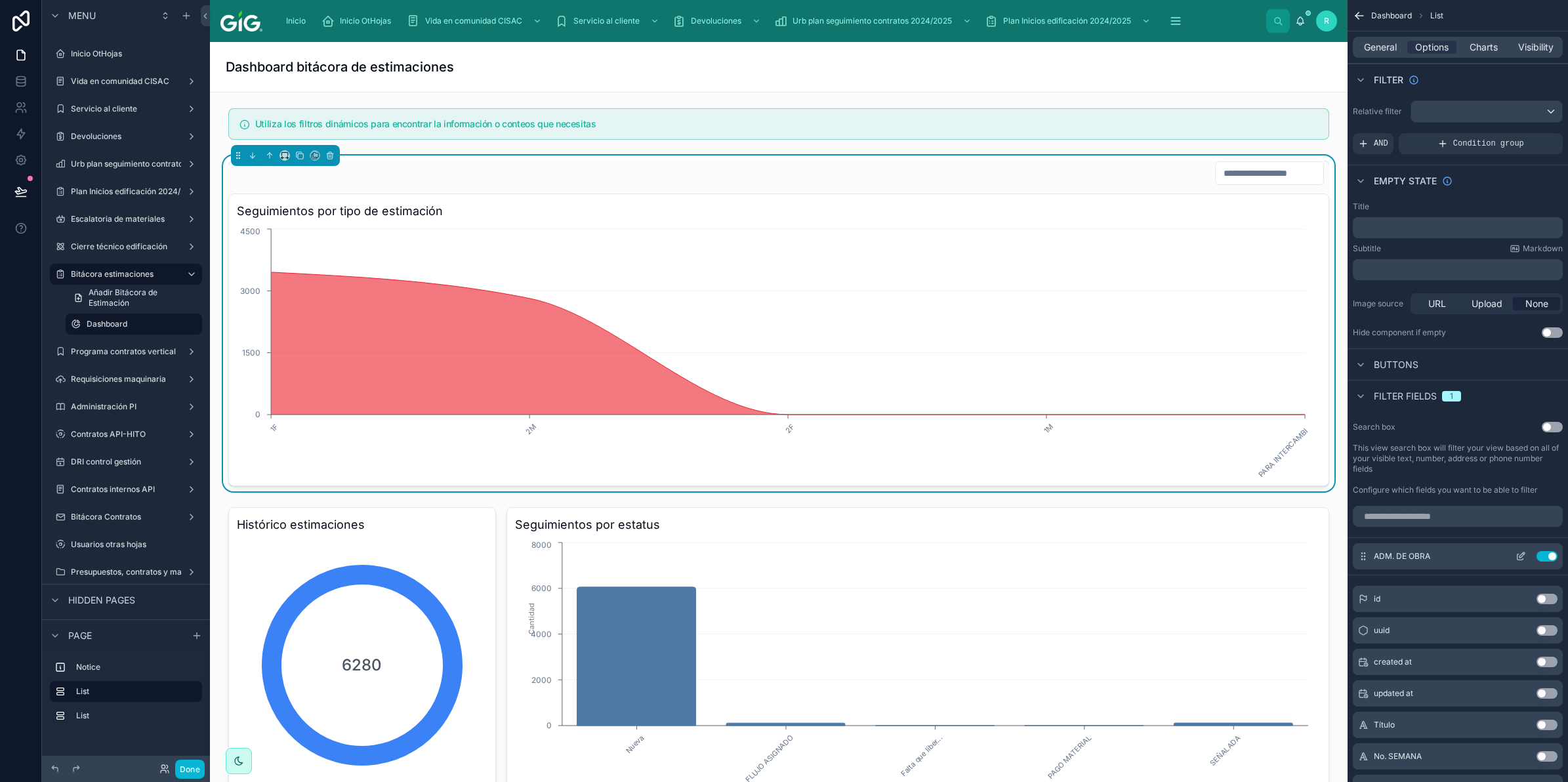
click at [1518, 553] on icon "scrollable content" at bounding box center [1521, 557] width 11 height 11
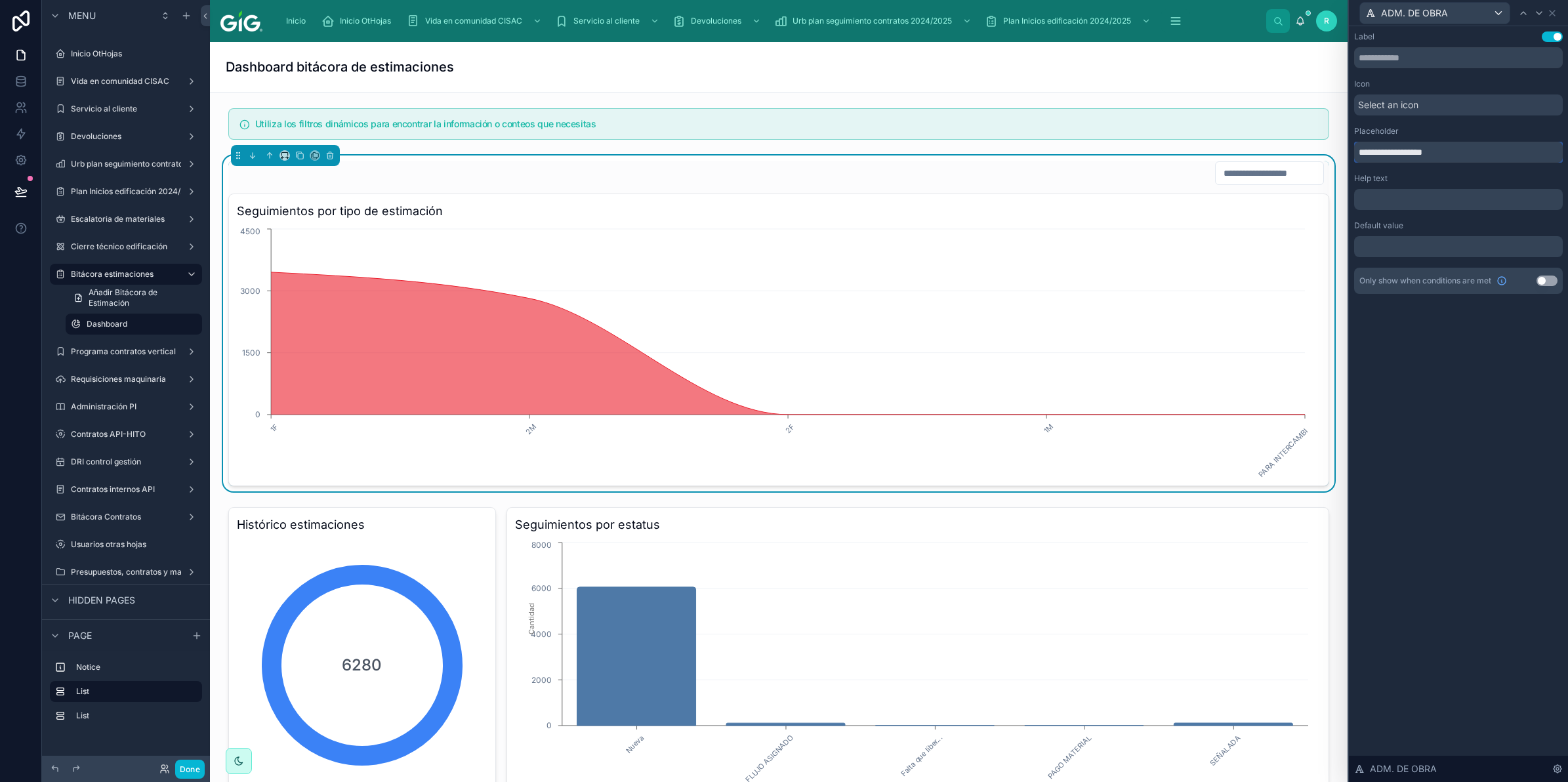
drag, startPoint x: 1470, startPoint y: 156, endPoint x: 1373, endPoint y: 152, distance: 97.1
click at [1373, 152] on input "**********" at bounding box center [1458, 152] width 209 height 21
drag, startPoint x: 1401, startPoint y: 149, endPoint x: 1337, endPoint y: 152, distance: 64.1
click at [1337, 152] on div "**********" at bounding box center [784, 391] width 1568 height 782
type input "**********"
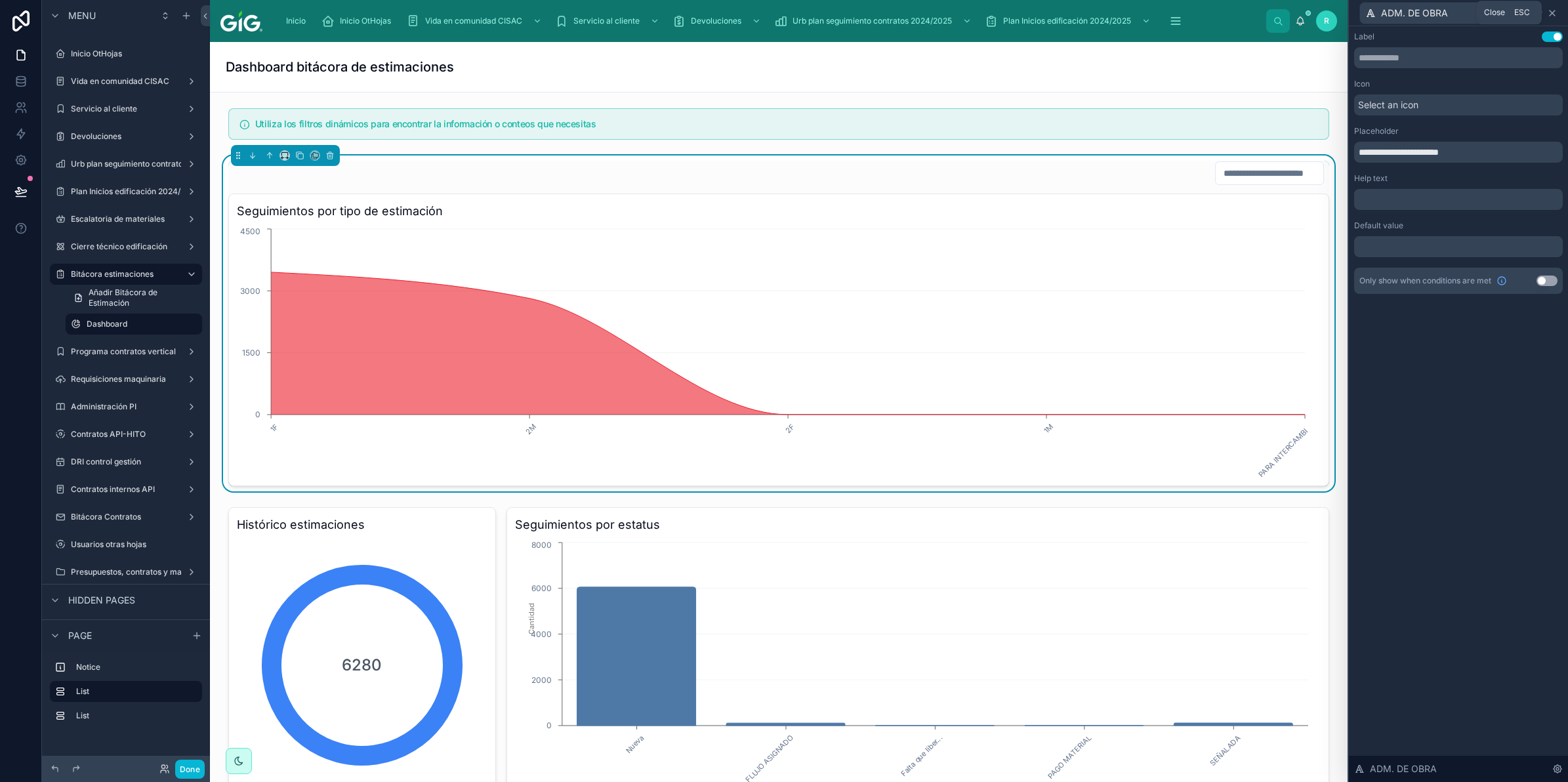
click at [1555, 17] on icon at bounding box center [1552, 13] width 11 height 11
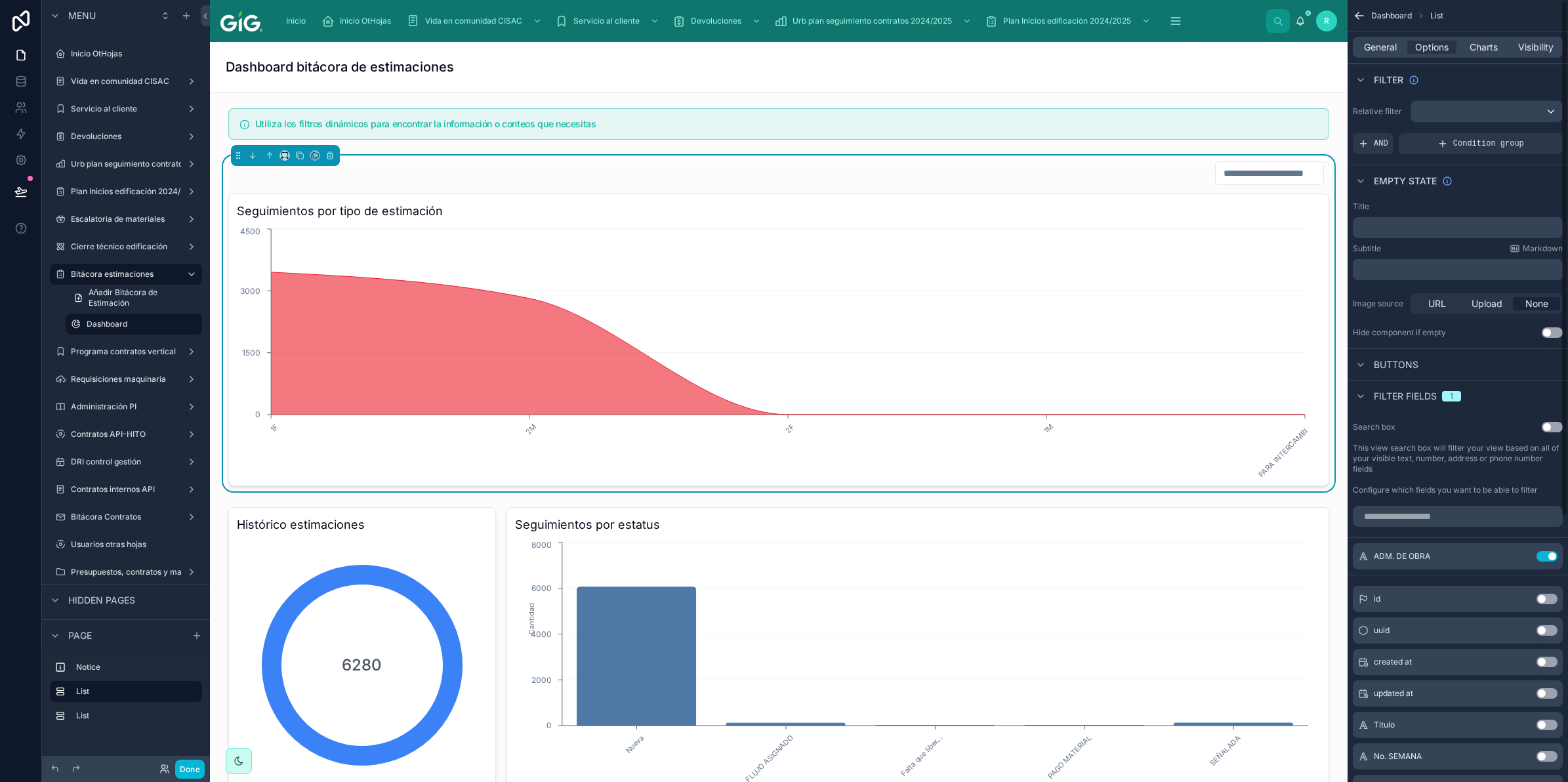
click at [1545, 661] on button "Use setting" at bounding box center [1547, 662] width 21 height 11
click at [1523, 584] on icon "scrollable content" at bounding box center [1521, 586] width 5 height 5
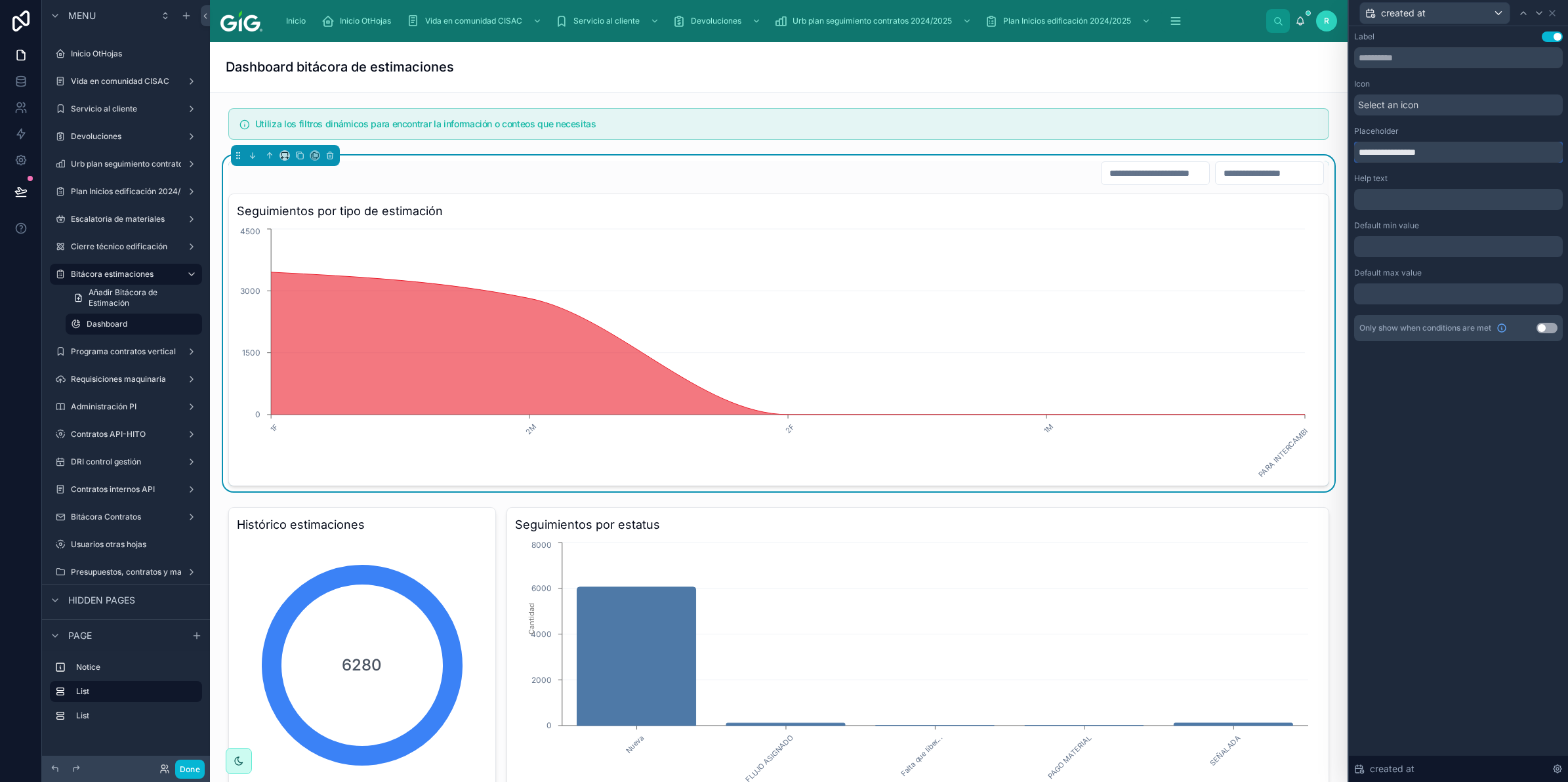
drag, startPoint x: 1450, startPoint y: 151, endPoint x: 1336, endPoint y: 154, distance: 114.0
click at [1336, 154] on div "**********" at bounding box center [784, 391] width 1568 height 782
click at [1467, 149] on input "**********" at bounding box center [1458, 152] width 209 height 21
drag, startPoint x: 1437, startPoint y: 151, endPoint x: 1379, endPoint y: 151, distance: 58.0
click at [1379, 151] on input "**********" at bounding box center [1458, 152] width 209 height 21
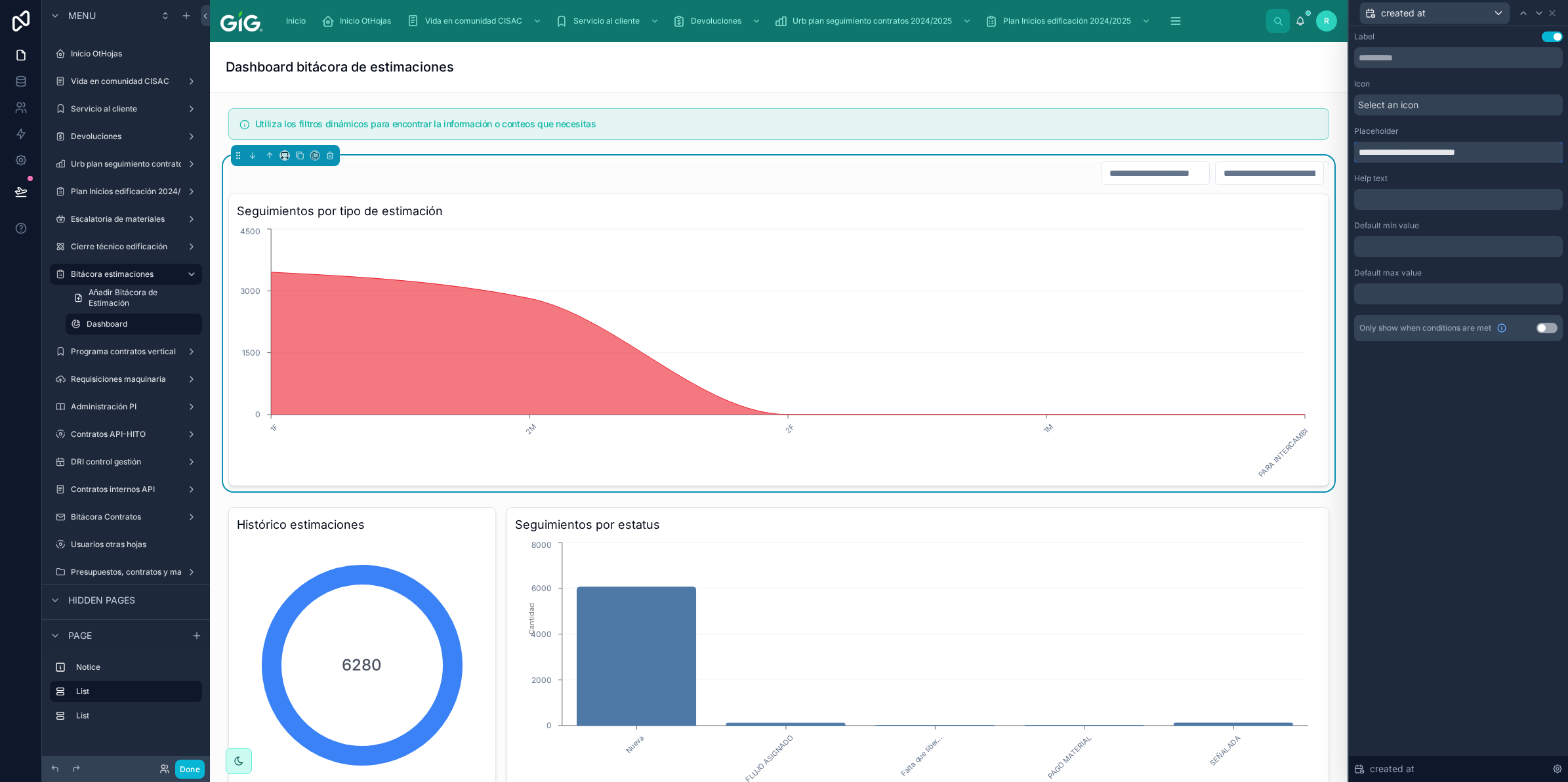
click at [1394, 155] on input "**********" at bounding box center [1458, 152] width 209 height 21
drag, startPoint x: 1400, startPoint y: 154, endPoint x: 1322, endPoint y: 152, distance: 78.0
click at [1322, 152] on div "**********" at bounding box center [784, 391] width 1568 height 782
type input "**********"
click at [1412, 168] on div "**********" at bounding box center [1458, 186] width 209 height 309
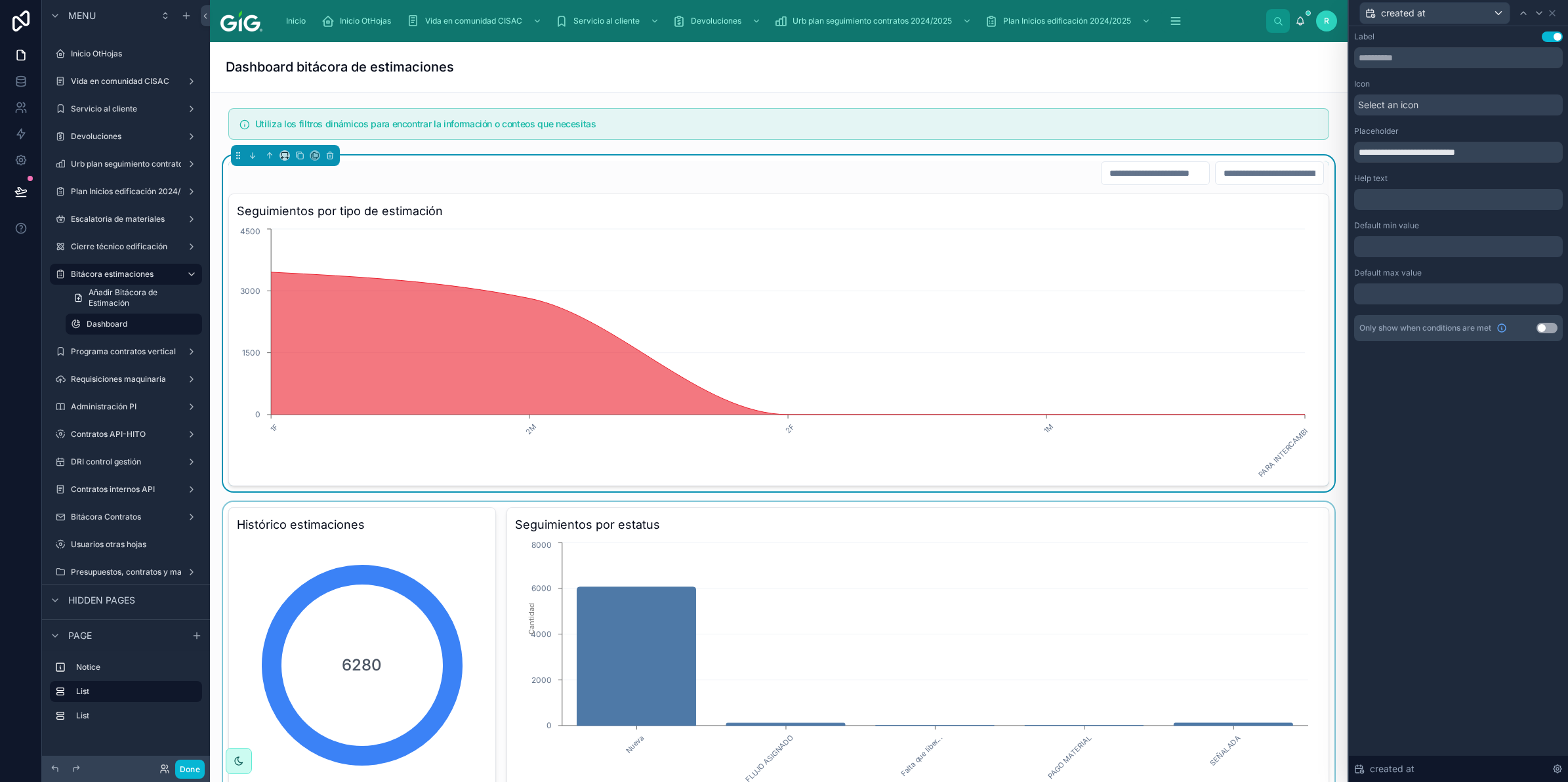
click at [382, 538] on div at bounding box center [778, 653] width 1116 height 303
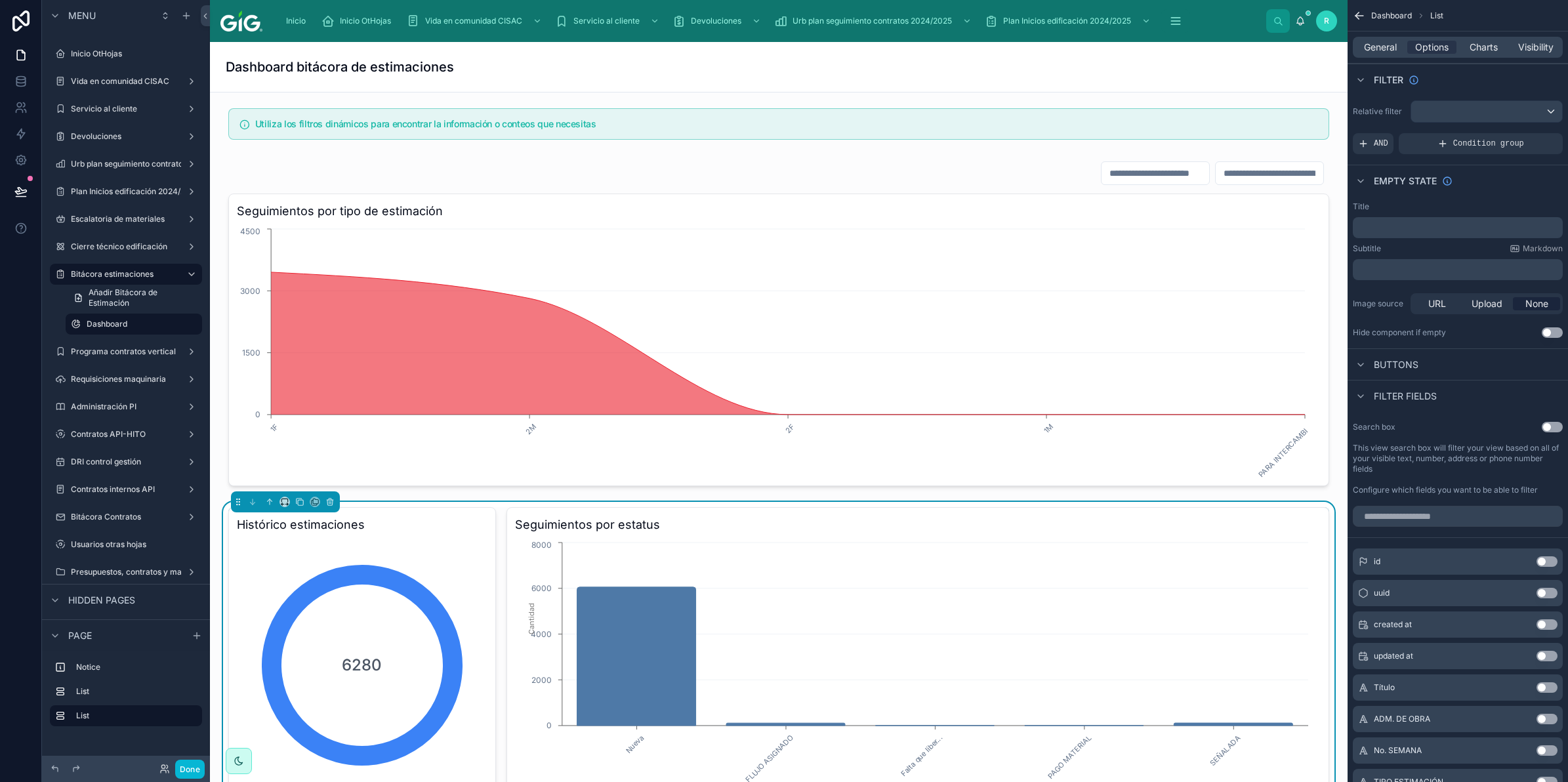
click at [1549, 621] on button "Use setting" at bounding box center [1547, 624] width 21 height 11
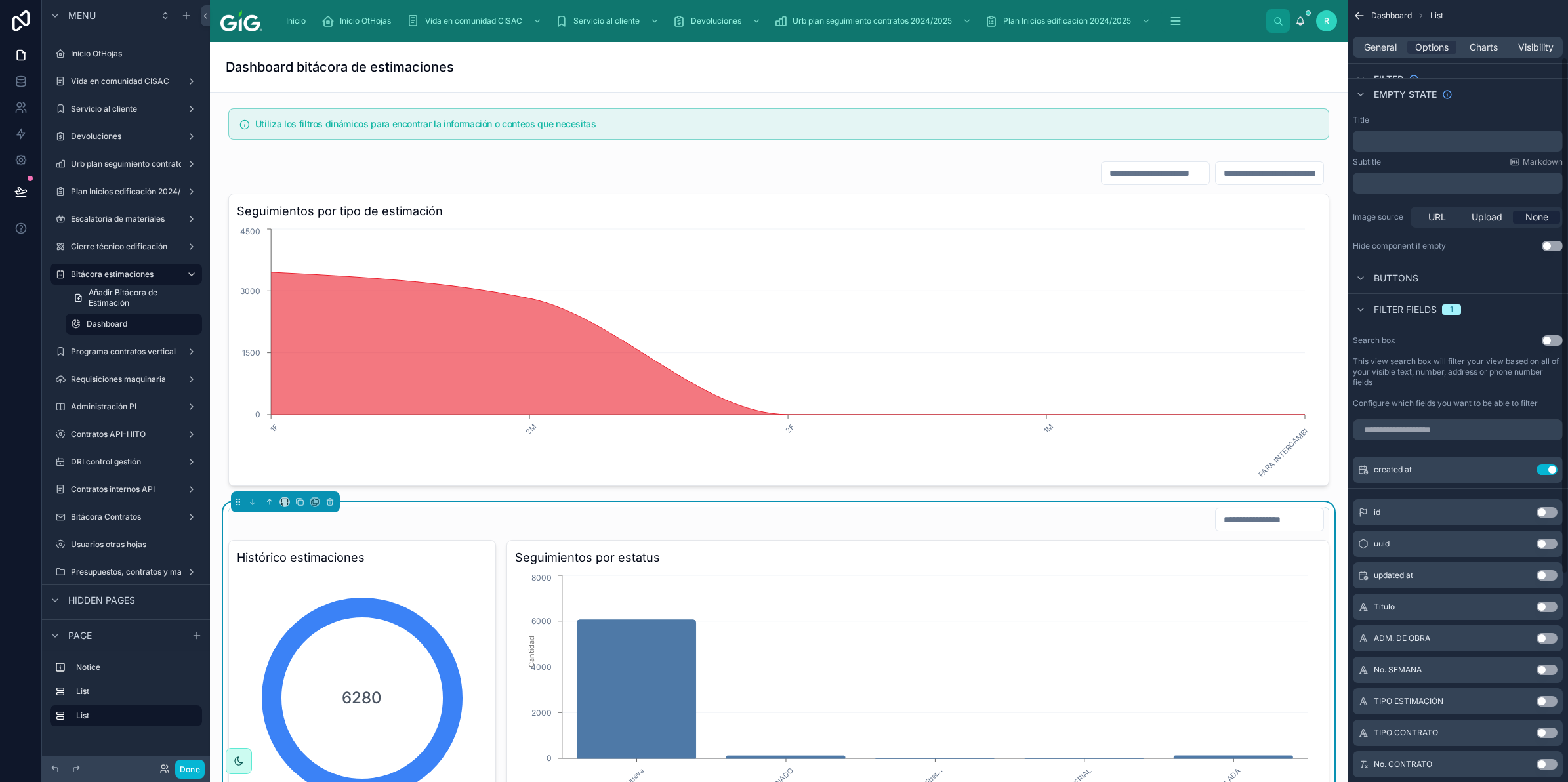
scroll to position [164, 0]
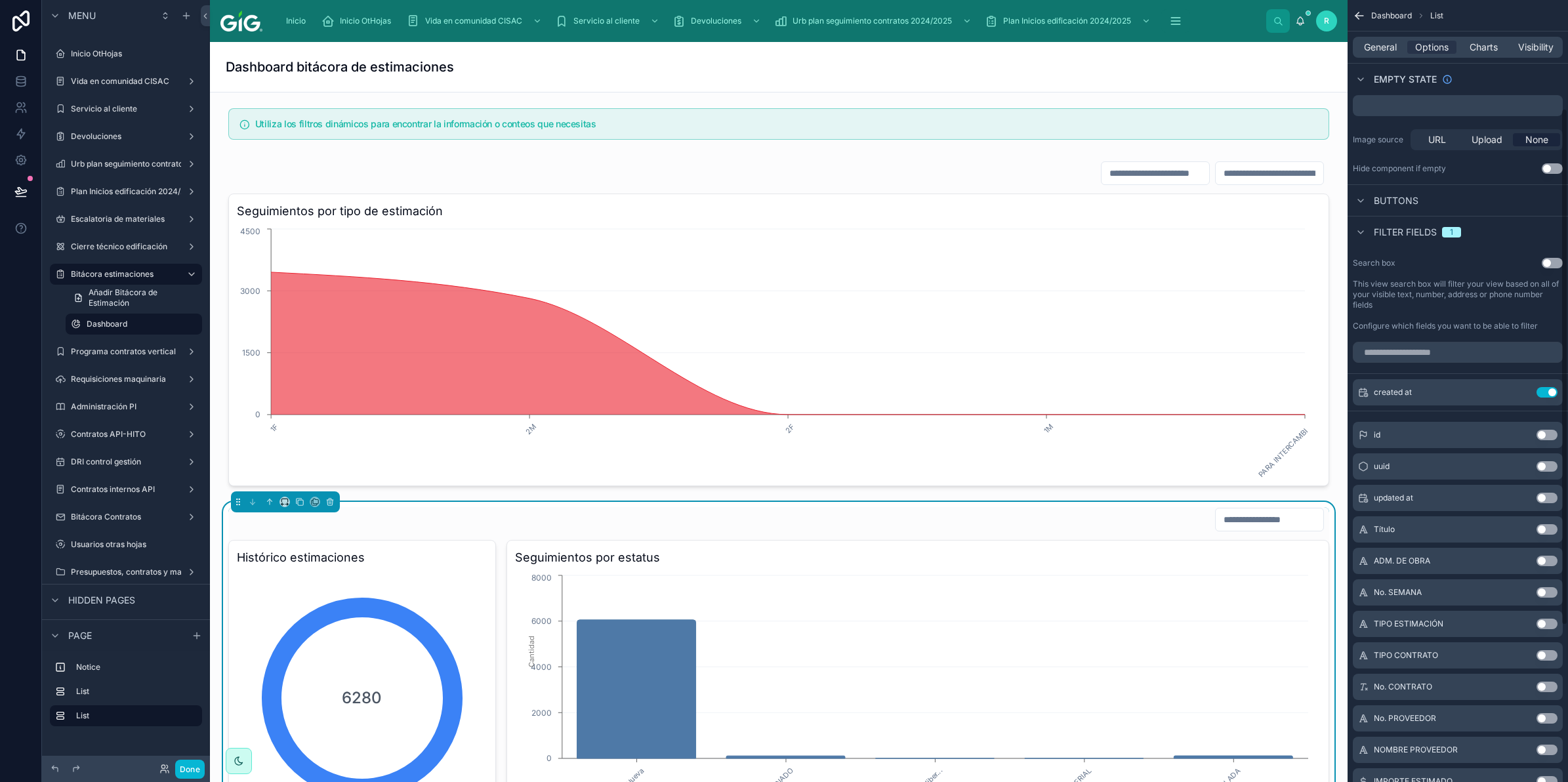
click at [1550, 556] on button "Use setting" at bounding box center [1547, 561] width 21 height 11
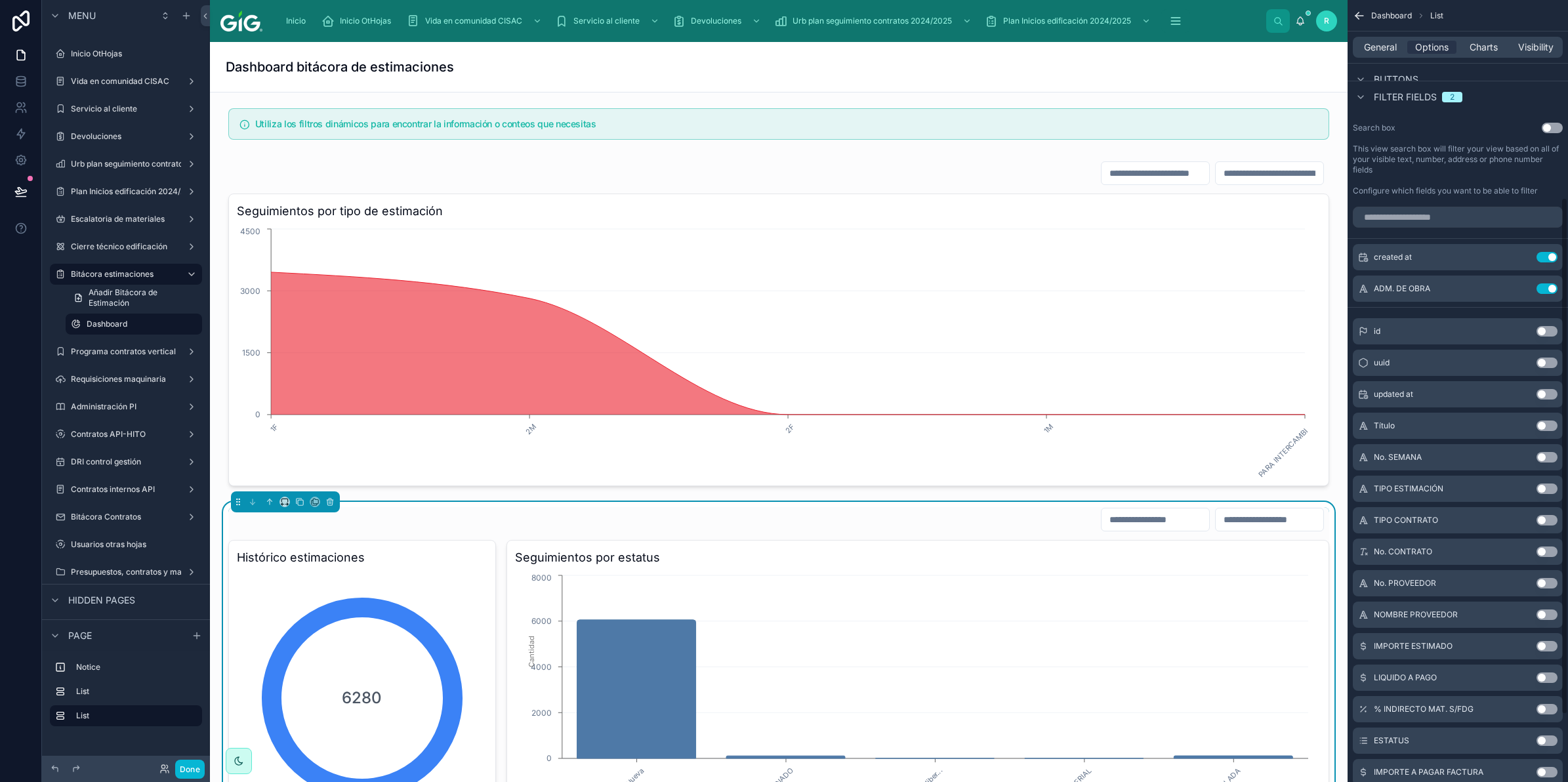
scroll to position [328, 0]
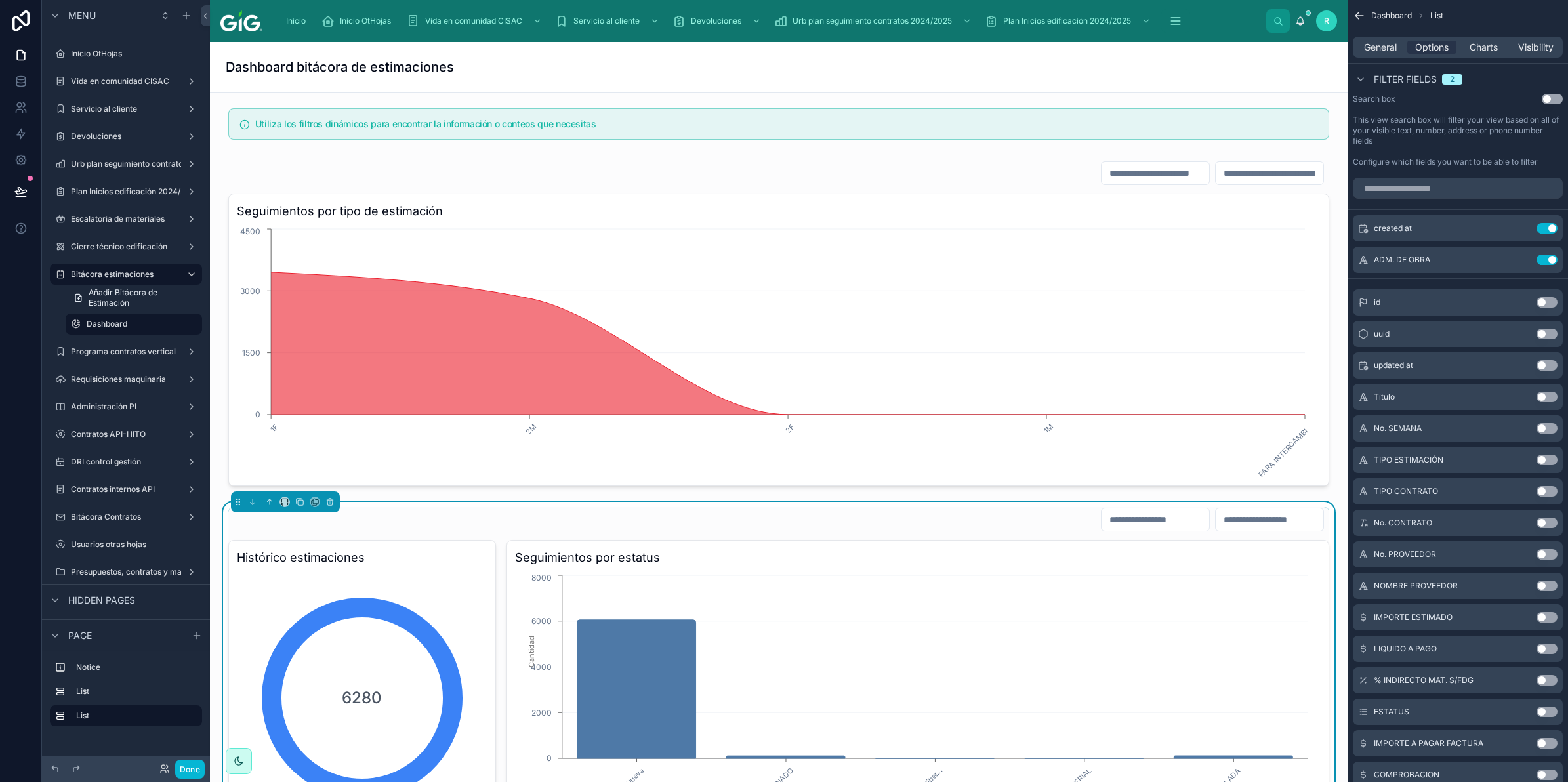
click at [1548, 458] on button "Use setting" at bounding box center [1547, 460] width 21 height 11
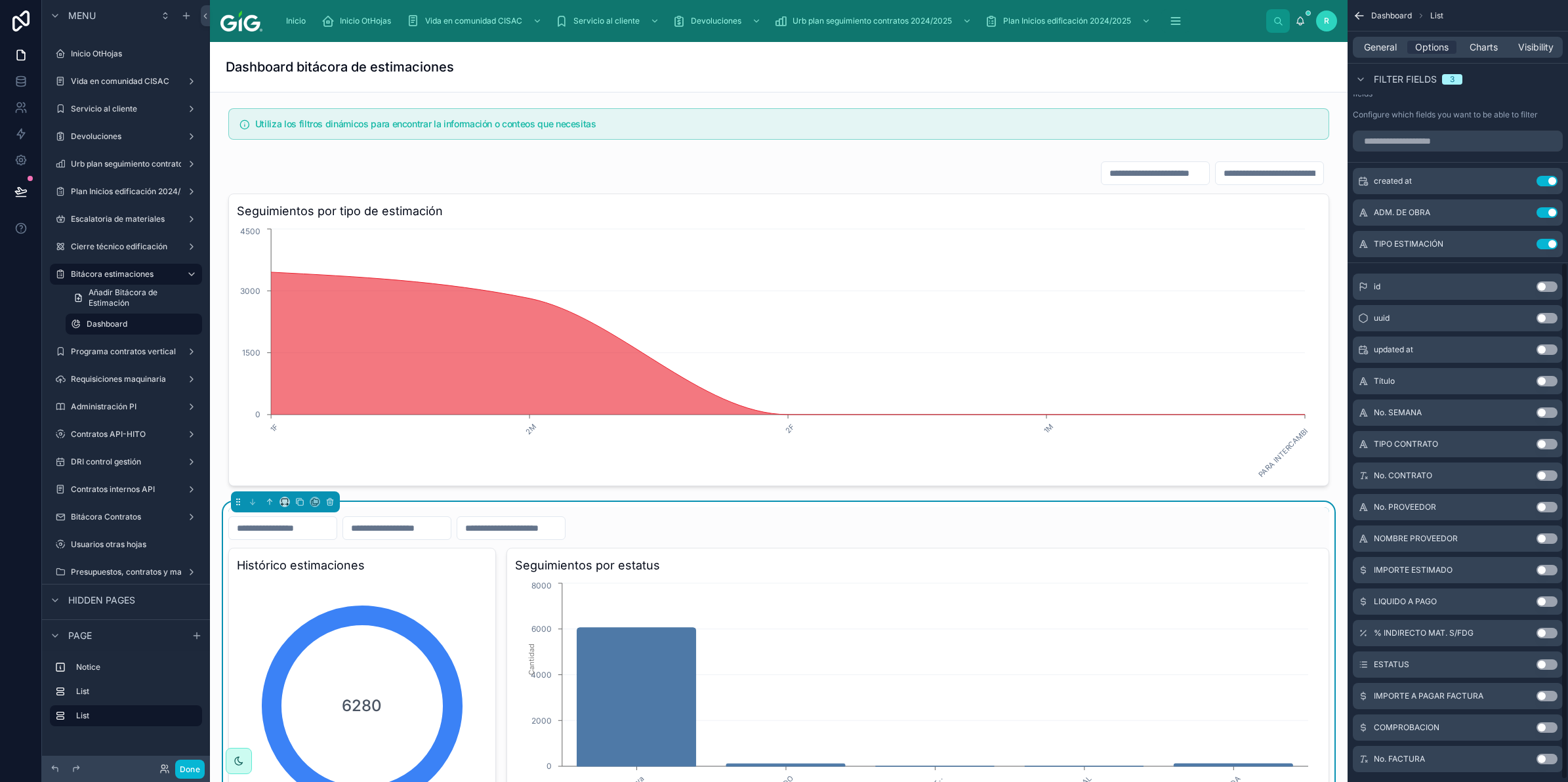
scroll to position [401, 0]
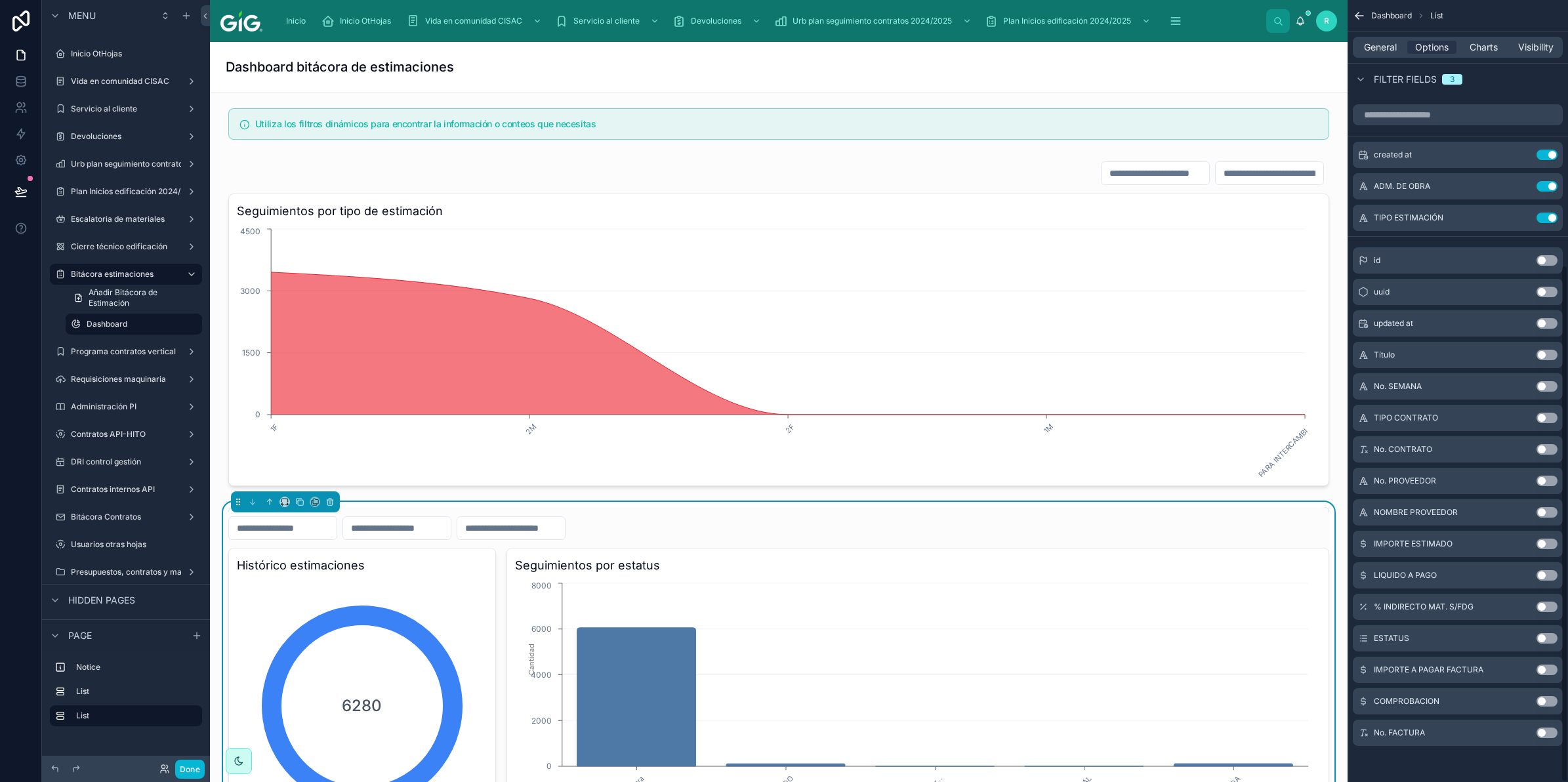
click at [1550, 635] on button "Use setting" at bounding box center [1547, 639] width 21 height 11
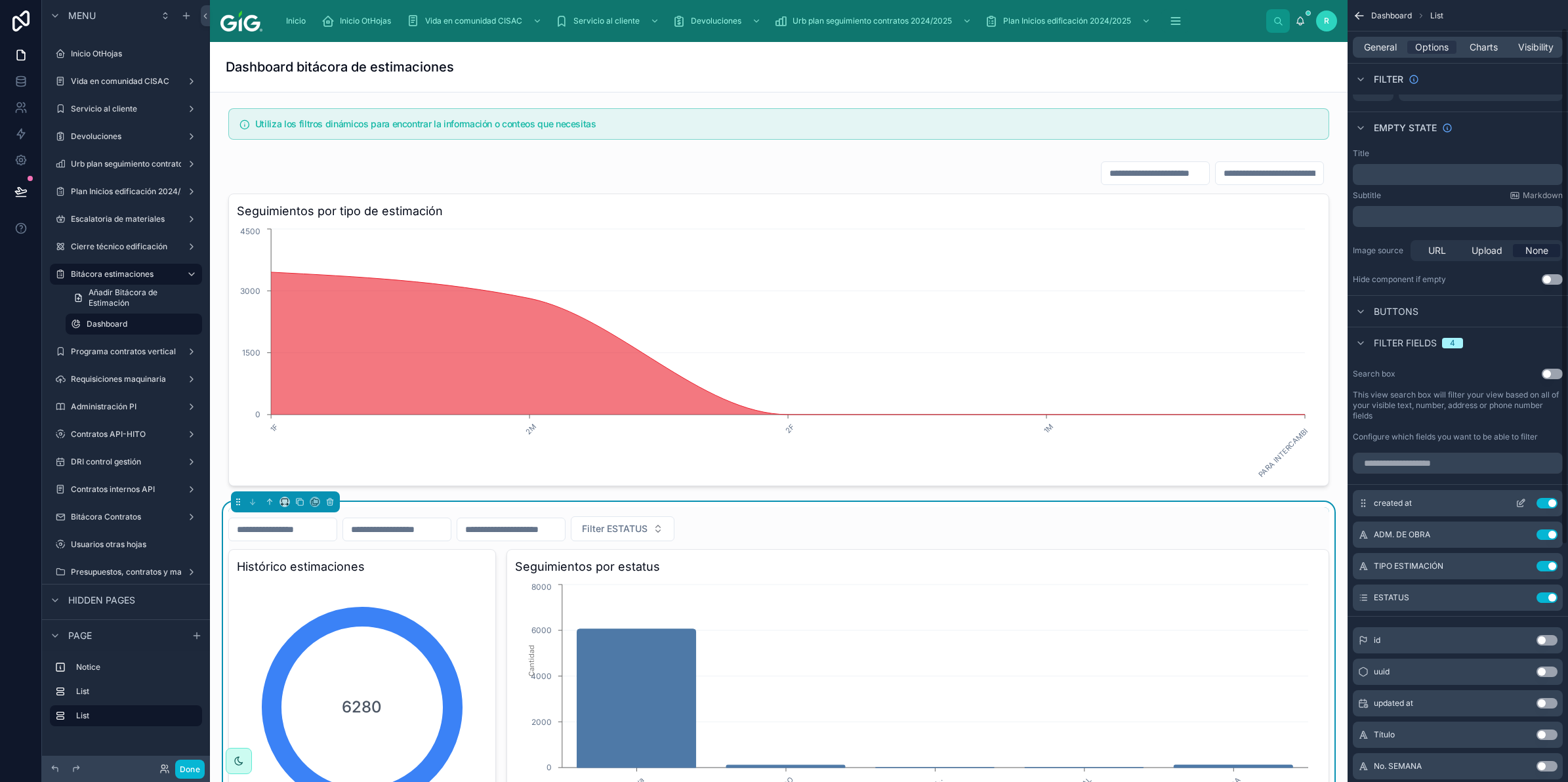
scroll to position [82, 0]
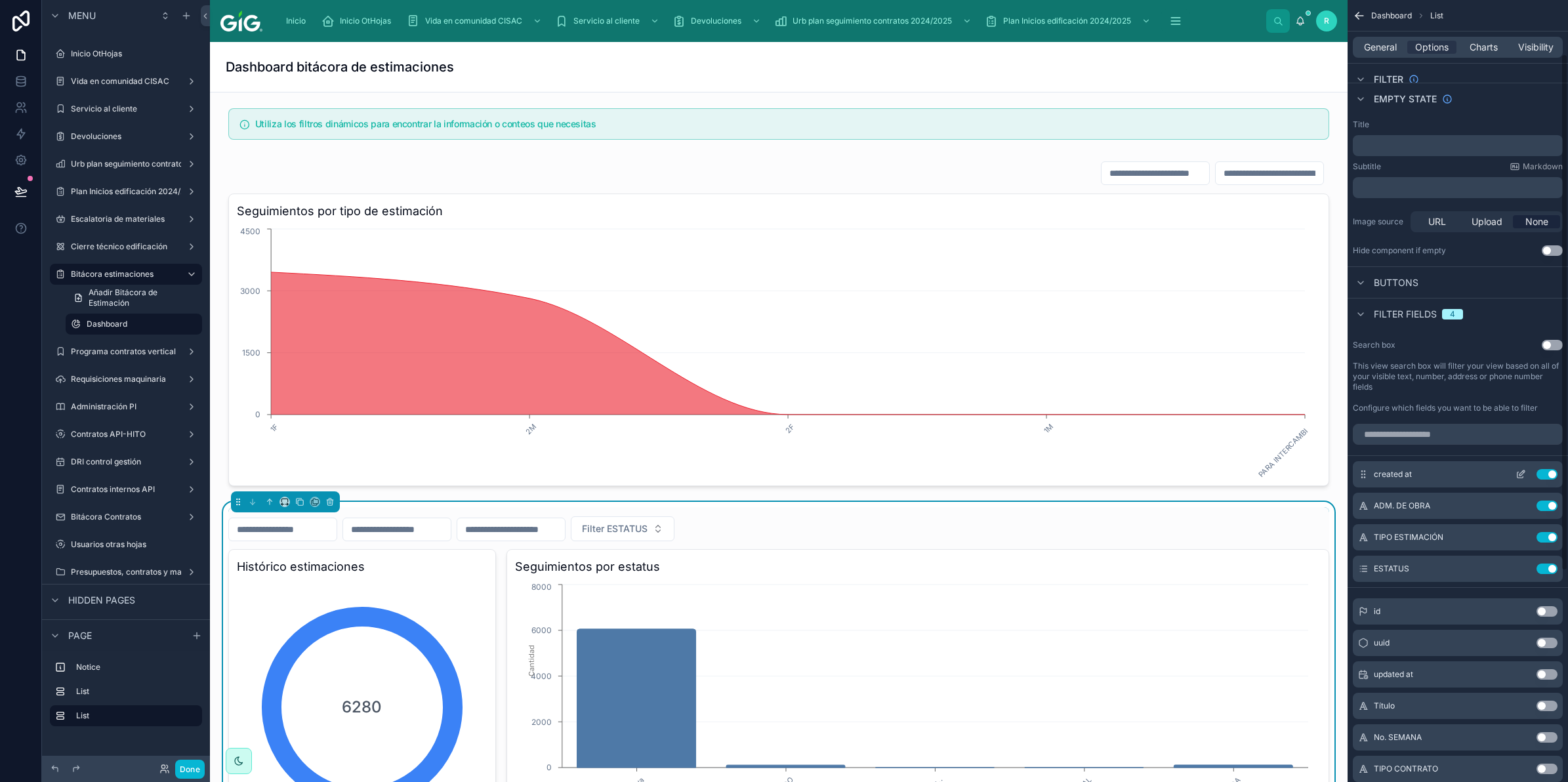
click at [1520, 471] on icon "scrollable content" at bounding box center [1521, 474] width 11 height 11
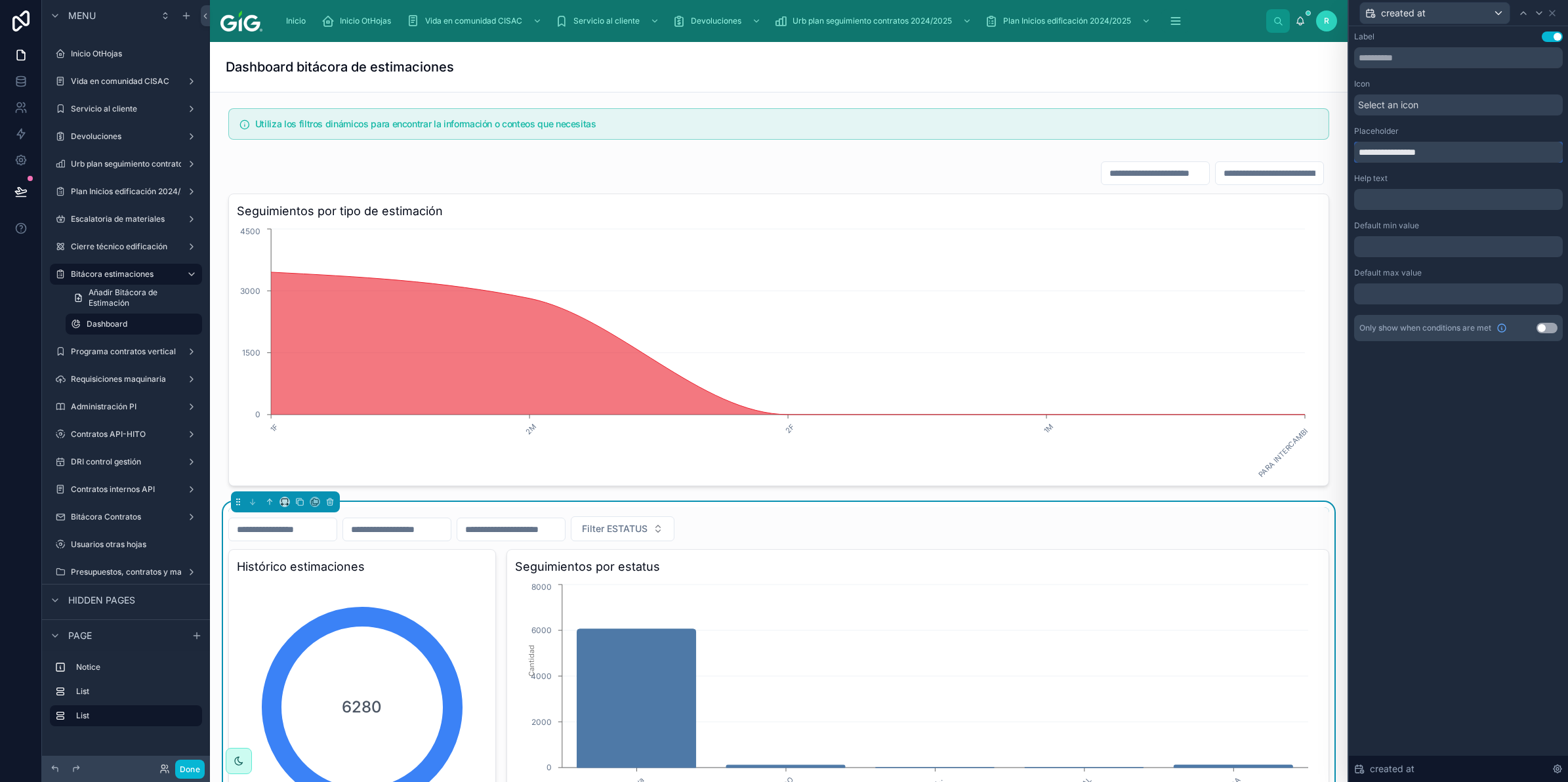
drag, startPoint x: 1458, startPoint y: 149, endPoint x: 1309, endPoint y: 146, distance: 149.0
click at [1309, 146] on div "**********" at bounding box center [784, 391] width 1568 height 782
paste input "text"
type input "**********"
click at [1542, 14] on icon at bounding box center [1539, 13] width 11 height 11
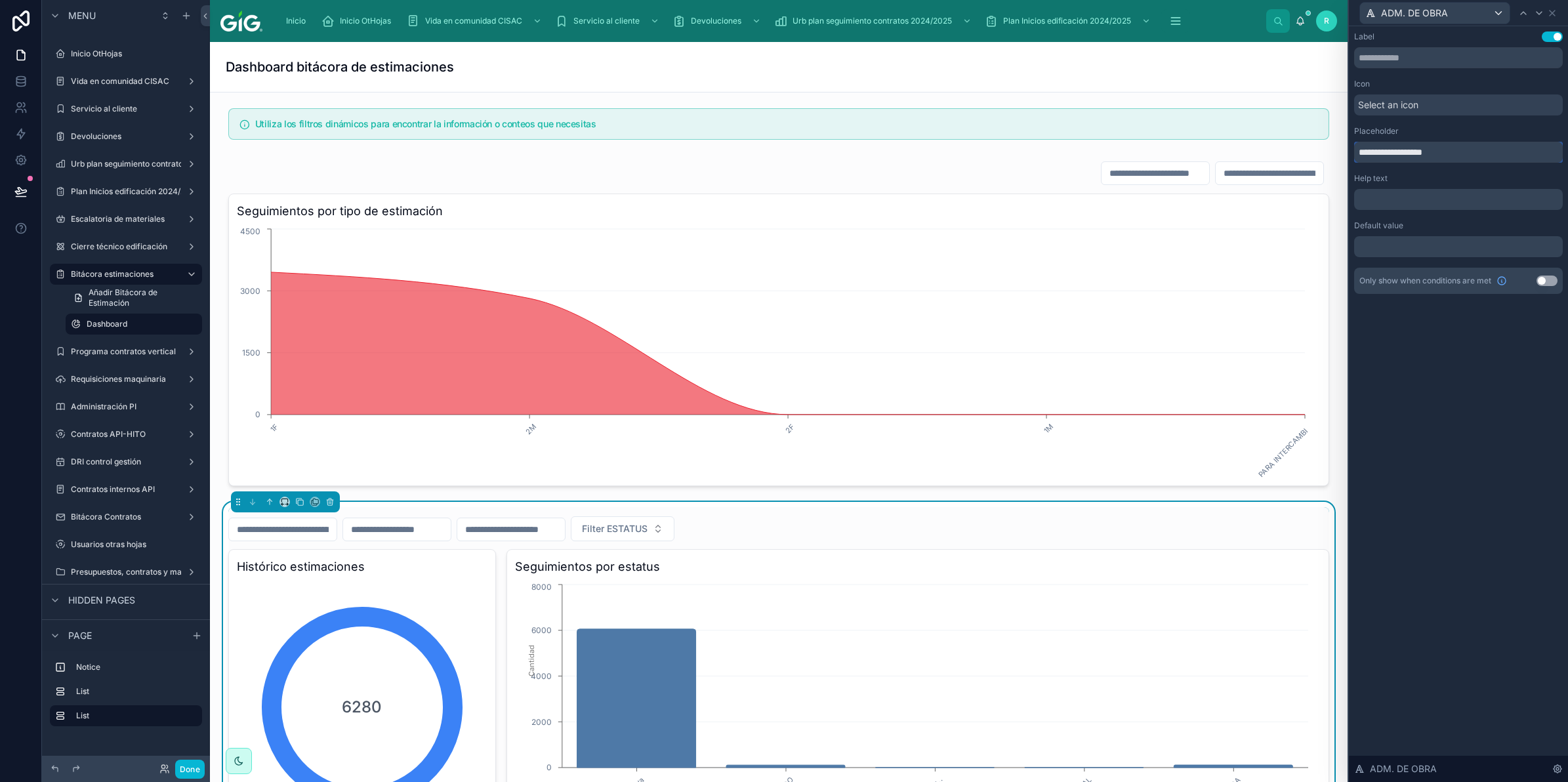
drag, startPoint x: 1481, startPoint y: 146, endPoint x: 1340, endPoint y: 159, distance: 141.6
click at [1340, 159] on div "**********" at bounding box center [784, 391] width 1568 height 782
paste input "text"
type input "**********"
click at [1539, 15] on icon at bounding box center [1539, 13] width 11 height 11
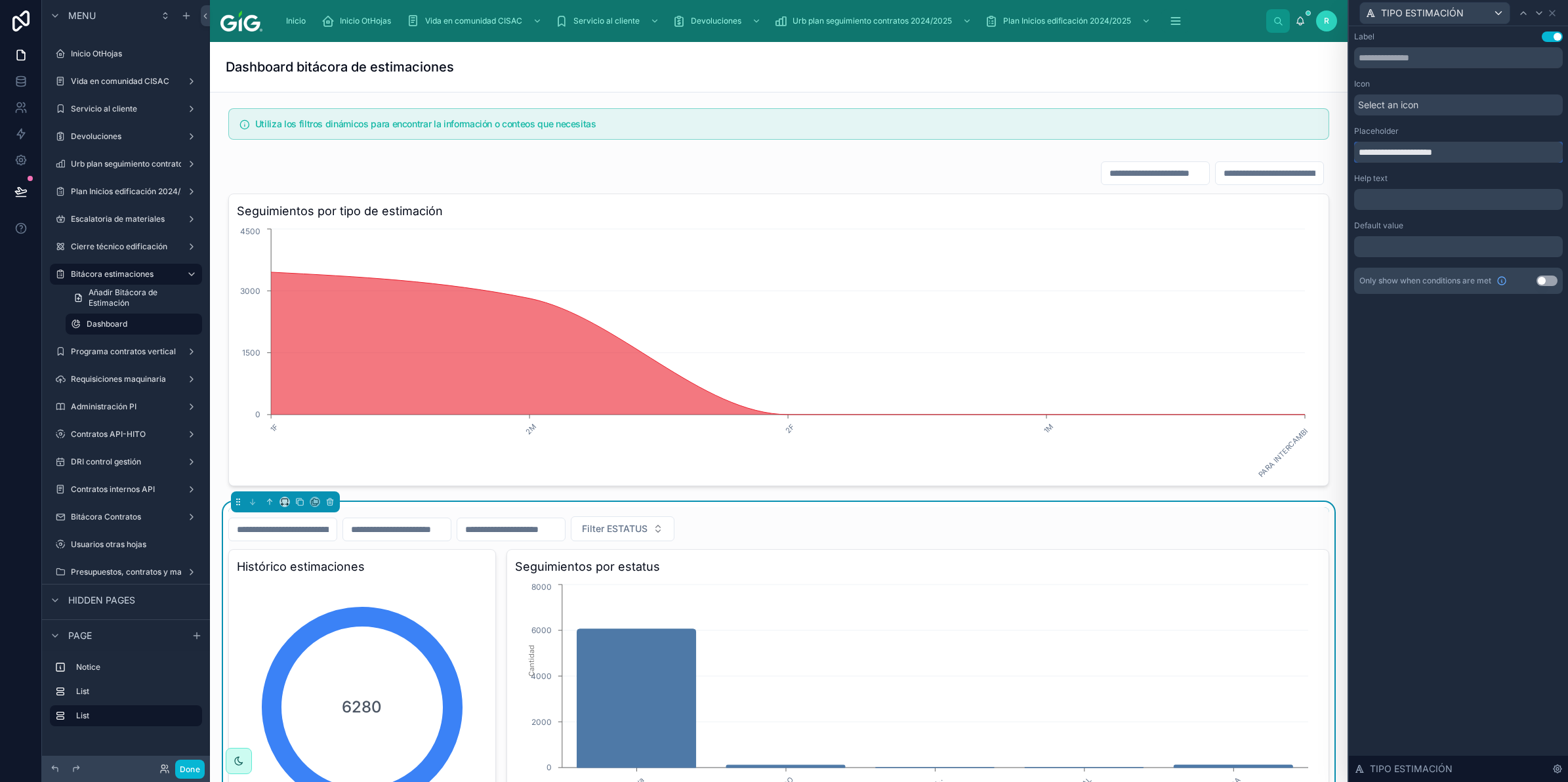
drag, startPoint x: 1488, startPoint y: 144, endPoint x: 1343, endPoint y: 159, distance: 145.8
click at [1343, 159] on div "**********" at bounding box center [784, 391] width 1568 height 782
paste input "text"
type input "**********"
click at [1534, 8] on icon at bounding box center [1539, 13] width 11 height 11
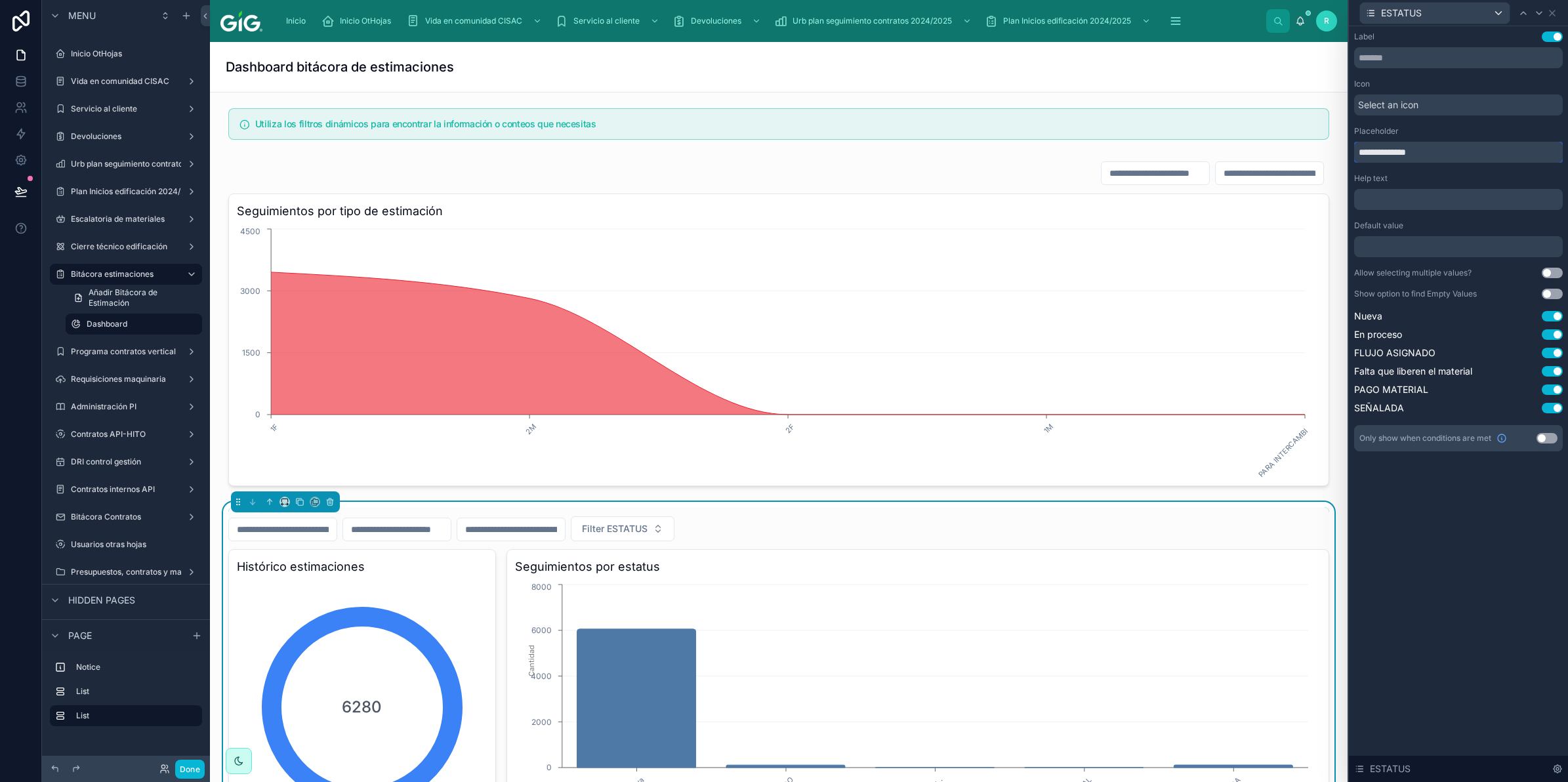
drag, startPoint x: 1455, startPoint y: 141, endPoint x: 1325, endPoint y: 162, distance: 131.7
click at [1325, 162] on div "**********" at bounding box center [784, 391] width 1568 height 782
paste input "text"
type input "**********"
click at [1543, 11] on icon at bounding box center [1539, 13] width 11 height 11
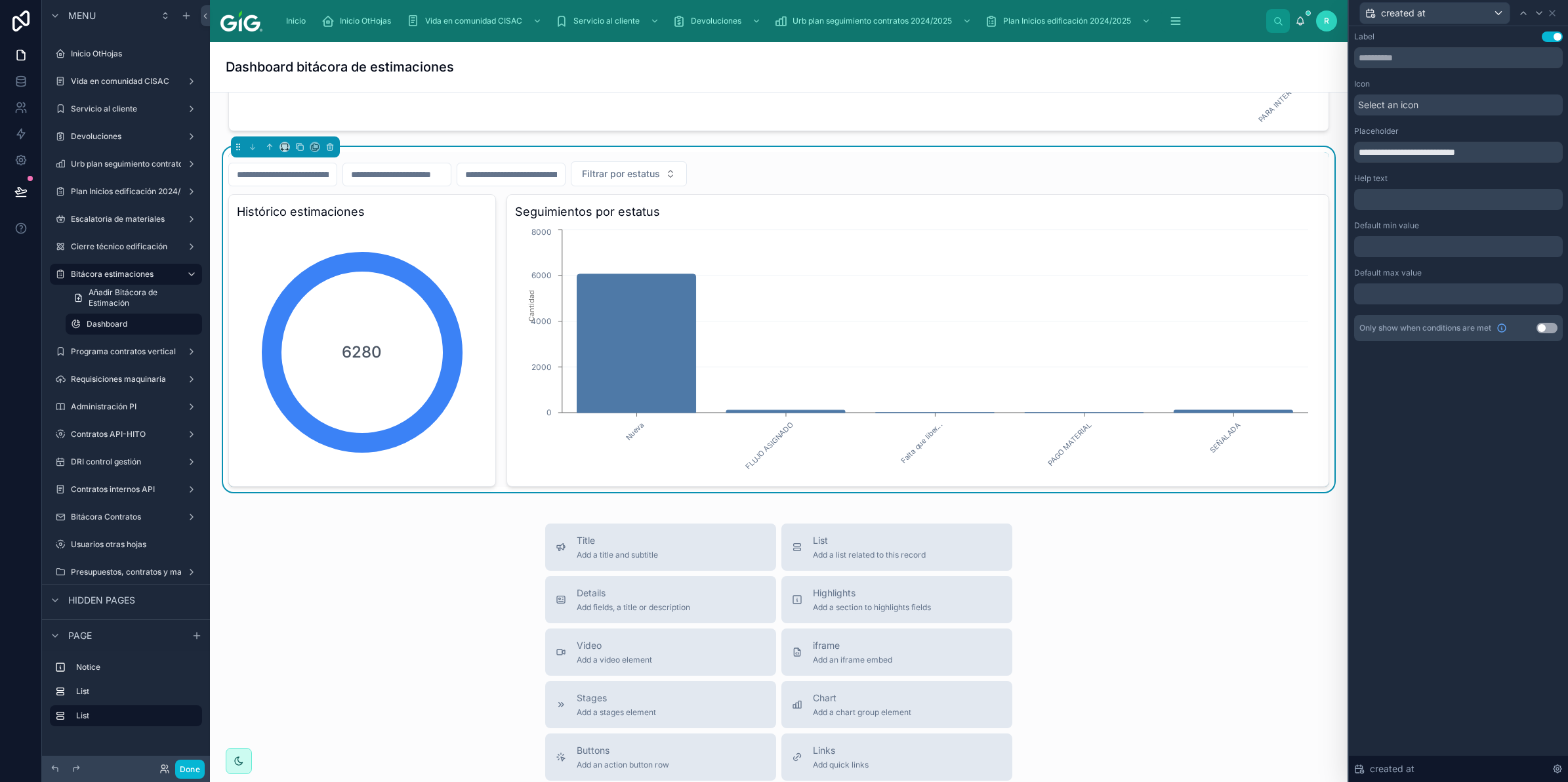
scroll to position [492, 0]
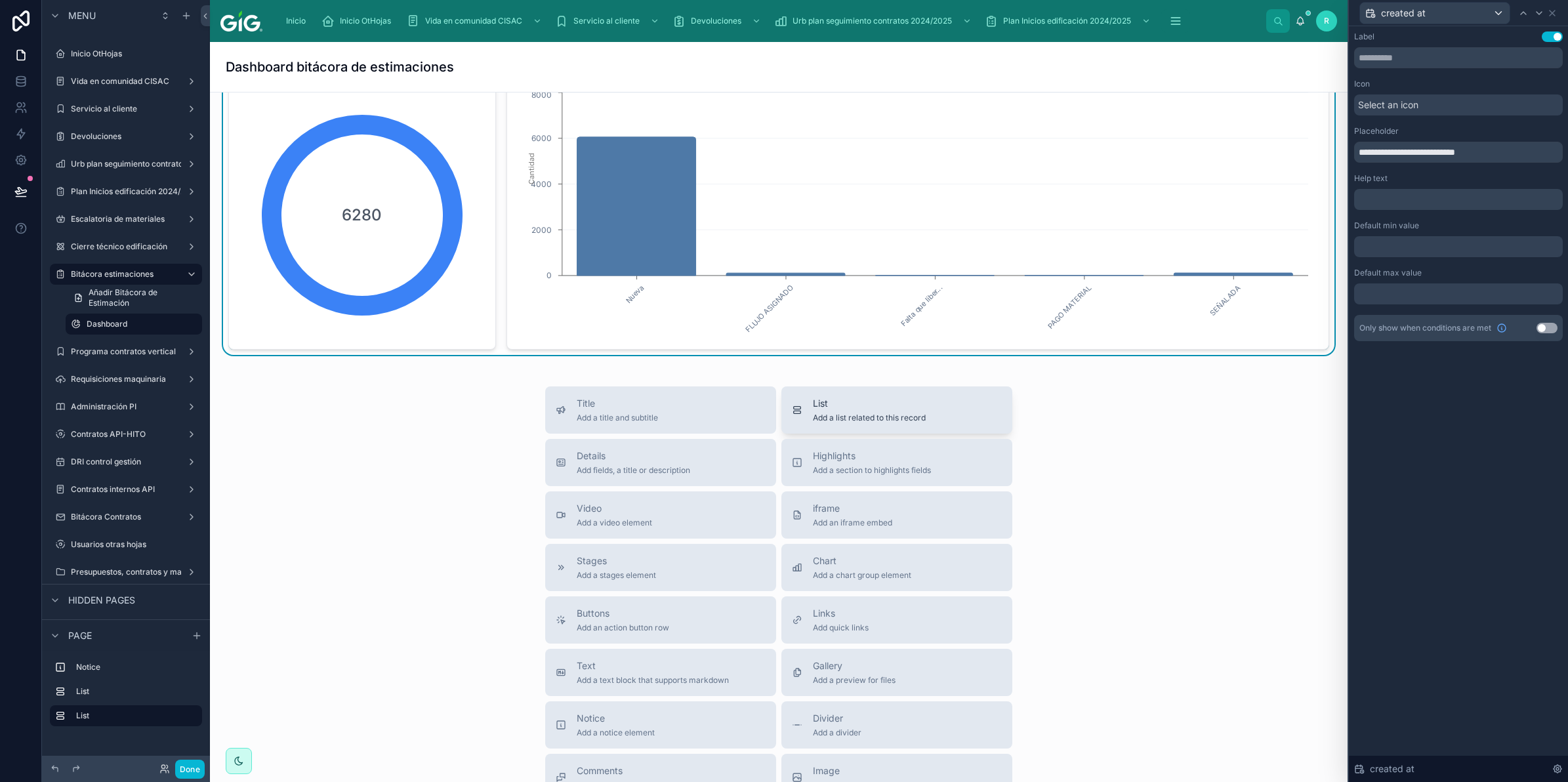
click at [937, 397] on button "List Add a list related to this record" at bounding box center [896, 409] width 231 height 47
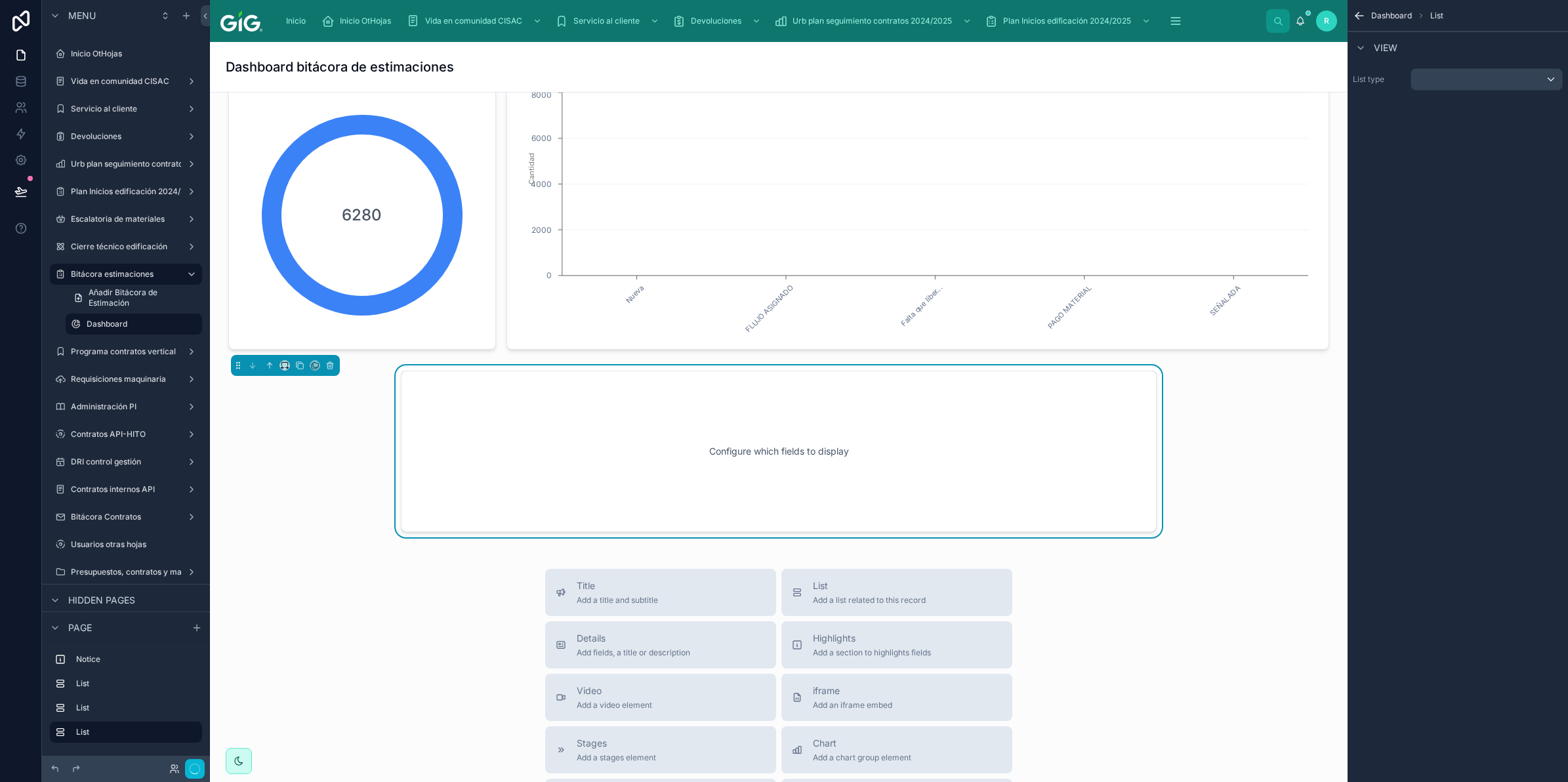
scroll to position [533, 0]
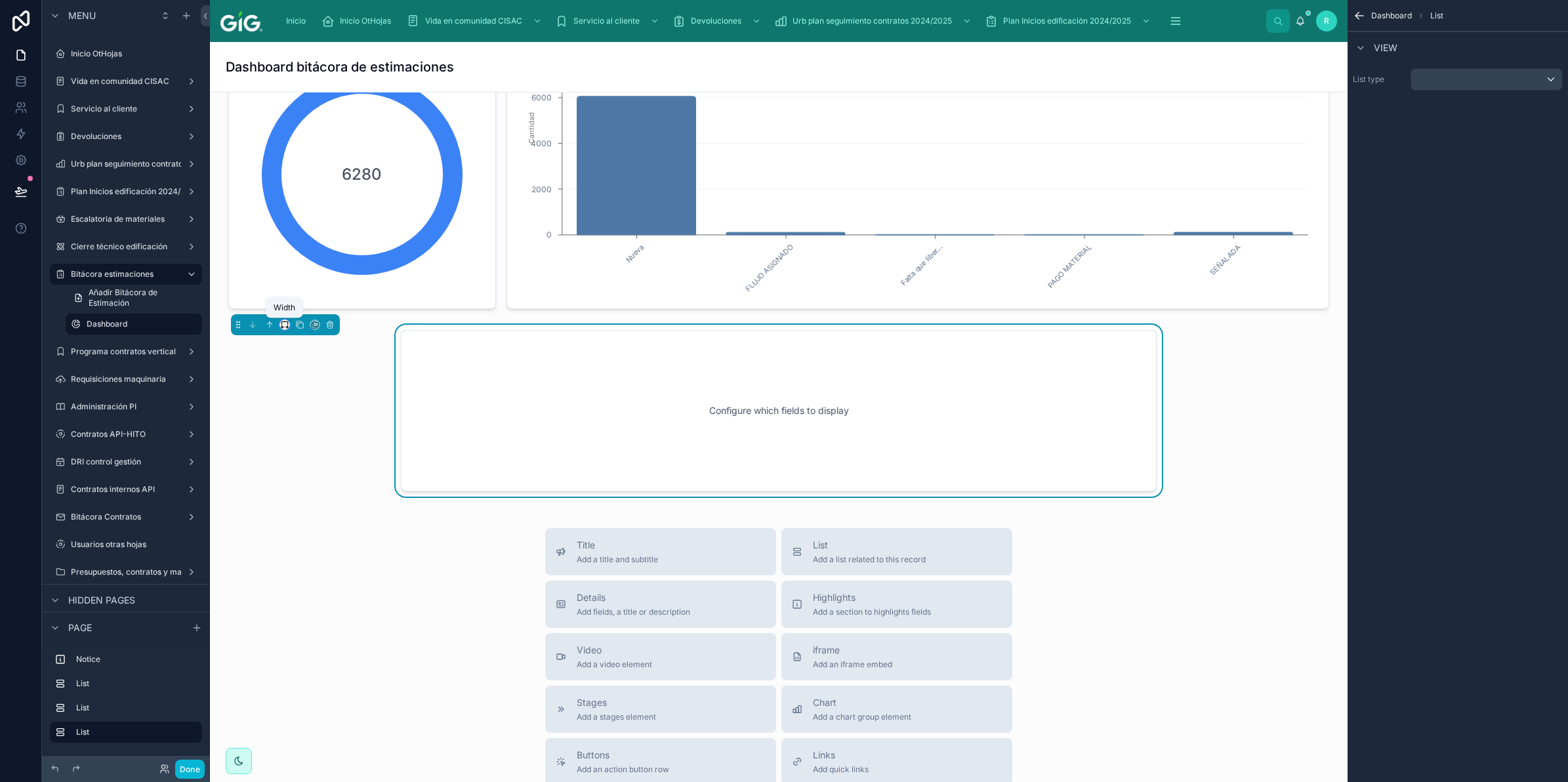
click at [282, 327] on icon at bounding box center [285, 325] width 9 height 9
click at [316, 491] on span "Full width" at bounding box center [311, 499] width 41 height 16
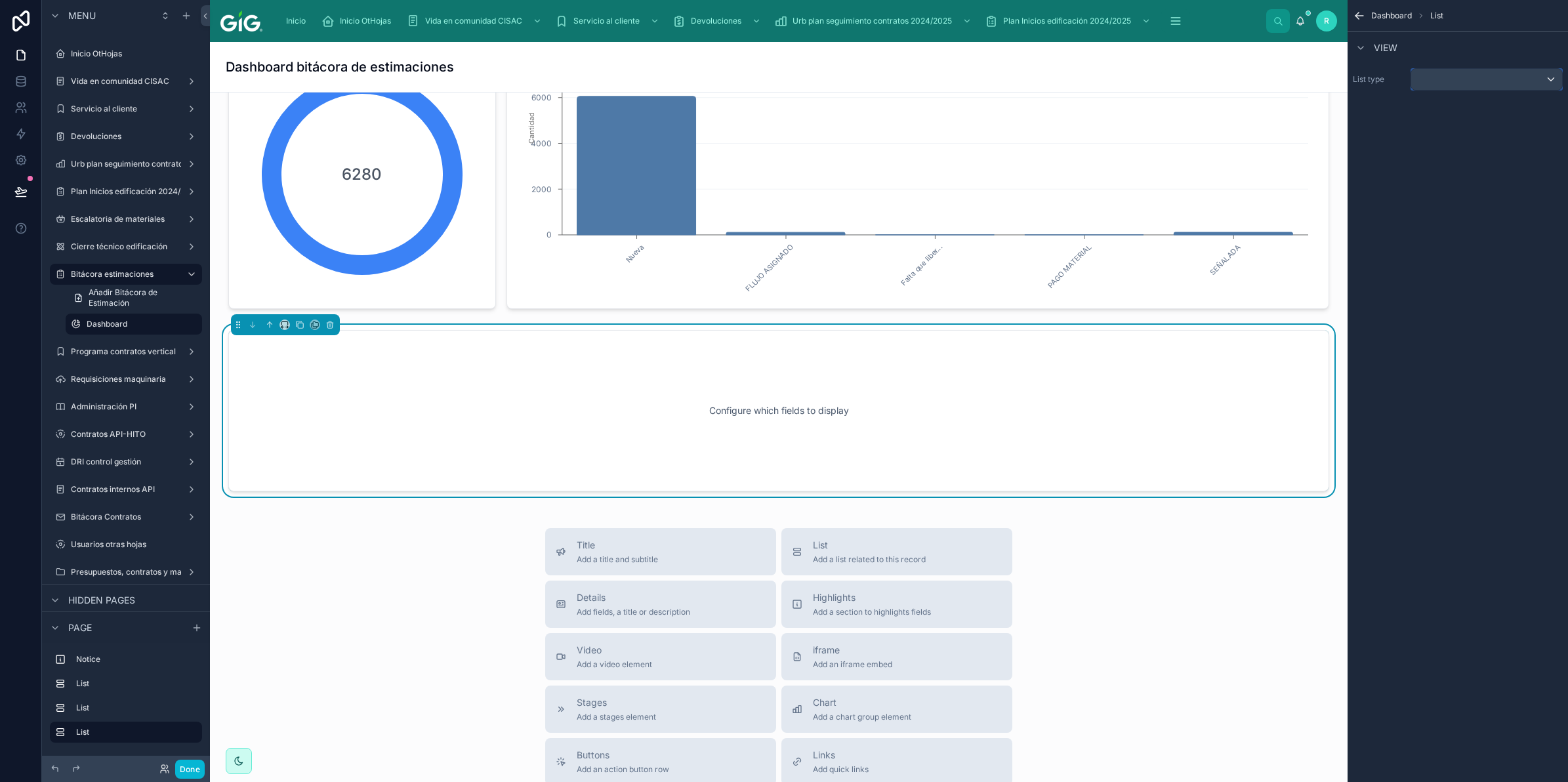
click at [1468, 89] on div "scrollable content" at bounding box center [1486, 80] width 151 height 21
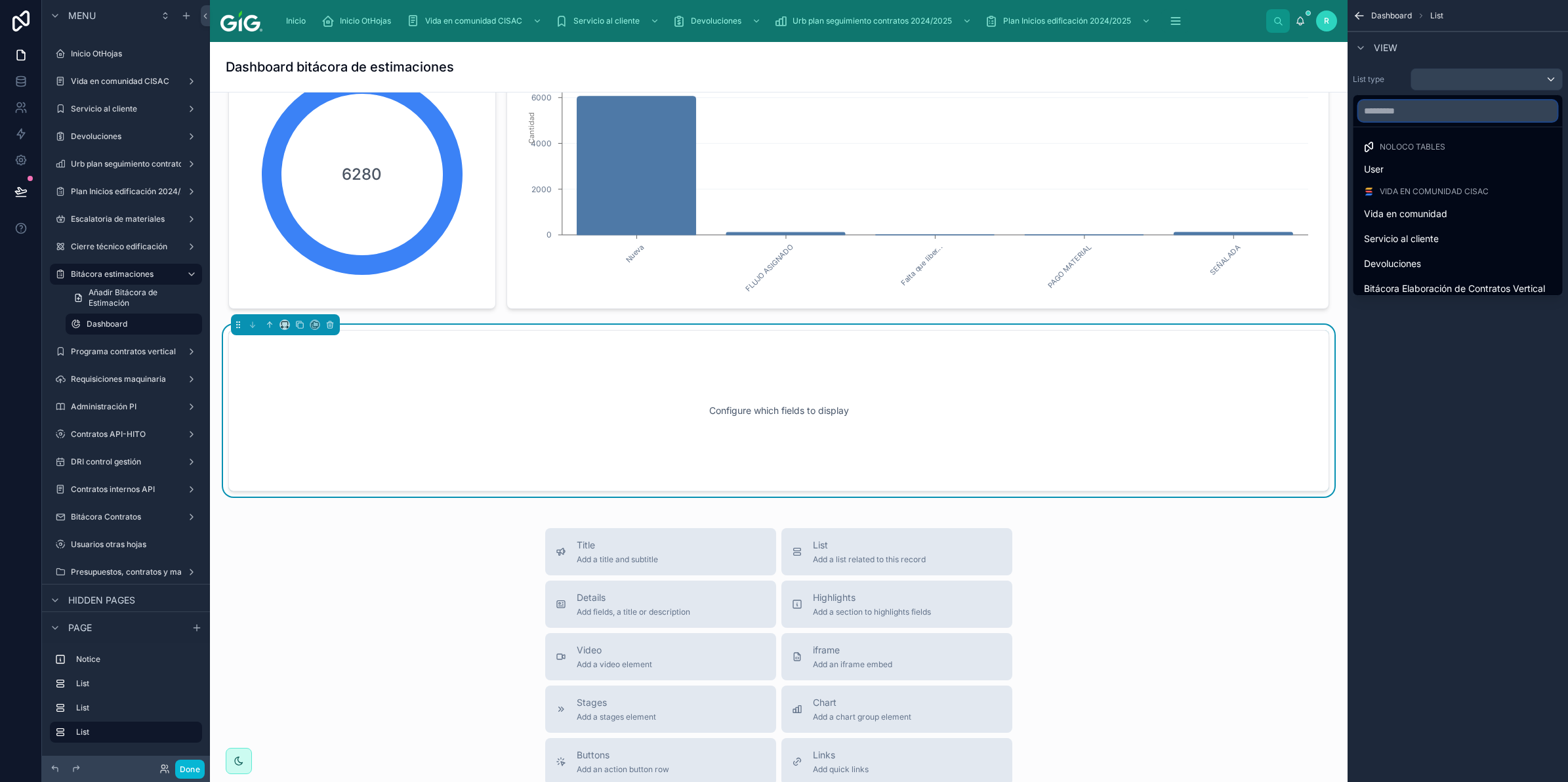
click at [1478, 112] on input "text" at bounding box center [1458, 111] width 199 height 21
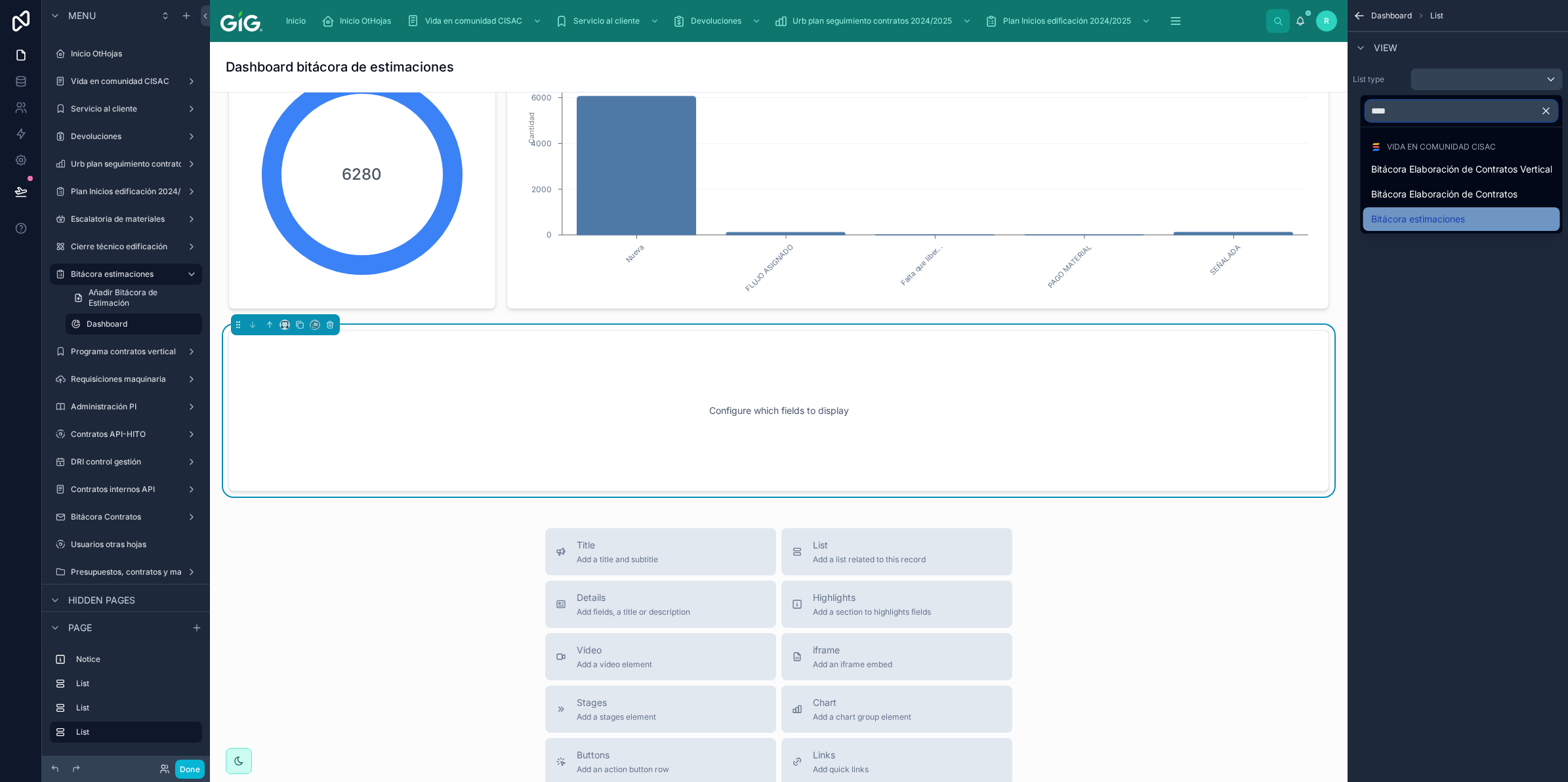
type input "****"
click at [1471, 218] on div "Bitácora estimaciones" at bounding box center [1461, 219] width 181 height 16
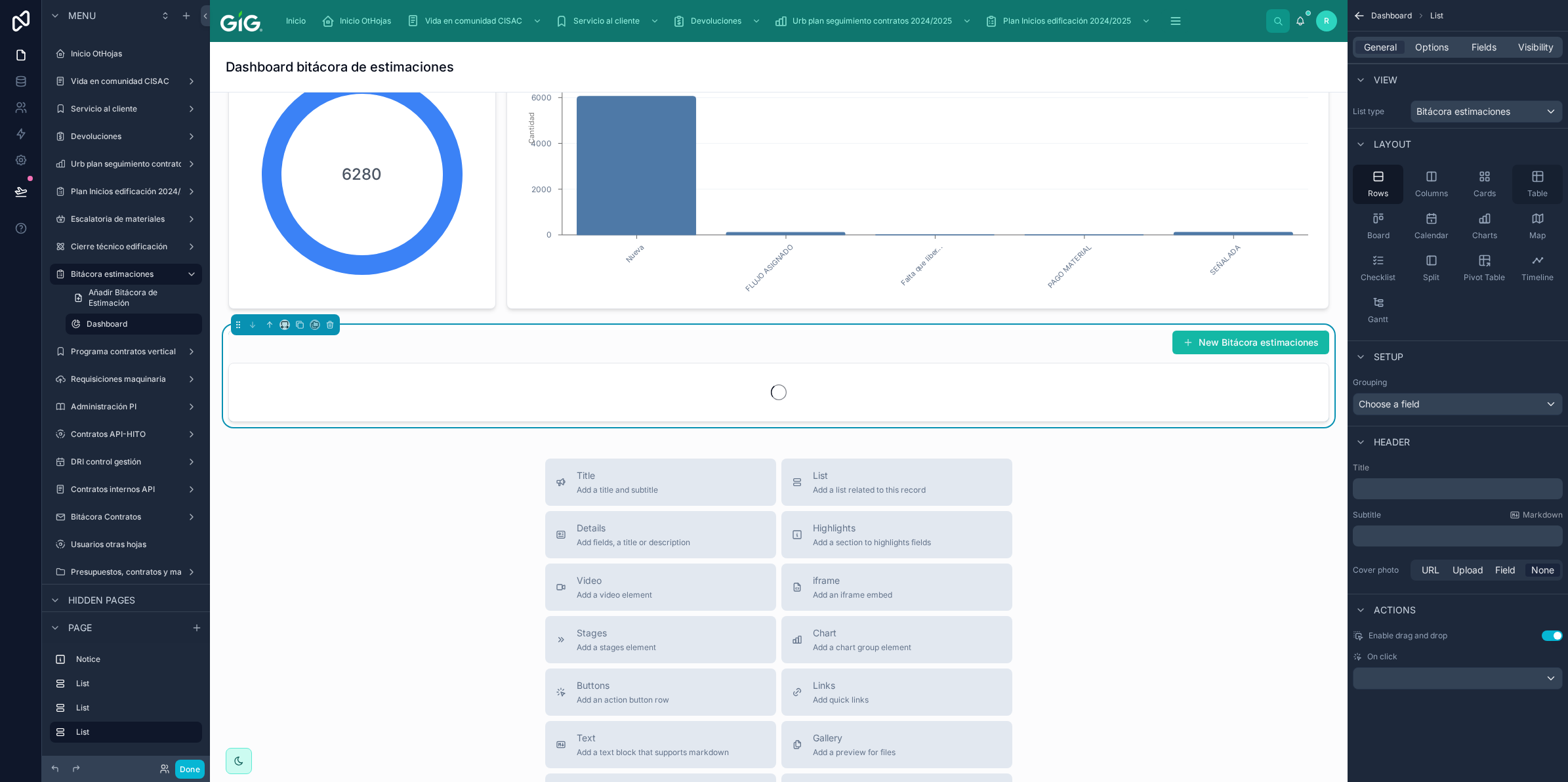
click at [1536, 198] on span "Table" at bounding box center [1537, 194] width 20 height 11
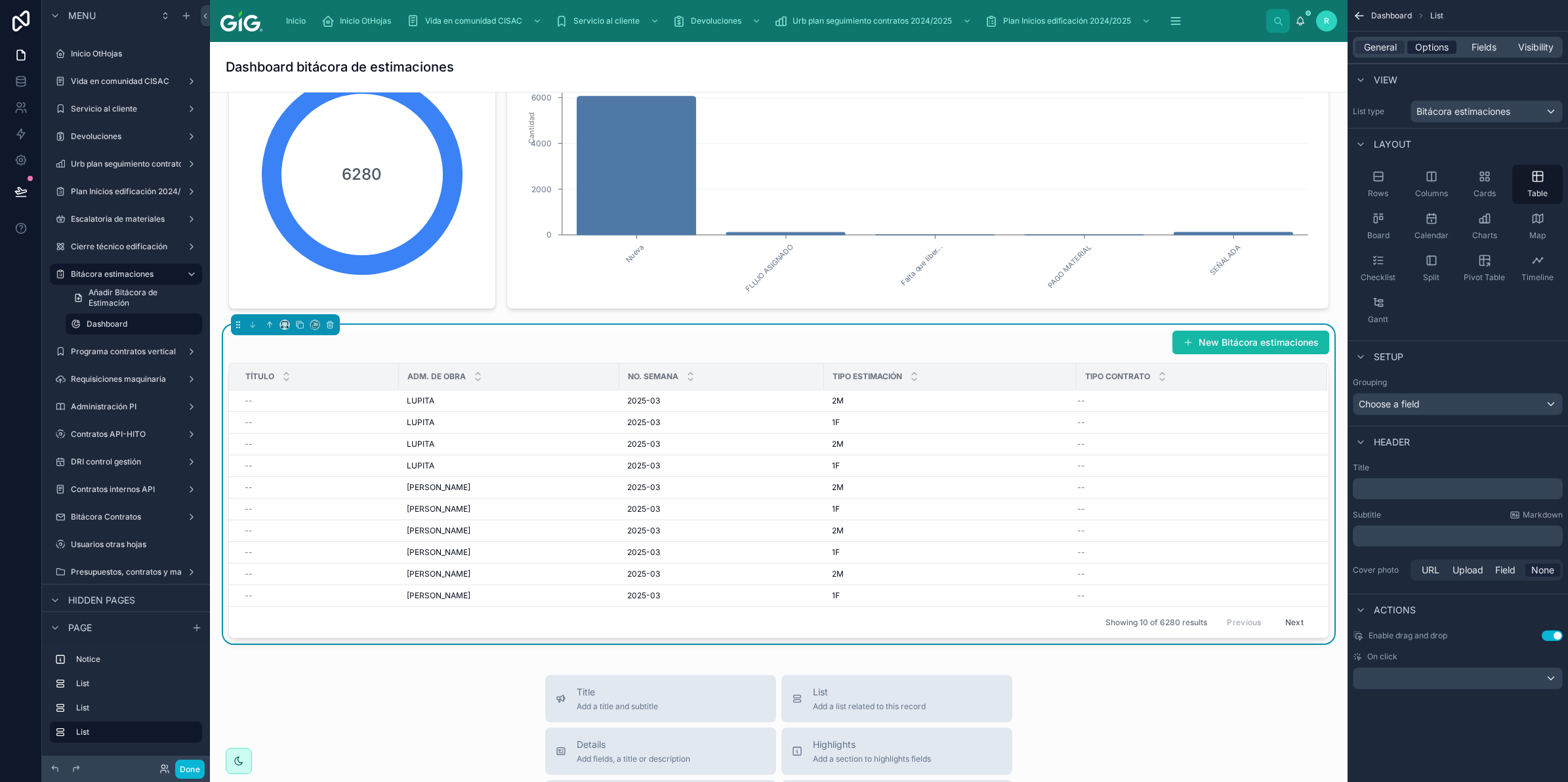
click at [1440, 50] on span "Options" at bounding box center [1432, 47] width 34 height 13
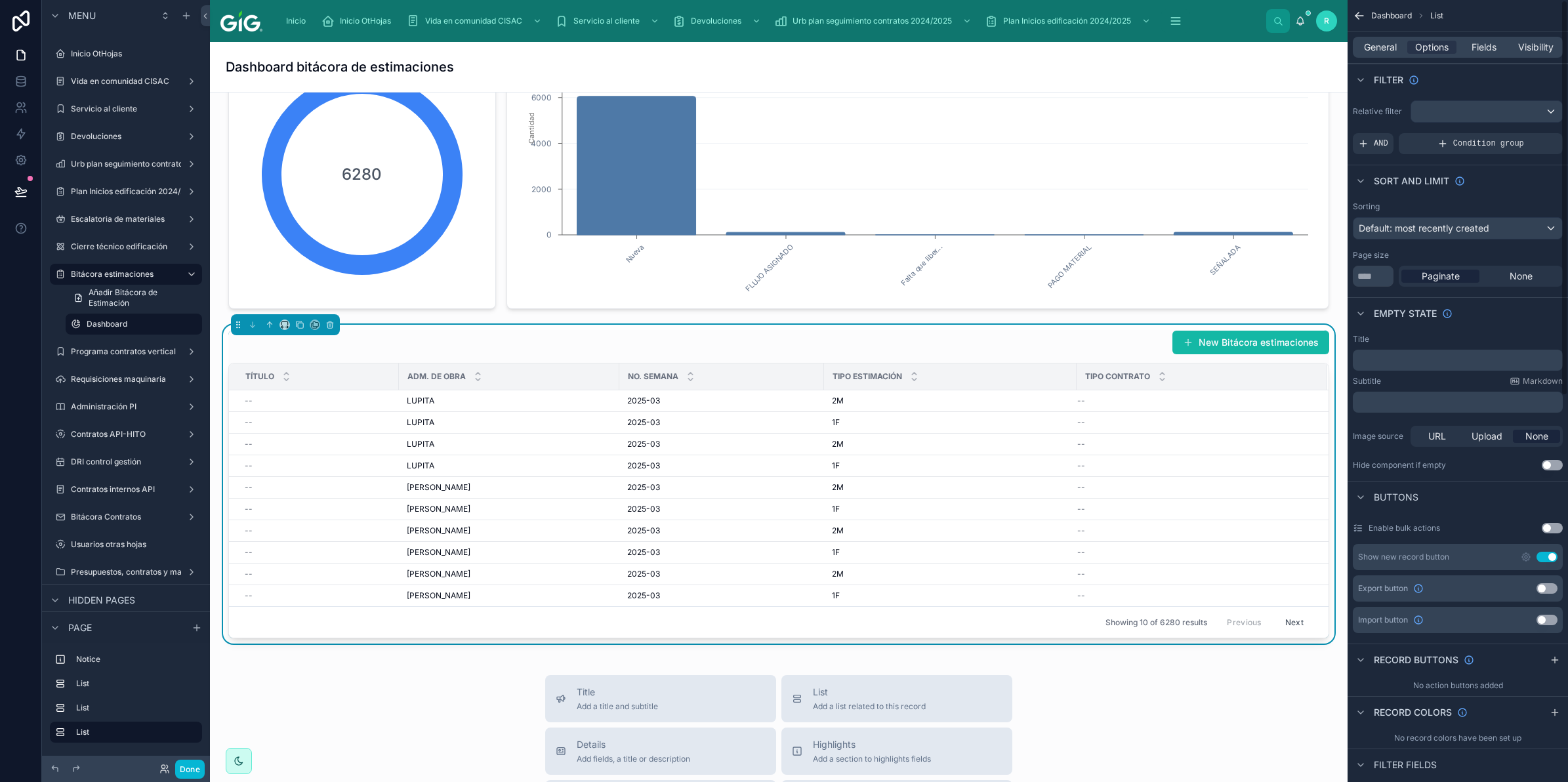
click at [1550, 551] on div "Use setting" at bounding box center [1539, 557] width 37 height 11
click at [1546, 587] on button "Use setting" at bounding box center [1547, 588] width 21 height 11
click at [1549, 556] on button "Use setting" at bounding box center [1547, 557] width 21 height 11
click at [1529, 587] on icon "scrollable content" at bounding box center [1526, 588] width 11 height 11
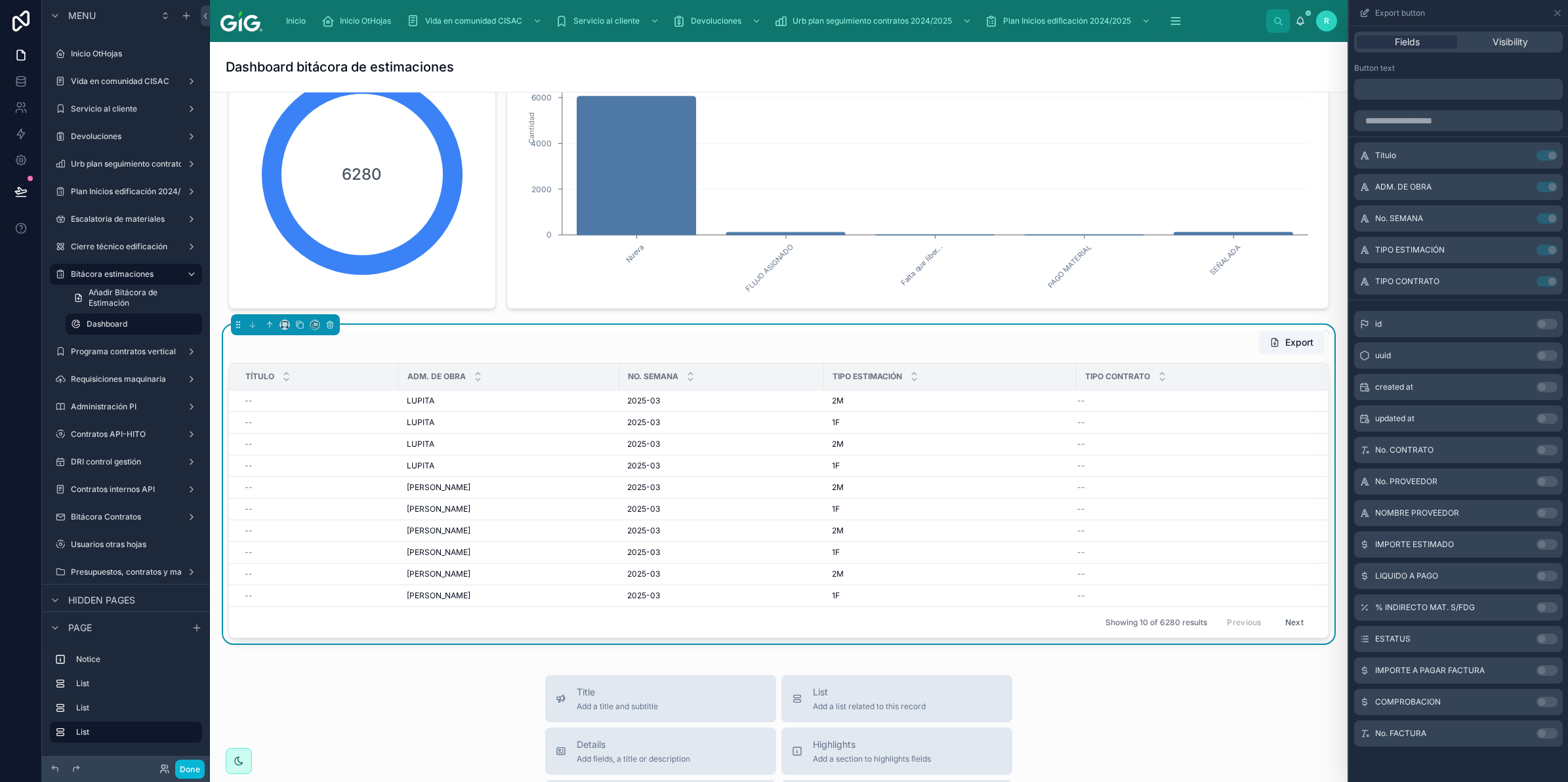
click at [1442, 90] on p "﻿" at bounding box center [1459, 89] width 201 height 16
click at [1530, 65] on div "Button text" at bounding box center [1458, 68] width 209 height 11
click at [1074, 379] on tr "Título ADM. DE OBRA No. SEMANA TIPO ESTIMACIÓN TIPO CONTRATO" at bounding box center [779, 377] width 1100 height 27
drag, startPoint x: 1074, startPoint y: 379, endPoint x: 916, endPoint y: 396, distance: 158.9
click at [916, 396] on table "Título ADM. DE OBRA No. SEMANA TIPO ESTIMACIÓN TIPO CONTRATO -- [PERSON_NAME] 2…" at bounding box center [779, 485] width 1100 height 243
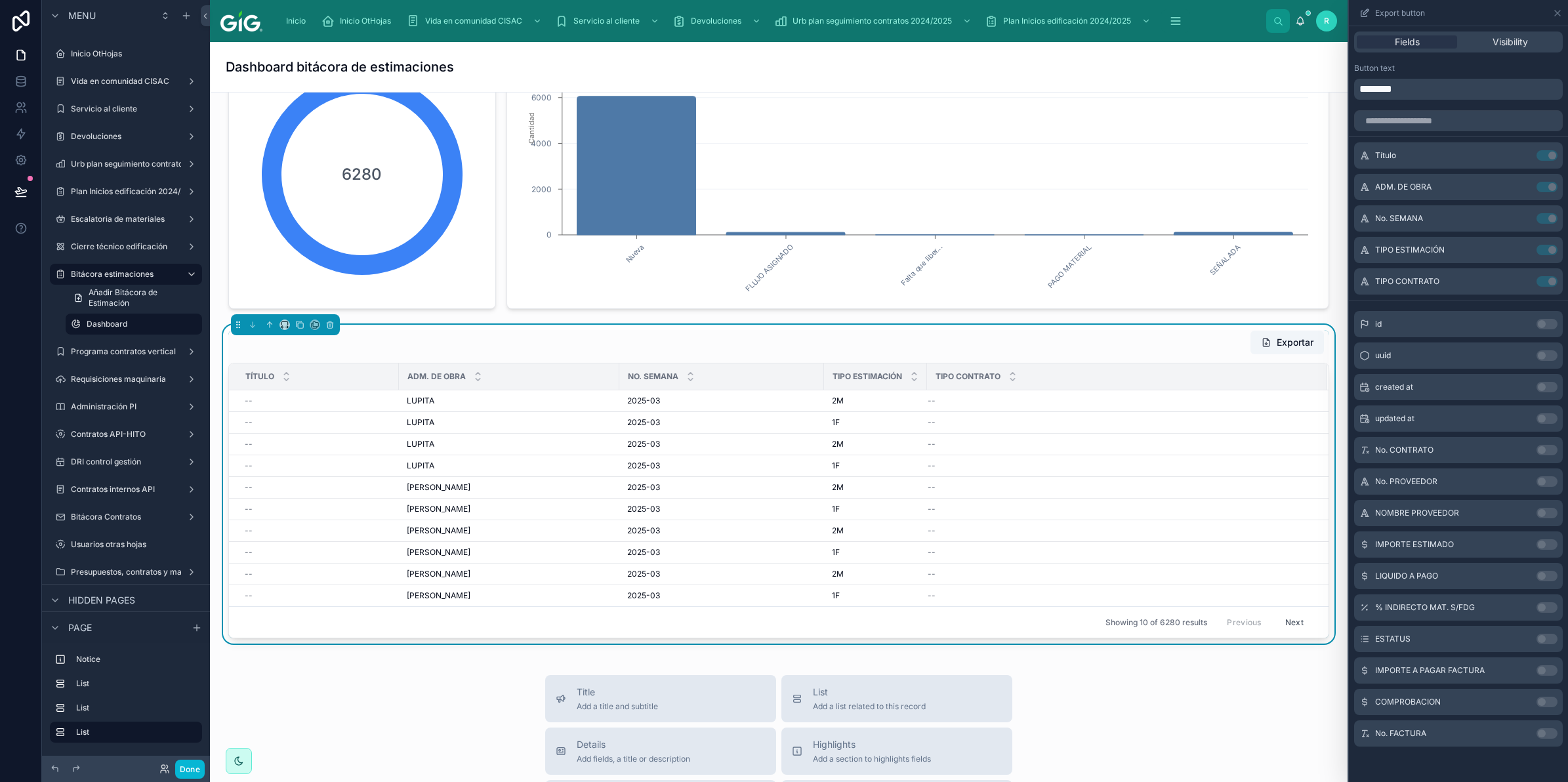
click at [817, 382] on tr "Título ADM. DE OBRA No. SEMANA TIPO ESTIMACIÓN TIPO CONTRATO" at bounding box center [779, 377] width 1100 height 27
click at [825, 382] on div "TIPO ESTIMACIÓN" at bounding box center [875, 376] width 101 height 25
drag, startPoint x: 822, startPoint y: 379, endPoint x: 712, endPoint y: 382, distance: 110.0
click at [722, 382] on div at bounding box center [724, 376] width 5 height 26
drag, startPoint x: 618, startPoint y: 373, endPoint x: 533, endPoint y: 385, distance: 85.8
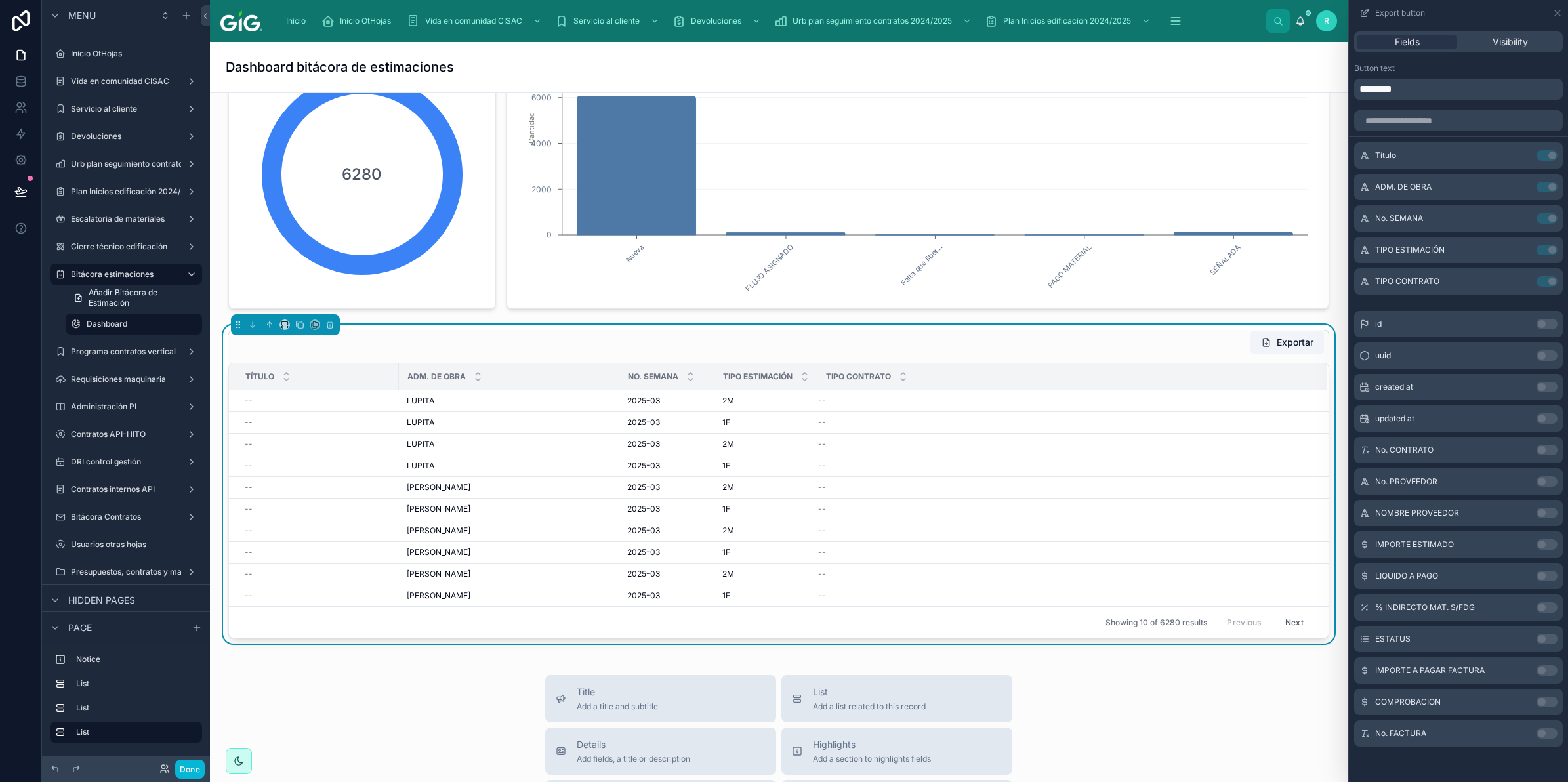
click at [533, 385] on tr "Título ADM. DE OBRA No. SEMANA TIPO ESTIMACIÓN TIPO CONTRATO" at bounding box center [779, 377] width 1100 height 27
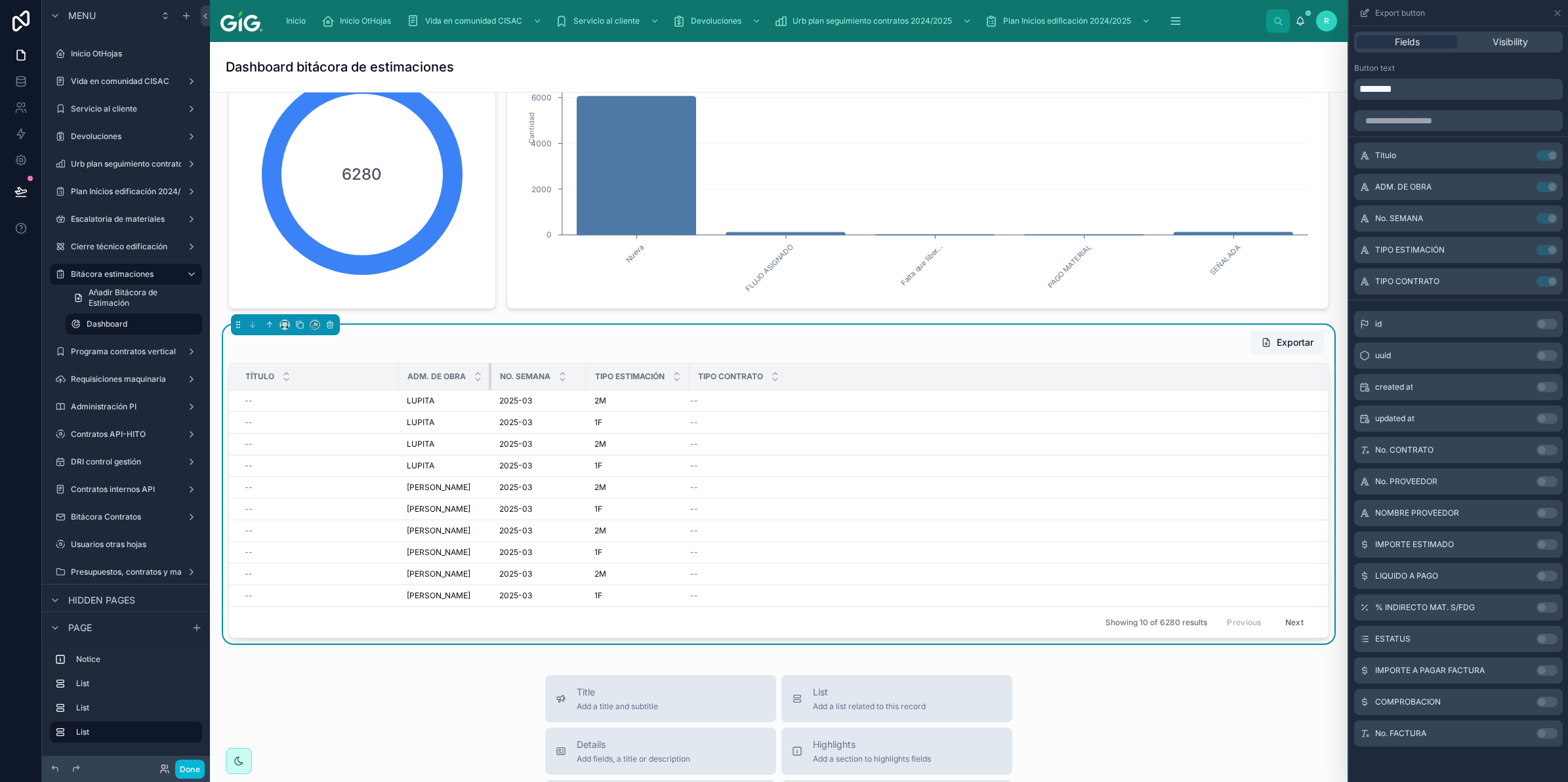
drag, startPoint x: 617, startPoint y: 379, endPoint x: 489, endPoint y: 391, distance: 128.6
click at [489, 391] on th "ADM. DE OBRA" at bounding box center [445, 377] width 92 height 27
click at [1556, 17] on icon at bounding box center [1557, 13] width 11 height 11
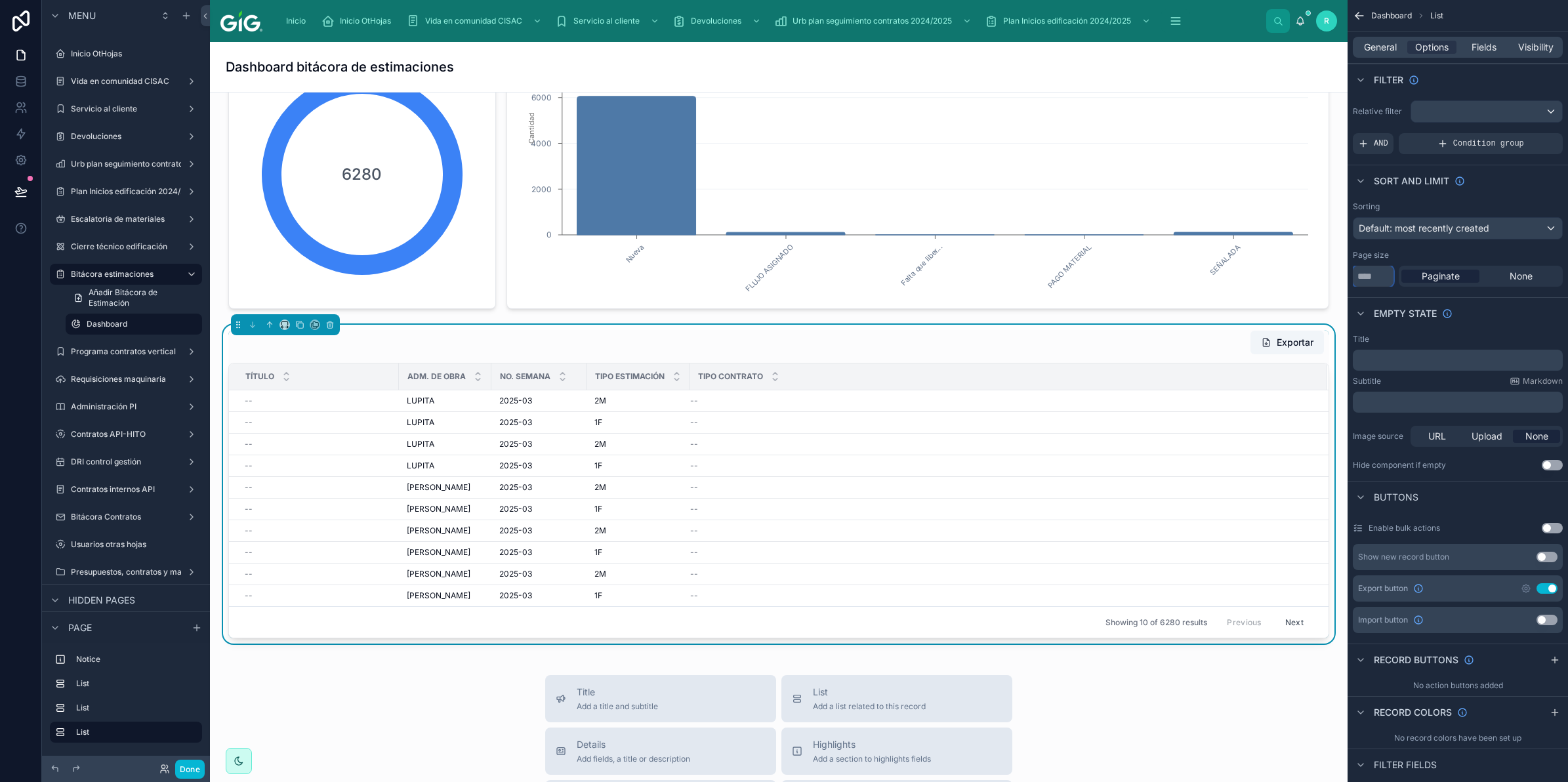
click at [1382, 277] on input "**" at bounding box center [1373, 276] width 41 height 21
type input "*****"
click at [1529, 320] on div "Empty state" at bounding box center [1458, 313] width 220 height 32
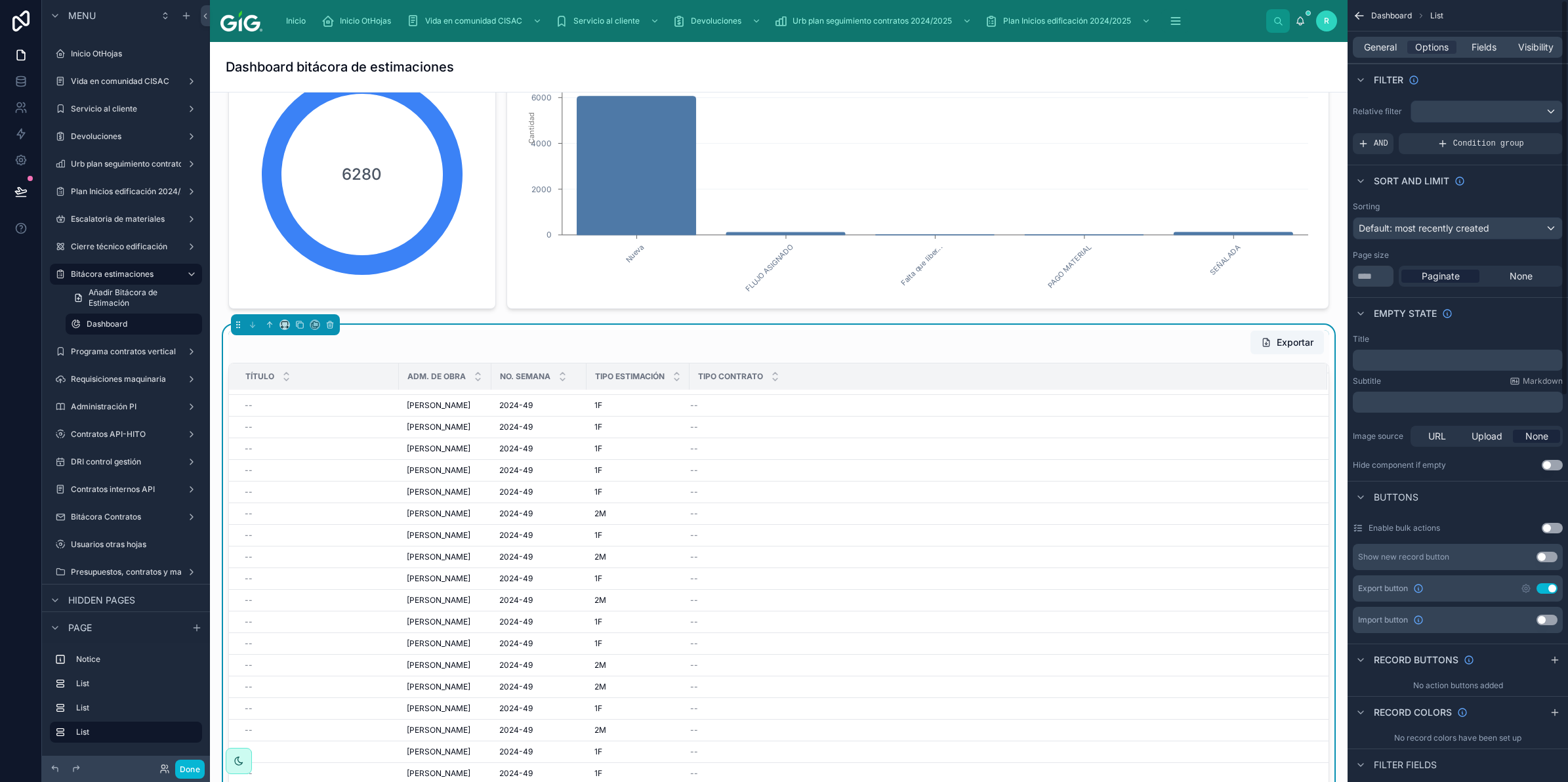
scroll to position [6194, 0]
click at [1499, 44] on div "Fields" at bounding box center [1483, 47] width 49 height 13
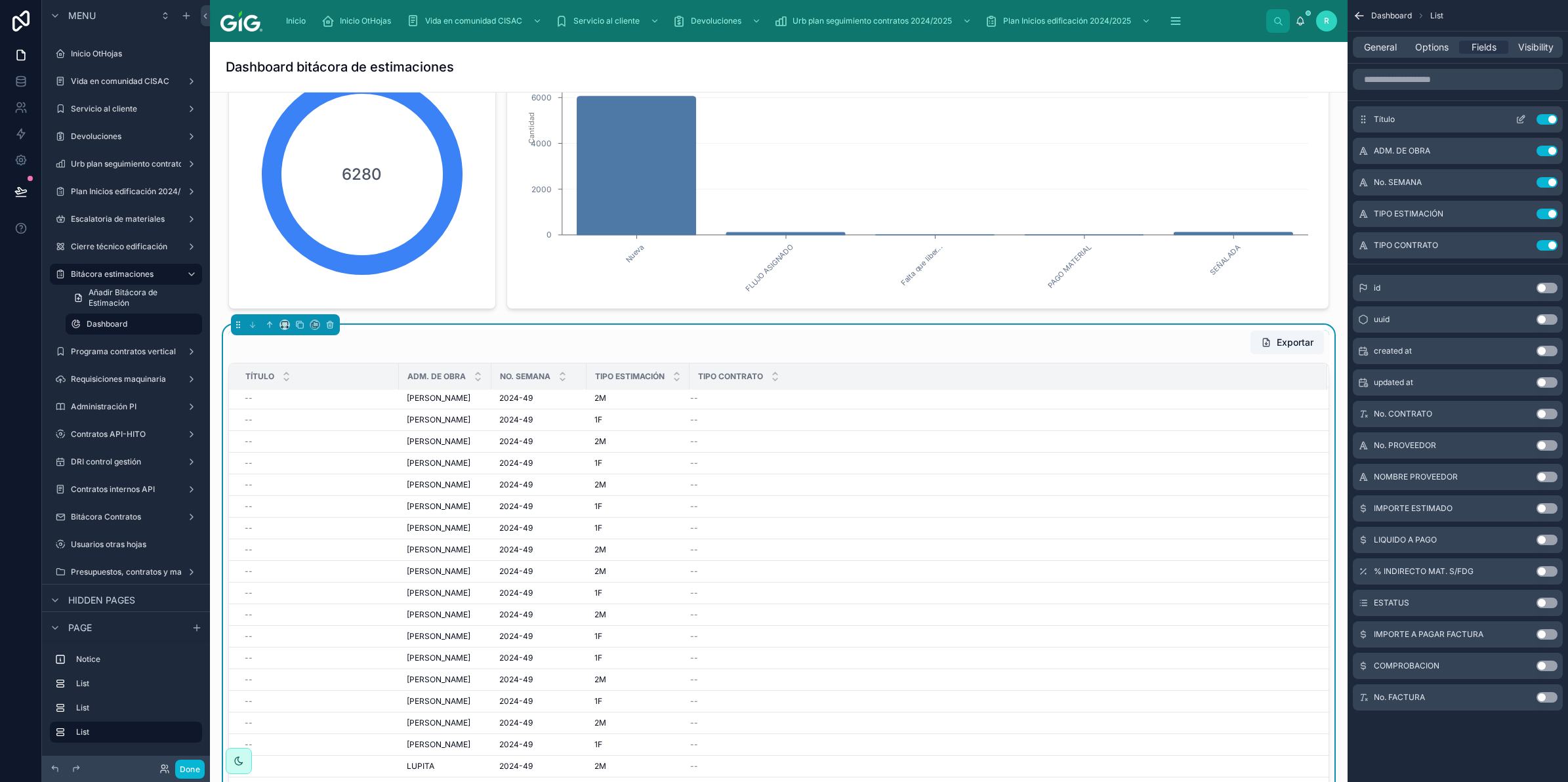
click at [1550, 119] on button "Use setting" at bounding box center [1547, 119] width 21 height 11
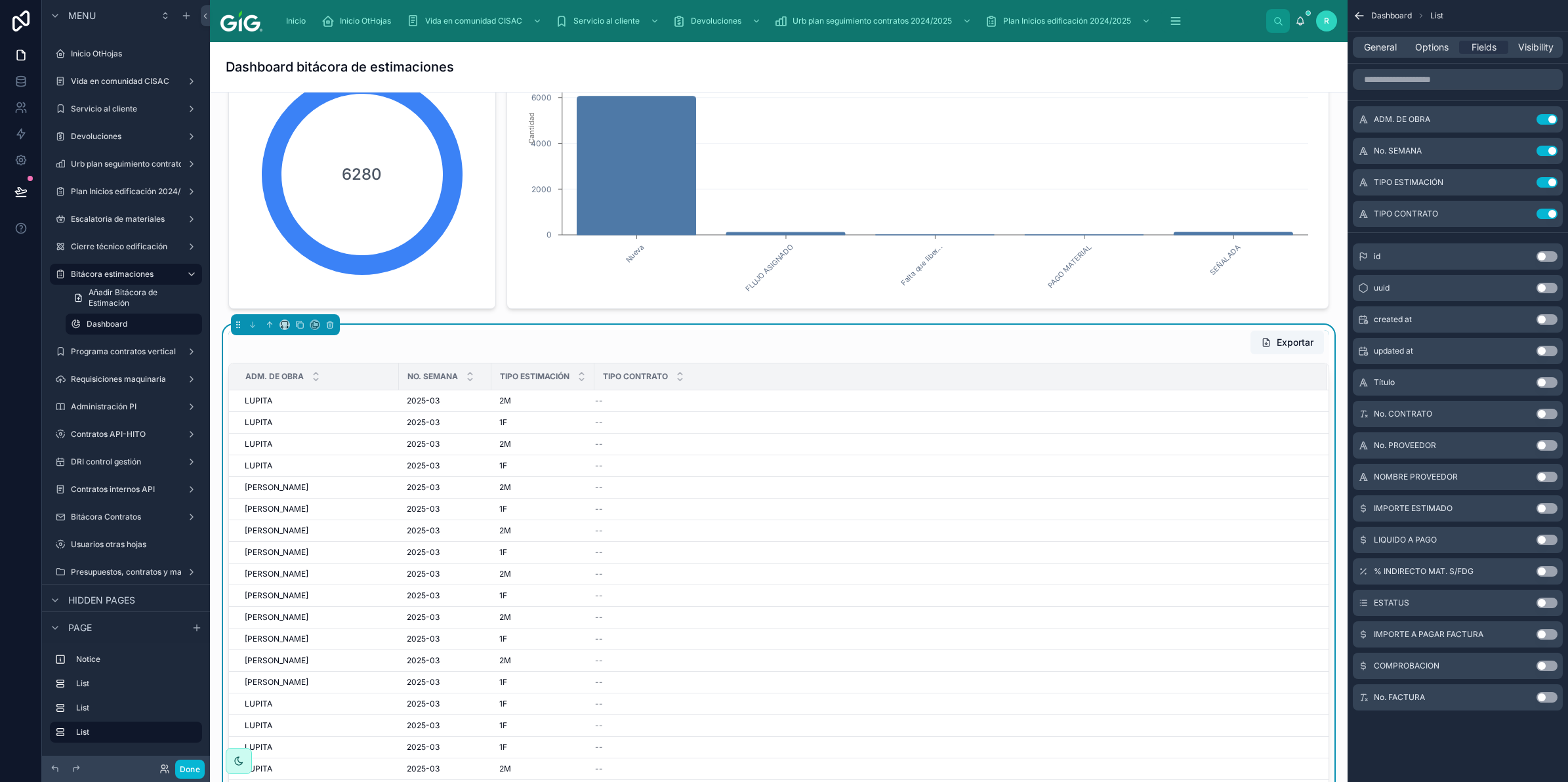
click at [1547, 416] on button "Use setting" at bounding box center [1547, 414] width 21 height 11
click at [1544, 446] on button "Use setting" at bounding box center [1547, 445] width 21 height 11
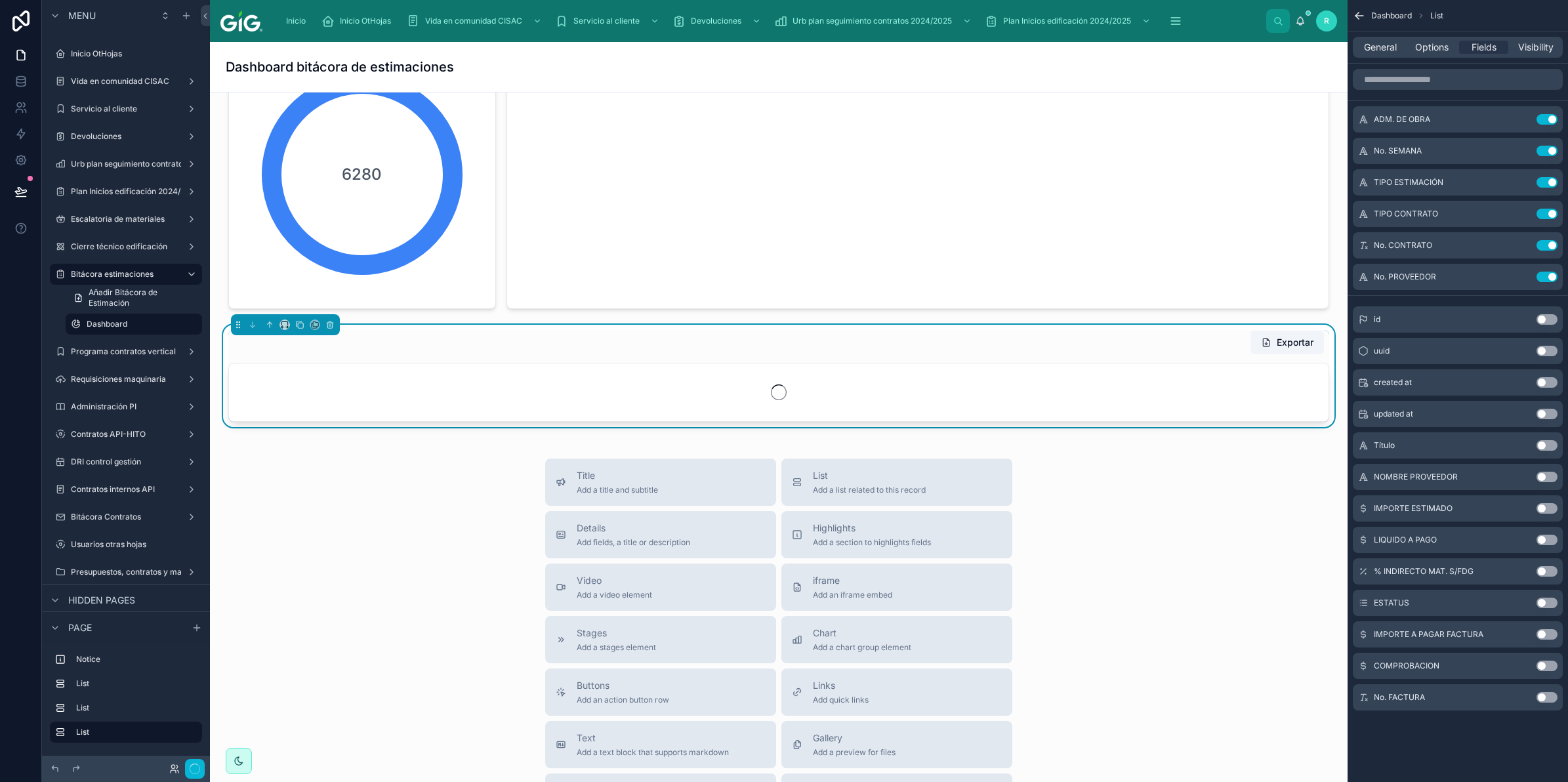
click at [1545, 478] on button "Use setting" at bounding box center [1547, 477] width 21 height 11
click at [1546, 509] on button "Use setting" at bounding box center [1547, 509] width 21 height 11
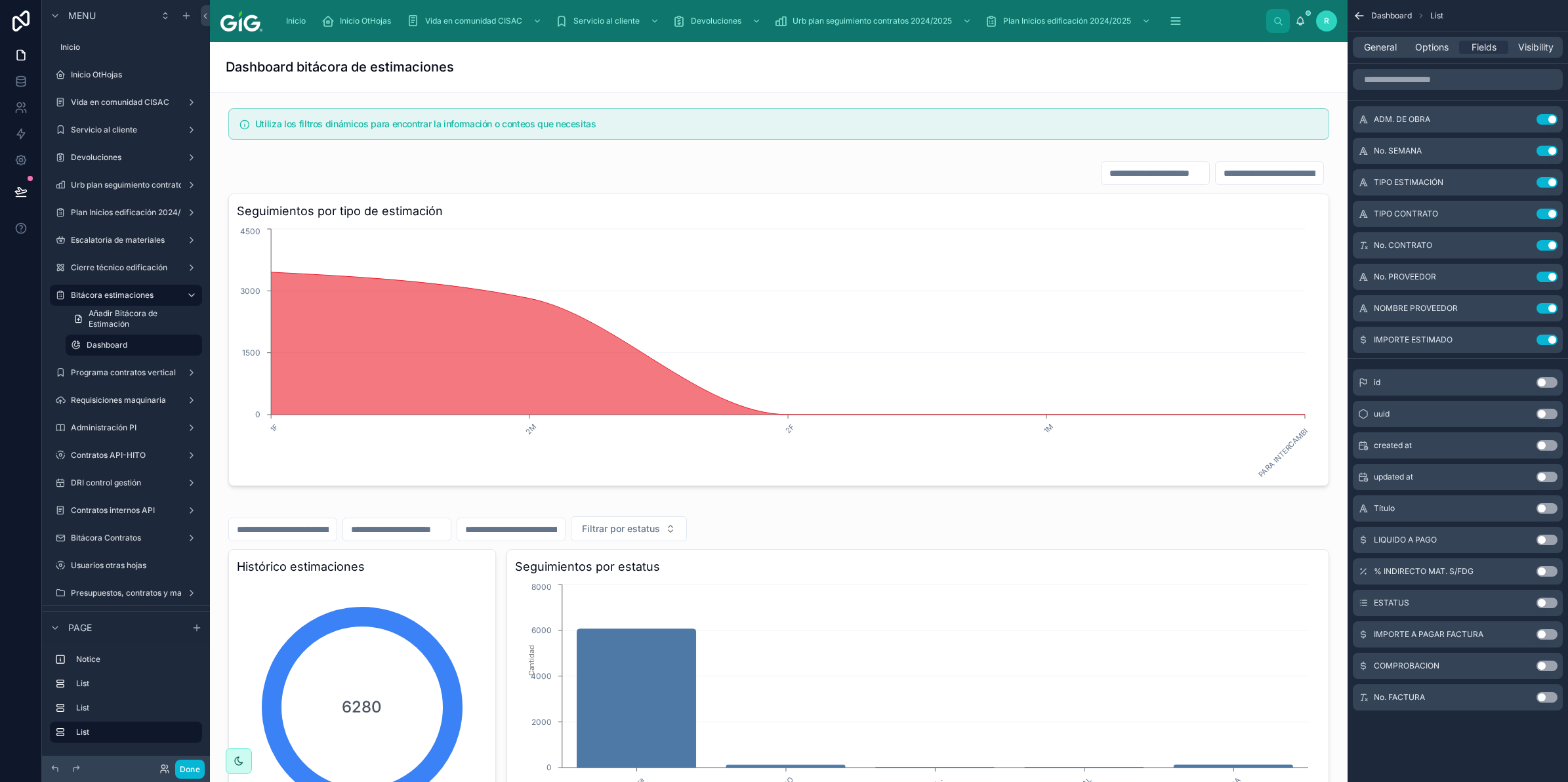
scroll to position [533, 0]
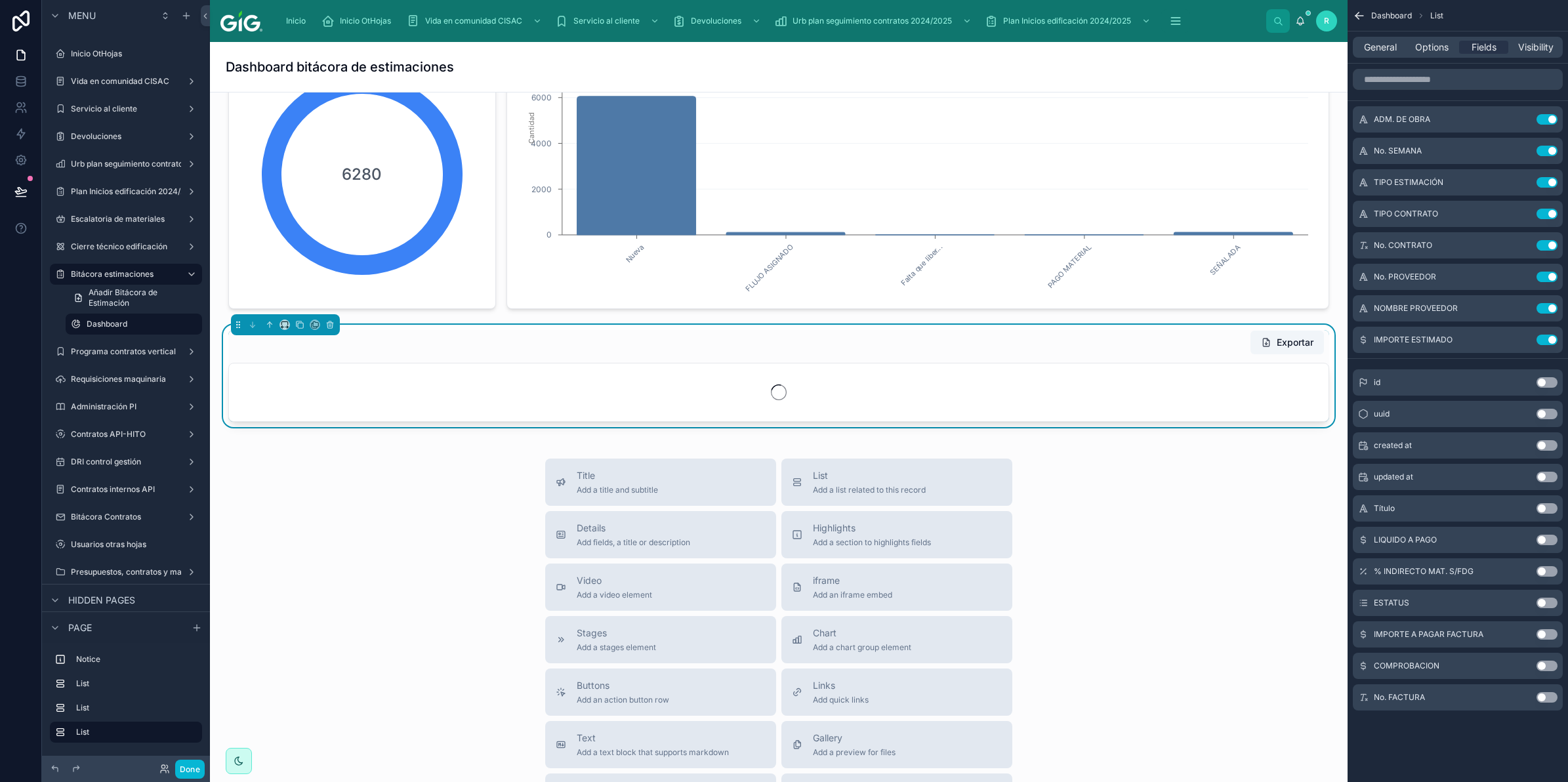
click at [1550, 538] on button "Use setting" at bounding box center [1547, 540] width 21 height 11
click at [1546, 568] on button "Use setting" at bounding box center [1547, 572] width 21 height 11
click at [1549, 600] on button "Use setting" at bounding box center [1547, 603] width 21 height 11
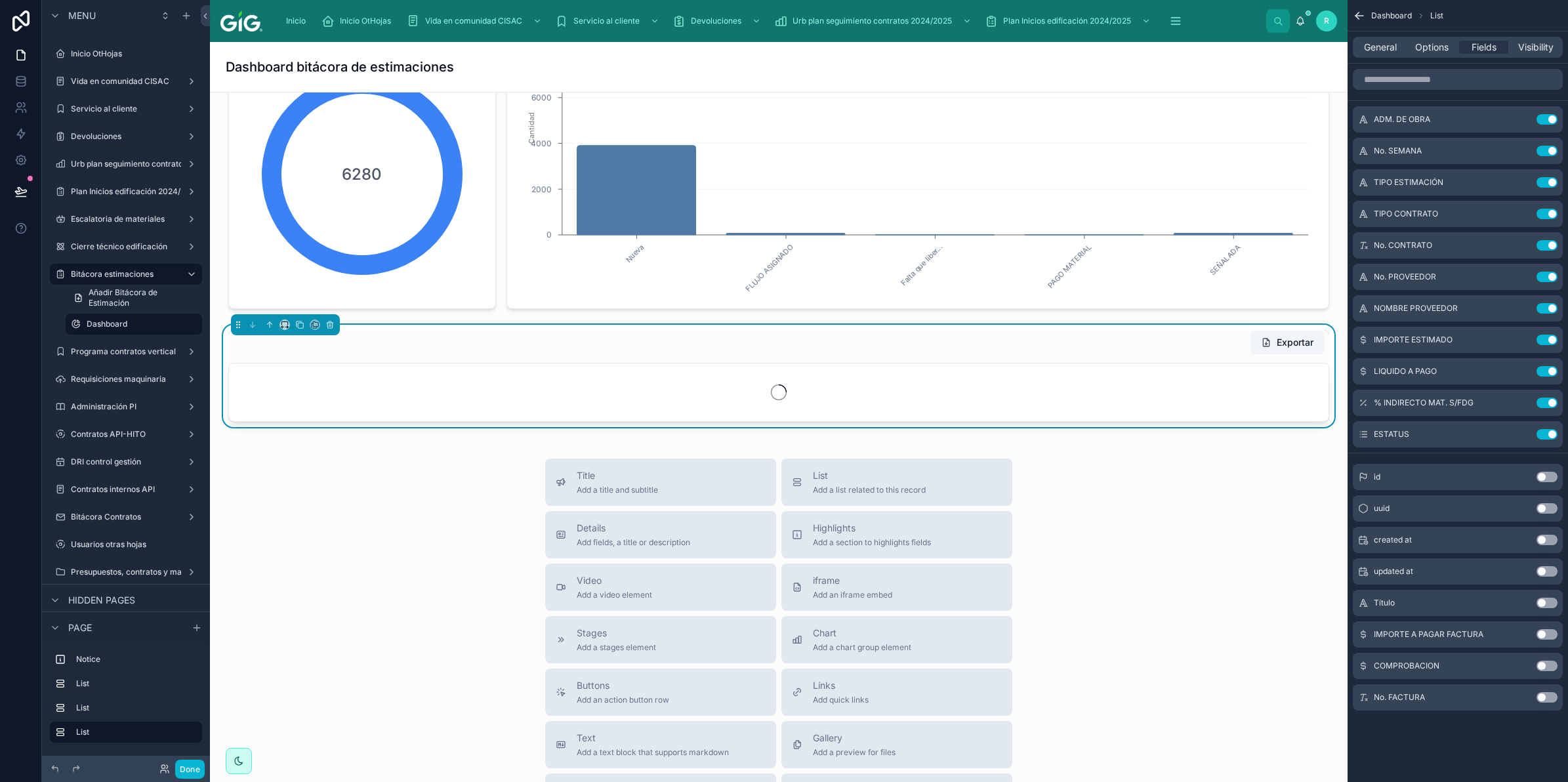
click at [1548, 632] on button "Use setting" at bounding box center [1547, 634] width 21 height 11
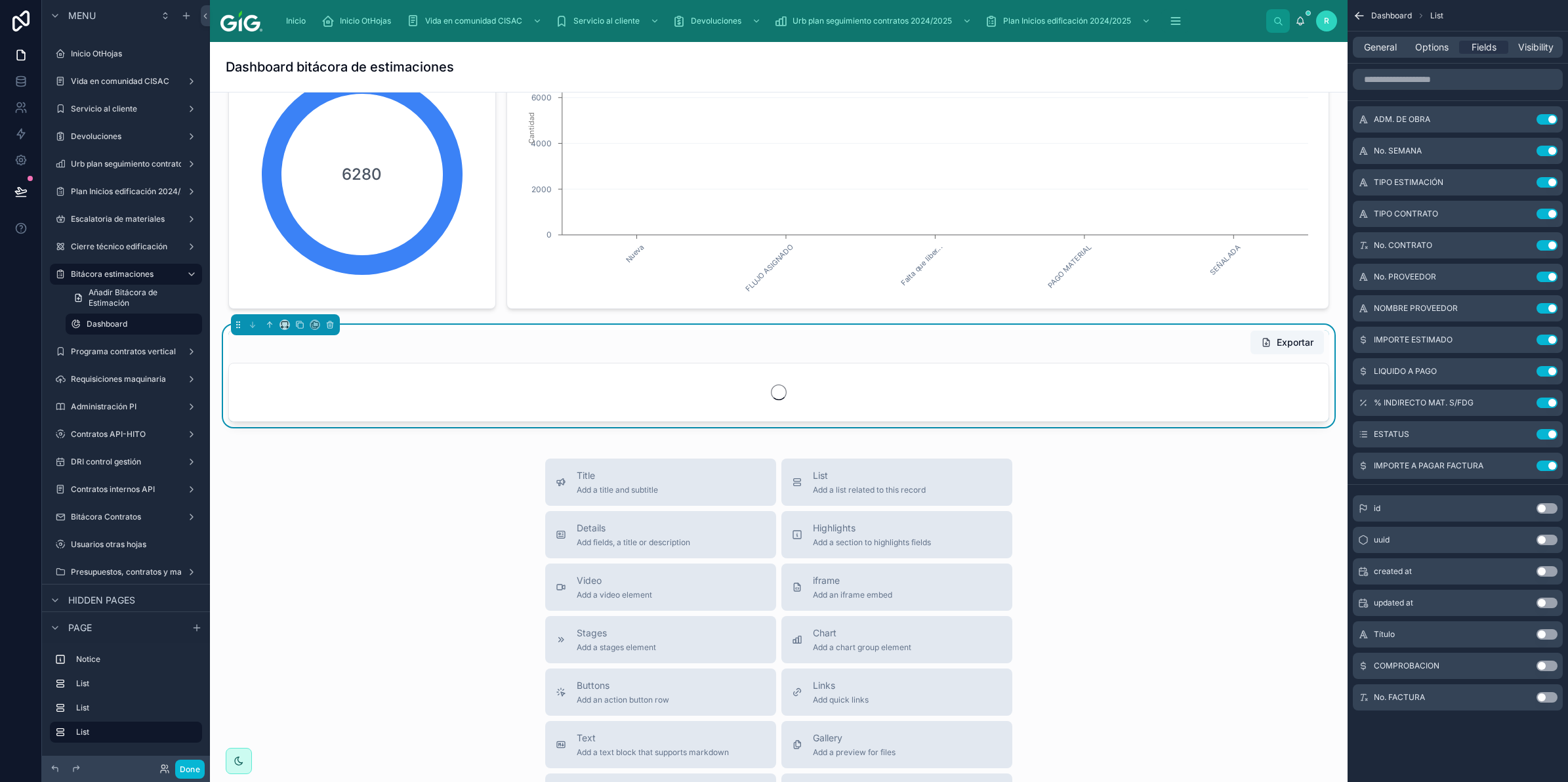
click at [1548, 664] on button "Use setting" at bounding box center [1547, 666] width 21 height 11
click at [1542, 694] on button "Use setting" at bounding box center [1547, 697] width 21 height 11
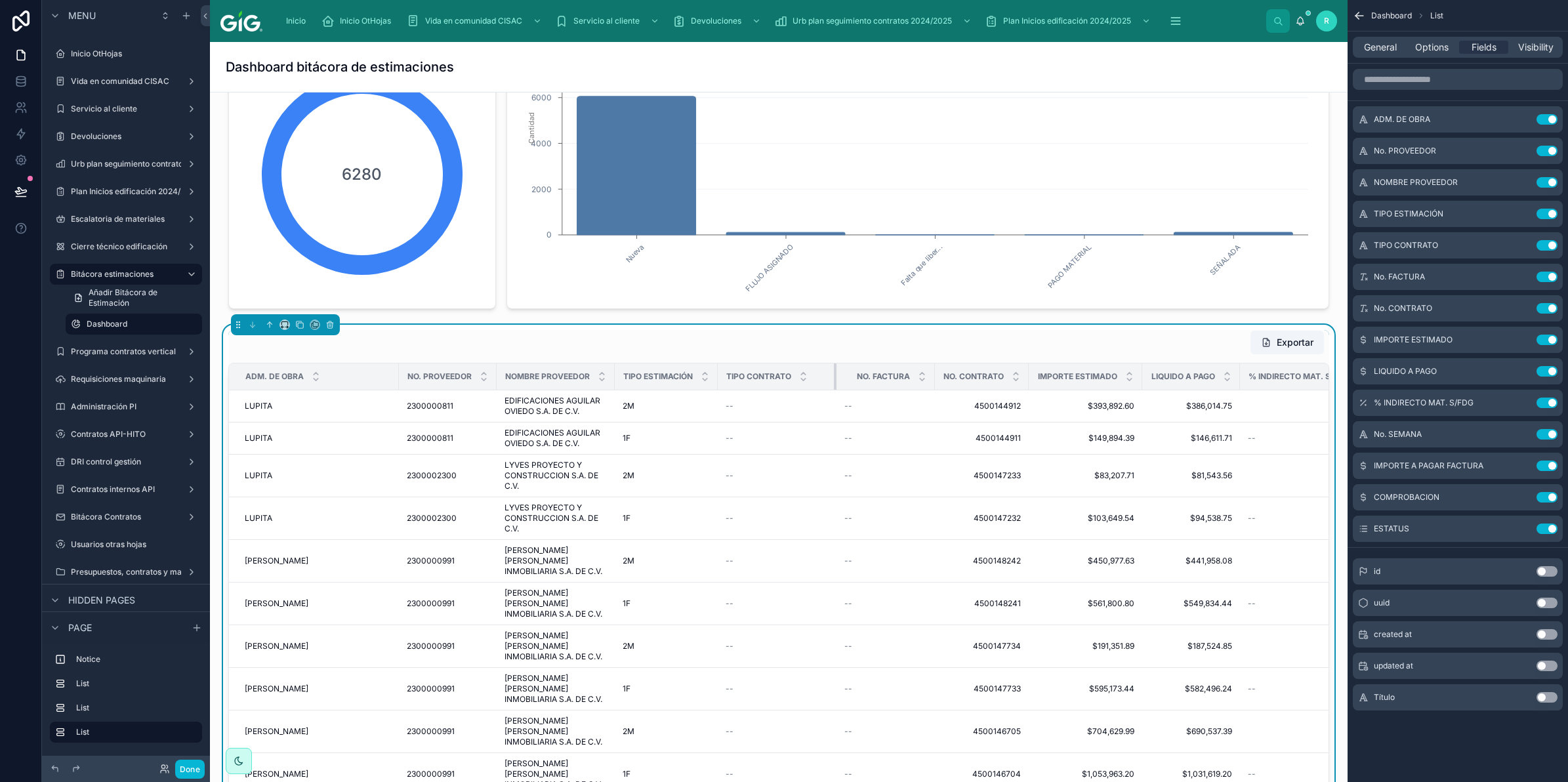
drag, startPoint x: 956, startPoint y: 379, endPoint x: 836, endPoint y: 380, distance: 120.0
click at [836, 380] on div at bounding box center [836, 376] width 5 height 26
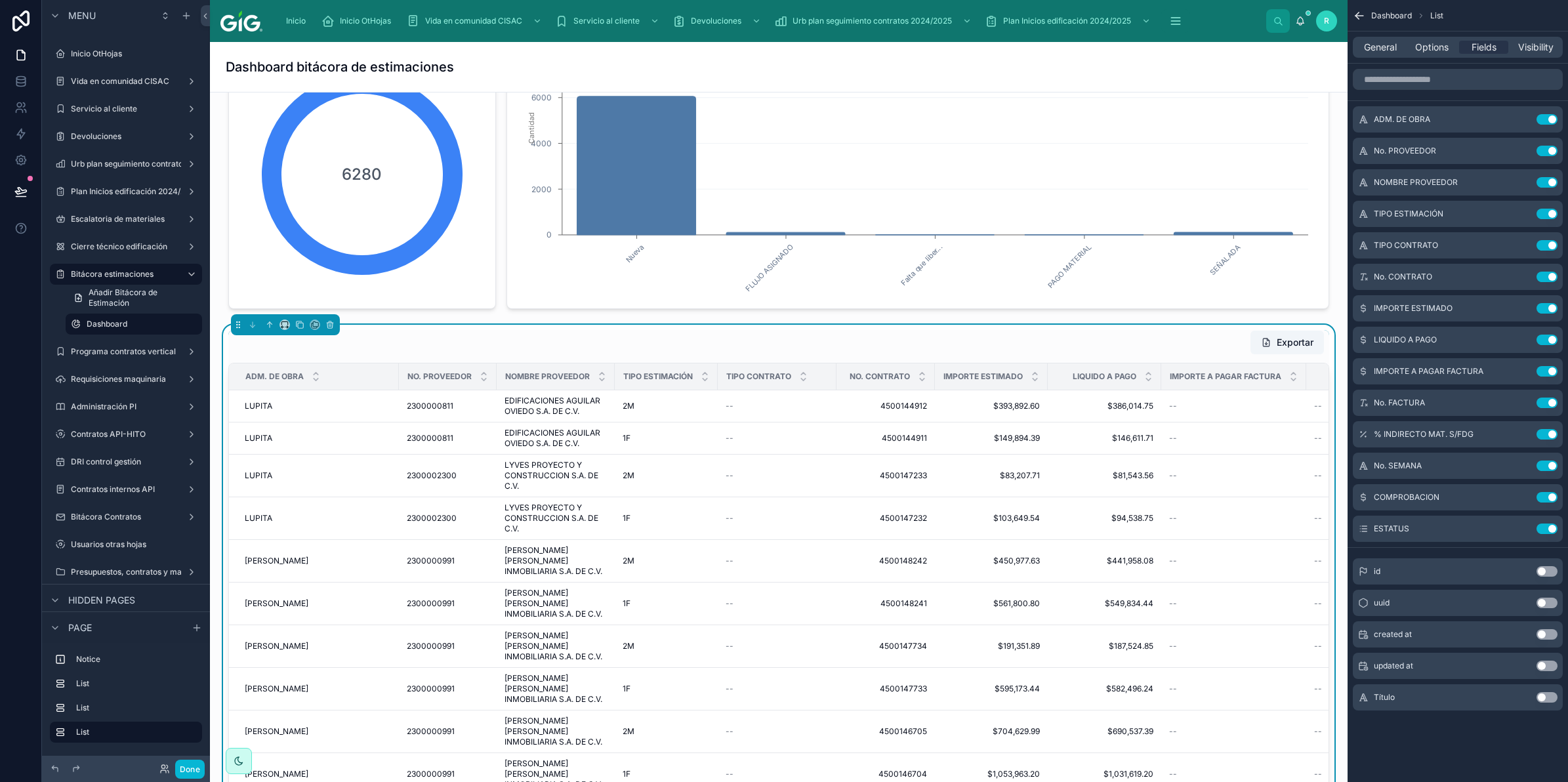
scroll to position [0, 0]
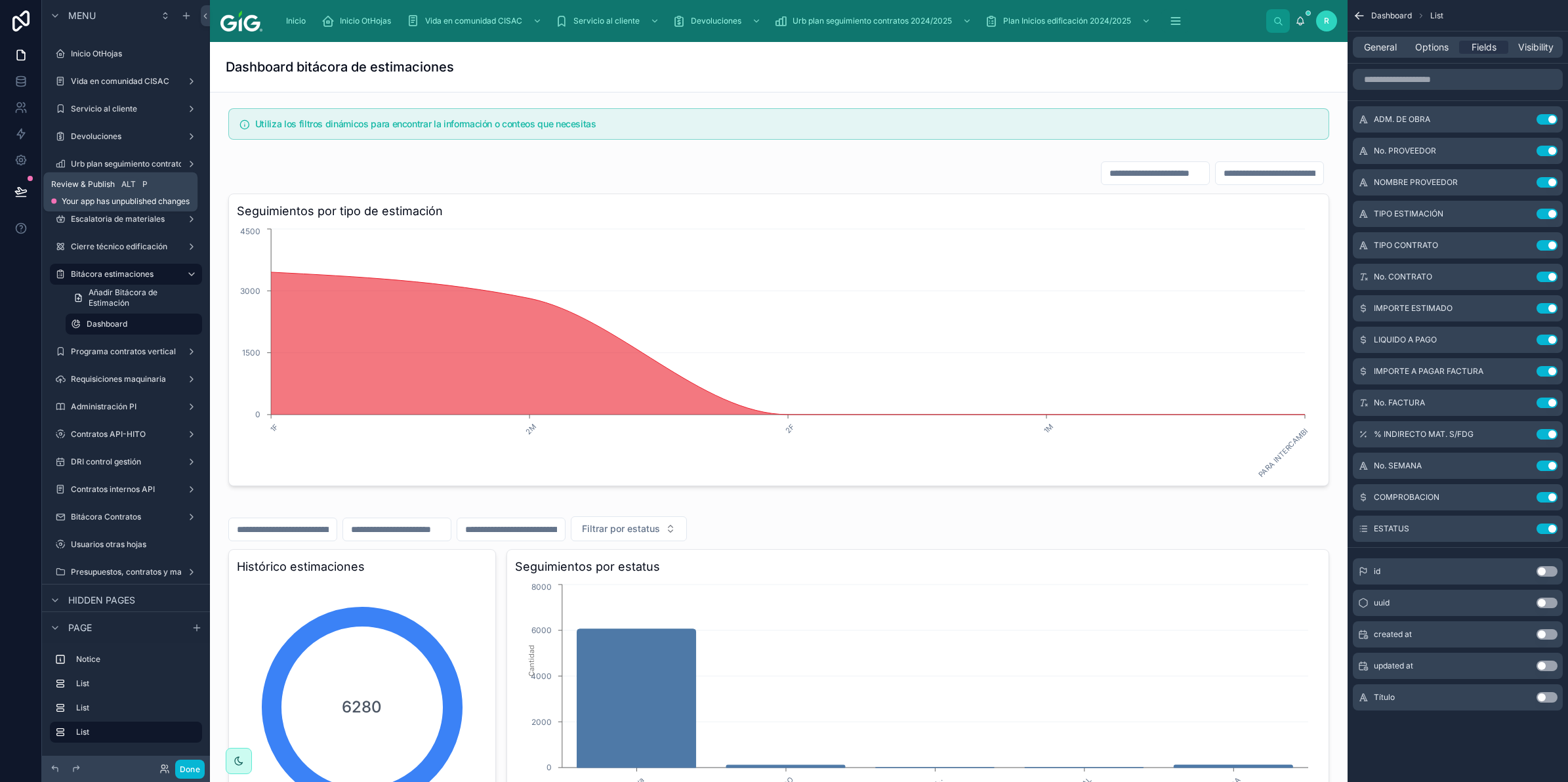
click at [27, 188] on icon at bounding box center [20, 191] width 13 height 13
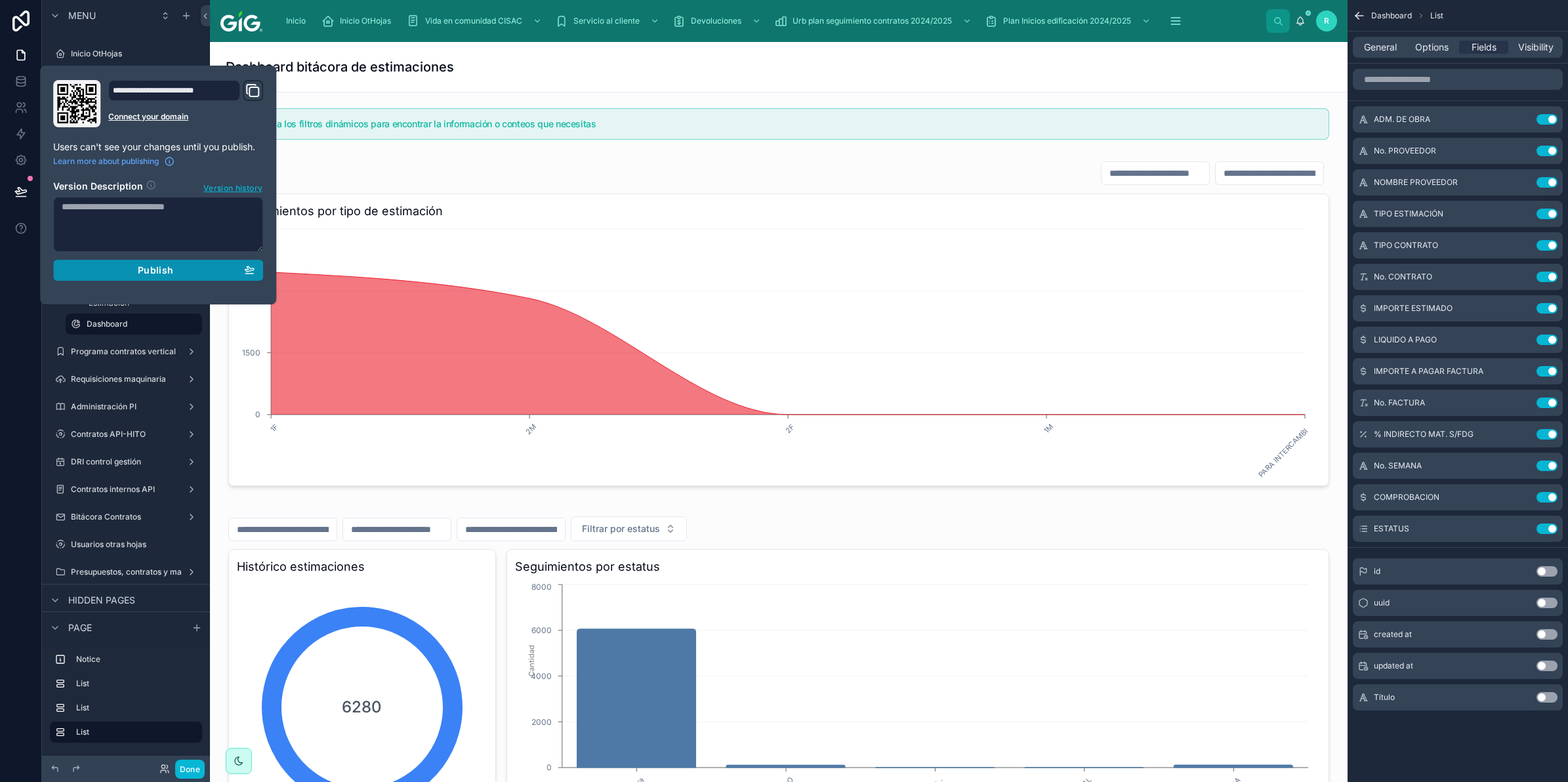
click at [129, 277] on button "Publish" at bounding box center [158, 270] width 210 height 21
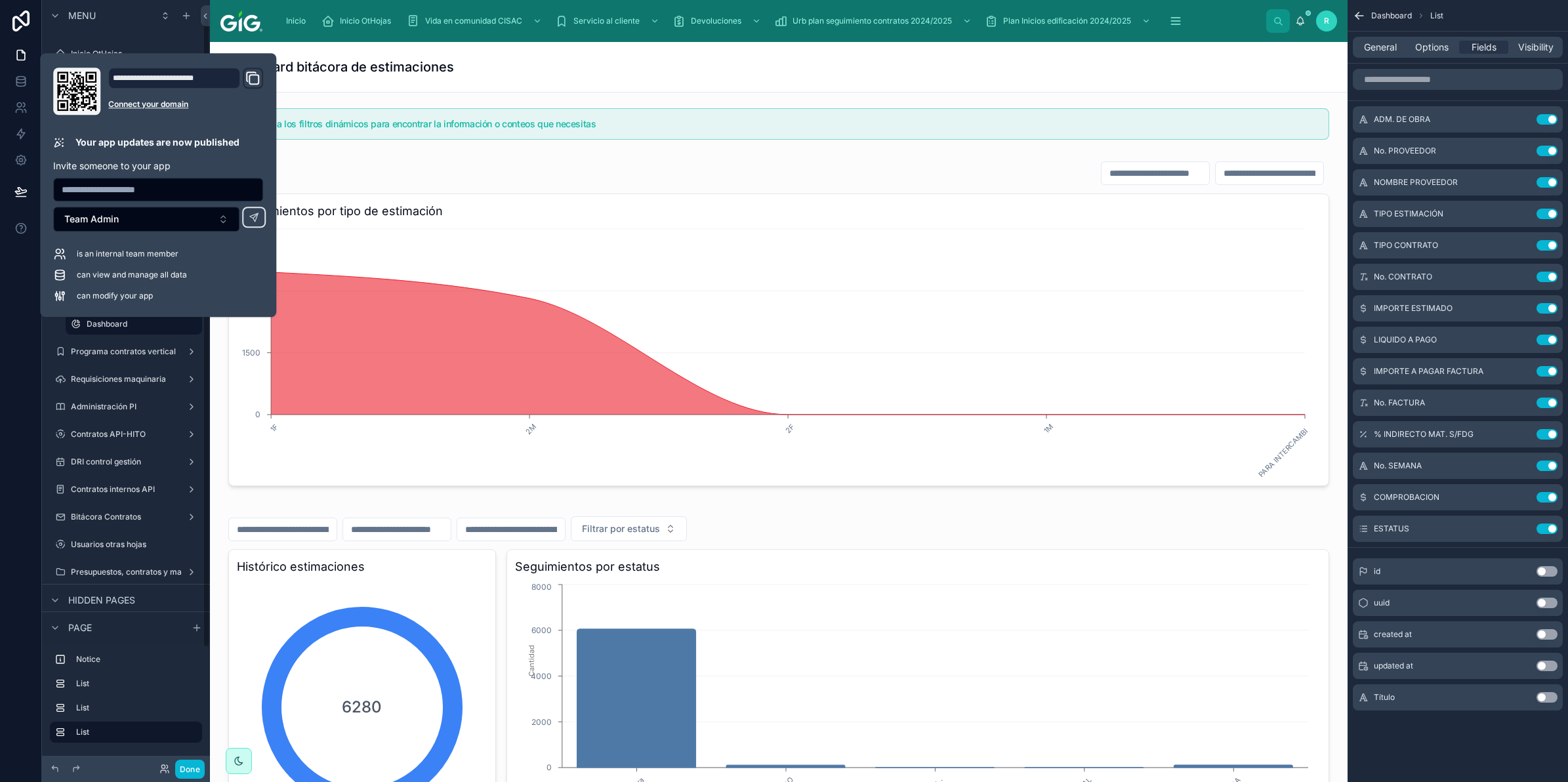
click at [576, 70] on div "Dashboard bitácora de estimaciones" at bounding box center [778, 67] width 1106 height 18
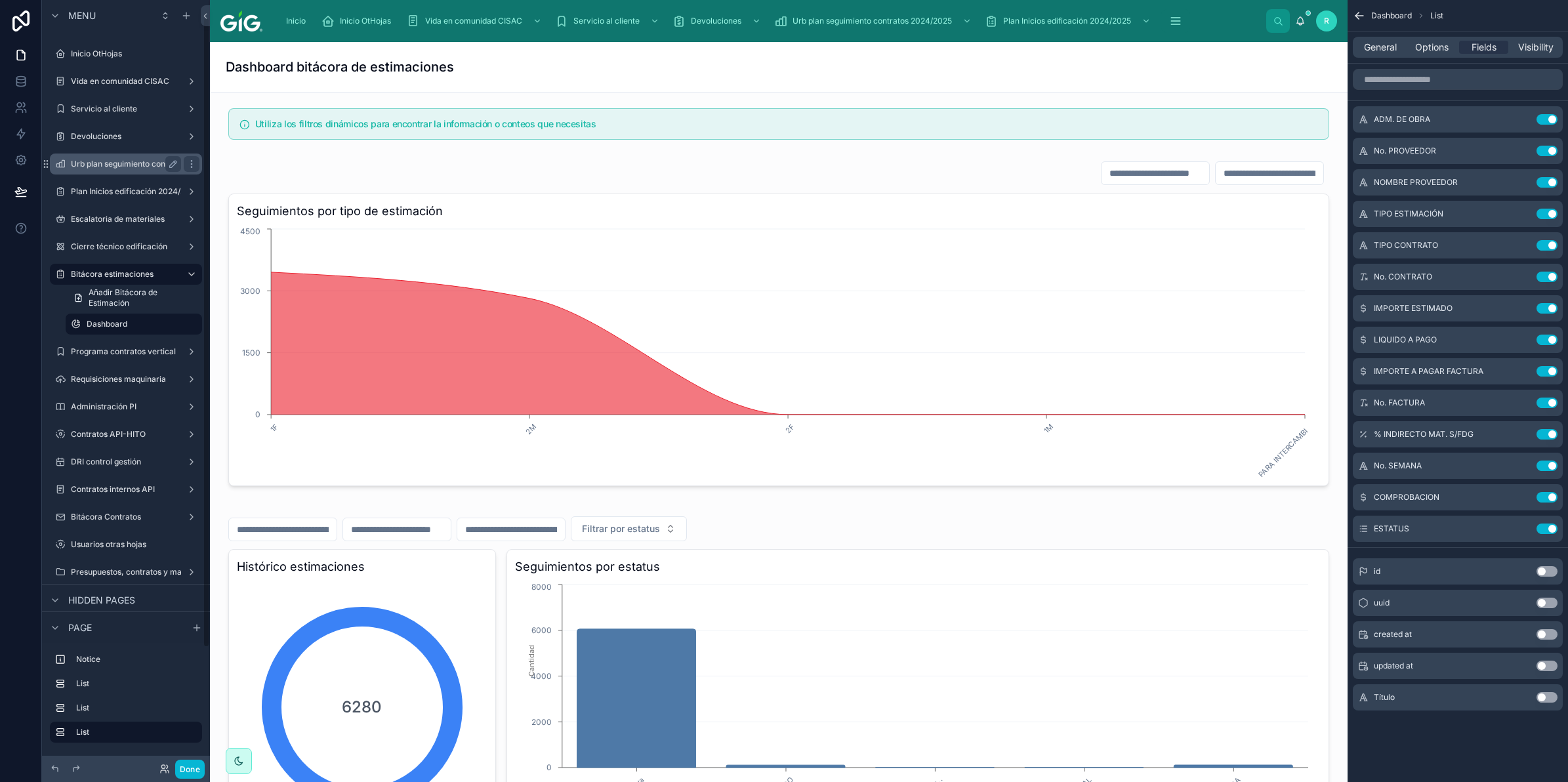
click at [129, 166] on label "Urb plan seguimiento contratos 2024/2025" at bounding box center [150, 164] width 159 height 11
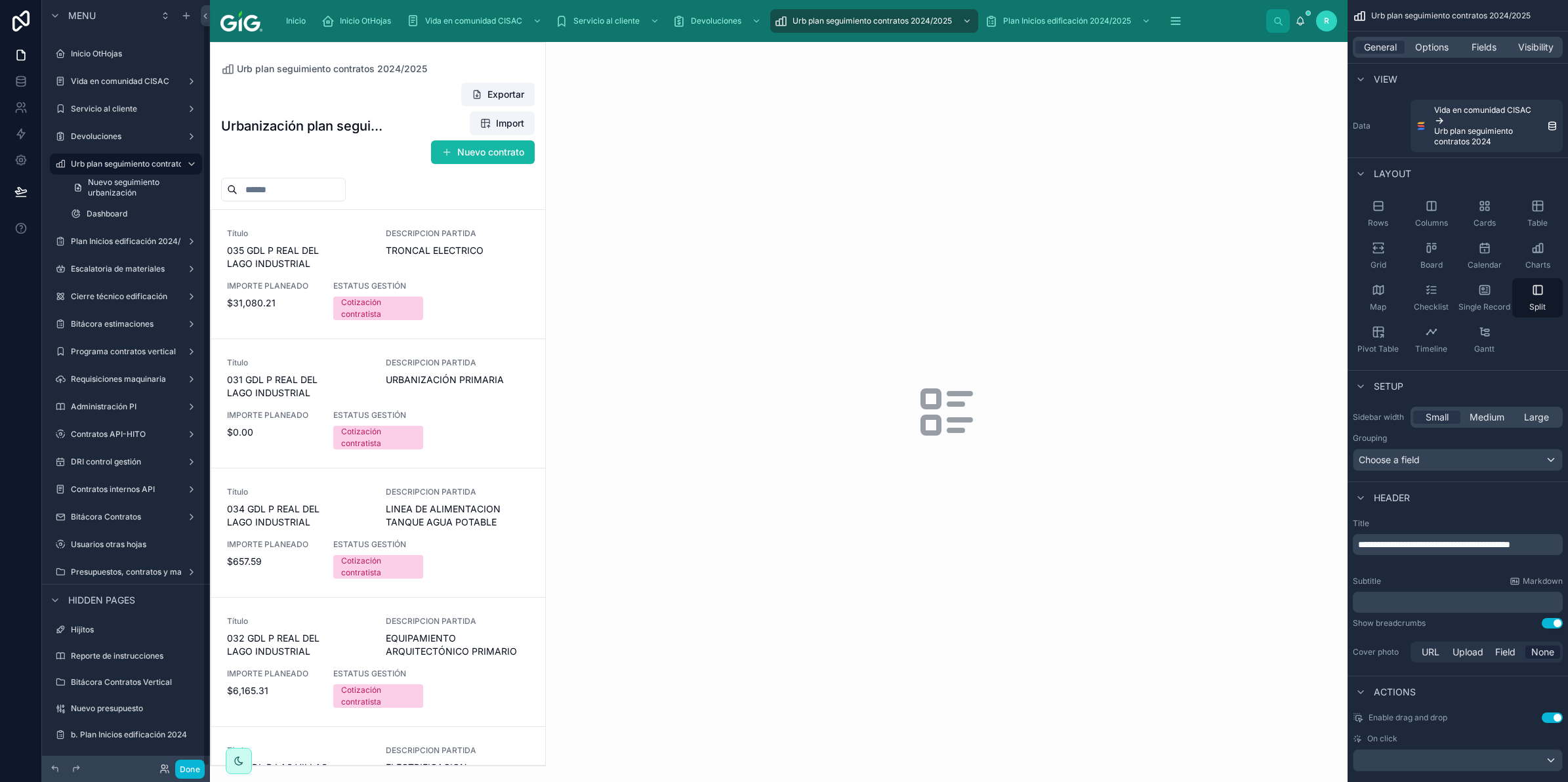
click at [370, 220] on div at bounding box center [377, 404] width 334 height 723
click at [352, 252] on span "035 GDL P REAL DEL LAGO INDUSTRIAL" at bounding box center [298, 257] width 143 height 26
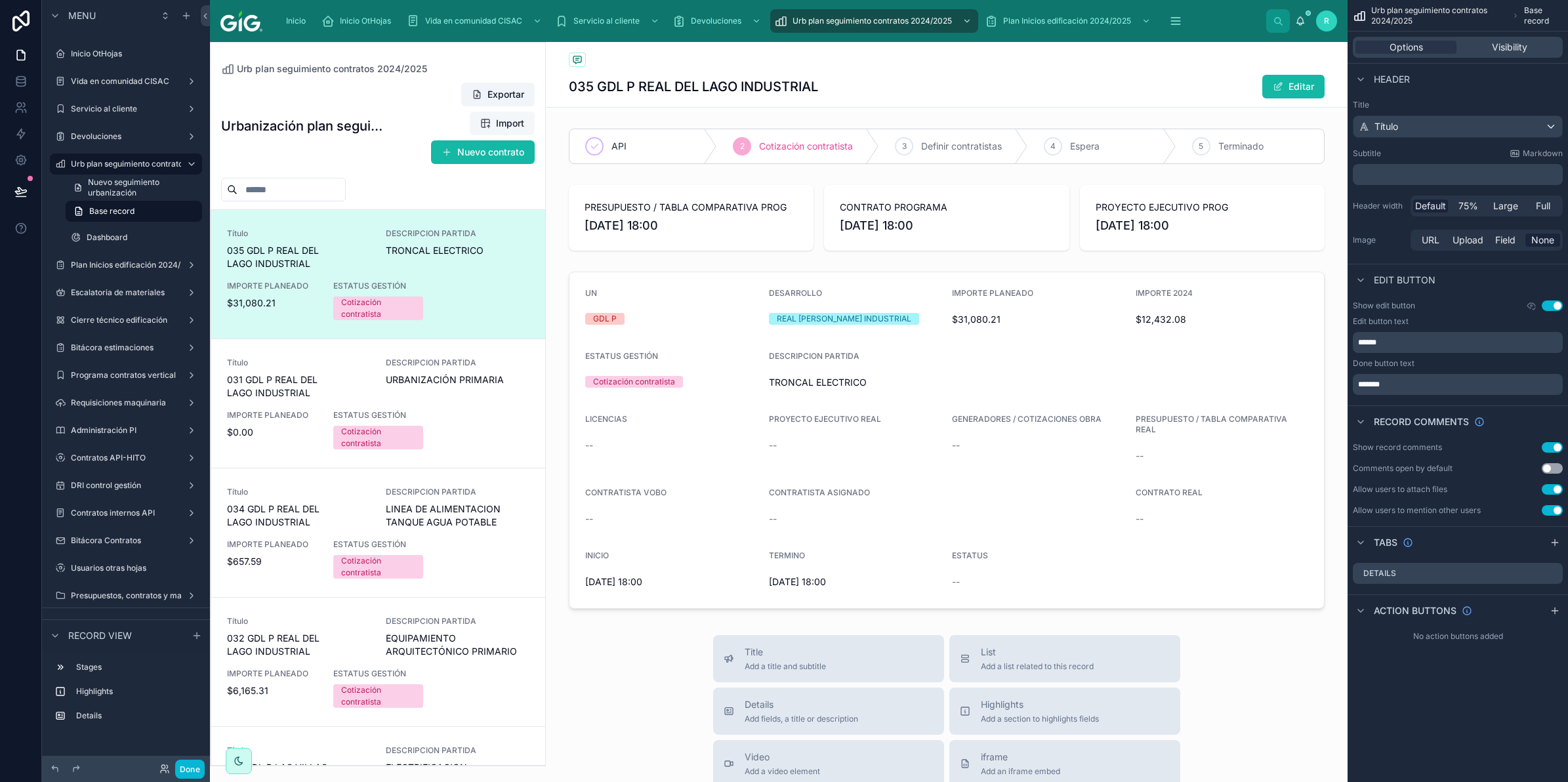
click at [503, 122] on span "Import" at bounding box center [510, 122] width 29 height 13
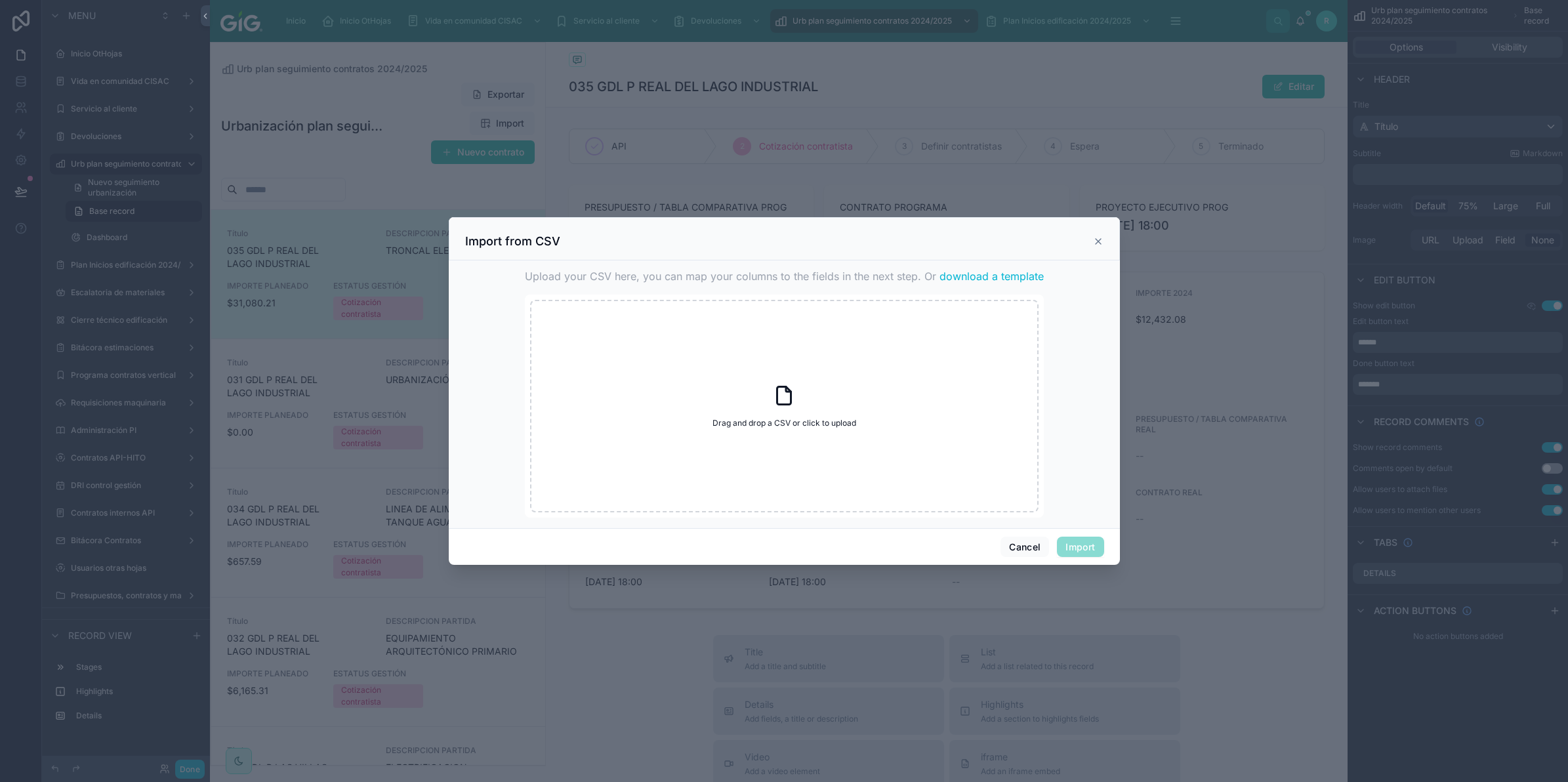
click at [808, 112] on div at bounding box center [784, 391] width 1568 height 782
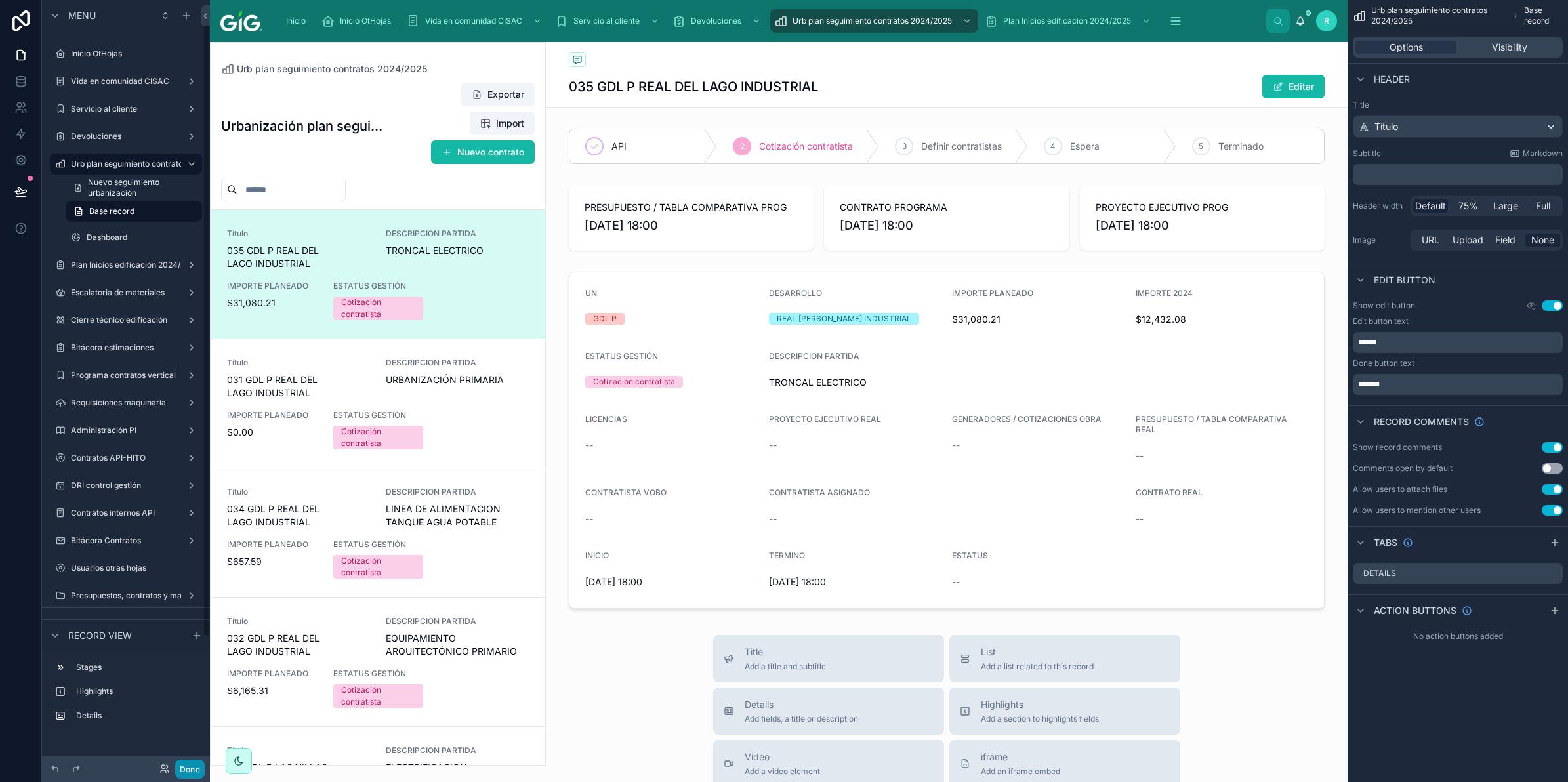
click at [190, 766] on button "Done" at bounding box center [189, 768] width 29 height 19
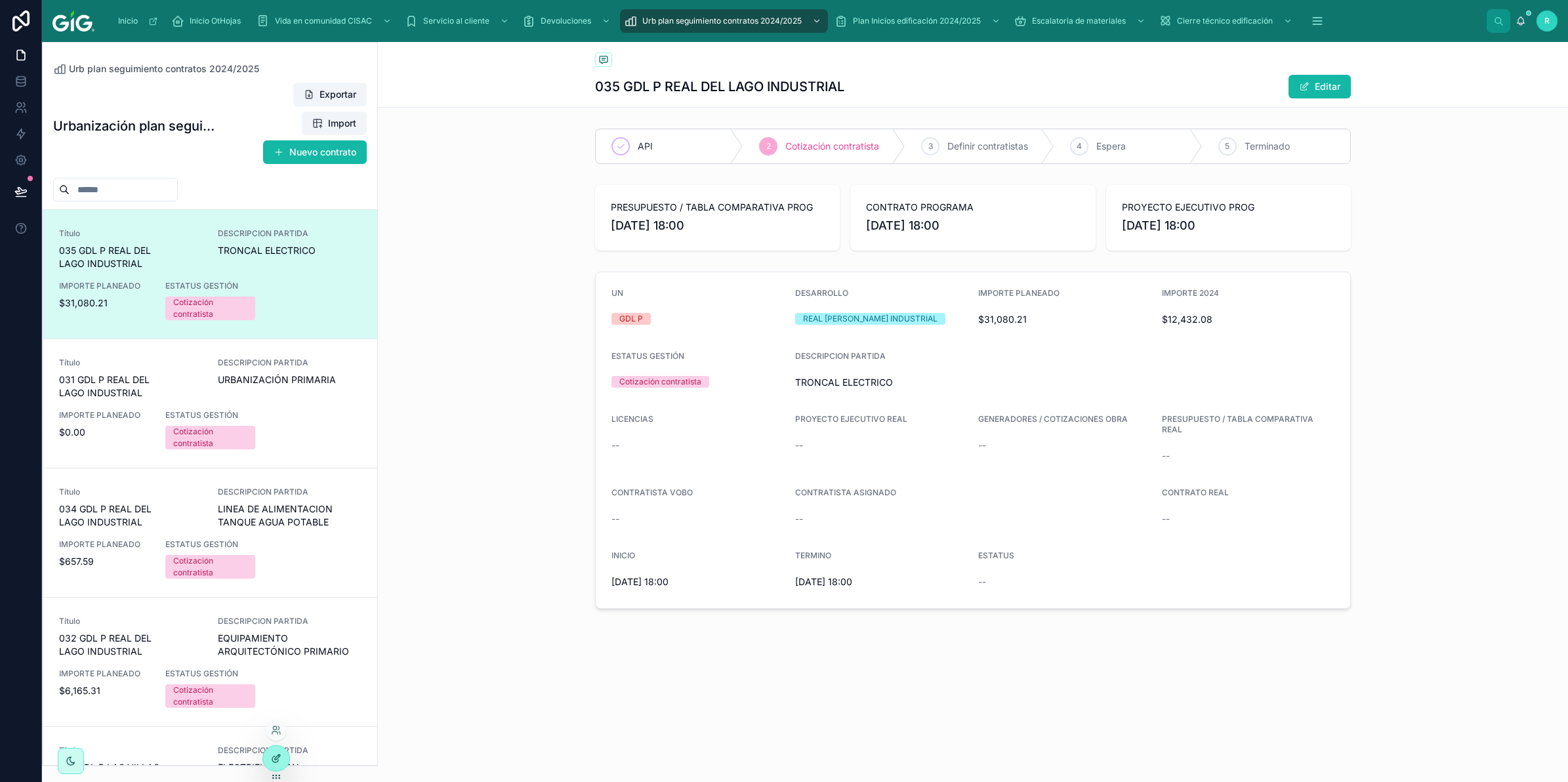
click at [269, 762] on div at bounding box center [276, 758] width 26 height 25
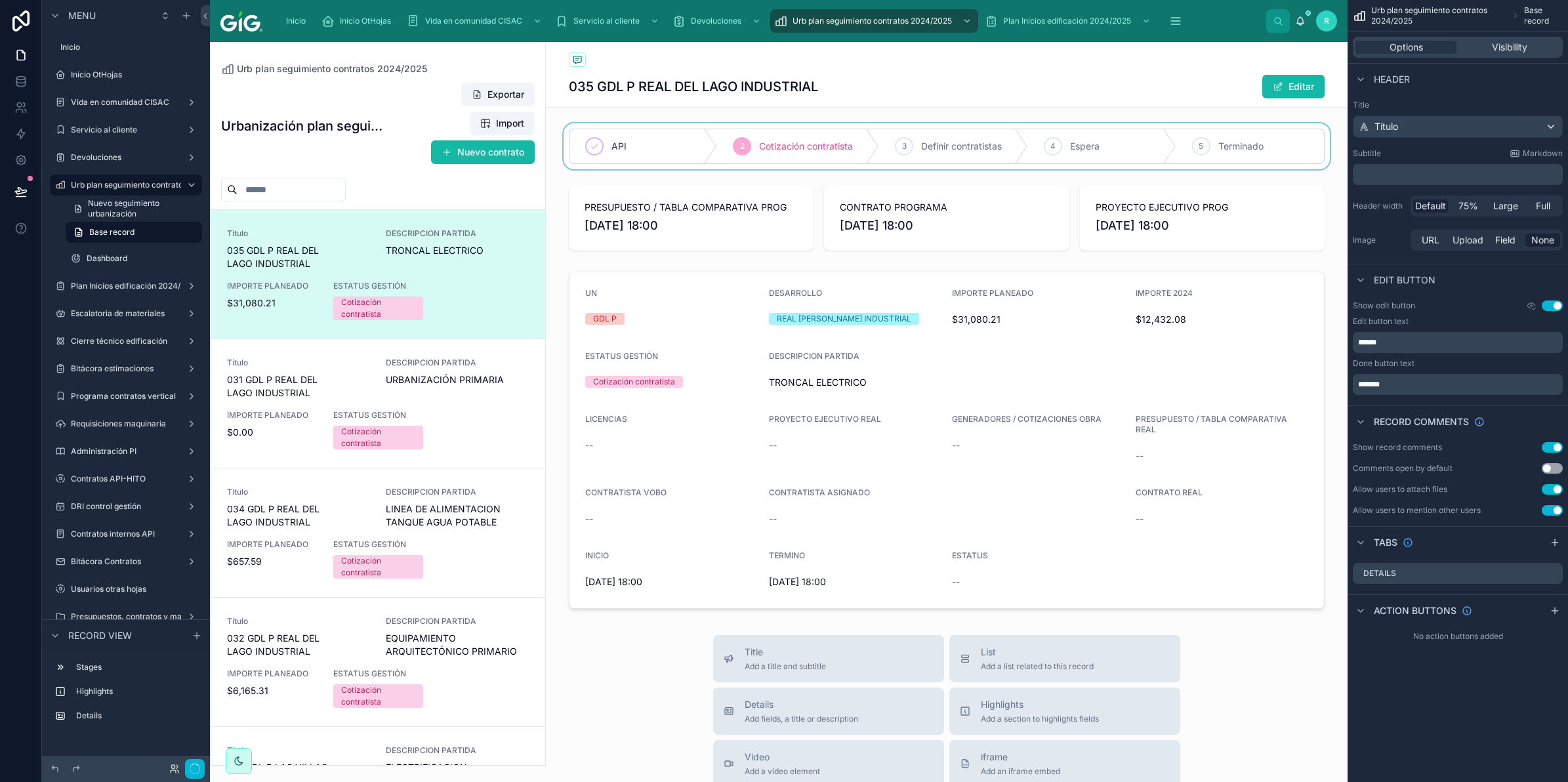
click at [981, 152] on div at bounding box center [947, 146] width 802 height 46
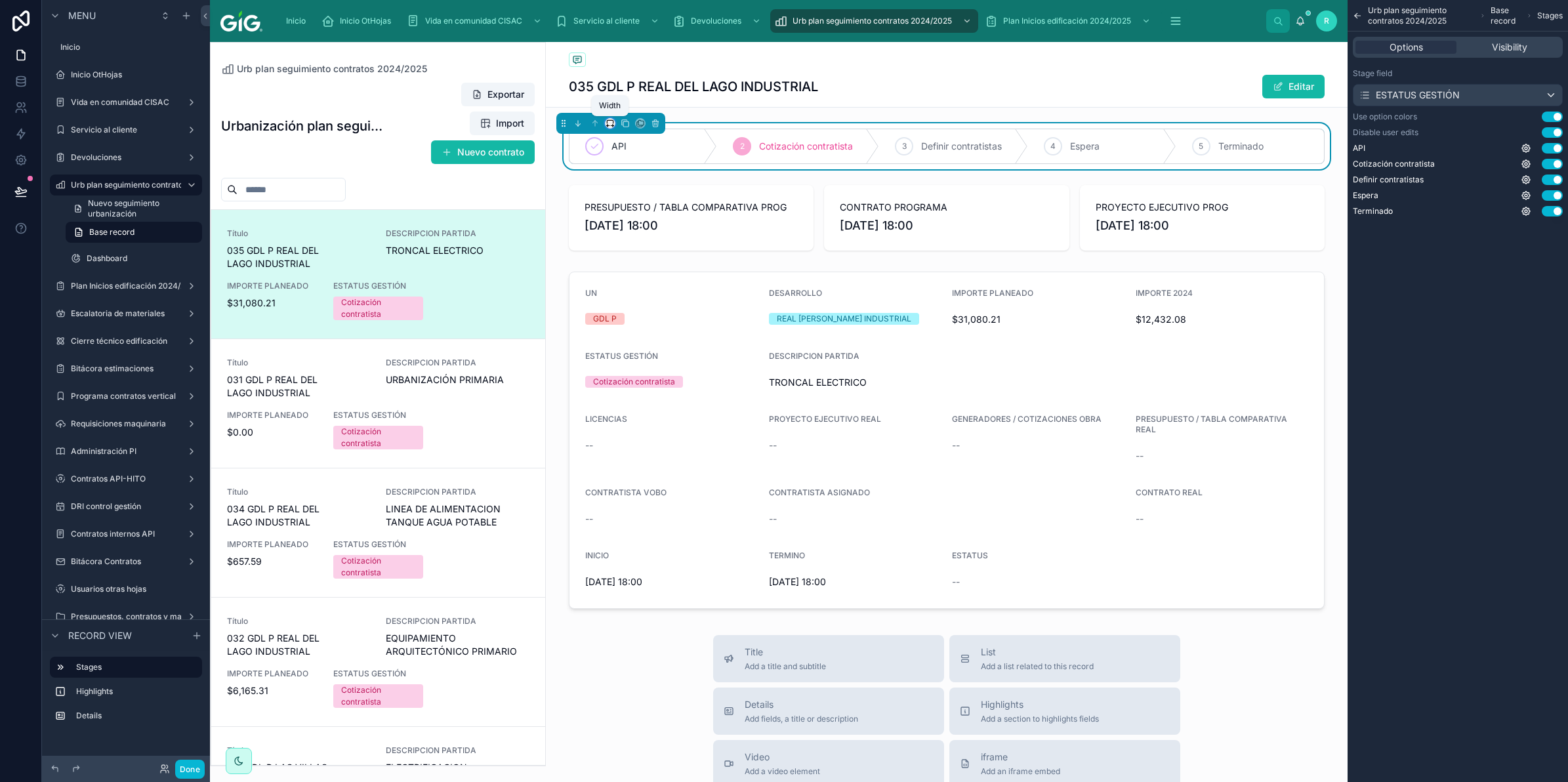
click at [610, 126] on icon at bounding box center [610, 123] width 9 height 9
click at [632, 291] on span "Full width" at bounding box center [636, 297] width 41 height 16
click at [746, 179] on div "API 2 Cotización contratista 3 Definir contratistas 4 Espera 5 Terminado PRESUP…" at bounding box center [947, 368] width 802 height 491
click at [647, 226] on div at bounding box center [947, 217] width 802 height 76
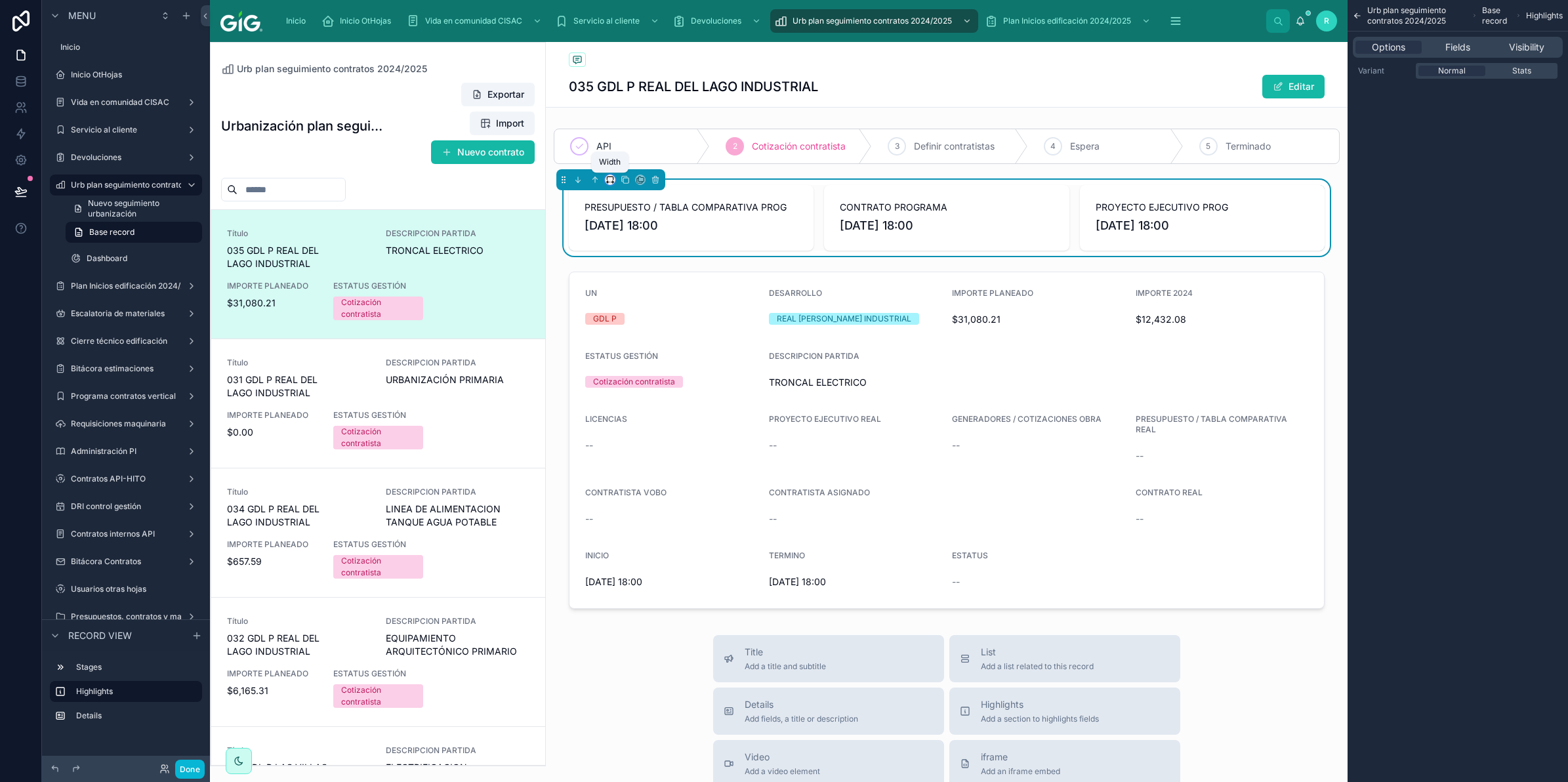
click at [610, 181] on icon at bounding box center [610, 180] width 9 height 9
click at [639, 353] on span "Full width" at bounding box center [636, 354] width 41 height 16
click at [711, 331] on div at bounding box center [947, 440] width 802 height 348
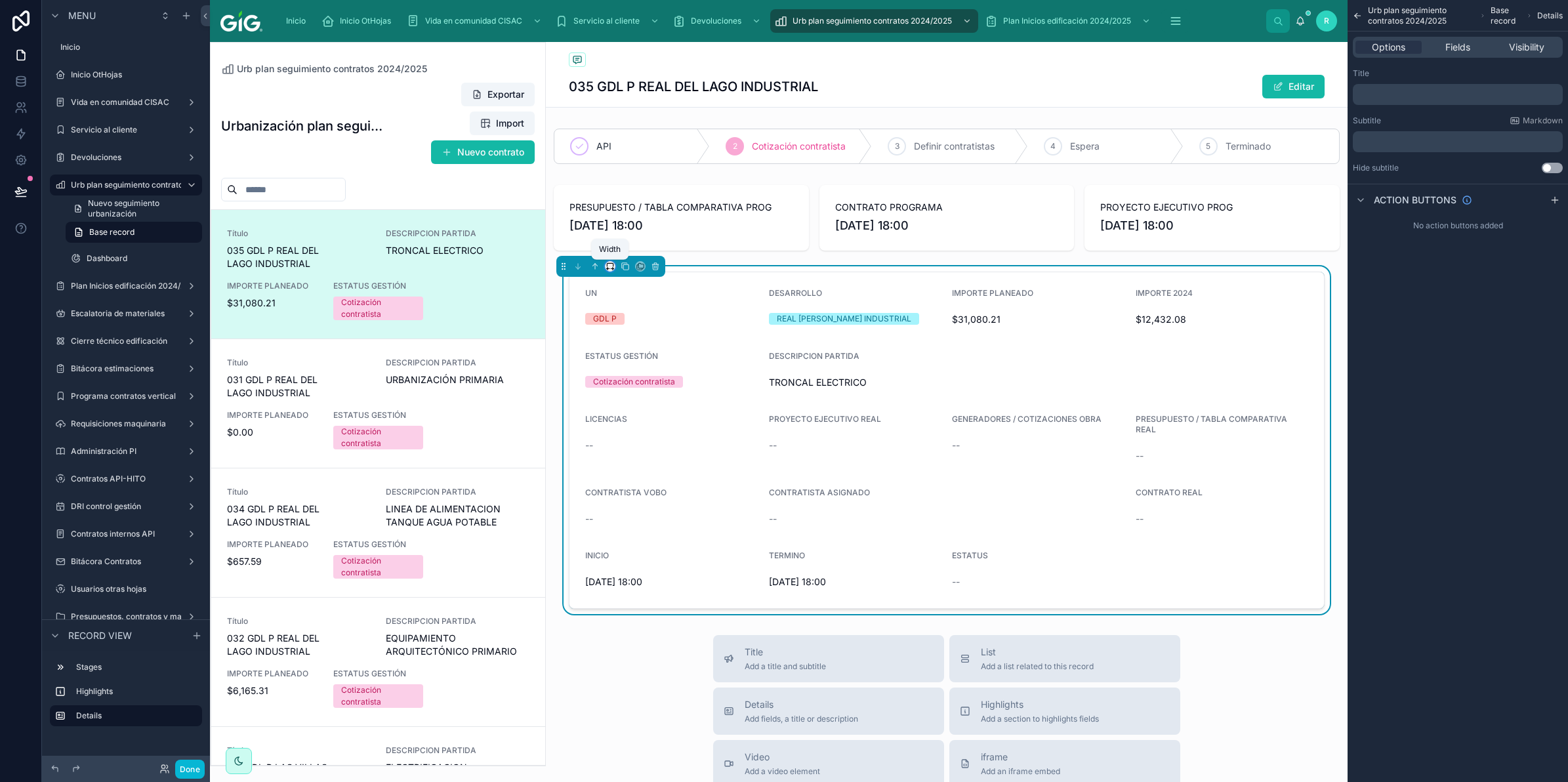
click at [612, 267] on icon at bounding box center [610, 266] width 9 height 9
click at [643, 442] on span "Full width" at bounding box center [636, 441] width 41 height 16
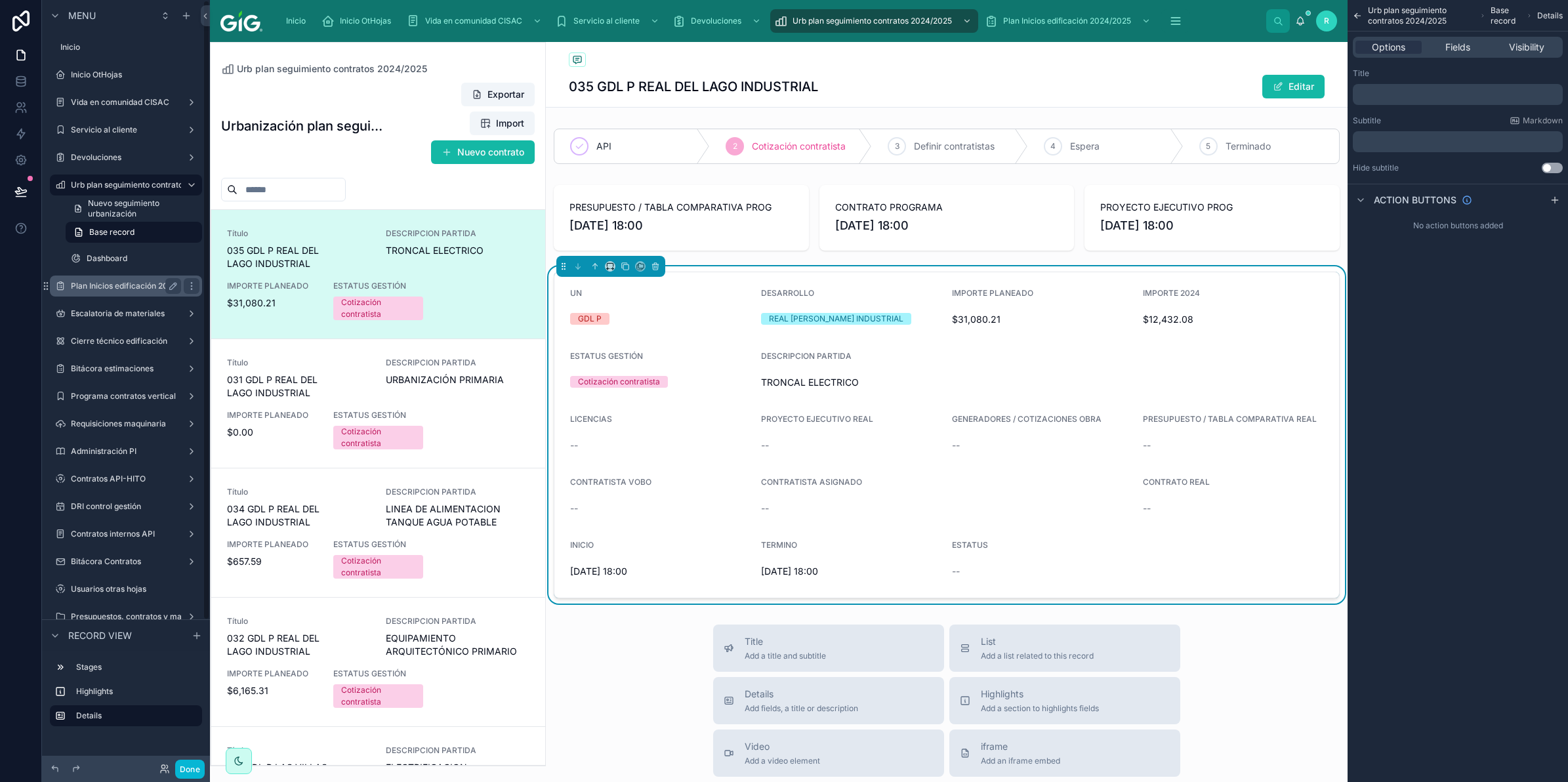
click at [122, 281] on label "Plan Inicios edificación 2024/2025" at bounding box center [134, 286] width 128 height 11
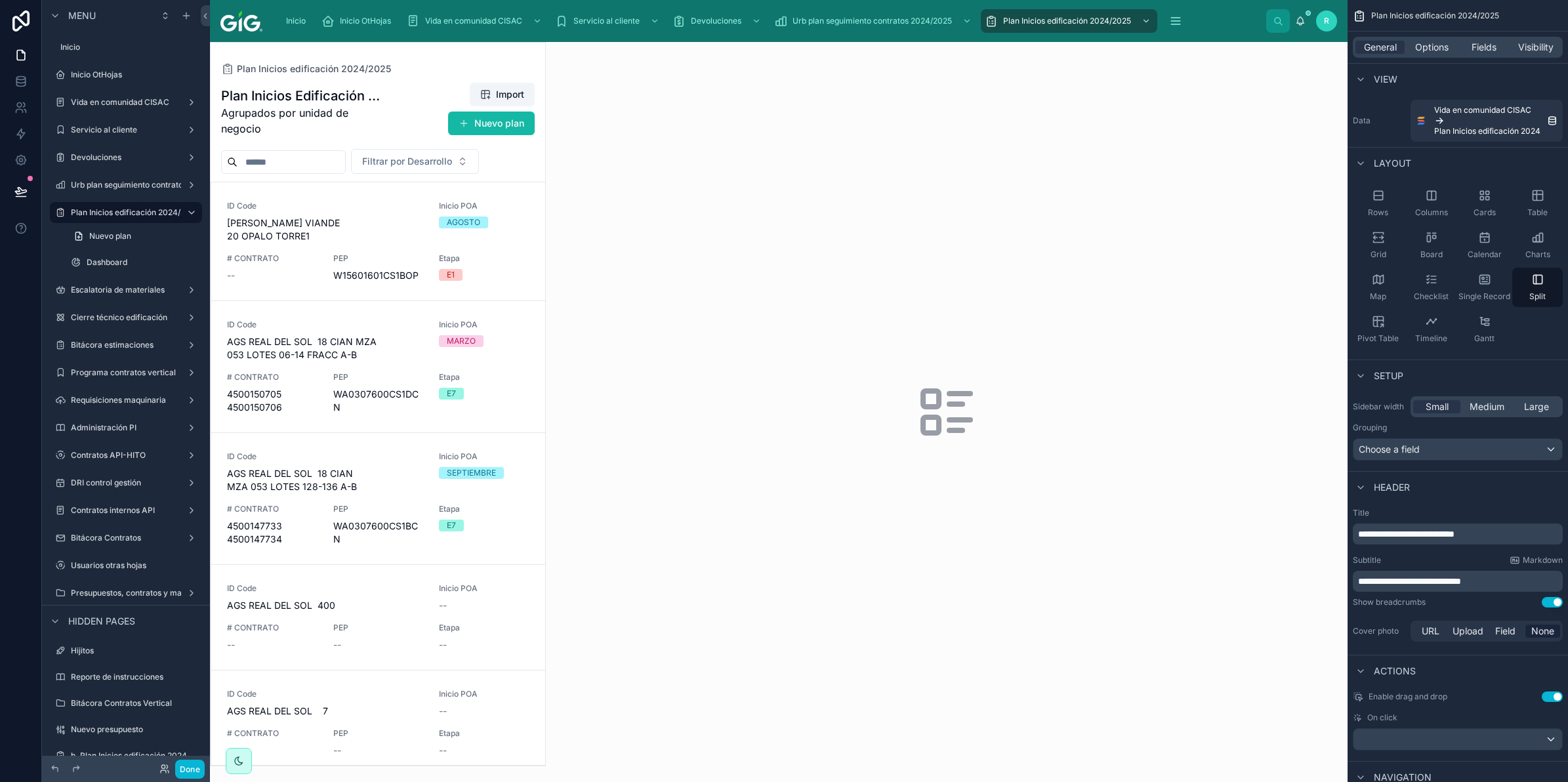
click at [421, 233] on div at bounding box center [377, 404] width 334 height 723
click at [410, 233] on div "ID Code GDLT VIANDE 20 OPALO TORRE1 Inicio POA AGOSTO # CONTRATO -- PEP W156016…" at bounding box center [378, 241] width 303 height 81
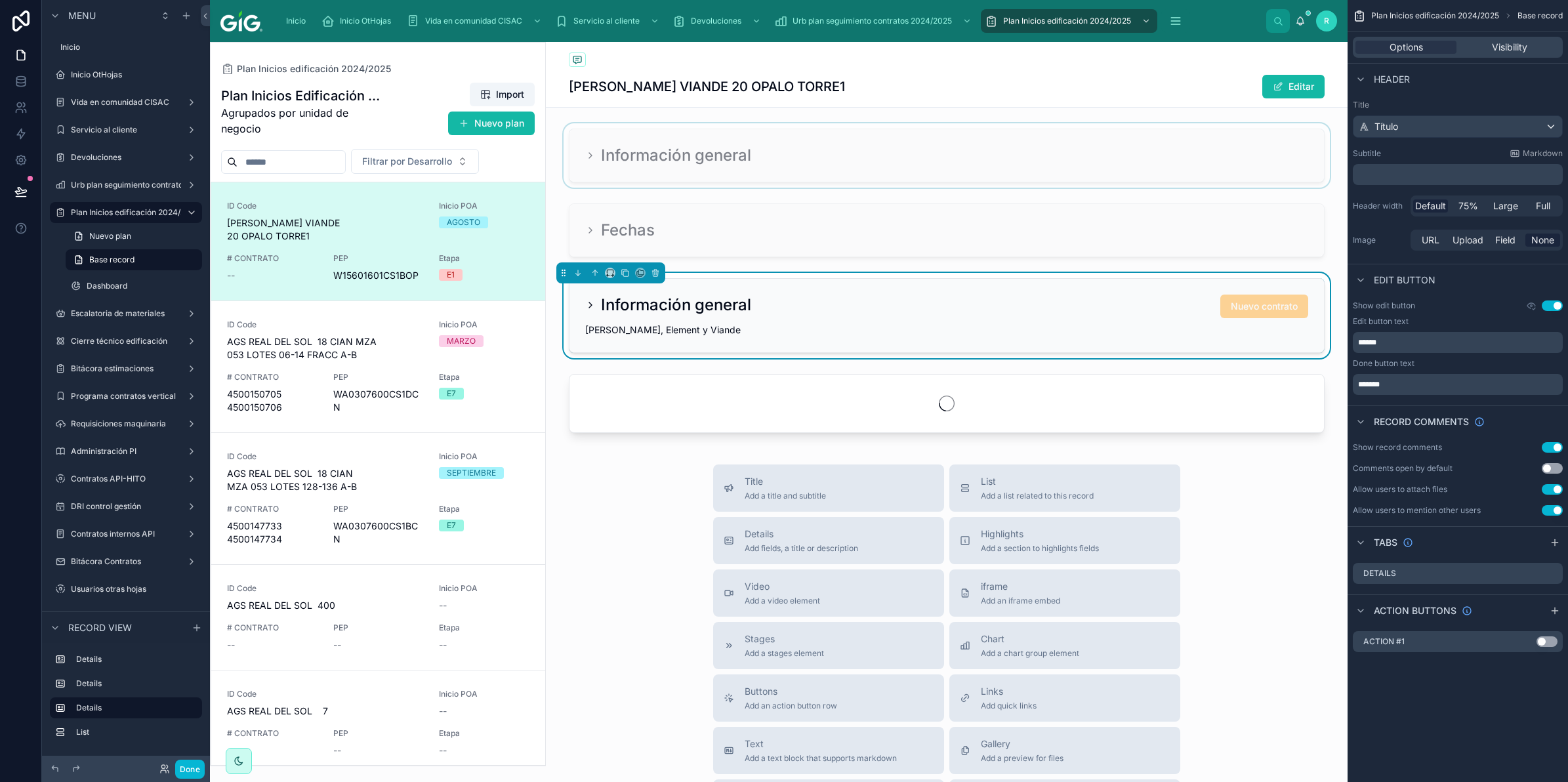
click at [706, 182] on div at bounding box center [947, 155] width 802 height 65
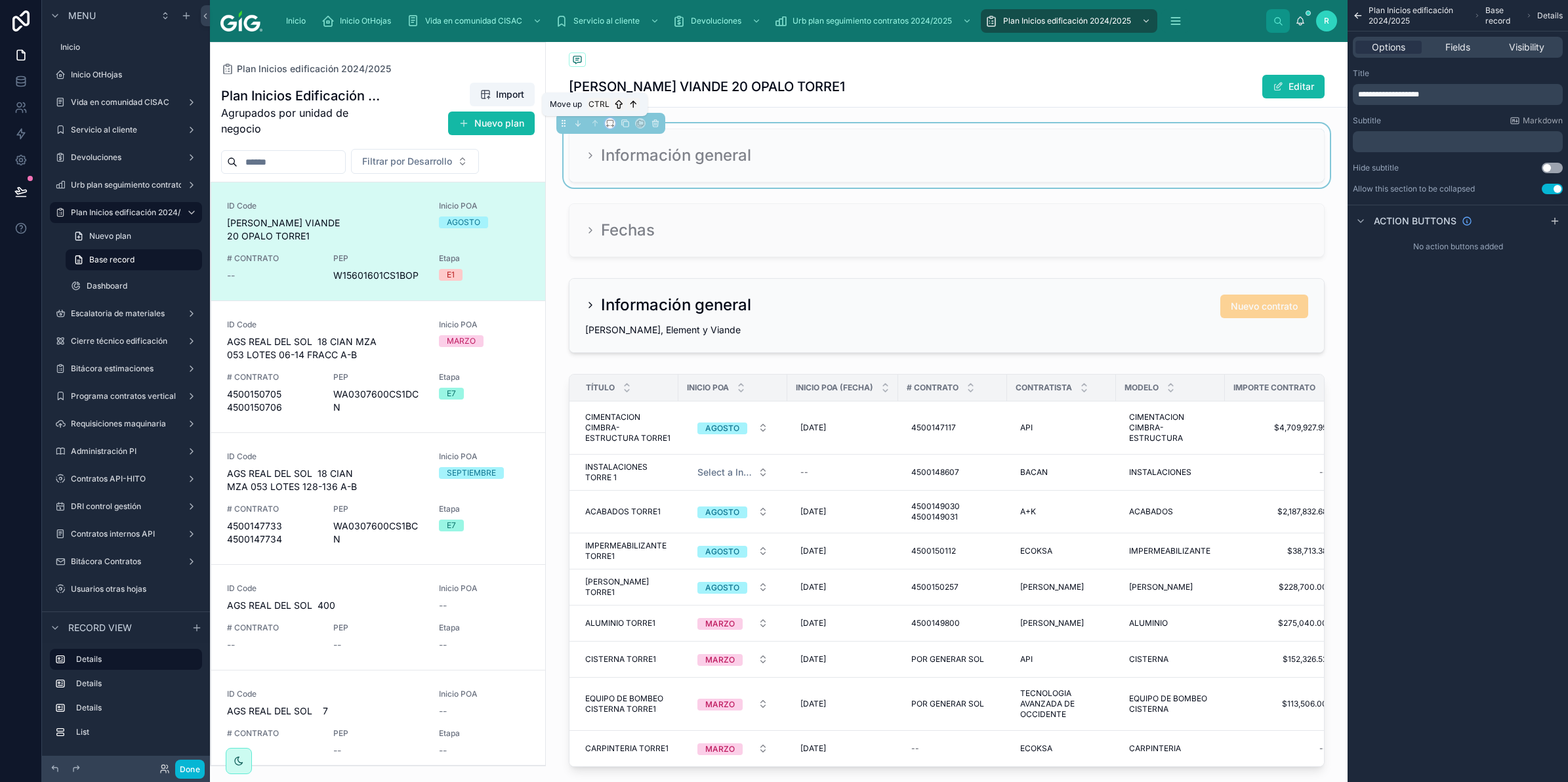
click at [606, 126] on icon at bounding box center [610, 123] width 9 height 9
click at [644, 294] on span "Full width" at bounding box center [636, 297] width 41 height 16
click at [723, 221] on div at bounding box center [947, 231] width 802 height 65
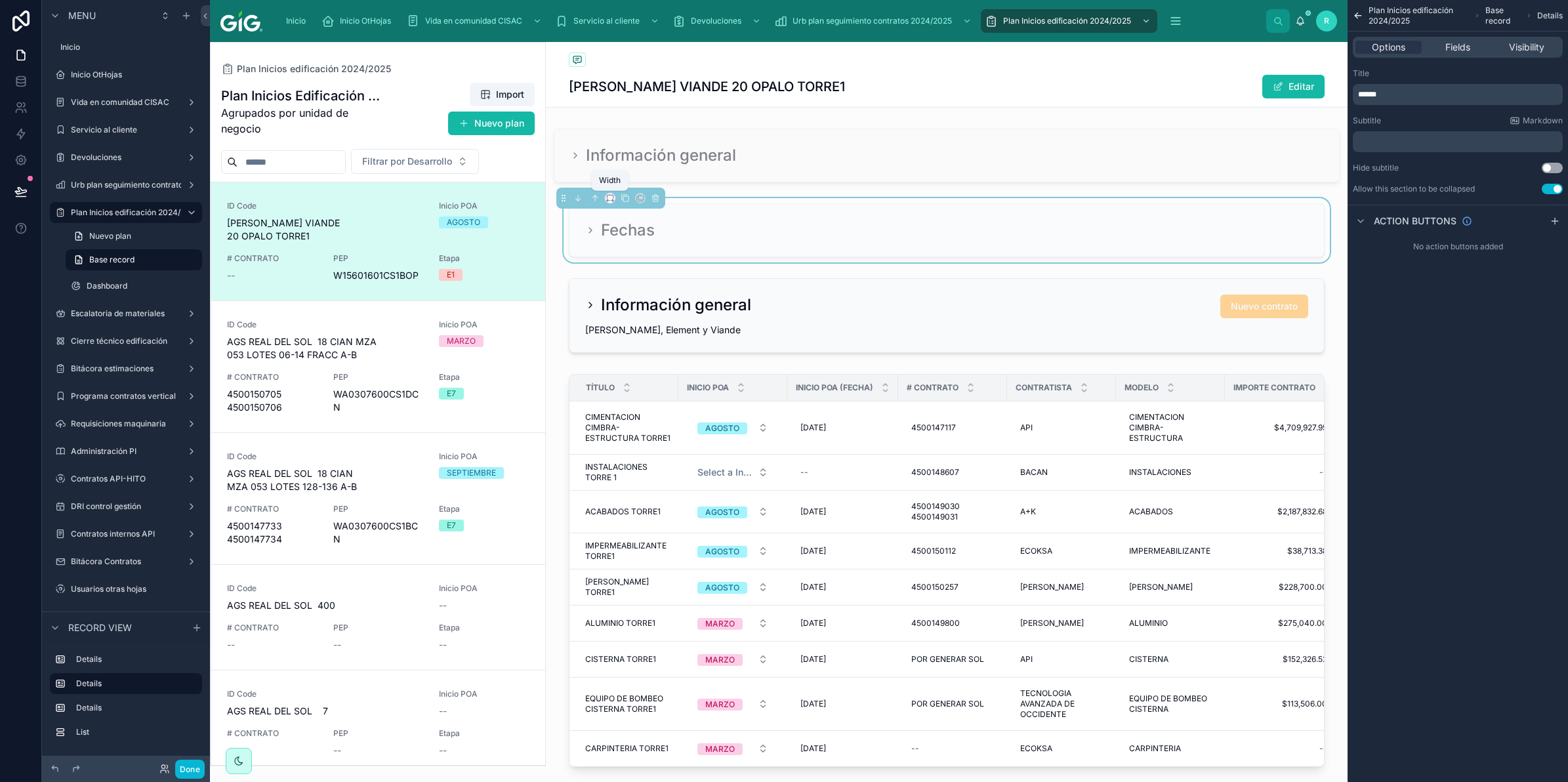
click at [608, 198] on icon at bounding box center [610, 198] width 9 height 9
click at [648, 370] on span "Full width" at bounding box center [636, 373] width 41 height 16
click at [644, 317] on div at bounding box center [947, 316] width 802 height 86
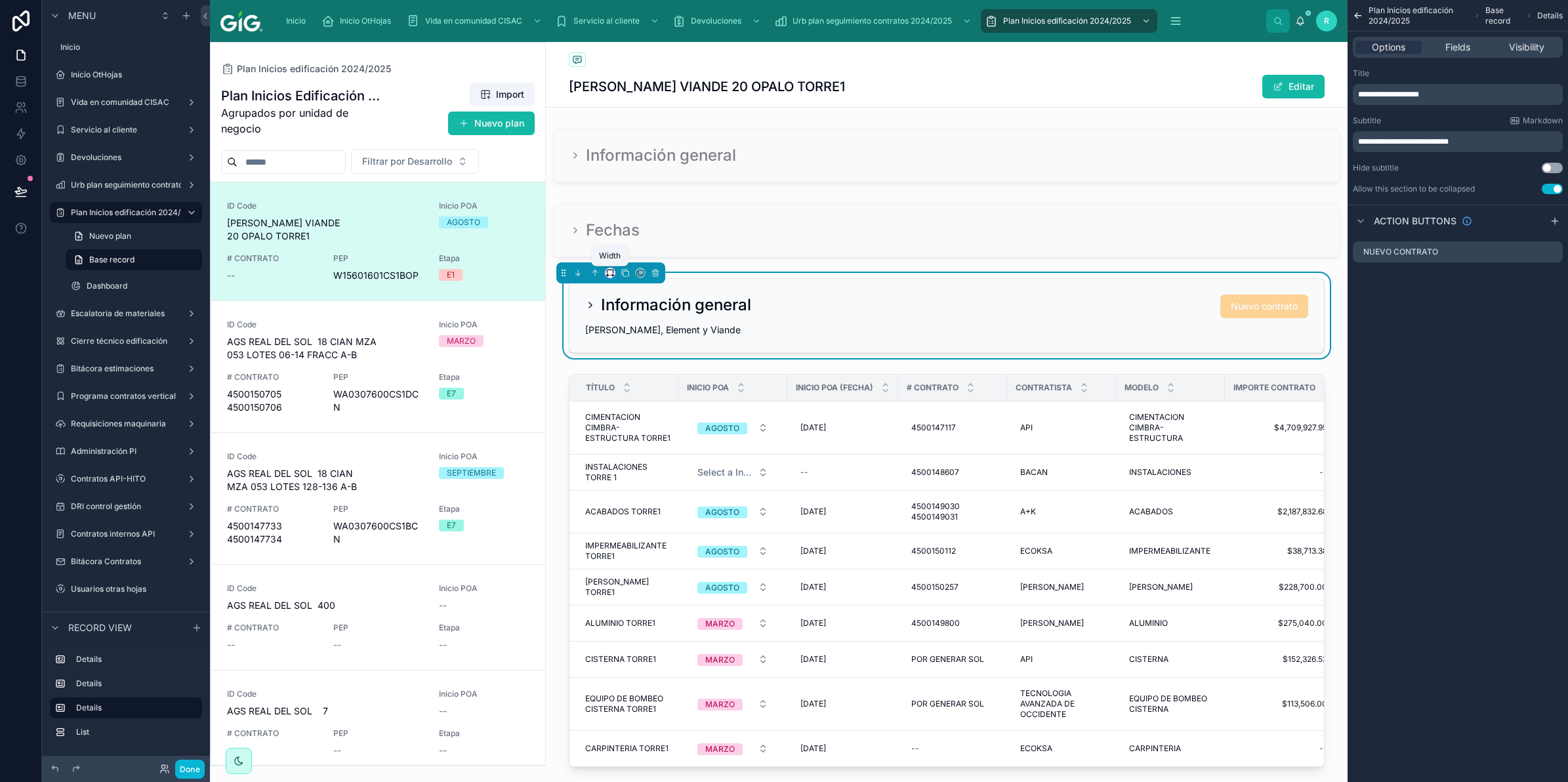
click at [612, 276] on icon at bounding box center [612, 276] width 2 height 0
click at [642, 441] on span "Full width" at bounding box center [636, 448] width 41 height 16
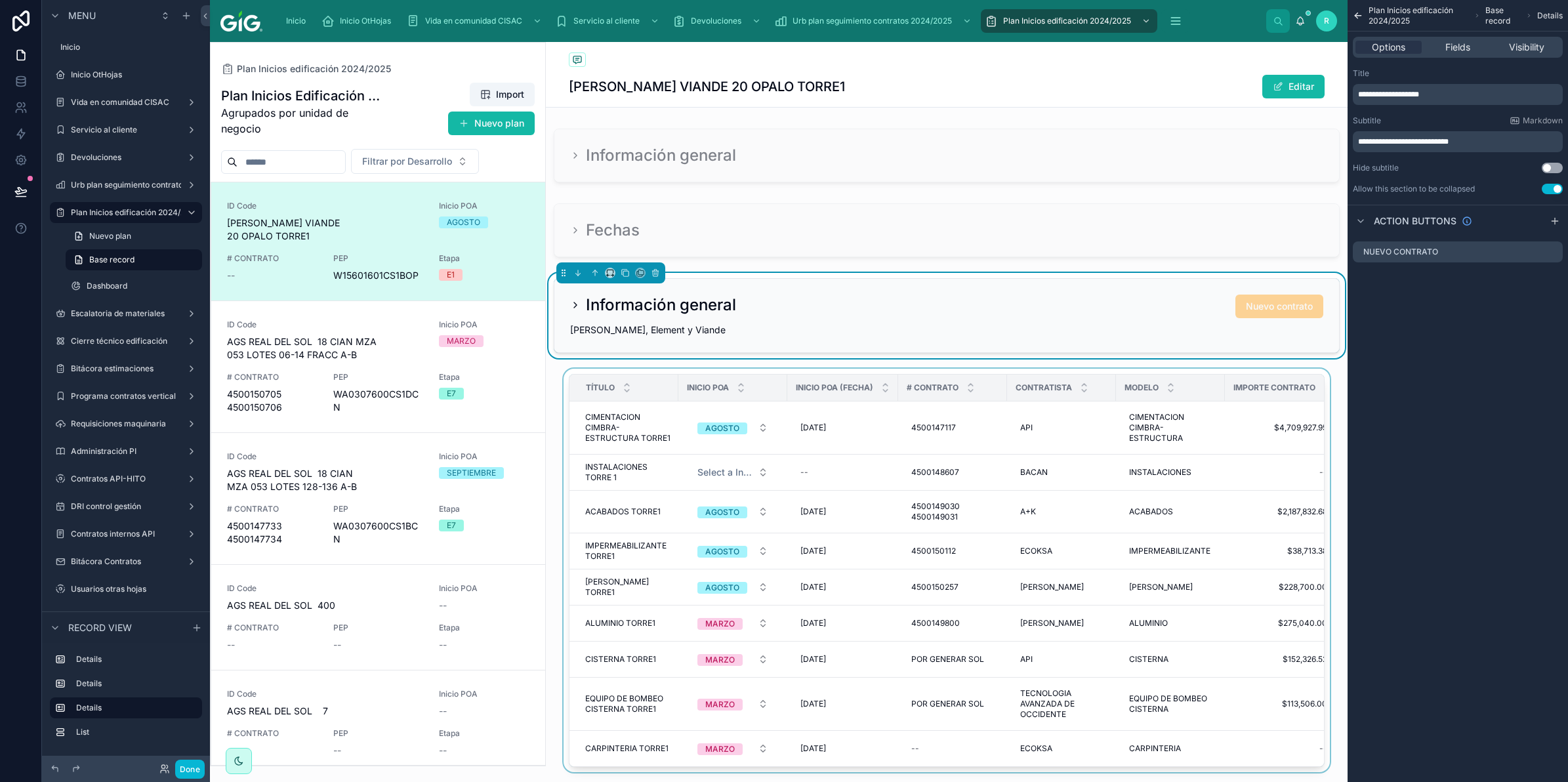
click at [603, 375] on div at bounding box center [947, 573] width 802 height 409
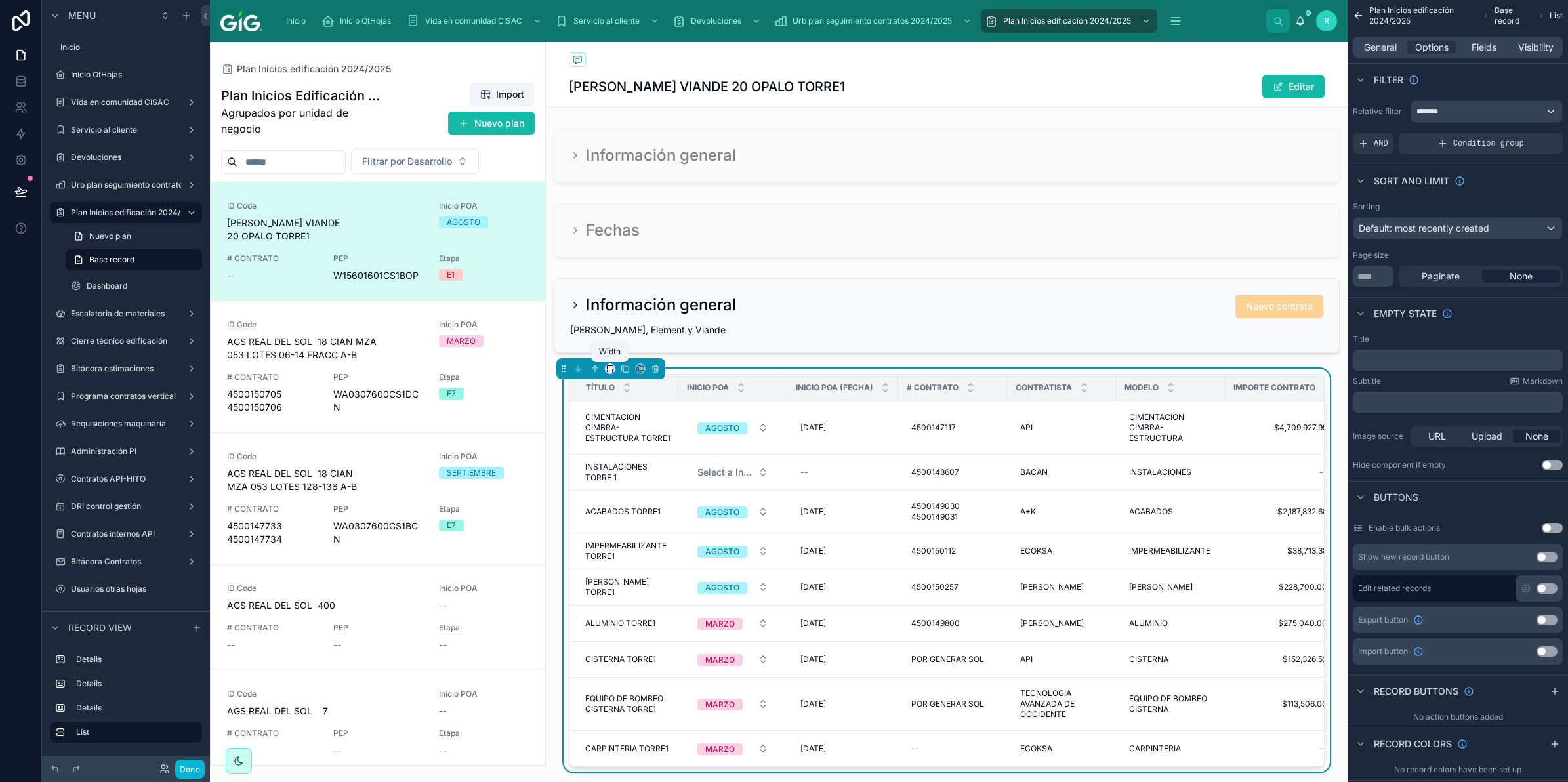
click at [608, 369] on icon at bounding box center [610, 369] width 9 height 9
click at [636, 540] on span "Full width" at bounding box center [636, 544] width 41 height 16
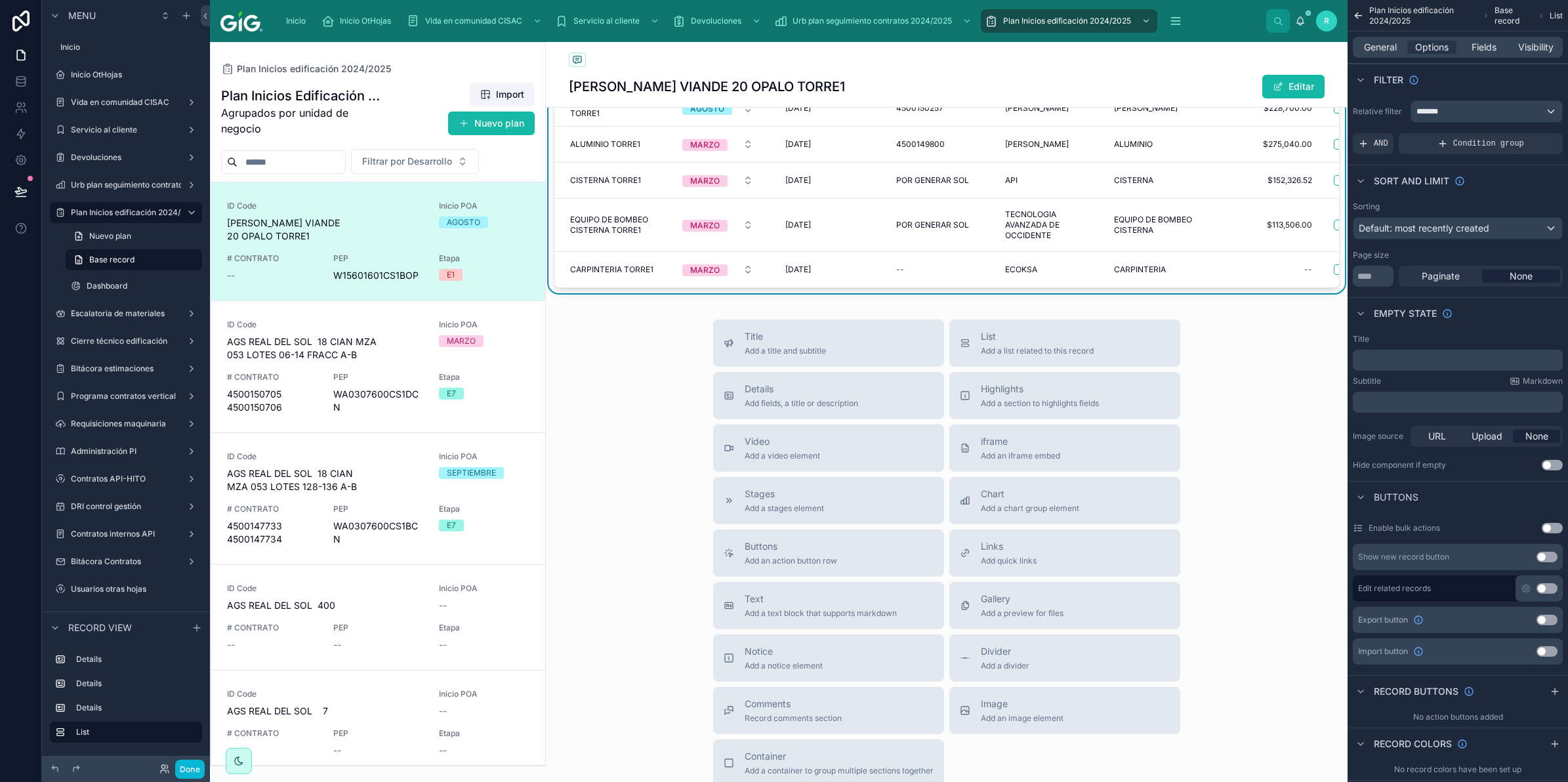
scroll to position [492, 0]
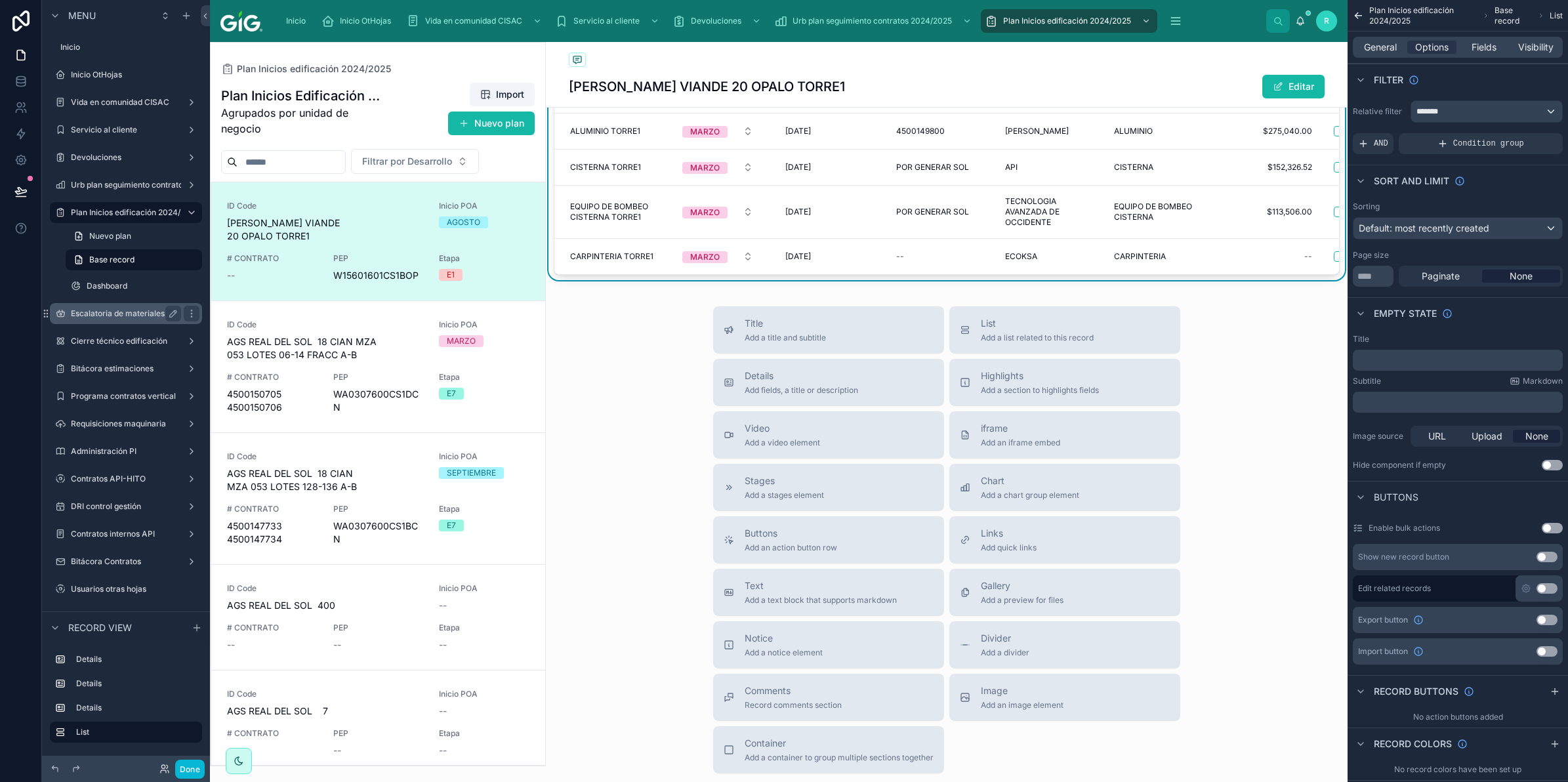
click at [133, 317] on label "Escalatoria de materiales" at bounding box center [123, 313] width 105 height 11
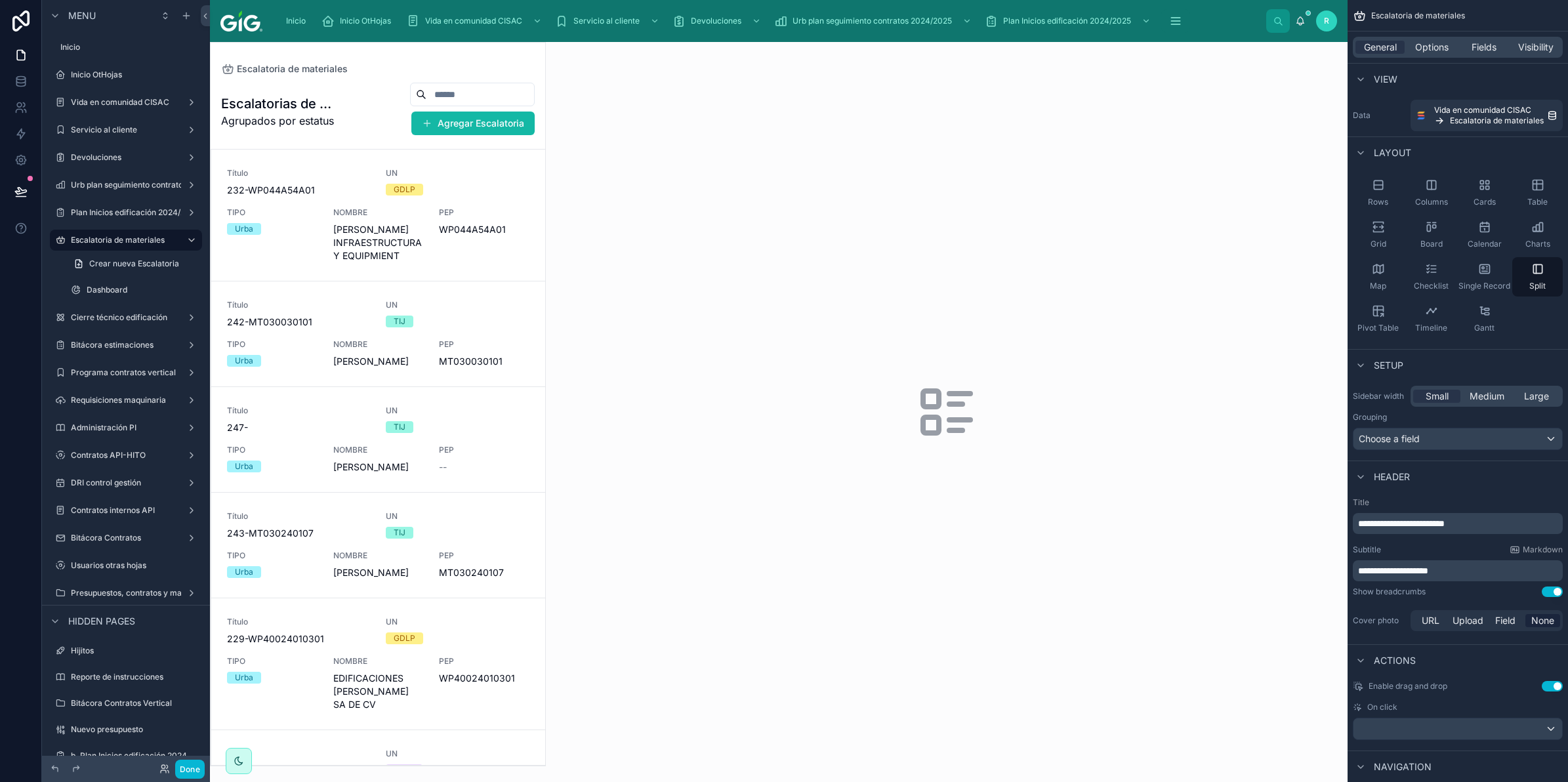
click at [421, 201] on div at bounding box center [377, 404] width 334 height 723
click at [439, 213] on span "PEP" at bounding box center [484, 213] width 91 height 11
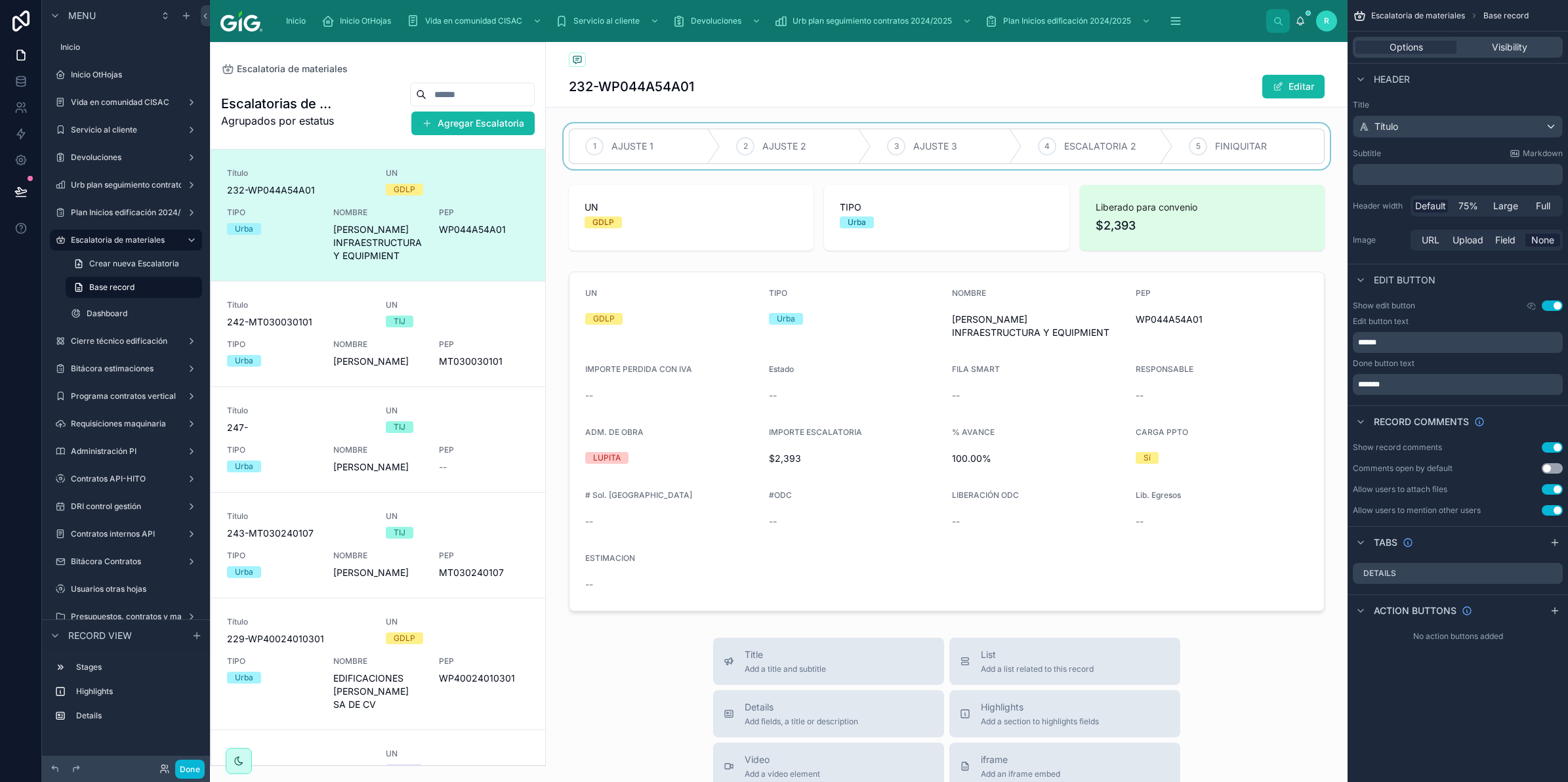
click at [691, 134] on div at bounding box center [947, 146] width 802 height 46
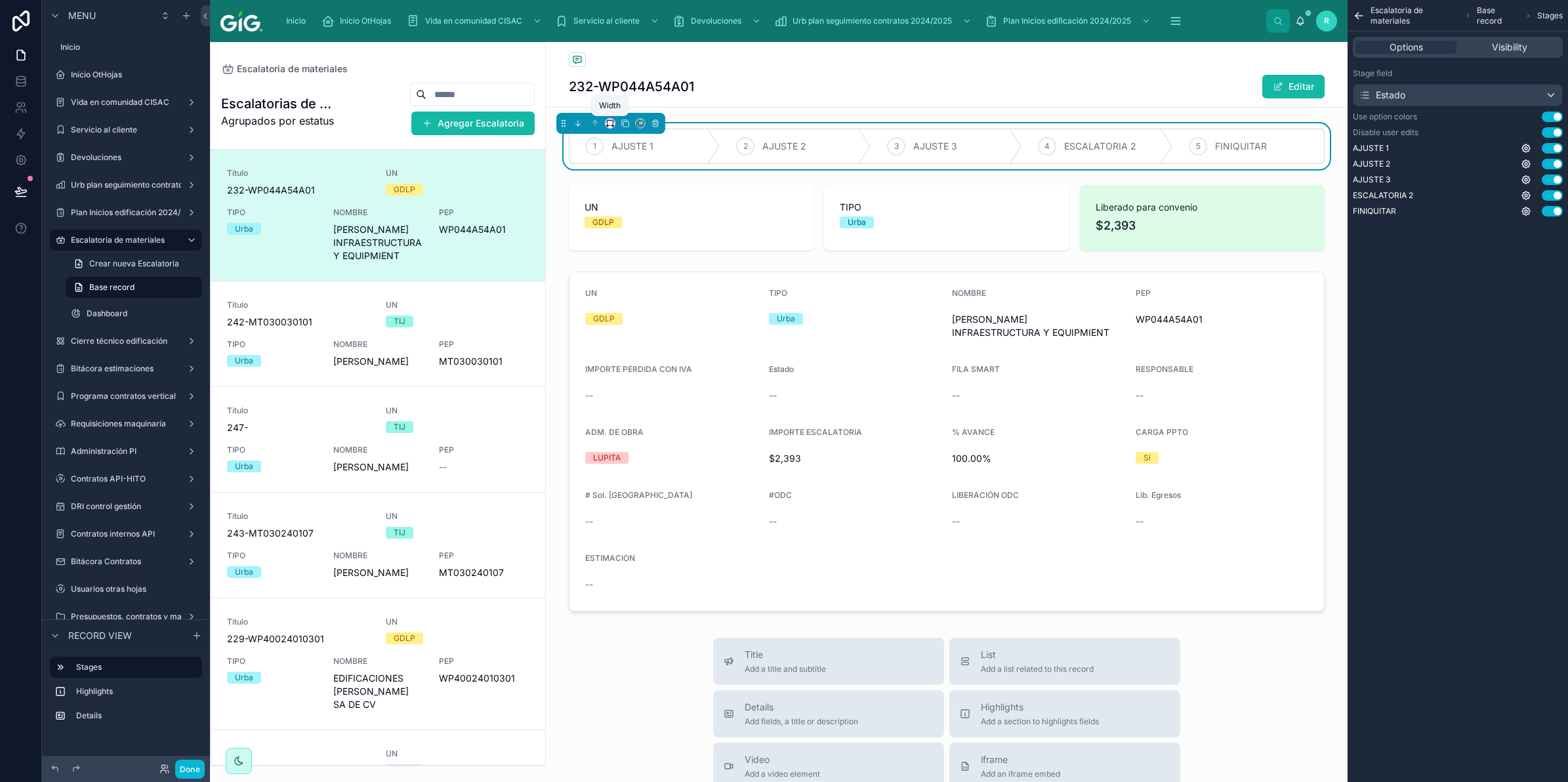
click at [606, 125] on icon at bounding box center [610, 123] width 9 height 9
click at [641, 294] on span "Full width" at bounding box center [636, 297] width 41 height 16
click at [657, 237] on div at bounding box center [947, 217] width 802 height 76
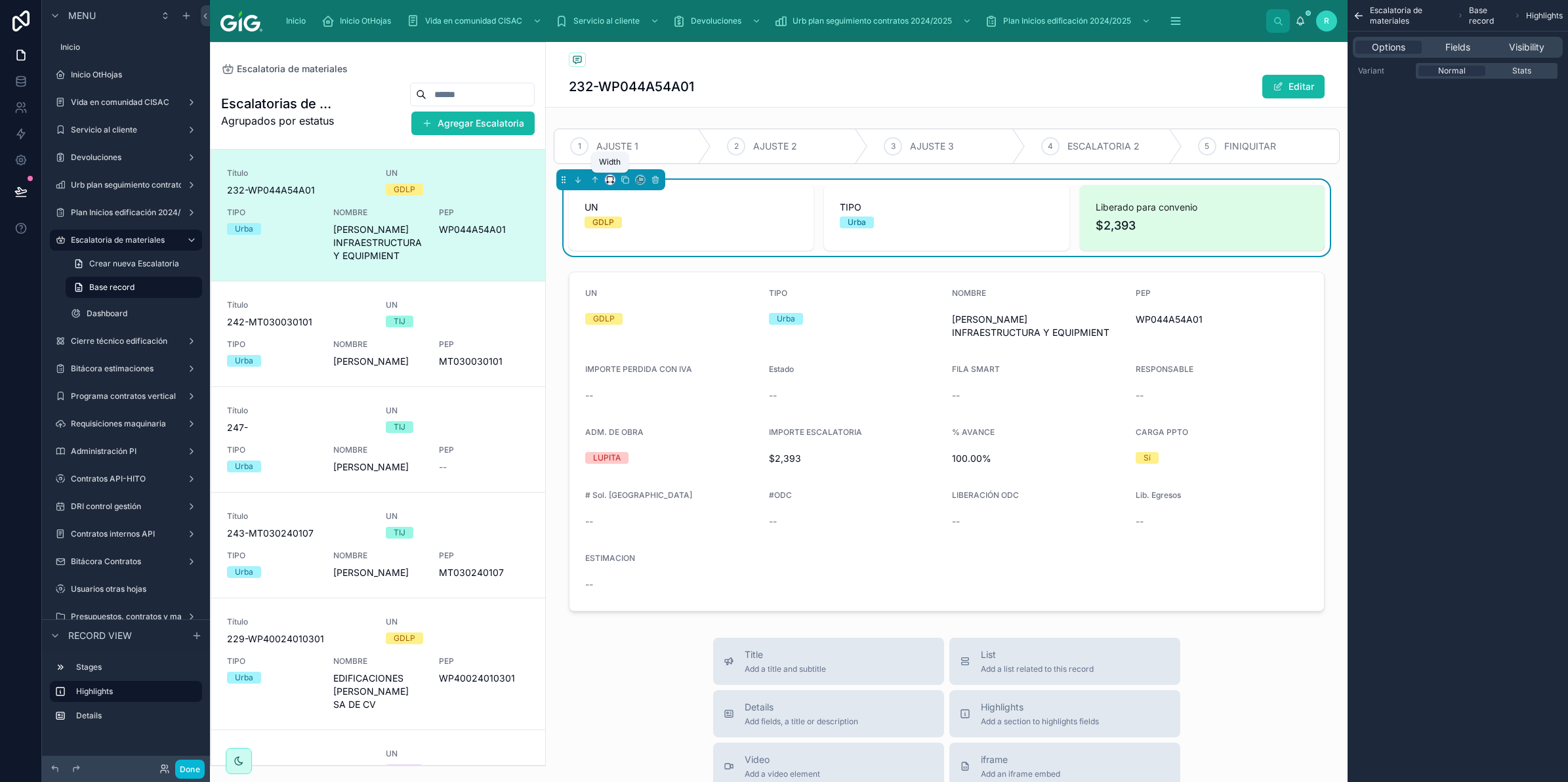
click at [611, 178] on icon at bounding box center [610, 178] width 6 height 3
click at [636, 349] on span "Full width" at bounding box center [636, 354] width 41 height 16
click at [639, 339] on div at bounding box center [947, 442] width 802 height 350
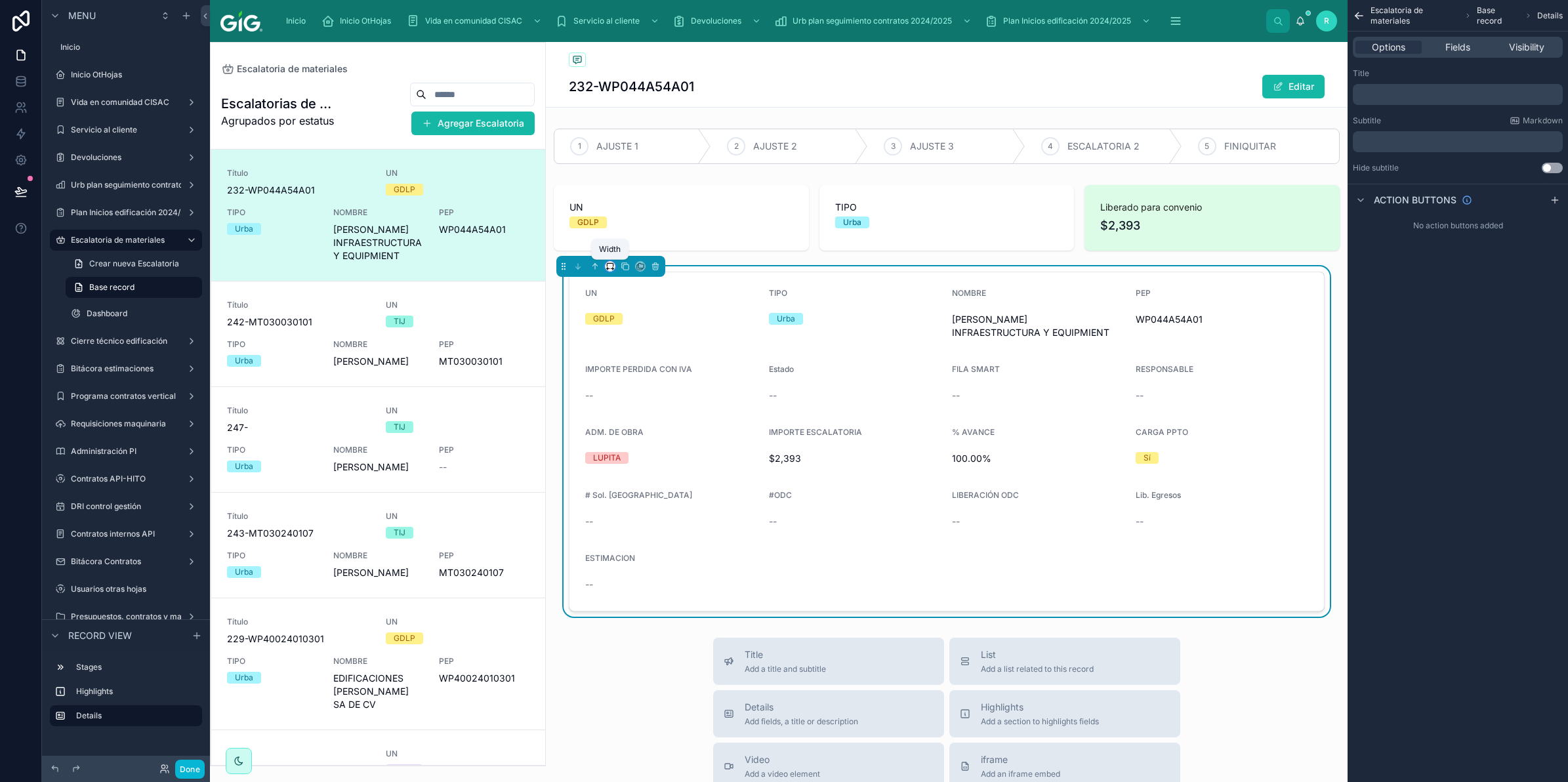
click at [608, 270] on icon at bounding box center [608, 268] width 2 height 2
click at [645, 437] on span "Full width" at bounding box center [636, 441] width 41 height 16
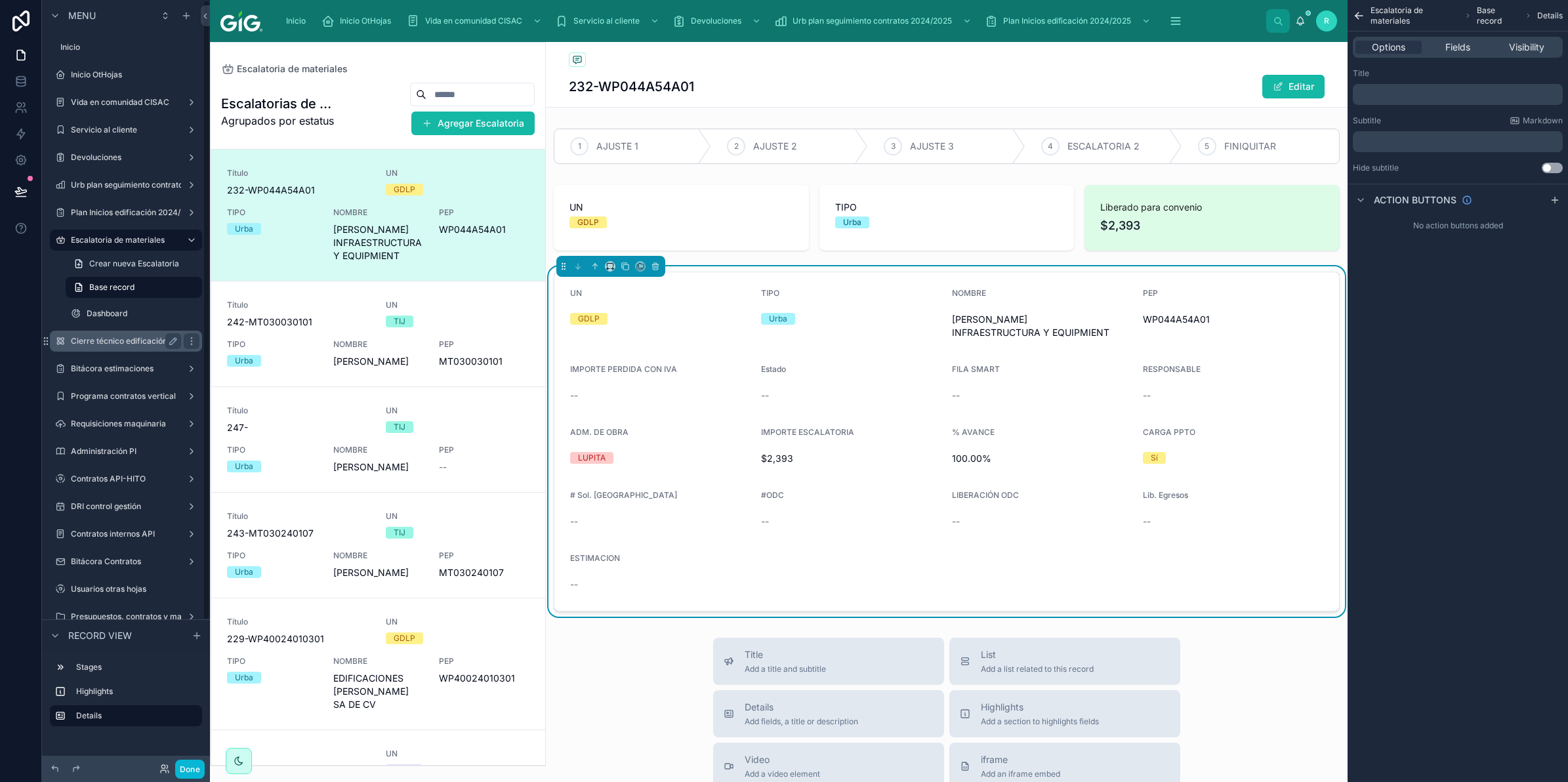
click at [129, 342] on label "Cierre técnico edificación" at bounding box center [123, 341] width 105 height 11
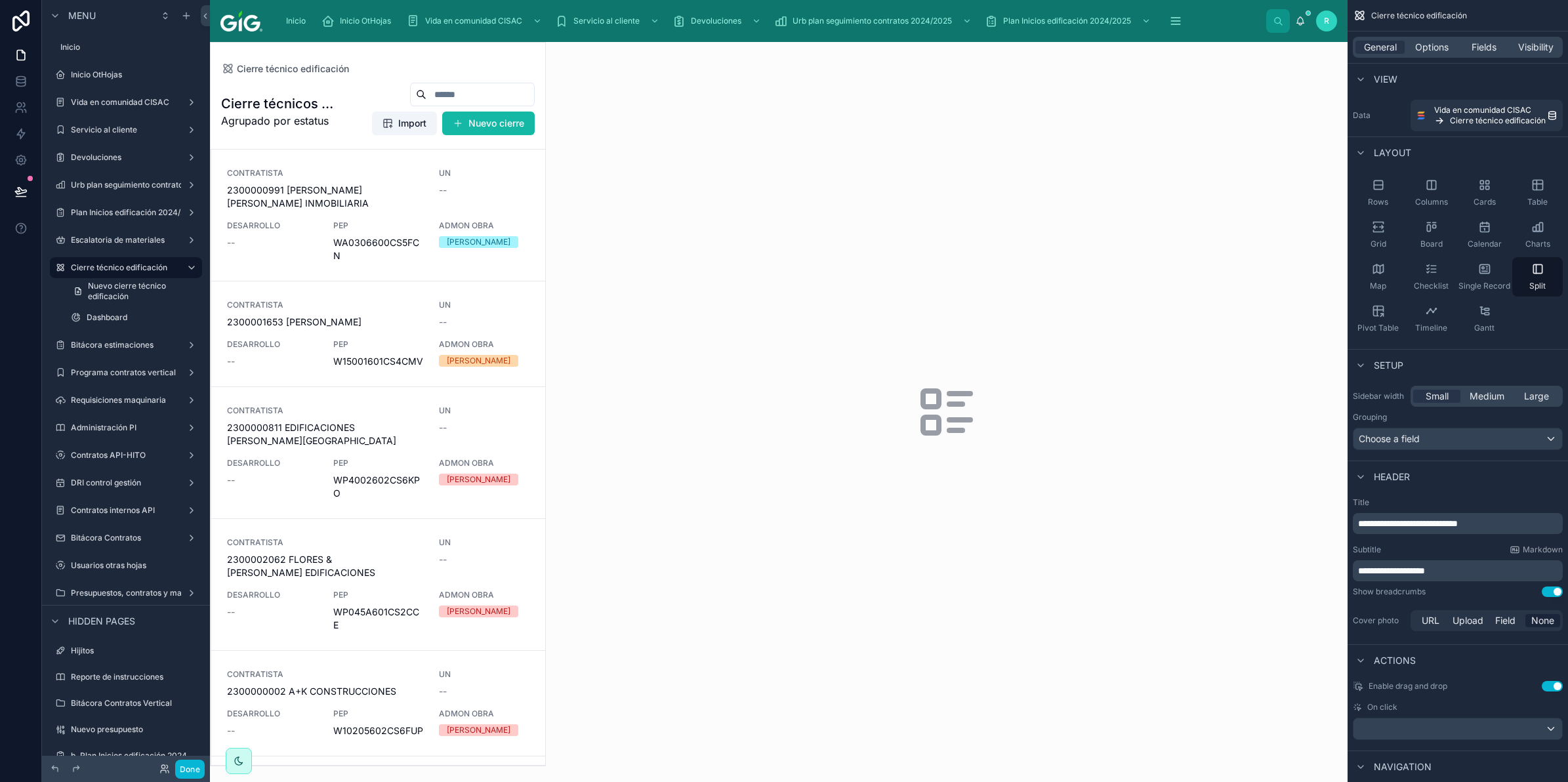
click at [352, 243] on div at bounding box center [377, 404] width 334 height 723
click at [367, 228] on span "PEP" at bounding box center [379, 225] width 91 height 11
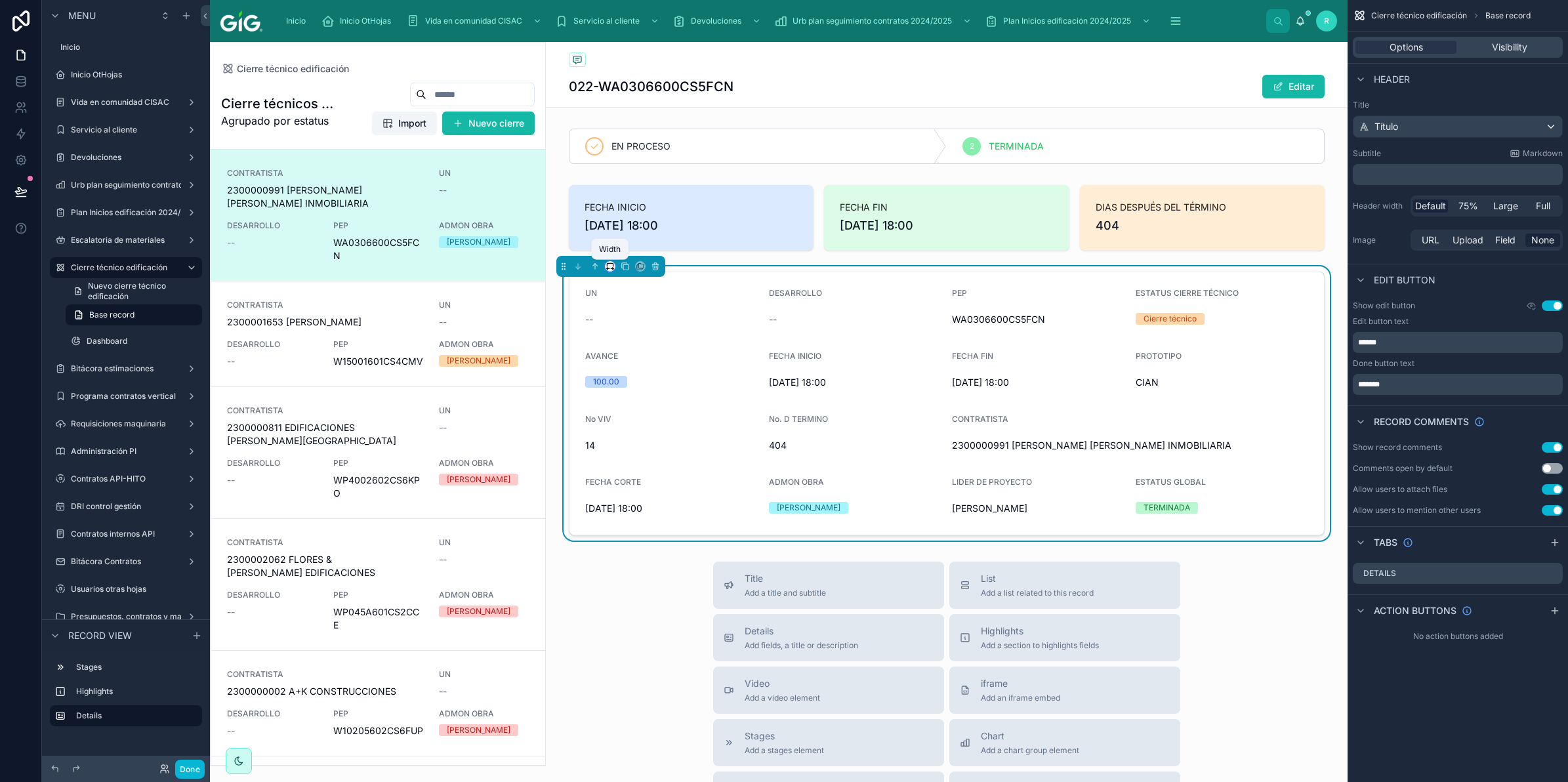
click at [610, 264] on icon at bounding box center [610, 266] width 9 height 9
click at [639, 434] on span "Full width" at bounding box center [636, 441] width 41 height 16
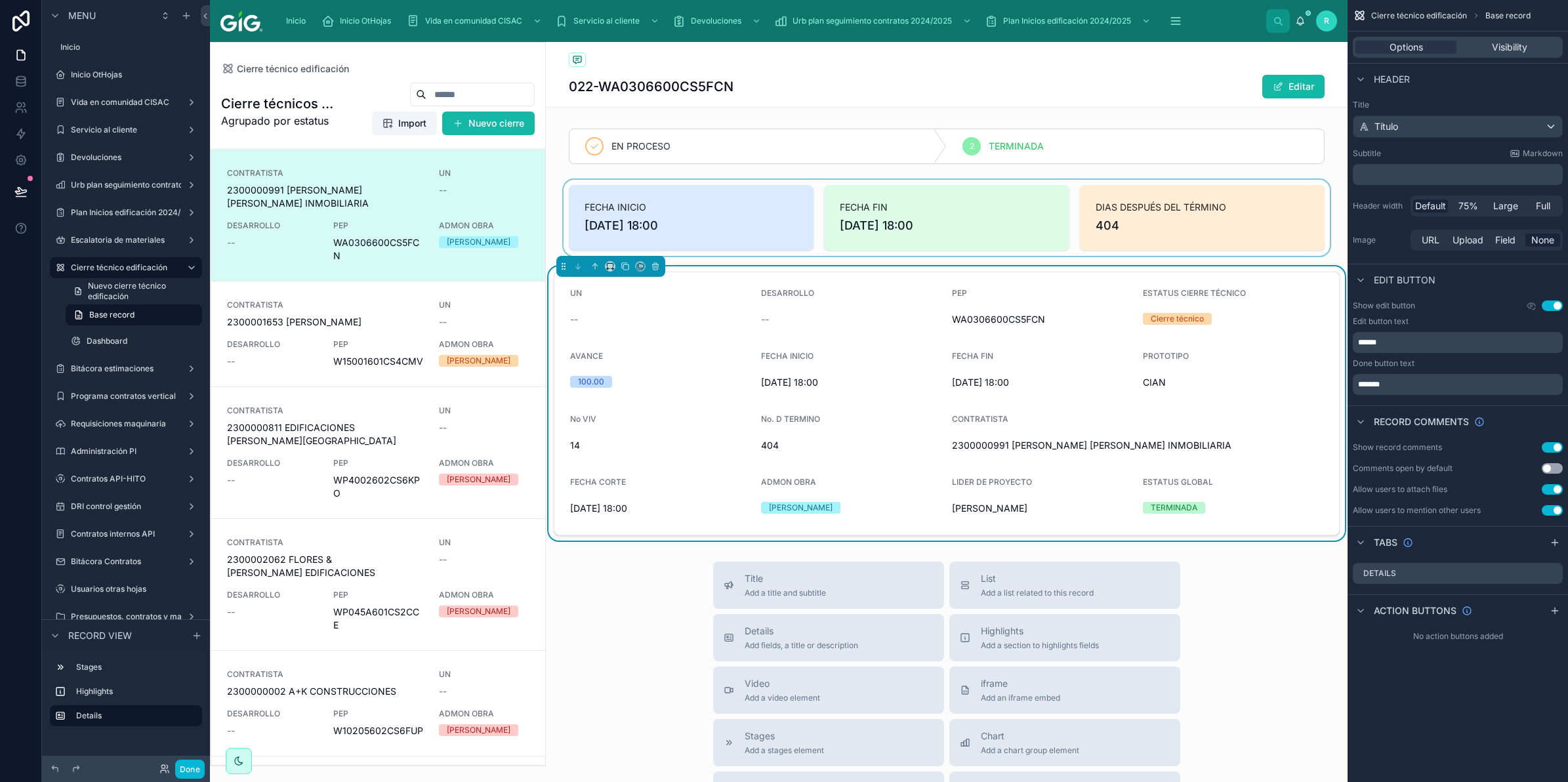
click at [634, 223] on div at bounding box center [947, 217] width 802 height 76
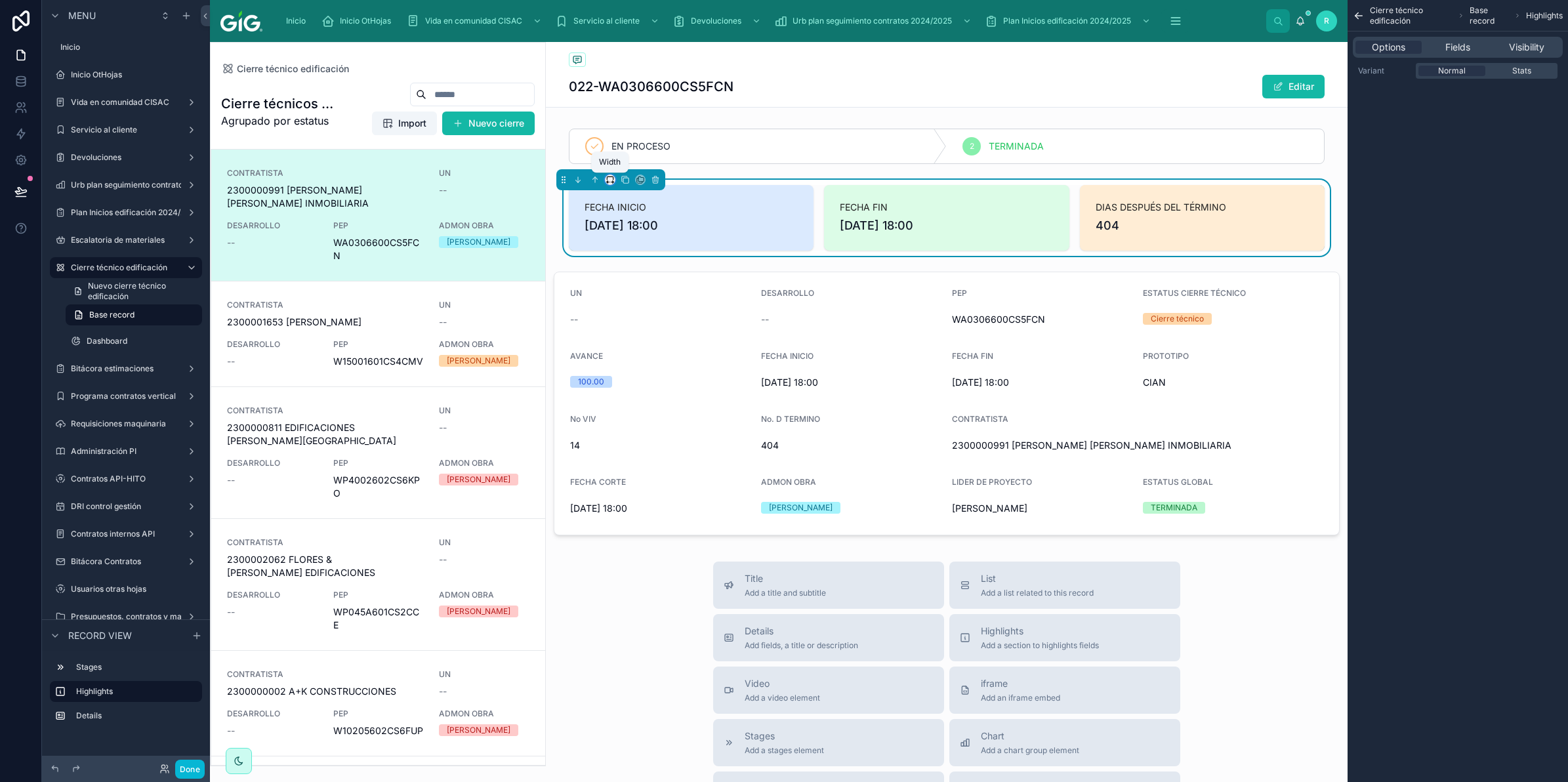
click at [611, 182] on icon at bounding box center [610, 180] width 9 height 9
click at [648, 352] on span "Full width" at bounding box center [636, 354] width 41 height 16
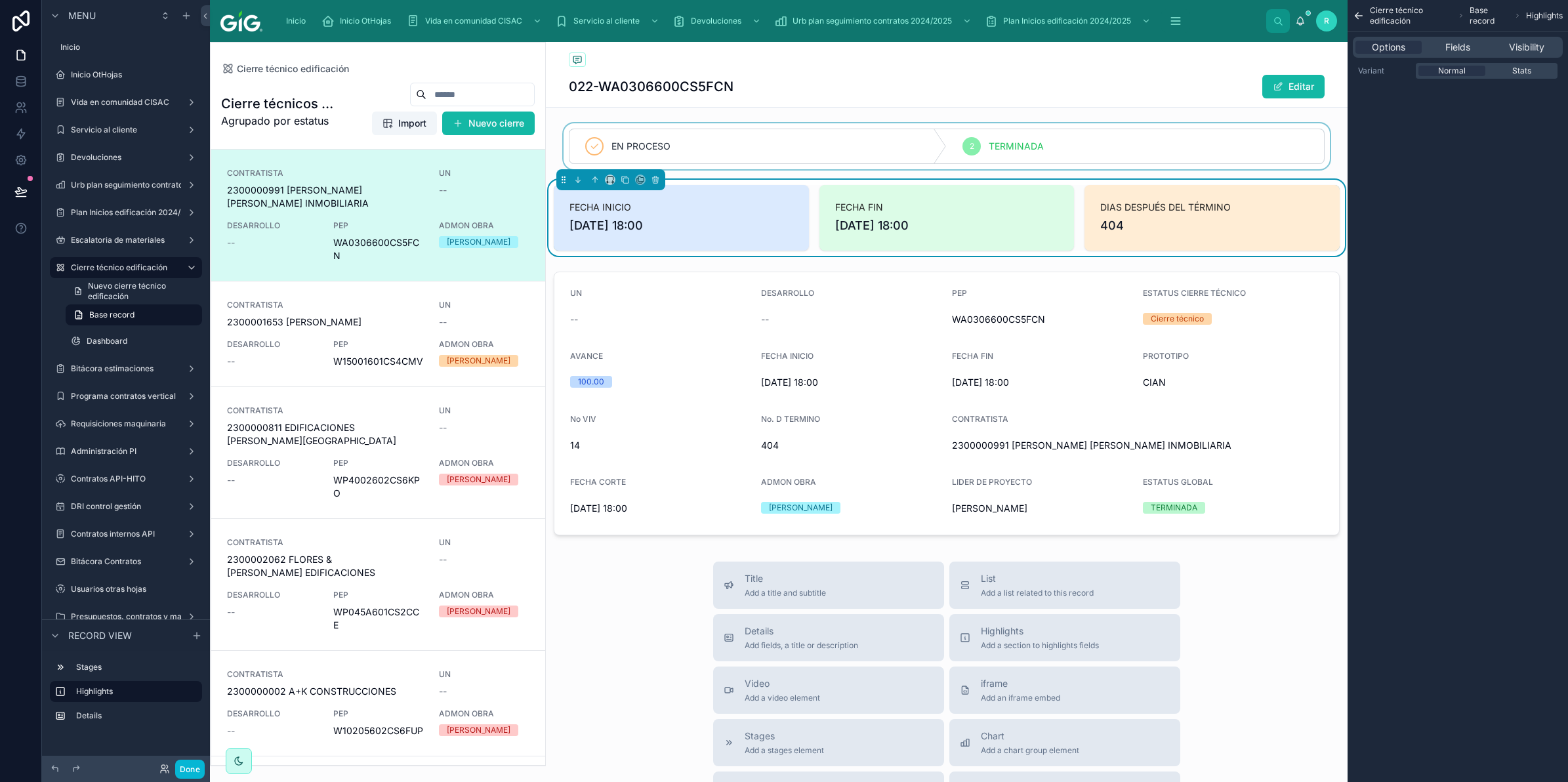
click at [612, 145] on div at bounding box center [947, 146] width 802 height 46
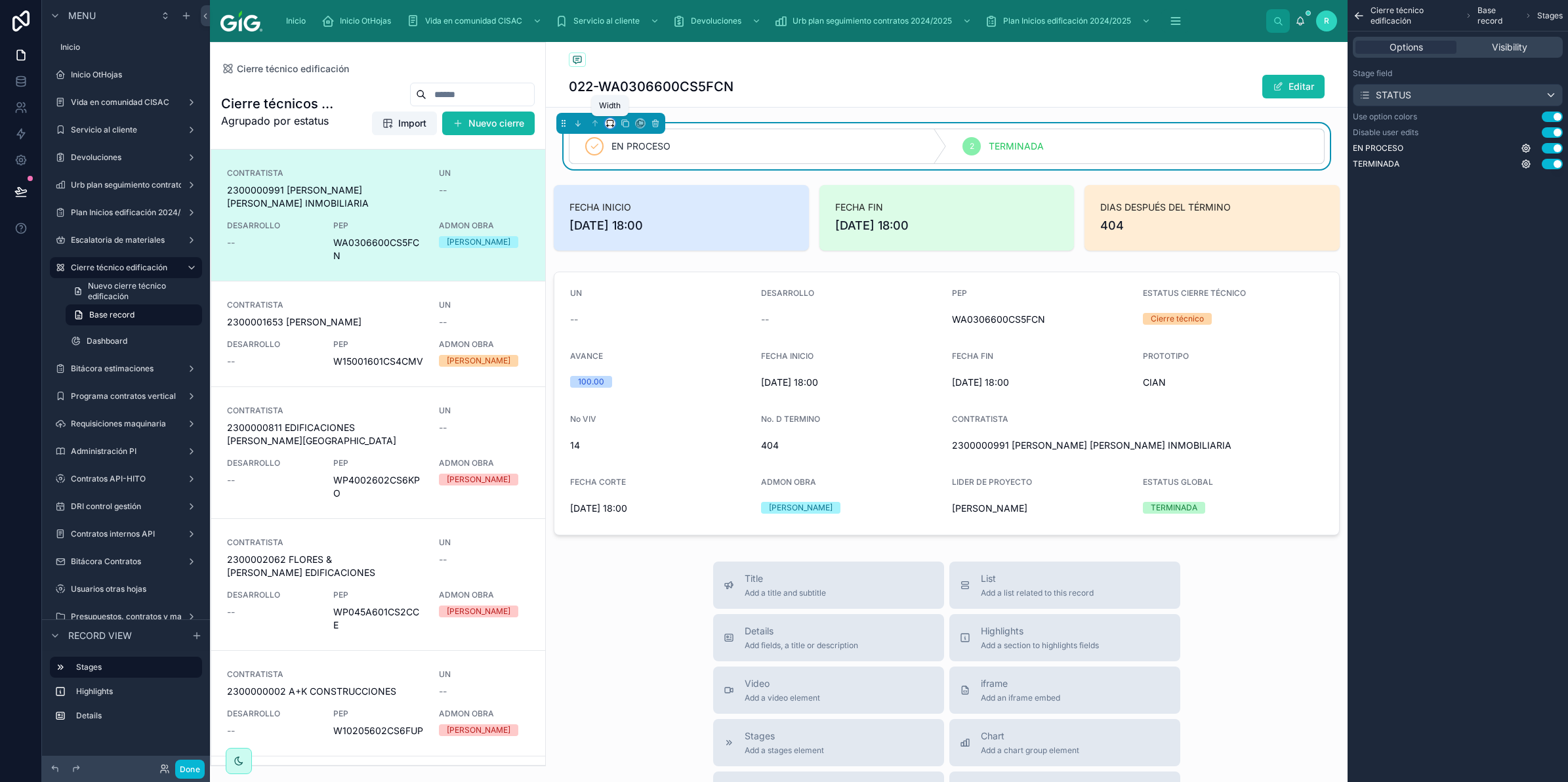
click at [613, 123] on icon at bounding box center [610, 122] width 6 height 3
click at [628, 290] on span "Full width" at bounding box center [636, 297] width 41 height 16
click at [127, 370] on label "Bitácora estimaciones" at bounding box center [123, 369] width 105 height 11
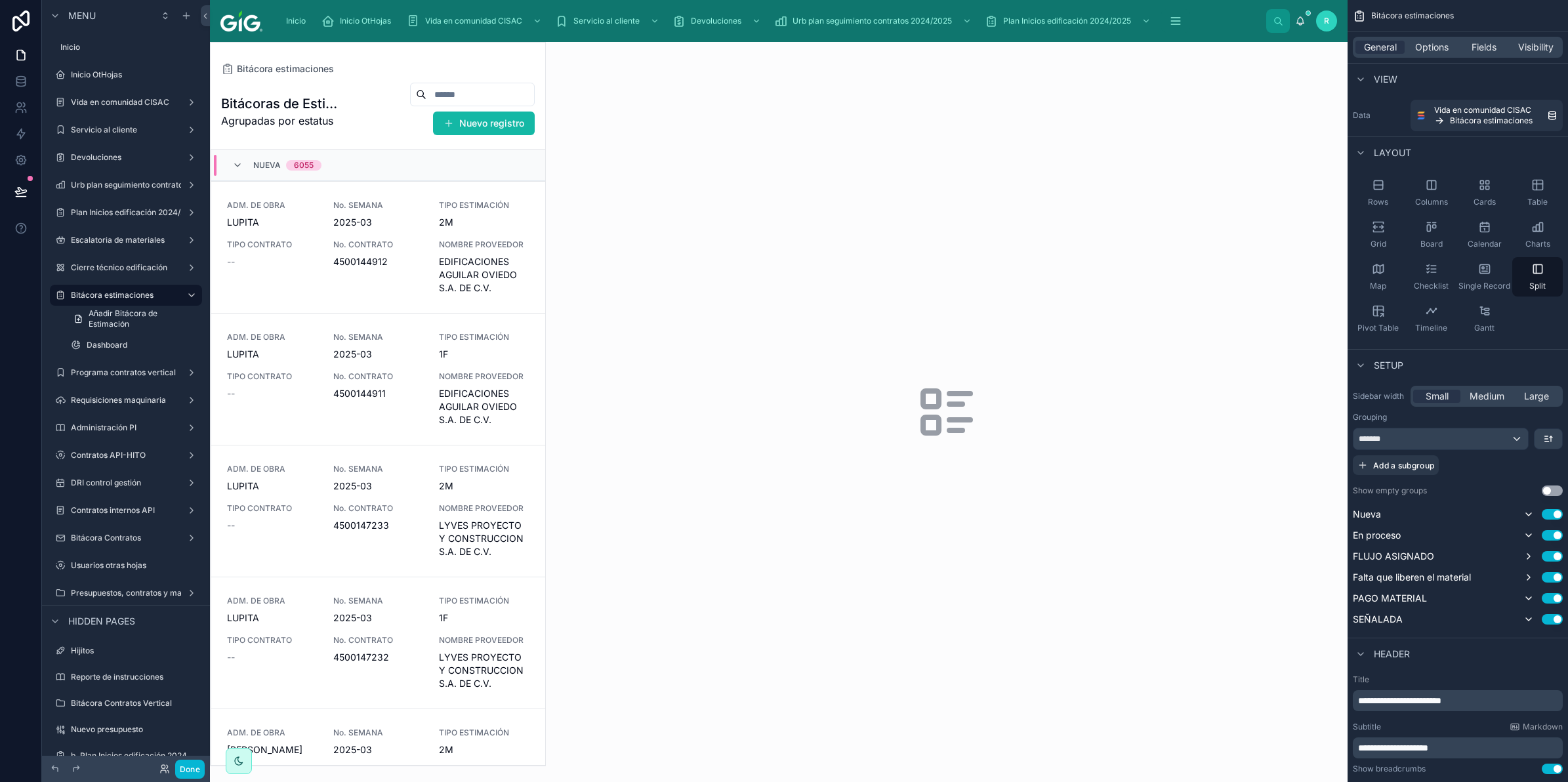
click at [420, 264] on div at bounding box center [377, 404] width 334 height 723
click at [411, 262] on span "4500144912" at bounding box center [379, 261] width 91 height 13
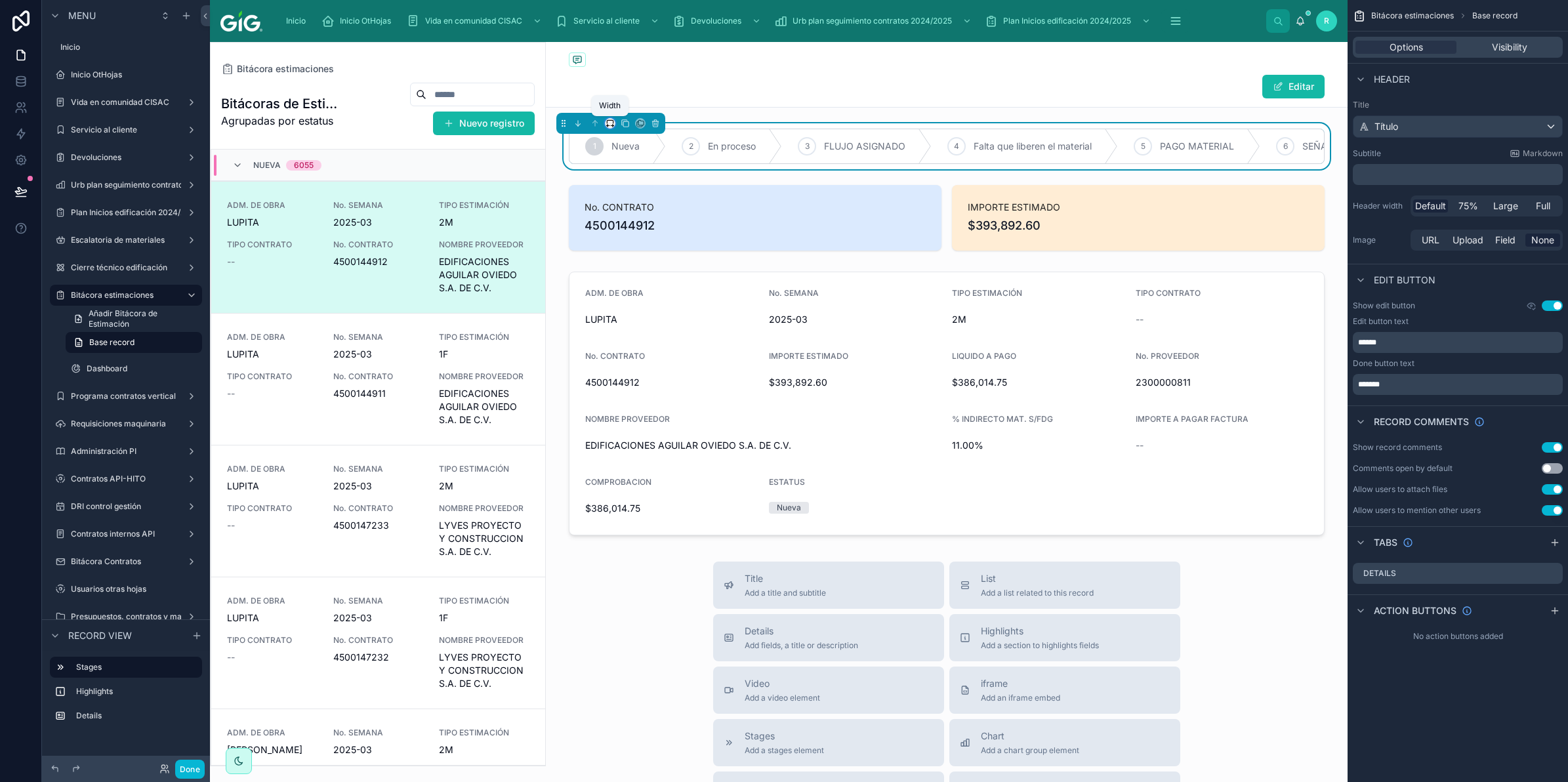
click at [609, 125] on icon at bounding box center [610, 123] width 9 height 9
click at [633, 291] on span "Full width" at bounding box center [636, 297] width 41 height 16
click at [702, 224] on div at bounding box center [947, 217] width 802 height 76
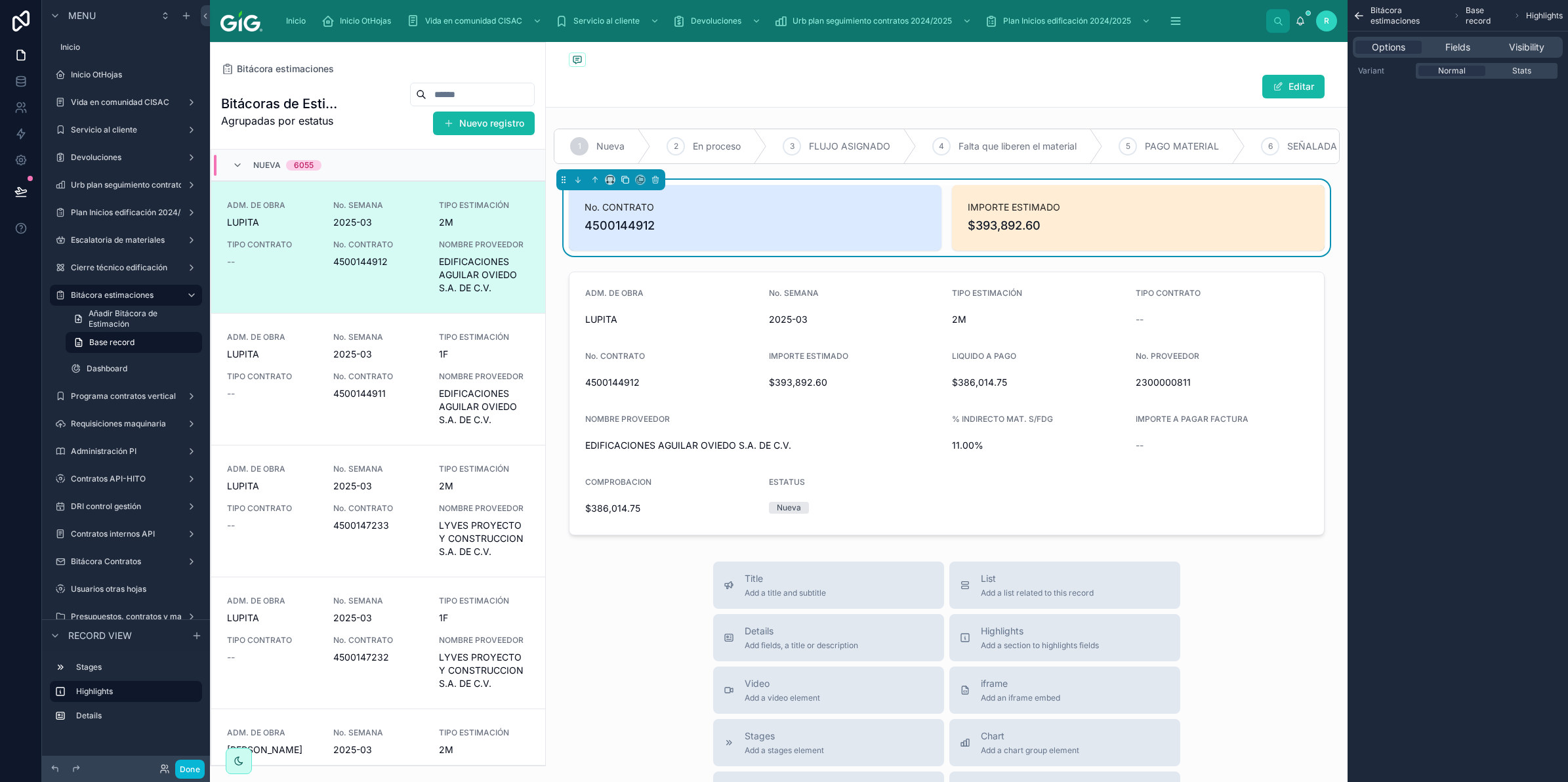
scroll to position [31, 0]
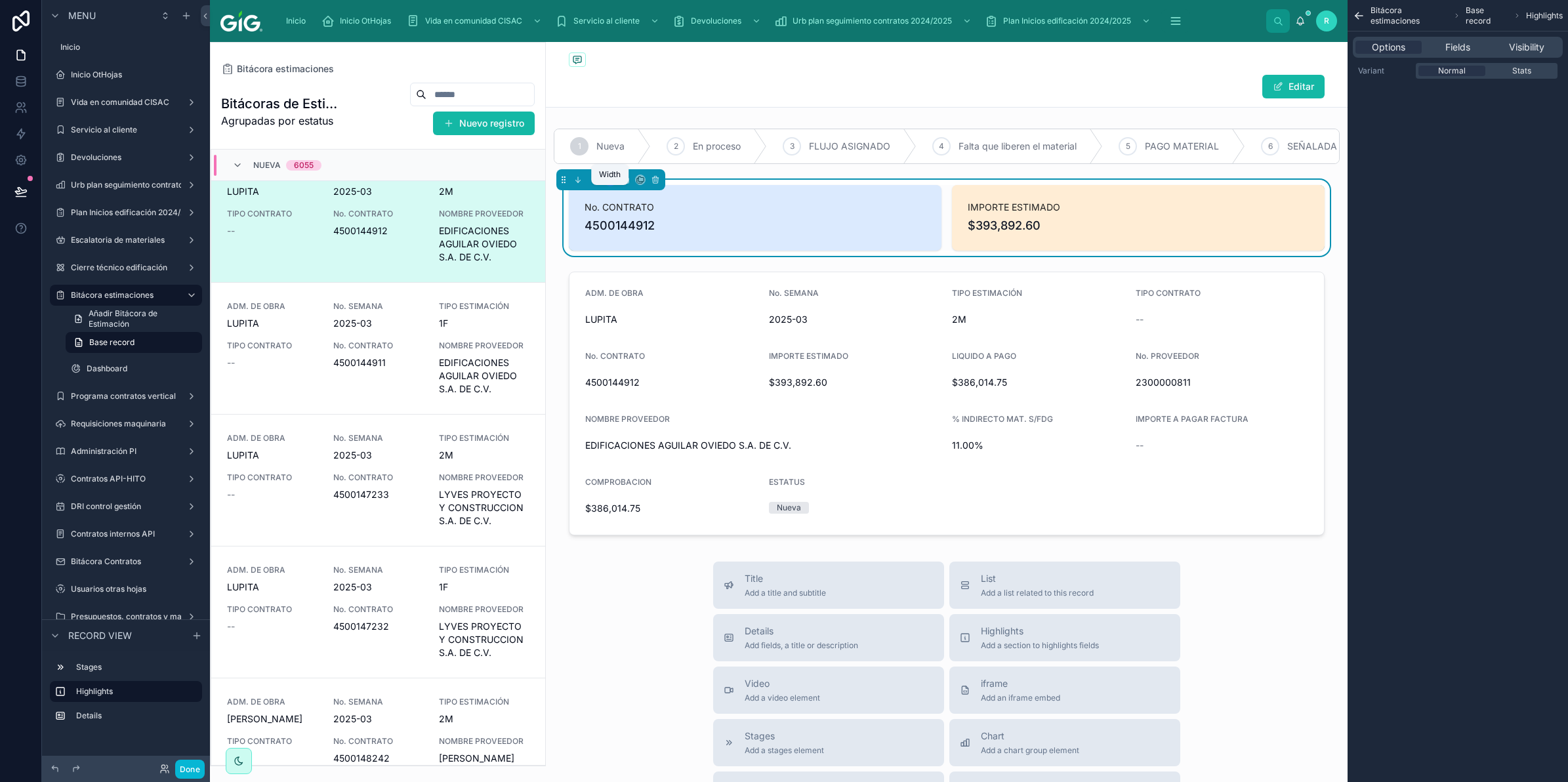
click at [608, 184] on icon at bounding box center [610, 180] width 9 height 9
click at [634, 359] on span "Full width" at bounding box center [636, 367] width 41 height 16
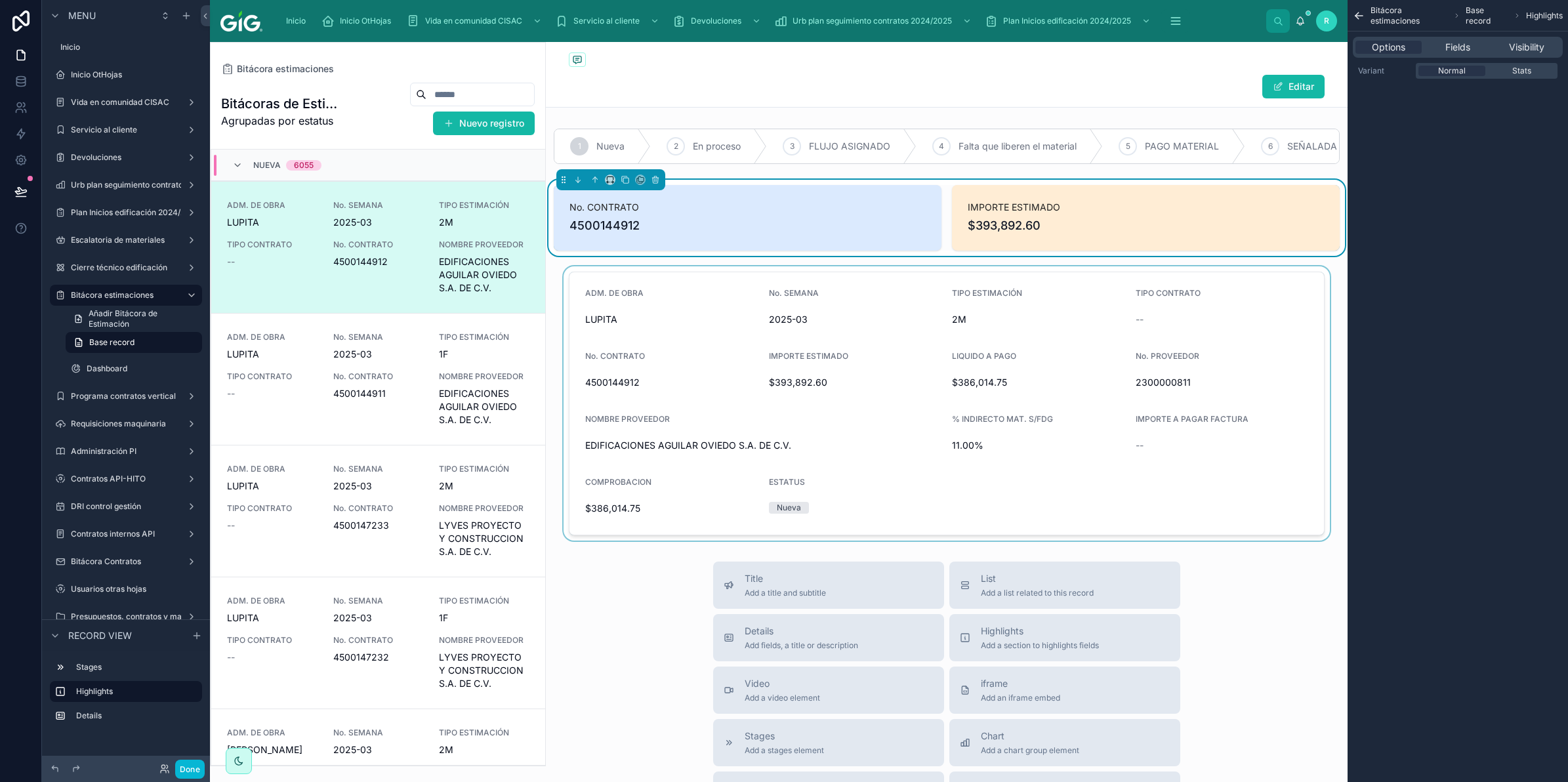
click at [686, 423] on div at bounding box center [947, 403] width 802 height 274
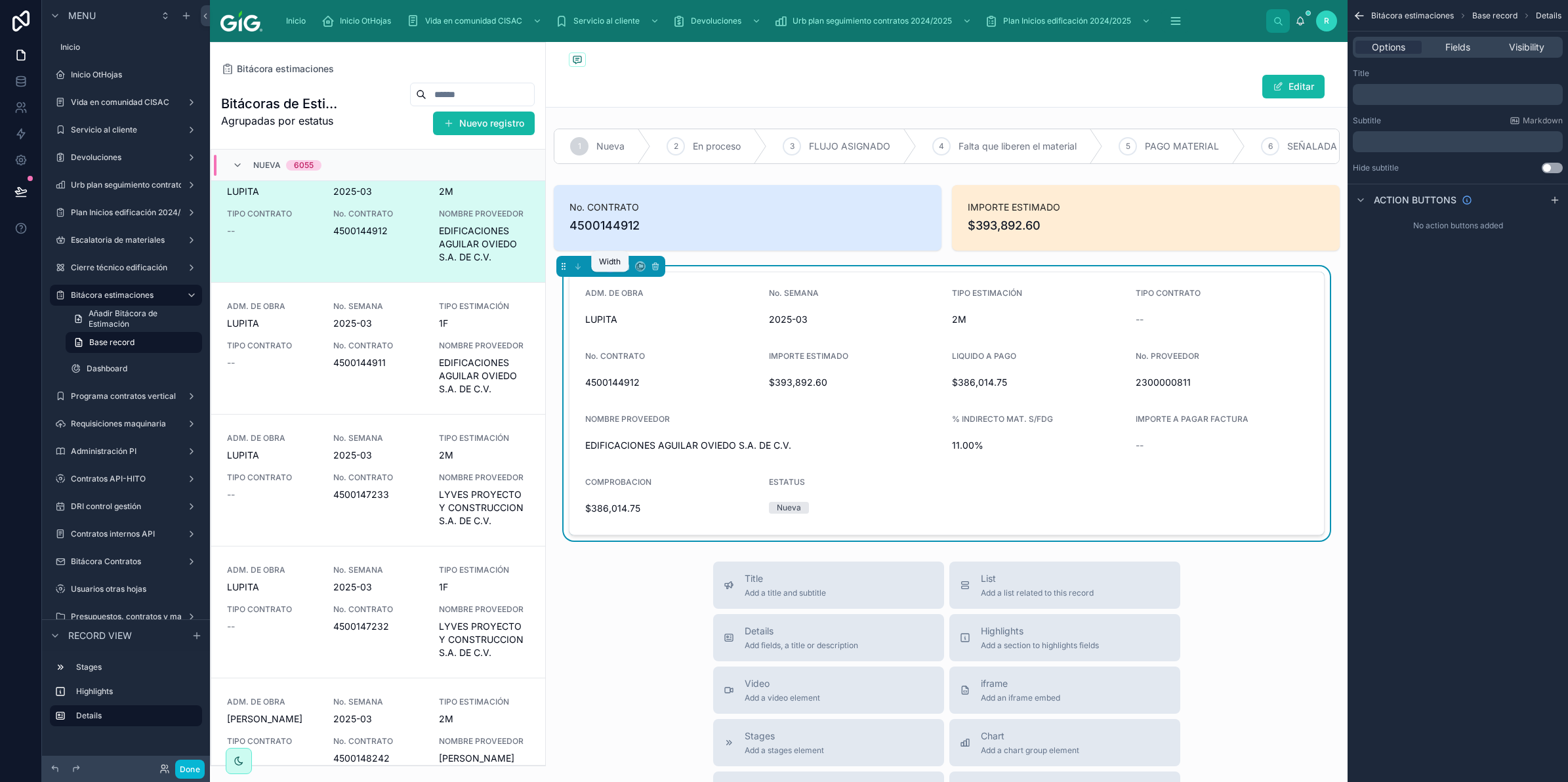
click at [608, 270] on icon at bounding box center [608, 268] width 2 height 2
click at [644, 442] on div "Full width" at bounding box center [636, 453] width 56 height 23
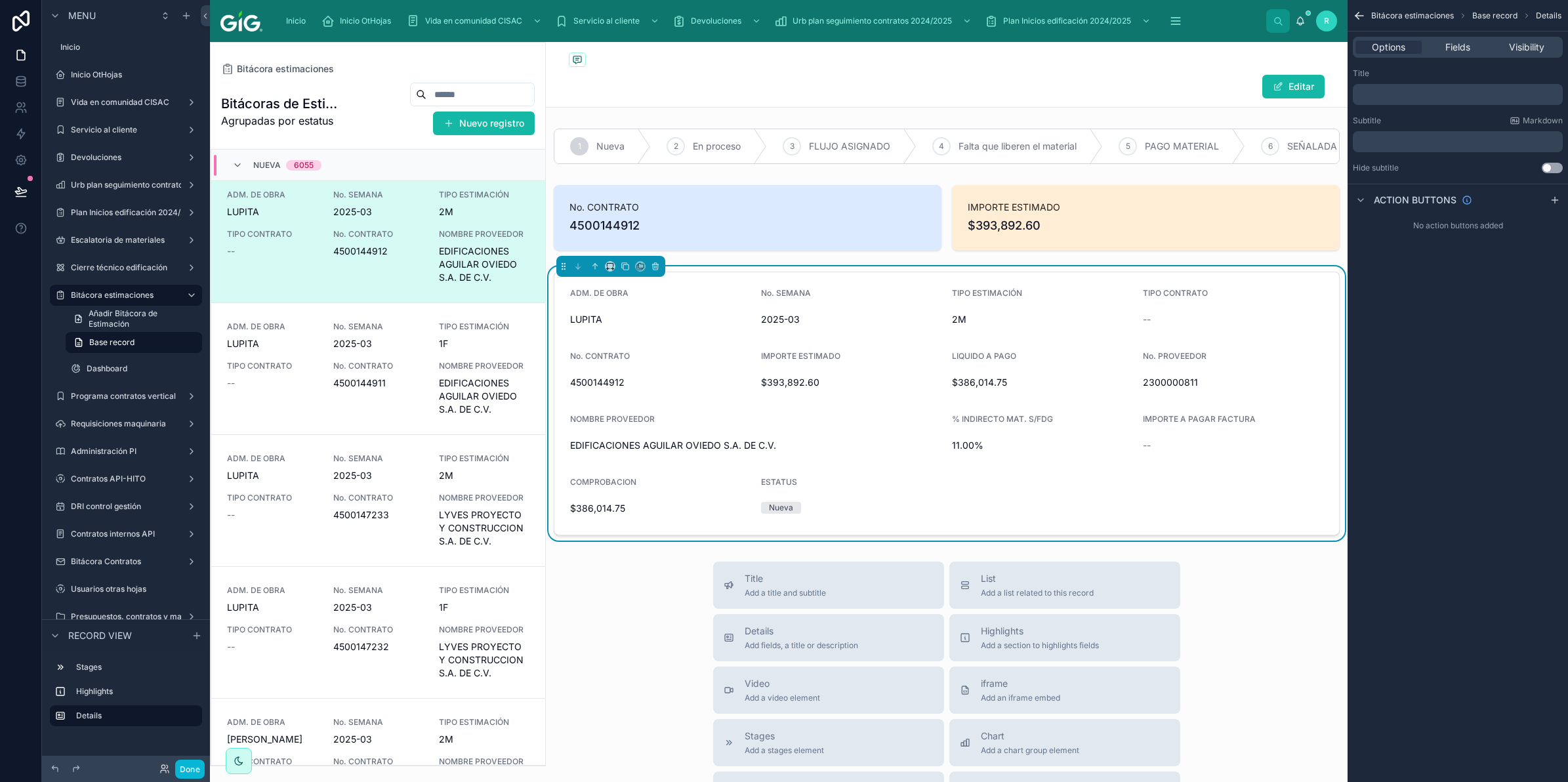
scroll to position [0, 0]
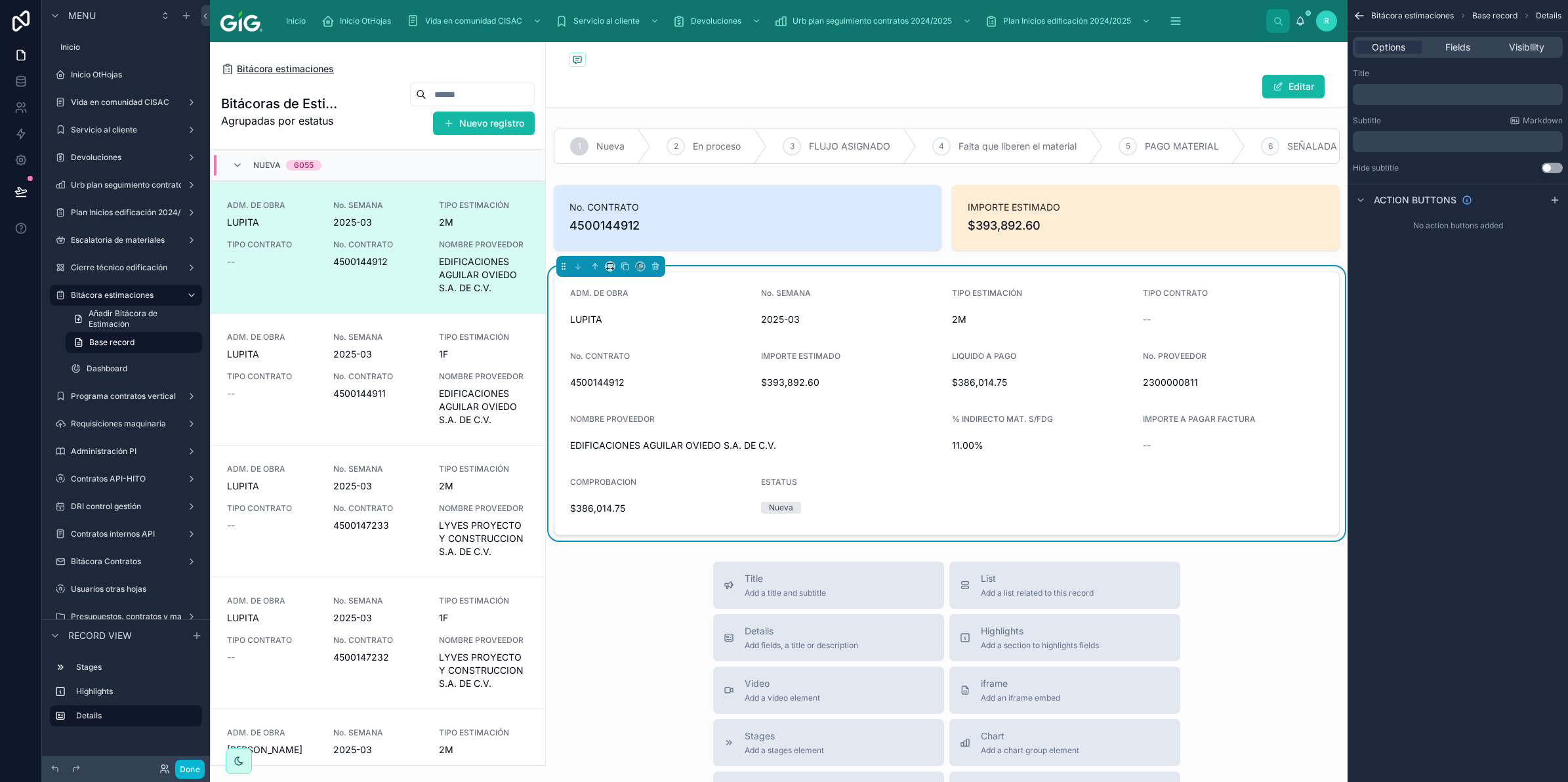
drag, startPoint x: 316, startPoint y: 67, endPoint x: 316, endPoint y: 77, distance: 10.0
click at [316, 67] on span "Bitácora estimaciones" at bounding box center [285, 68] width 97 height 13
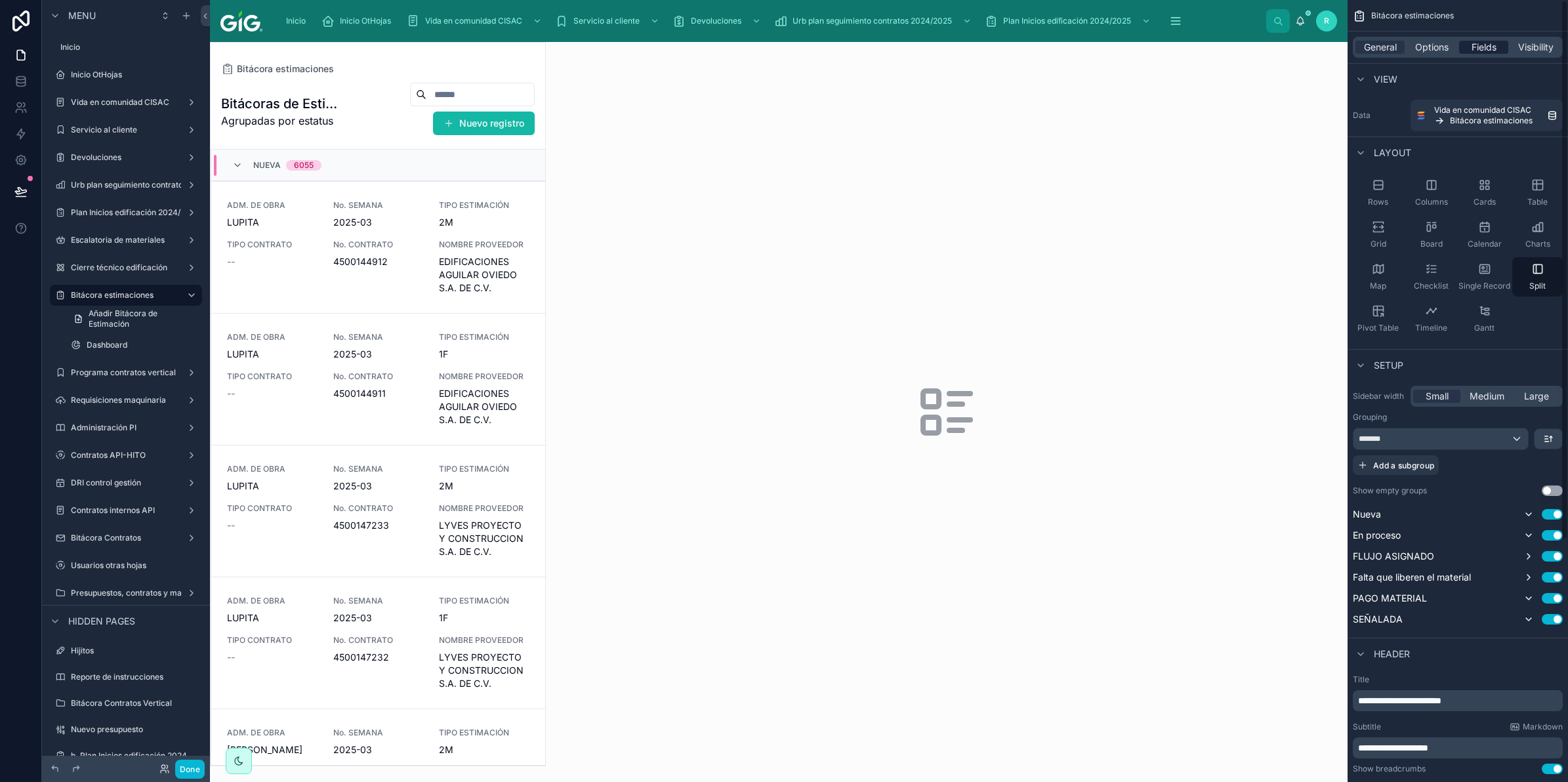
click at [1494, 47] on span "Fields" at bounding box center [1484, 47] width 25 height 13
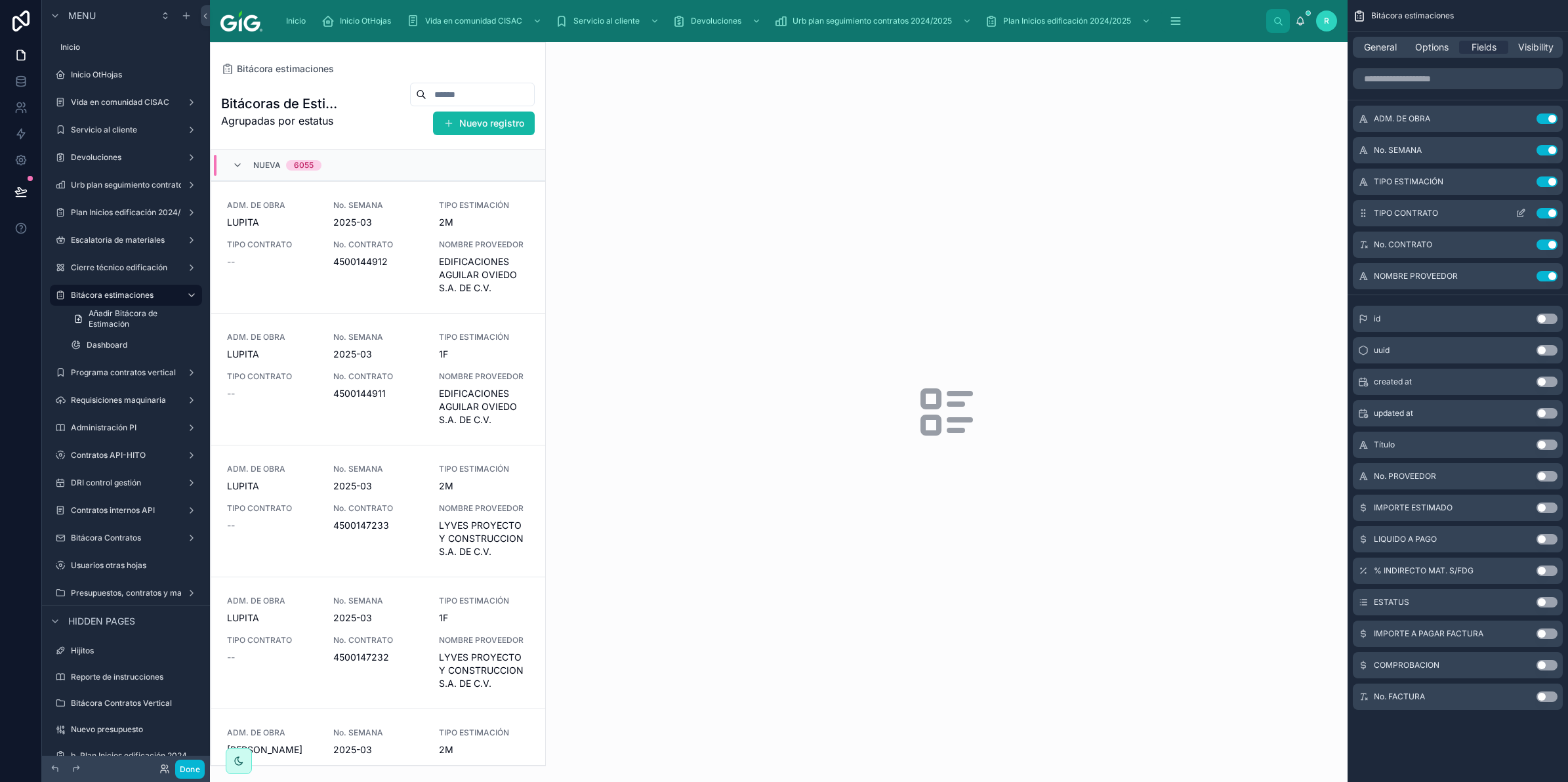
click at [1549, 212] on button "Use setting" at bounding box center [1547, 213] width 21 height 11
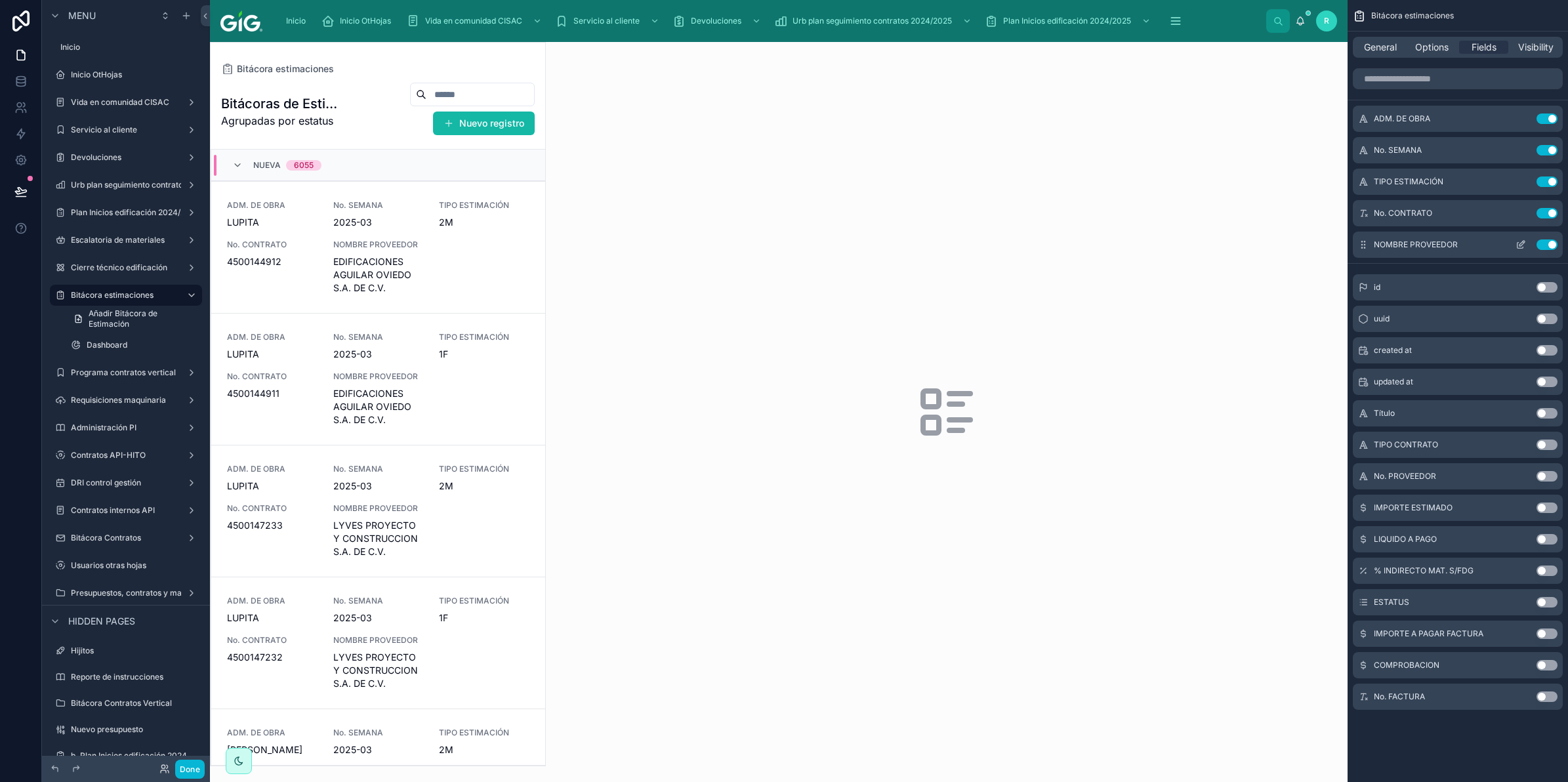
click at [1519, 246] on icon "scrollable content" at bounding box center [1521, 245] width 11 height 11
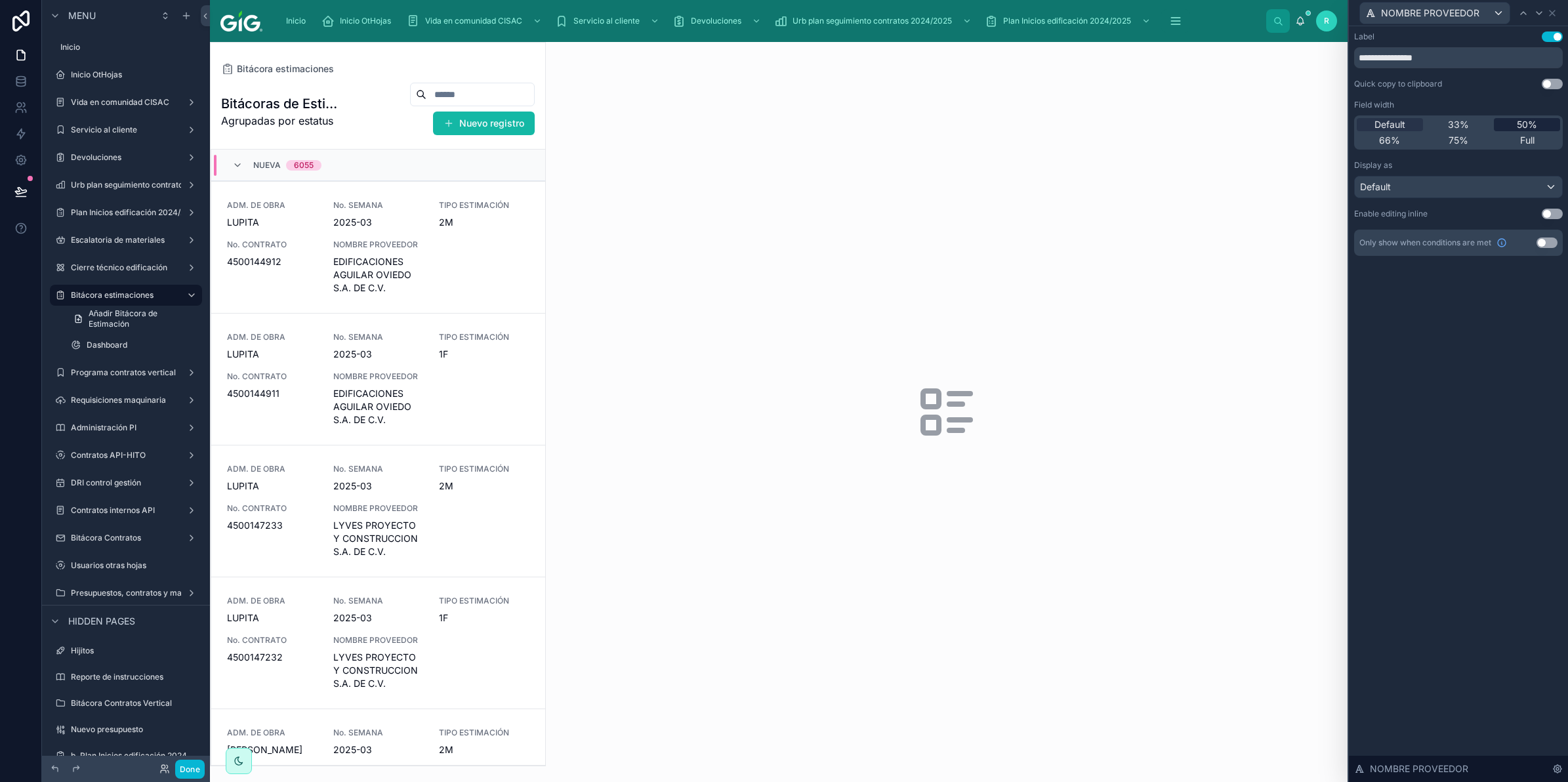
click at [1514, 119] on div "50%" at bounding box center [1527, 124] width 66 height 13
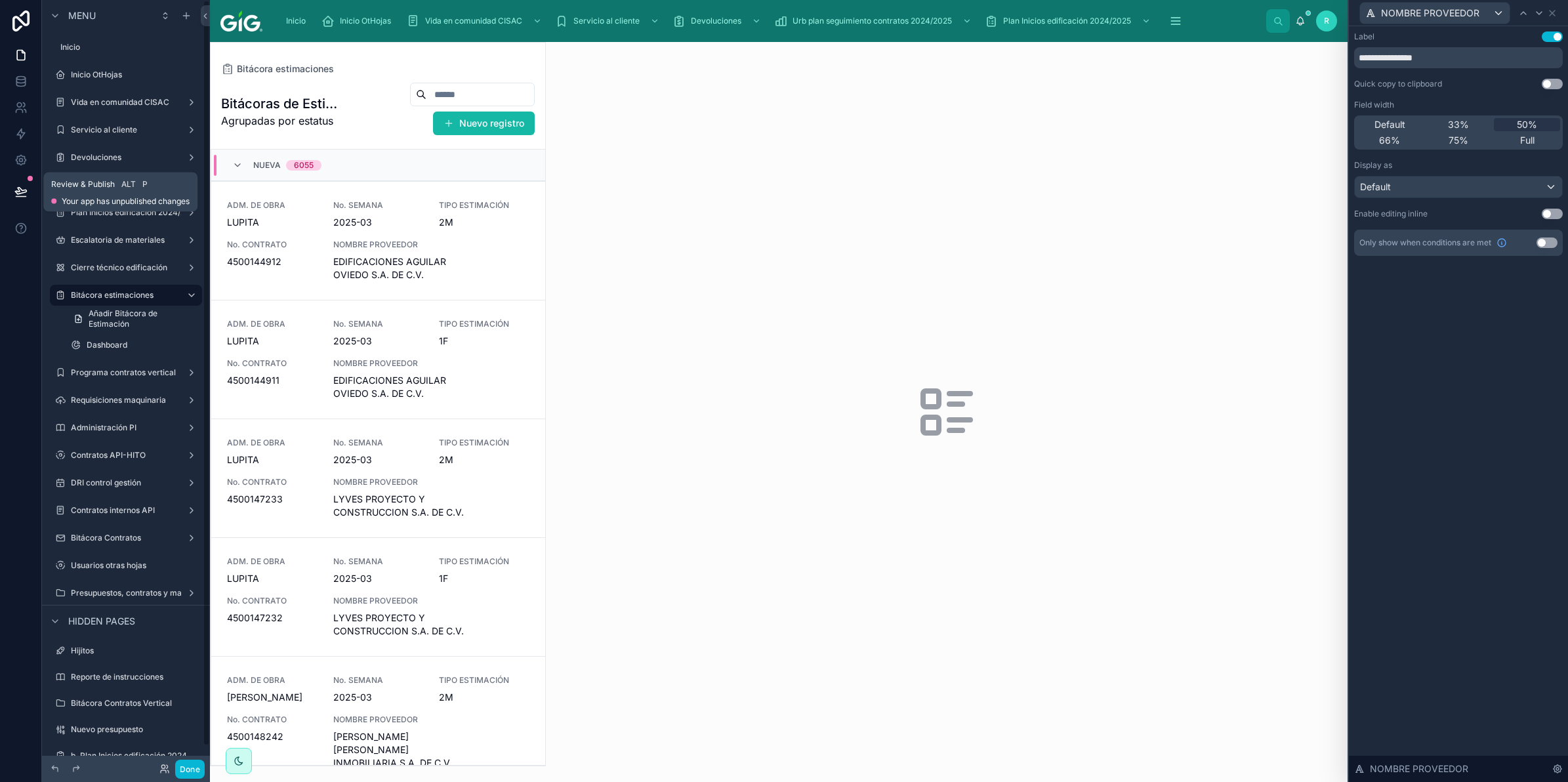
click at [20, 190] on icon at bounding box center [20, 191] width 13 height 13
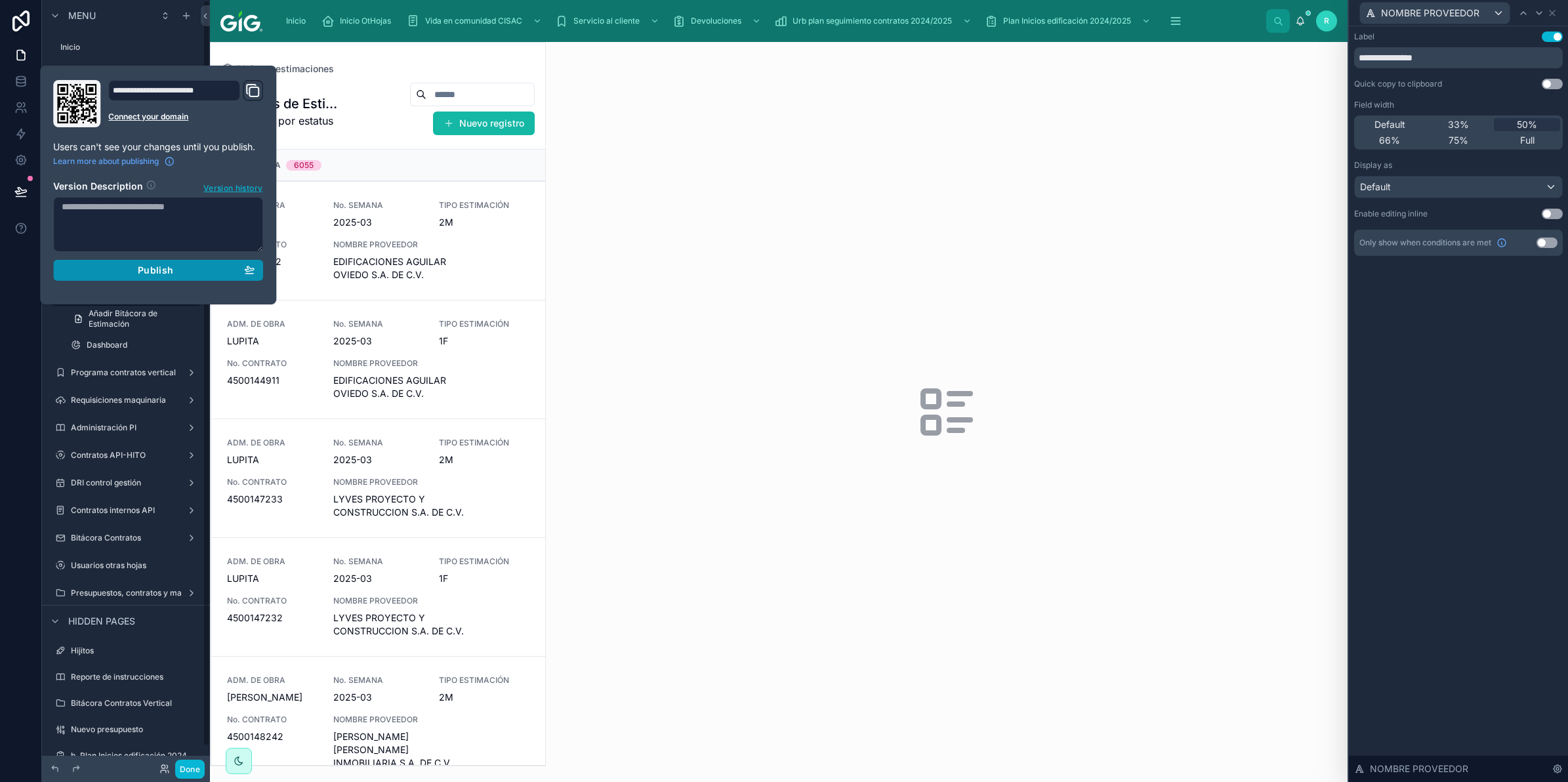
click at [184, 272] on div "Publish" at bounding box center [158, 270] width 193 height 12
click at [834, 241] on div at bounding box center [947, 412] width 802 height 740
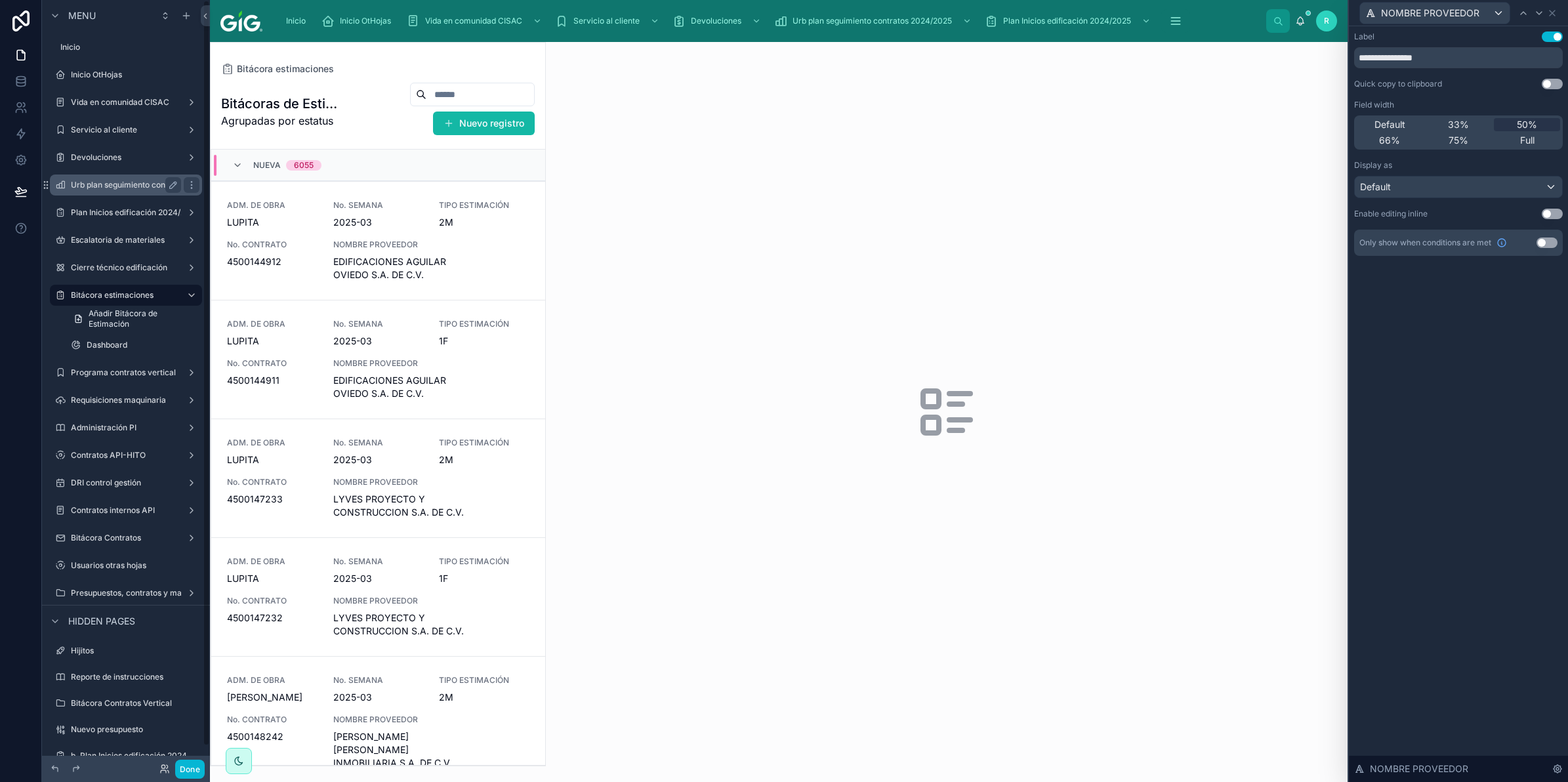
drag, startPoint x: 151, startPoint y: 179, endPoint x: 161, endPoint y: 194, distance: 18.0
click at [151, 180] on label "Urb plan seguimiento contratos 2024/2025" at bounding box center [150, 185] width 159 height 11
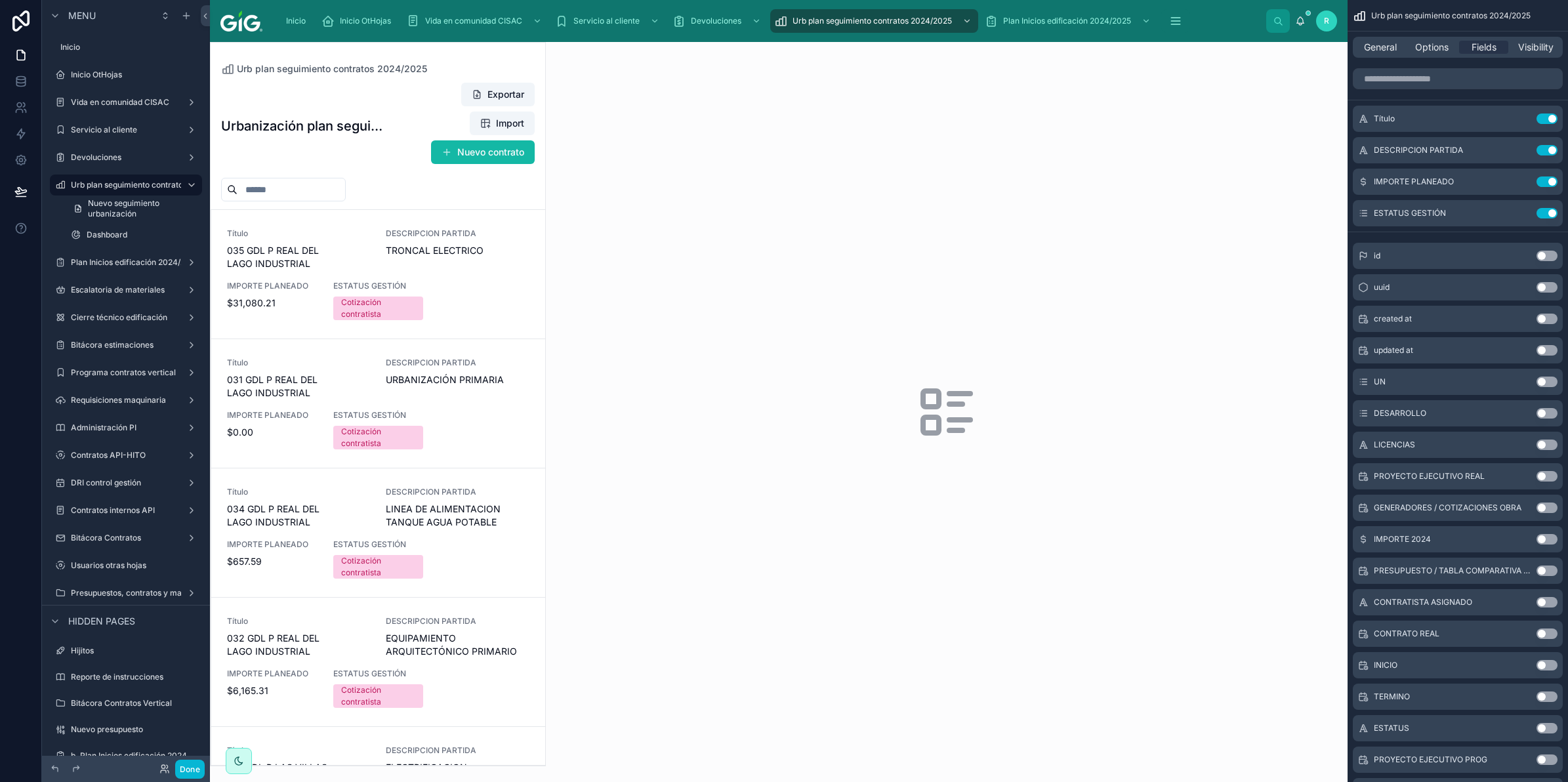
click at [391, 251] on div at bounding box center [377, 404] width 334 height 723
click at [364, 256] on span "035 GDL P REAL DEL LAGO INDUSTRIAL" at bounding box center [298, 257] width 143 height 26
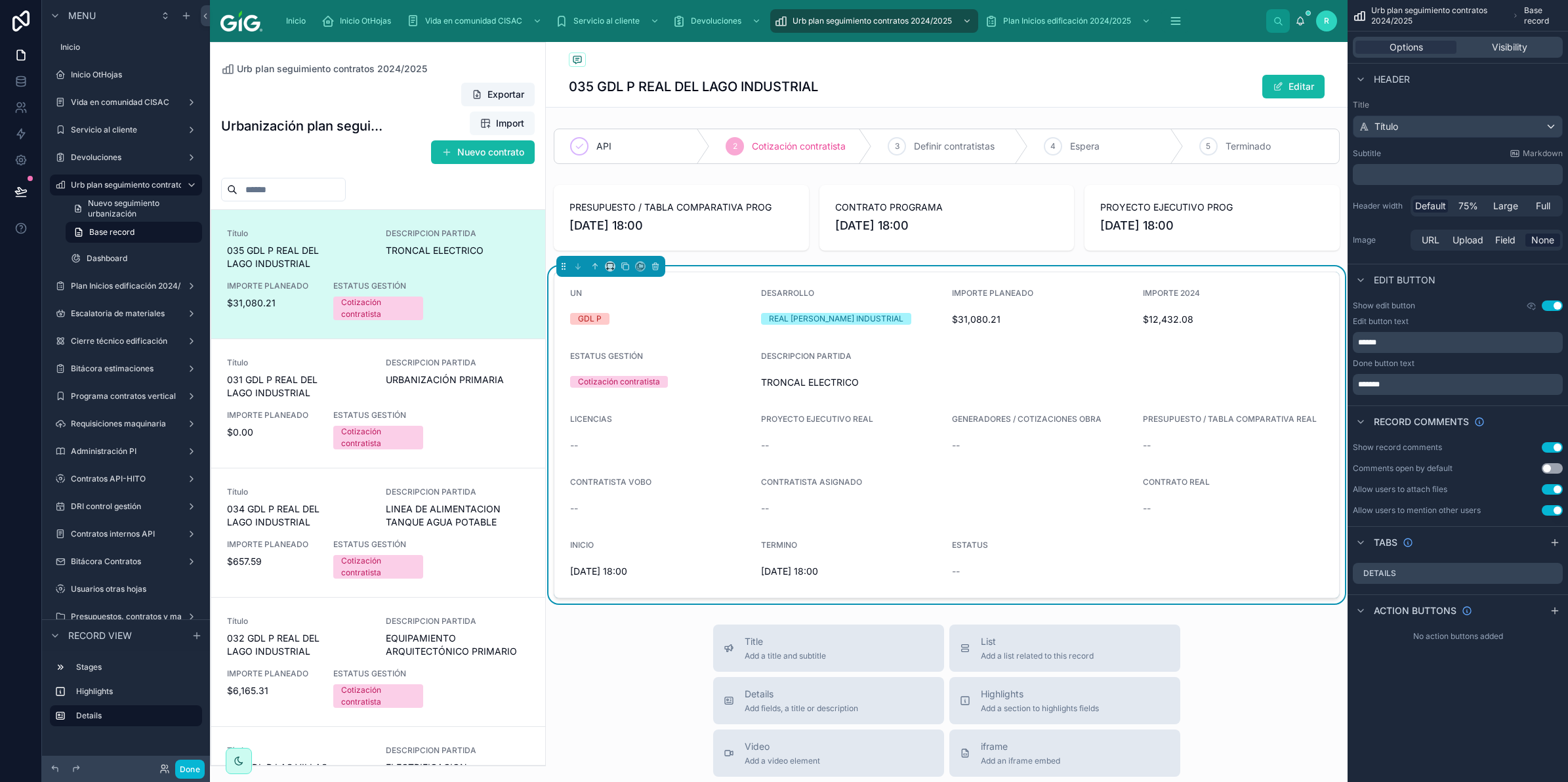
click at [499, 125] on span "Import" at bounding box center [510, 122] width 29 height 13
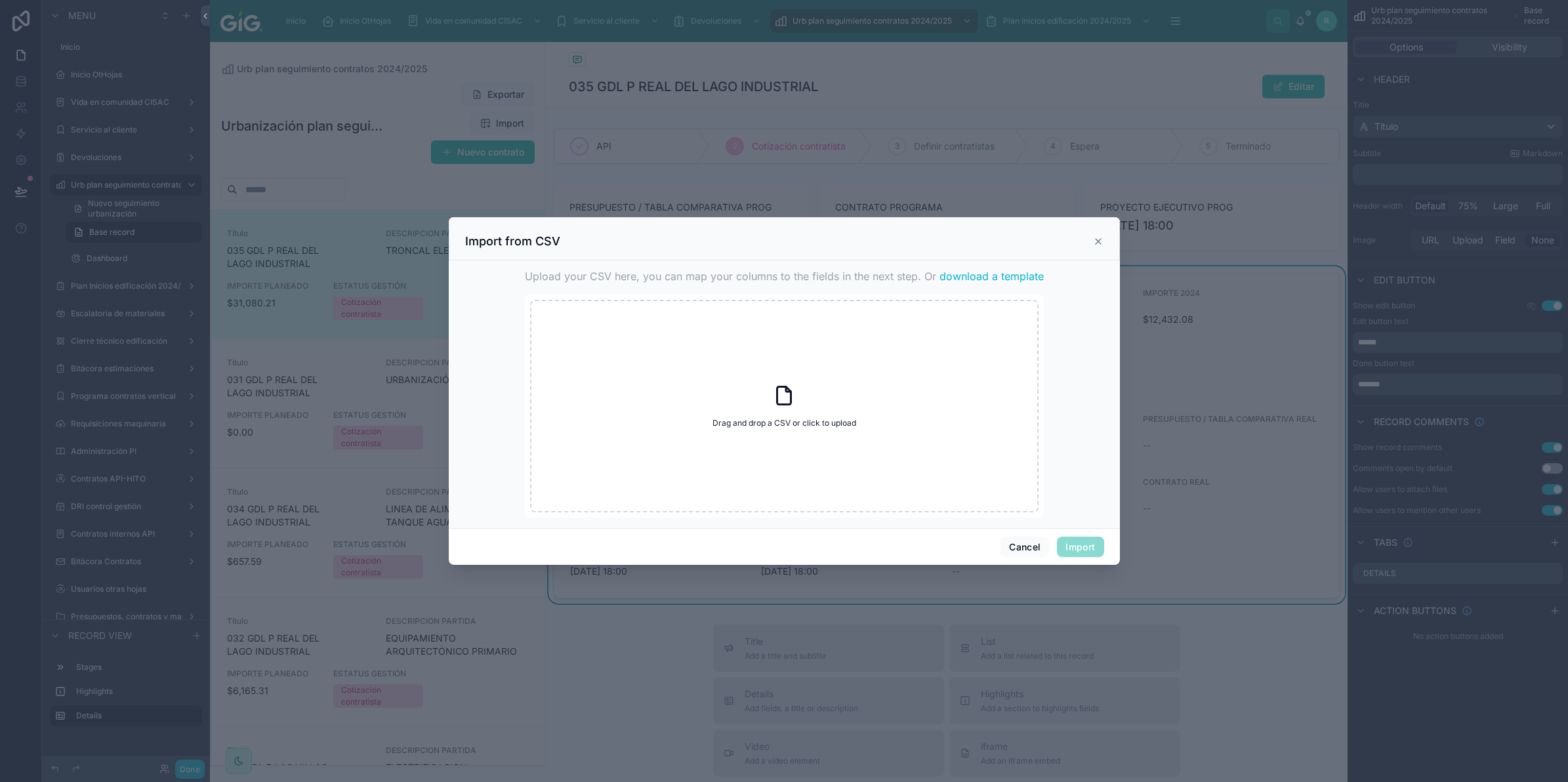
click at [1252, 323] on div at bounding box center [784, 391] width 1568 height 782
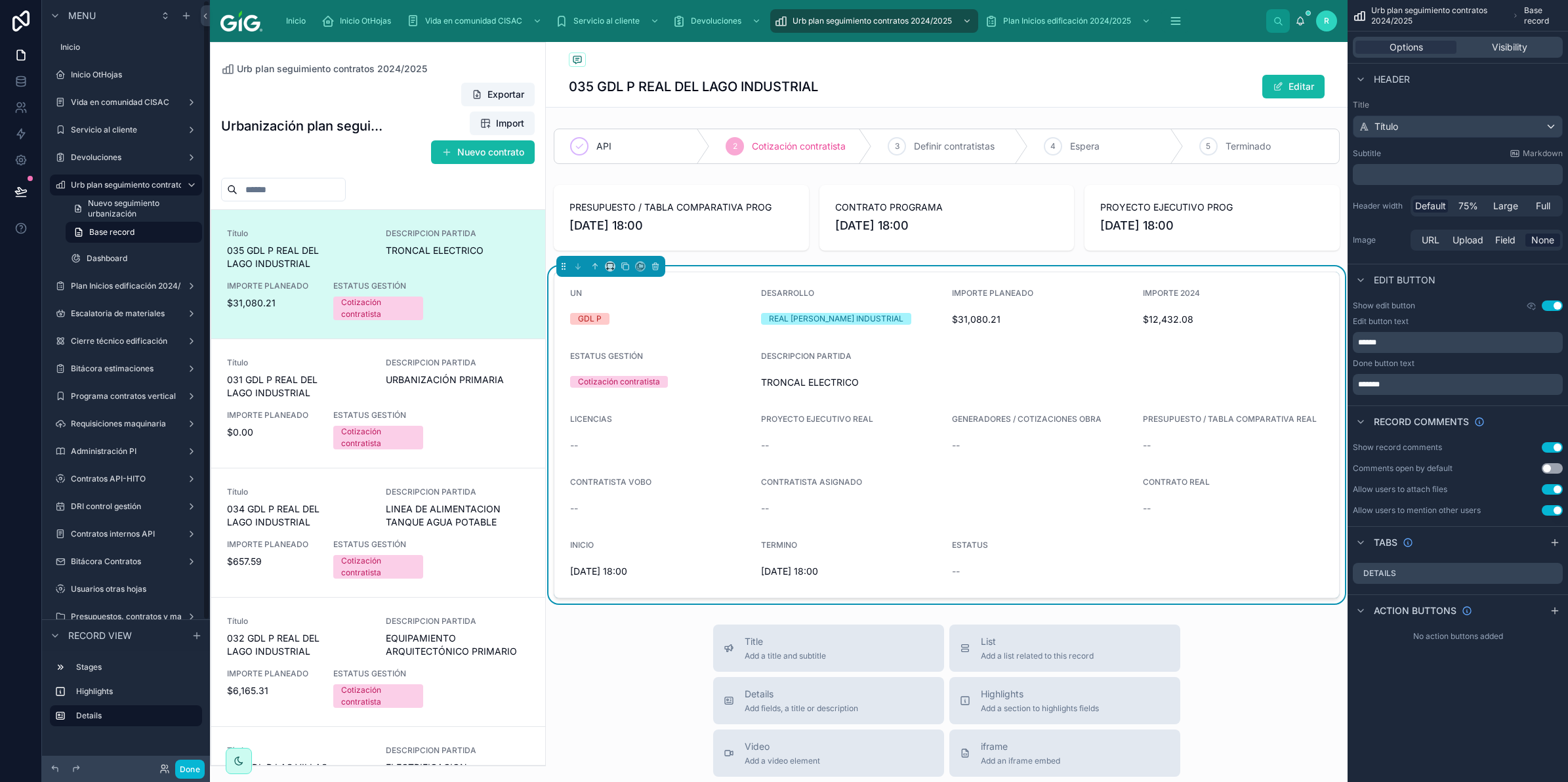
click at [352, 126] on h1 "Urbanización plan seguimiento contratos 2024" at bounding box center [302, 125] width 163 height 18
click at [362, 69] on span "Urb plan seguimiento contratos 2024/2025" at bounding box center [331, 68] width 190 height 13
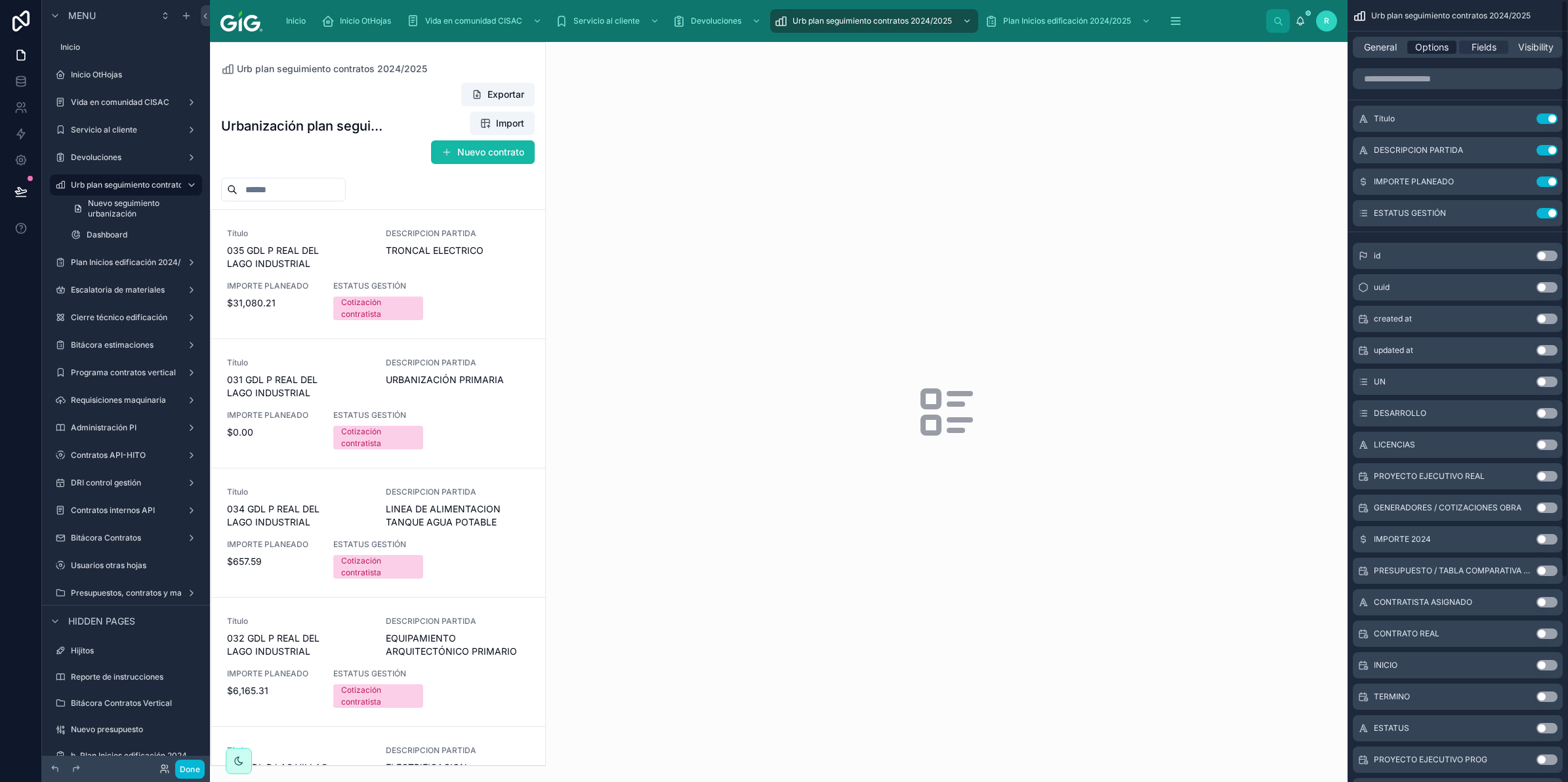
click at [1426, 51] on span "Options" at bounding box center [1432, 47] width 34 height 13
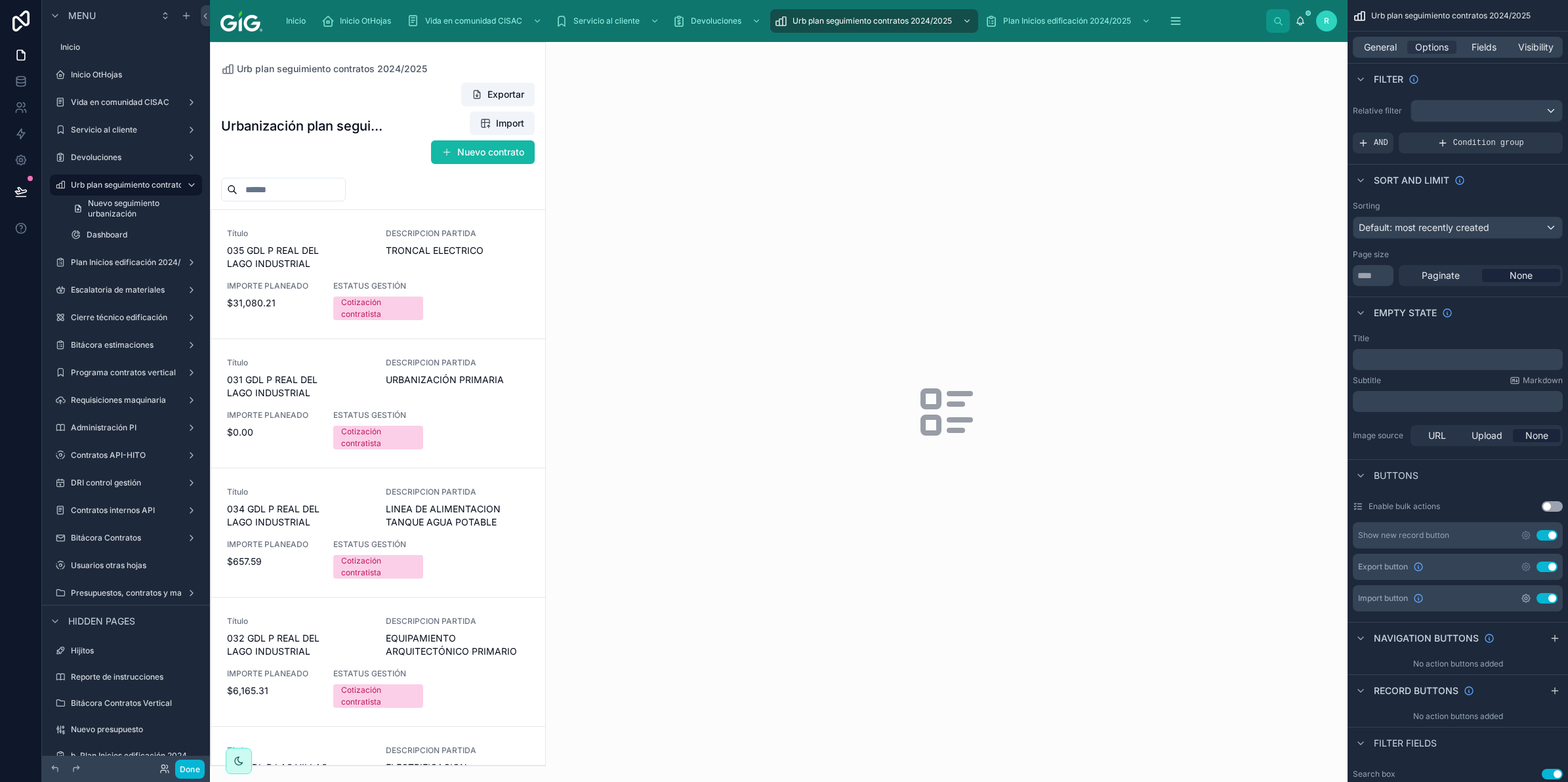
click at [1527, 599] on icon "scrollable content" at bounding box center [1525, 598] width 2 height 2
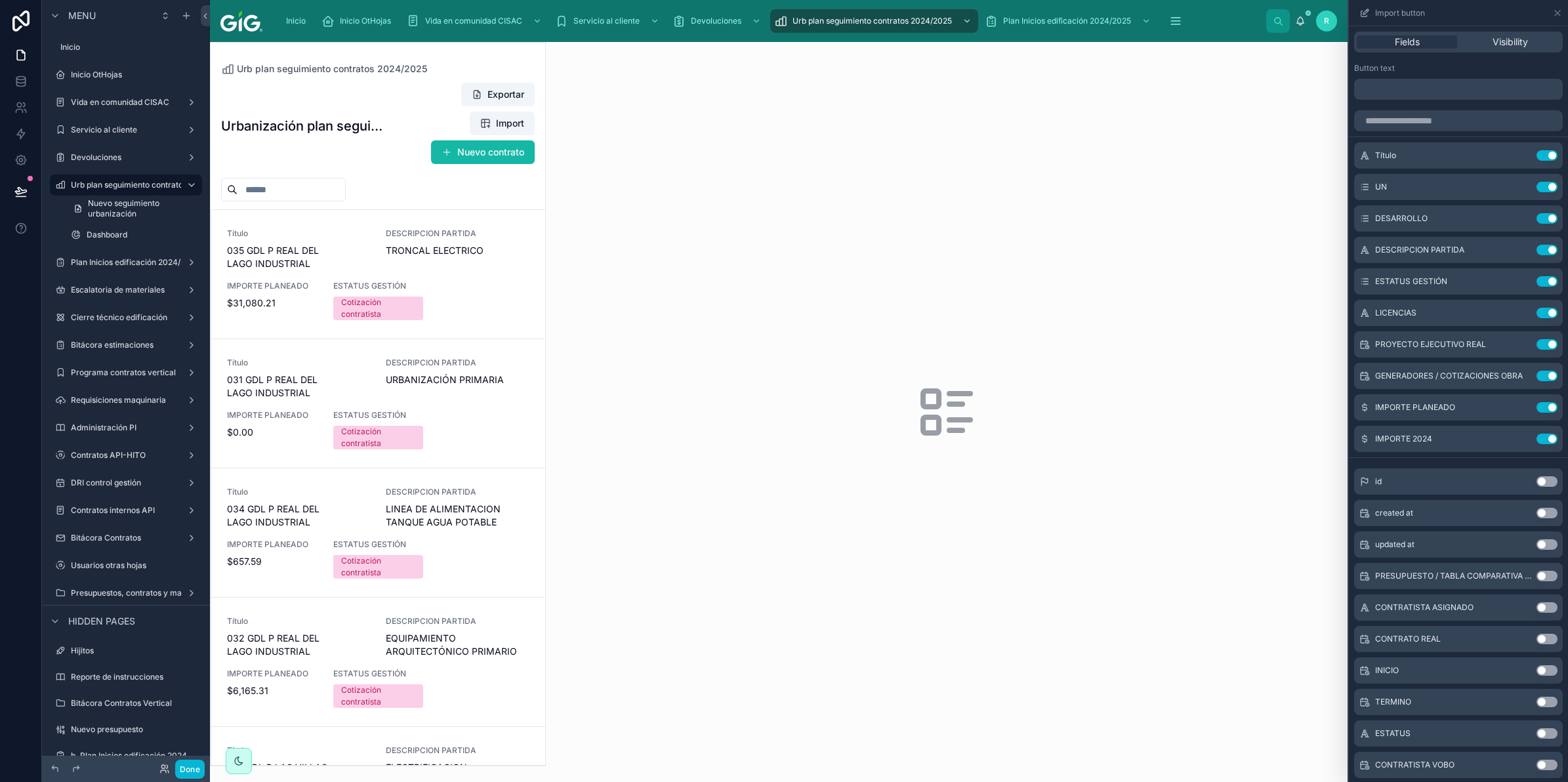
click at [1536, 607] on button "Use setting" at bounding box center [1547, 608] width 21 height 11
click at [1536, 638] on button "Use setting" at bounding box center [1547, 639] width 21 height 11
click at [1536, 666] on button "Use setting" at bounding box center [1547, 670] width 21 height 11
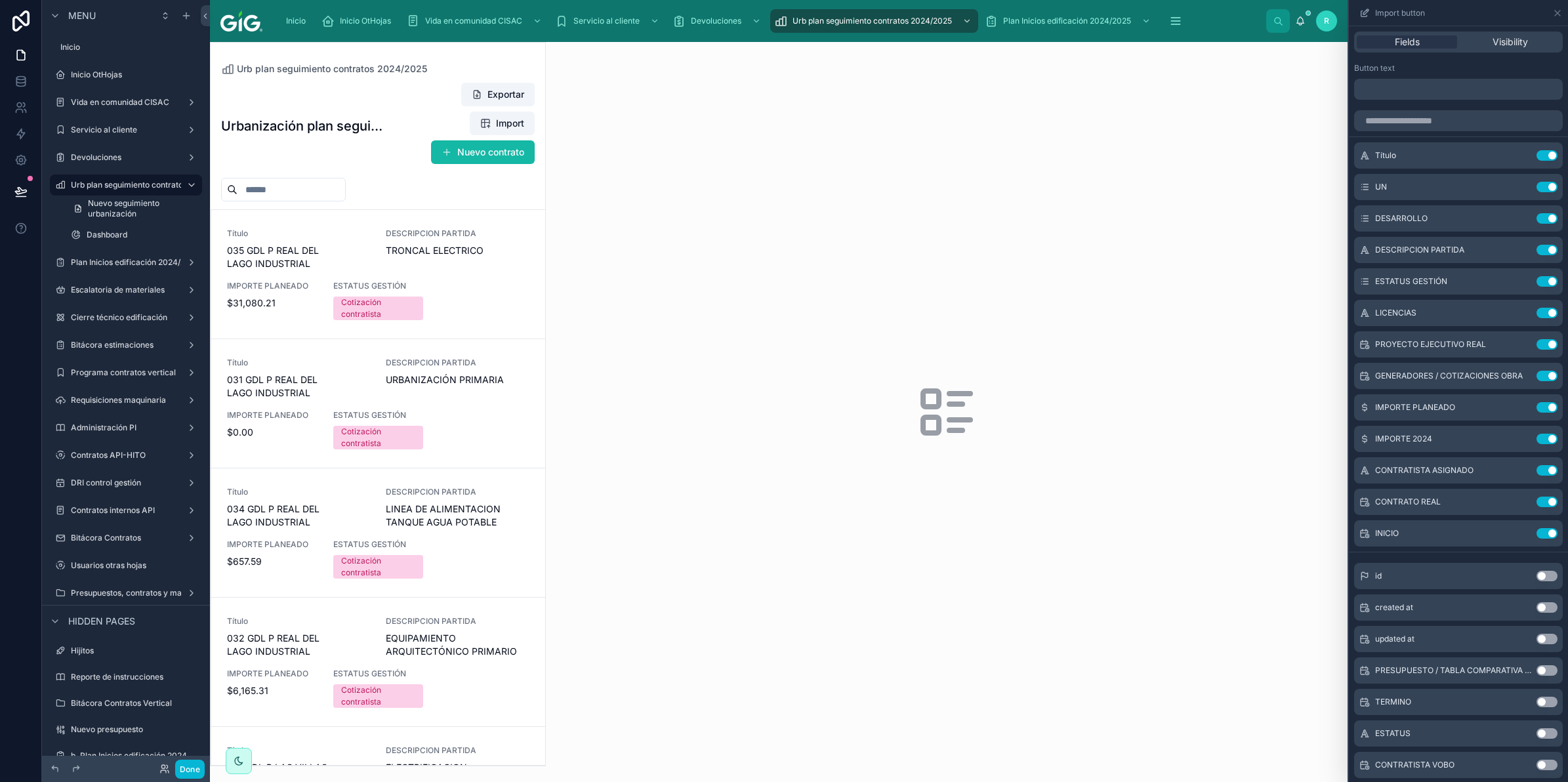
click at [1532, 708] on div "TERMINO Use setting" at bounding box center [1458, 702] width 209 height 26
click at [1536, 702] on button "Use setting" at bounding box center [1547, 702] width 21 height 11
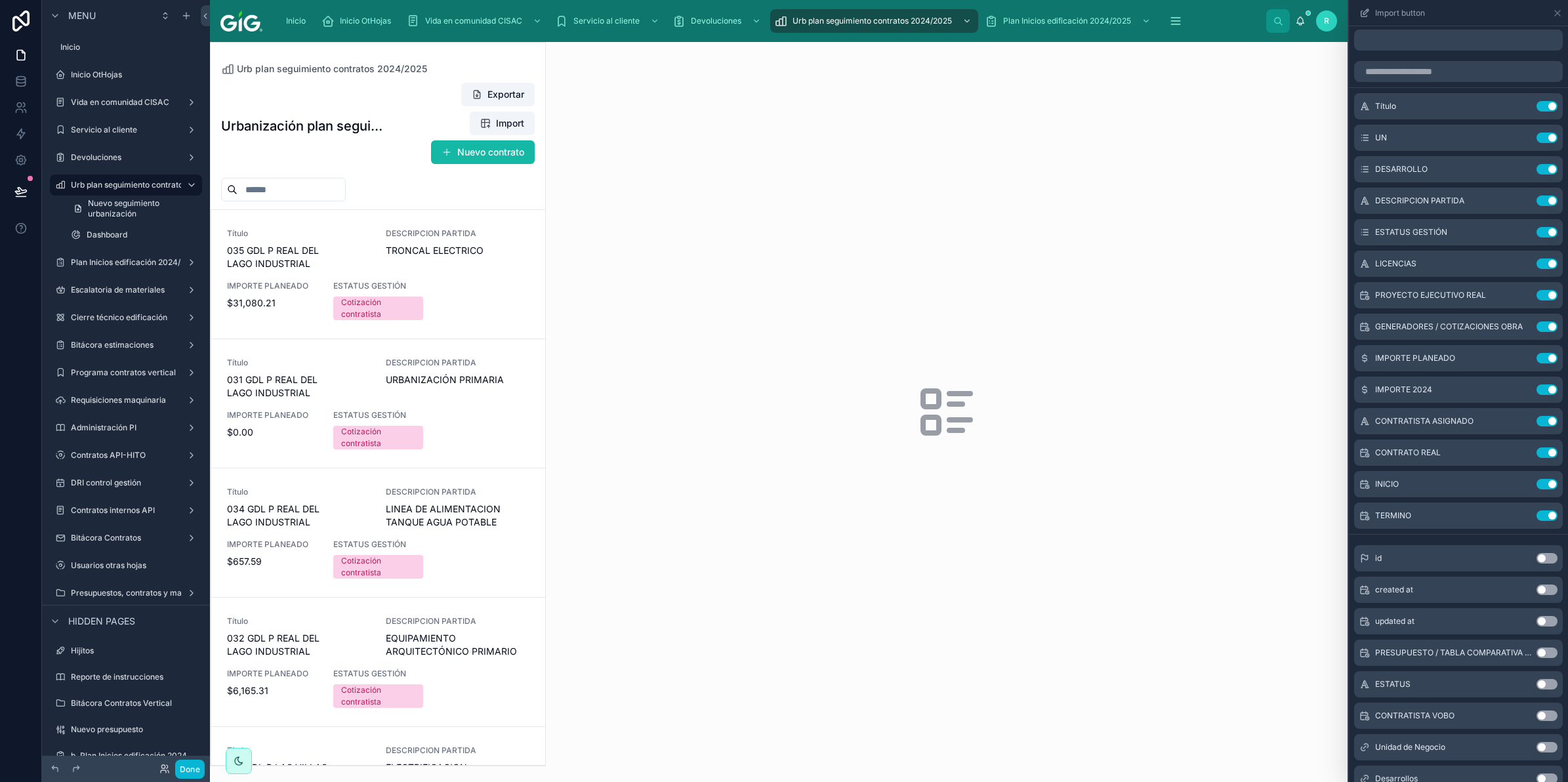
scroll to position [74, 0]
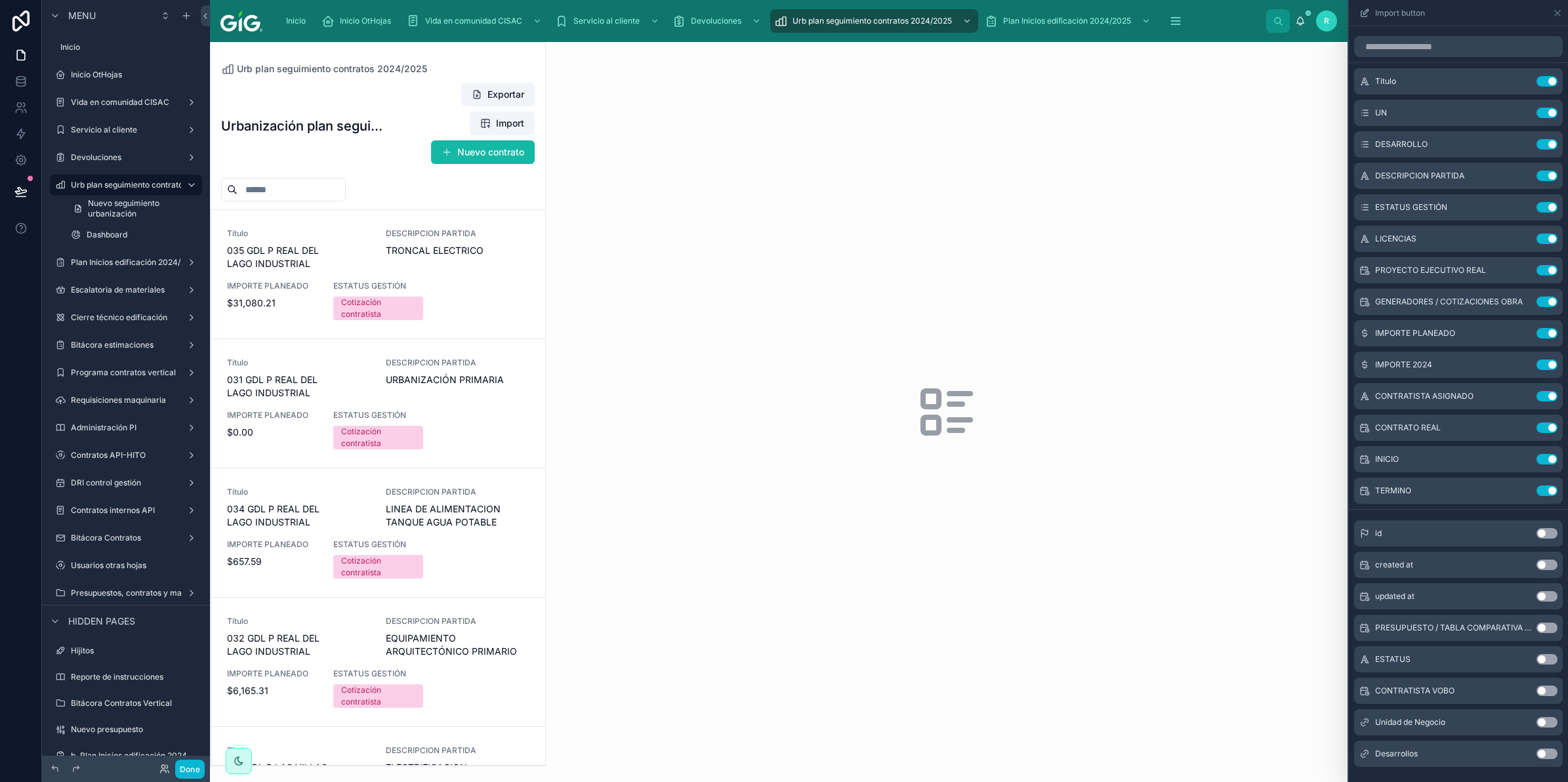
click at [1536, 689] on button "Use setting" at bounding box center [1547, 691] width 21 height 11
click at [1536, 722] on button "Use setting" at bounding box center [1547, 722] width 21 height 11
click at [1536, 748] on button "Use setting" at bounding box center [1547, 753] width 21 height 11
click at [1536, 722] on button "Use setting" at bounding box center [1547, 722] width 21 height 11
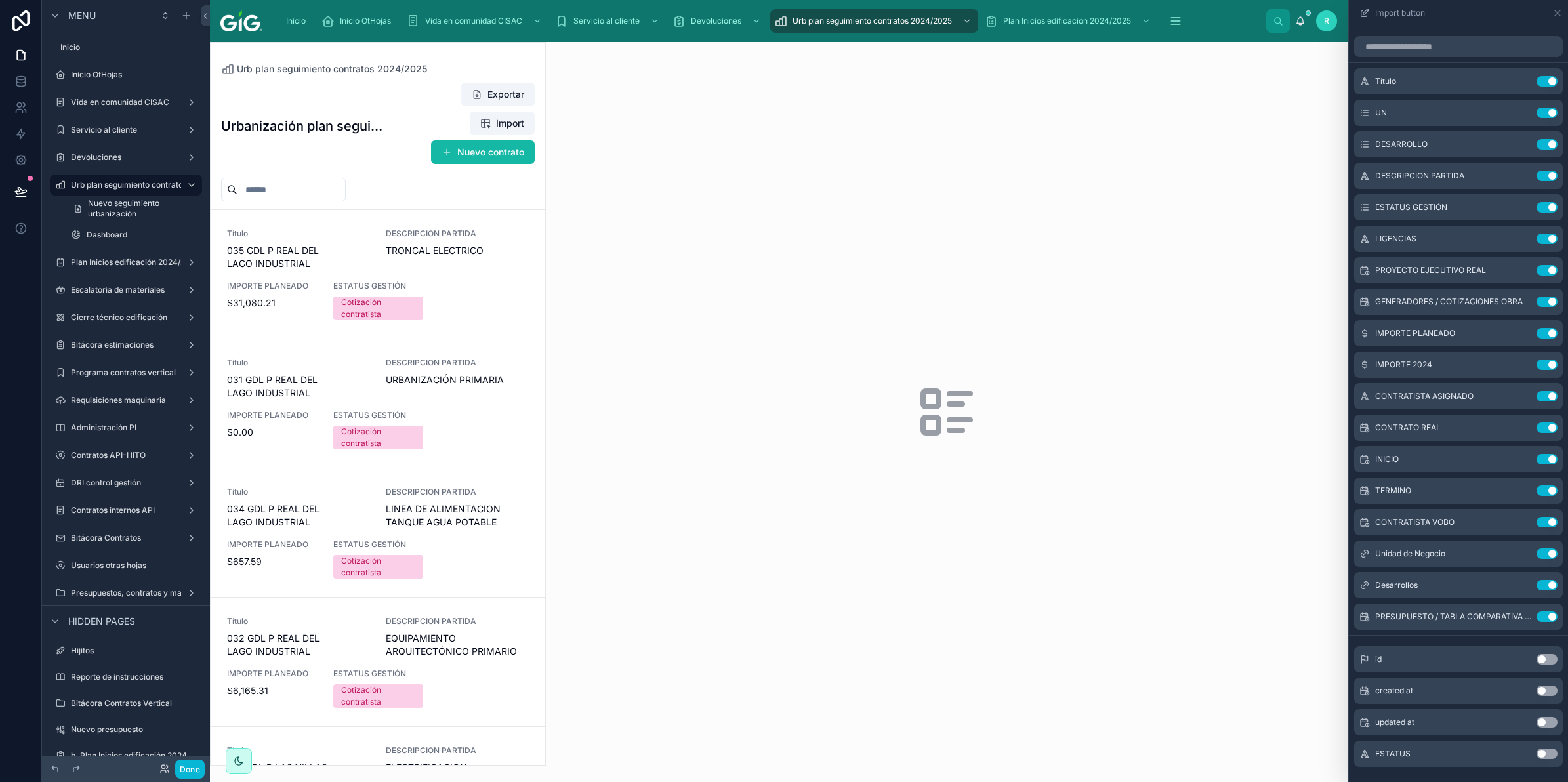
click at [1536, 749] on button "Use setting" at bounding box center [1547, 753] width 21 height 11
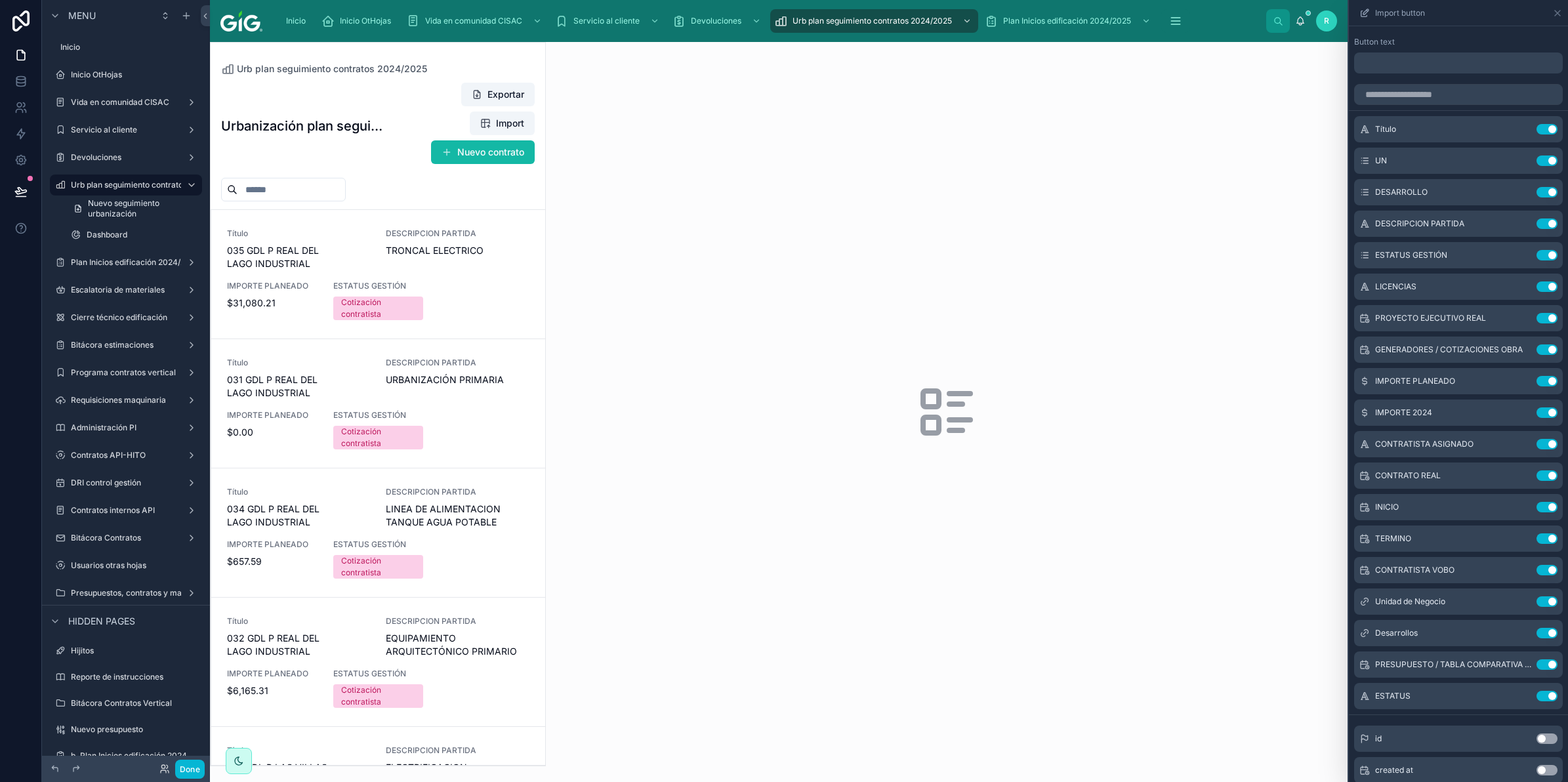
scroll to position [0, 0]
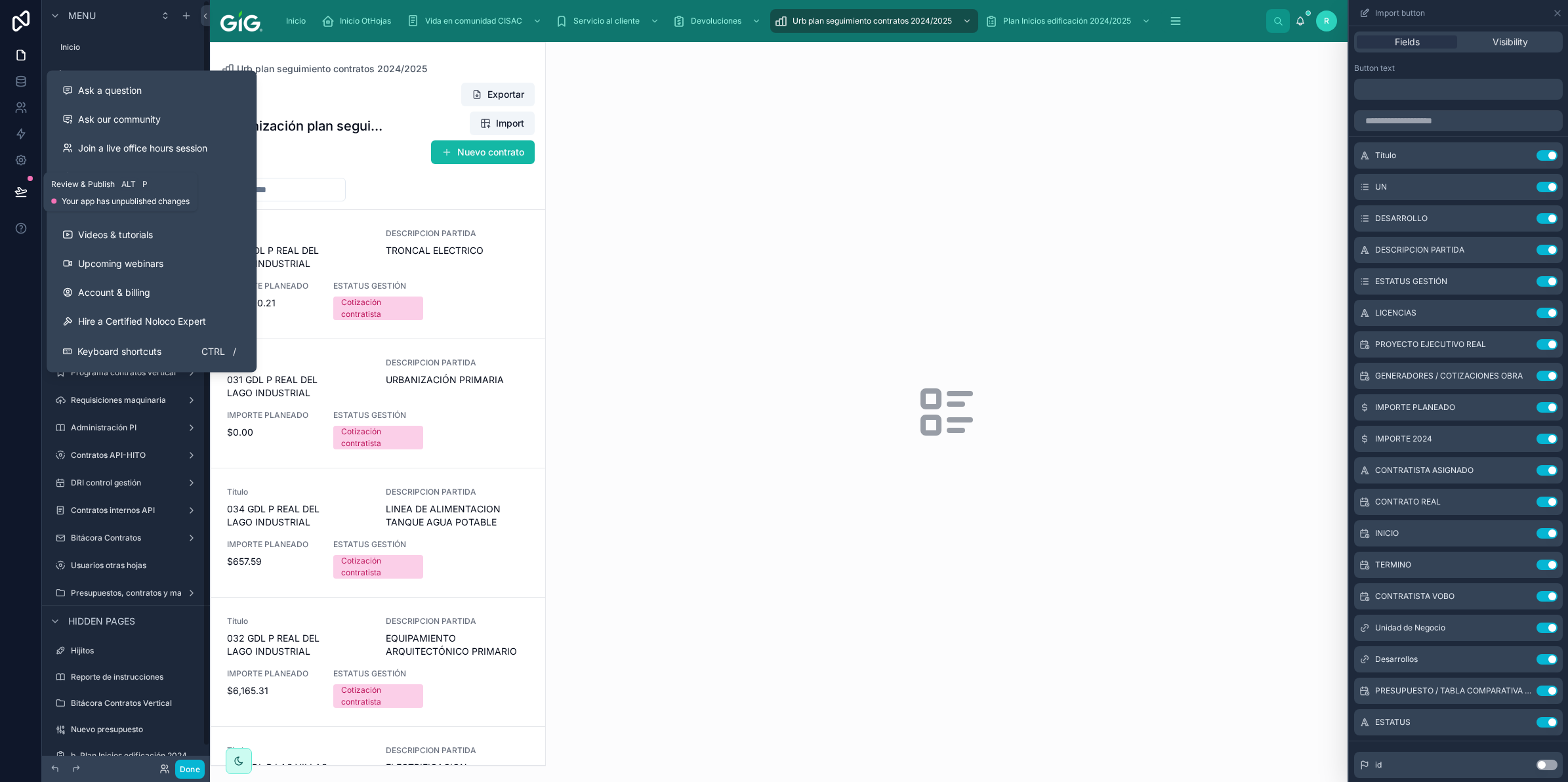
click at [18, 190] on icon at bounding box center [20, 191] width 11 height 7
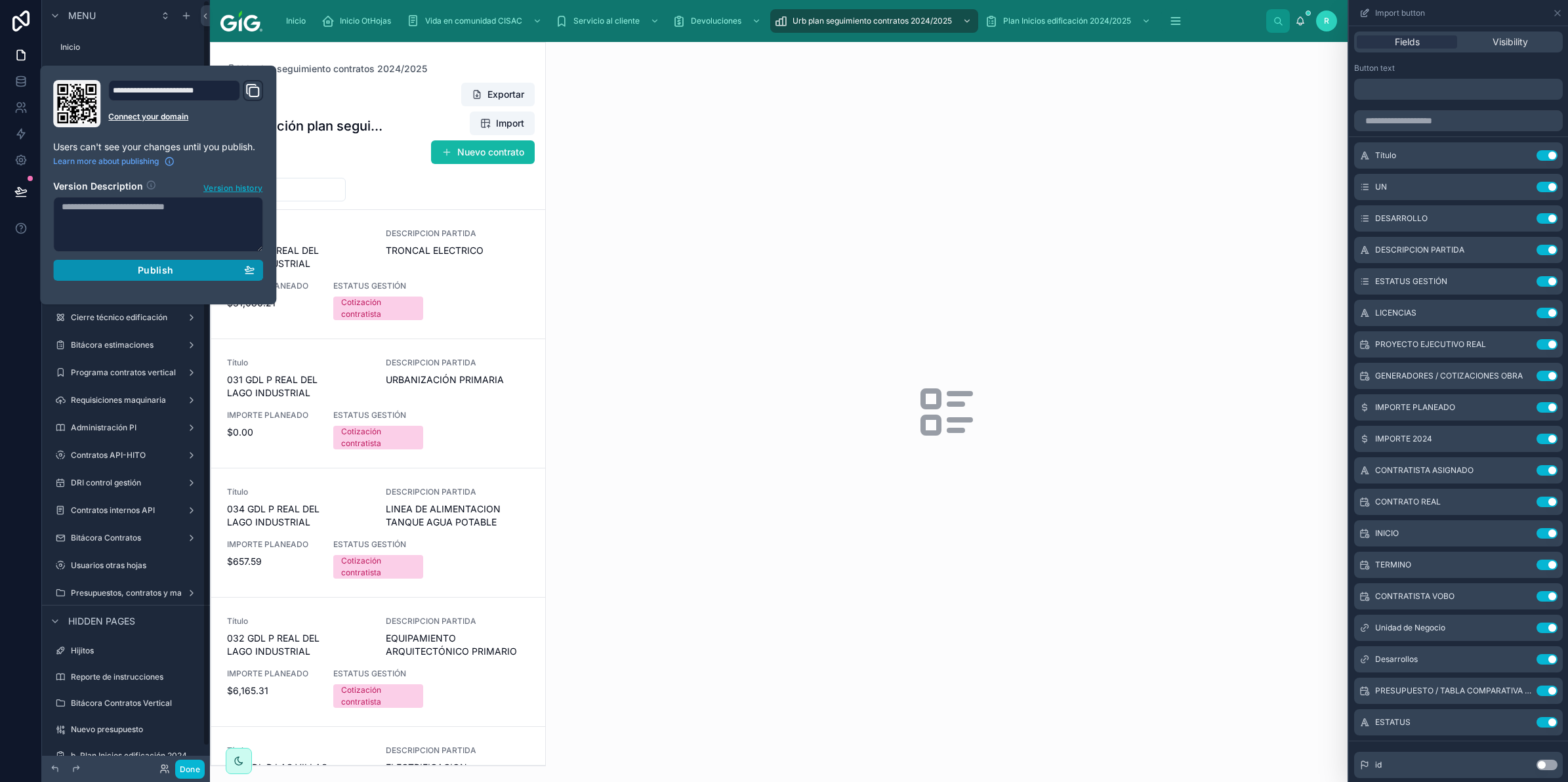
click at [159, 276] on span "Publish" at bounding box center [155, 270] width 35 height 12
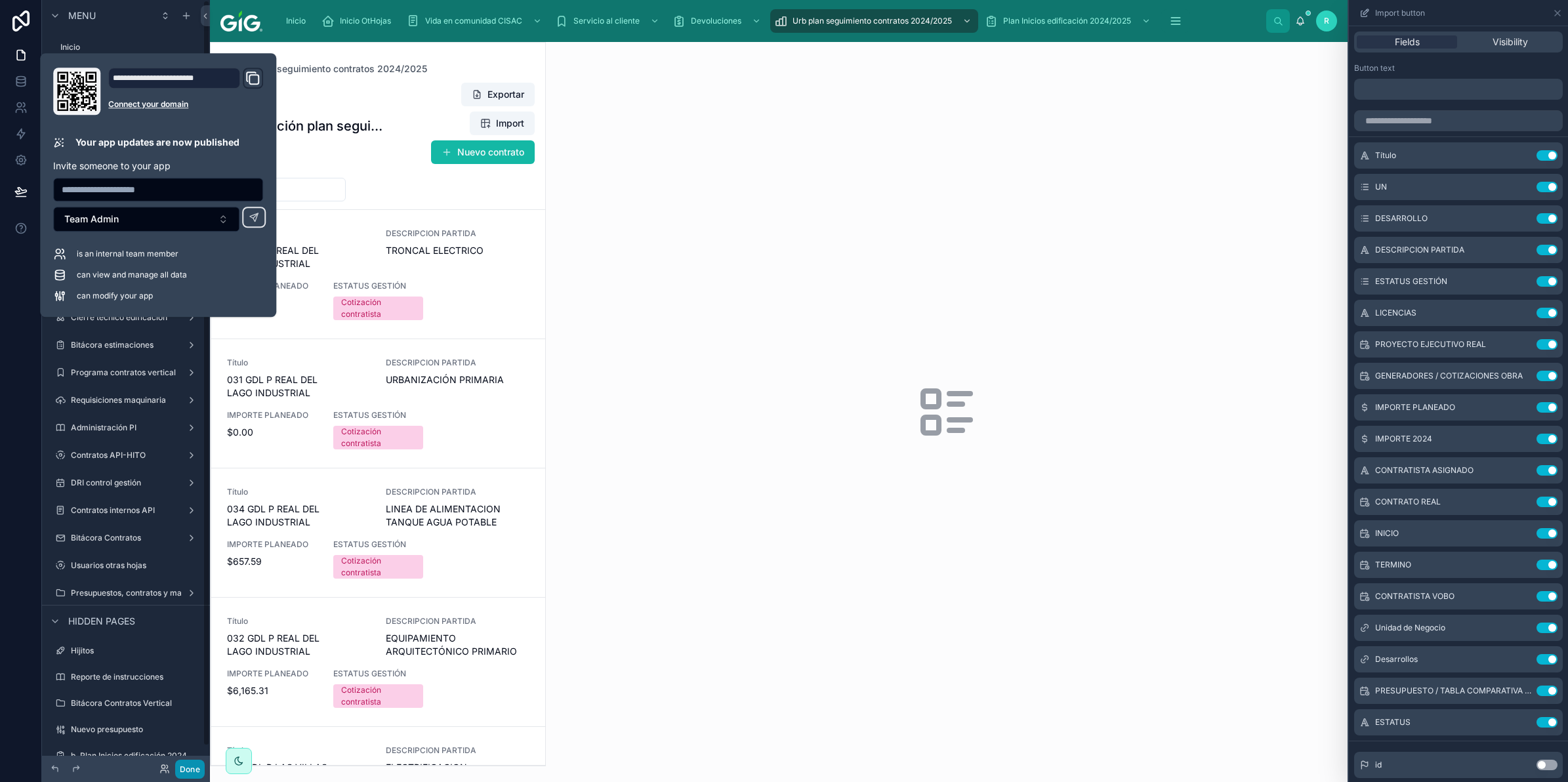
click at [192, 771] on button "Done" at bounding box center [189, 768] width 29 height 19
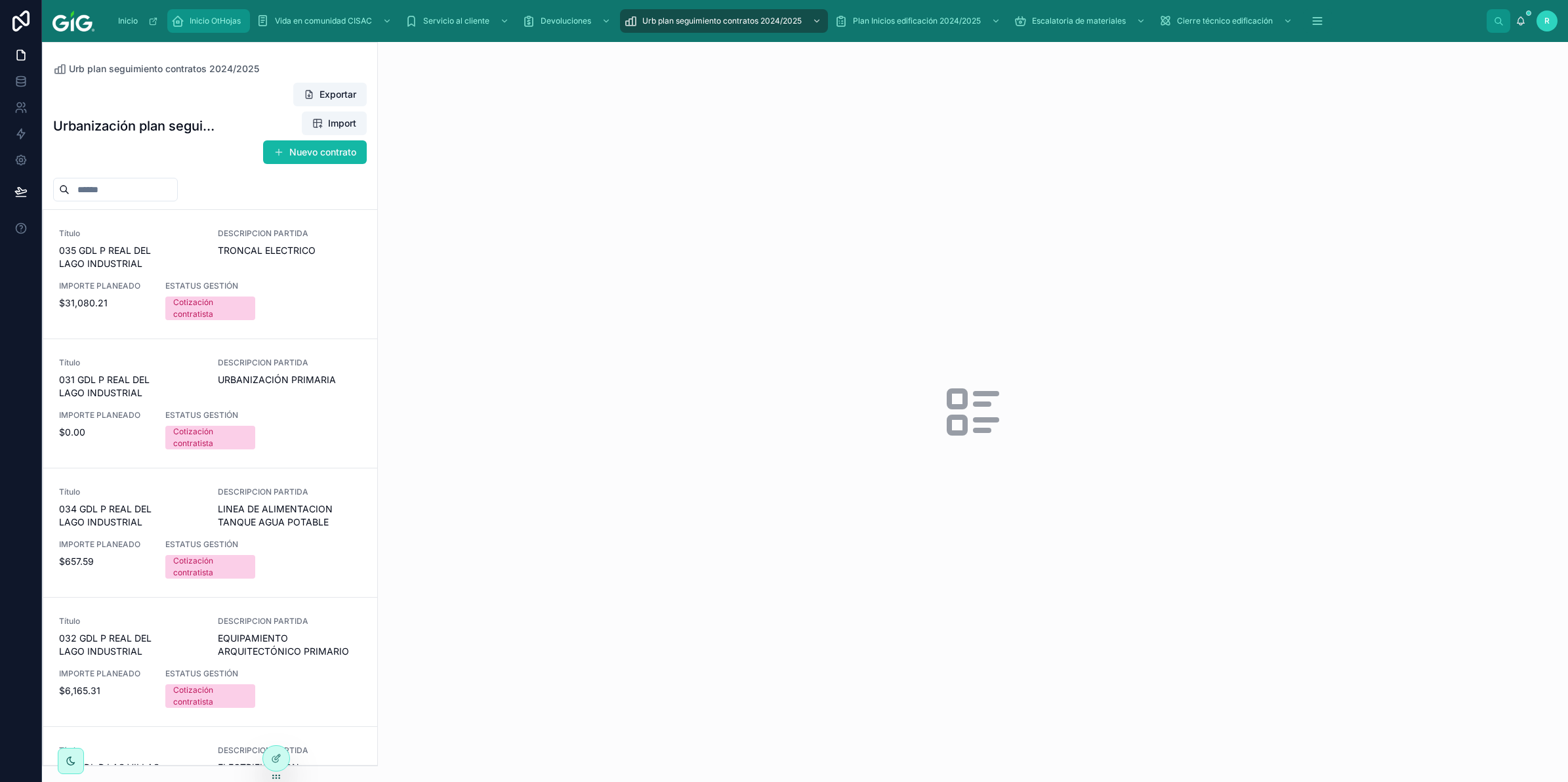
click at [210, 17] on span "Inicio OtHojas" at bounding box center [215, 21] width 51 height 11
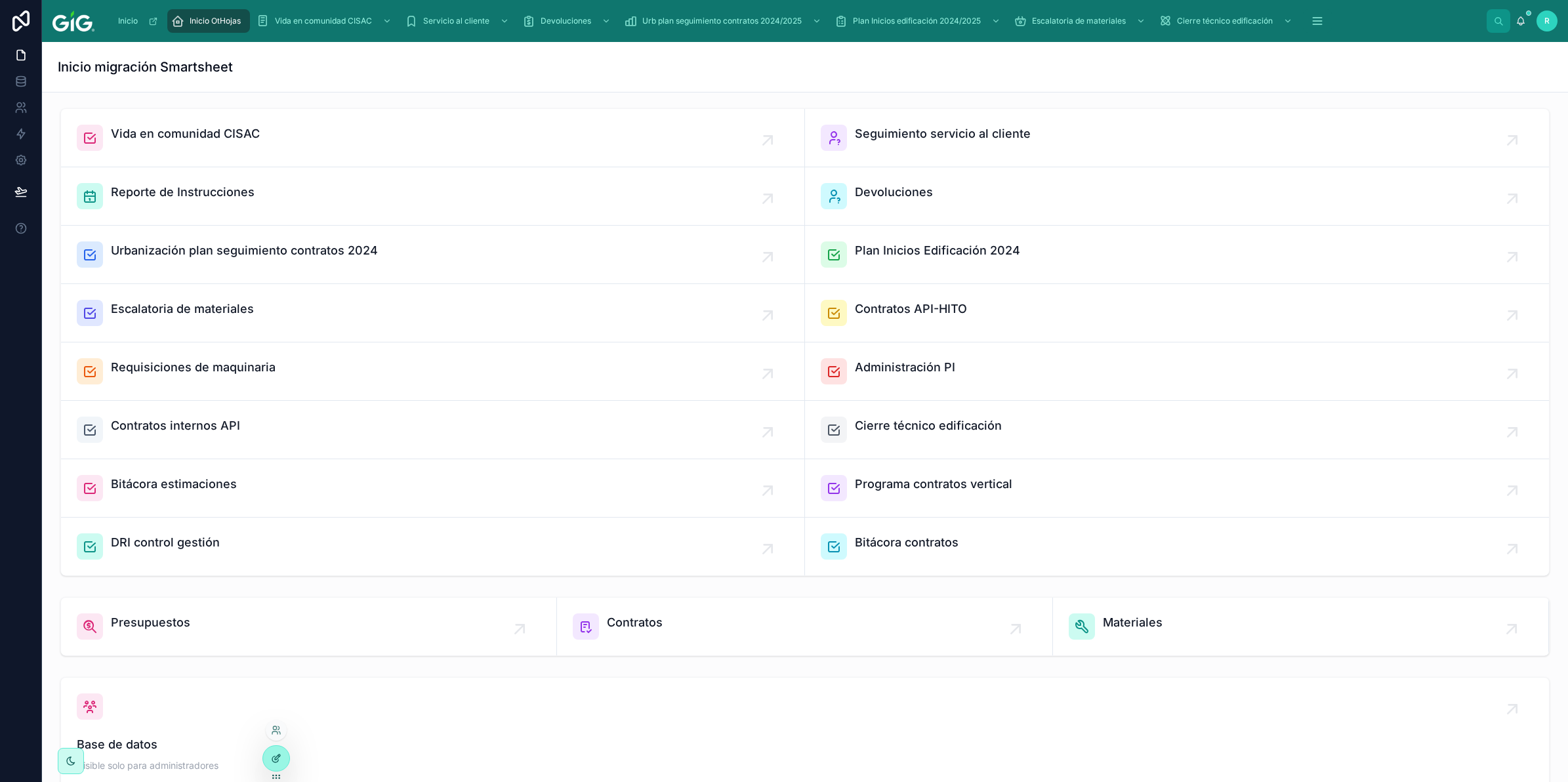
click at [277, 756] on icon at bounding box center [276, 758] width 11 height 11
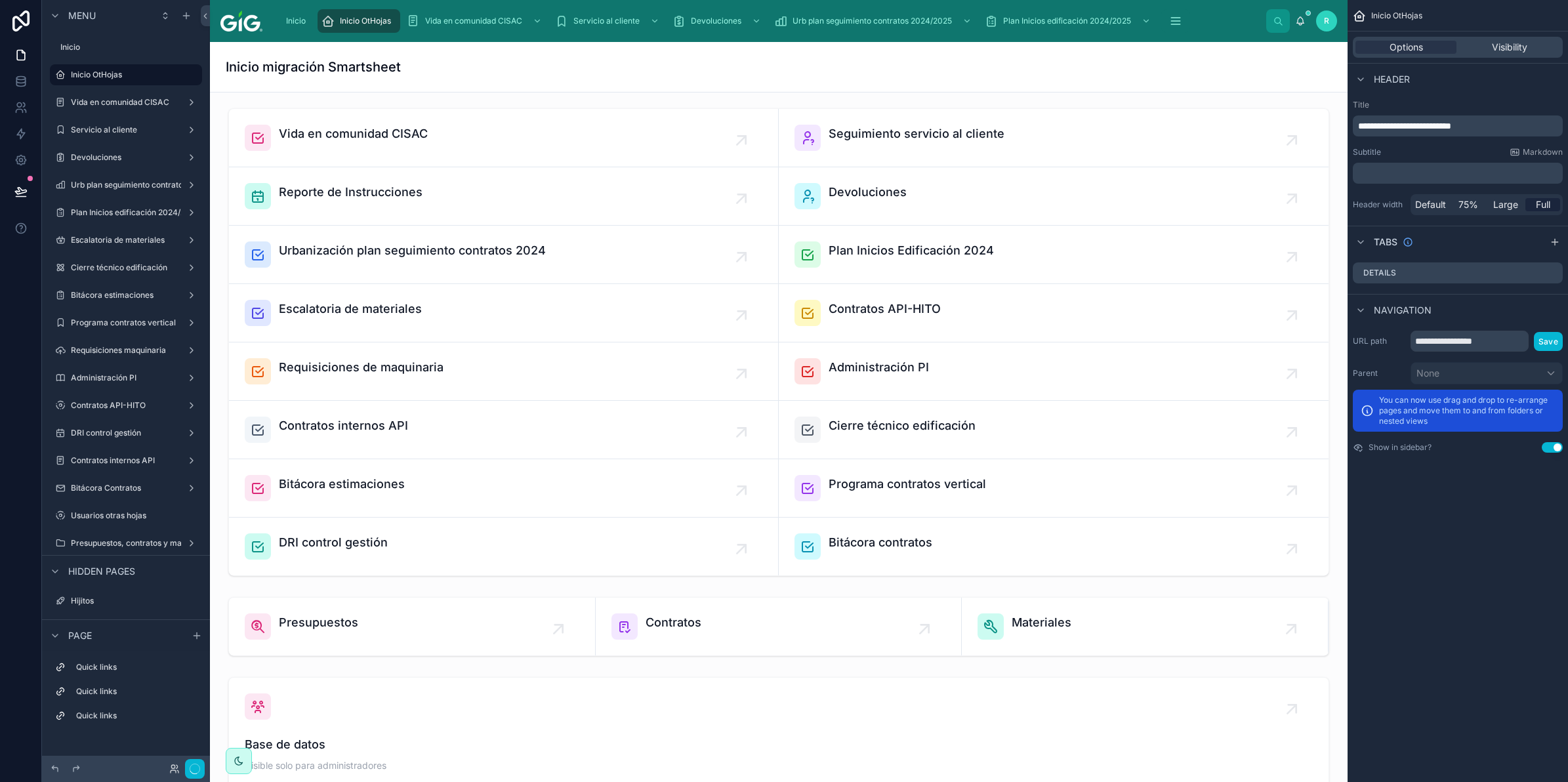
click at [342, 75] on h1 "Inicio migración Smartsheet" at bounding box center [313, 67] width 175 height 18
click at [1424, 179] on p "﻿" at bounding box center [1459, 173] width 202 height 13
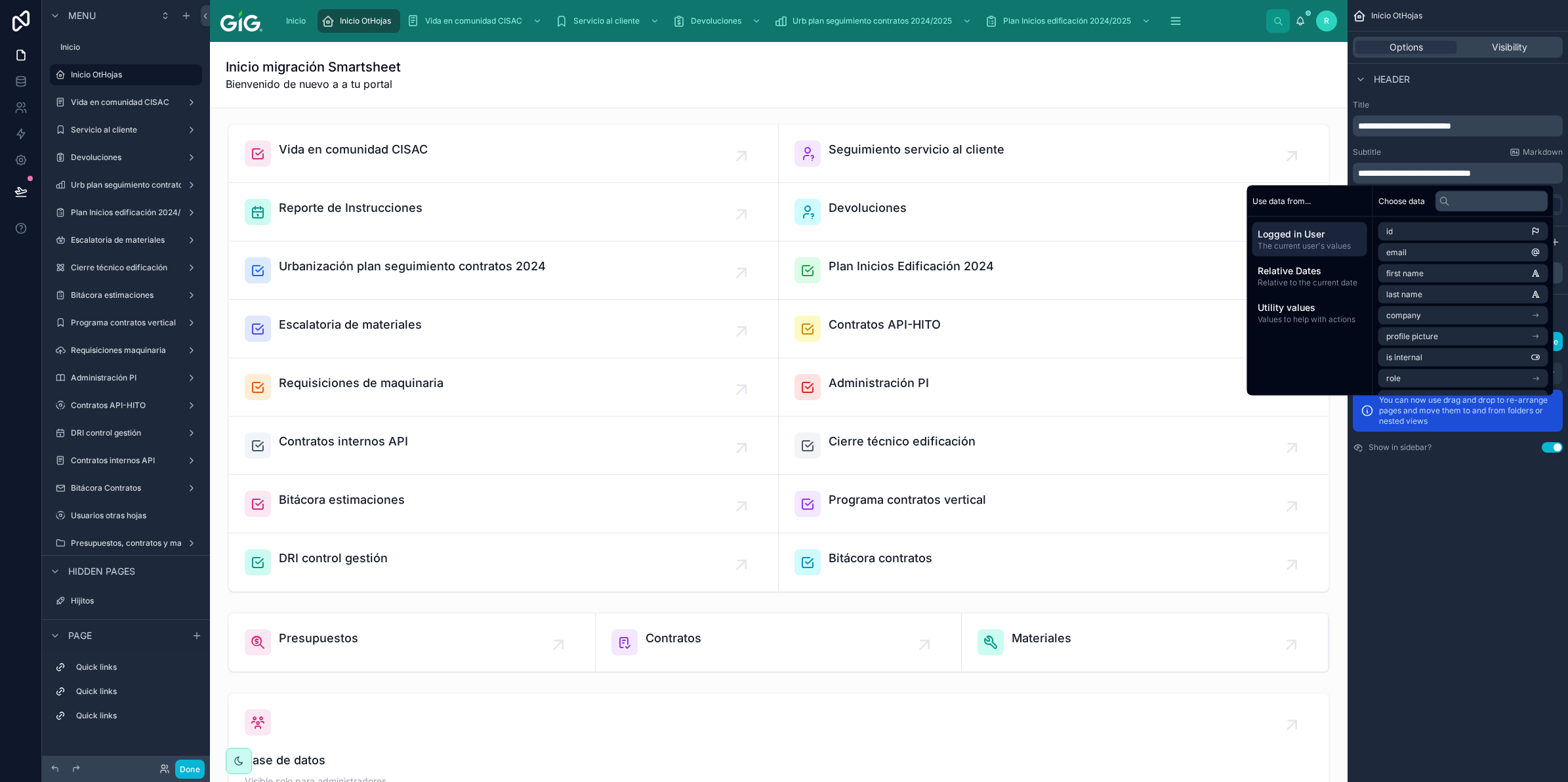
drag, startPoint x: 1227, startPoint y: 10, endPoint x: 1198, endPoint y: 15, distance: 29.4
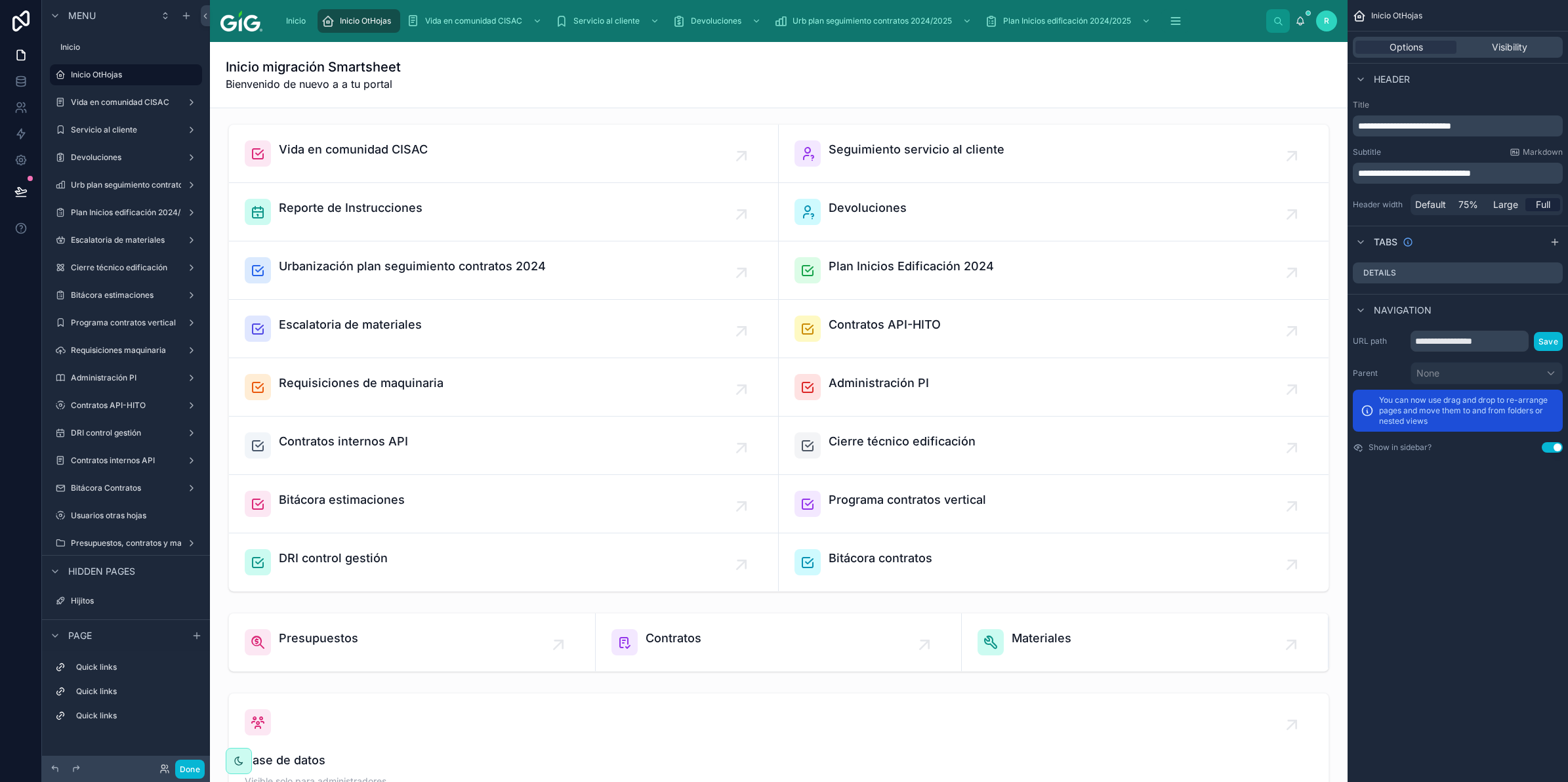
drag, startPoint x: 1198, startPoint y: 15, endPoint x: 1452, endPoint y: 303, distance: 384.0
click at [1452, 312] on div "Navigation" at bounding box center [1458, 309] width 220 height 32
drag, startPoint x: 1530, startPoint y: 171, endPoint x: 1450, endPoint y: 175, distance: 80.1
click at [1450, 175] on p "**********" at bounding box center [1459, 173] width 202 height 13
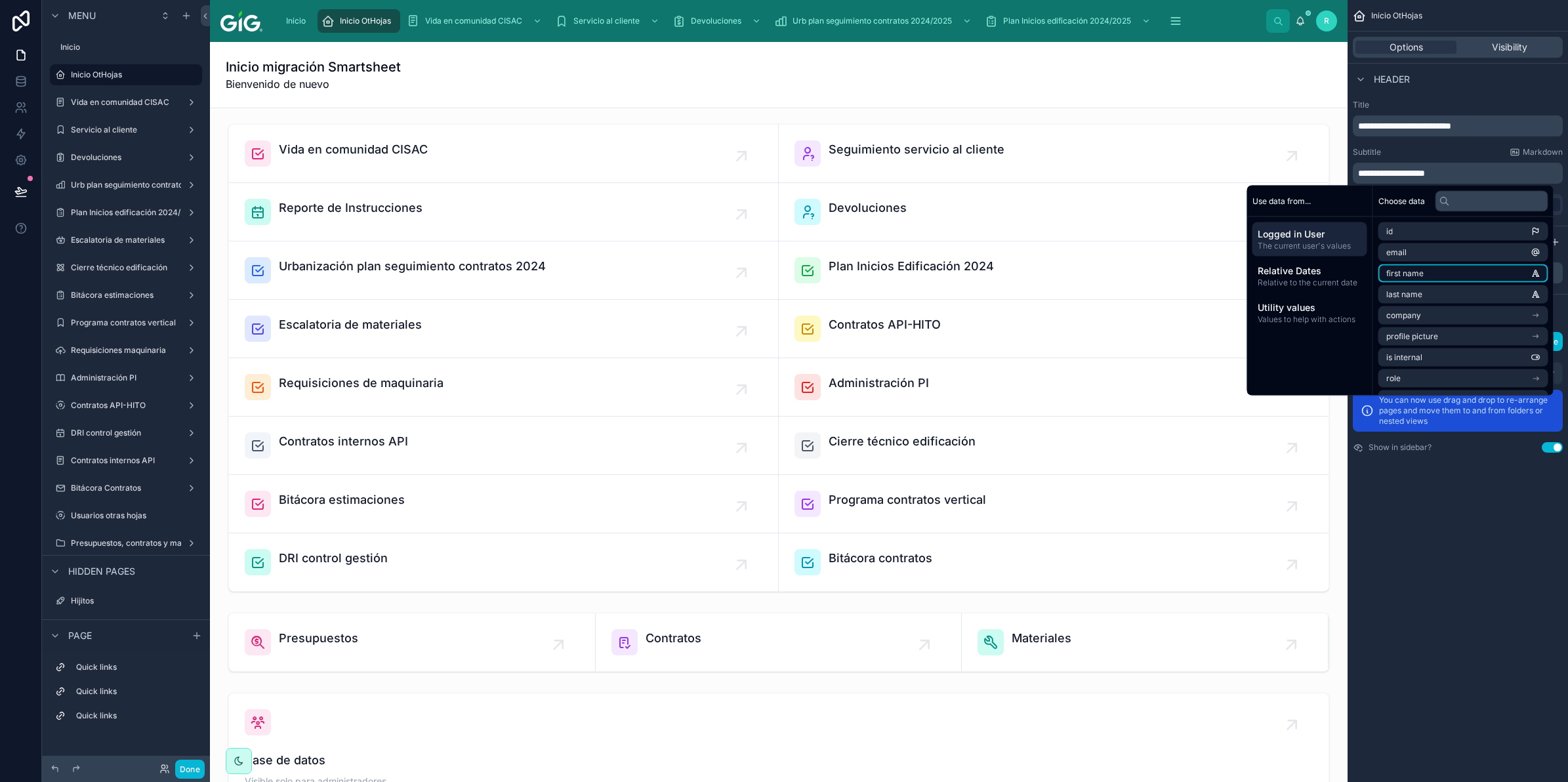
click at [1443, 274] on li "first name" at bounding box center [1464, 273] width 170 height 18
click at [1436, 290] on li "last name" at bounding box center [1464, 294] width 170 height 18
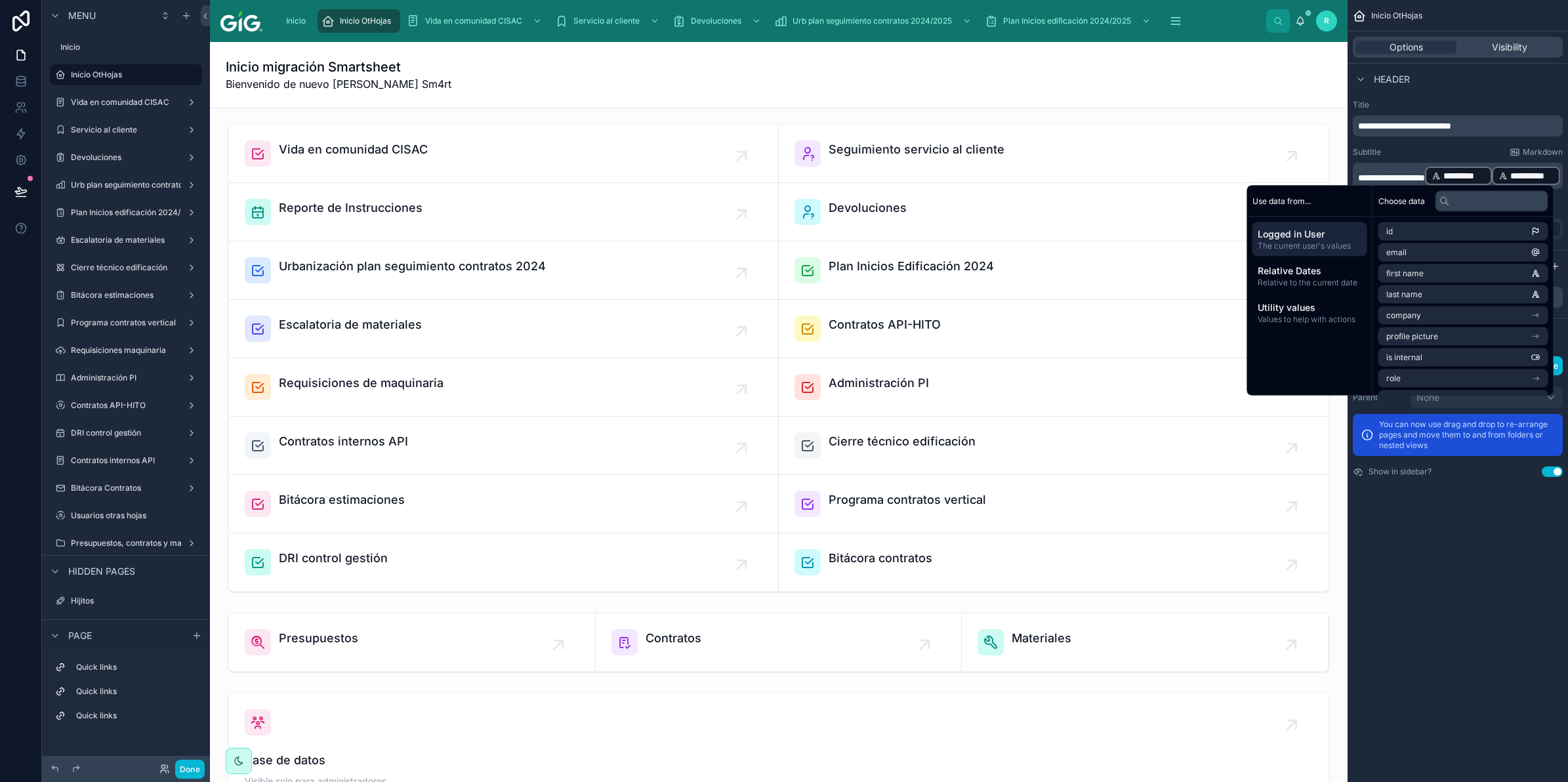
click at [598, 75] on div "Inicio migración Smartsheet Bienvenido de nuevo Regina Fernández Sm4rt" at bounding box center [778, 74] width 1106 height 34
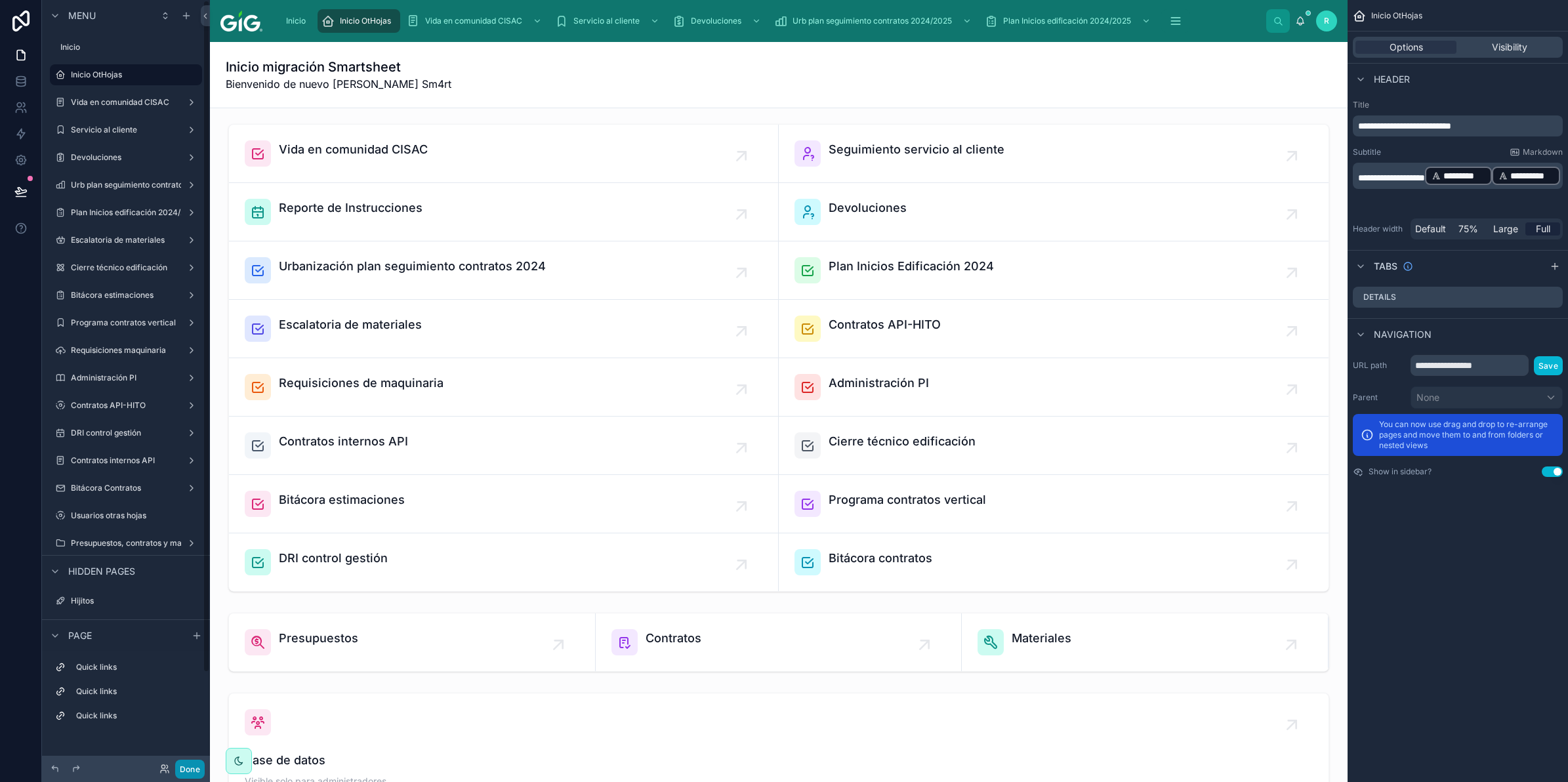
click at [189, 773] on button "Done" at bounding box center [189, 768] width 29 height 19
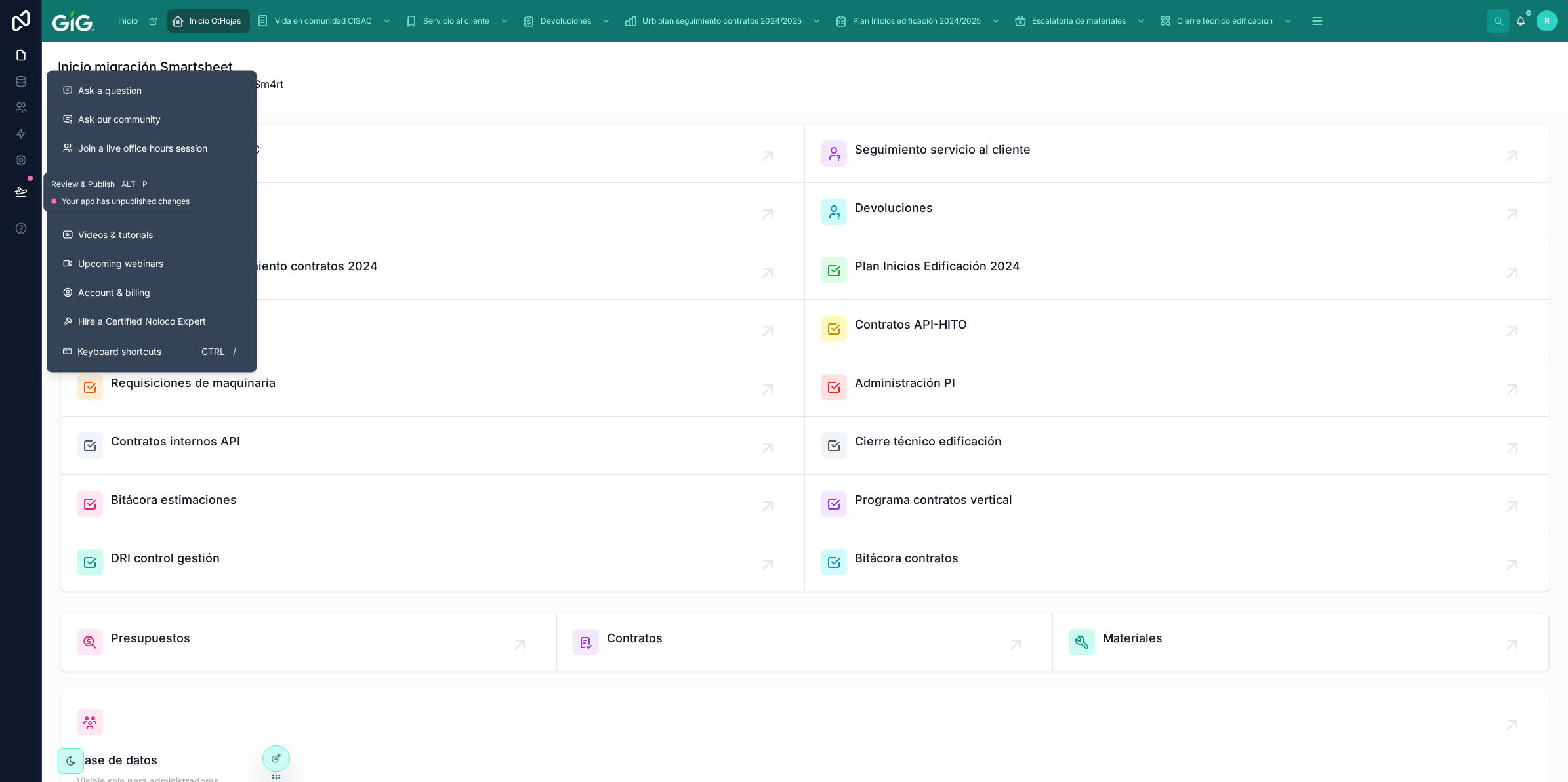
click at [23, 192] on icon at bounding box center [20, 191] width 13 height 13
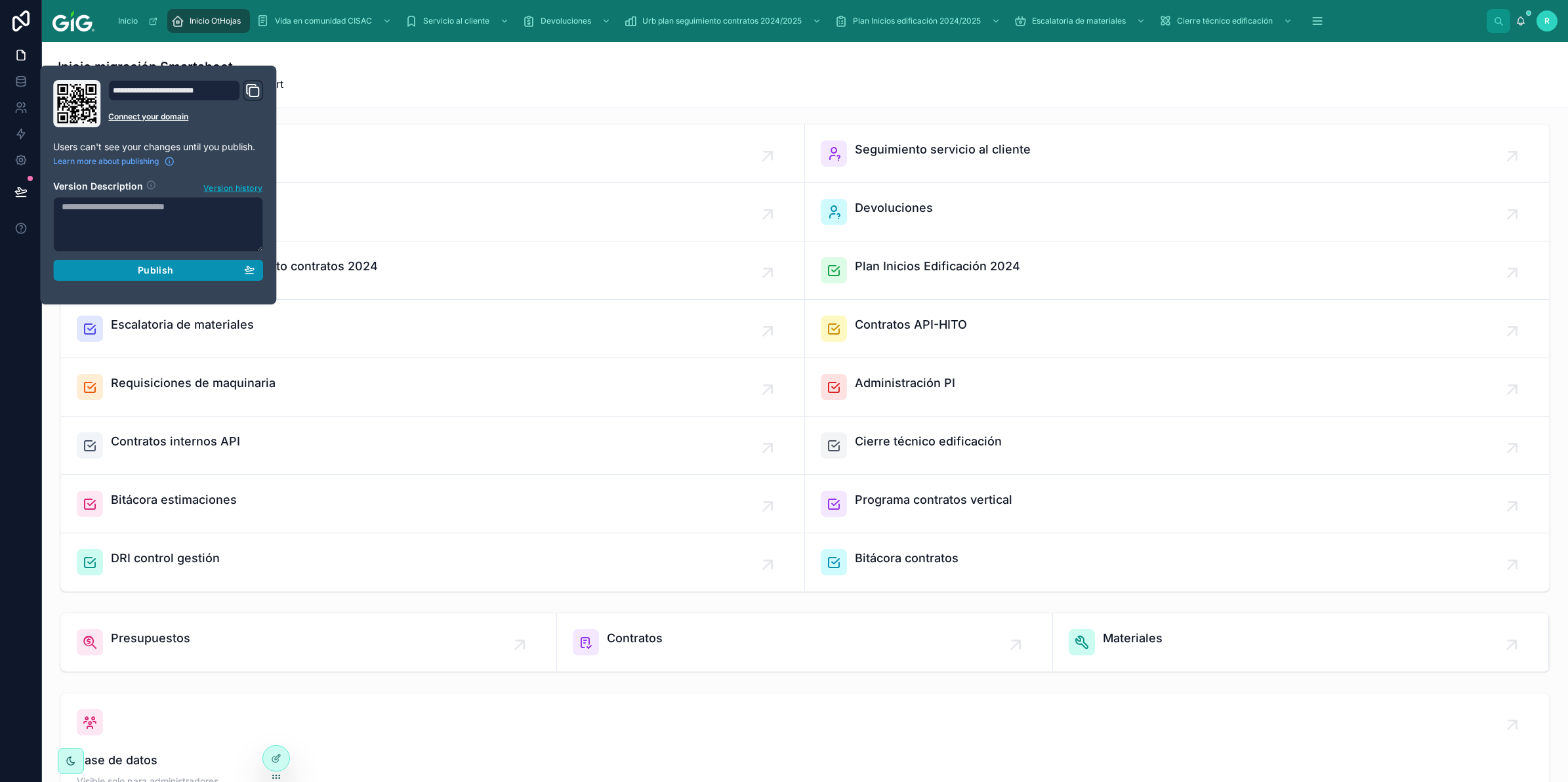
click at [207, 279] on button "Publish" at bounding box center [158, 270] width 210 height 21
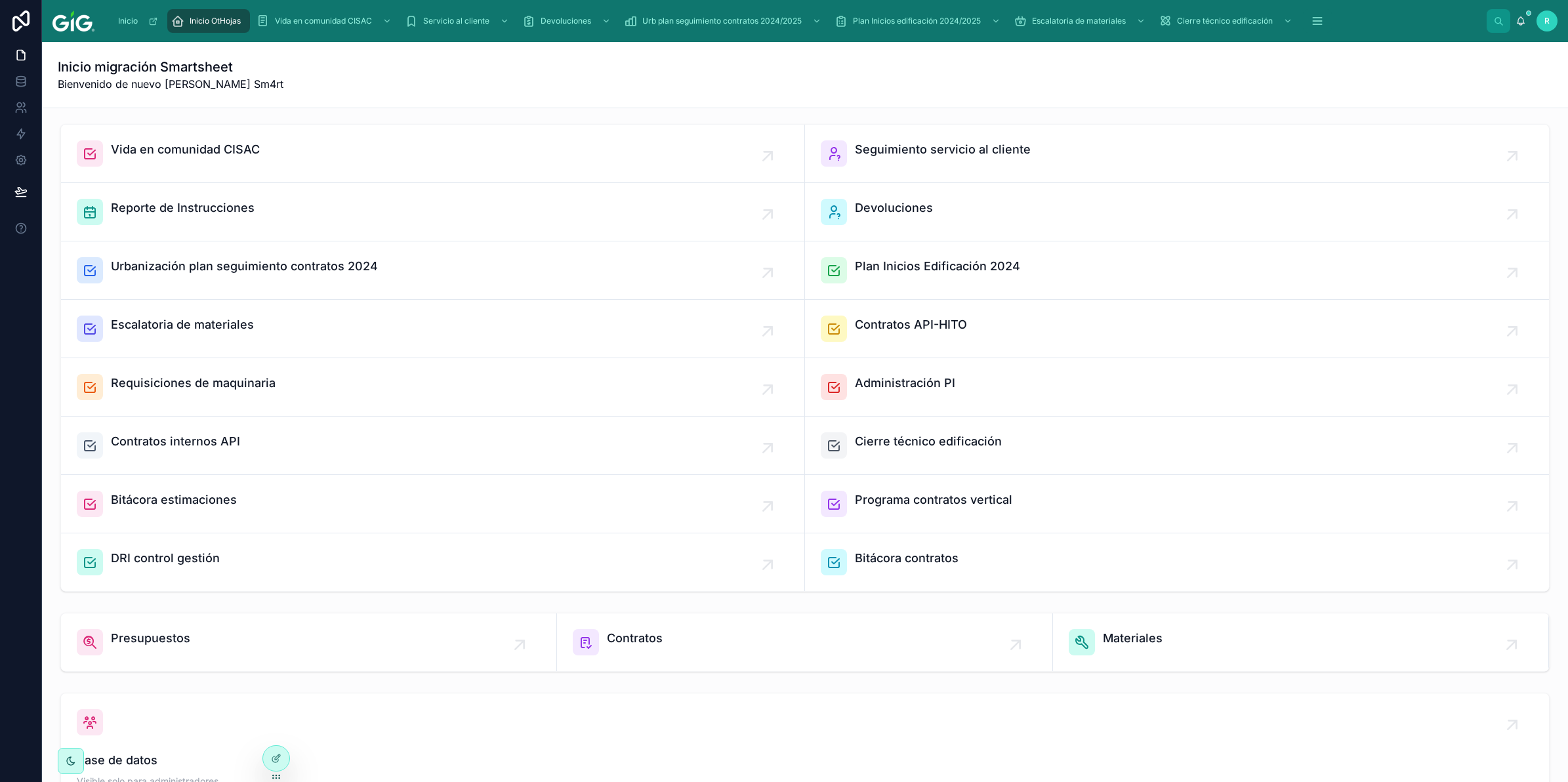
click at [648, 101] on div "Inicio migración Smartsheet Bienvenido de nuevo Regina Fernández Sm4rt" at bounding box center [805, 74] width 1494 height 65
click at [276, 763] on icon at bounding box center [276, 758] width 11 height 11
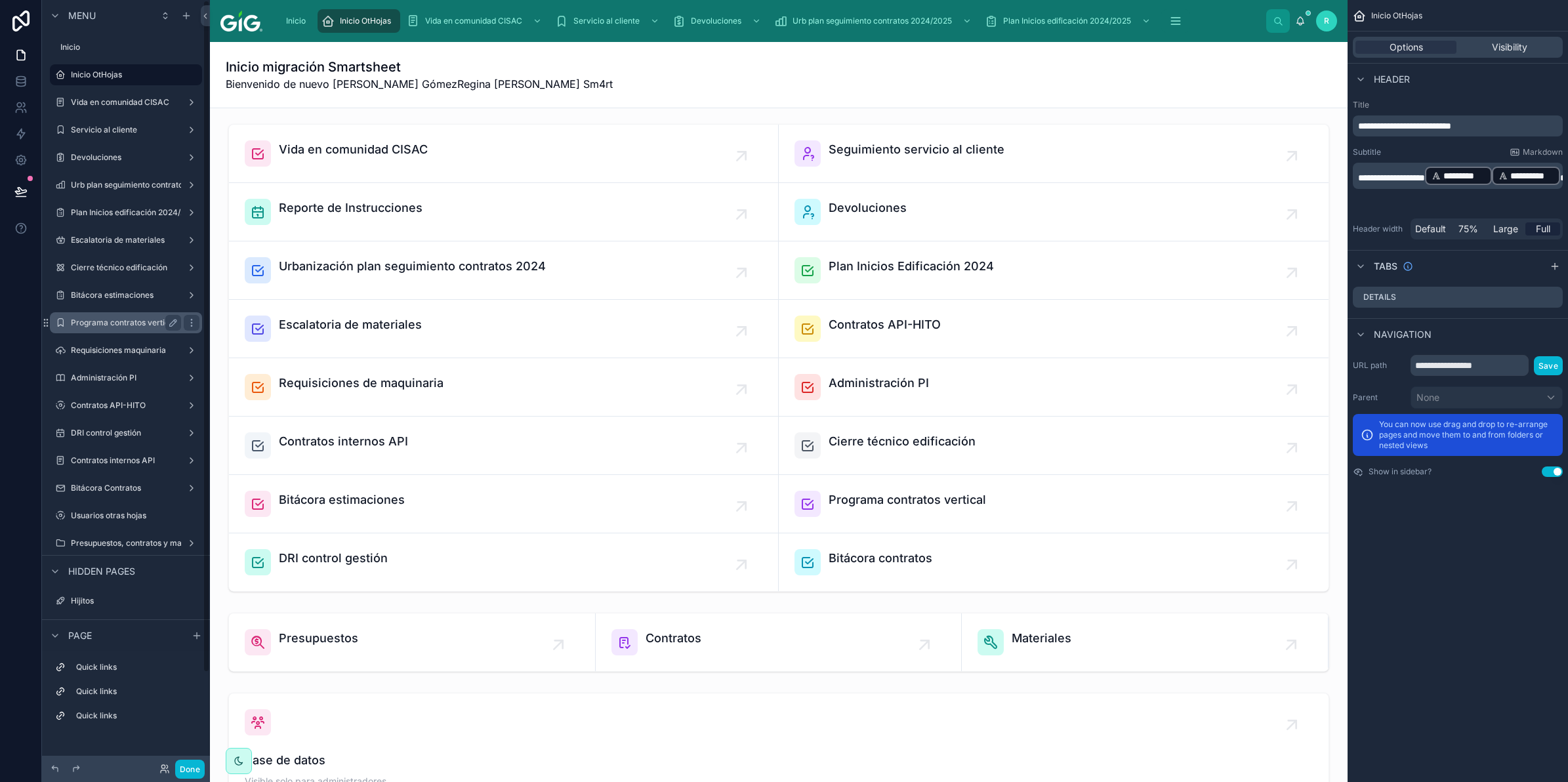
click at [146, 319] on label "Programa contratos vertical" at bounding box center [123, 323] width 105 height 11
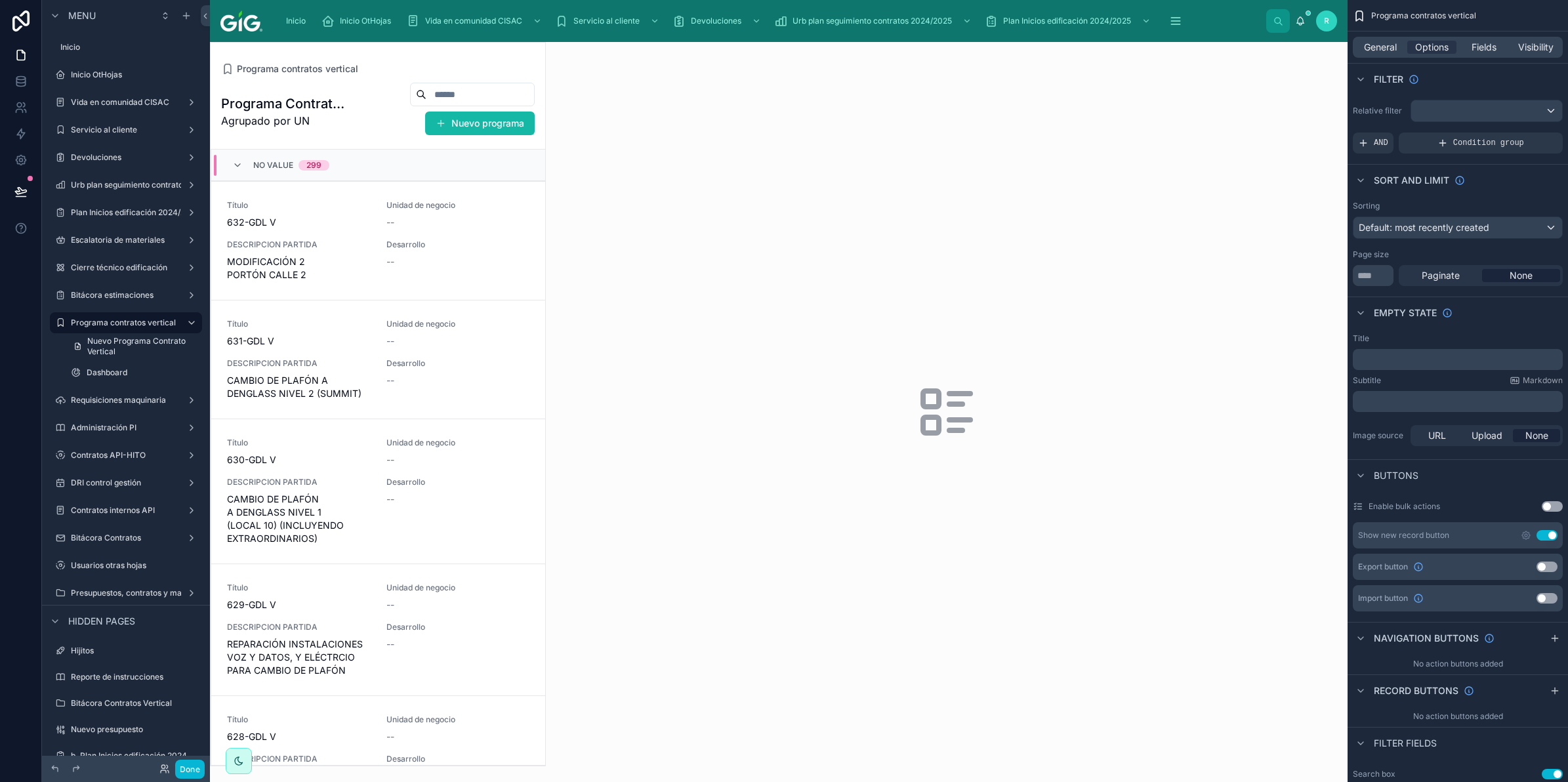
click at [401, 238] on div at bounding box center [377, 404] width 334 height 723
click at [1382, 47] on span "General" at bounding box center [1380, 47] width 33 height 13
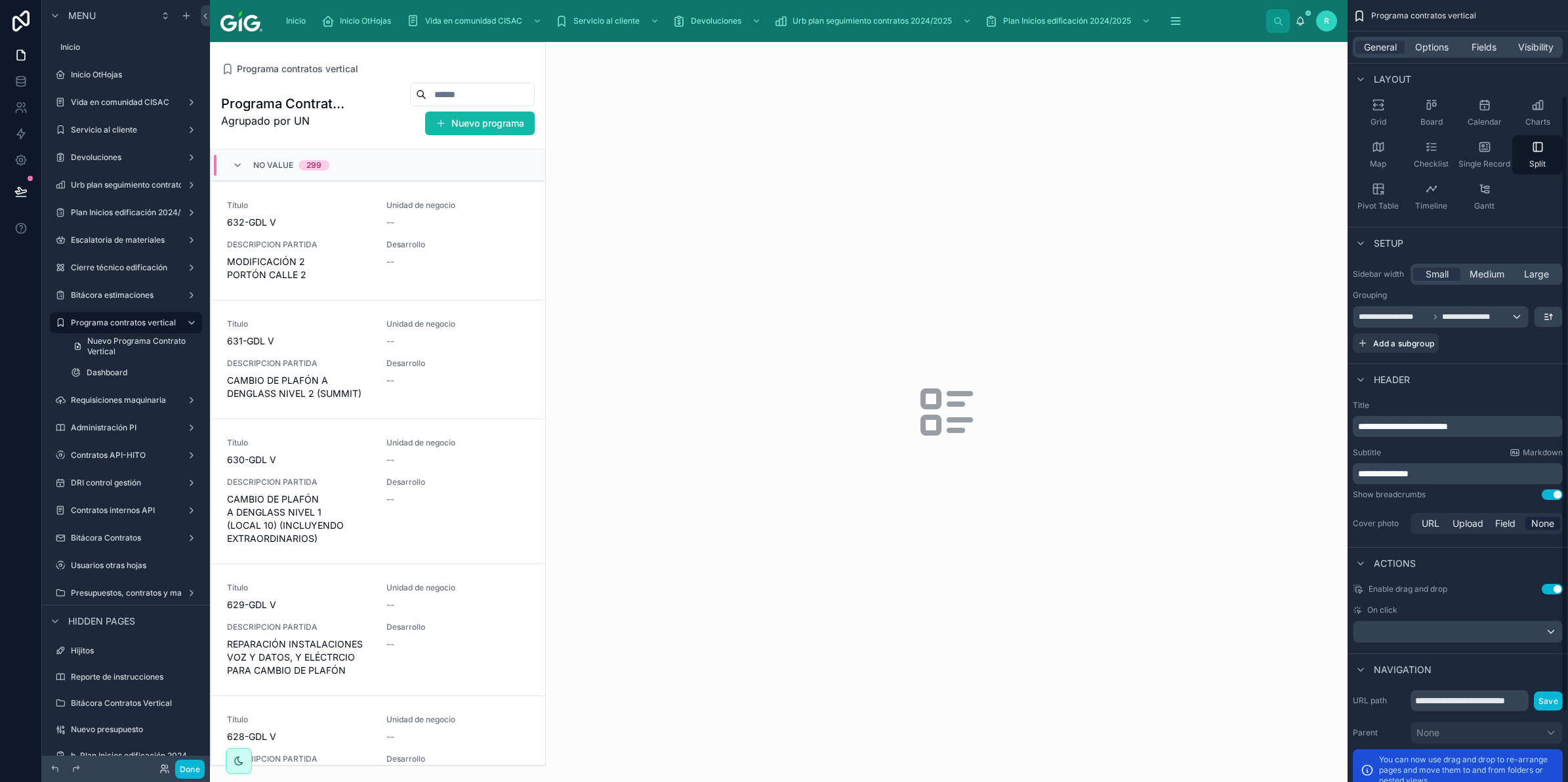
scroll to position [164, 0]
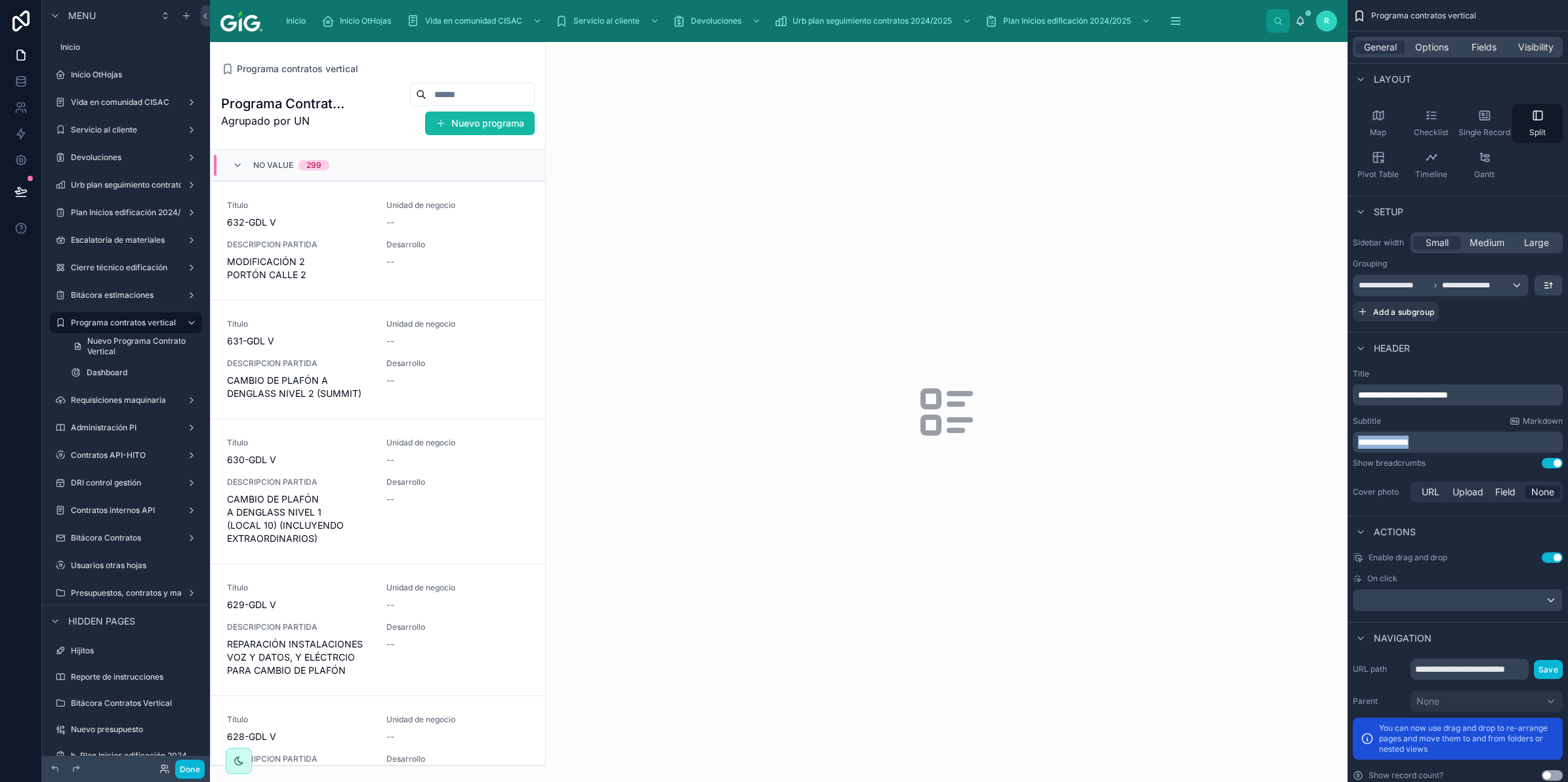
drag, startPoint x: 1447, startPoint y: 440, endPoint x: 1333, endPoint y: 454, distance: 114.9
click at [1333, 454] on div "Inicio Inicio OtHojas Vida en comunidad CISAC Servicio al cliente Devoluciones …" at bounding box center [889, 391] width 1358 height 782
click at [1441, 279] on div "**********" at bounding box center [1440, 285] width 174 height 21
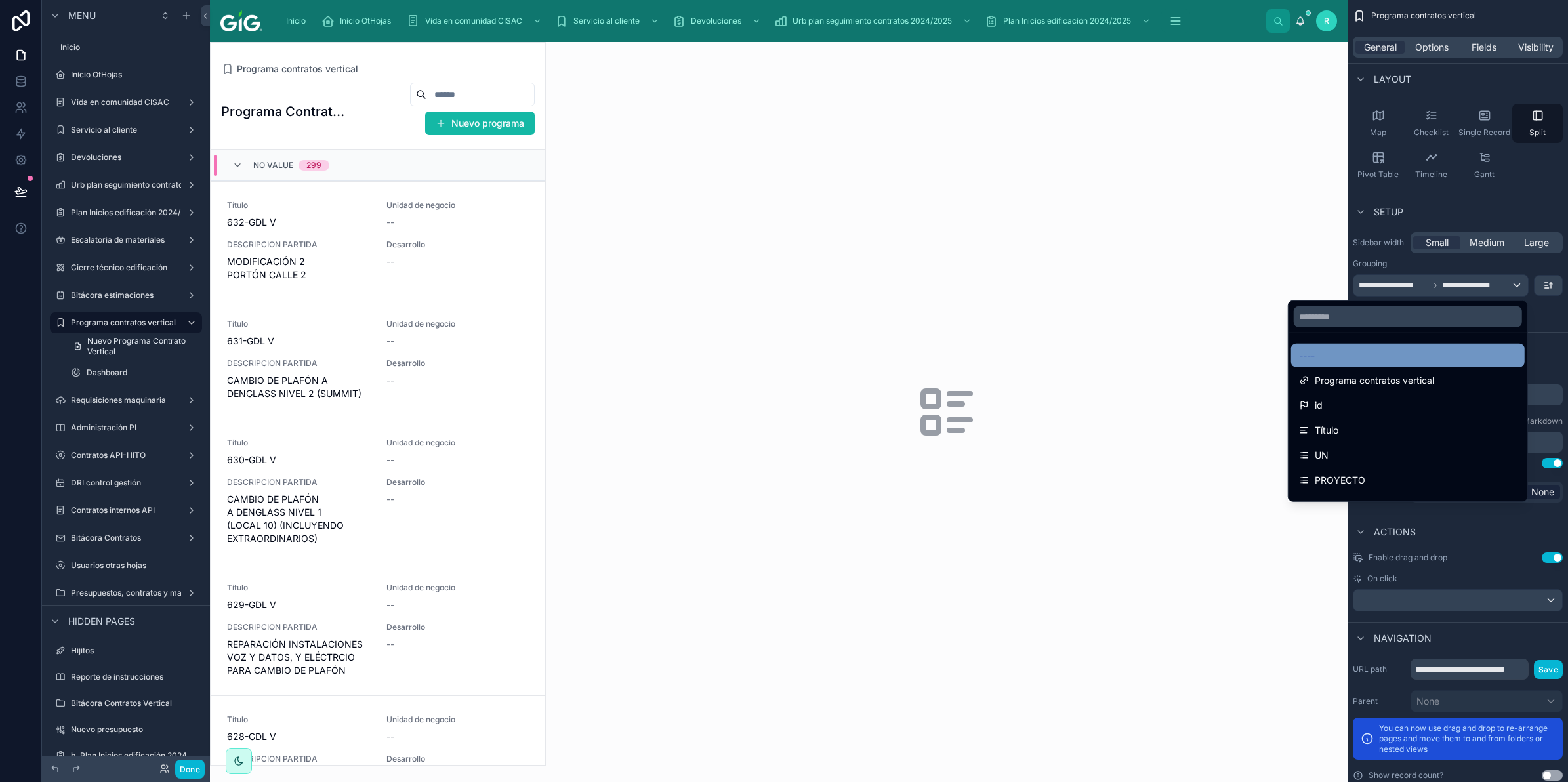
click at [1424, 349] on div "----" at bounding box center [1408, 355] width 218 height 16
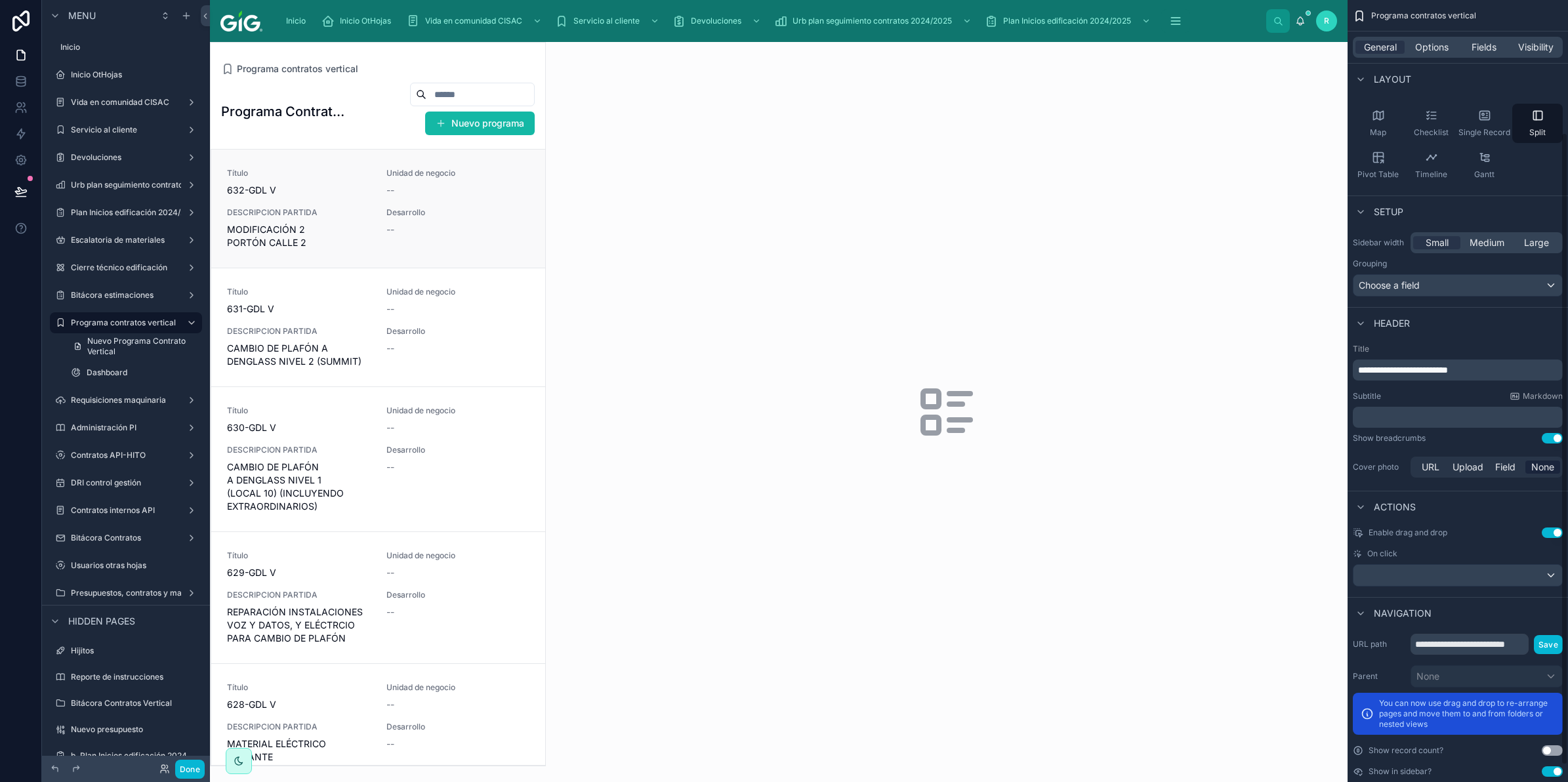
click at [320, 251] on link "Título 632-GDL V Unidad de negocio -- DESCRIPCION PARTIDA MODIFICACIÓN 2 PORTÓN…" at bounding box center [378, 208] width 334 height 118
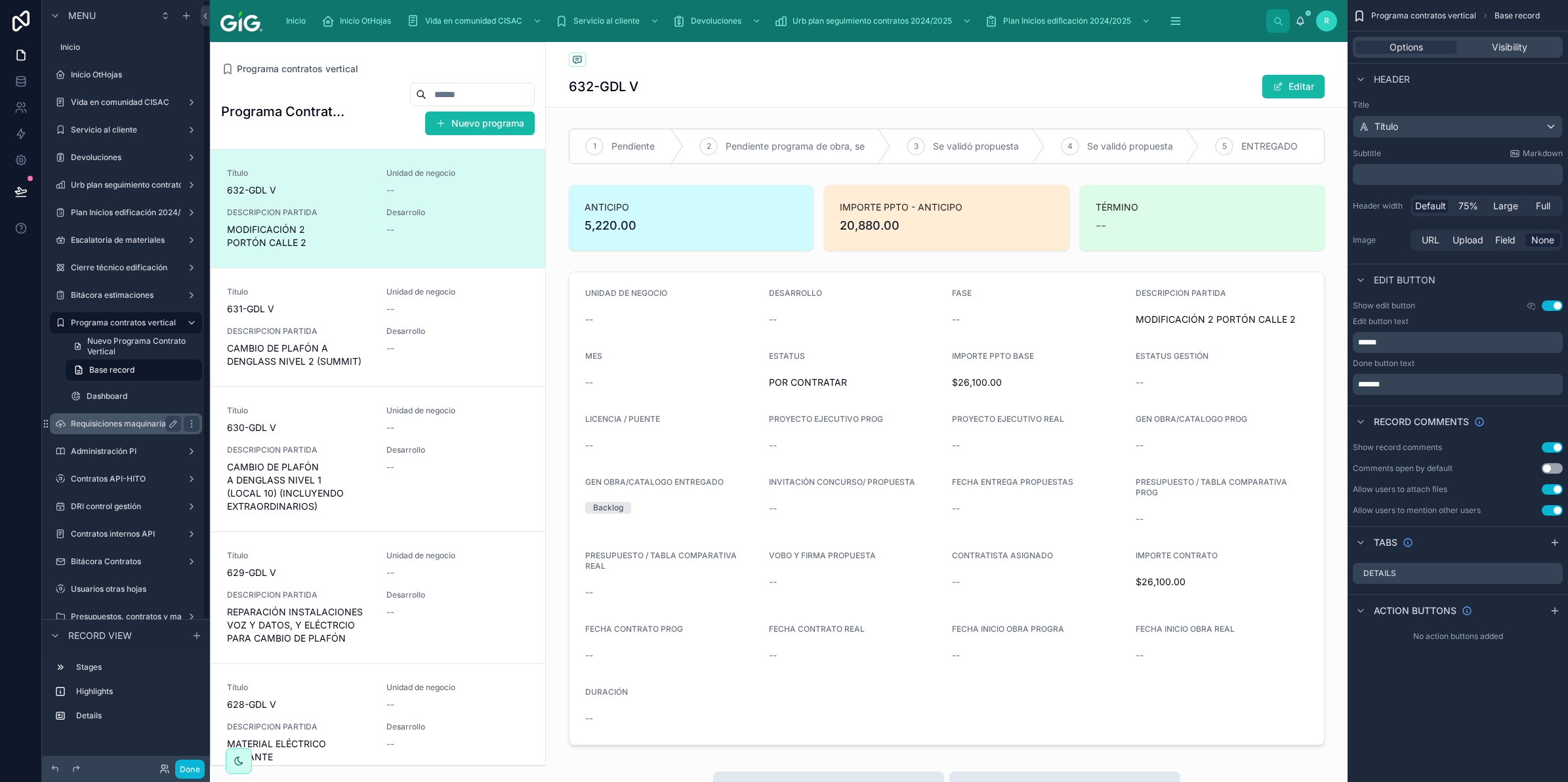
click at [126, 418] on label "Requisiciones maquinaria" at bounding box center [123, 424] width 105 height 11
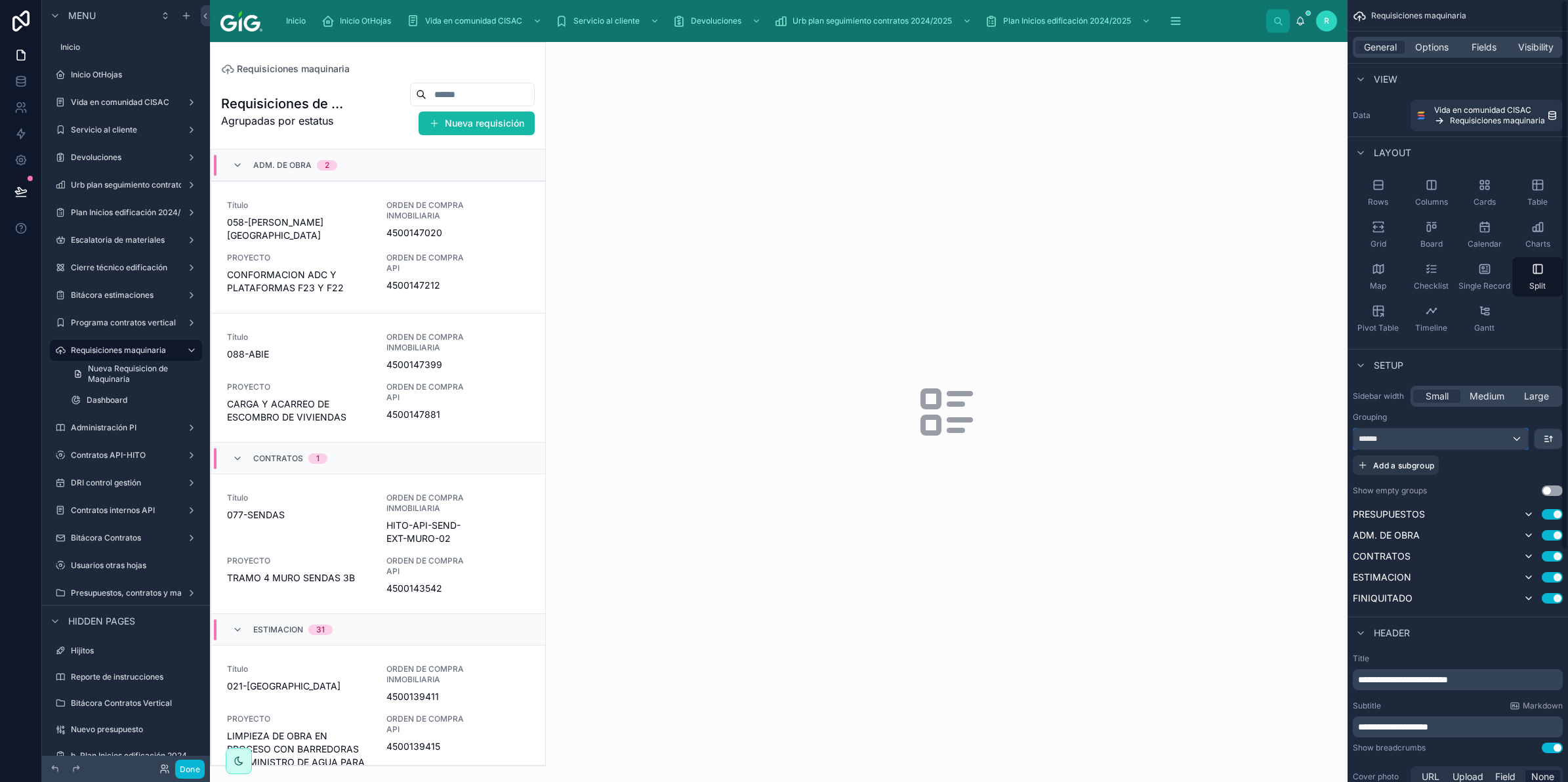
click at [1437, 433] on div "******" at bounding box center [1440, 439] width 174 height 21
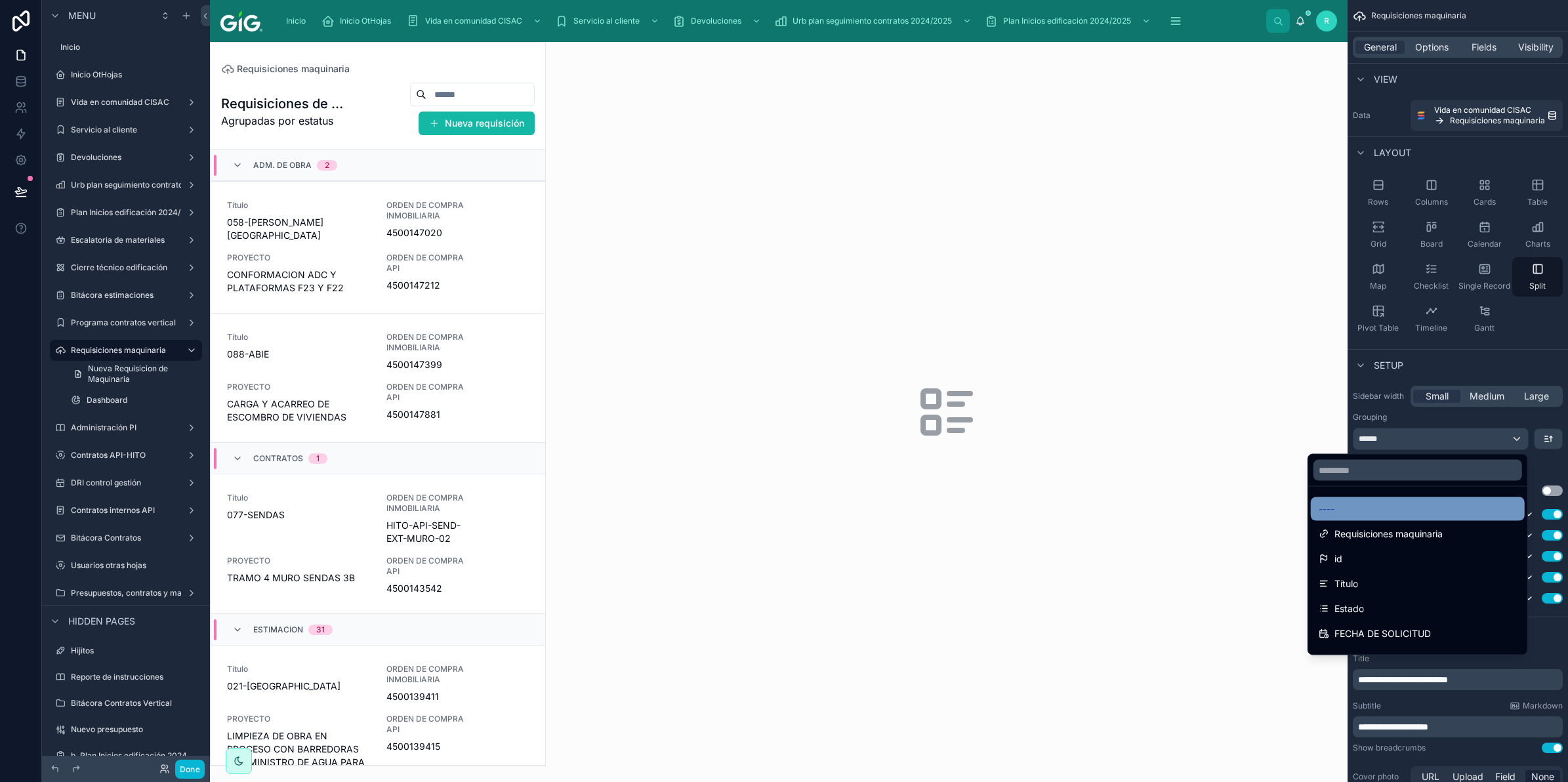
click at [1403, 507] on div "----" at bounding box center [1418, 509] width 198 height 16
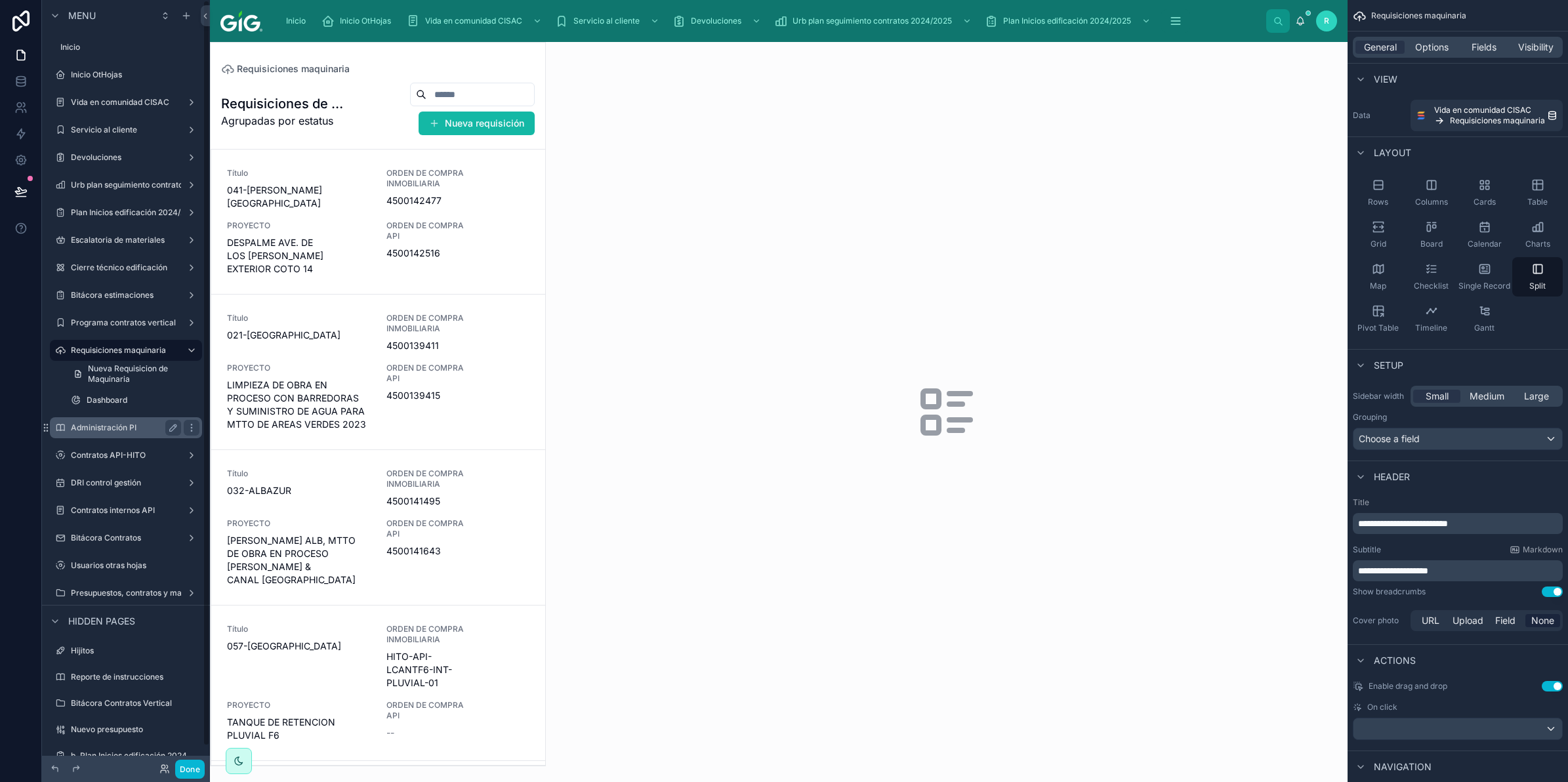
click at [116, 424] on label "Administración PI" at bounding box center [123, 427] width 105 height 11
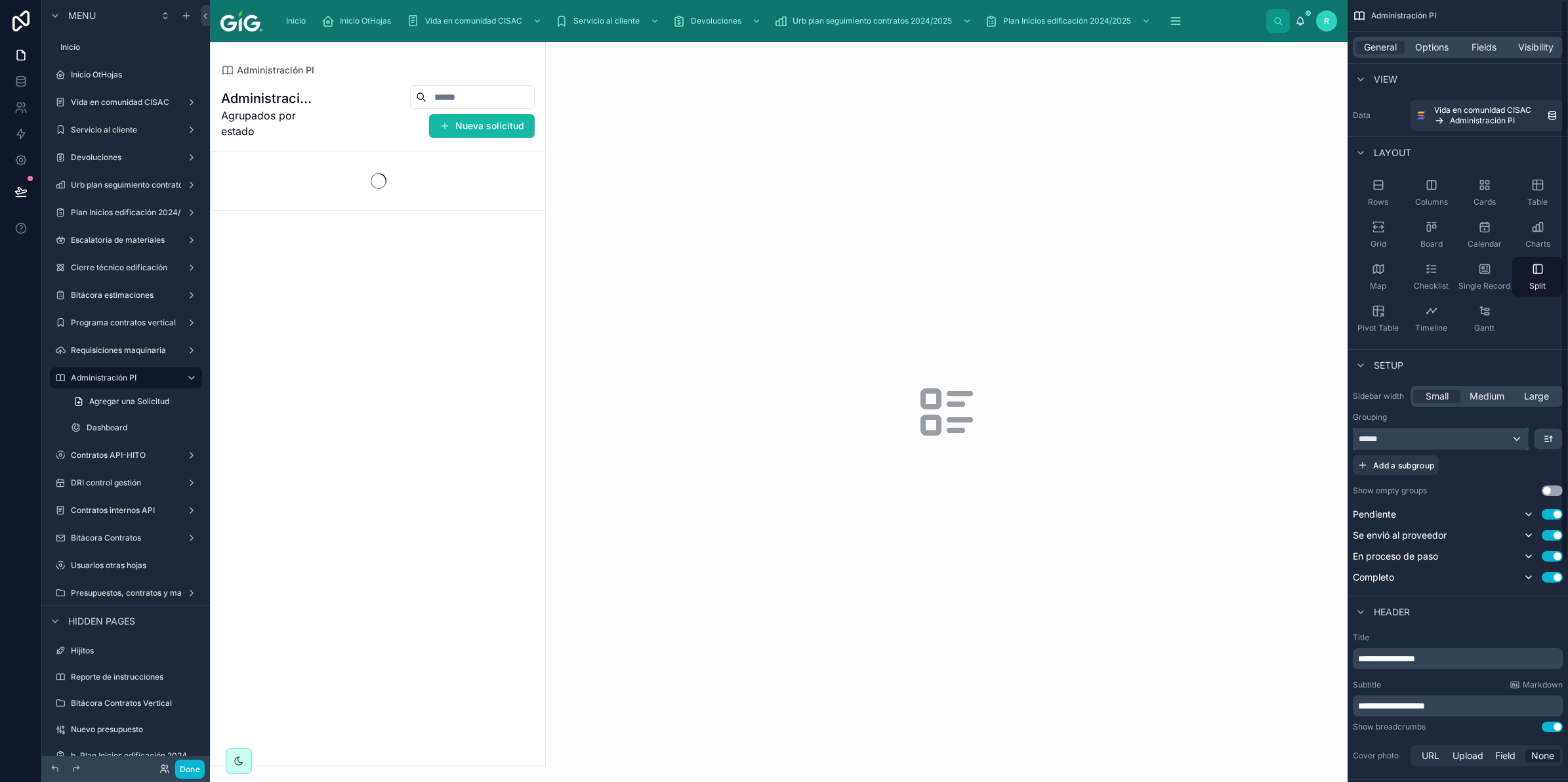
click at [1461, 437] on div "******" at bounding box center [1440, 439] width 174 height 21
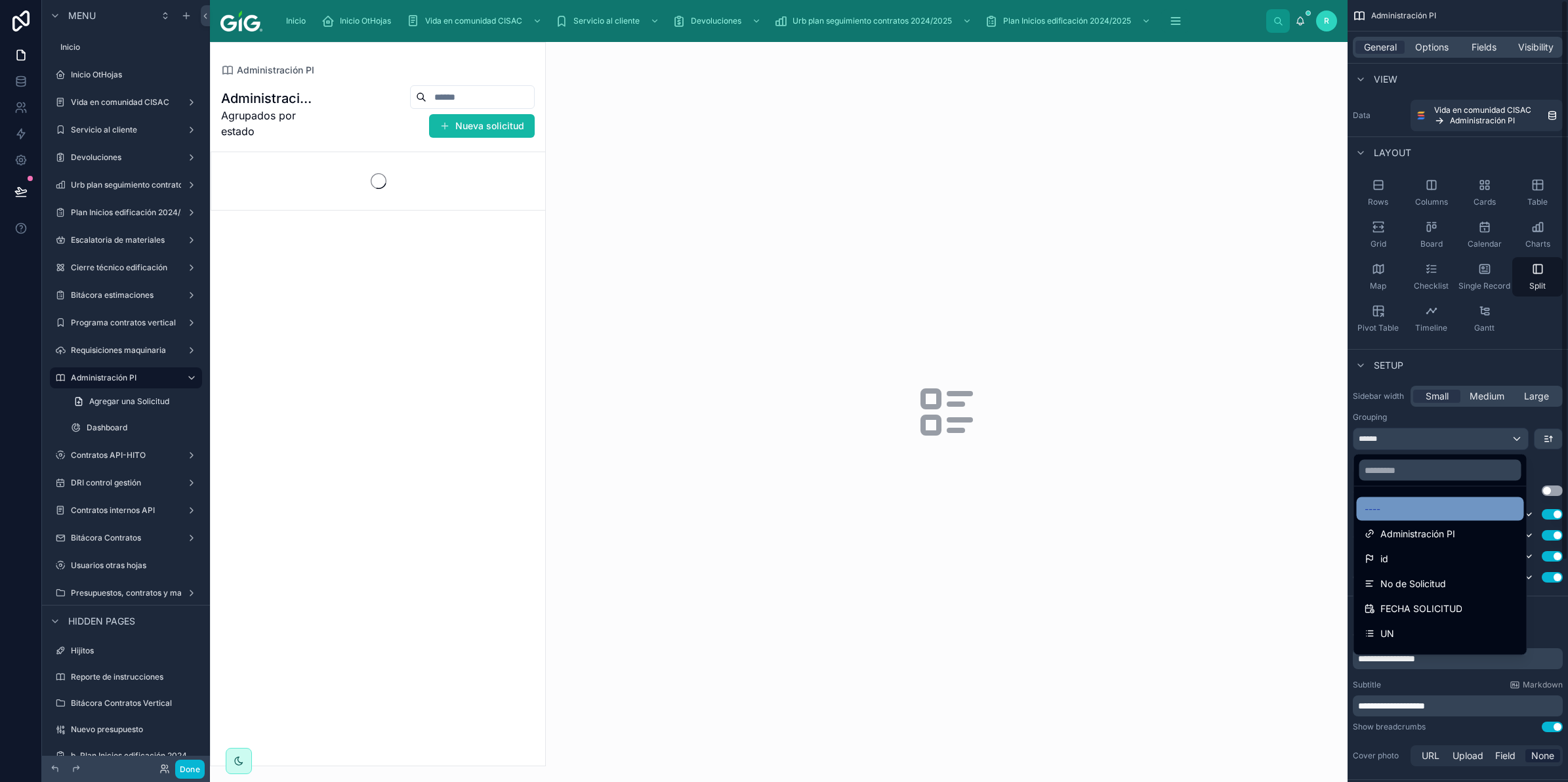
click at [1389, 507] on div "----" at bounding box center [1440, 509] width 152 height 16
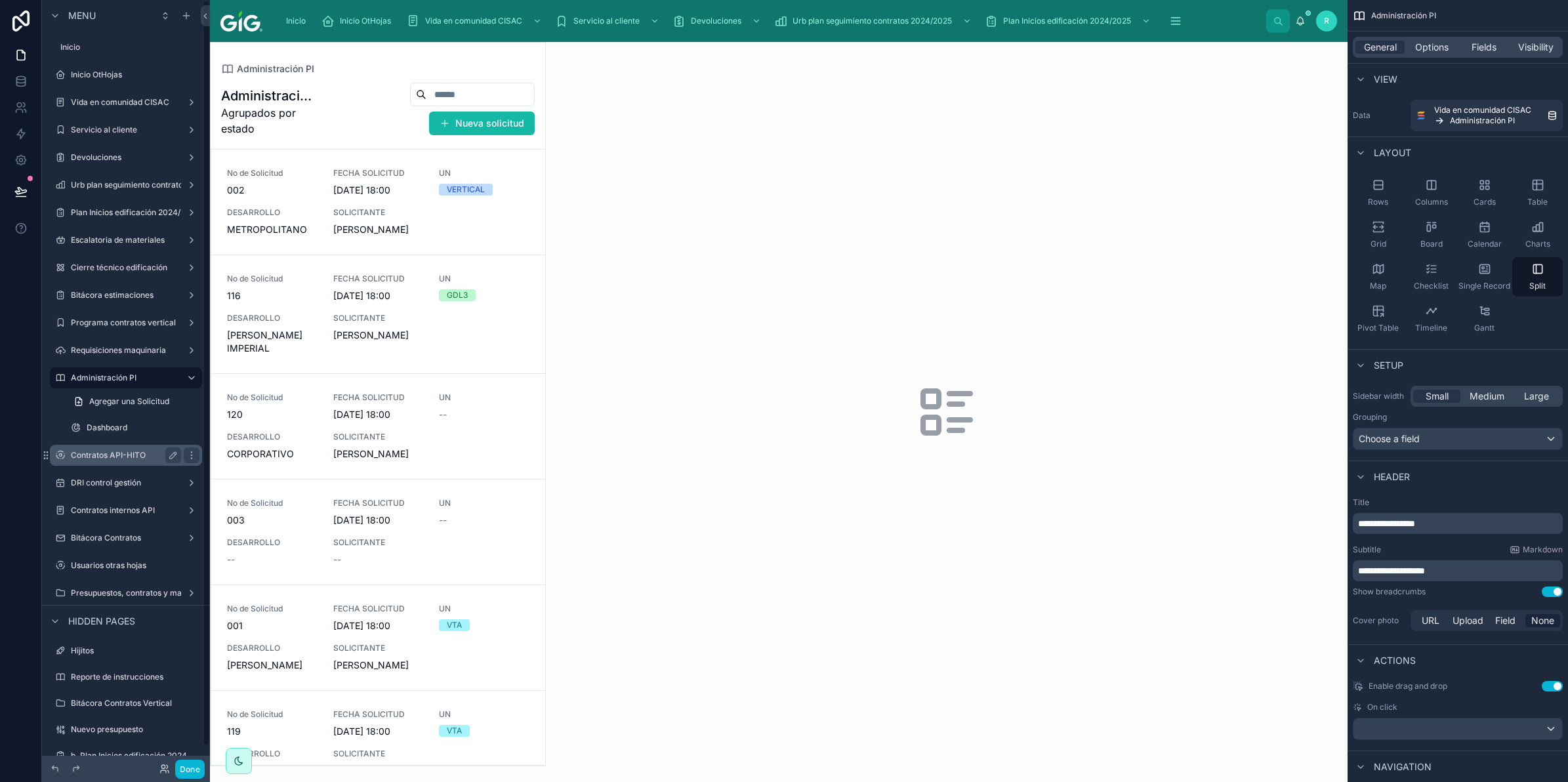
click at [132, 459] on label "Contratos API-HITO" at bounding box center [123, 455] width 105 height 11
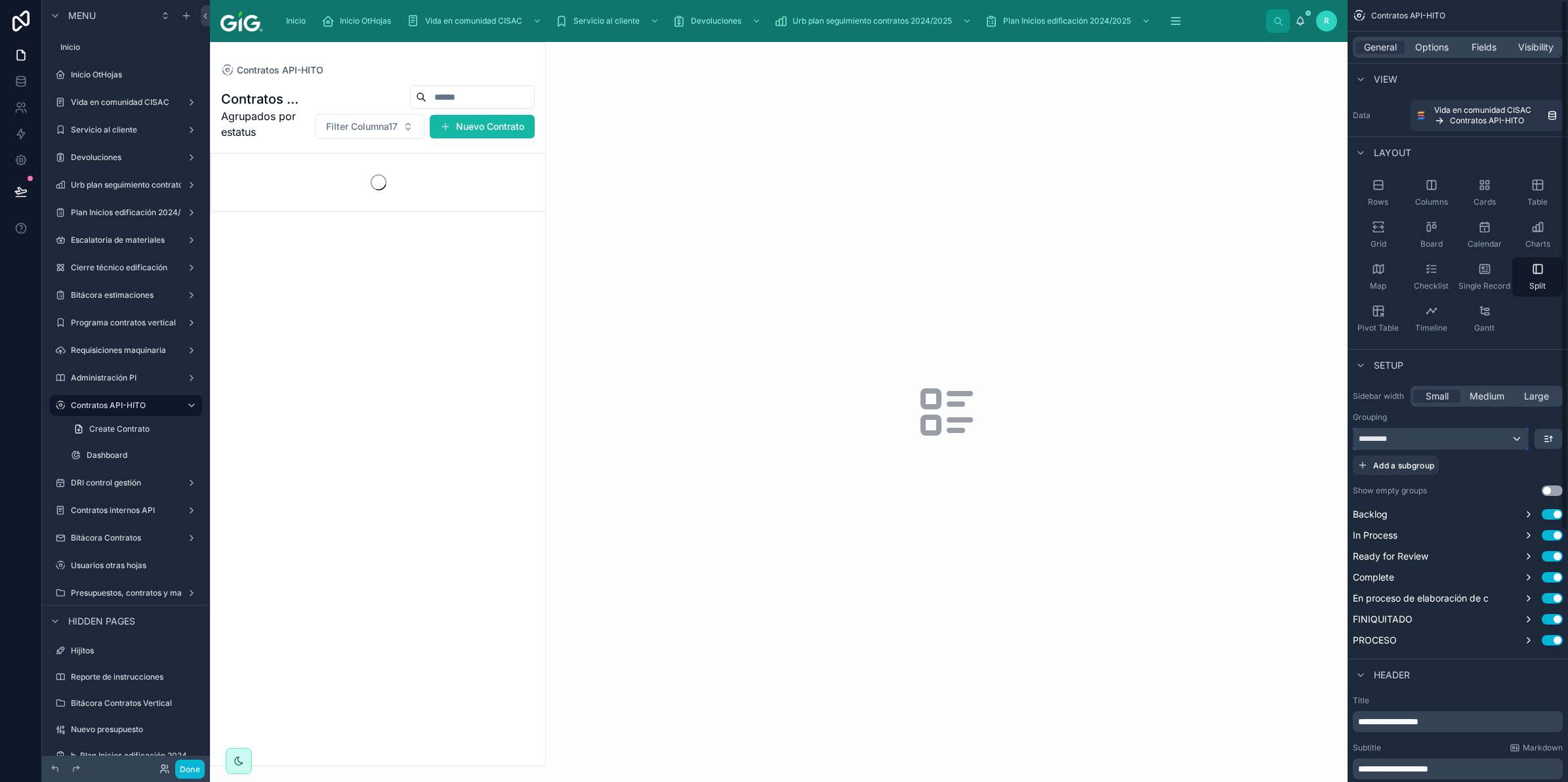
click at [1470, 433] on div "*********" at bounding box center [1440, 439] width 174 height 21
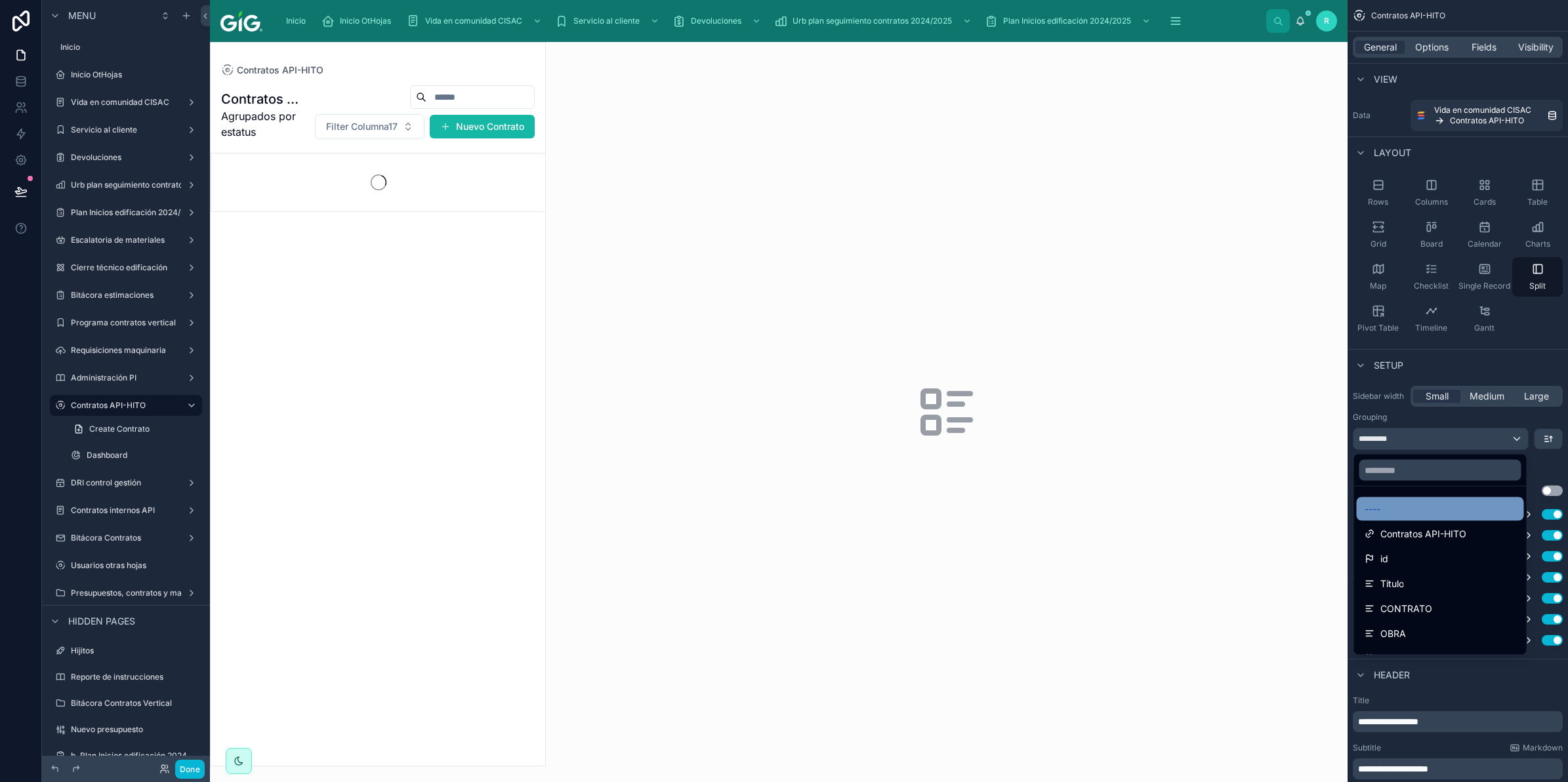
click at [1404, 512] on div "----" at bounding box center [1440, 509] width 152 height 16
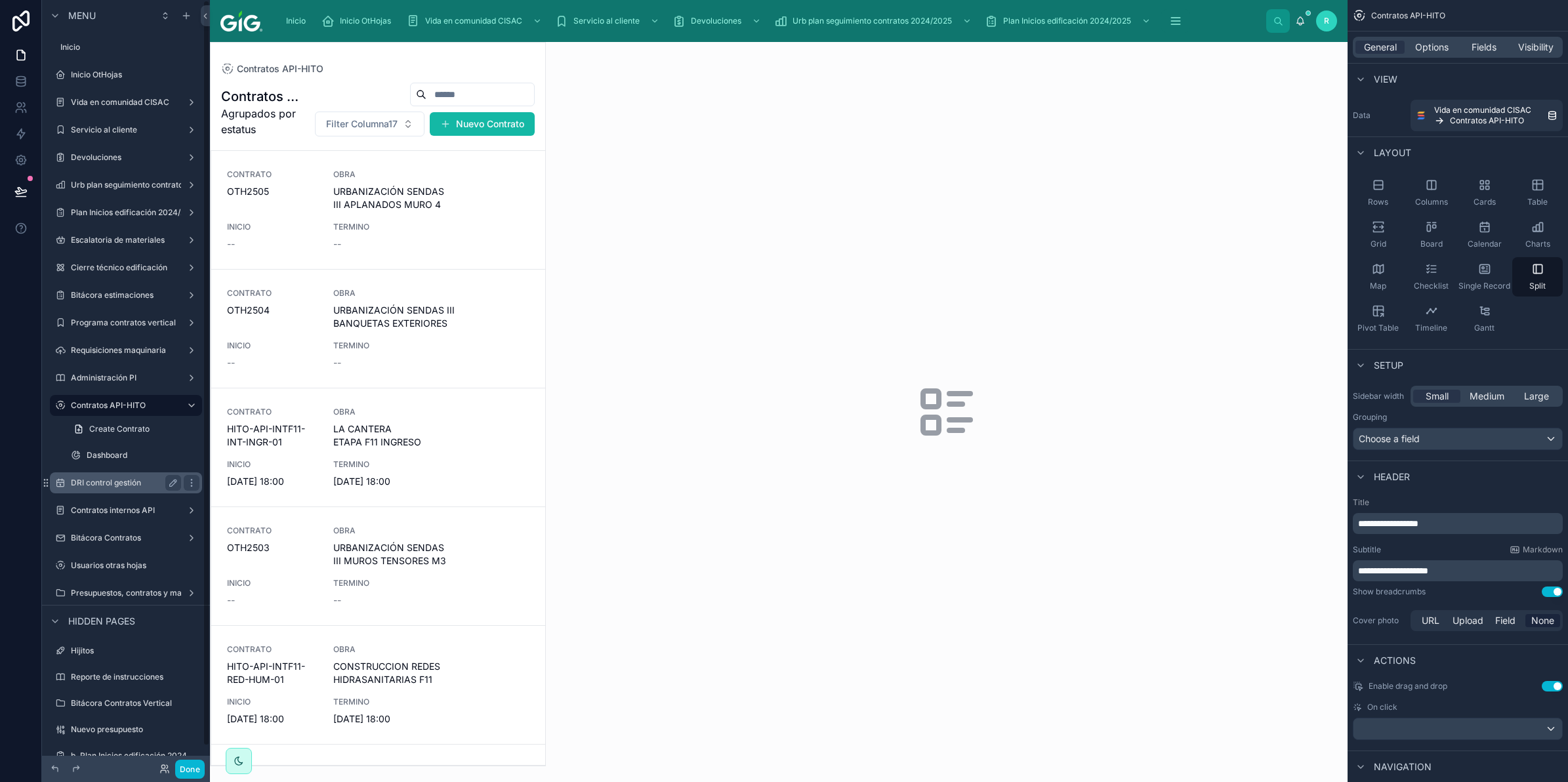
click at [96, 484] on label "DRI control gestión" at bounding box center [123, 483] width 105 height 11
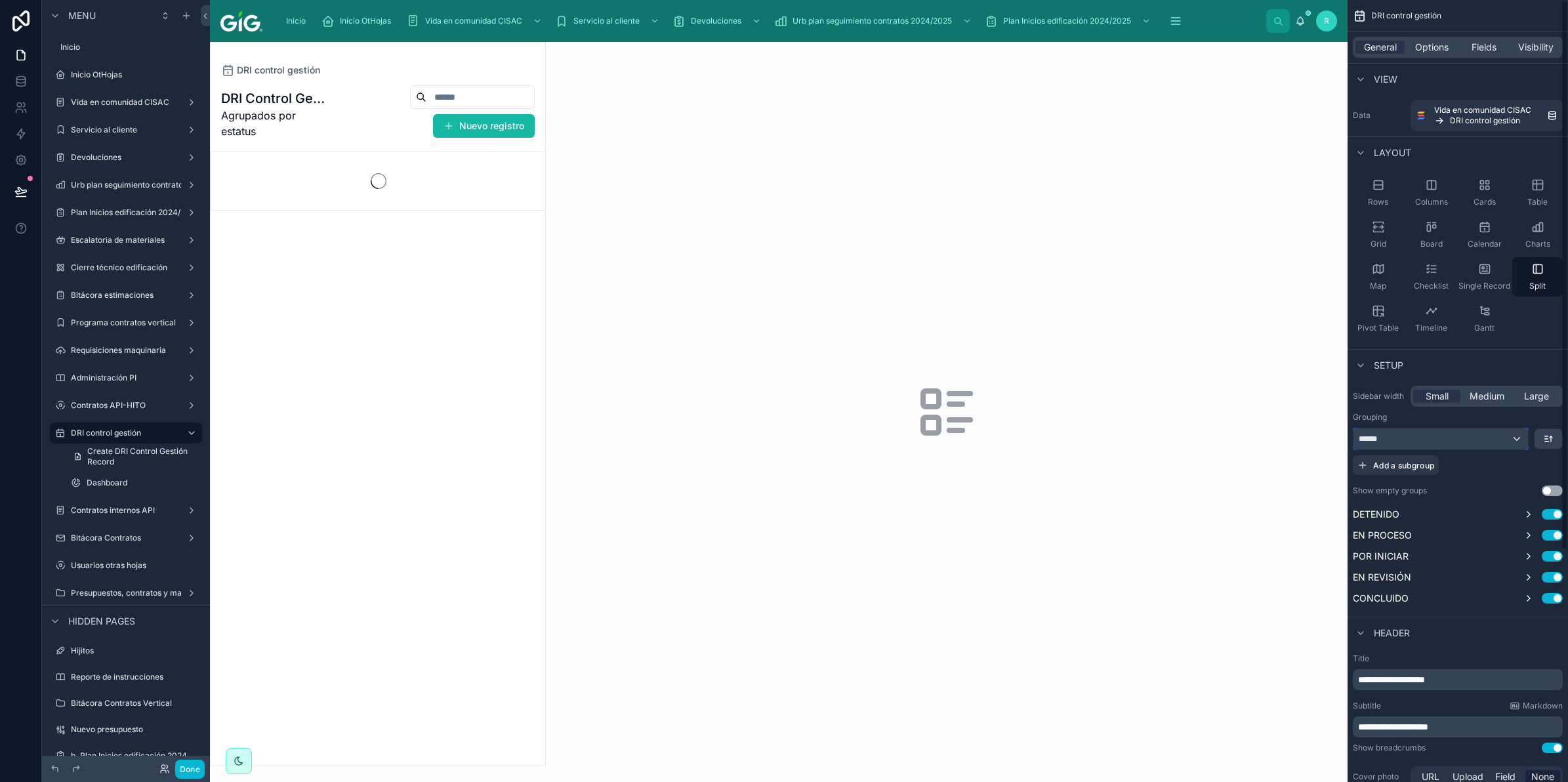
click at [1486, 433] on div "******" at bounding box center [1440, 439] width 174 height 21
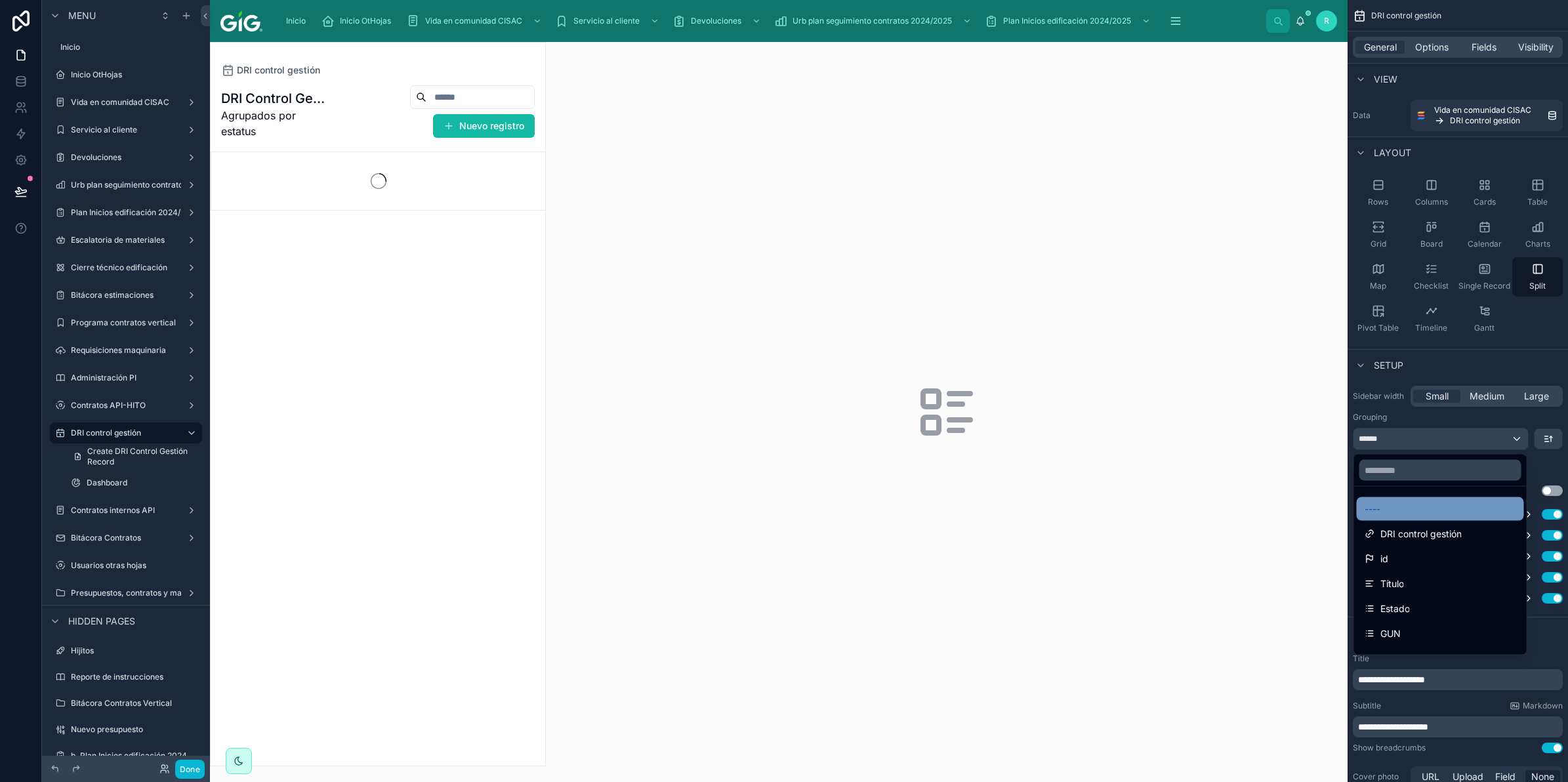
click at [1382, 520] on div "----" at bounding box center [1440, 509] width 168 height 23
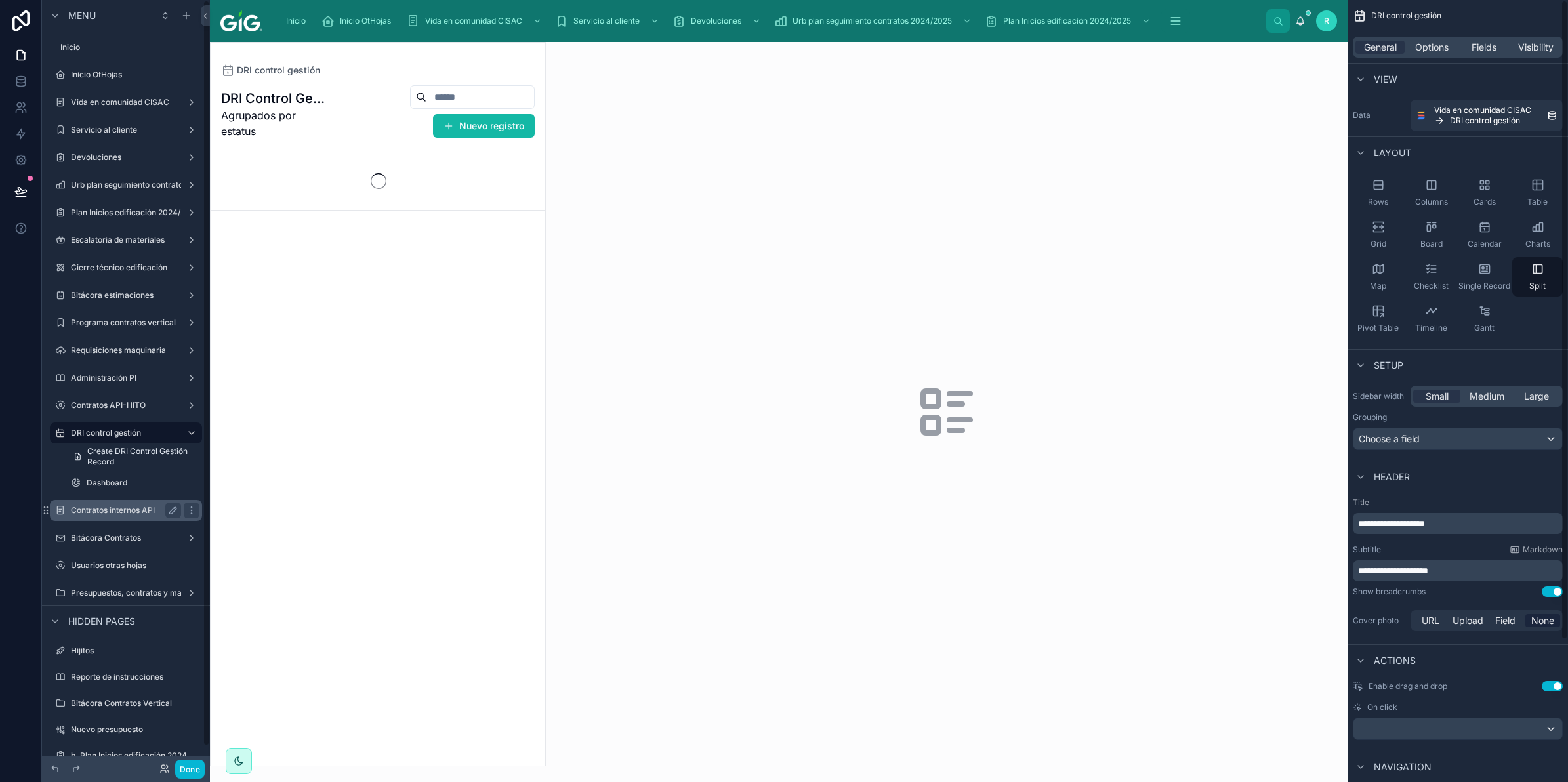
click at [97, 515] on label "Contratos internos API" at bounding box center [123, 510] width 105 height 11
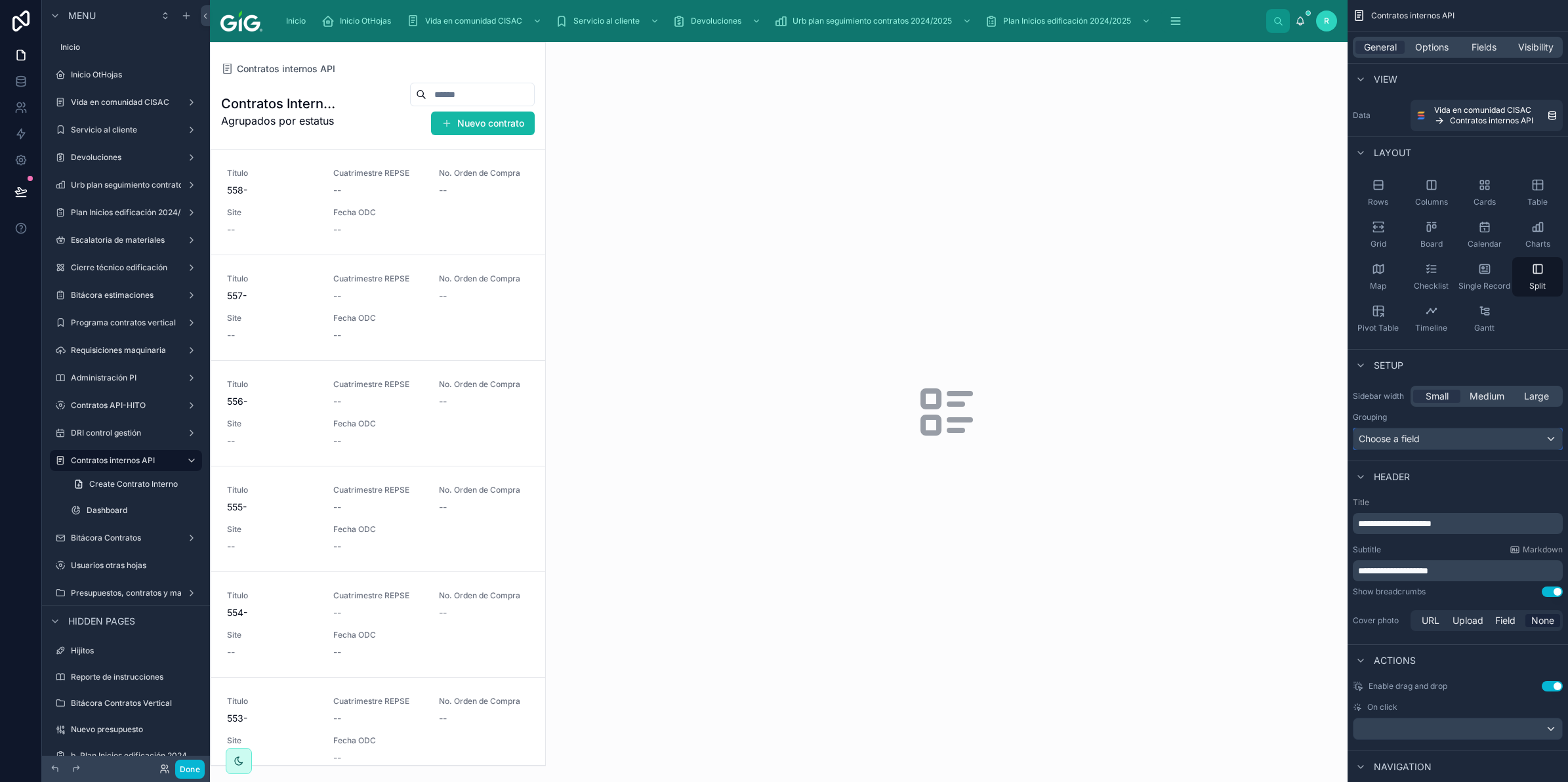
click at [1438, 437] on div "Choose a field" at bounding box center [1458, 439] width 209 height 21
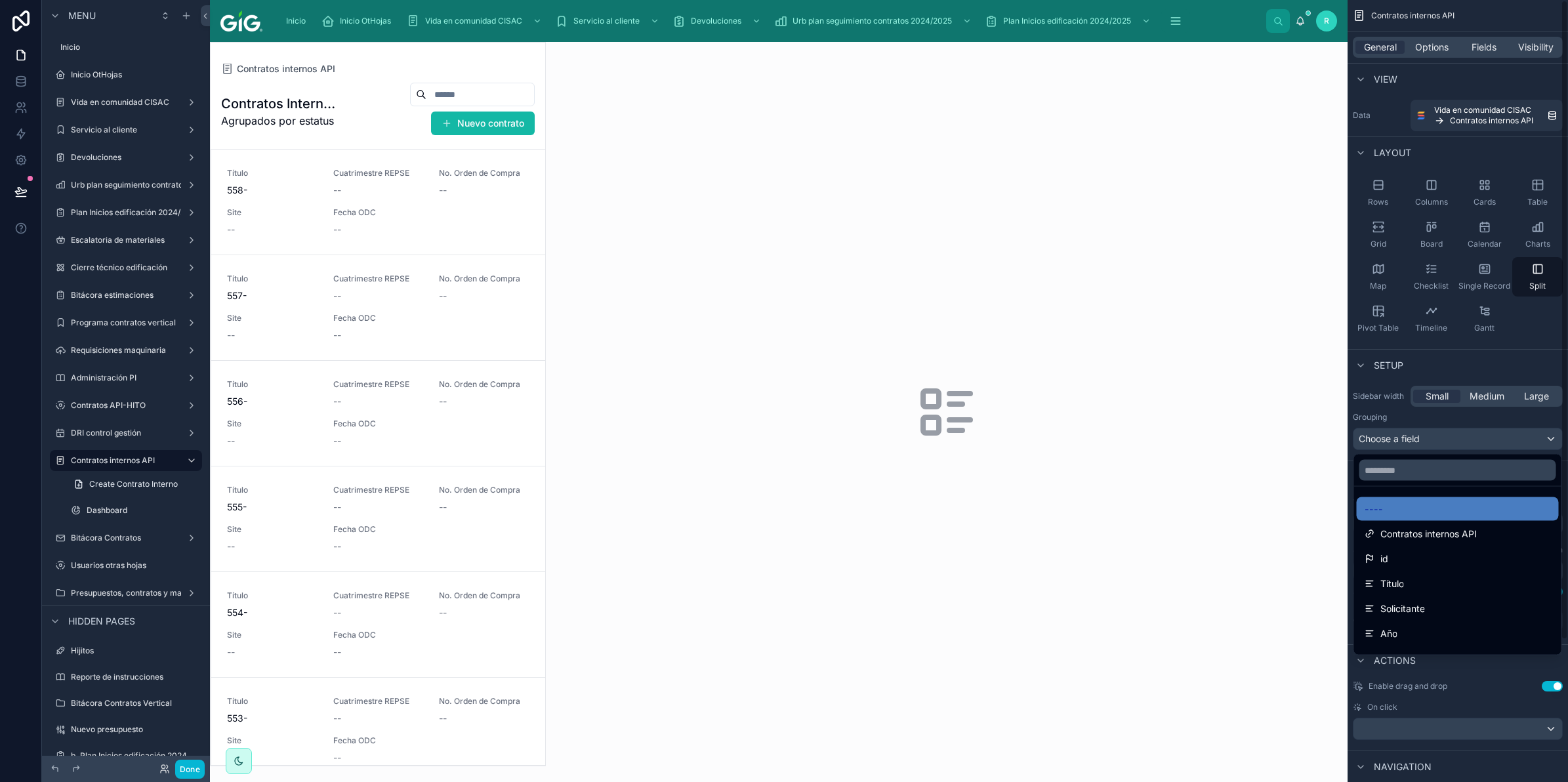
click at [113, 536] on div "scrollable content" at bounding box center [784, 391] width 1568 height 782
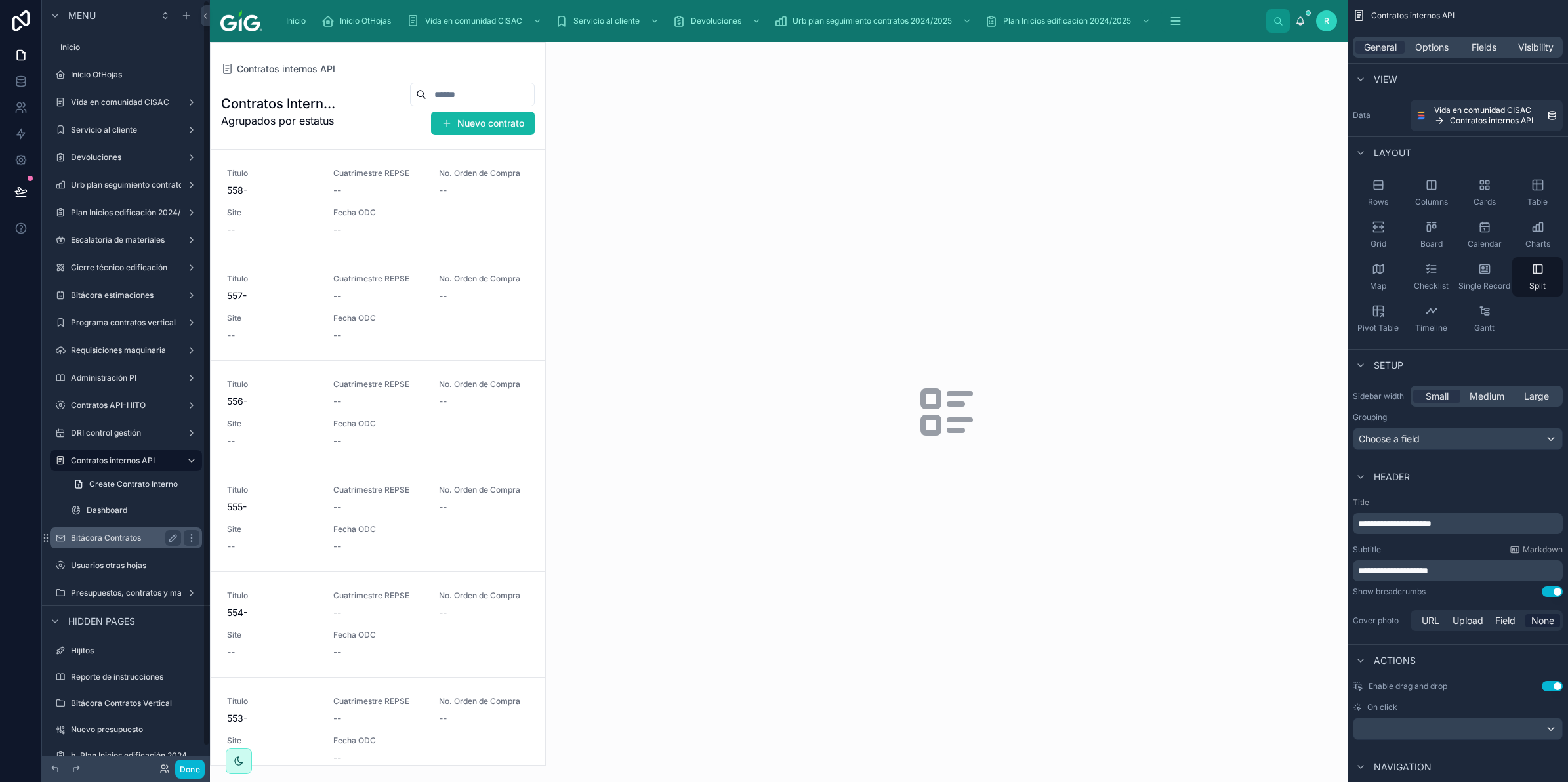
click at [126, 533] on label "Bitácora Contratos" at bounding box center [123, 538] width 105 height 11
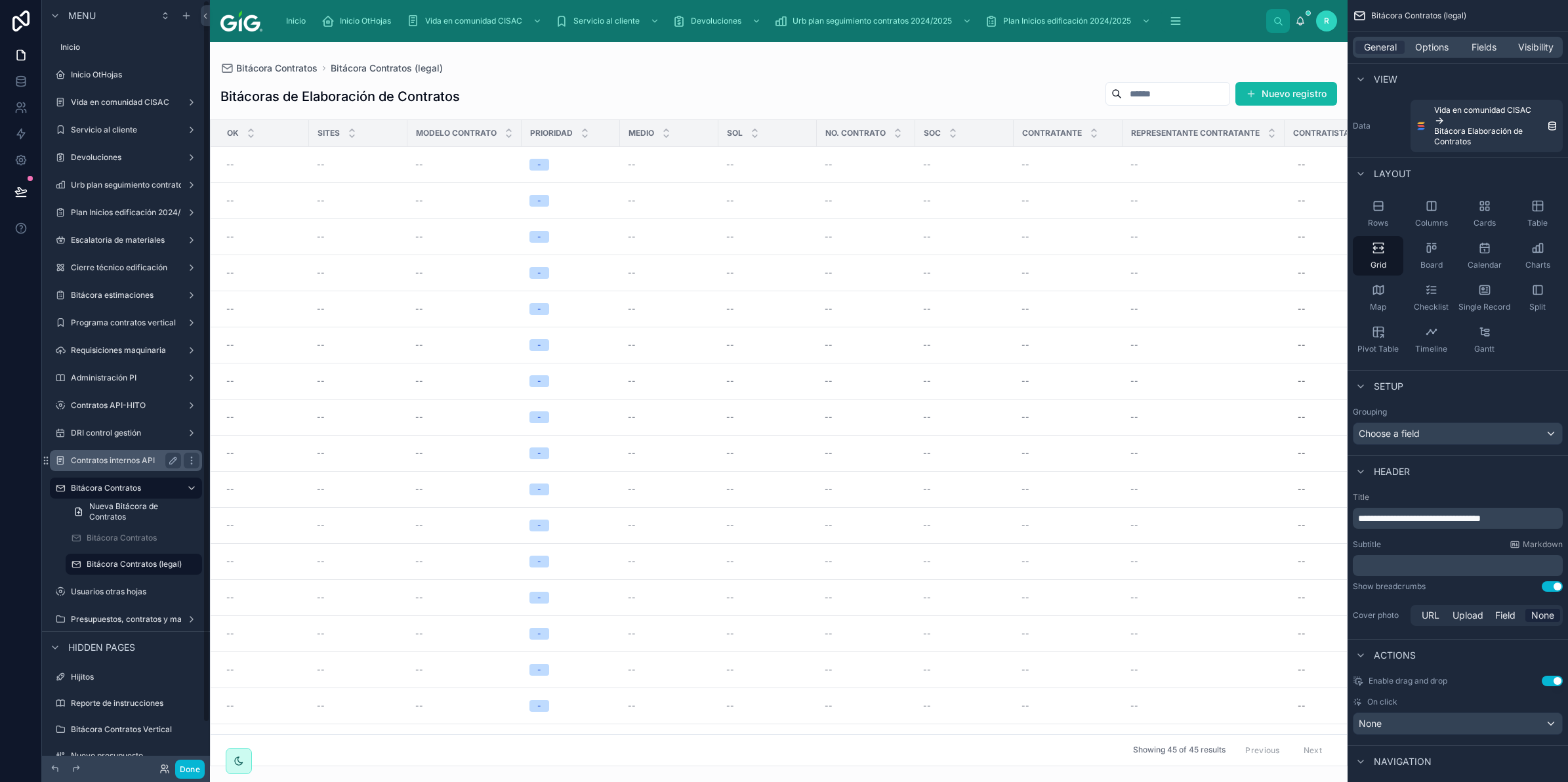
drag, startPoint x: 102, startPoint y: 459, endPoint x: 102, endPoint y: 451, distance: 8.0
click at [102, 459] on label "Contratos internos API" at bounding box center [123, 460] width 105 height 11
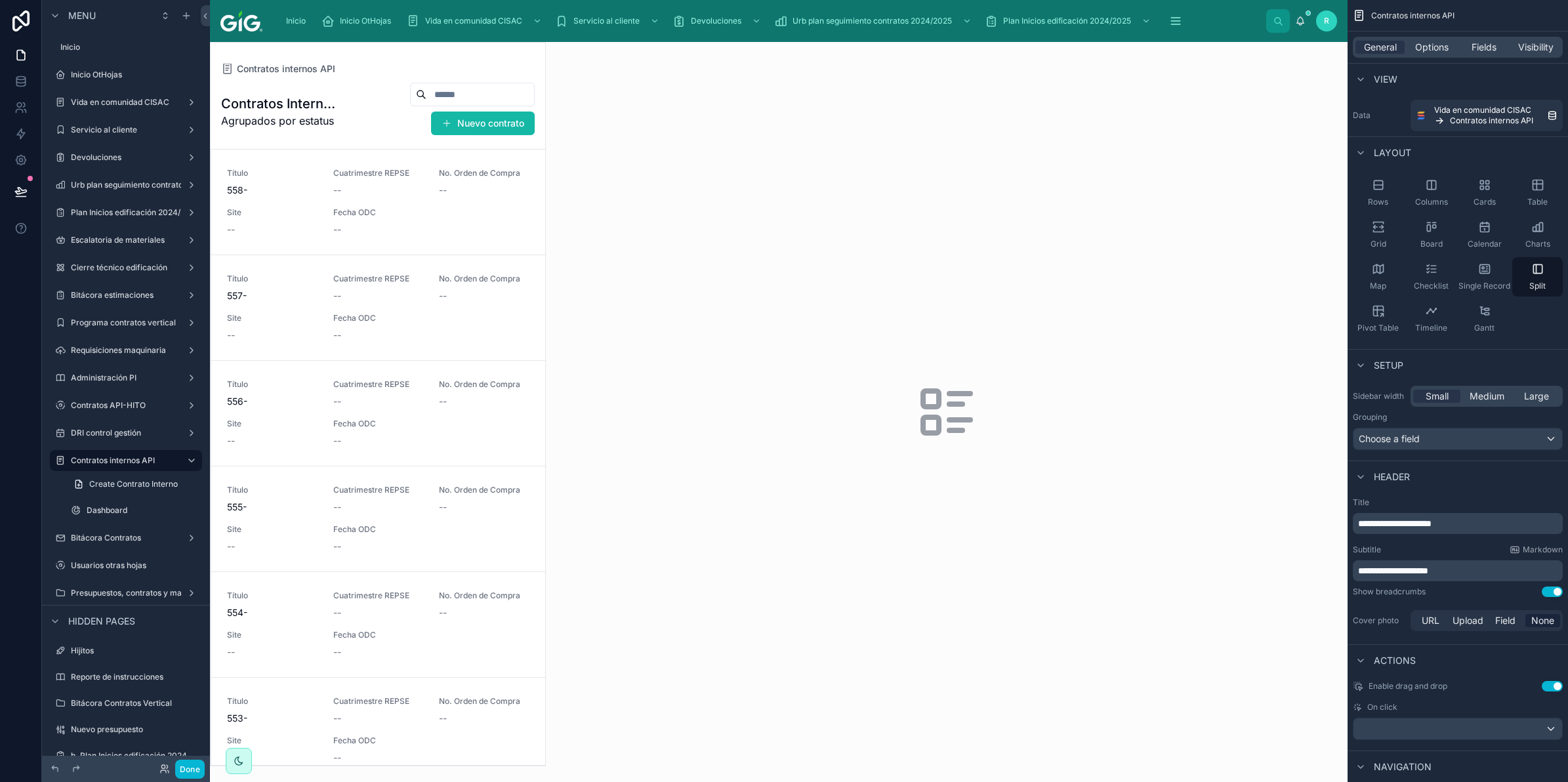
click at [459, 237] on div at bounding box center [377, 404] width 334 height 723
click at [456, 230] on div "Título 558- Cuatrimestre REPSE -- No. Orden de Compra -- Site -- Fecha ODC --" at bounding box center [378, 202] width 303 height 68
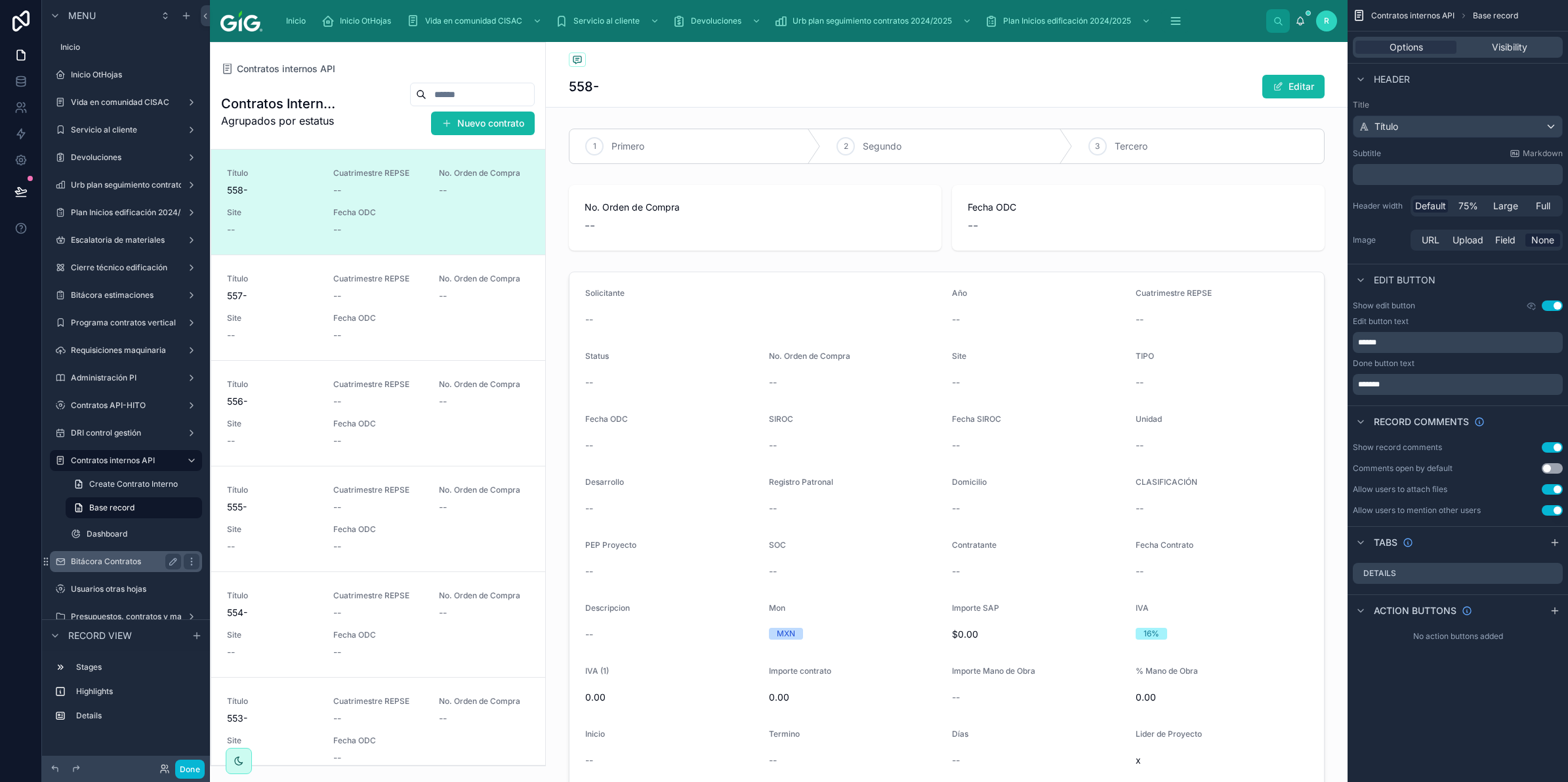
click at [134, 561] on label "Bitácora Contratos" at bounding box center [123, 561] width 105 height 11
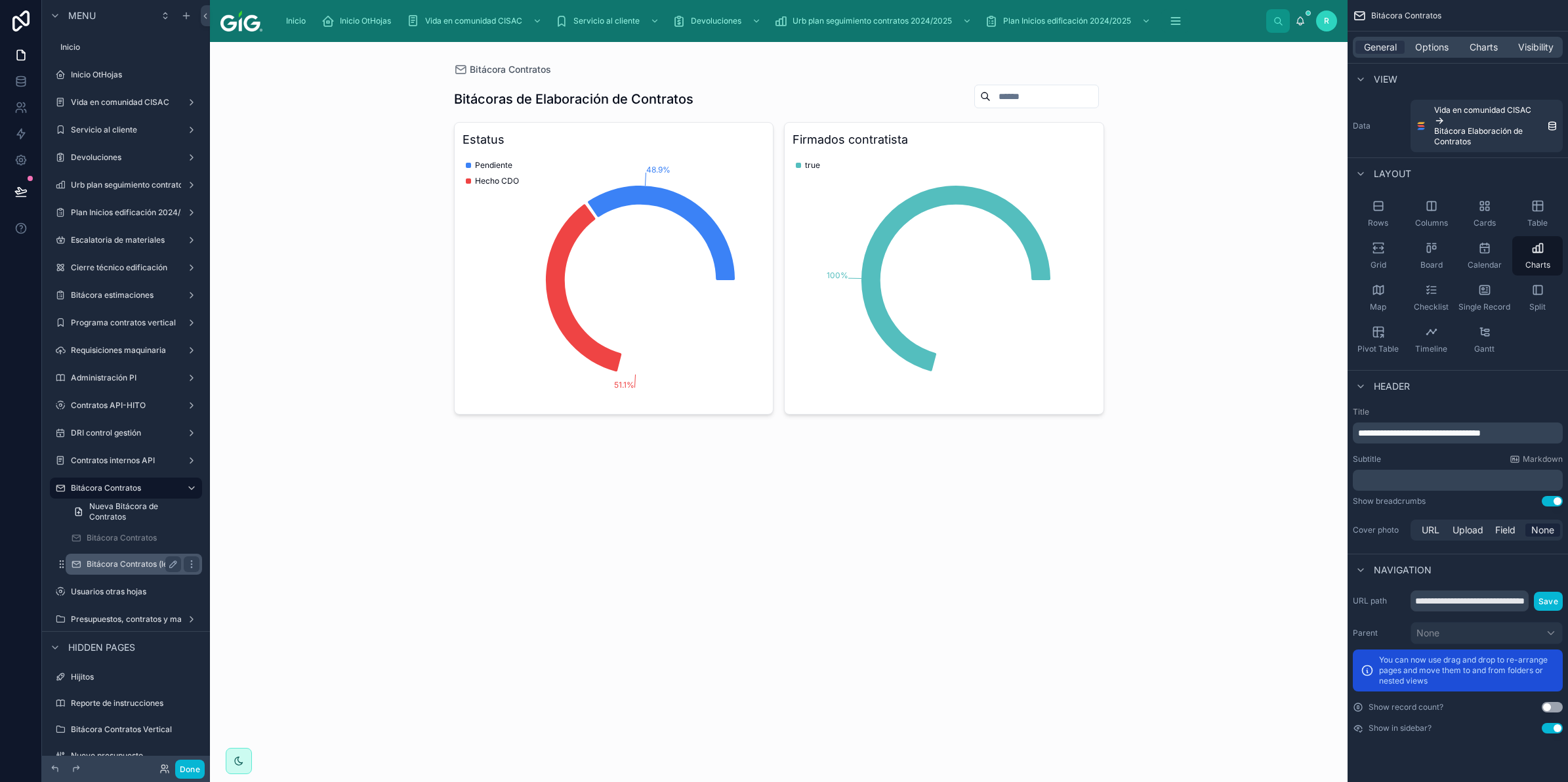
click at [110, 561] on label "Bitácora Contratos (legal)" at bounding box center [134, 564] width 95 height 11
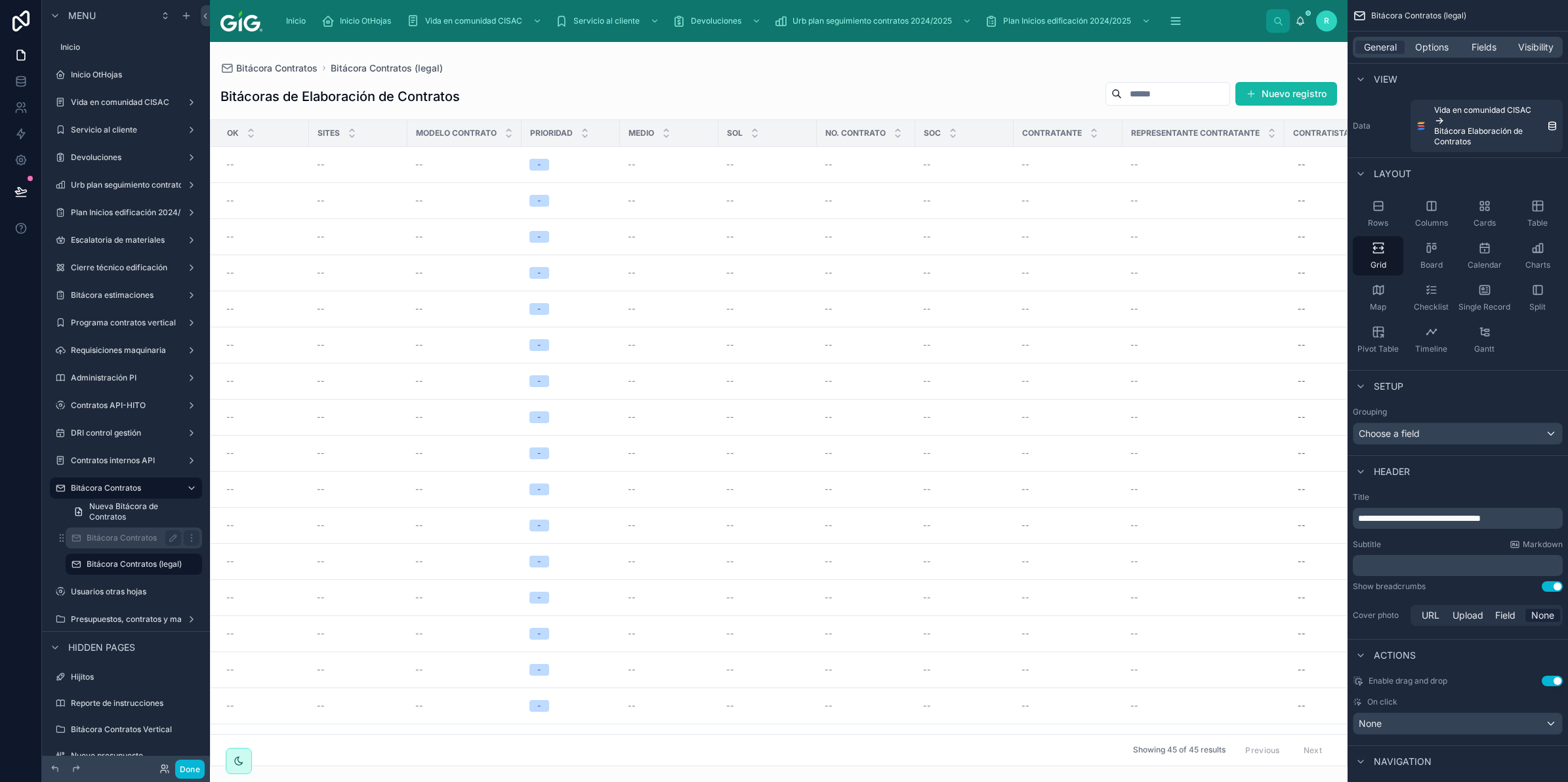
click at [125, 539] on label "Bitácora Contratos" at bounding box center [131, 538] width 89 height 11
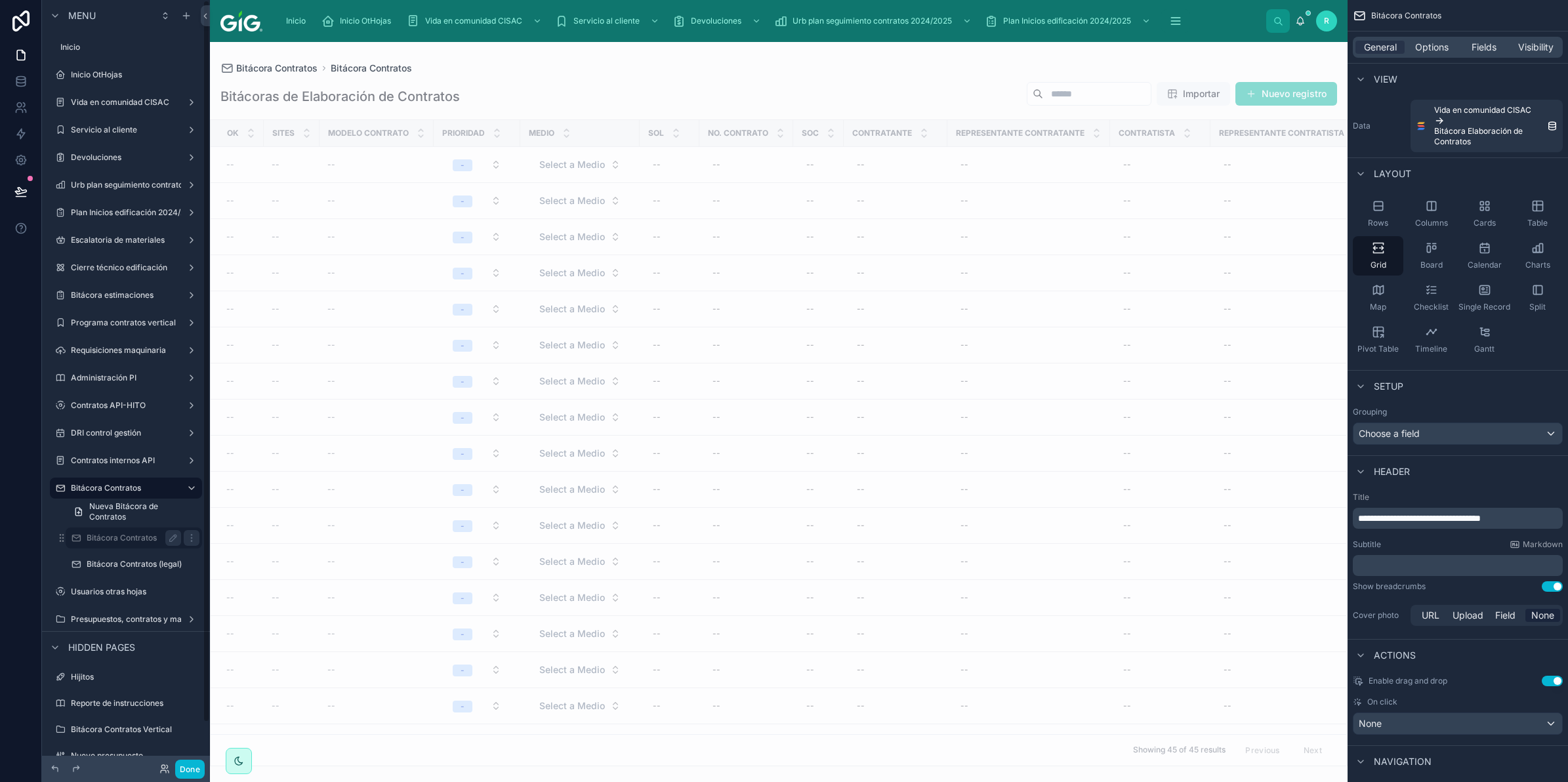
click at [147, 527] on div "Bitácora Contratos" at bounding box center [134, 538] width 131 height 21
click at [141, 536] on label "Bitácora Contratos" at bounding box center [140, 538] width 107 height 11
click at [1545, 46] on span "Visibility" at bounding box center [1536, 47] width 35 height 13
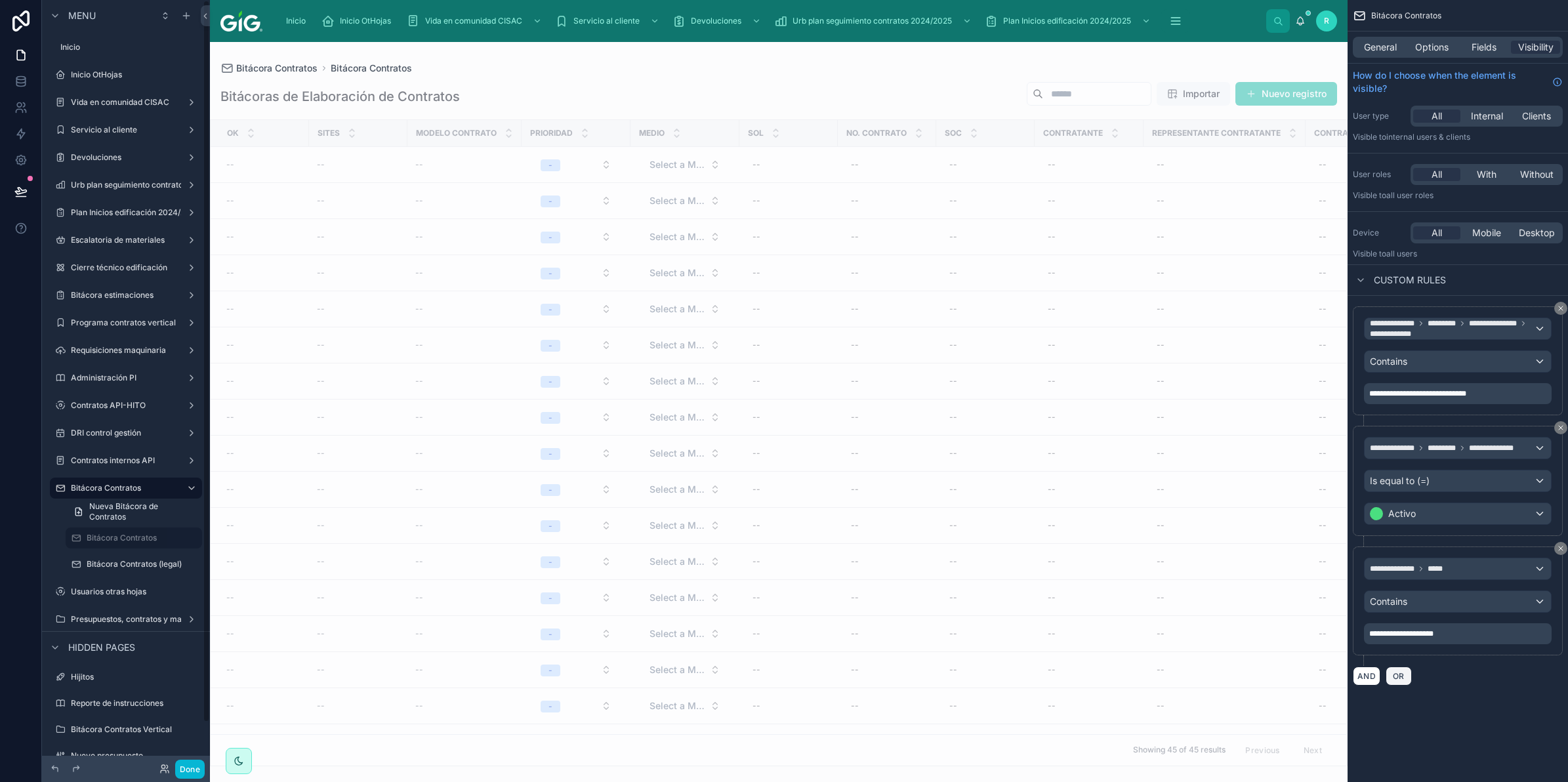
click at [1400, 676] on span "OR" at bounding box center [1398, 675] width 17 height 10
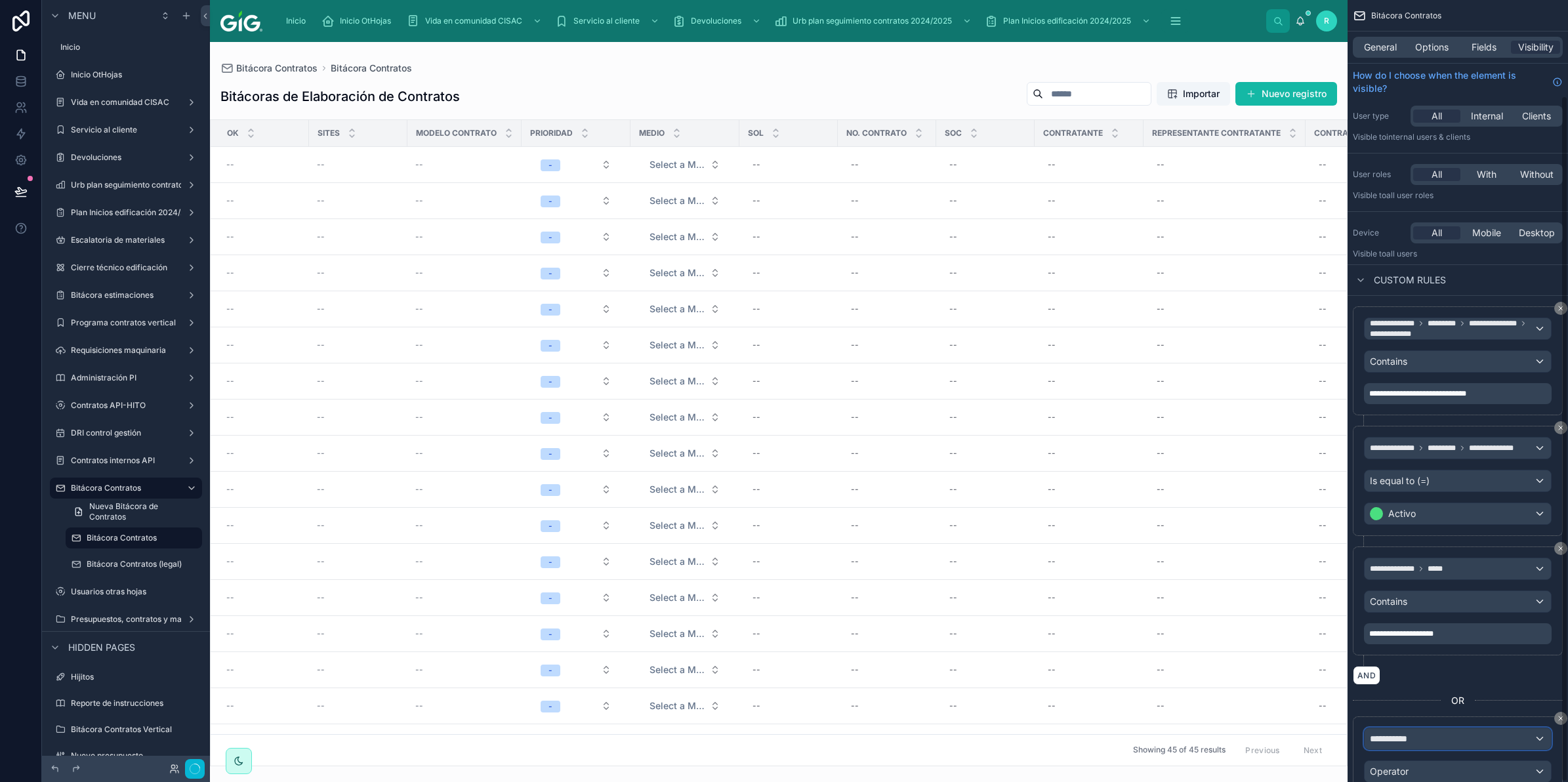
click at [1485, 728] on div "**********" at bounding box center [1458, 738] width 186 height 21
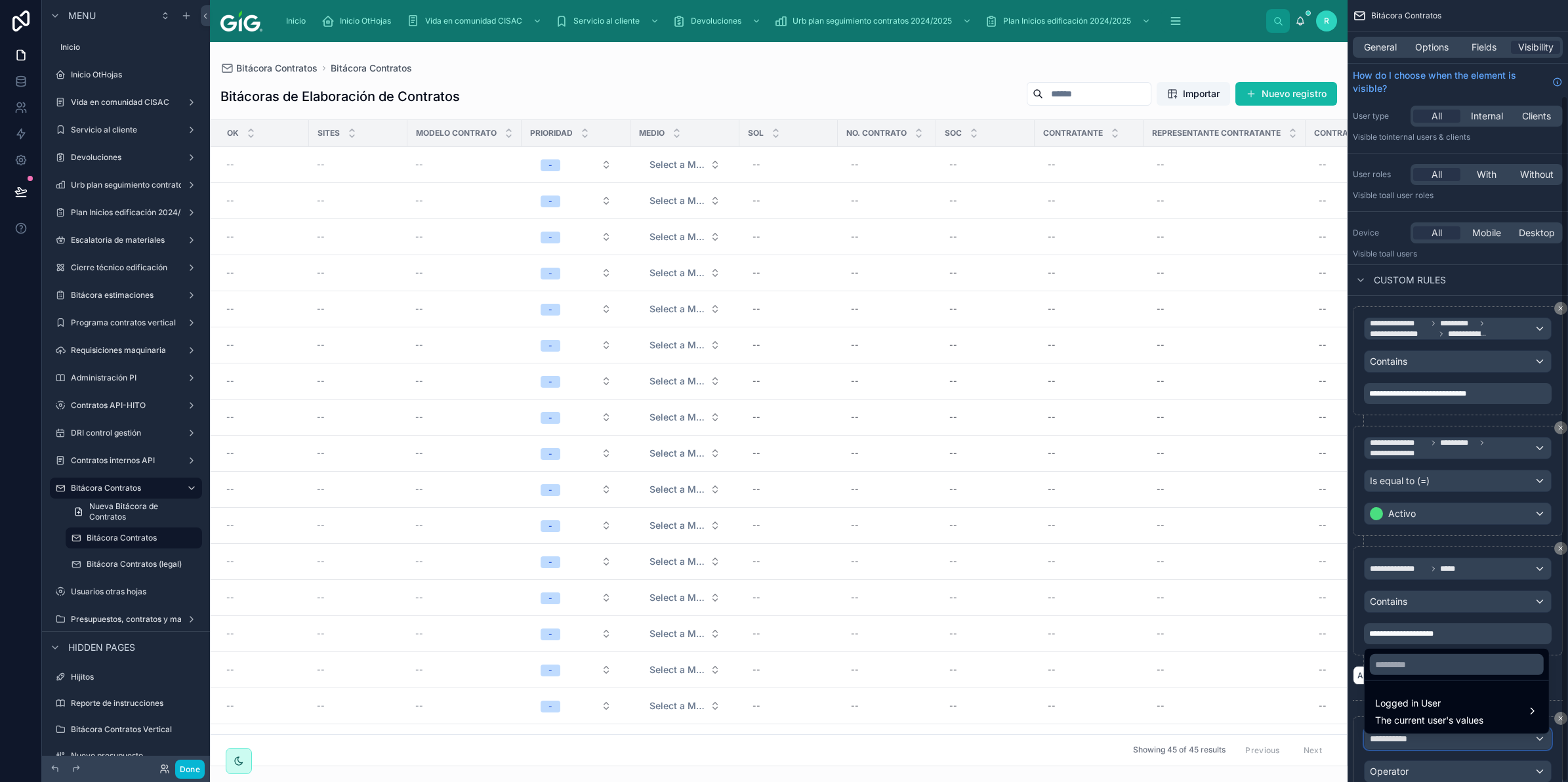
scroll to position [110, 0]
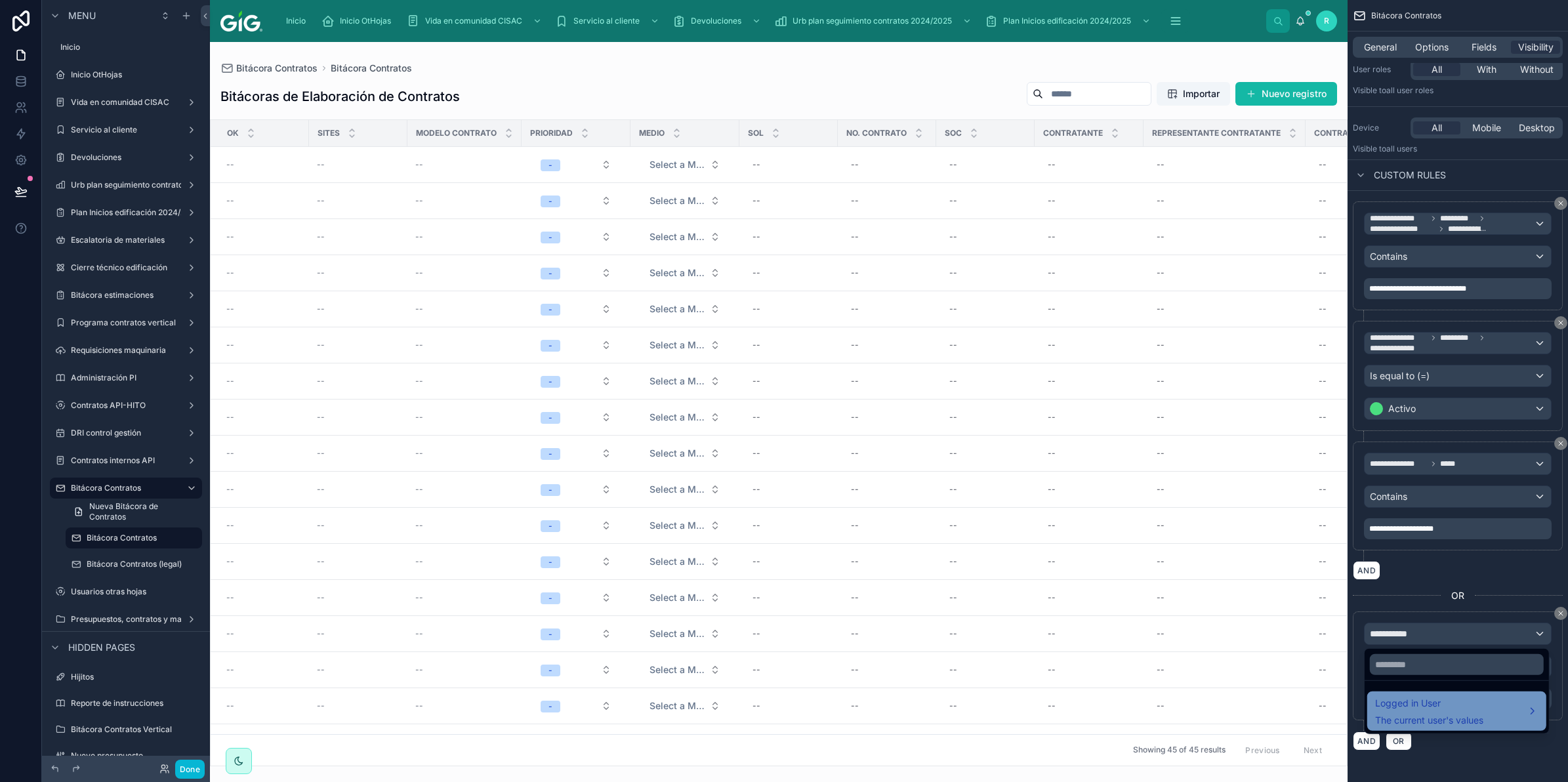
click at [1436, 711] on div "Logged in User The current user's values" at bounding box center [1429, 711] width 108 height 32
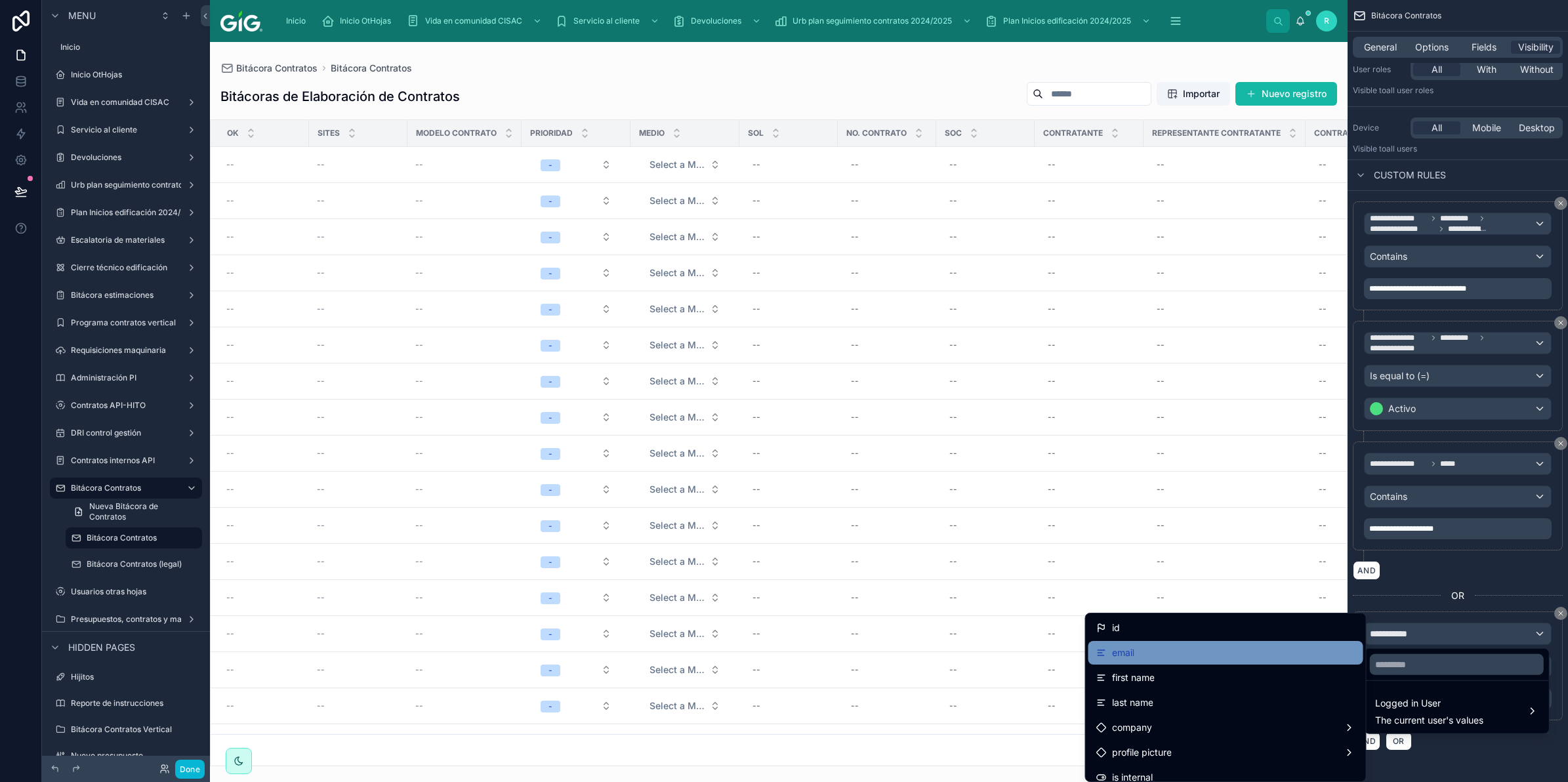
click at [1245, 644] on div "email" at bounding box center [1226, 652] width 275 height 23
click at [1445, 667] on div "Operator" at bounding box center [1458, 666] width 186 height 21
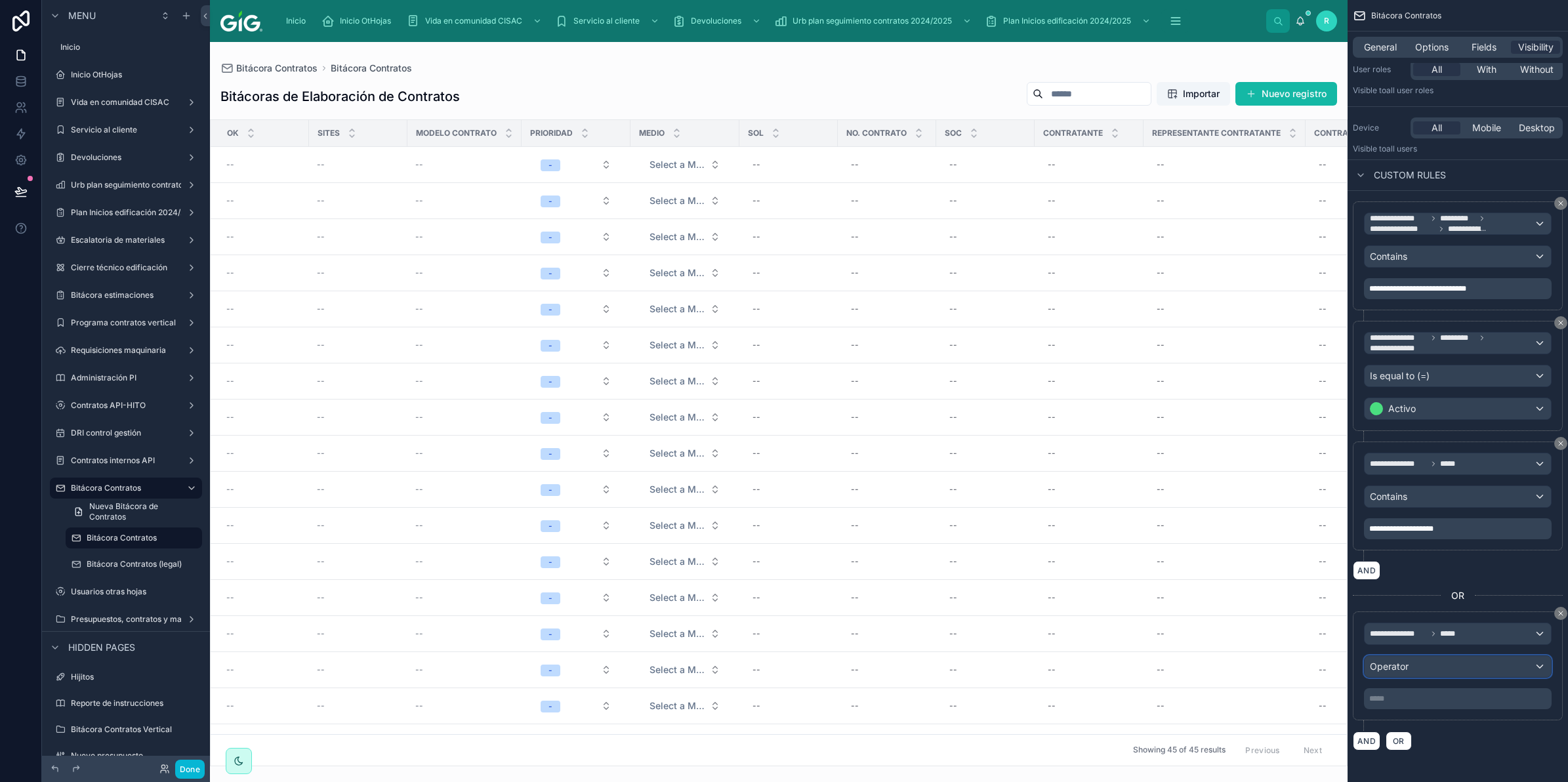
click at [1446, 660] on div "Operator" at bounding box center [1458, 666] width 186 height 21
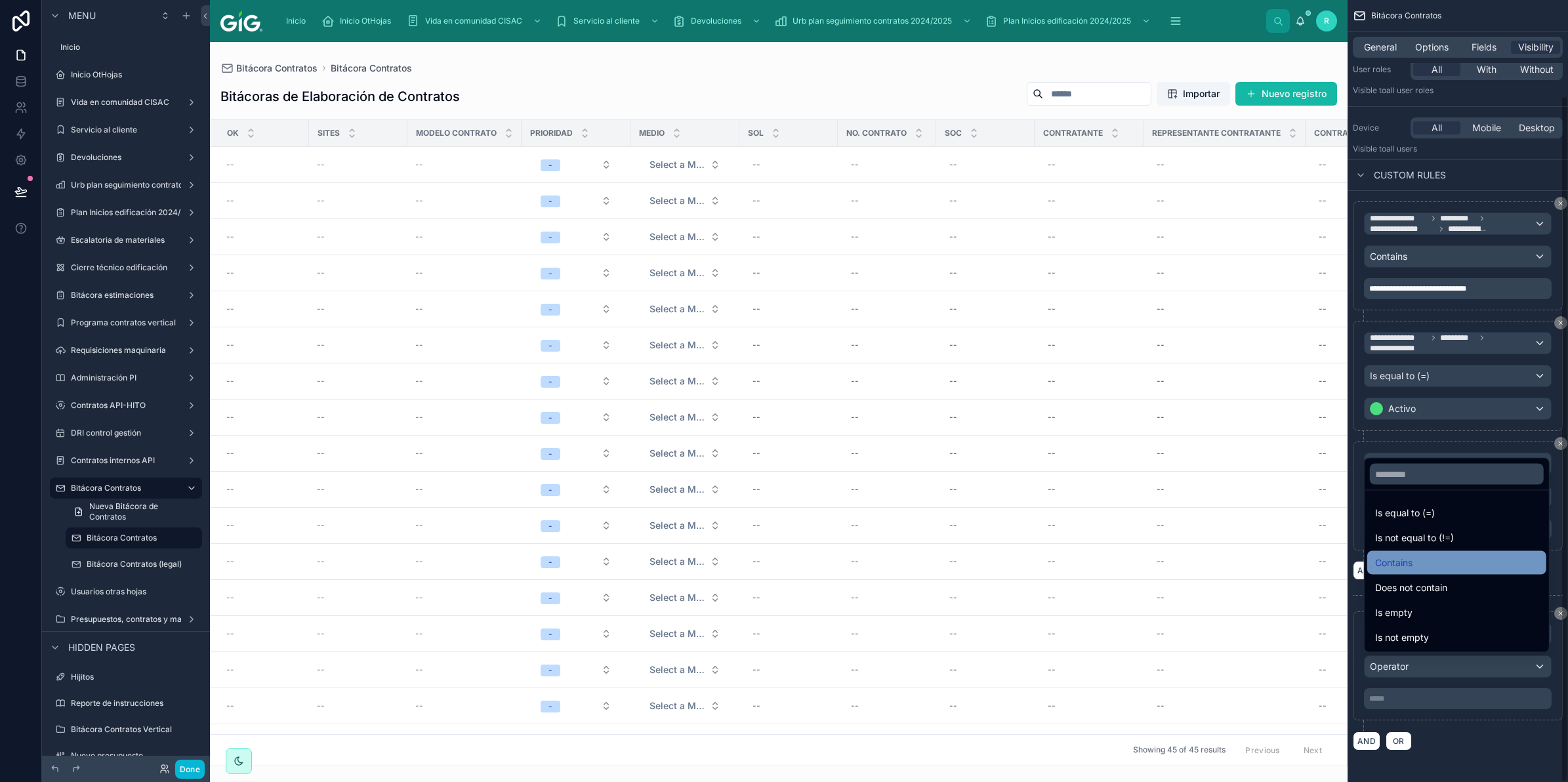
click at [1421, 559] on div "Contains" at bounding box center [1456, 563] width 163 height 16
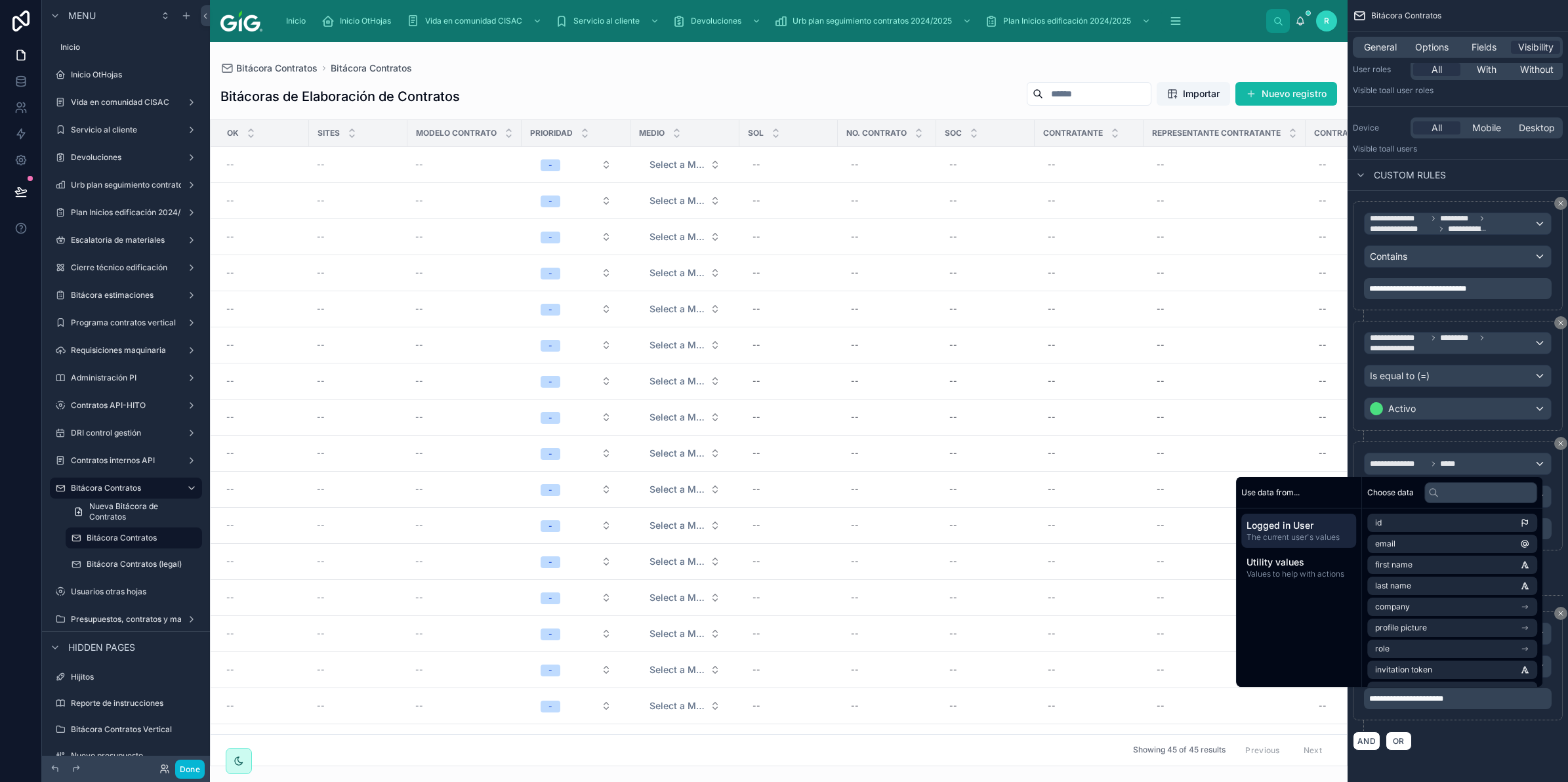
click at [563, 68] on div at bounding box center [778, 412] width 1137 height 740
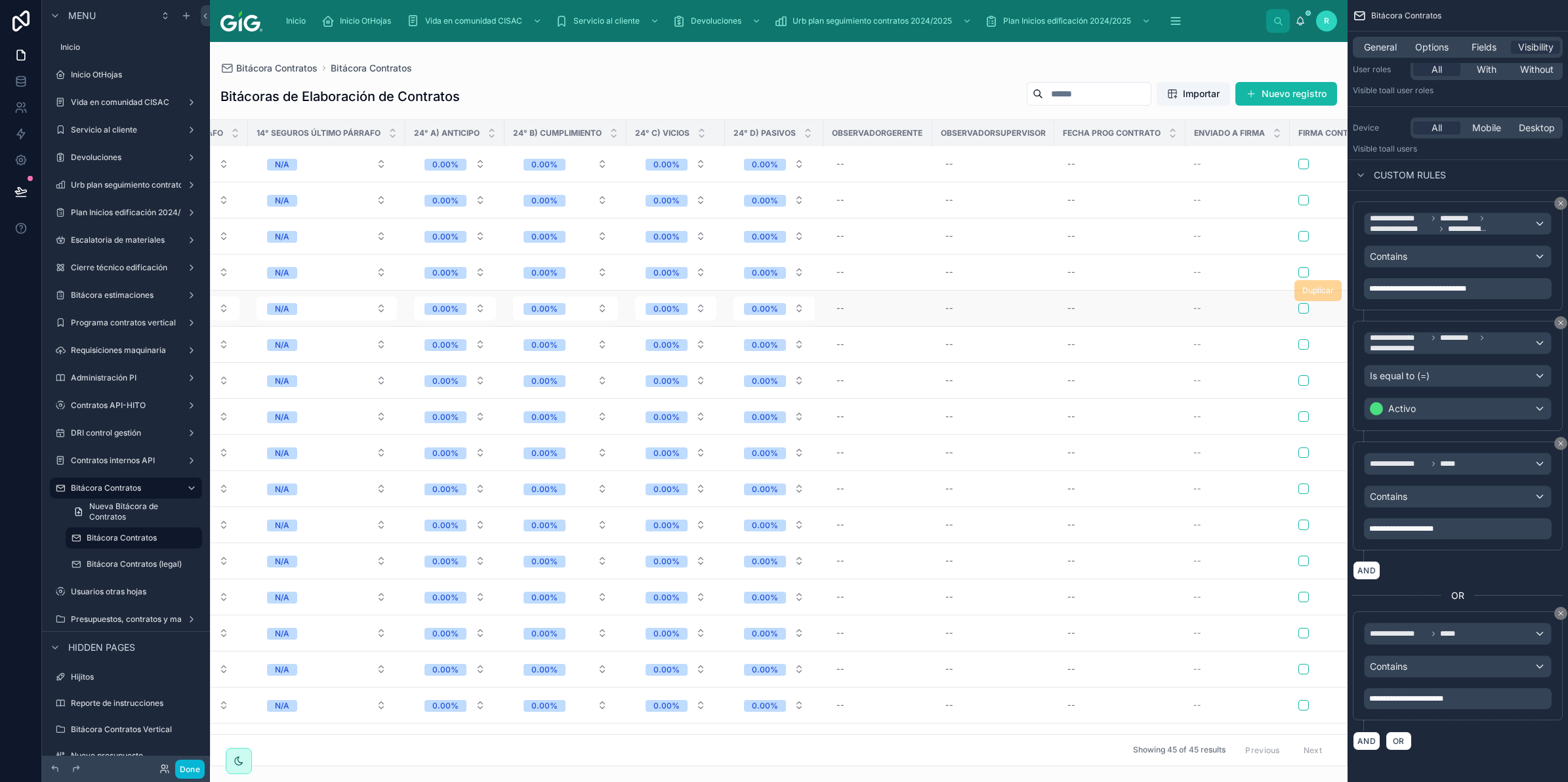
scroll to position [0, 0]
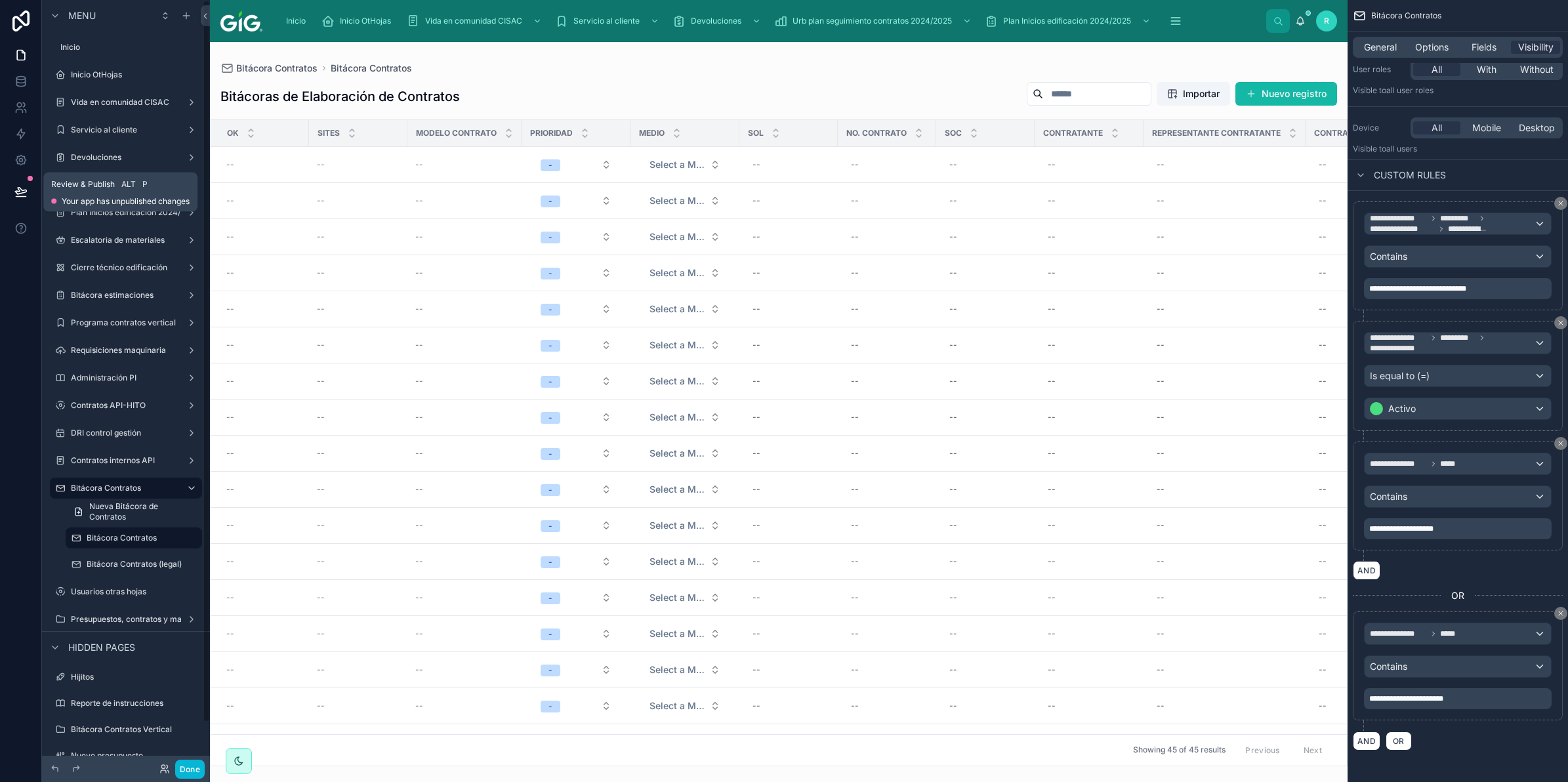
click at [30, 179] on div at bounding box center [30, 178] width 5 height 5
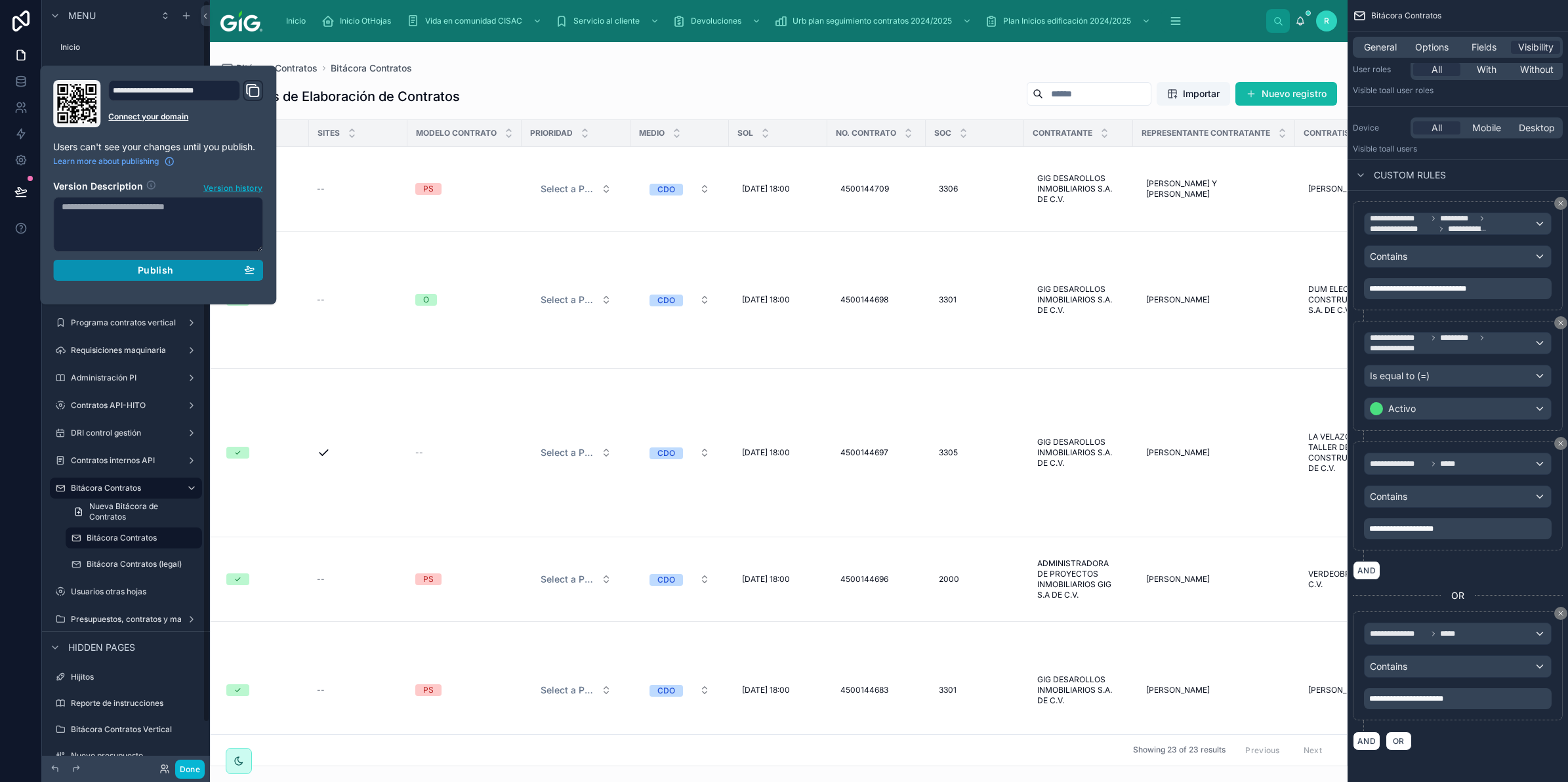
click at [181, 270] on div "Publish" at bounding box center [158, 270] width 193 height 12
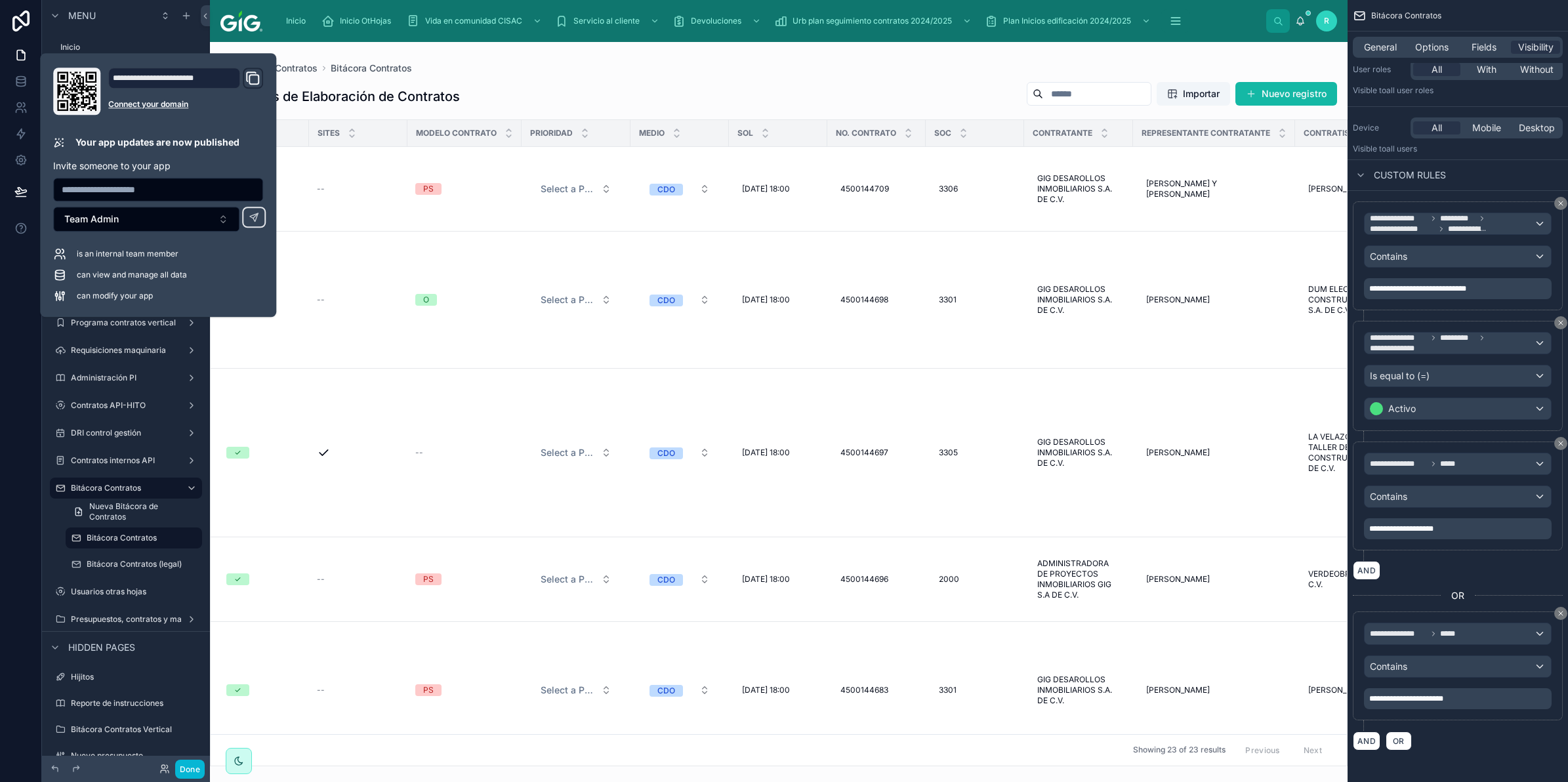
click at [899, 64] on div "Bitácora Contratos Bitácora Contratos" at bounding box center [778, 68] width 1116 height 11
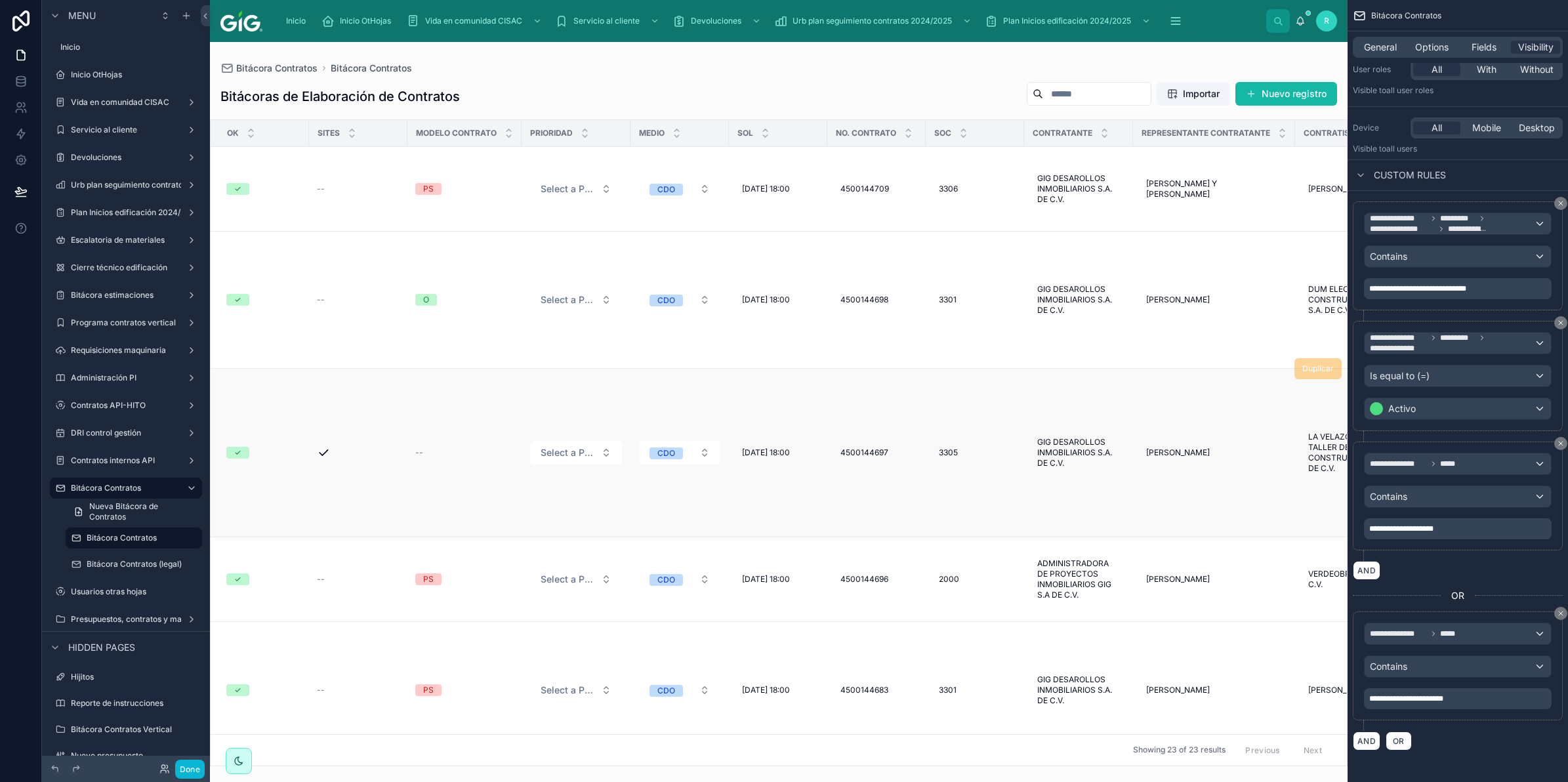
click at [240, 447] on div "✓" at bounding box center [238, 453] width 8 height 12
click at [305, 448] on td "✓" at bounding box center [259, 453] width 98 height 168
click at [120, 560] on label "Bitácora Contratos (legal)" at bounding box center [134, 564] width 95 height 11
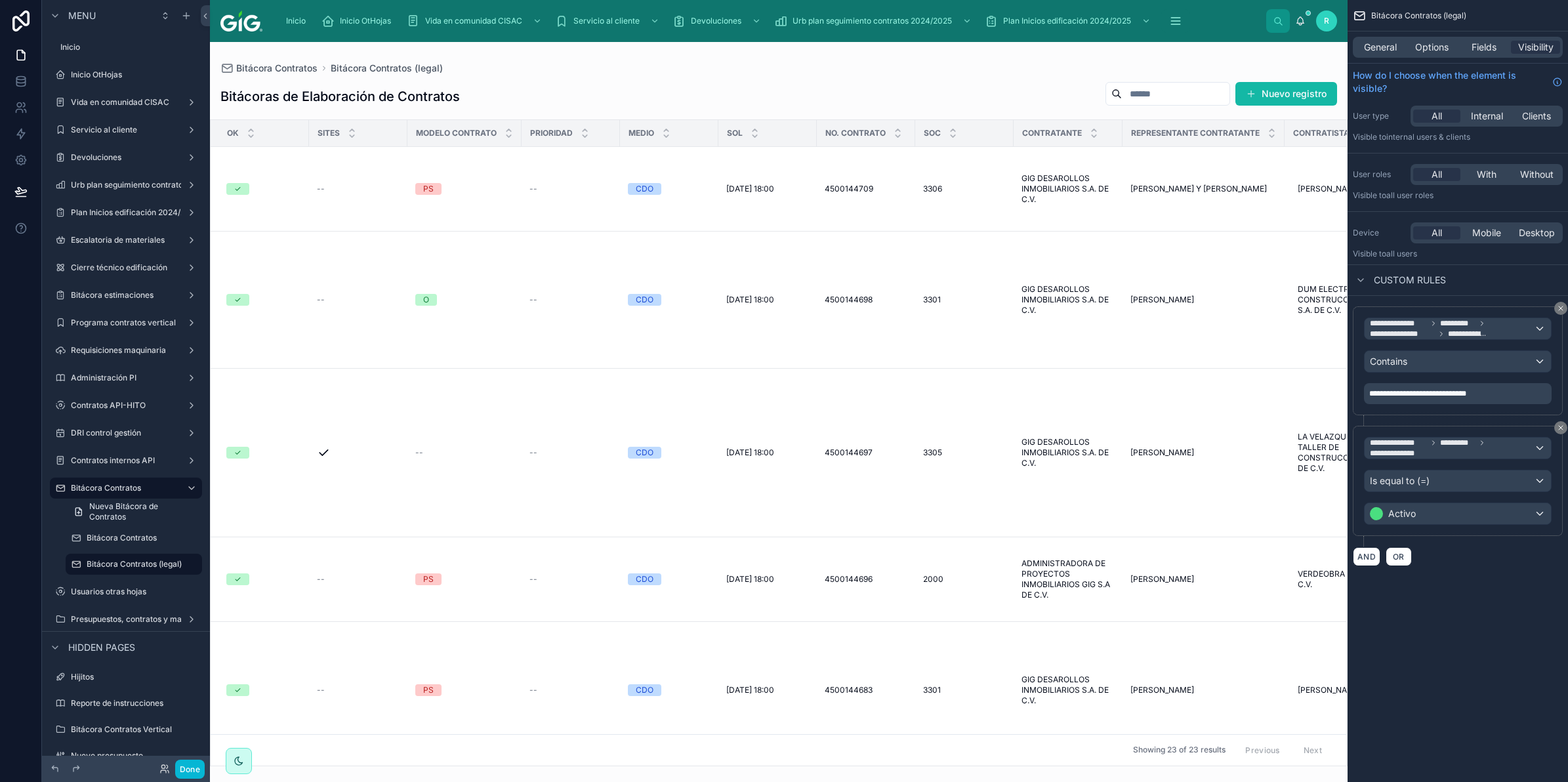
drag, startPoint x: 388, startPoint y: 759, endPoint x: 400, endPoint y: 759, distance: 12.0
click at [400, 759] on div at bounding box center [778, 412] width 1137 height 740
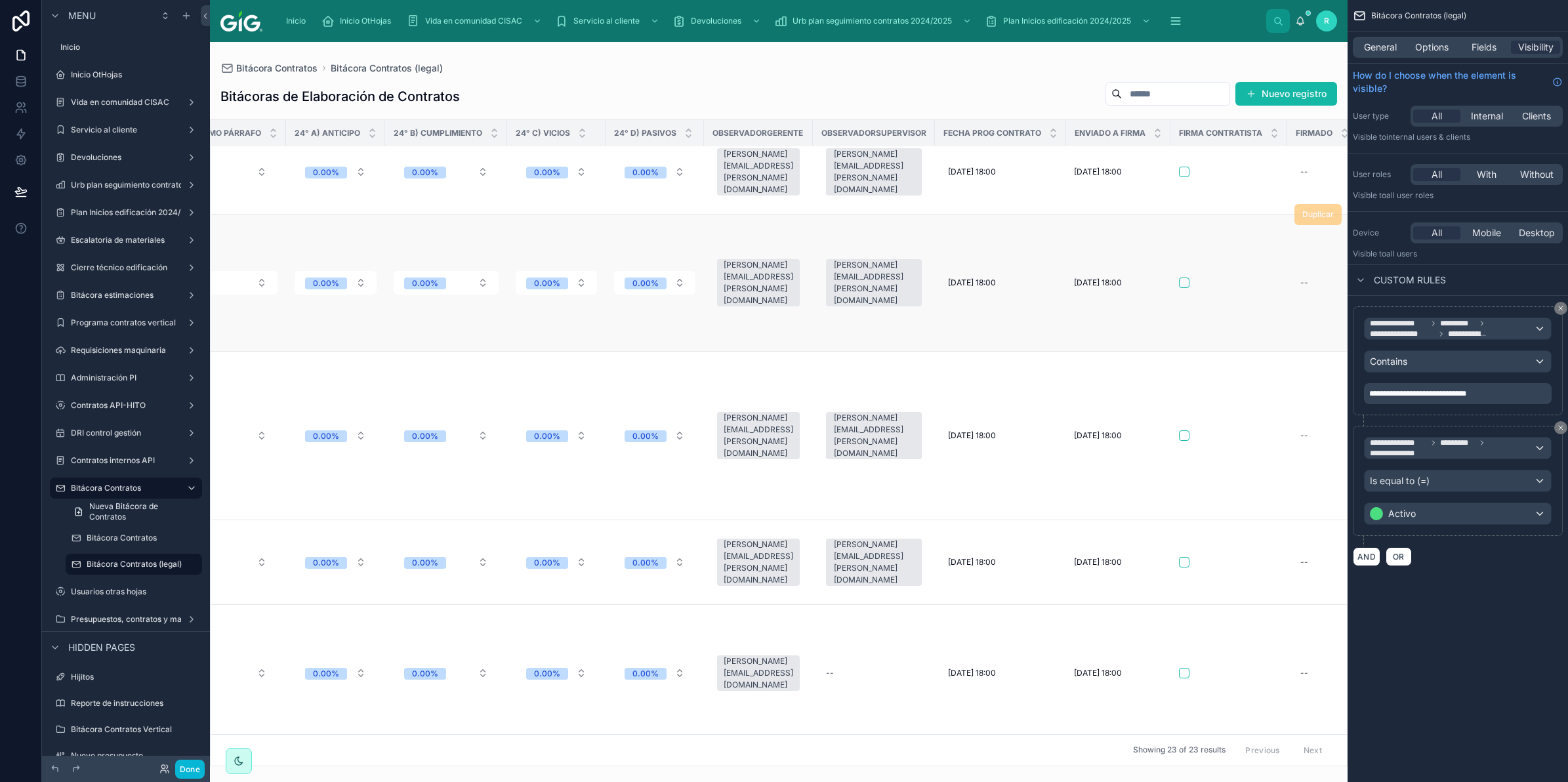
scroll to position [17, 5491]
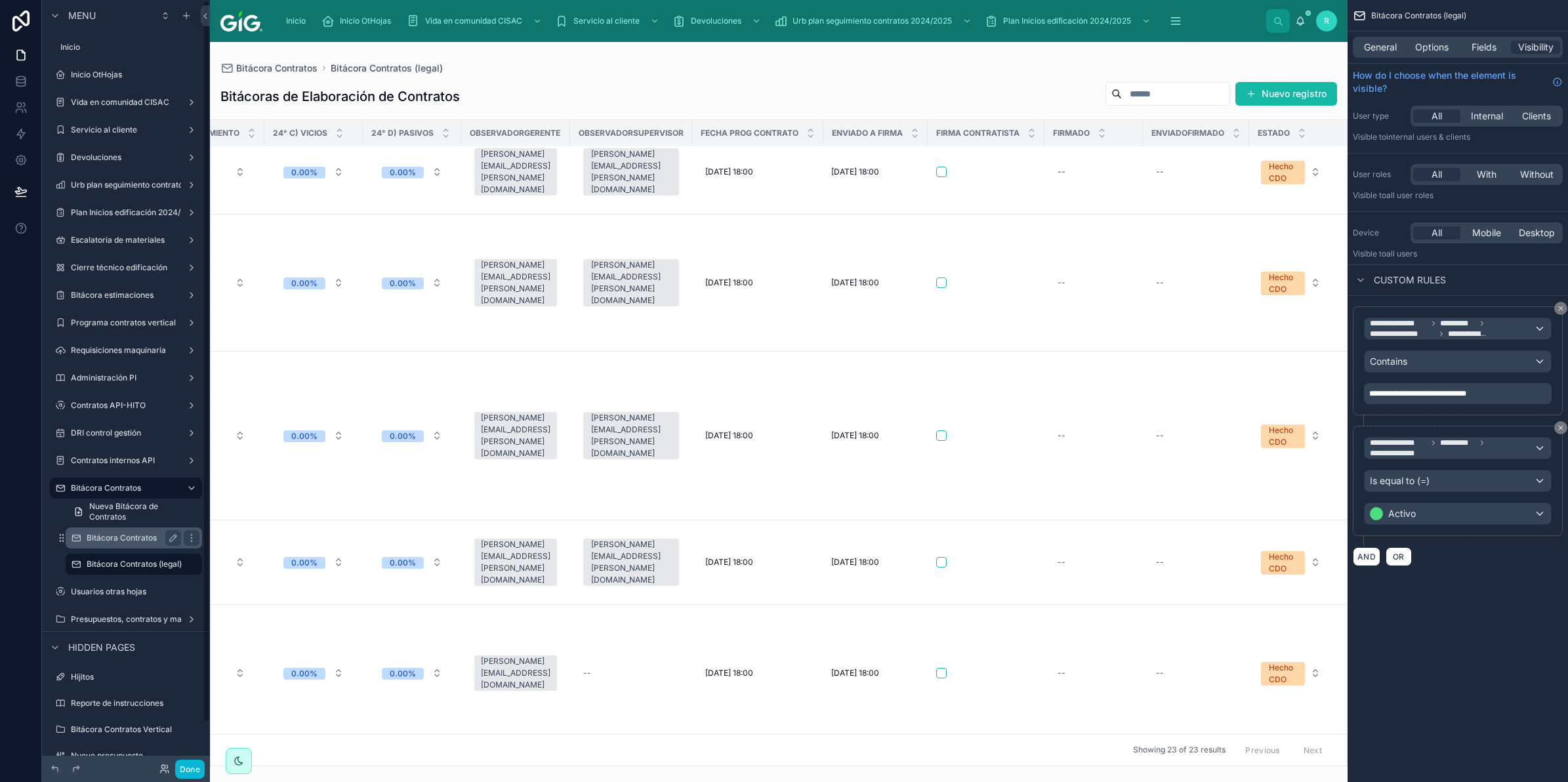
click at [140, 530] on div "Bitácora Contratos" at bounding box center [134, 538] width 95 height 16
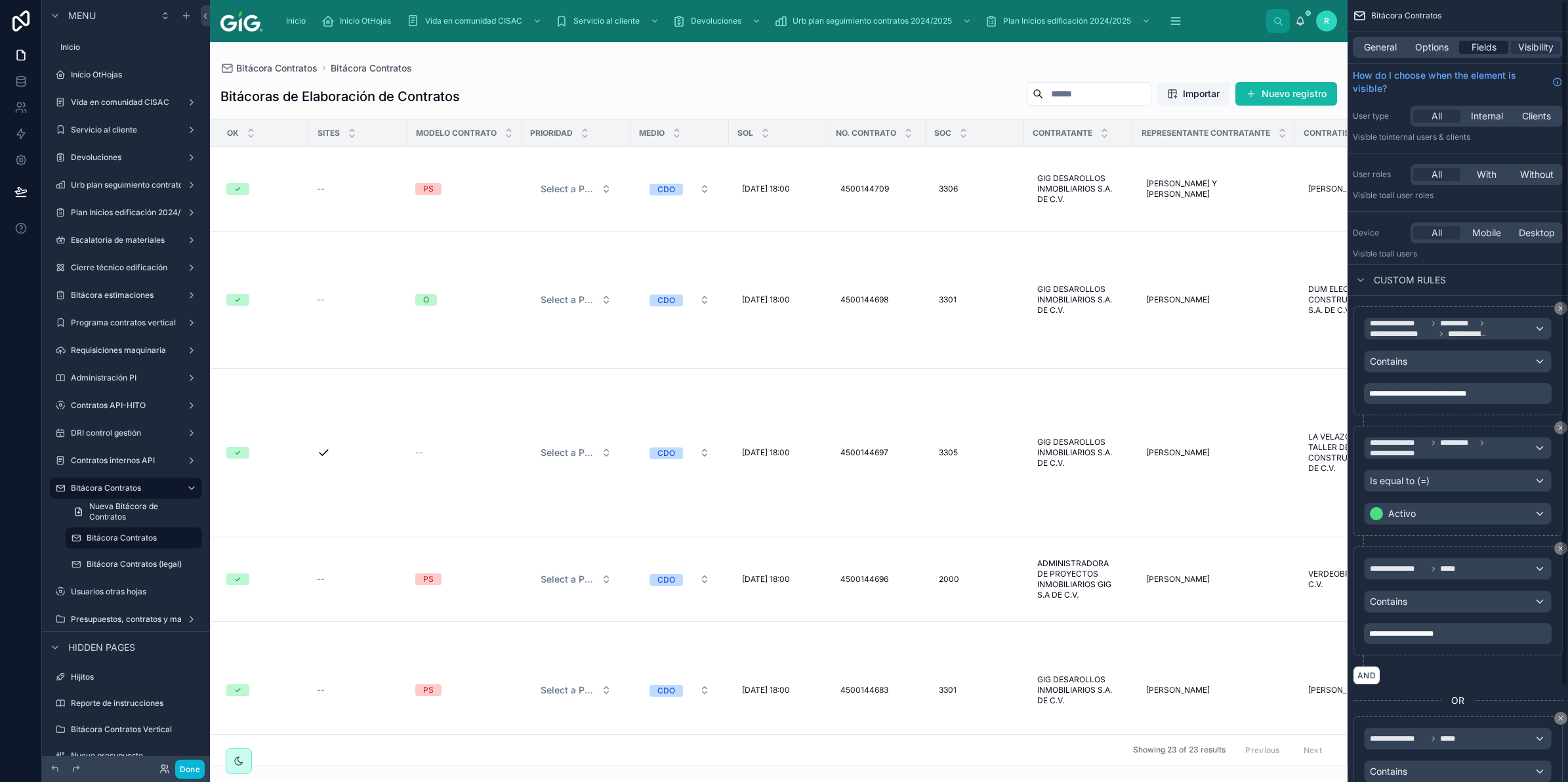
click at [1484, 44] on span "Fields" at bounding box center [1484, 47] width 25 height 13
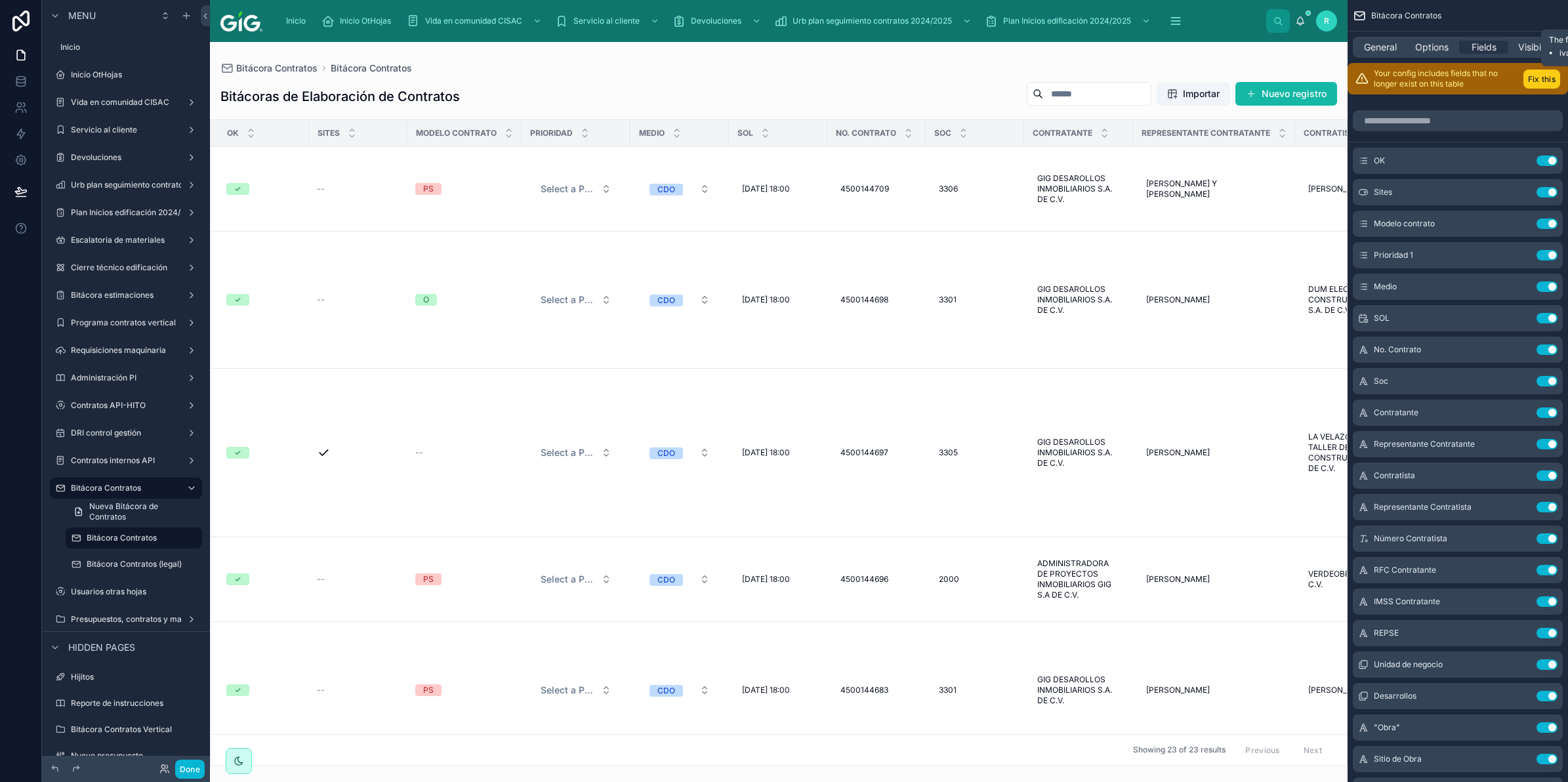
click at [1542, 70] on button "Fix this" at bounding box center [1542, 79] width 37 height 19
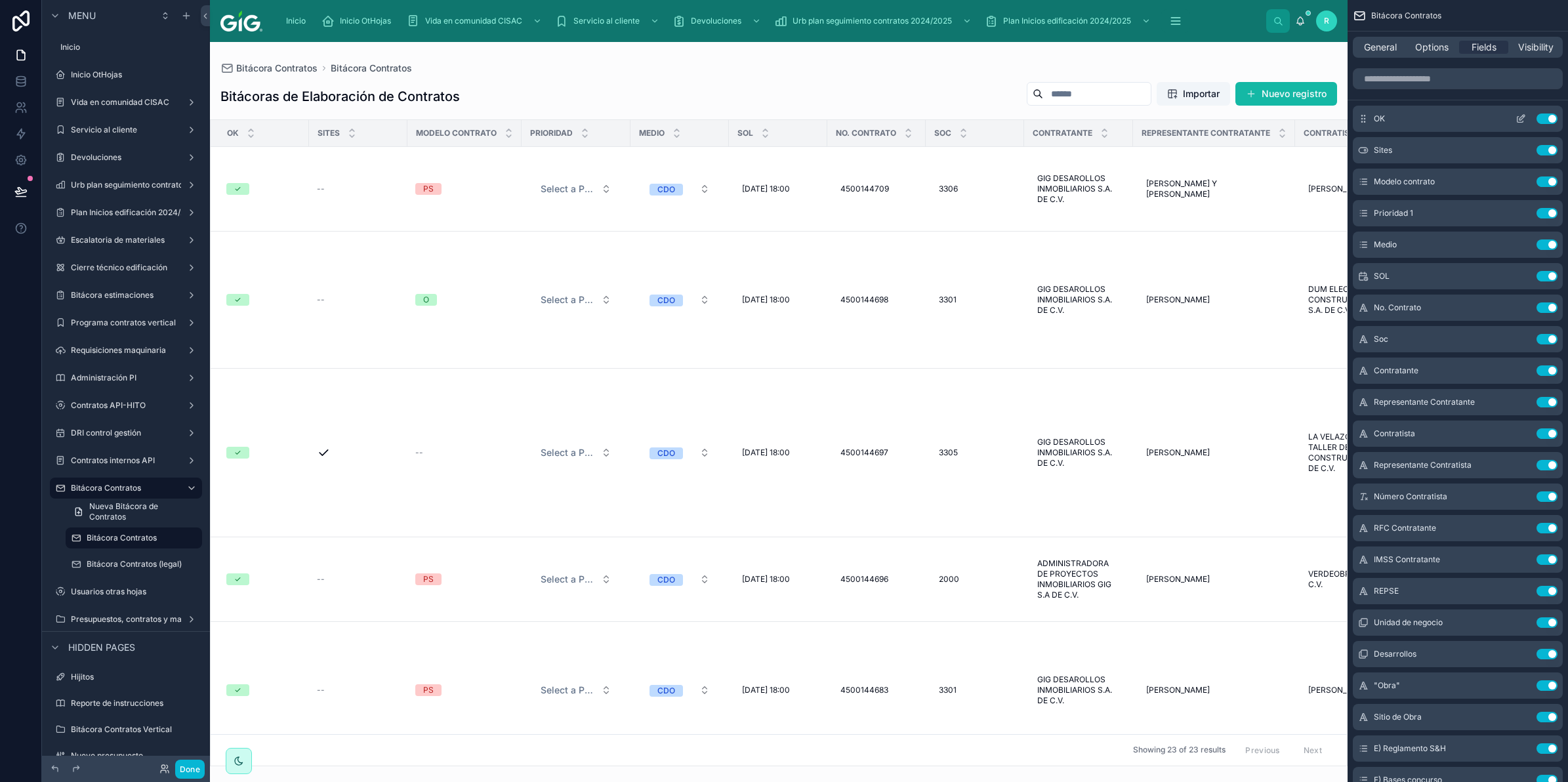
click at [1520, 116] on icon "scrollable content" at bounding box center [1521, 119] width 11 height 11
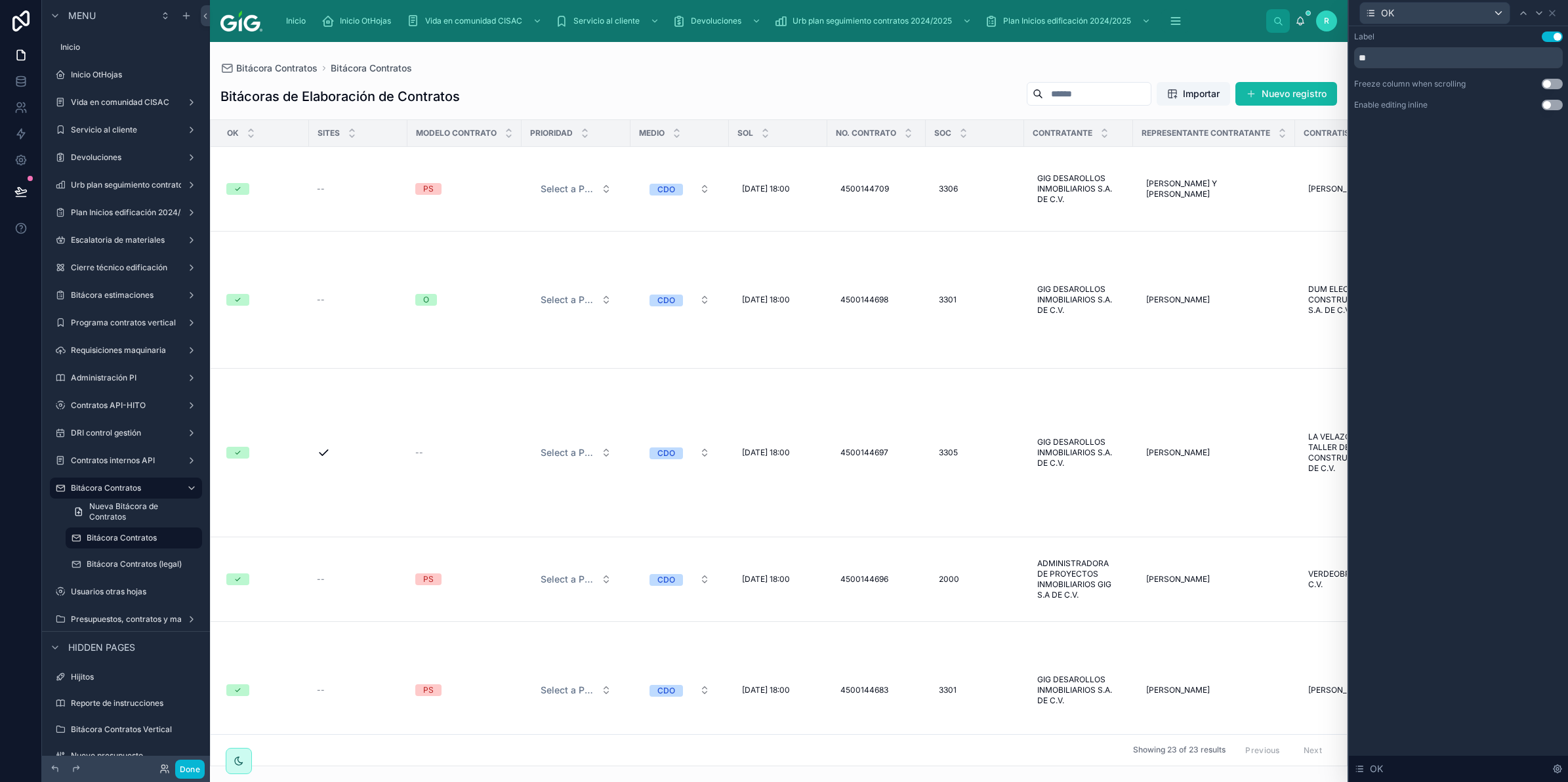
click at [1550, 101] on button "Use setting" at bounding box center [1552, 105] width 21 height 11
click at [1539, 13] on icon at bounding box center [1539, 13] width 11 height 11
click at [1553, 83] on button "Use setting" at bounding box center [1552, 84] width 21 height 11
click at [795, 401] on div at bounding box center [778, 412] width 1137 height 740
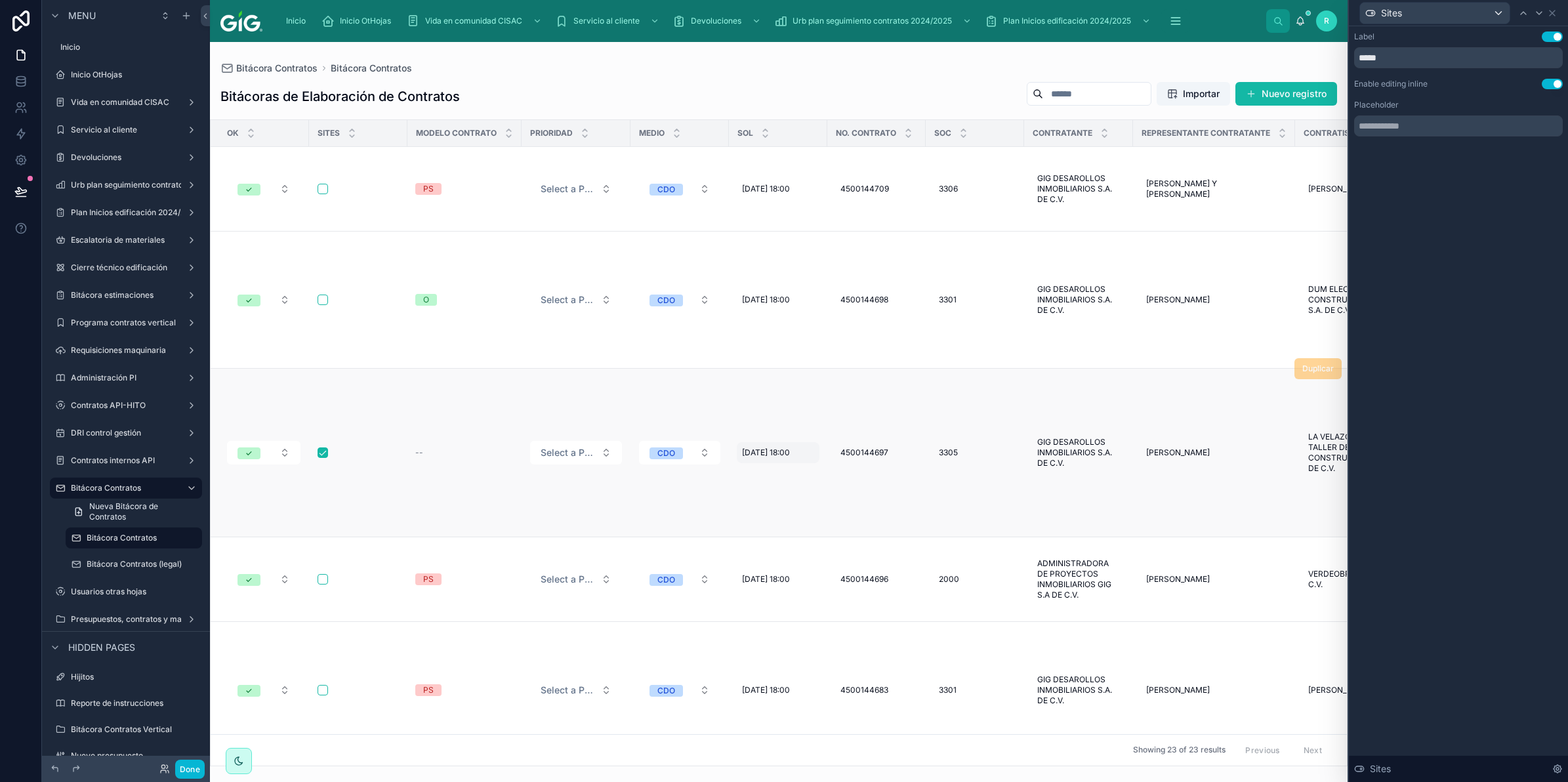
click at [790, 448] on span "1/4/2024 18:00" at bounding box center [766, 453] width 48 height 11
click at [871, 69] on div "Bitácora Contratos Bitácora Contratos" at bounding box center [778, 68] width 1116 height 11
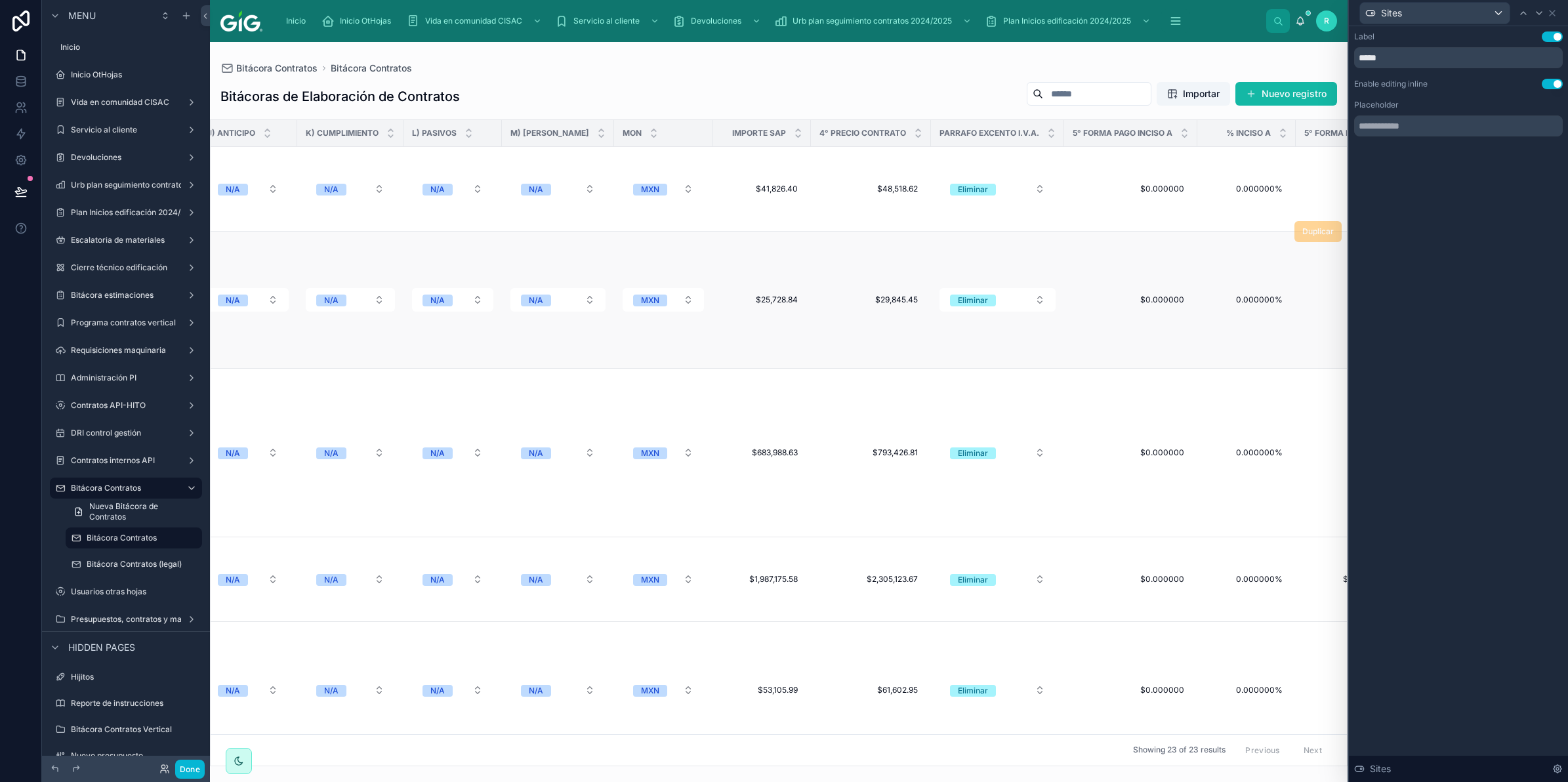
scroll to position [0, 2782]
drag, startPoint x: 199, startPoint y: 769, endPoint x: 18, endPoint y: 207, distance: 590.4
click at [199, 769] on button "Done" at bounding box center [189, 768] width 29 height 19
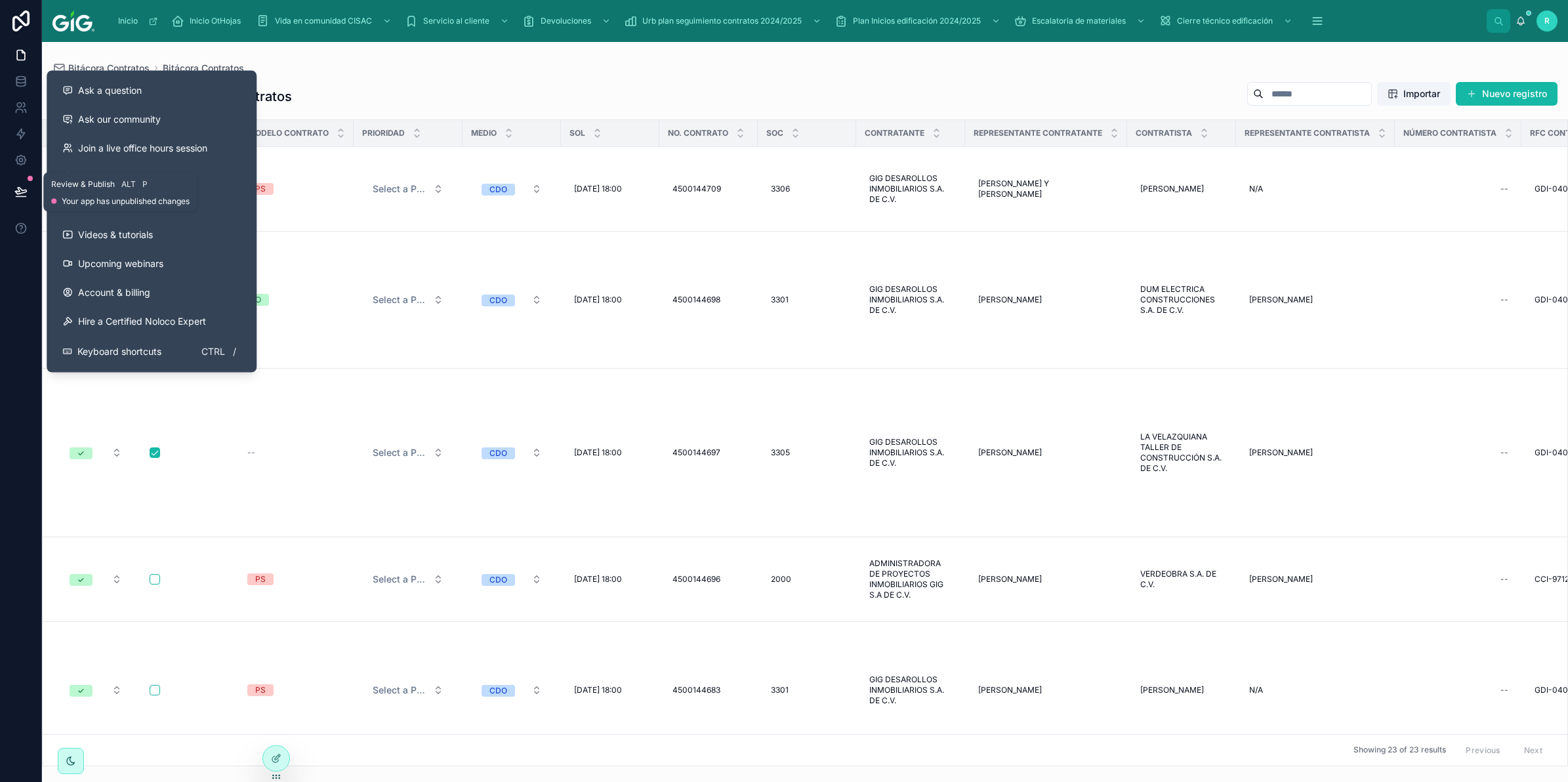
click at [33, 184] on button at bounding box center [21, 192] width 29 height 37
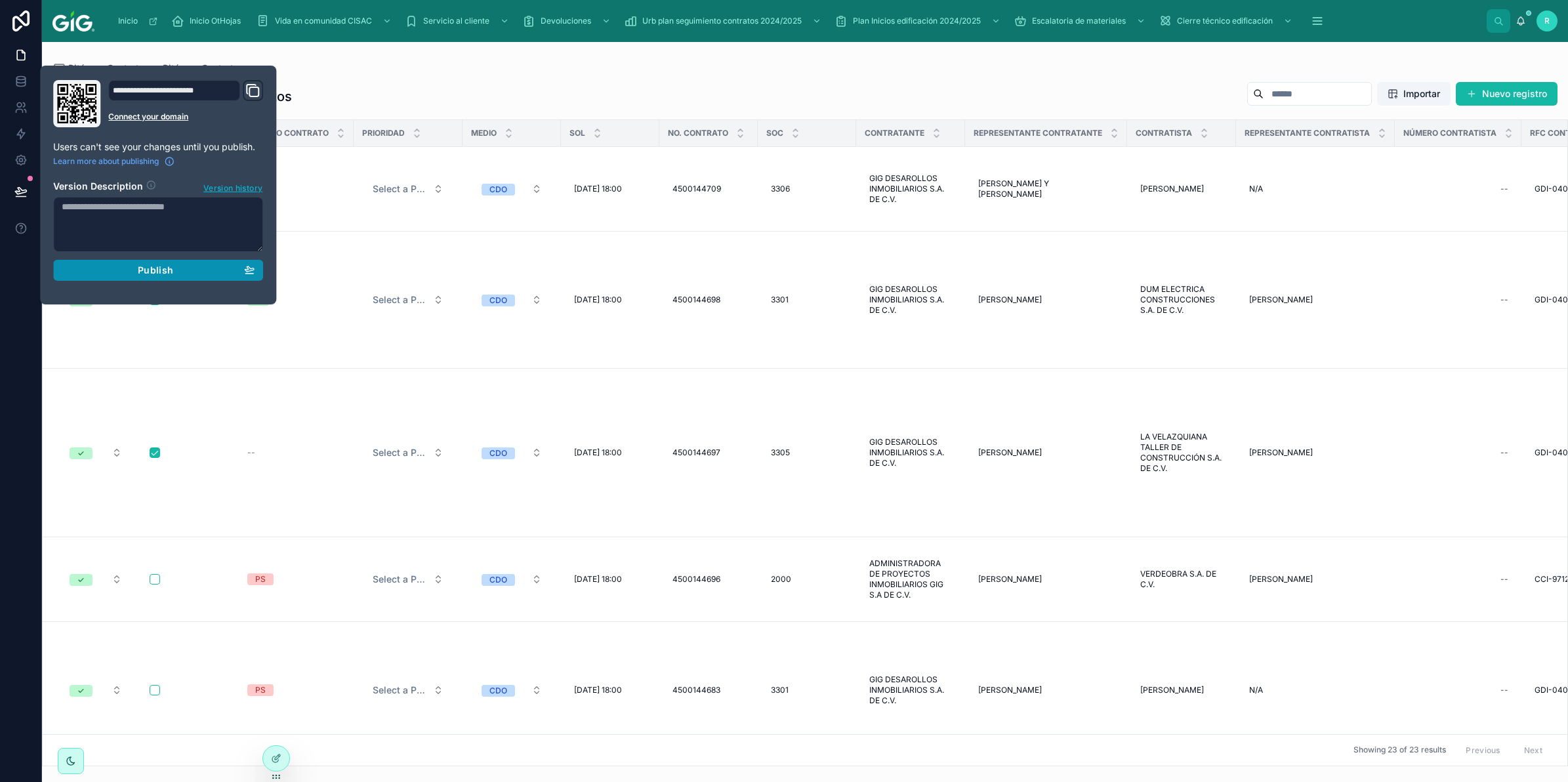
click at [179, 271] on div "Publish" at bounding box center [158, 270] width 193 height 12
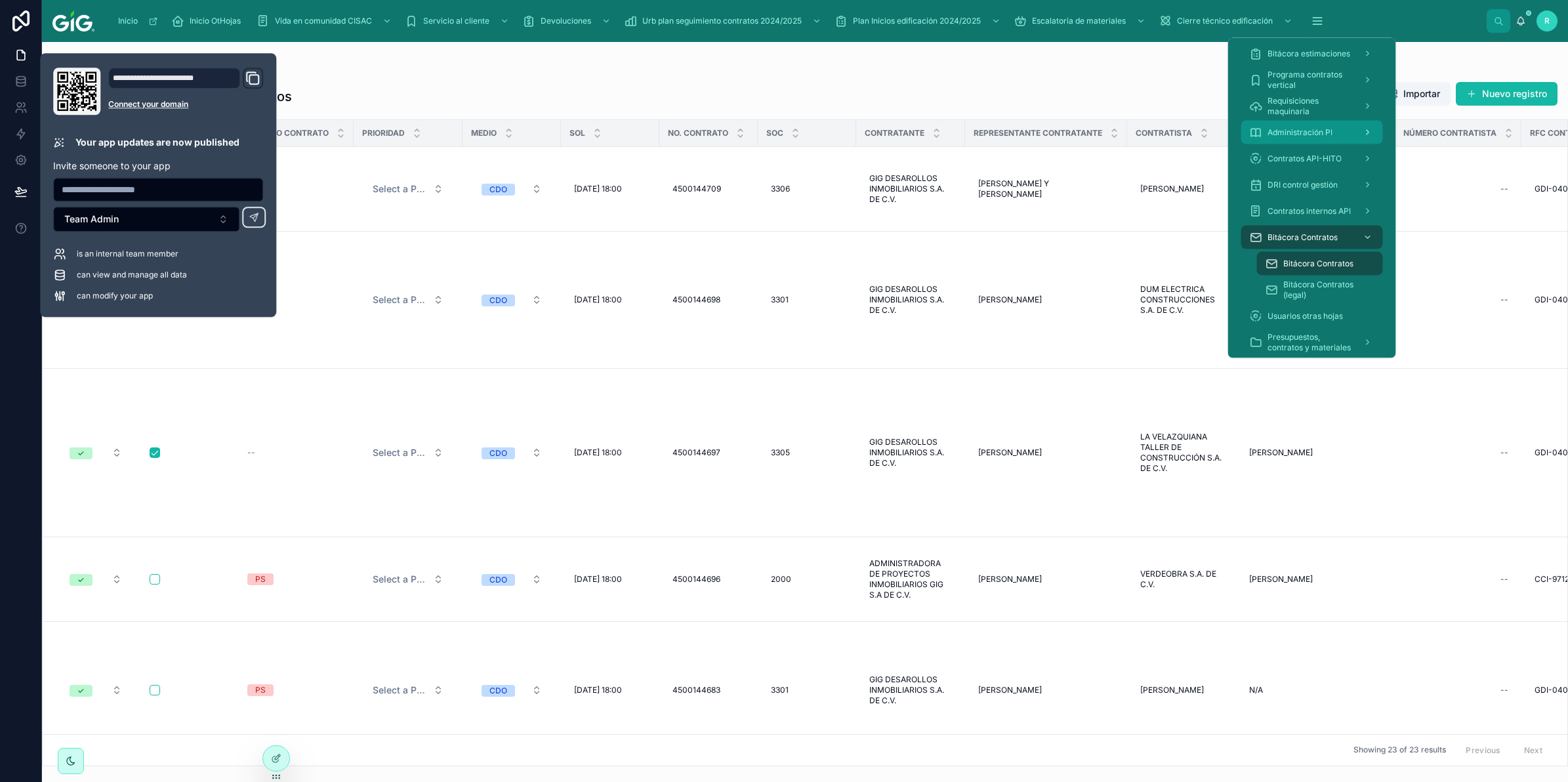
click at [1296, 132] on span "Administración PI" at bounding box center [1300, 132] width 65 height 11
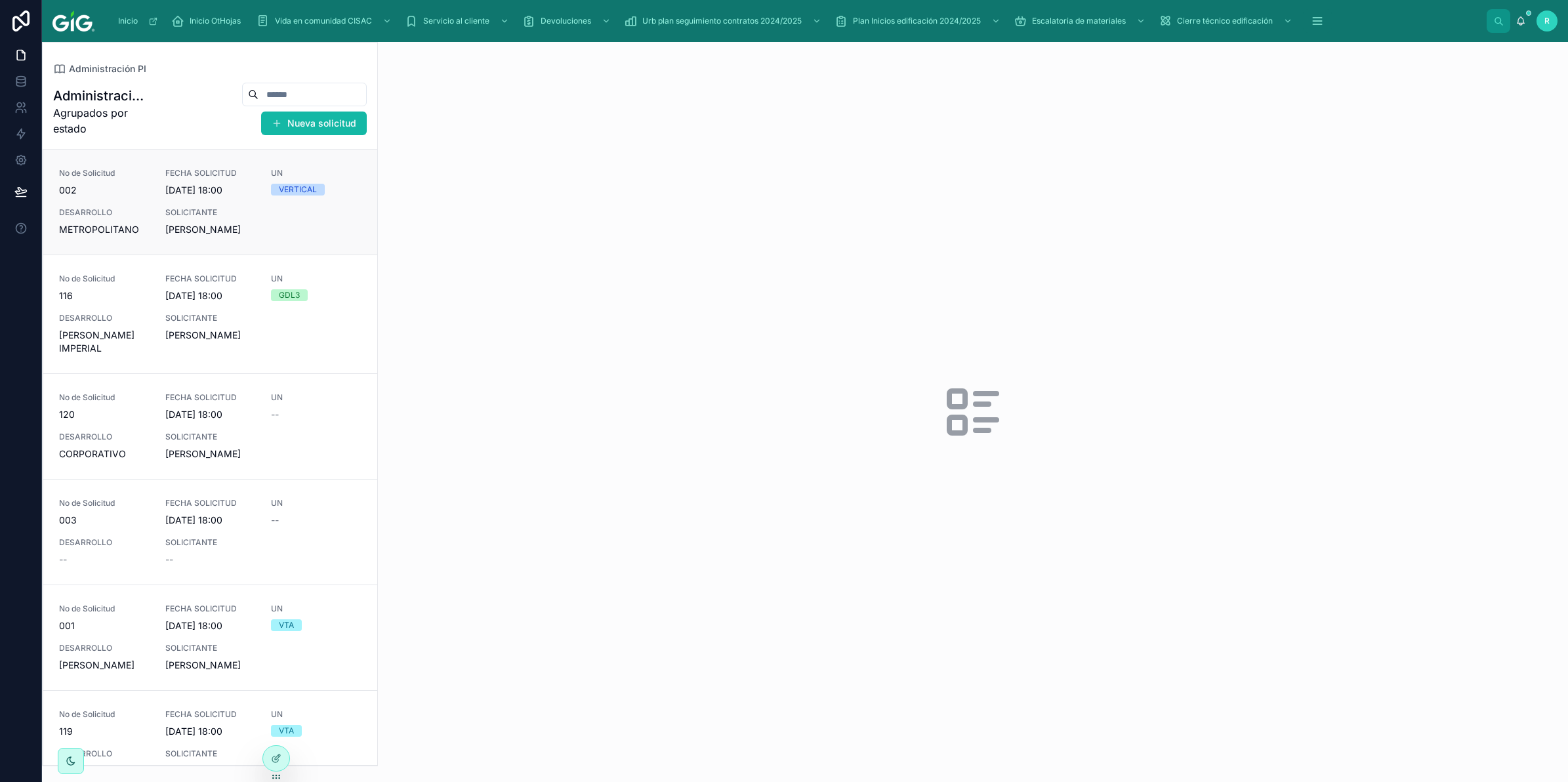
click at [238, 231] on span "OMAR ESPINOSA" at bounding box center [210, 229] width 91 height 13
